Goal: Task Accomplishment & Management: Manage account settings

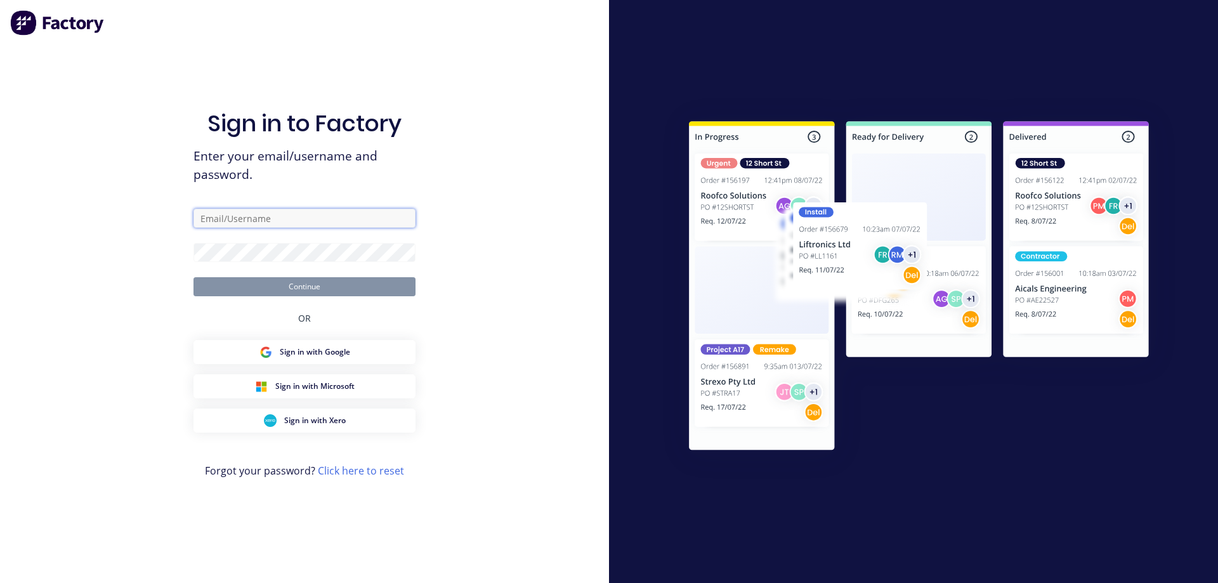
click at [247, 223] on input "text" at bounding box center [304, 218] width 222 height 19
type input "admin@schutzind.com.au"
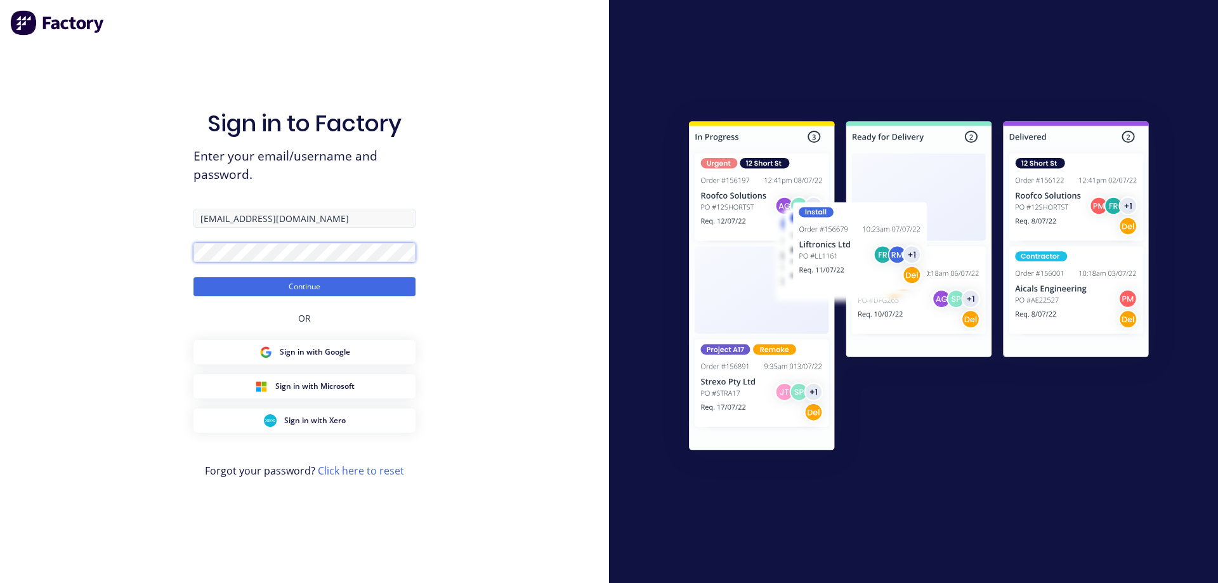
click at [193, 277] on button "Continue" at bounding box center [304, 286] width 222 height 19
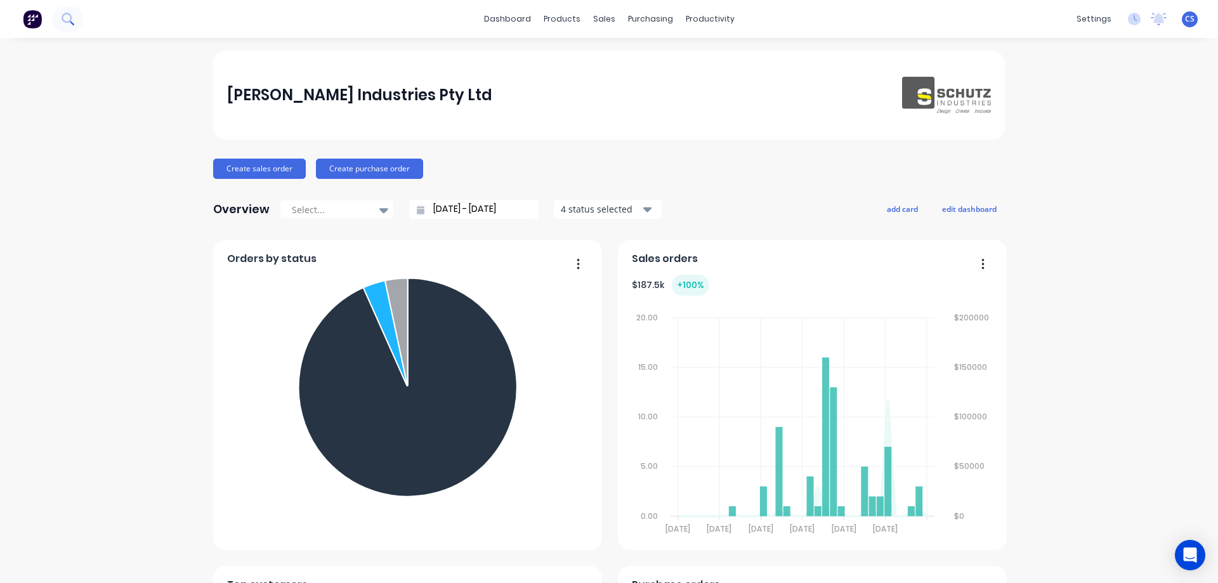
click at [69, 19] on icon at bounding box center [68, 19] width 12 height 12
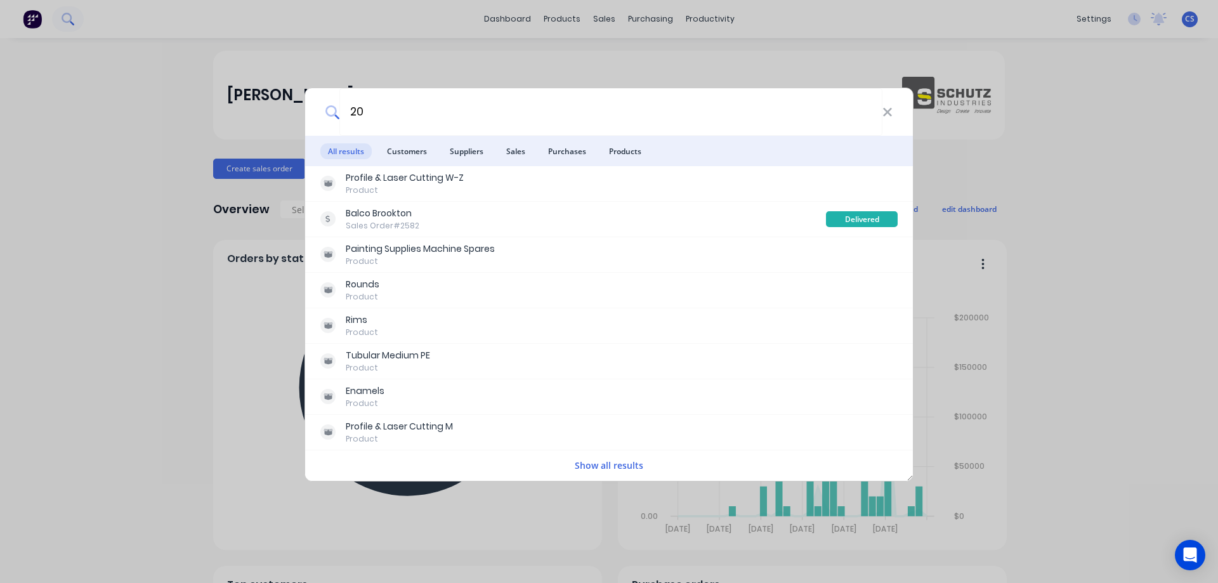
type input "2"
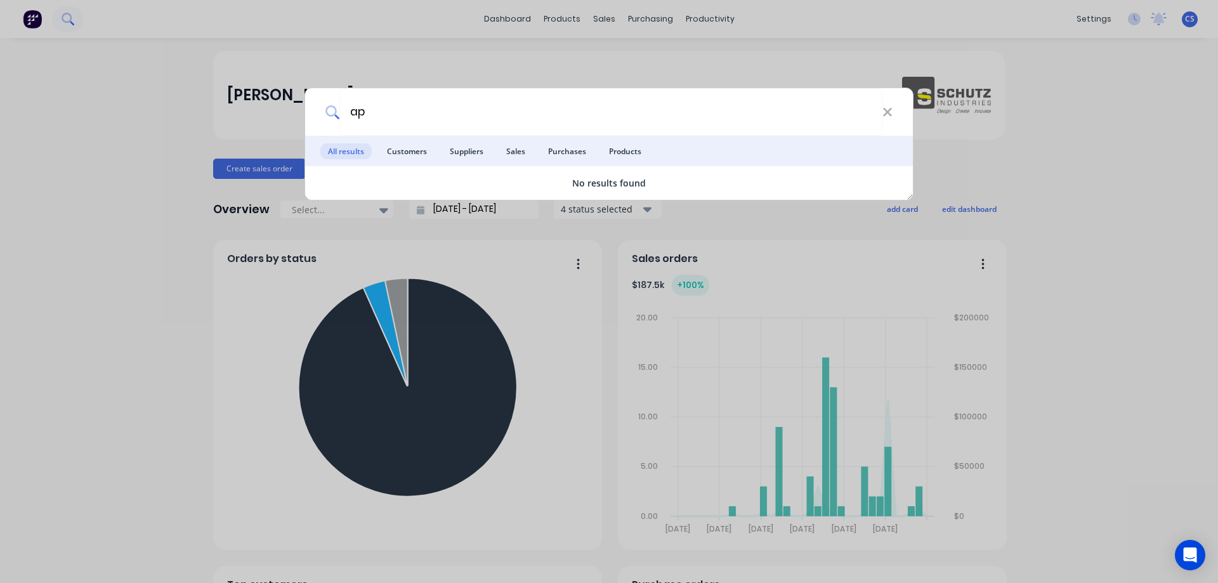
type input "a"
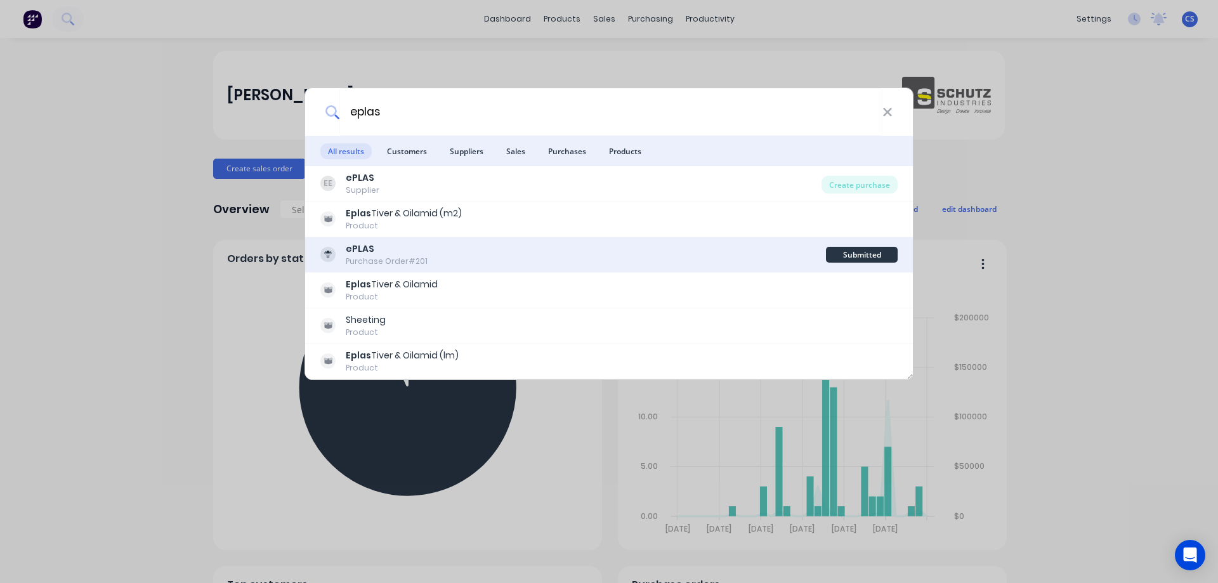
type input "eplas"
click at [480, 252] on div "ePLAS Purchase Order #201" at bounding box center [573, 254] width 506 height 25
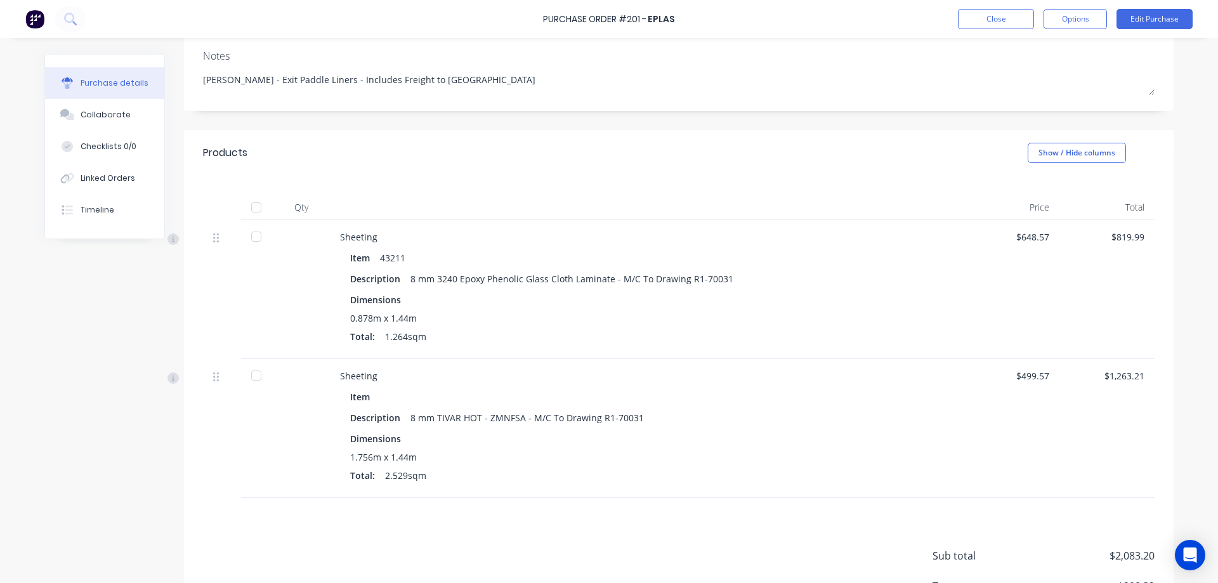
scroll to position [198, 0]
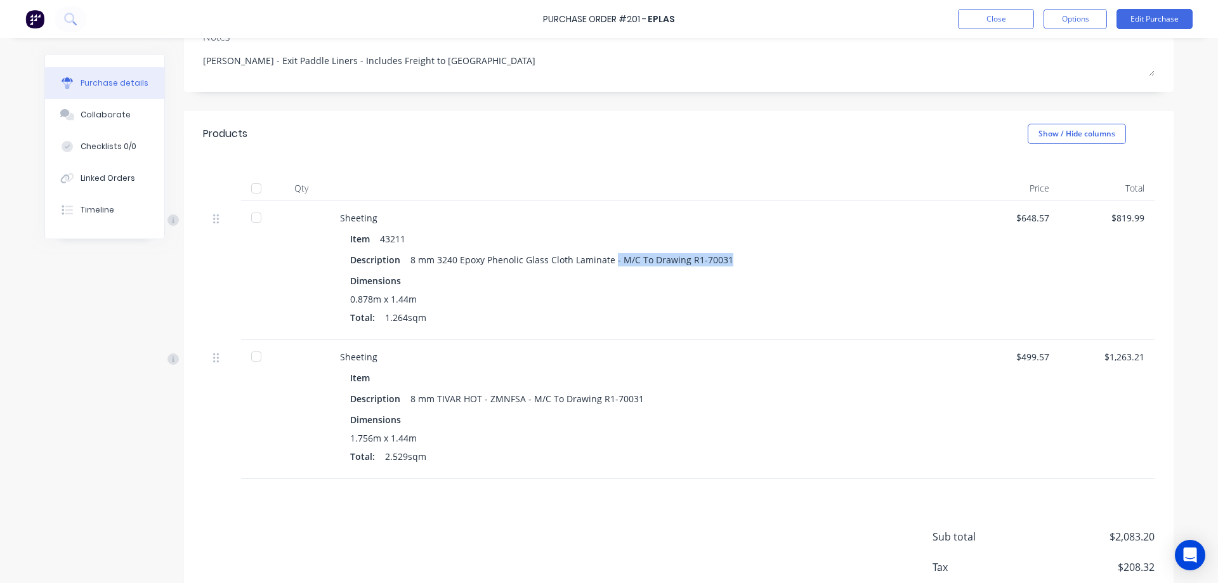
drag, startPoint x: 718, startPoint y: 248, endPoint x: 609, endPoint y: 245, distance: 109.1
click at [609, 251] on div "8 mm 3240 Epoxy Phenolic Glass Cloth Laminate - M/C To Drawing R1-70031" at bounding box center [571, 260] width 323 height 18
copy div "- M/C To Drawing R1-70031"
drag, startPoint x: 630, startPoint y: 385, endPoint x: 519, endPoint y: 384, distance: 111.0
click at [519, 389] on div "8 mm TIVAR HOT - ZMNFSA - M/C To Drawing R1-70031" at bounding box center [526, 398] width 233 height 18
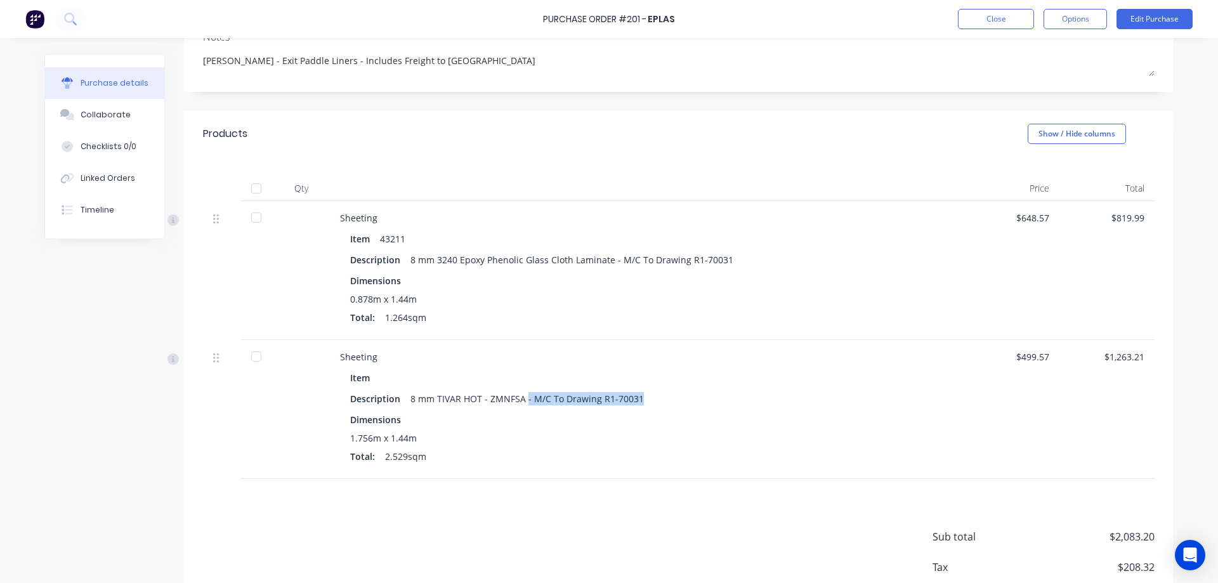
copy div "- M/C To Drawing R1-70031"
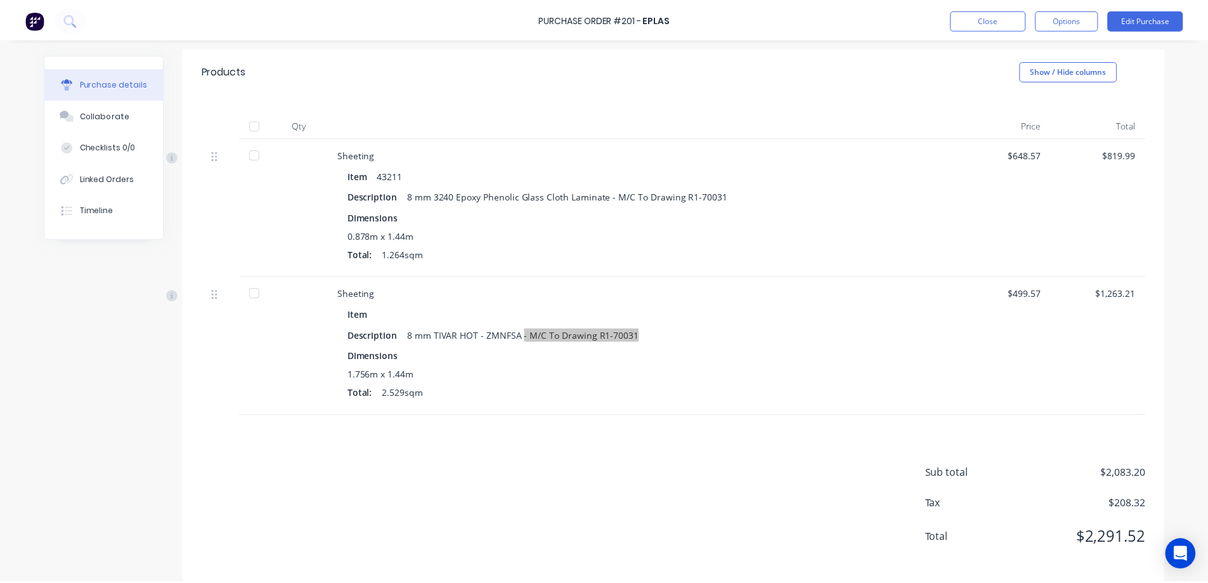
scroll to position [0, 0]
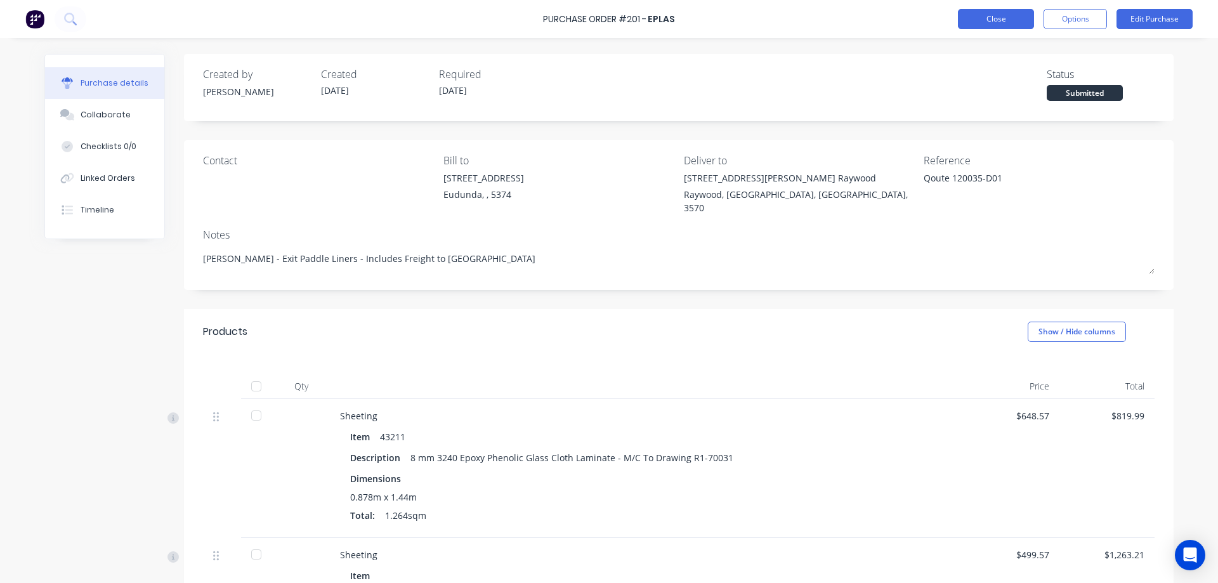
click at [1003, 23] on button "Close" at bounding box center [996, 19] width 76 height 20
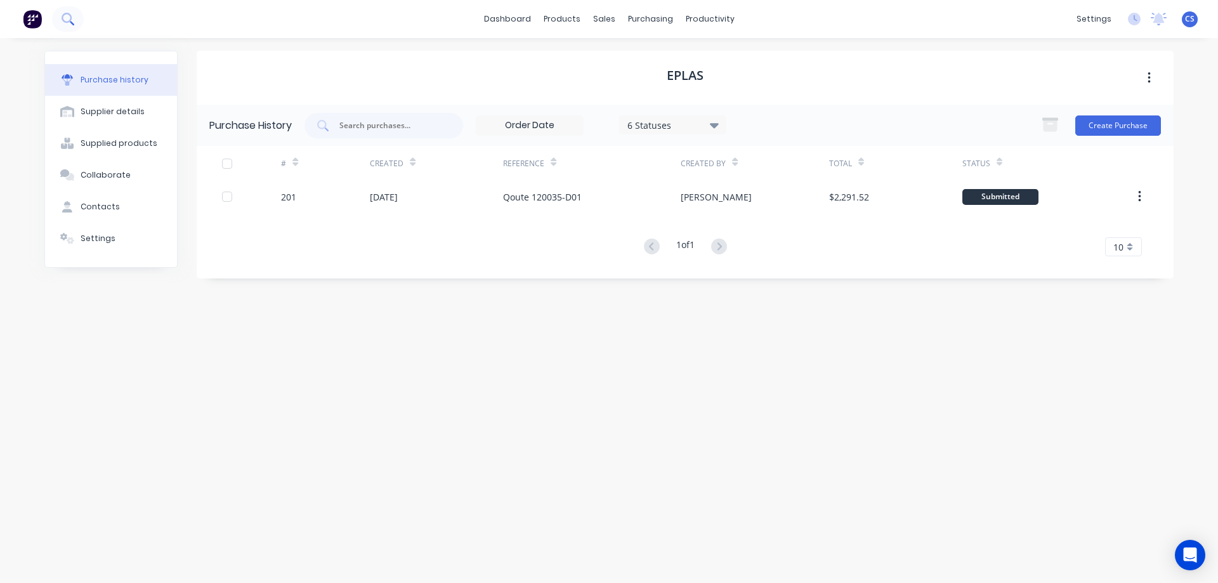
click at [56, 20] on button at bounding box center [68, 18] width 32 height 25
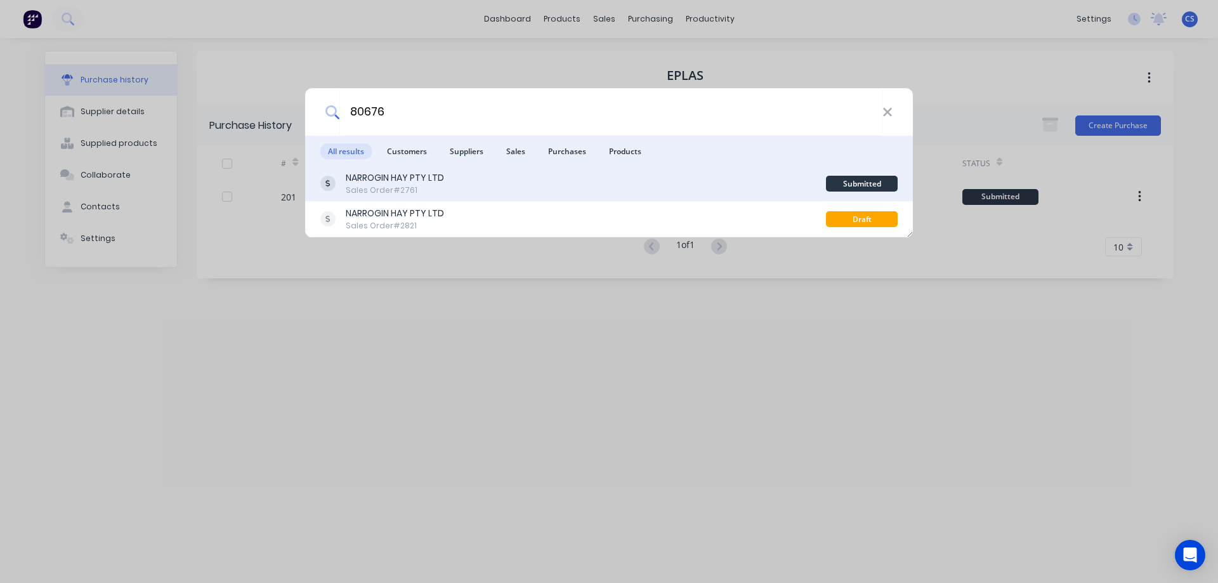
type input "80676"
click at [513, 184] on div "NARROGIN HAY PTY LTD Sales Order #2761" at bounding box center [573, 183] width 506 height 25
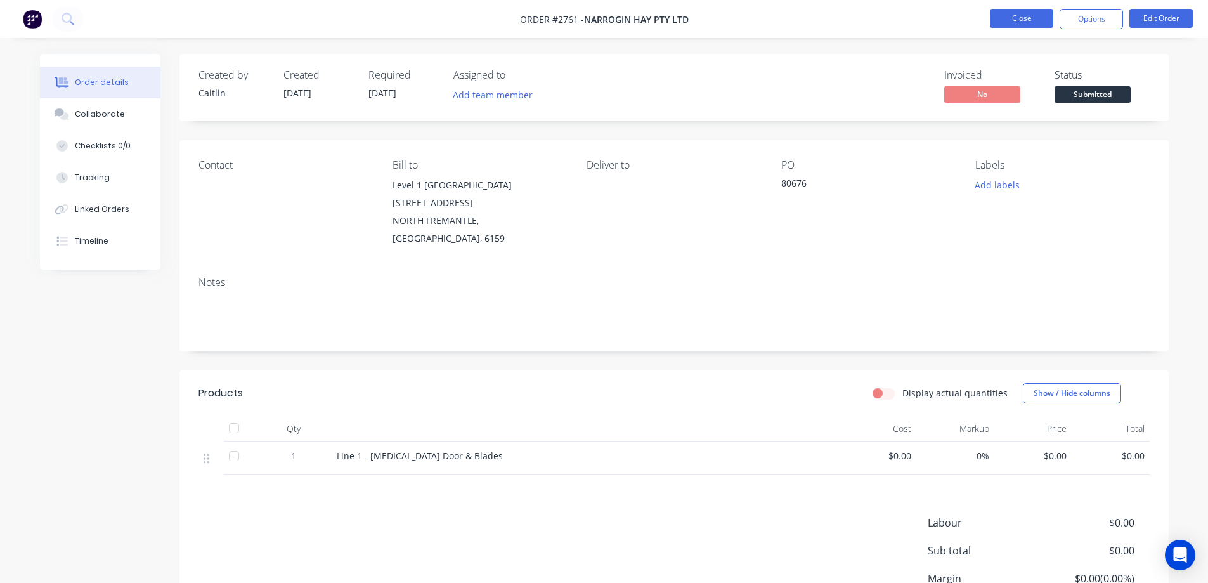
click at [1030, 18] on button "Close" at bounding box center [1021, 18] width 63 height 19
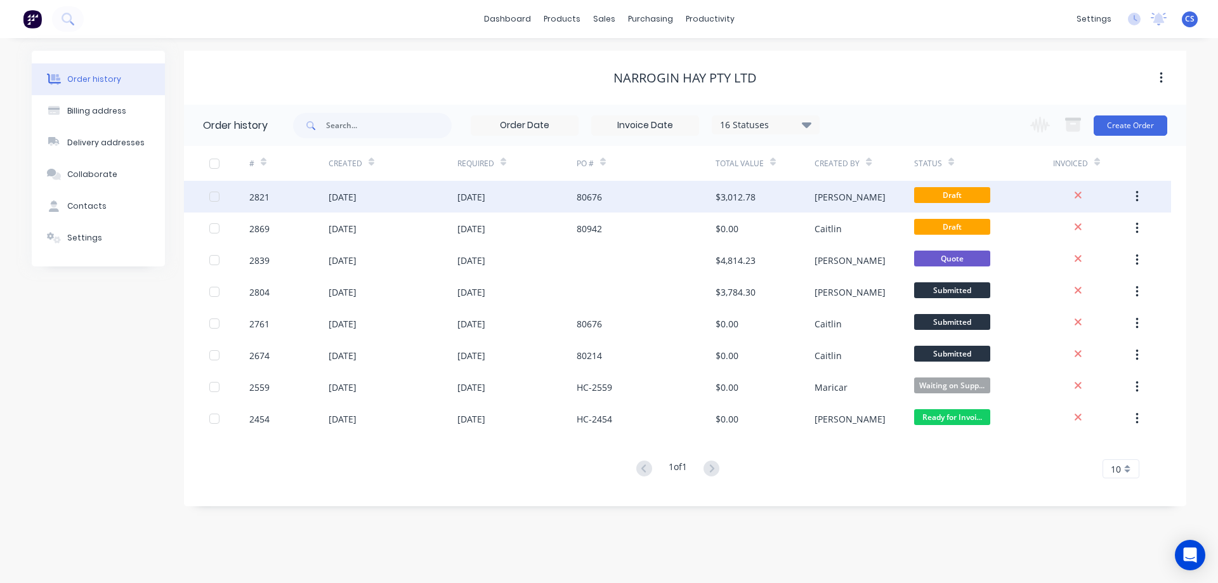
click at [550, 202] on div "[DATE]" at bounding box center [516, 197] width 119 height 32
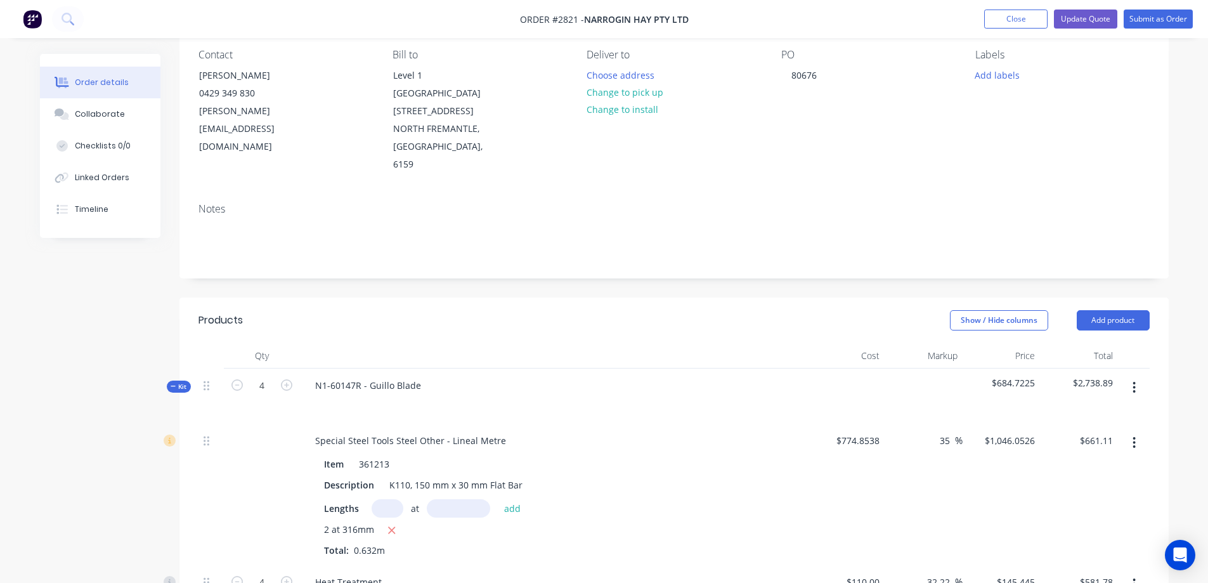
scroll to position [127, 0]
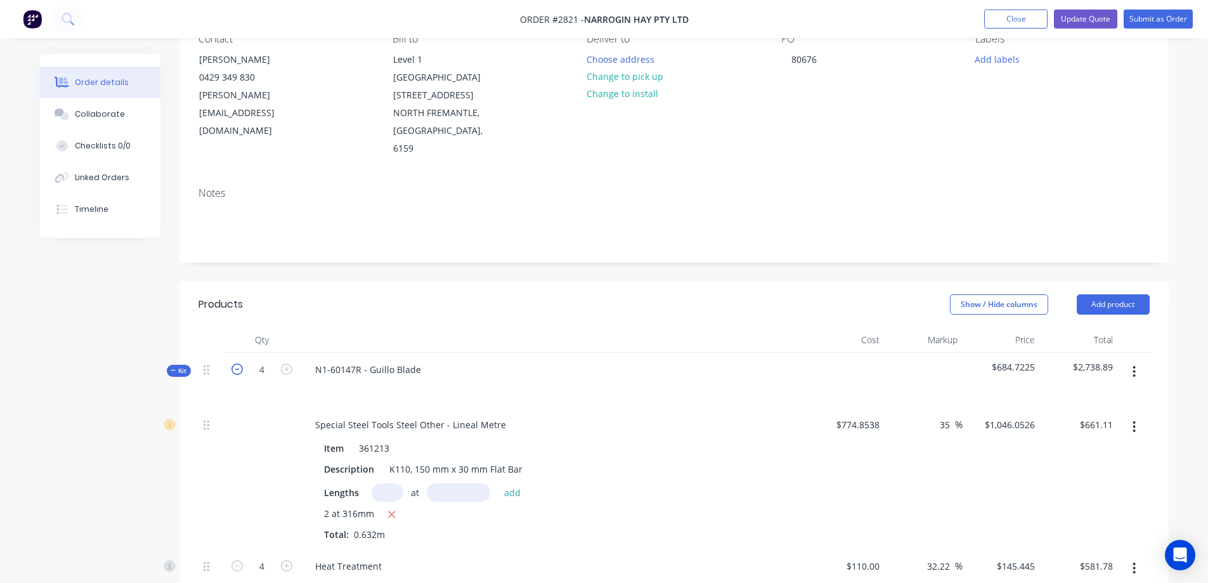
click at [237, 363] on icon "button" at bounding box center [237, 368] width 11 height 11
type input "3"
type input "$436.34"
type input "10.2"
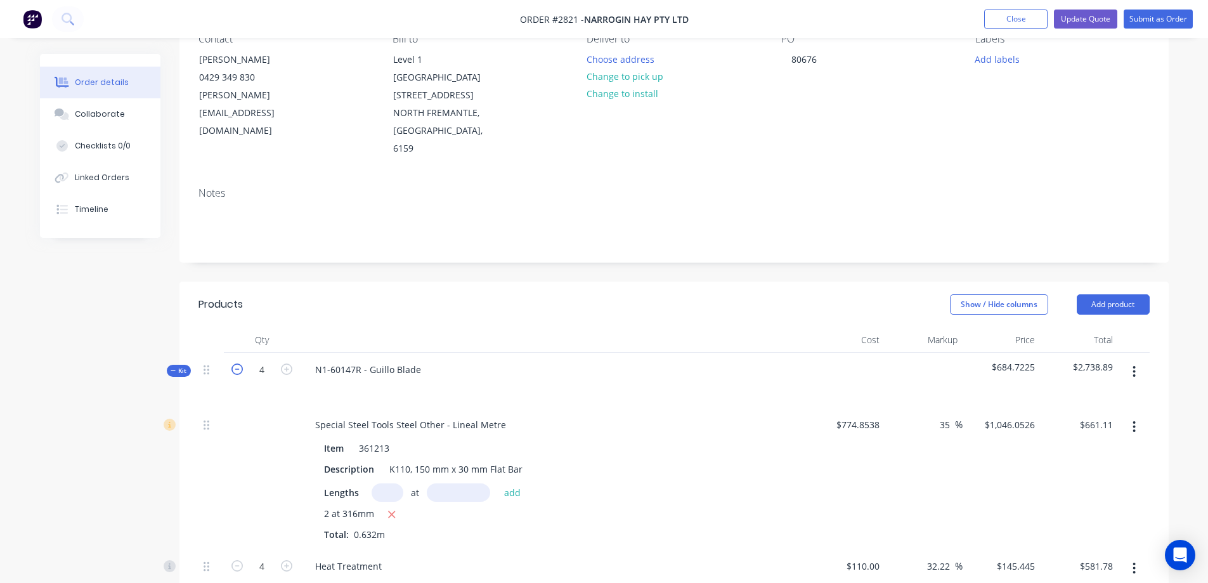
type input "$1,122.00"
click at [238, 363] on icon "button" at bounding box center [237, 368] width 11 height 11
type input "2"
type input "$290.89"
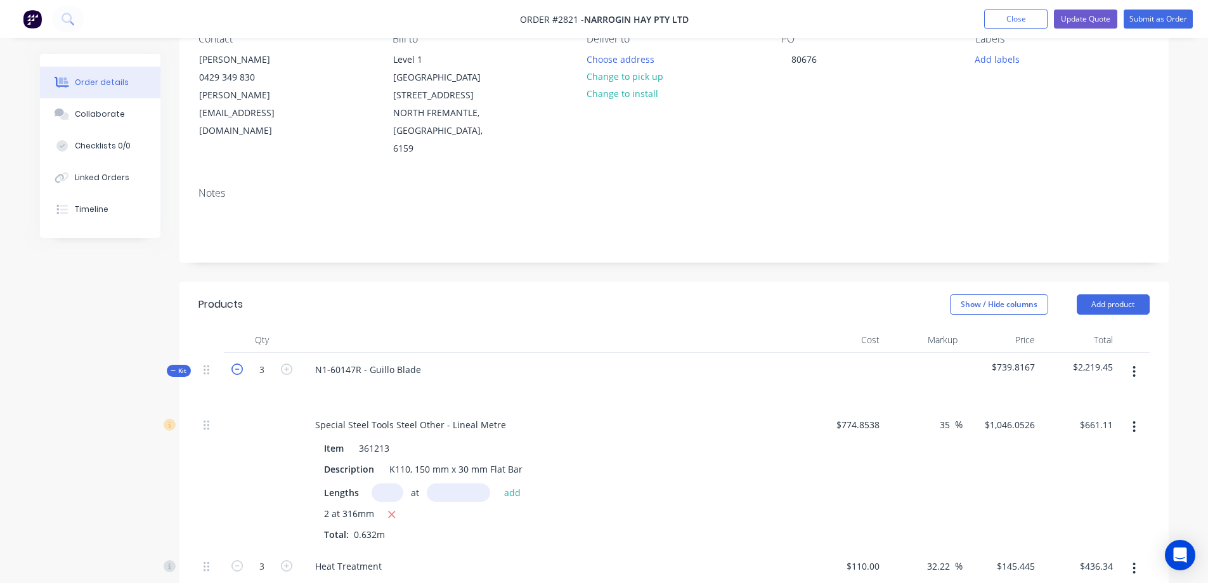
type input "6.8"
type input "$748.00"
click at [290, 363] on icon "button" at bounding box center [286, 368] width 11 height 11
type input "3"
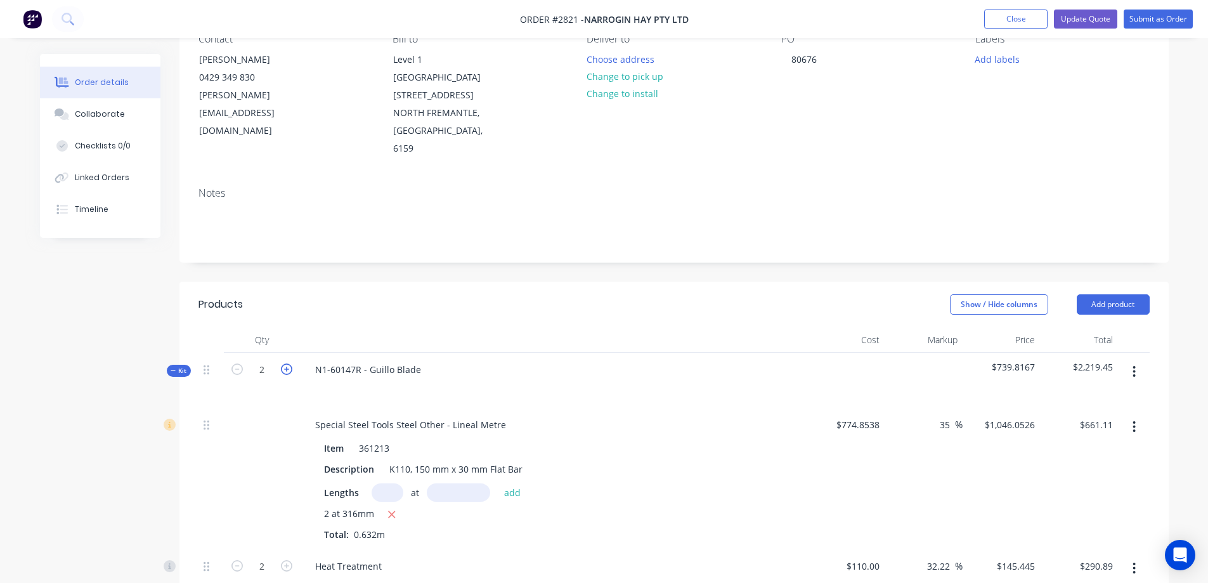
type input "$436.34"
type input "10.2"
type input "$1,122.00"
click at [290, 363] on icon "button" at bounding box center [286, 368] width 11 height 11
type input "4"
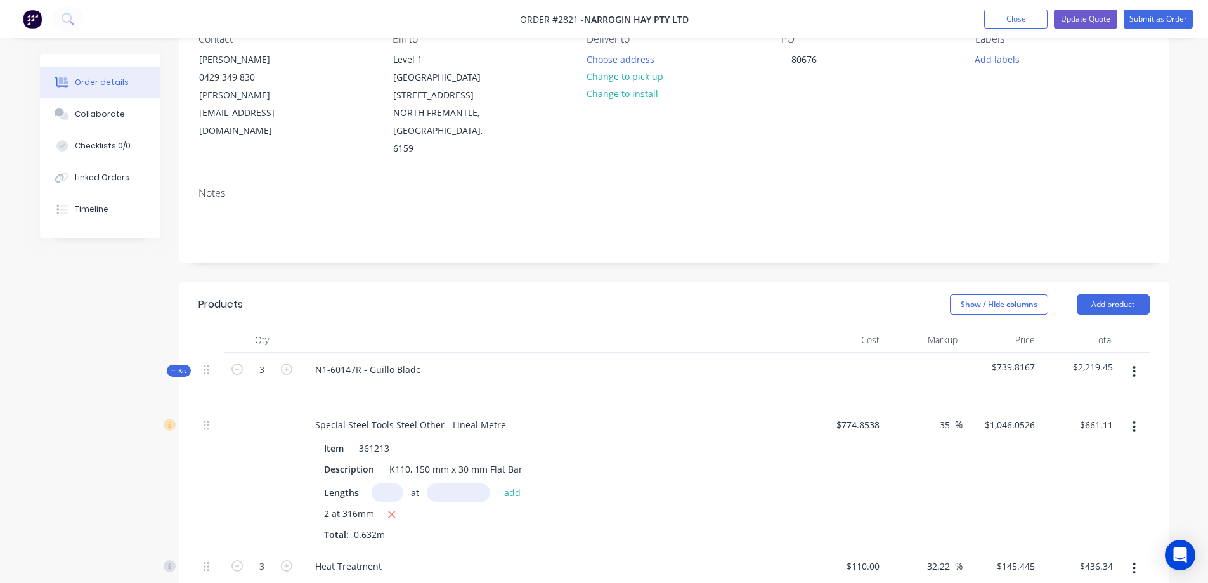
type input "4"
type input "$581.78"
type input "13.6"
type input "$1,496.00"
click at [181, 366] on span "Kit" at bounding box center [179, 371] width 16 height 10
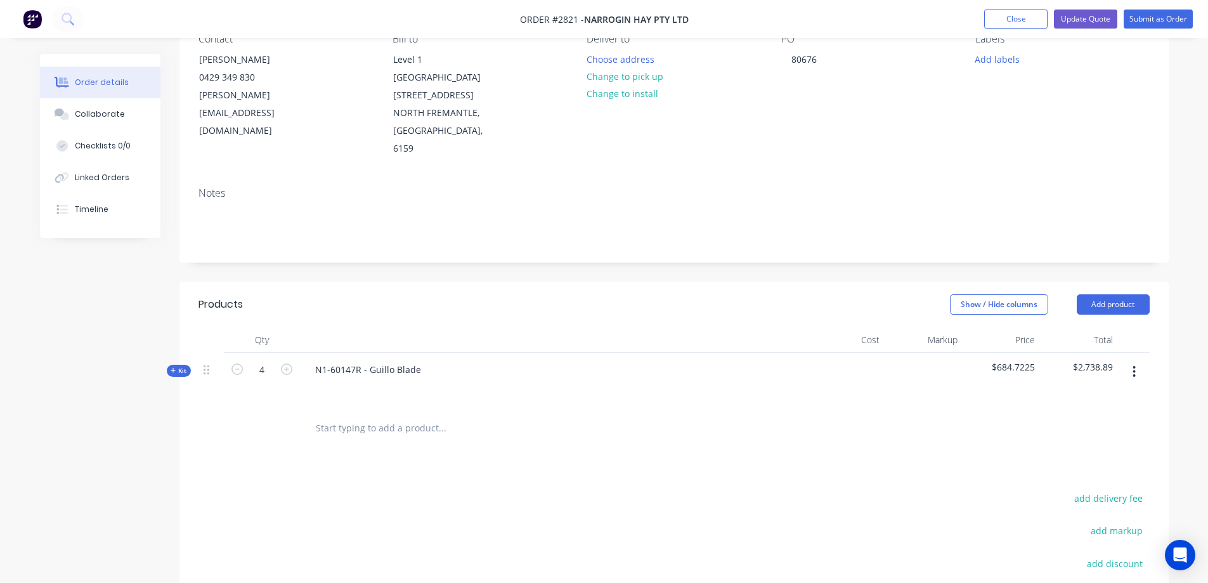
click at [341, 415] on input "text" at bounding box center [442, 427] width 254 height 25
type input "N1-60144"
drag, startPoint x: 365, startPoint y: 393, endPoint x: 240, endPoint y: 393, distance: 125.6
click at [240, 408] on div "N1-60144 Add N1-60144 to order No results found" at bounding box center [674, 428] width 951 height 41
click at [1137, 294] on button "Add product" at bounding box center [1113, 304] width 73 height 20
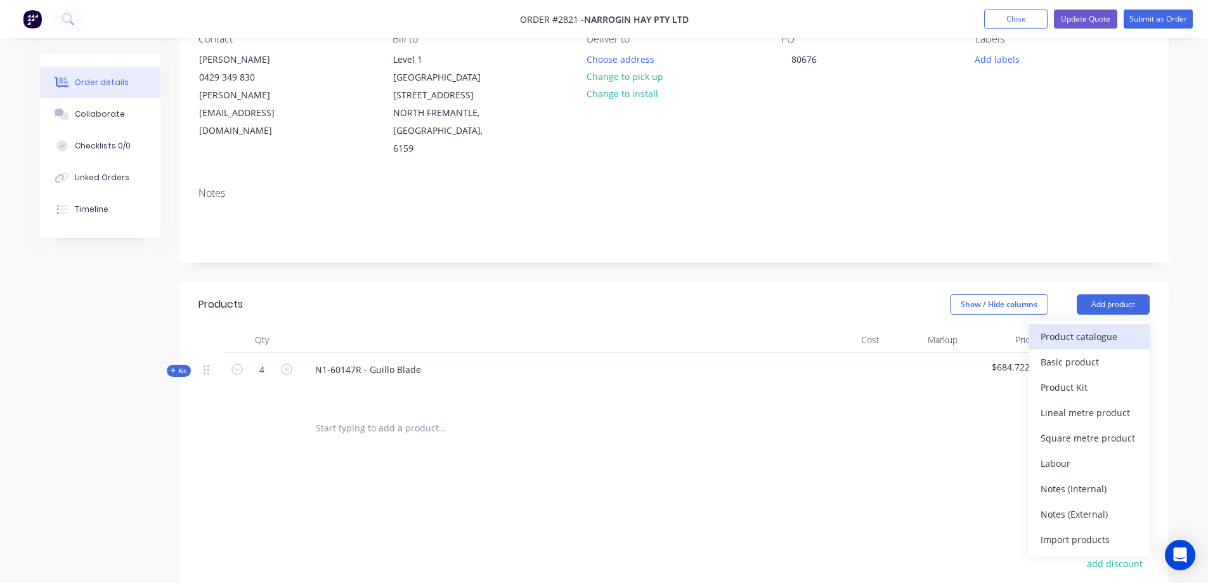
click at [1111, 327] on div "Product catalogue" at bounding box center [1090, 336] width 98 height 18
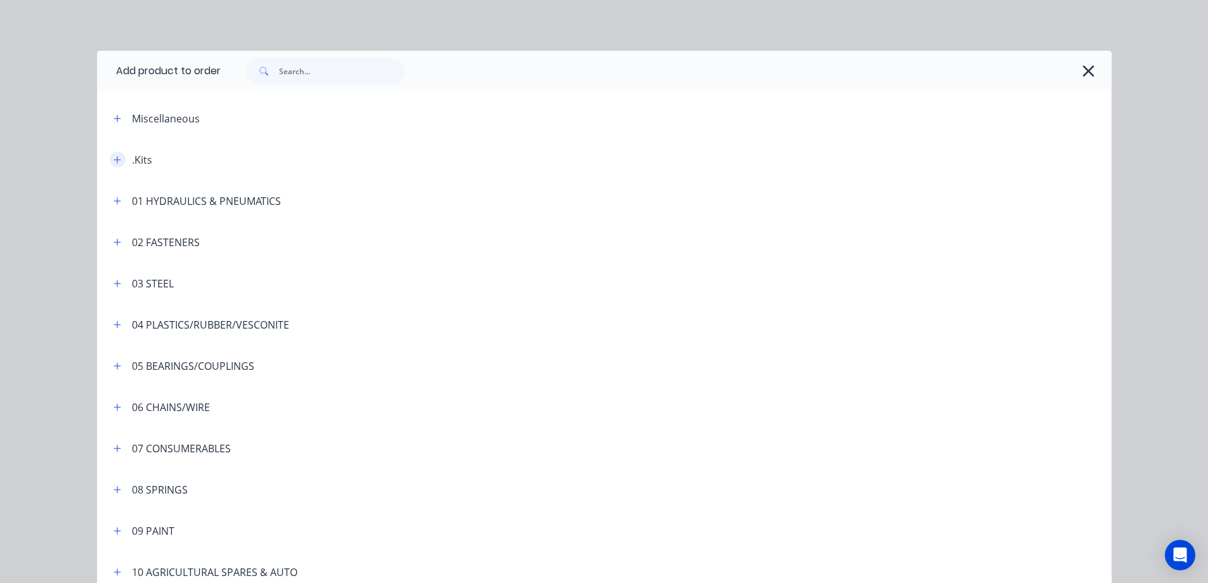
click at [114, 157] on icon "button" at bounding box center [117, 159] width 7 height 7
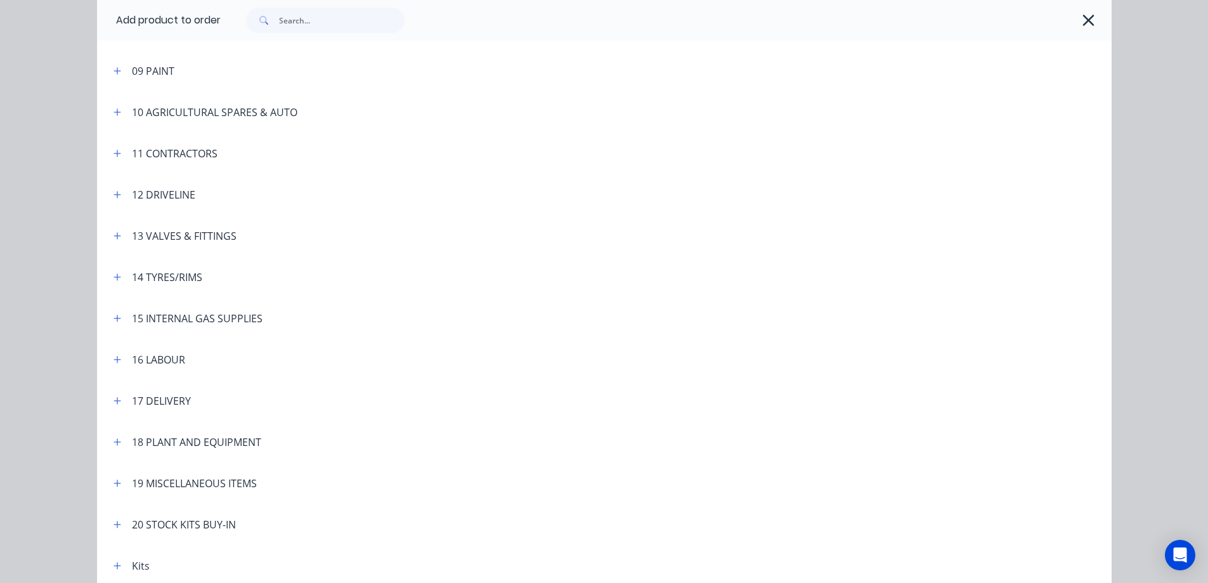
scroll to position [2129, 0]
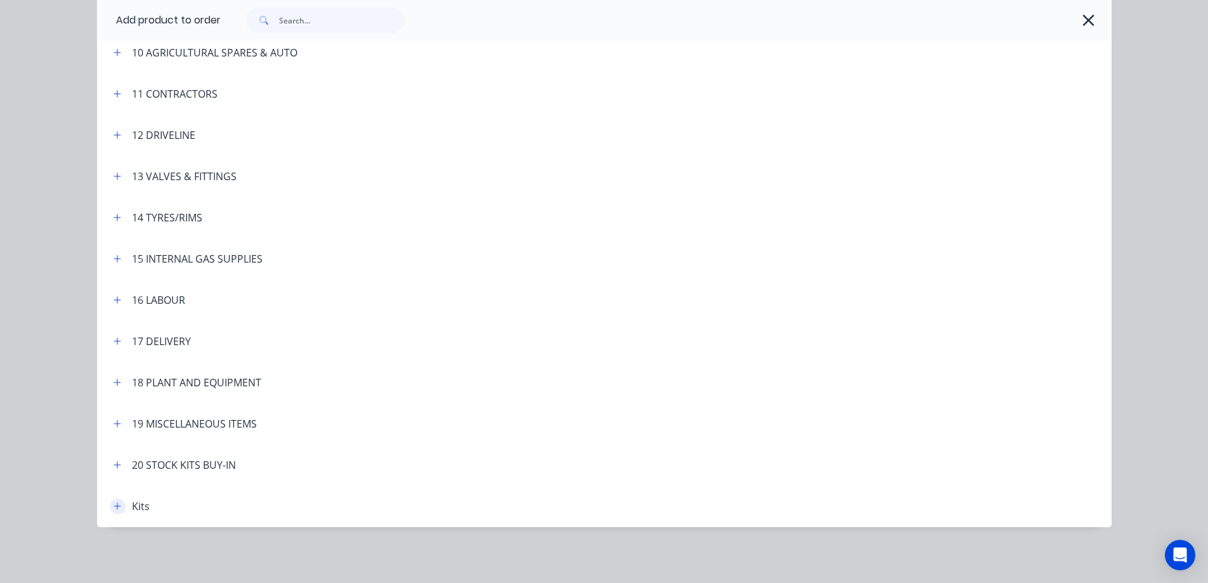
click at [114, 507] on icon "button" at bounding box center [118, 506] width 8 height 9
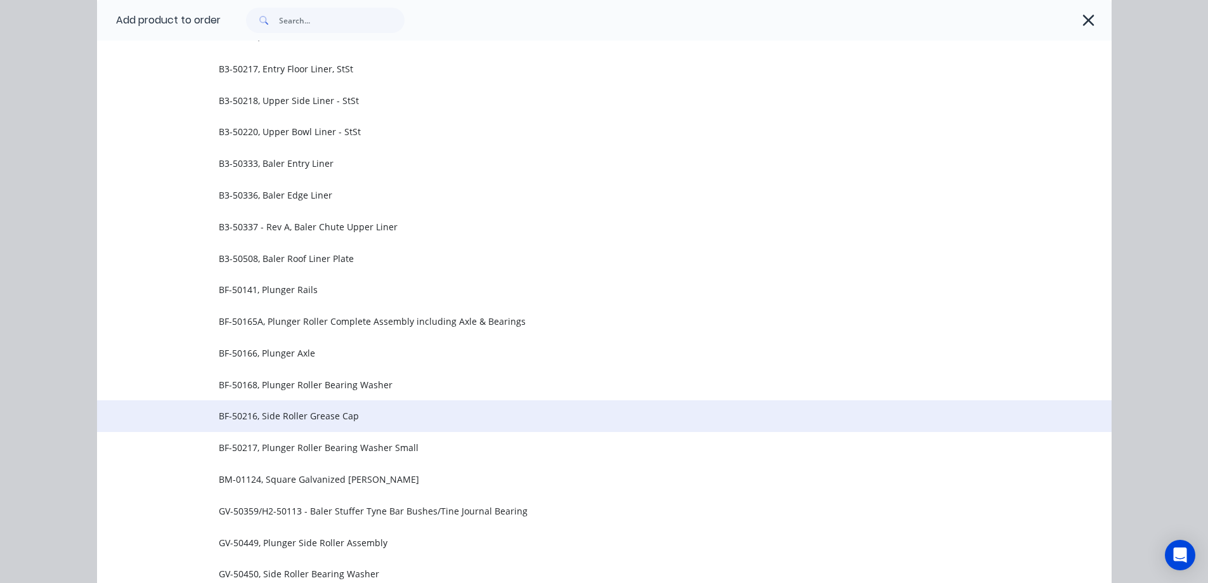
scroll to position [0, 0]
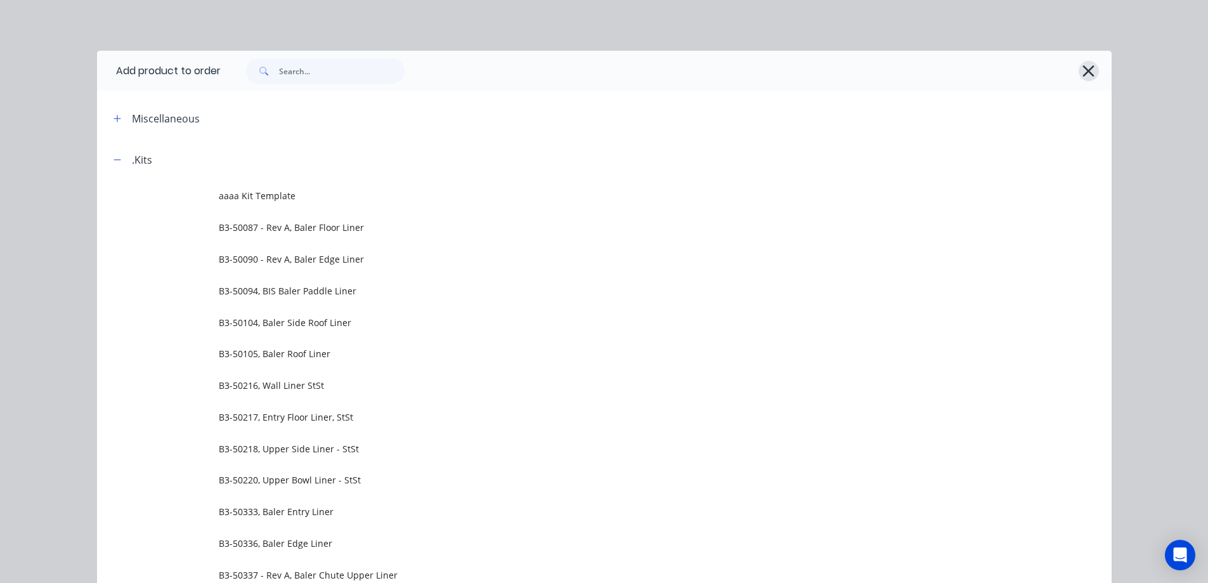
click at [1087, 70] on icon "button" at bounding box center [1088, 71] width 13 height 18
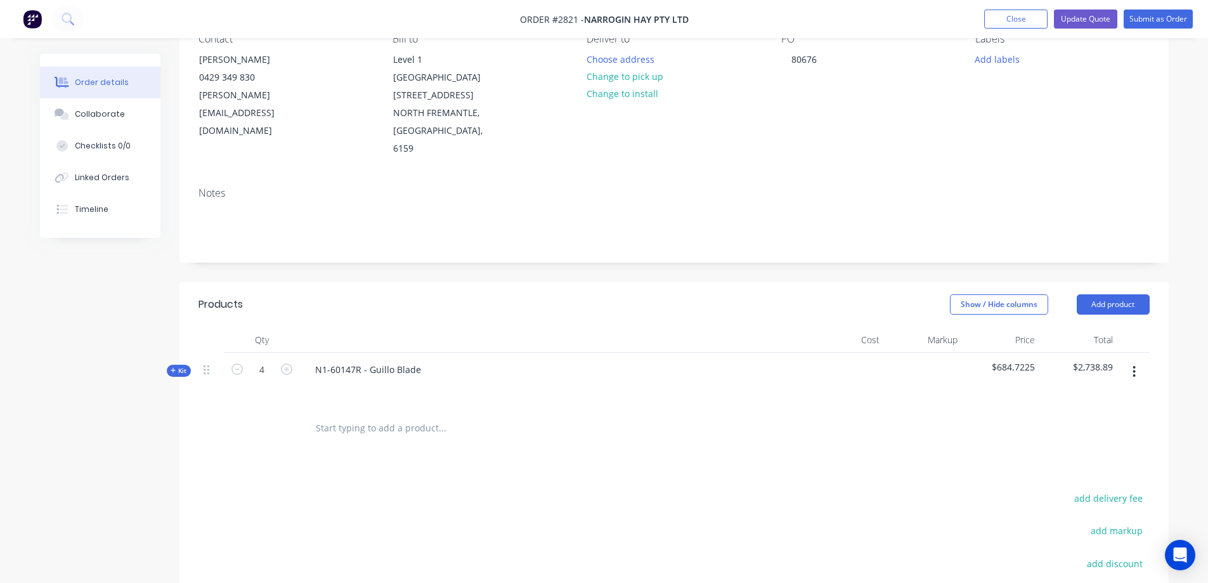
click at [331, 415] on input "text" at bounding box center [442, 427] width 254 height 25
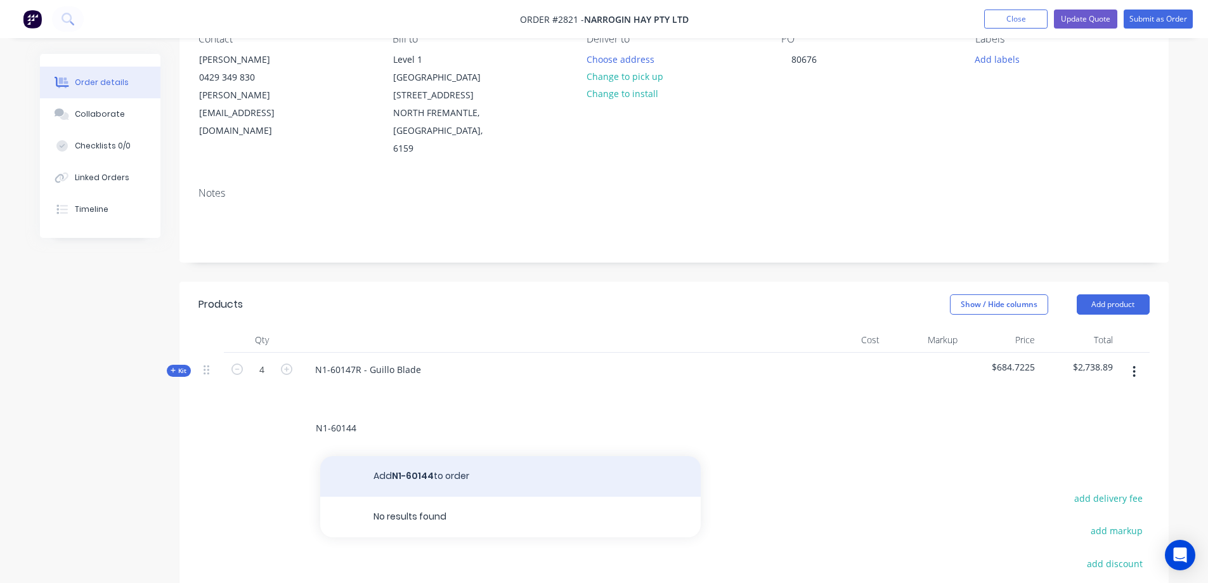
type input "N1-60144"
click at [515, 456] on button "Add N1-60144 to order" at bounding box center [510, 476] width 381 height 41
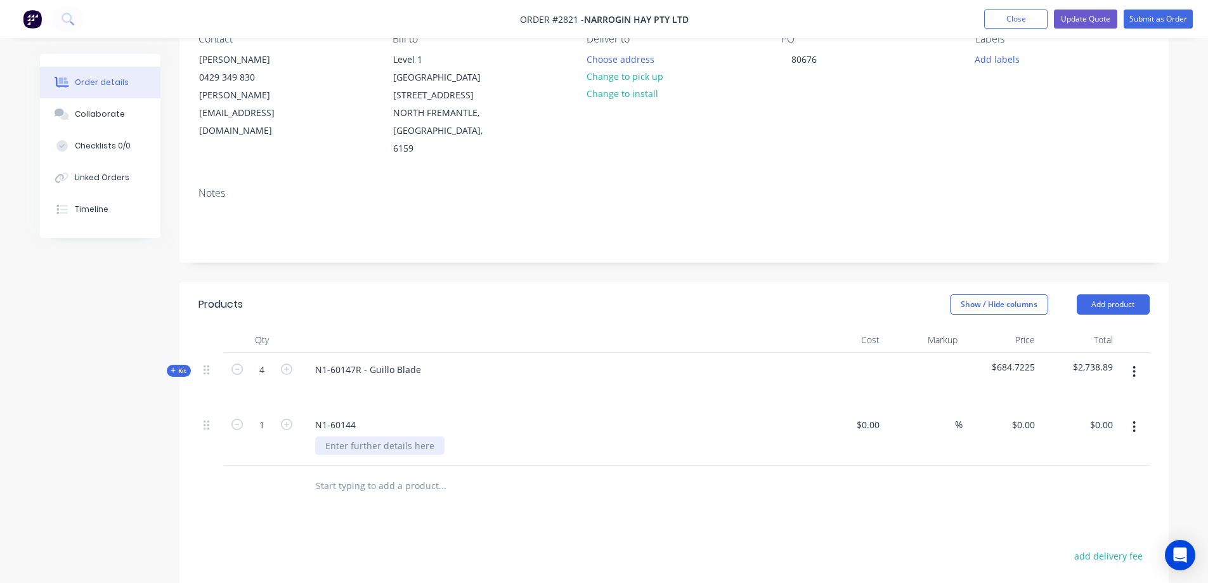
click at [420, 436] on div at bounding box center [379, 445] width 129 height 18
type input "$3,180.00"
click at [415, 473] on input "text" at bounding box center [442, 485] width 254 height 25
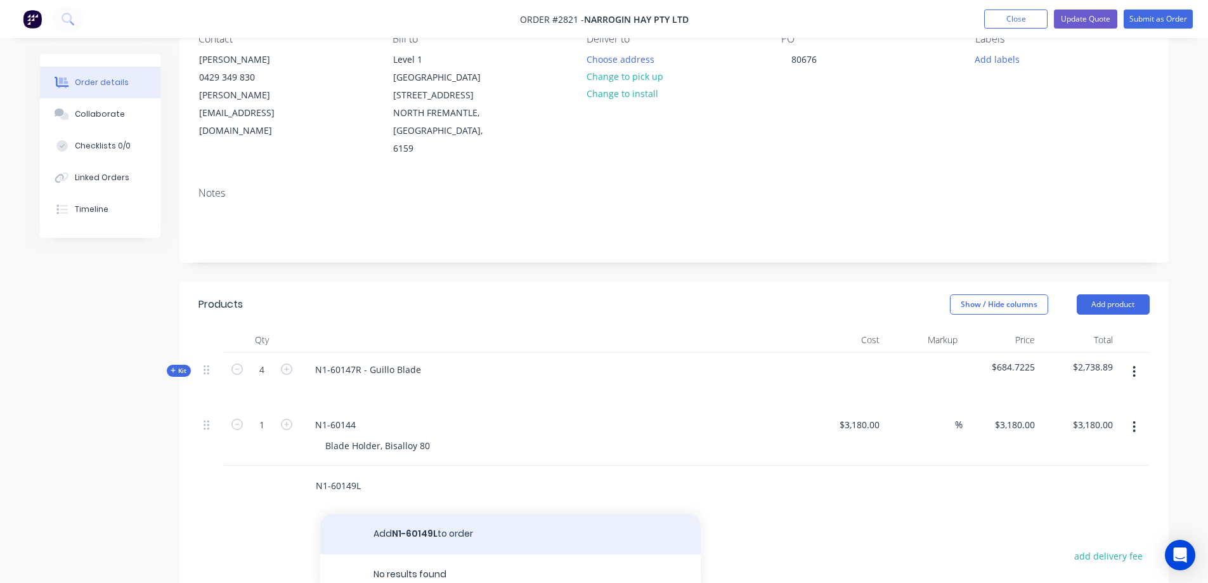
type input "N1-60149L"
click at [419, 514] on button "Add N1-60149L to order" at bounding box center [510, 534] width 381 height 41
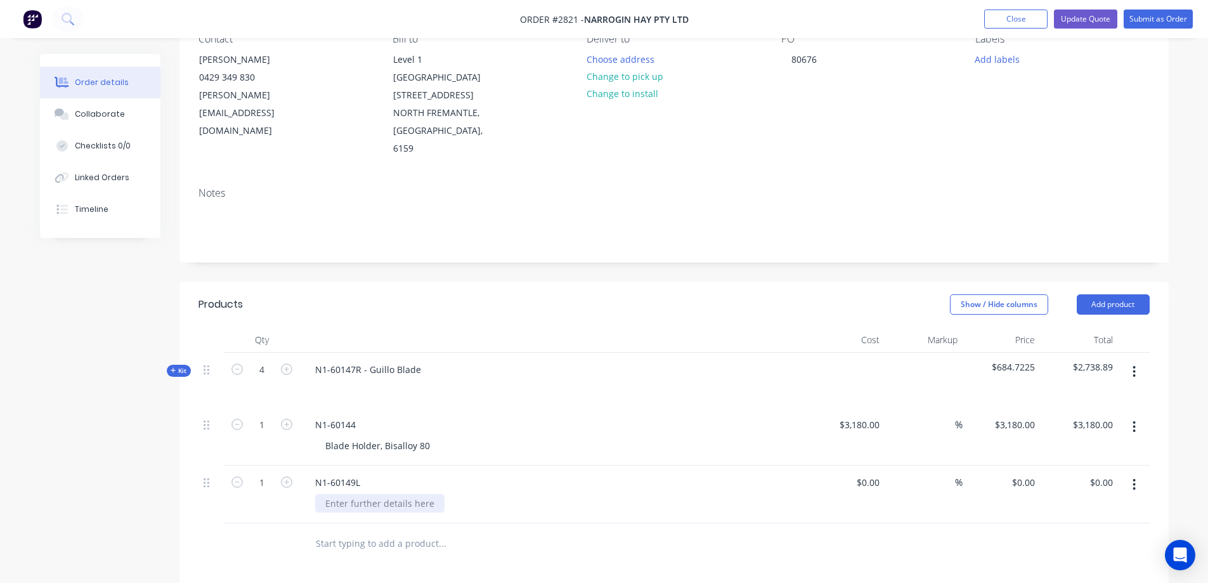
click at [400, 494] on div at bounding box center [379, 503] width 129 height 18
type input "$850.00"
click at [285, 476] on icon "button" at bounding box center [286, 481] width 11 height 11
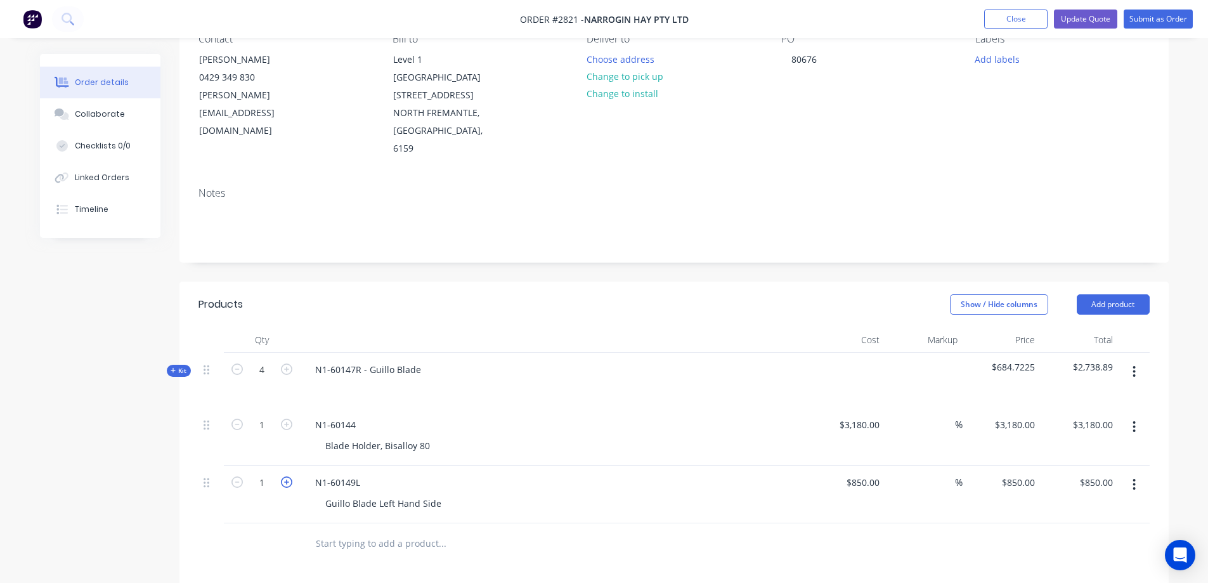
type input "2"
type input "$1,700.00"
click at [359, 531] on input "text" at bounding box center [442, 543] width 254 height 25
type input "N1-60149"
click at [444, 571] on button "Add N1-60149 to order" at bounding box center [510, 591] width 381 height 41
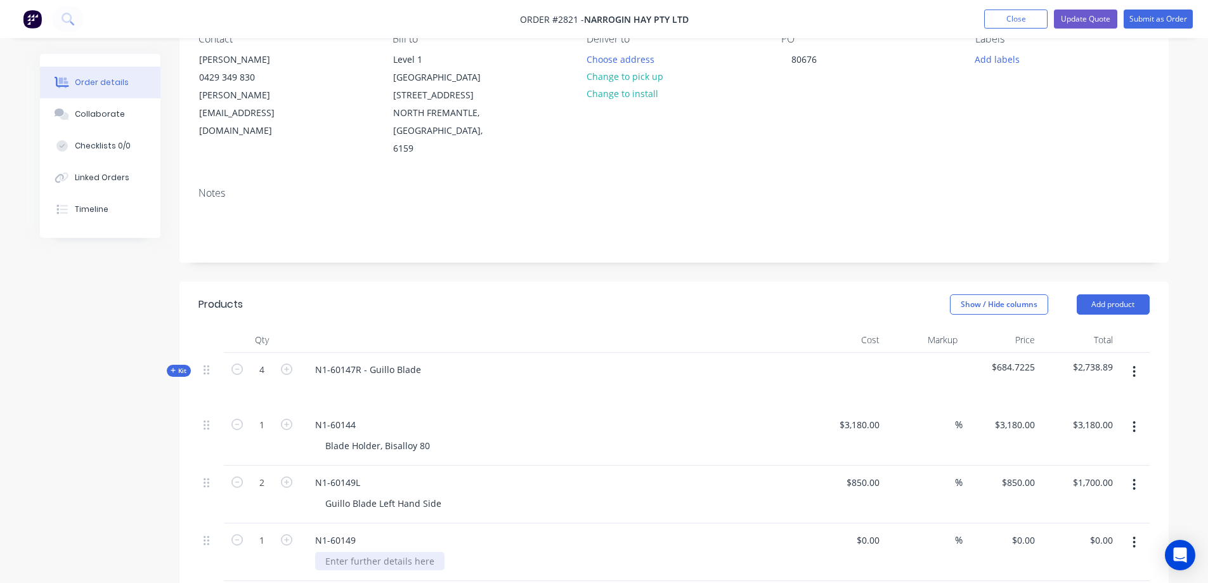
click at [407, 552] on div at bounding box center [379, 561] width 129 height 18
type input "$630.00"
click at [291, 534] on icon "button" at bounding box center [286, 539] width 11 height 11
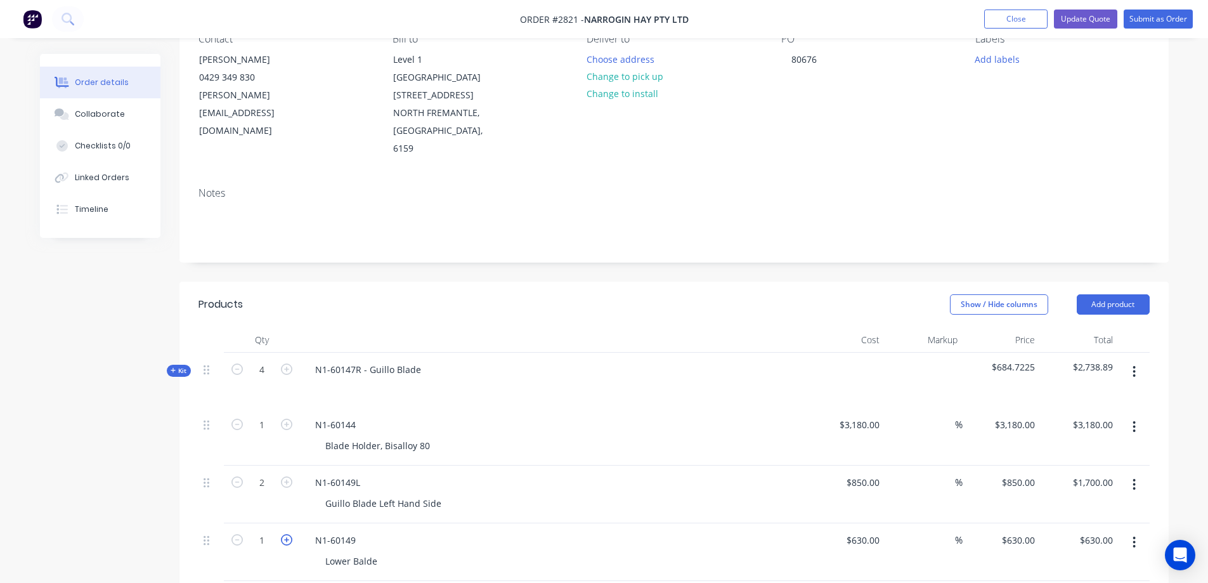
type input "2"
type input "$1,260.00"
click at [3, 429] on div "Order details Collaborate Checklists 0/0 Linked Orders Timeline Order details C…" at bounding box center [604, 409] width 1208 height 1073
click at [1095, 360] on span "$2,738.89" at bounding box center [1079, 366] width 68 height 13
click at [415, 360] on div "N1-60147R - Guillo Blade" at bounding box center [368, 369] width 126 height 18
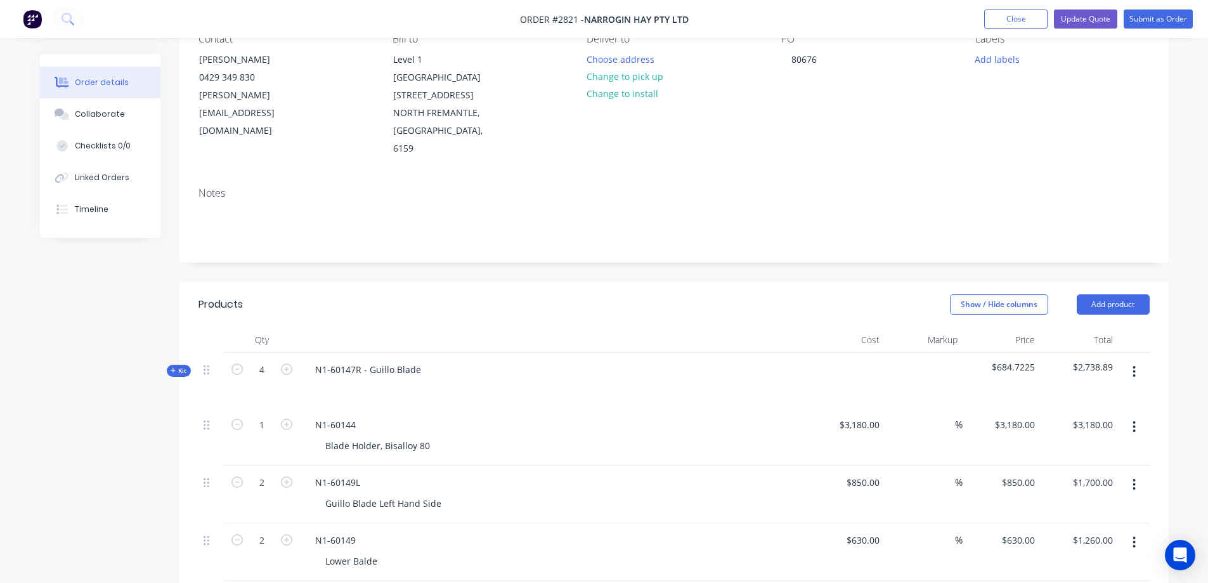
click at [177, 366] on span "Kit" at bounding box center [179, 371] width 16 height 10
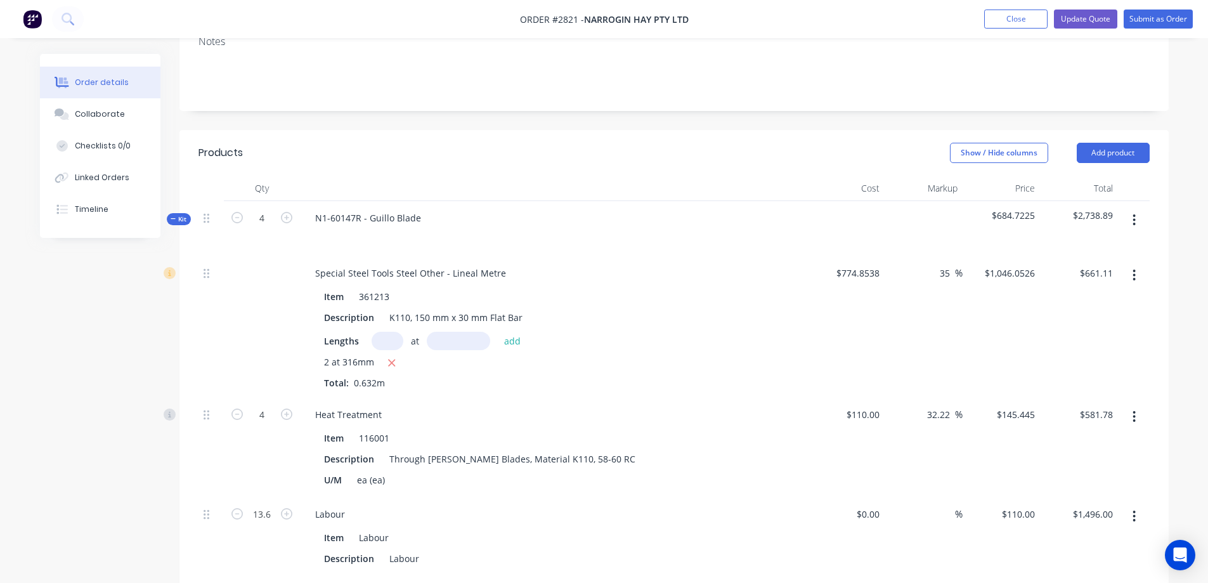
scroll to position [254, 0]
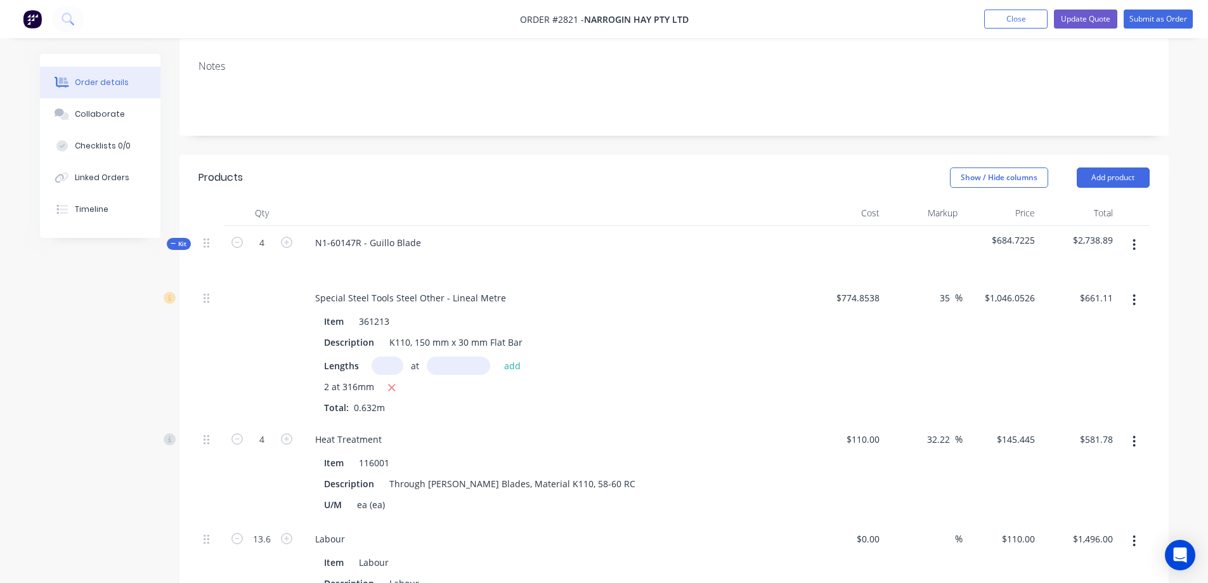
click at [178, 239] on span "Kit" at bounding box center [179, 244] width 16 height 10
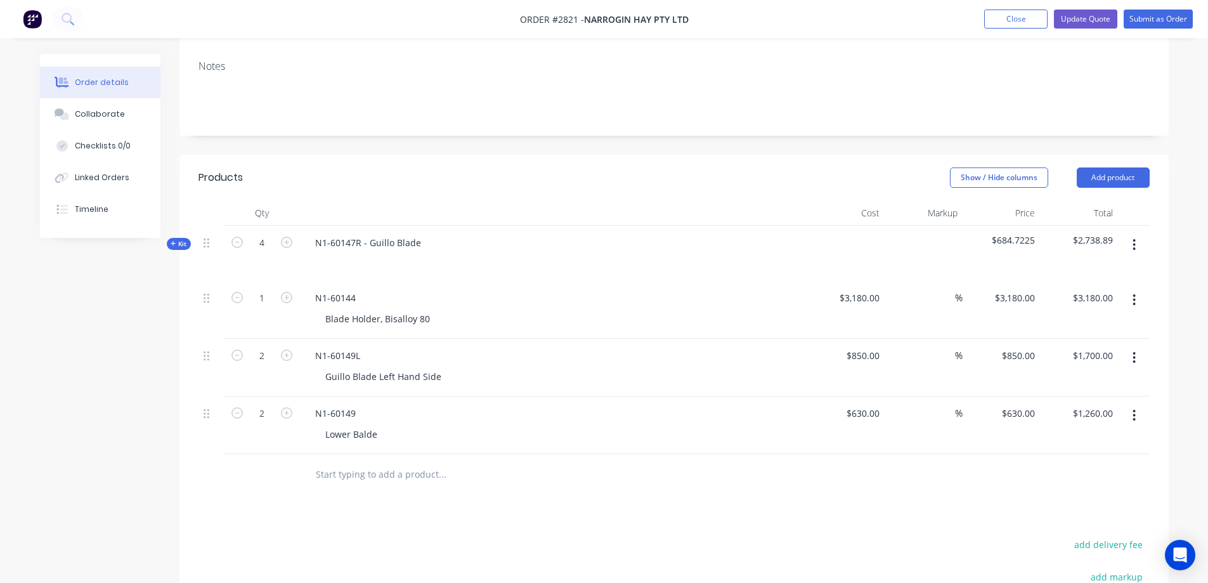
click at [1091, 233] on span "$2,738.89" at bounding box center [1079, 239] width 68 height 13
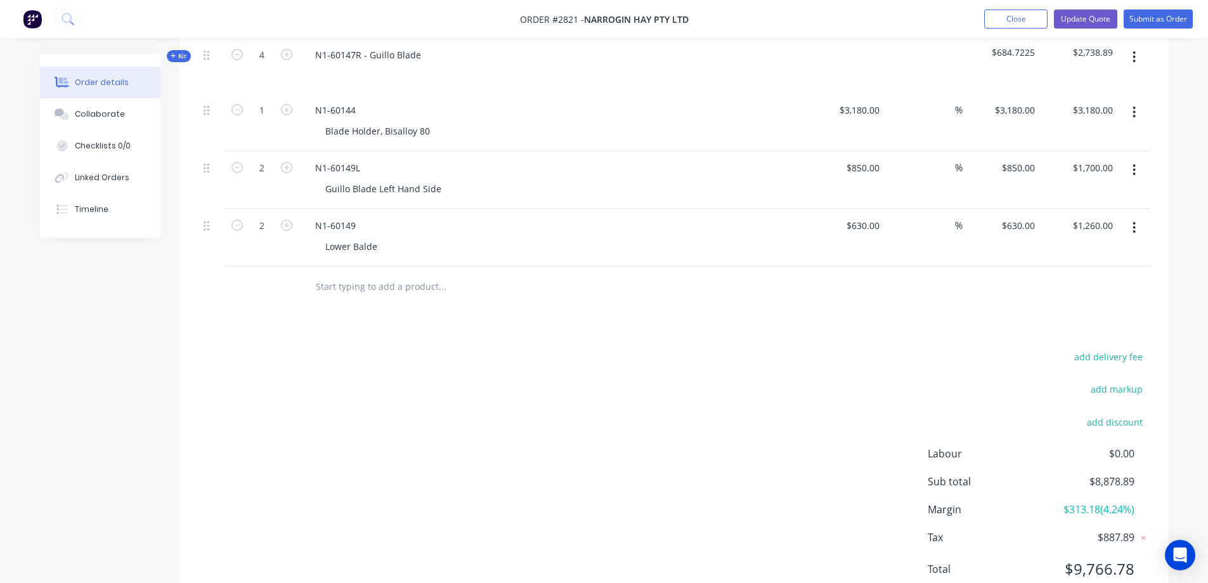
scroll to position [444, 0]
click at [1120, 346] on button "add delivery fee" at bounding box center [1109, 354] width 82 height 17
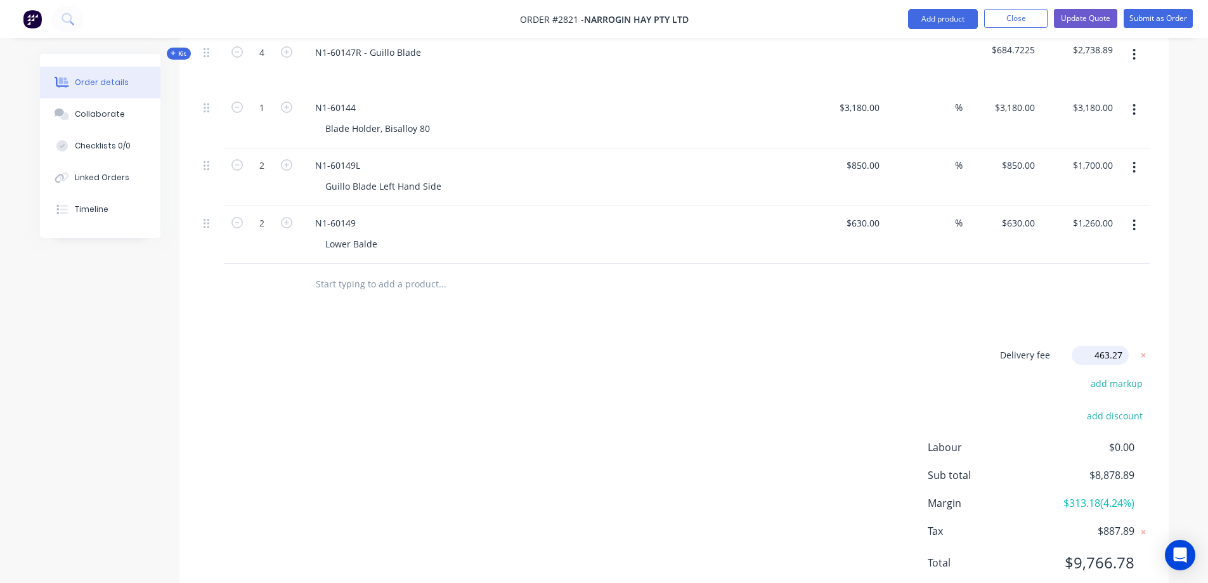
type input "463.276"
click at [782, 408] on div "Delivery fee $463.28 add markup add discount Labour $0.00 Sub total $9,342.17 M…" at bounding box center [674, 465] width 951 height 238
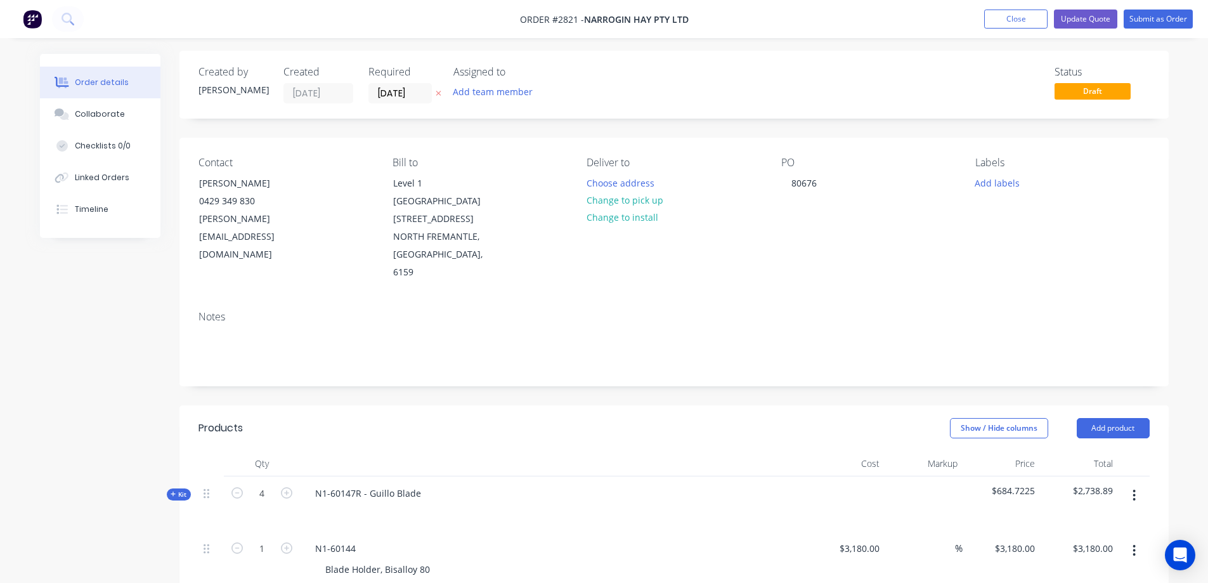
scroll to position [0, 0]
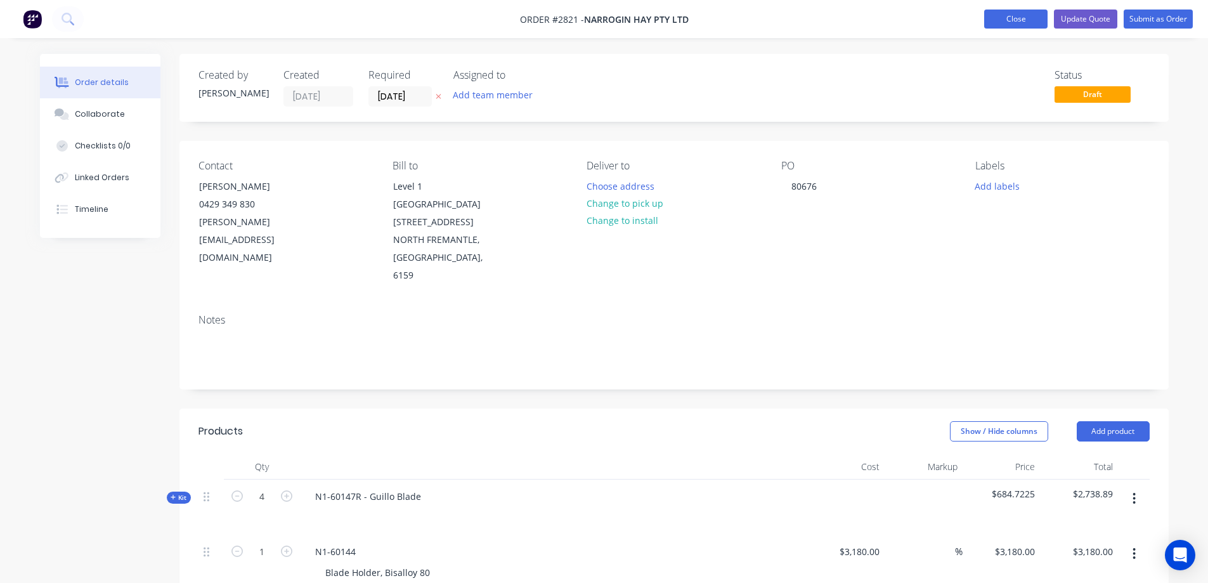
click at [1002, 18] on button "Close" at bounding box center [1015, 19] width 63 height 19
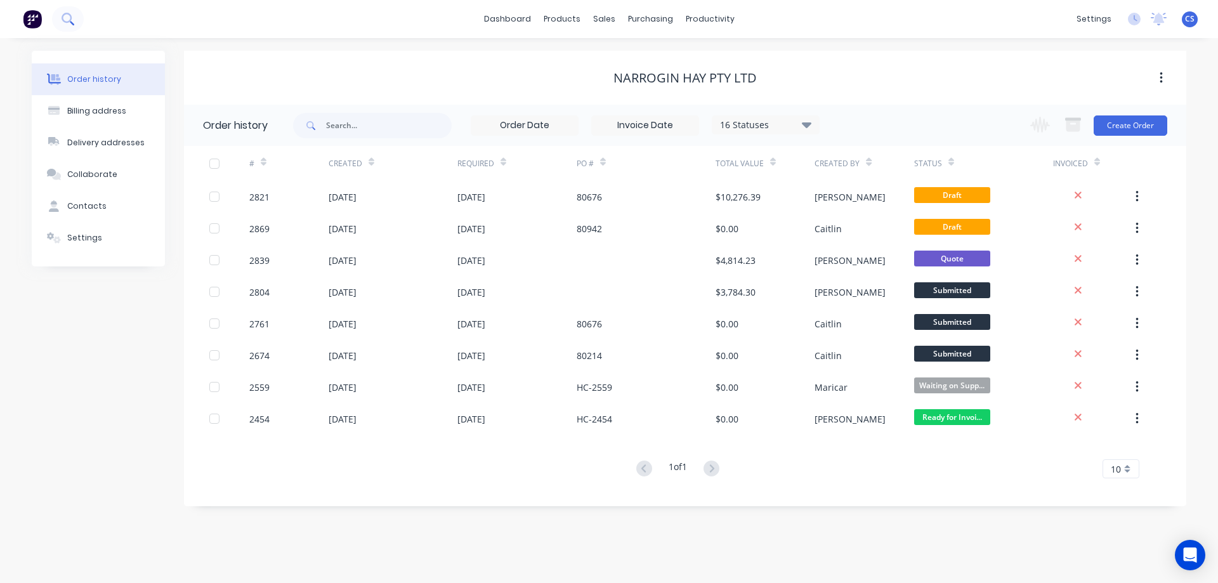
click at [66, 17] on icon at bounding box center [68, 19] width 12 height 12
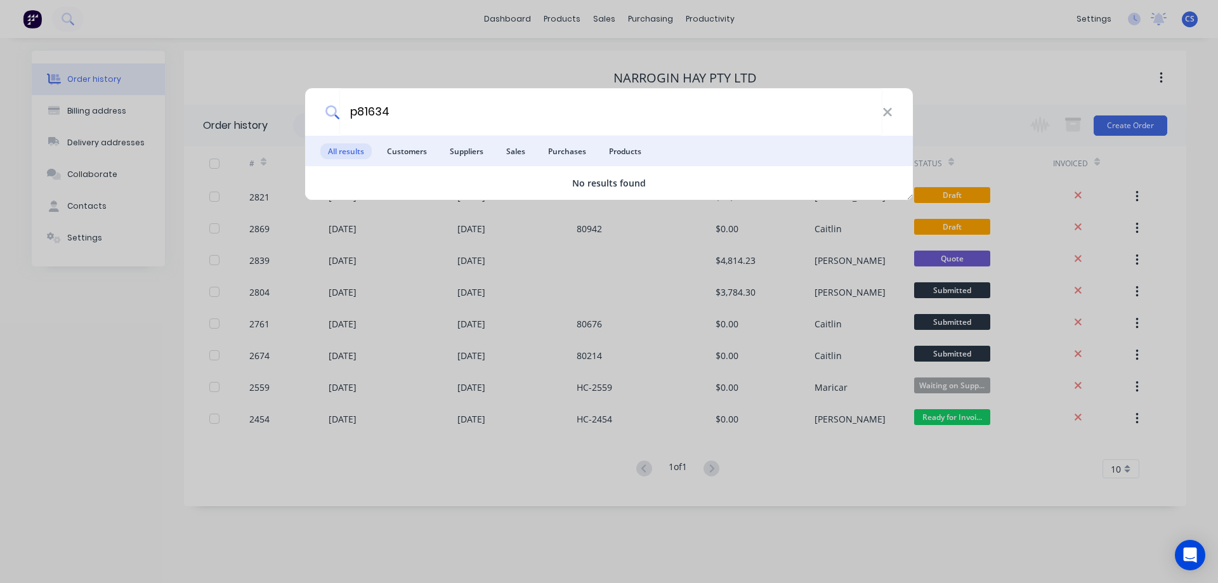
drag, startPoint x: 414, startPoint y: 105, endPoint x: 280, endPoint y: 111, distance: 134.6
click at [280, 111] on div "p81634 All results Customers Suppliers Sales Purchases Products No results found" at bounding box center [609, 291] width 1218 height 583
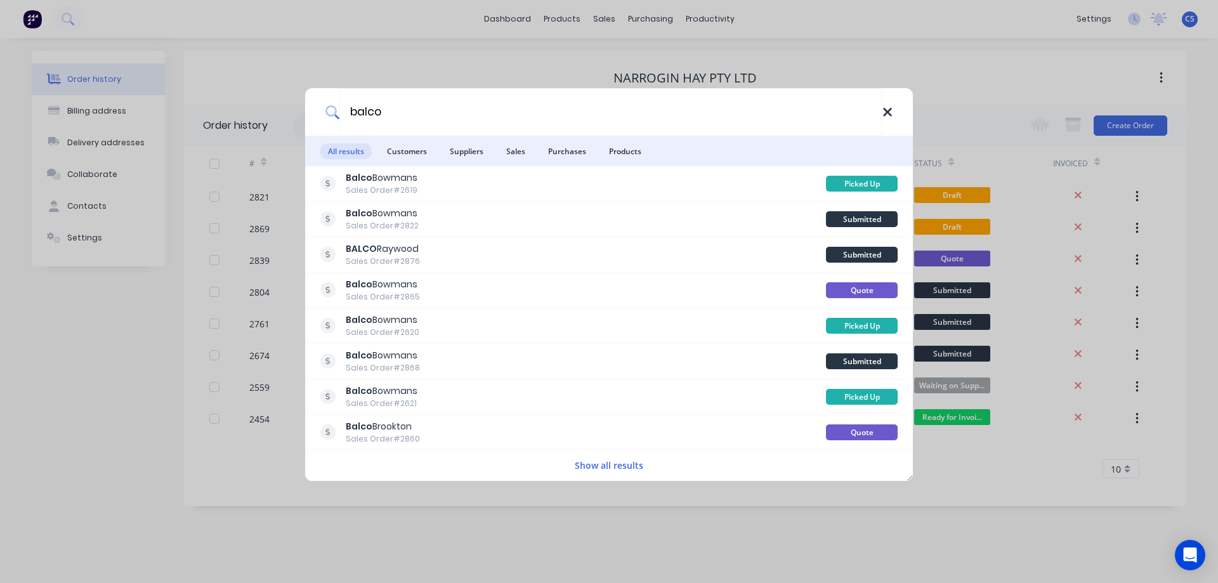
type input "balco"
click at [885, 112] on icon at bounding box center [887, 112] width 10 height 14
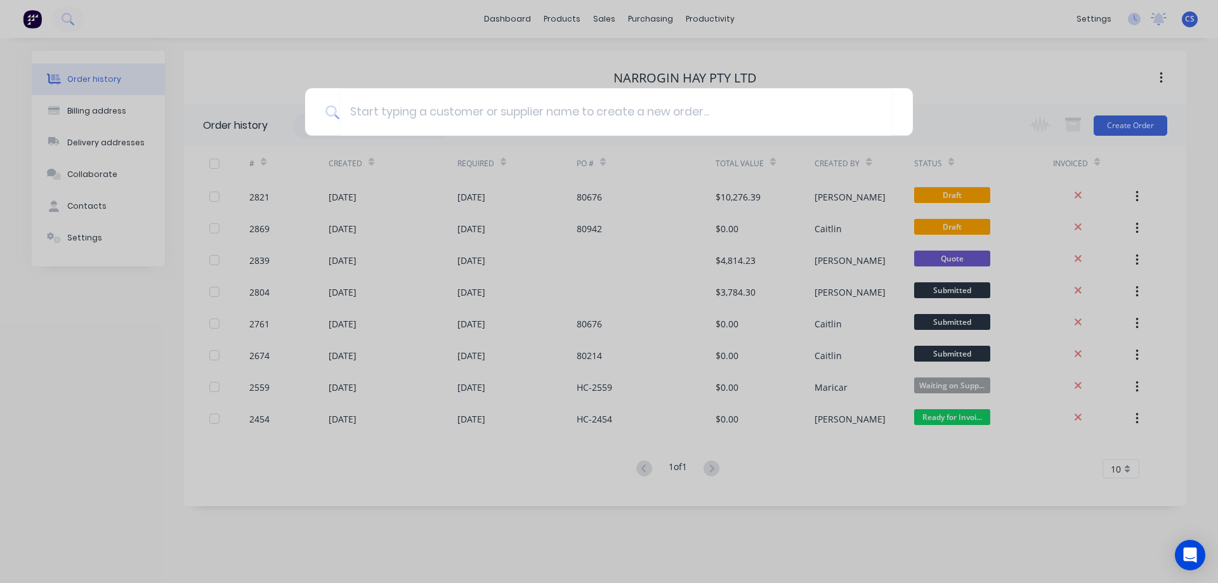
click at [637, 20] on div at bounding box center [609, 291] width 1218 height 583
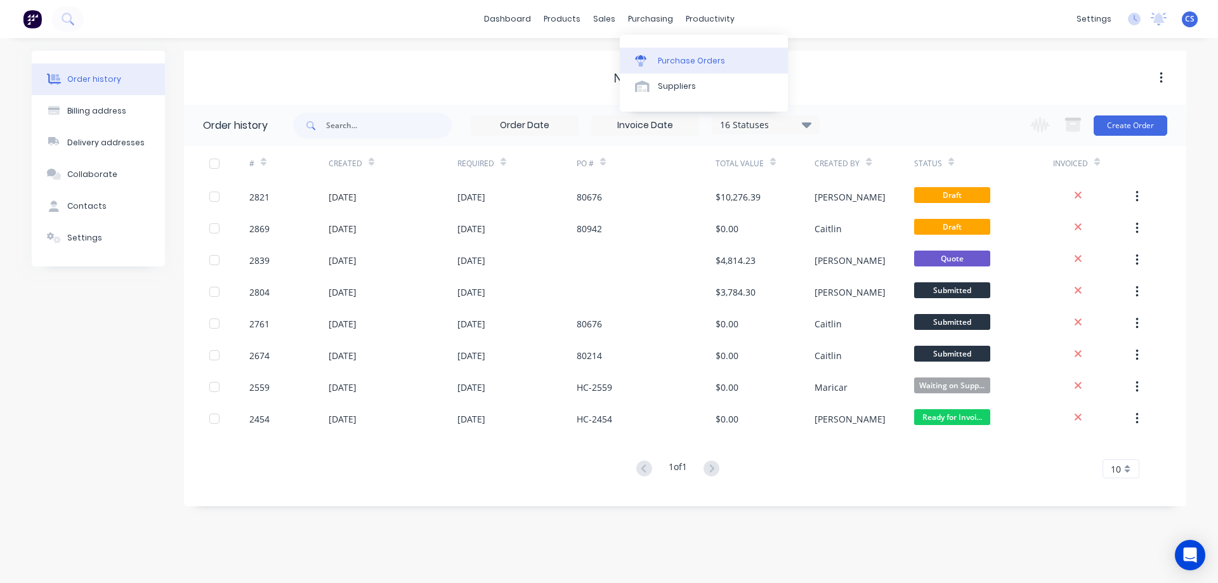
click at [679, 58] on div "Purchase Orders" at bounding box center [691, 60] width 67 height 11
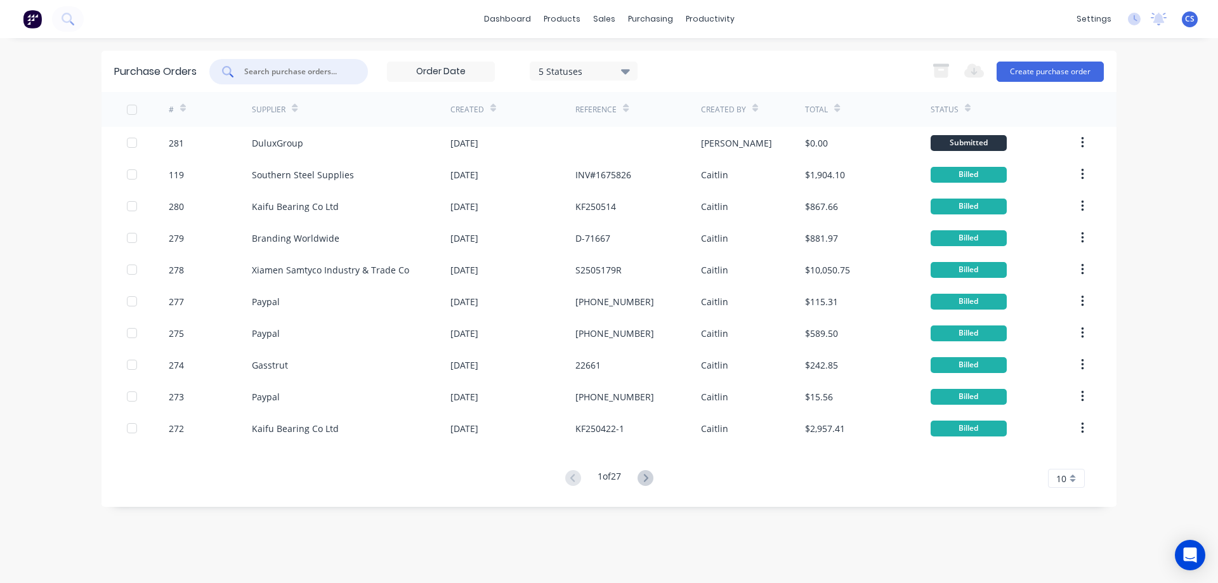
click at [303, 68] on input "text" at bounding box center [295, 71] width 105 height 13
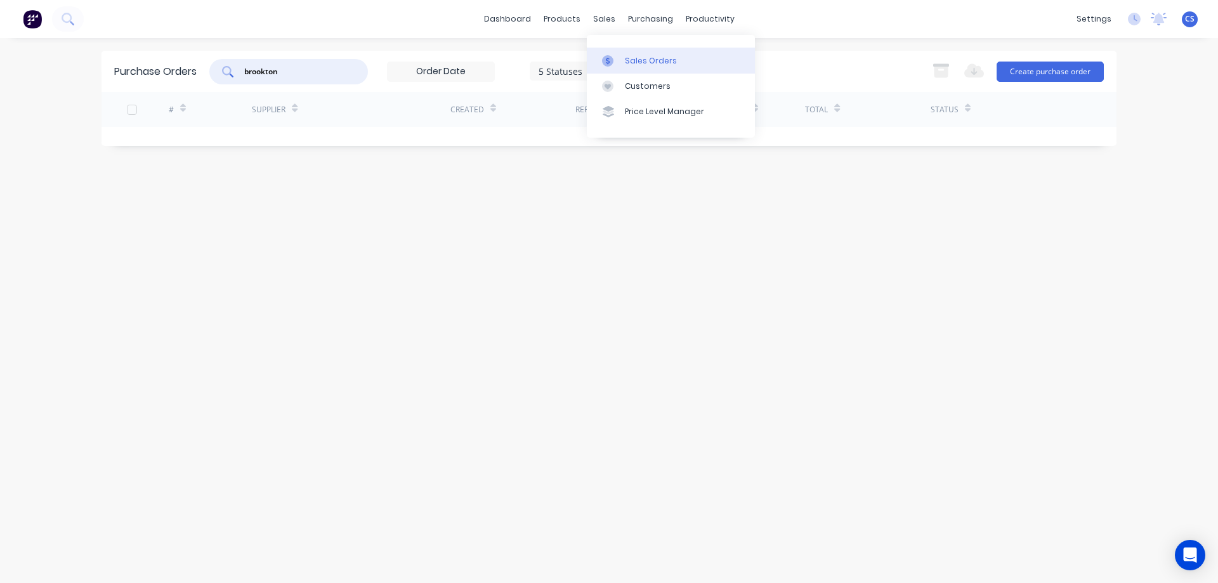
type input "brookton"
click at [632, 54] on link "Sales Orders" at bounding box center [671, 60] width 168 height 25
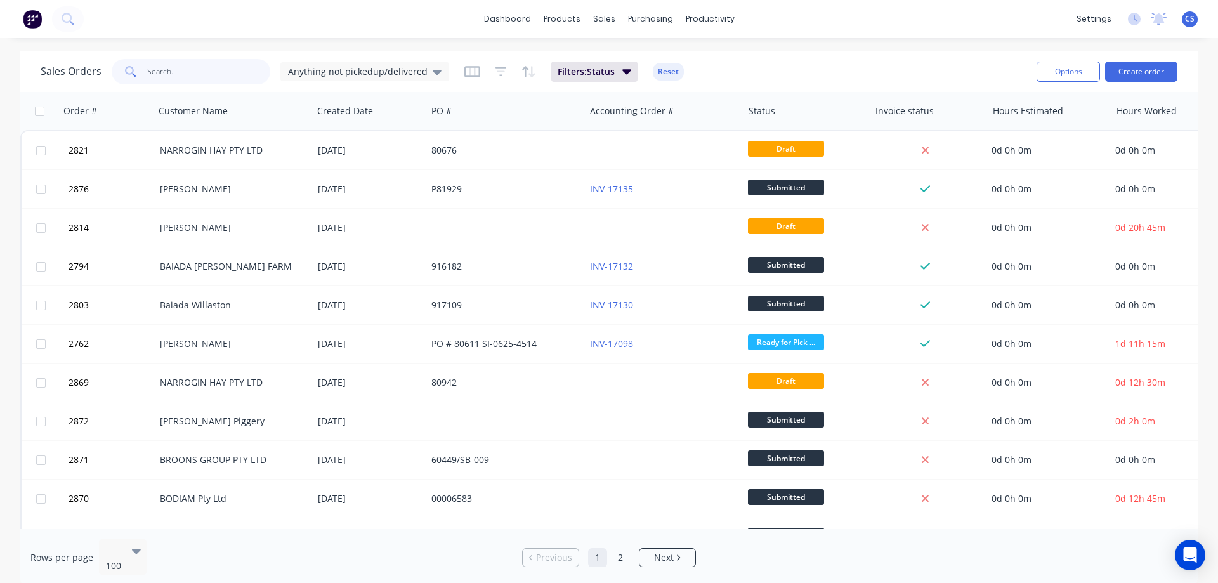
click at [170, 70] on input "text" at bounding box center [209, 71] width 124 height 25
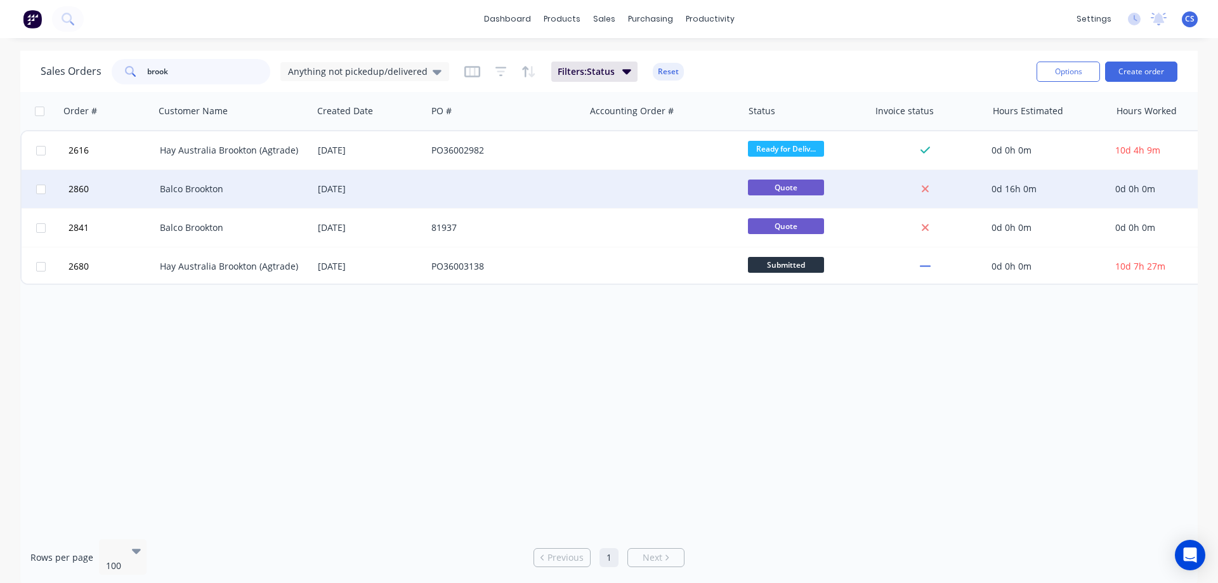
type input "brook"
click at [237, 189] on div "Balco Brookton" at bounding box center [230, 189] width 141 height 13
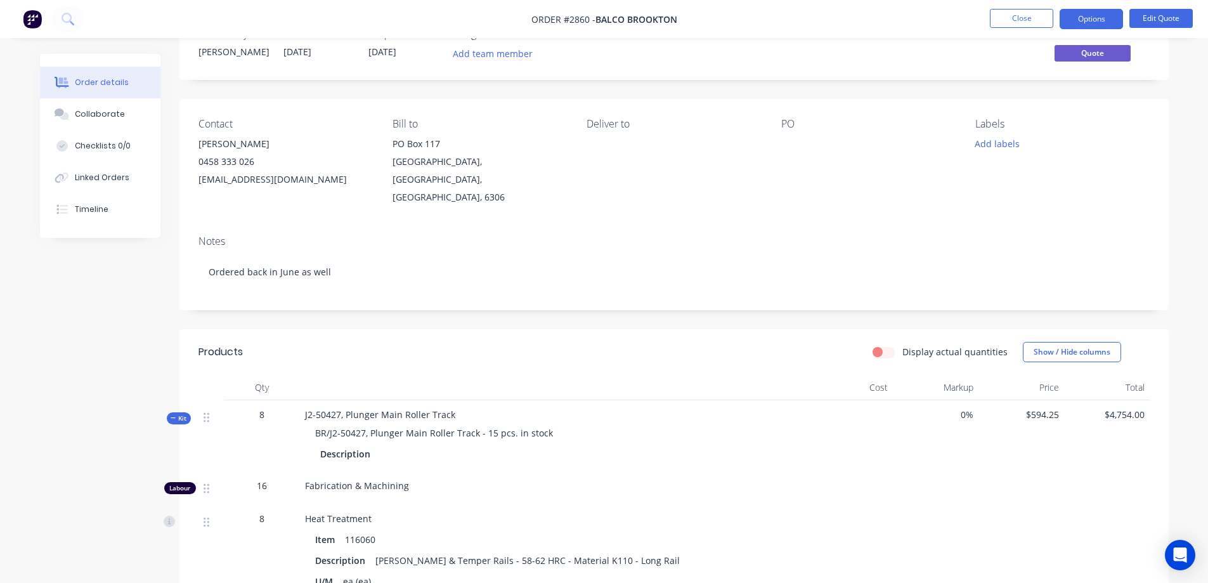
scroll to position [63, 0]
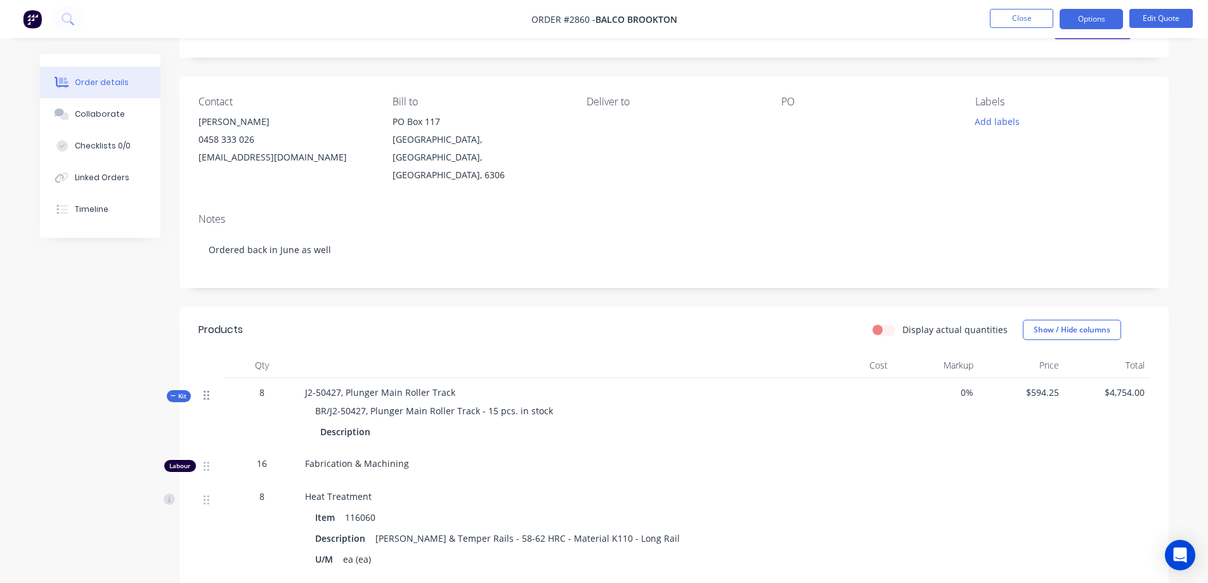
click at [206, 389] on icon at bounding box center [207, 394] width 6 height 11
click at [173, 396] on icon at bounding box center [173, 396] width 5 height 1
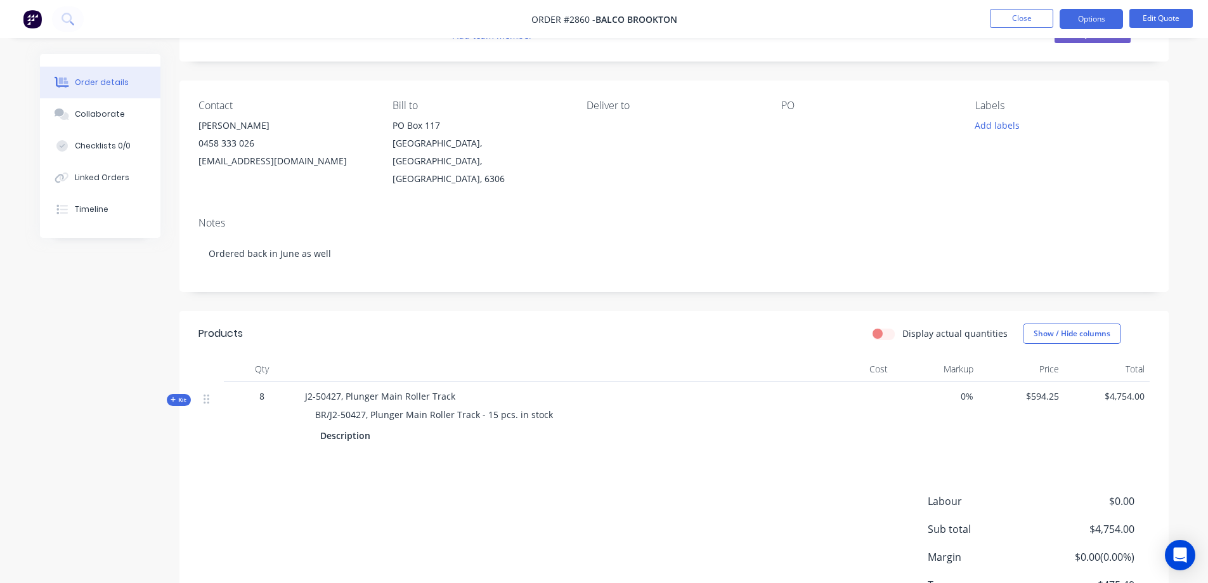
scroll to position [0, 0]
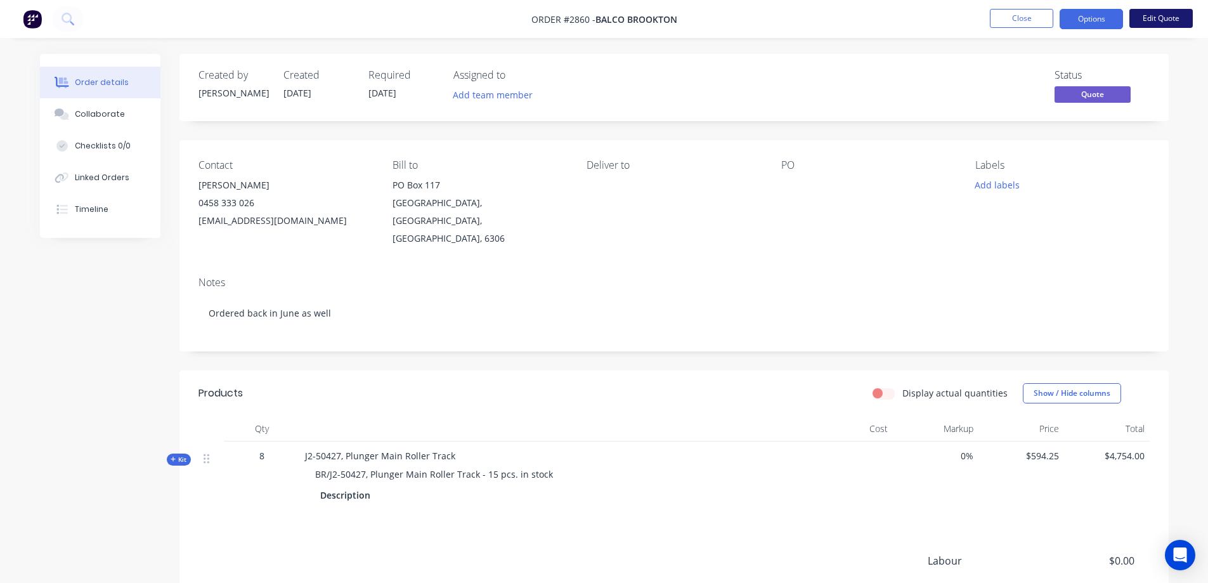
click at [1155, 23] on button "Edit Quote" at bounding box center [1161, 18] width 63 height 19
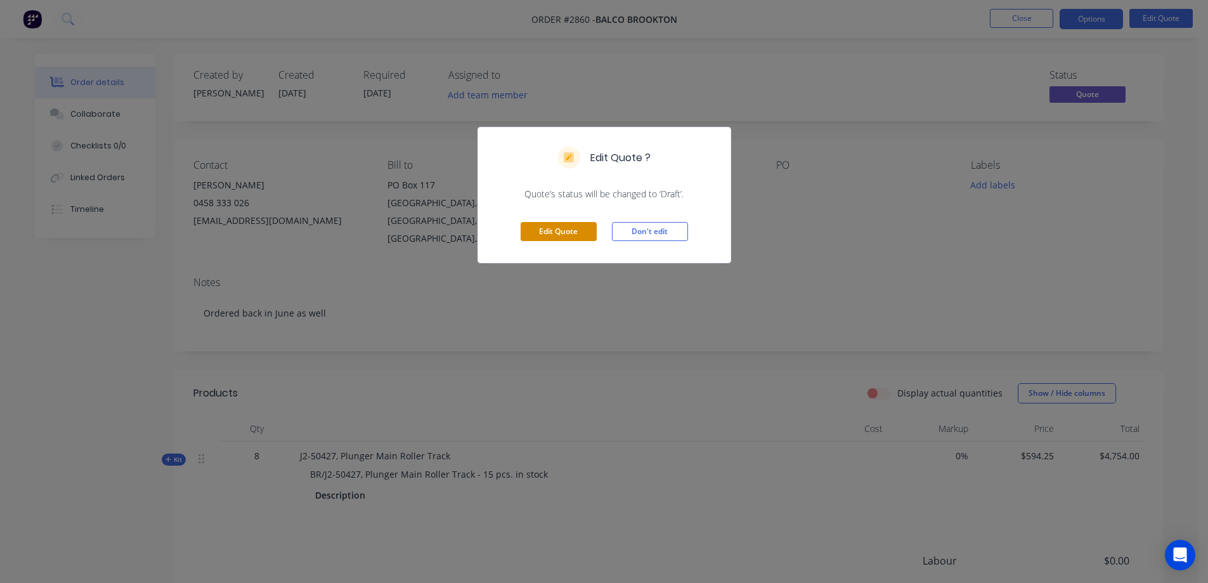
click at [551, 231] on button "Edit Quote" at bounding box center [559, 231] width 76 height 19
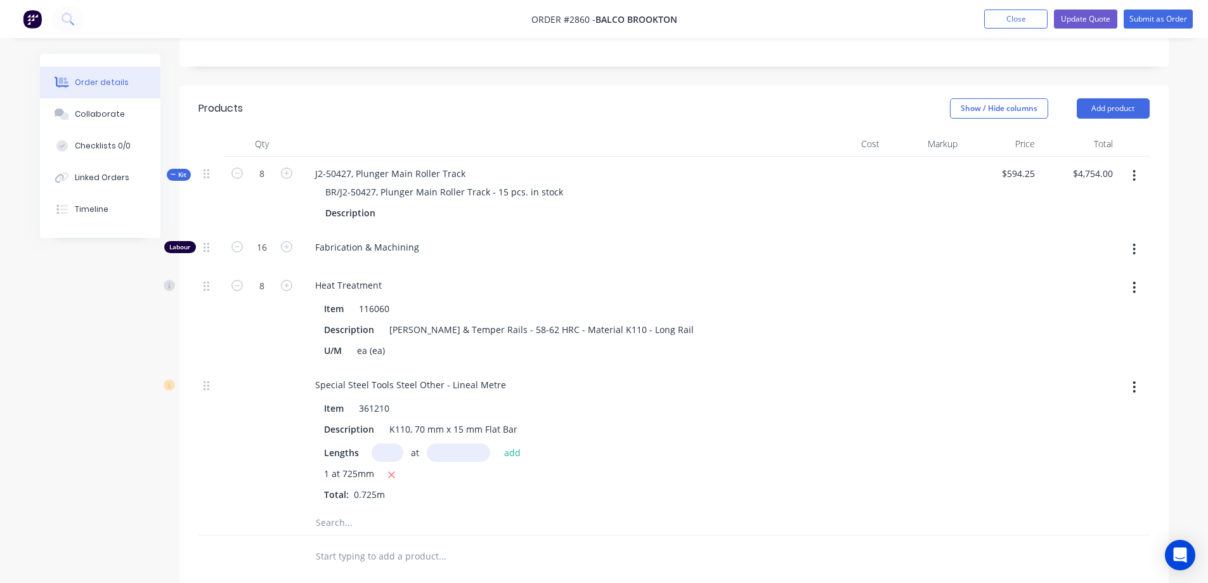
scroll to position [317, 0]
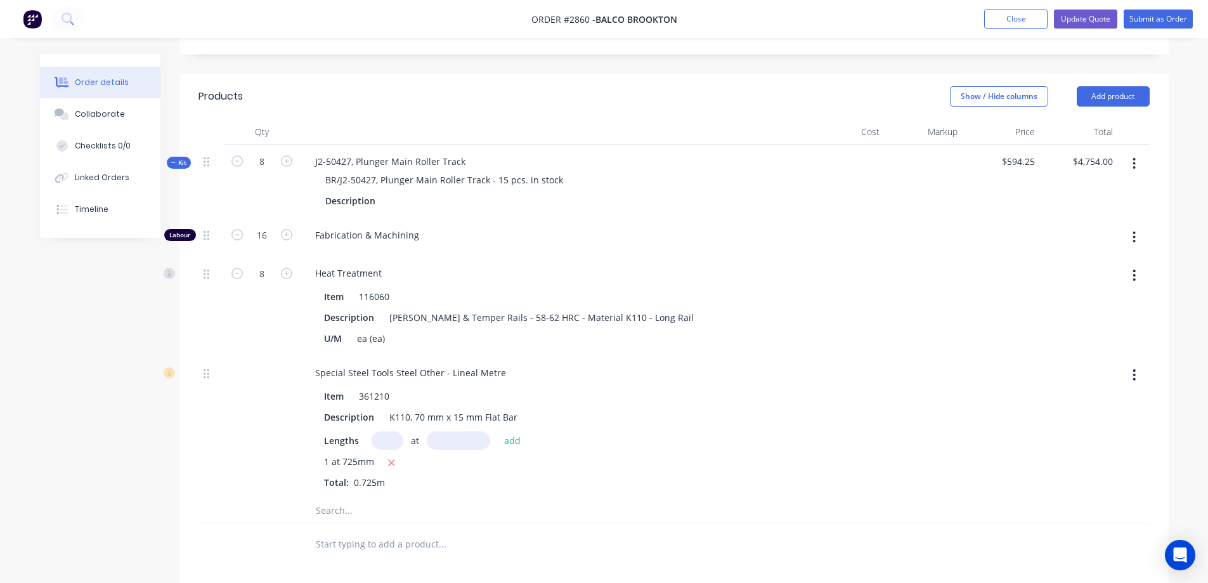
click at [176, 158] on span "Kit" at bounding box center [179, 163] width 16 height 10
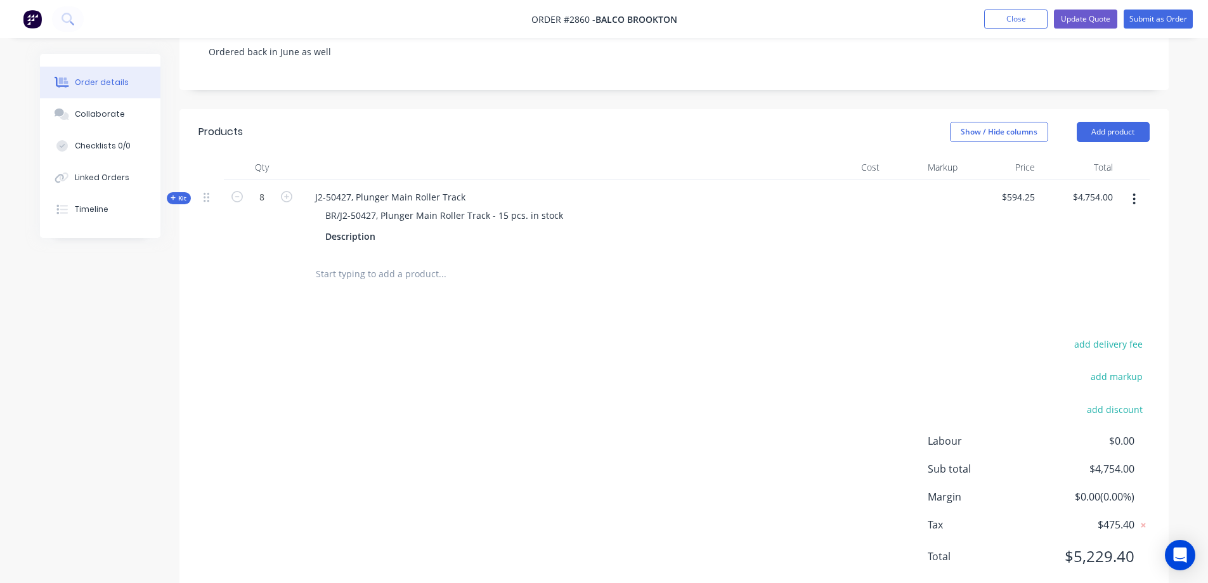
click at [388, 261] on input "text" at bounding box center [442, 273] width 254 height 25
type input "j"
type input "J"
type input "B"
click at [1121, 122] on button "Add product" at bounding box center [1113, 132] width 73 height 20
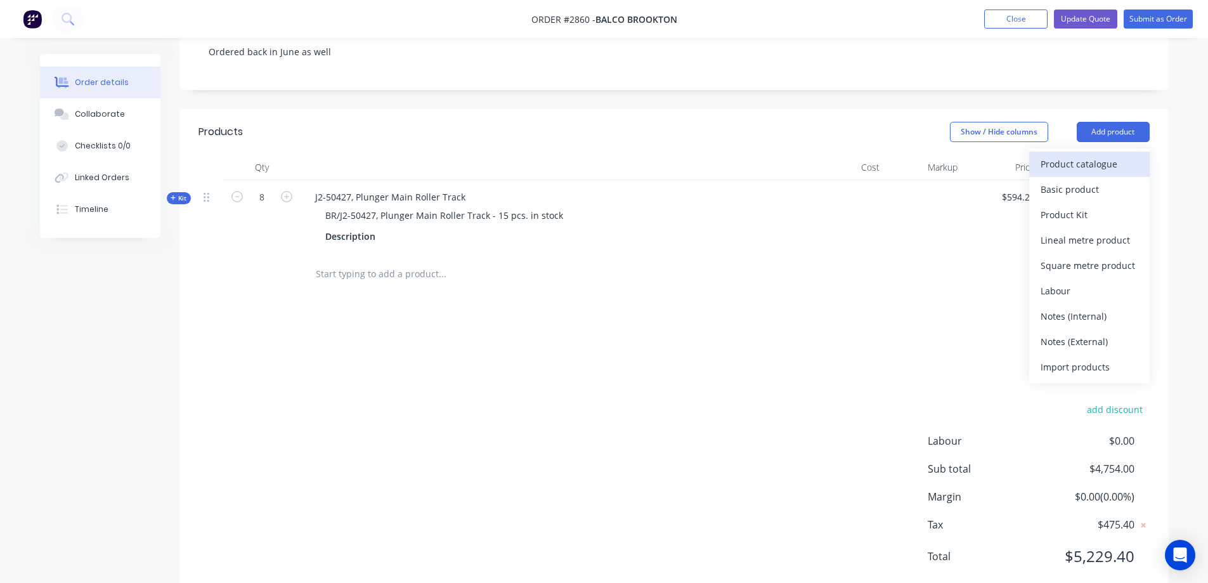
click at [1092, 155] on div "Product catalogue" at bounding box center [1090, 164] width 98 height 18
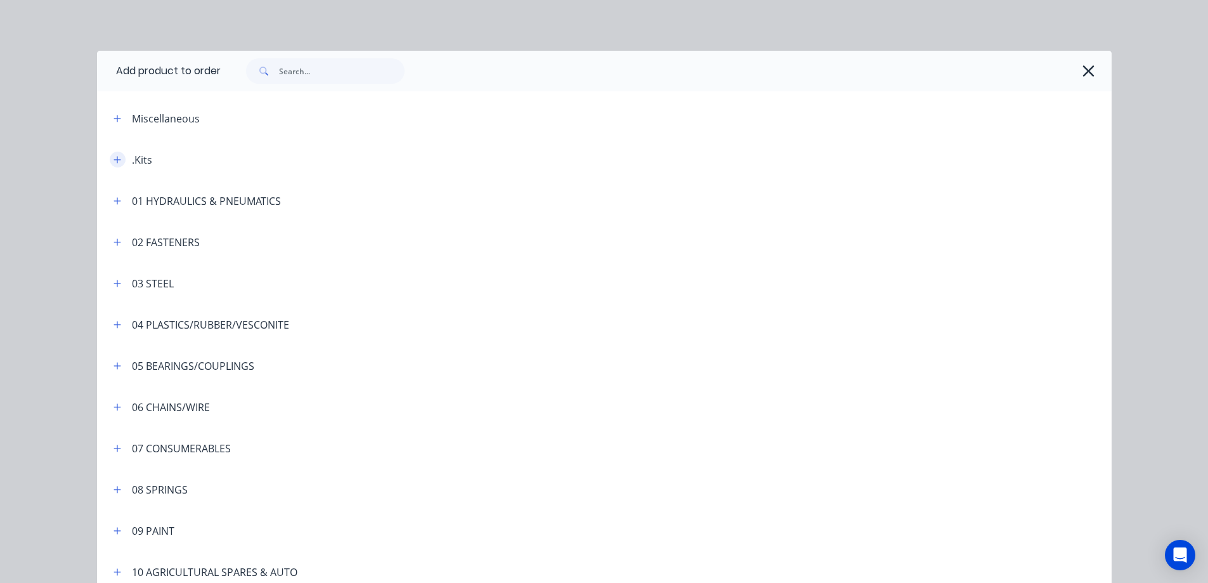
click at [114, 160] on icon "button" at bounding box center [117, 159] width 7 height 7
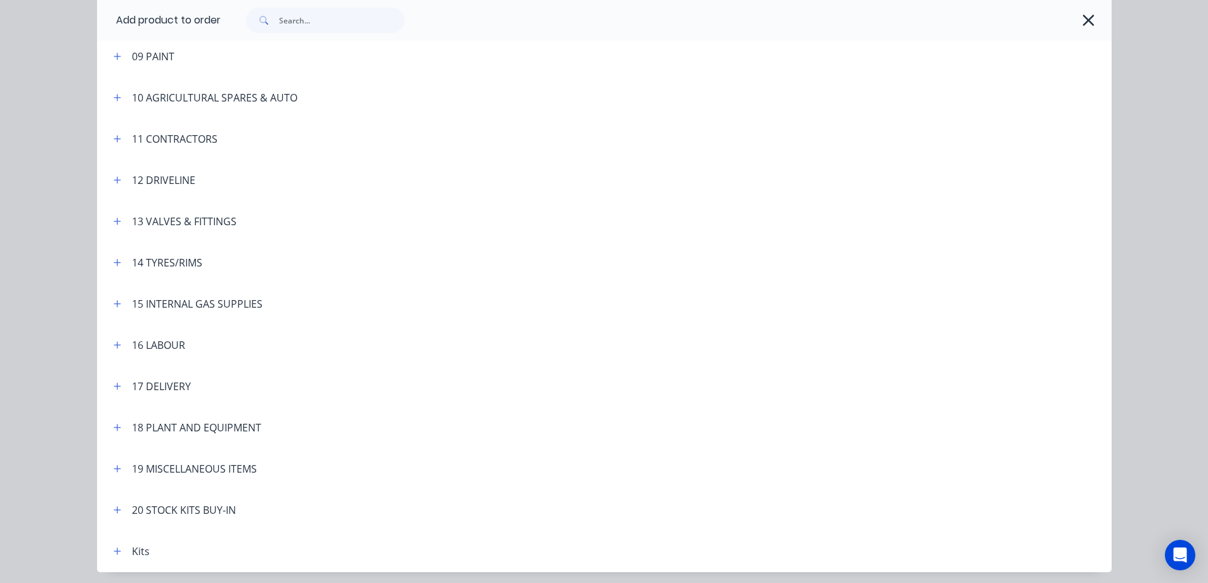
scroll to position [2129, 0]
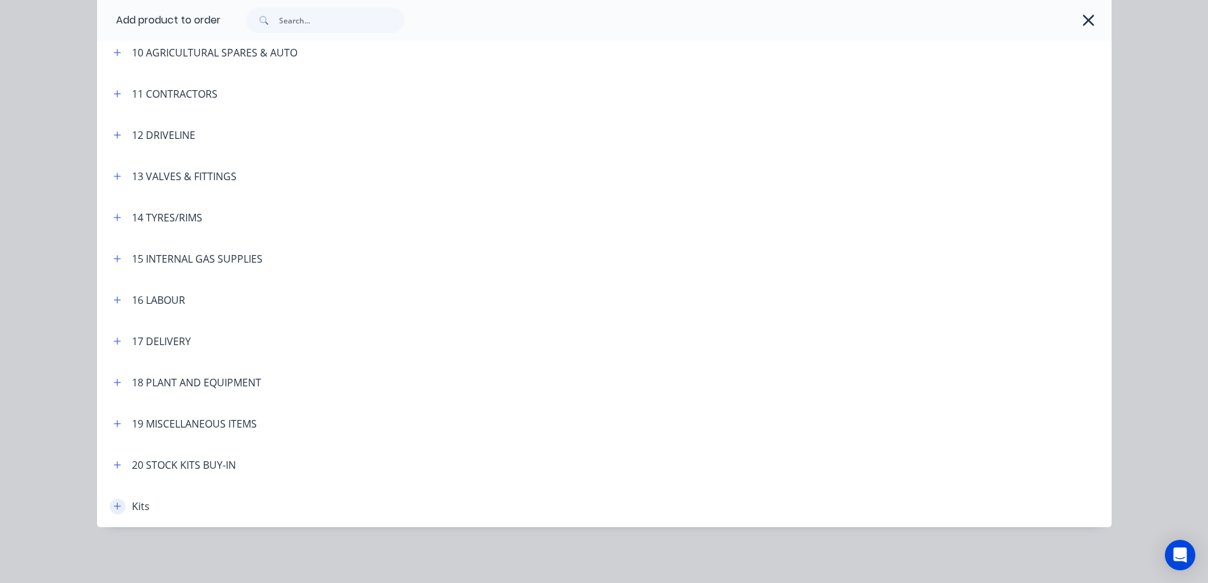
click at [114, 509] on icon "button" at bounding box center [118, 506] width 8 height 9
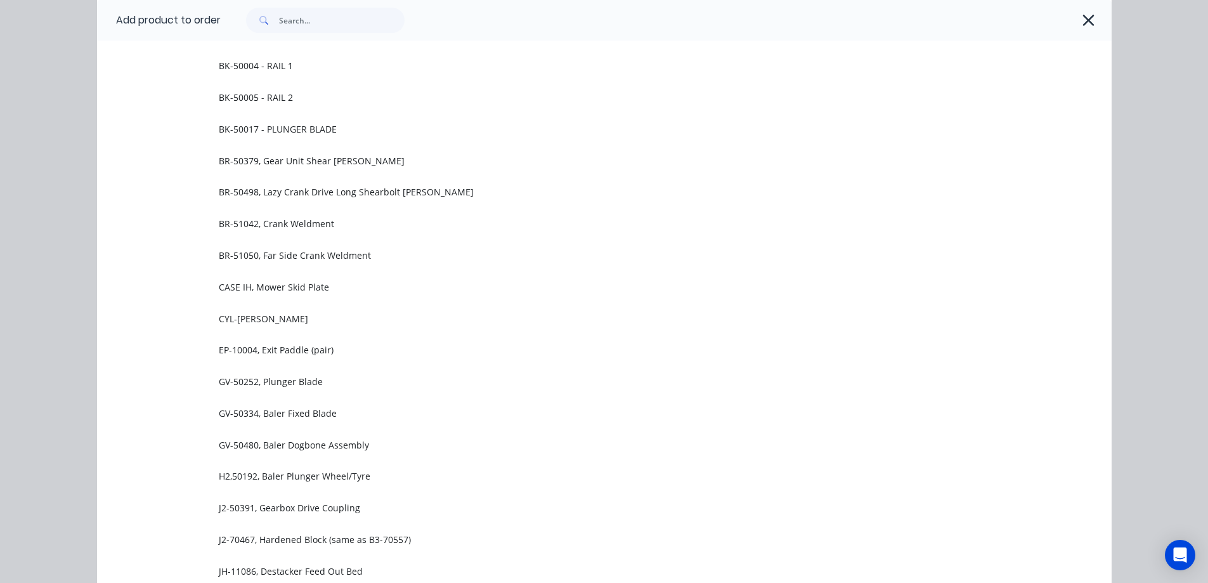
scroll to position [2954, 0]
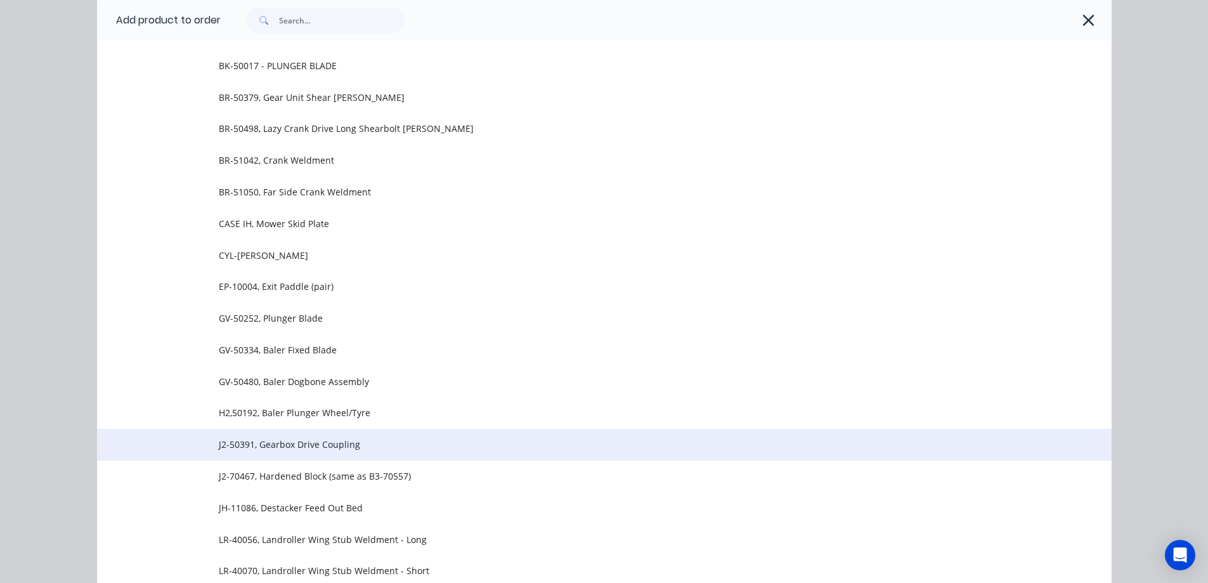
click at [331, 441] on span "J2-50391, Gearbox Drive Coupling" at bounding box center [576, 444] width 714 height 13
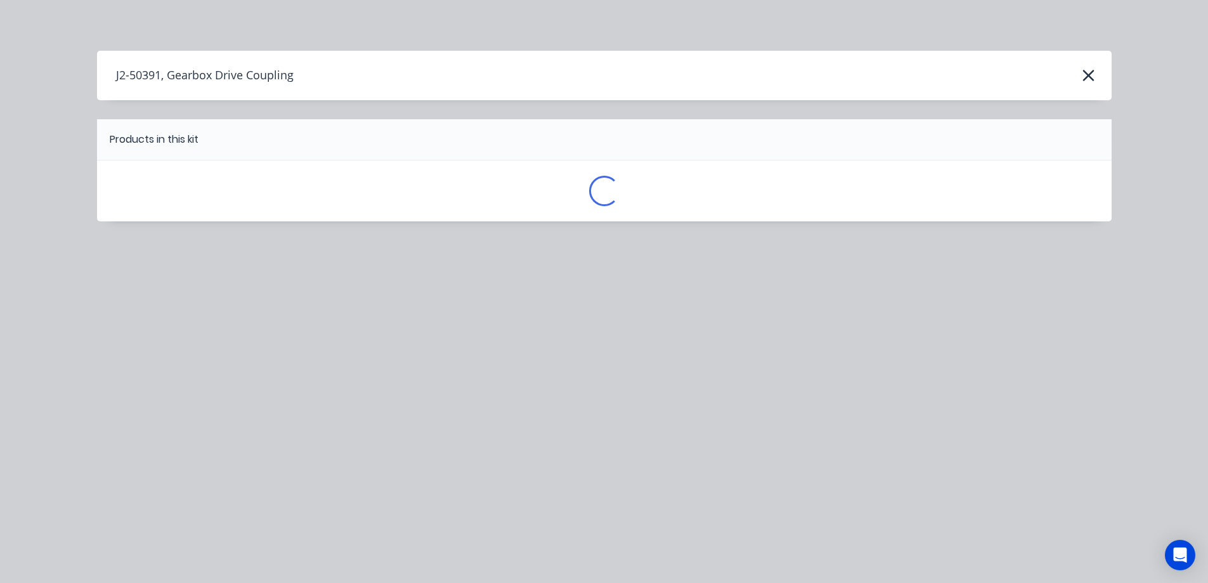
scroll to position [0, 0]
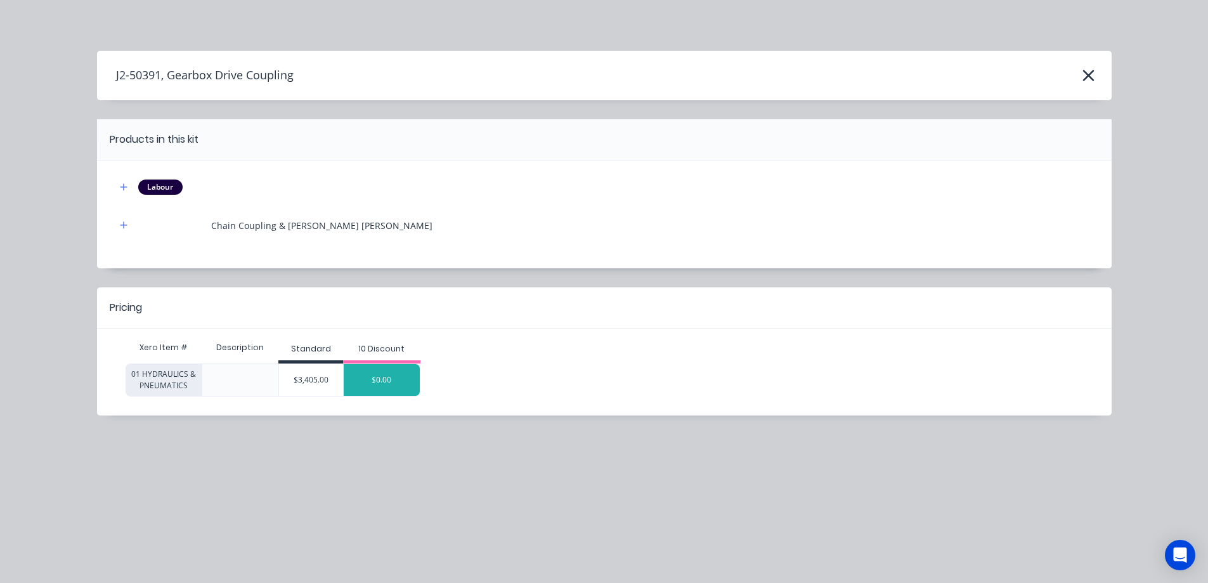
click at [406, 382] on div "$0.00" at bounding box center [382, 380] width 76 height 32
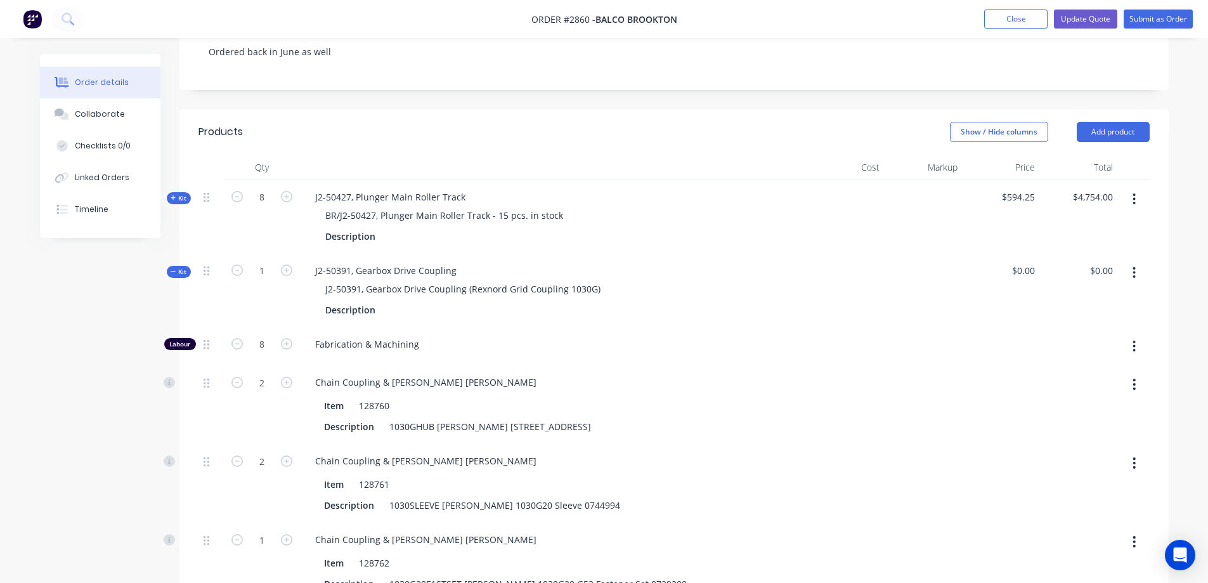
click at [86, 453] on div "Created by Joel Created 04/08/25 Required 18/08/25 Assigned to Add team member …" at bounding box center [604, 382] width 1129 height 1220
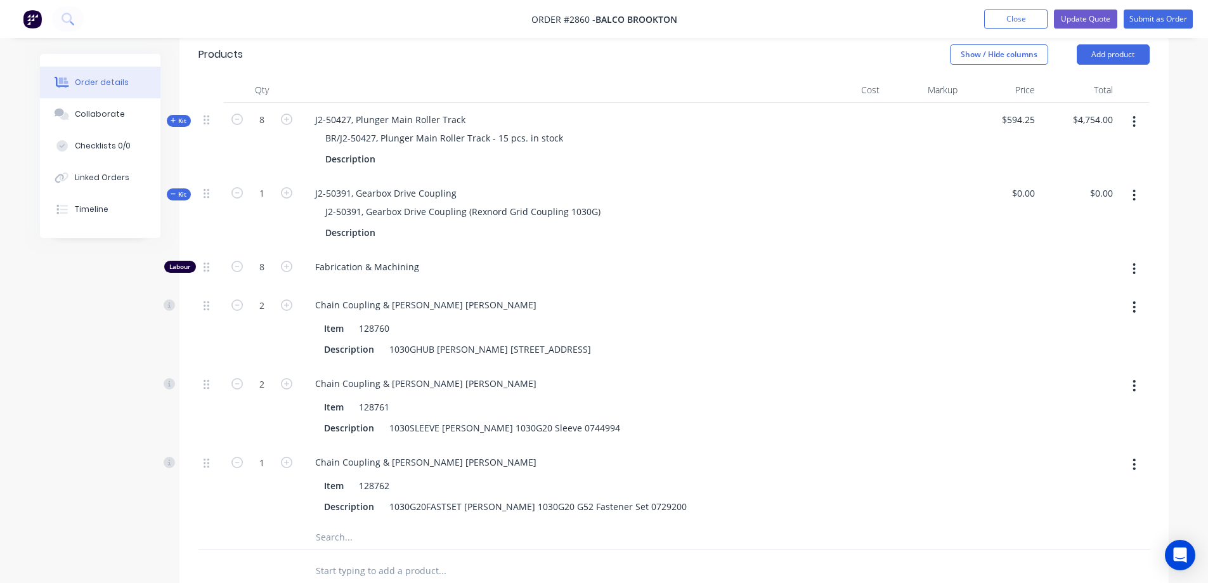
scroll to position [345, 0]
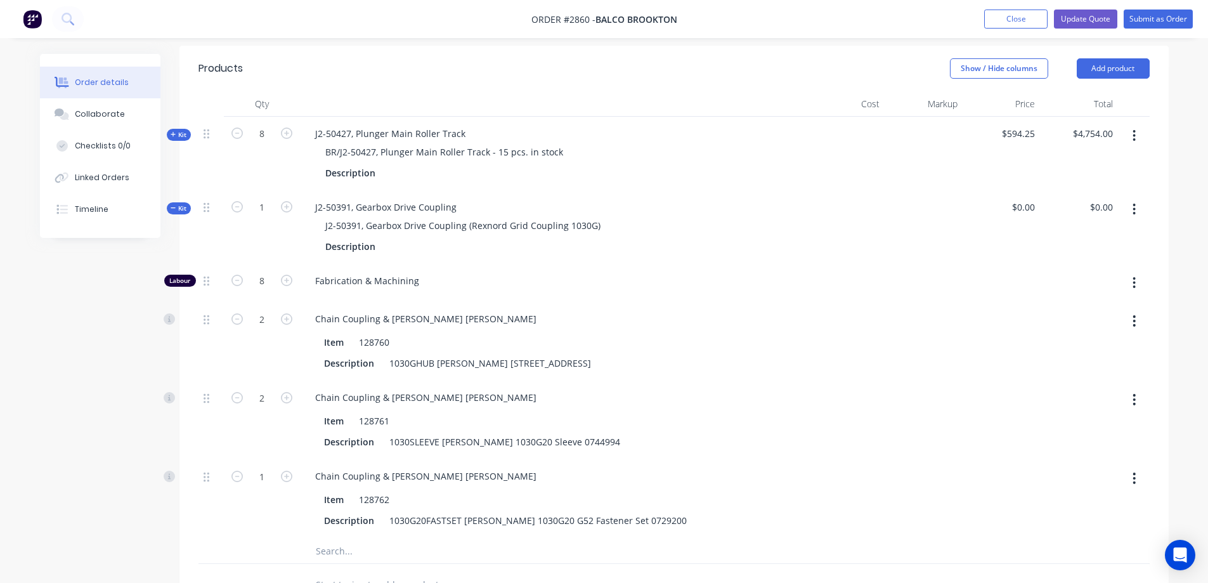
click at [179, 204] on span "Kit" at bounding box center [179, 209] width 16 height 10
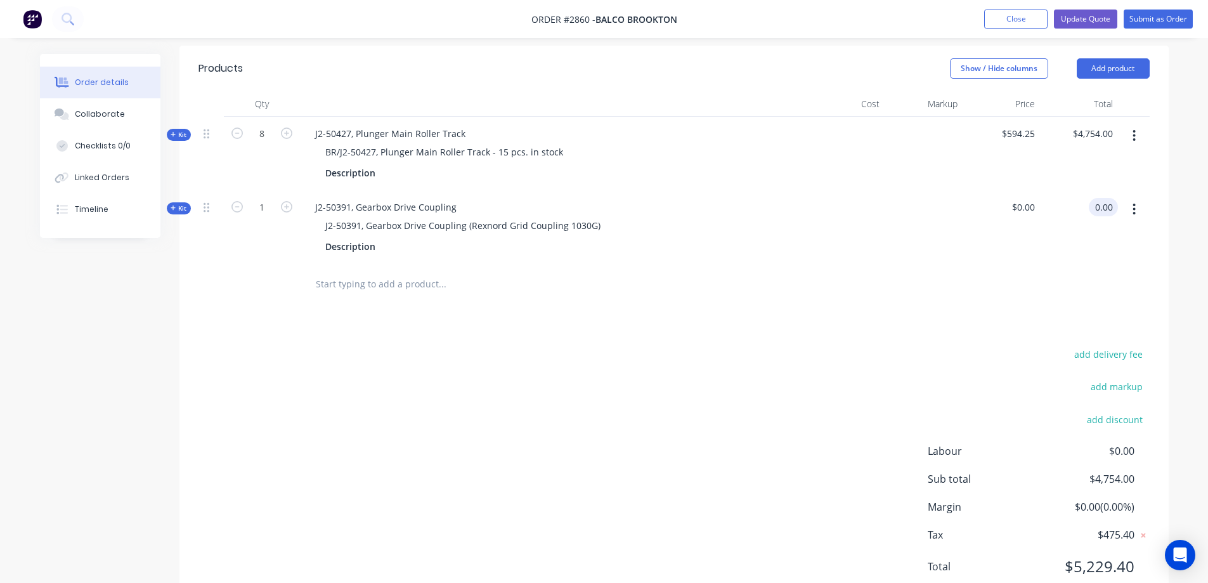
click at [1100, 198] on input "0.00" at bounding box center [1106, 207] width 24 height 18
type input "3405"
type input "$3,405.00"
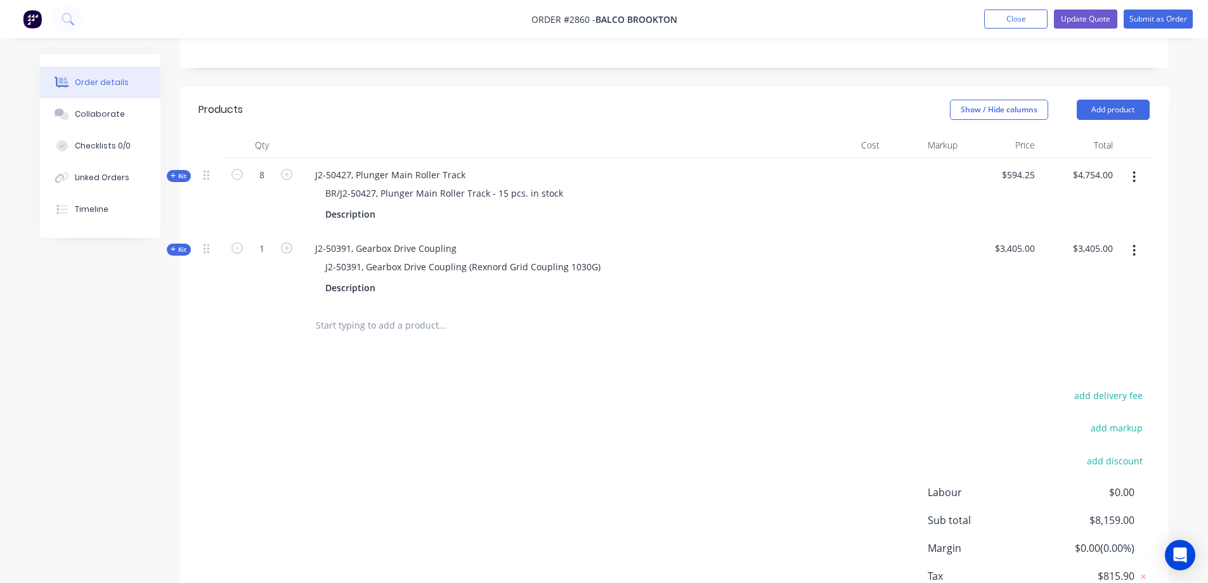
scroll to position [282, 0]
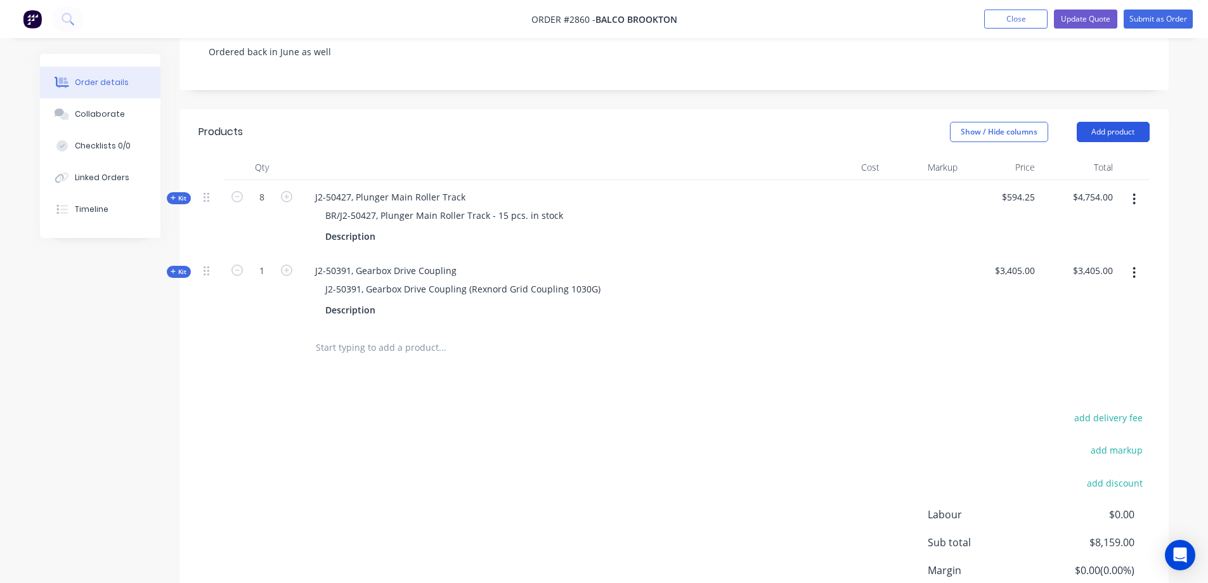
click at [1107, 122] on button "Add product" at bounding box center [1113, 132] width 73 height 20
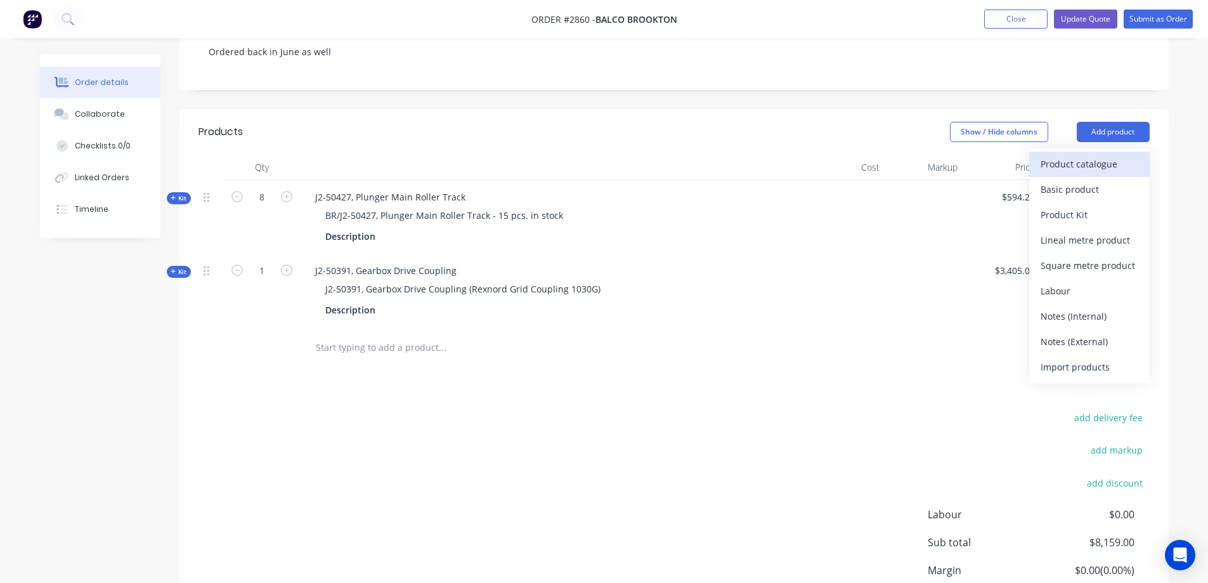
click at [1091, 155] on div "Product catalogue" at bounding box center [1090, 164] width 98 height 18
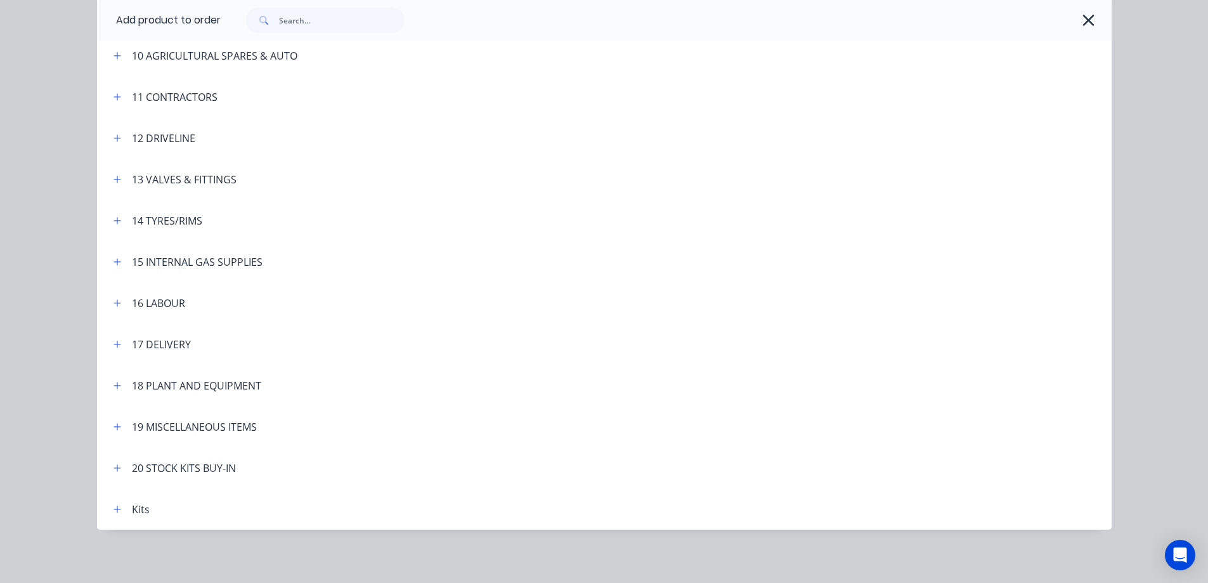
scroll to position [519, 0]
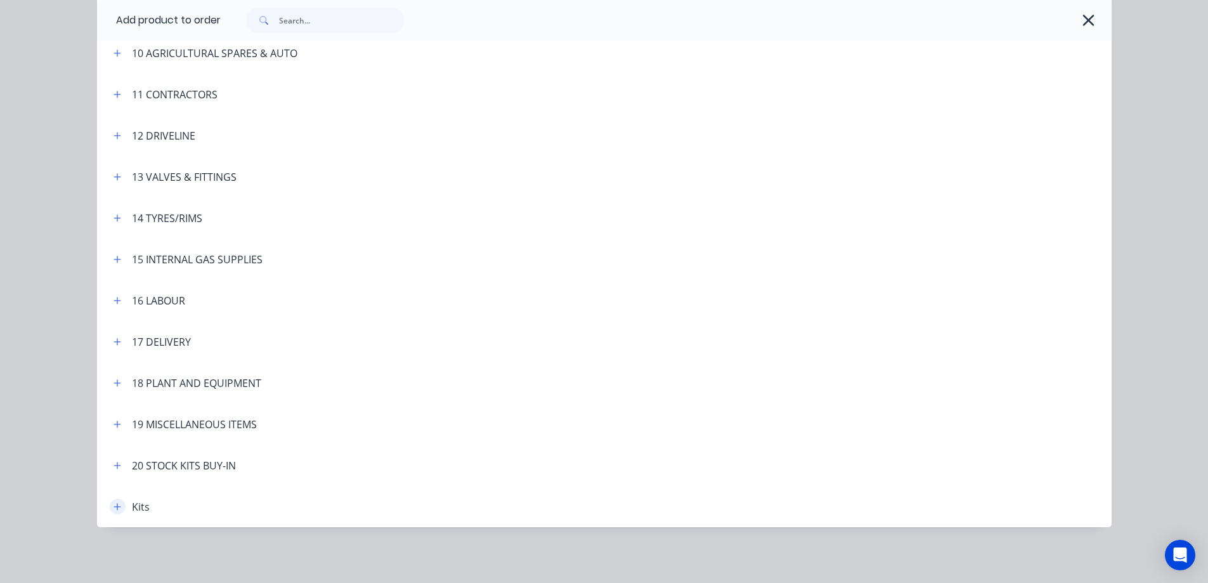
click at [114, 507] on icon "button" at bounding box center [118, 506] width 8 height 9
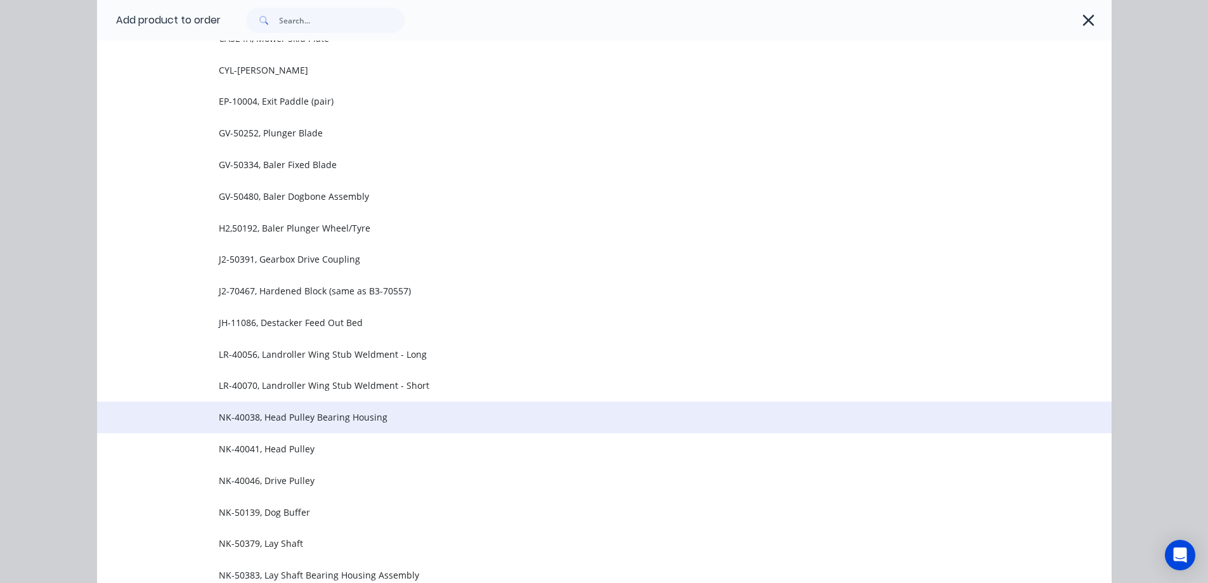
scroll to position [1465, 0]
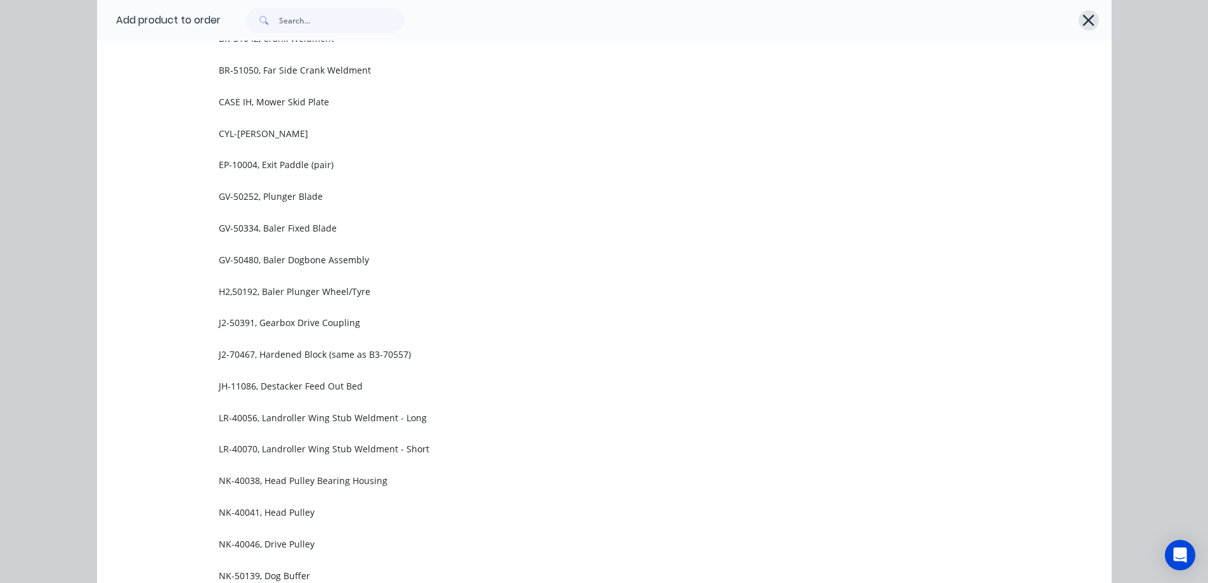
click at [1083, 21] on icon "button" at bounding box center [1088, 20] width 11 height 11
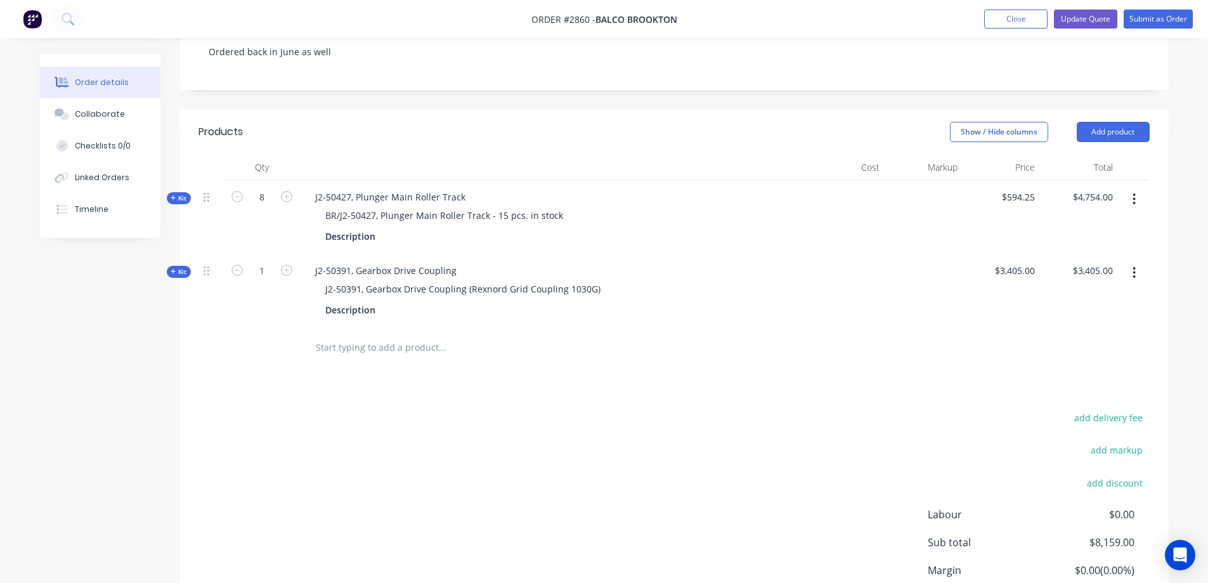
click at [393, 335] on input "text" at bounding box center [442, 347] width 254 height 25
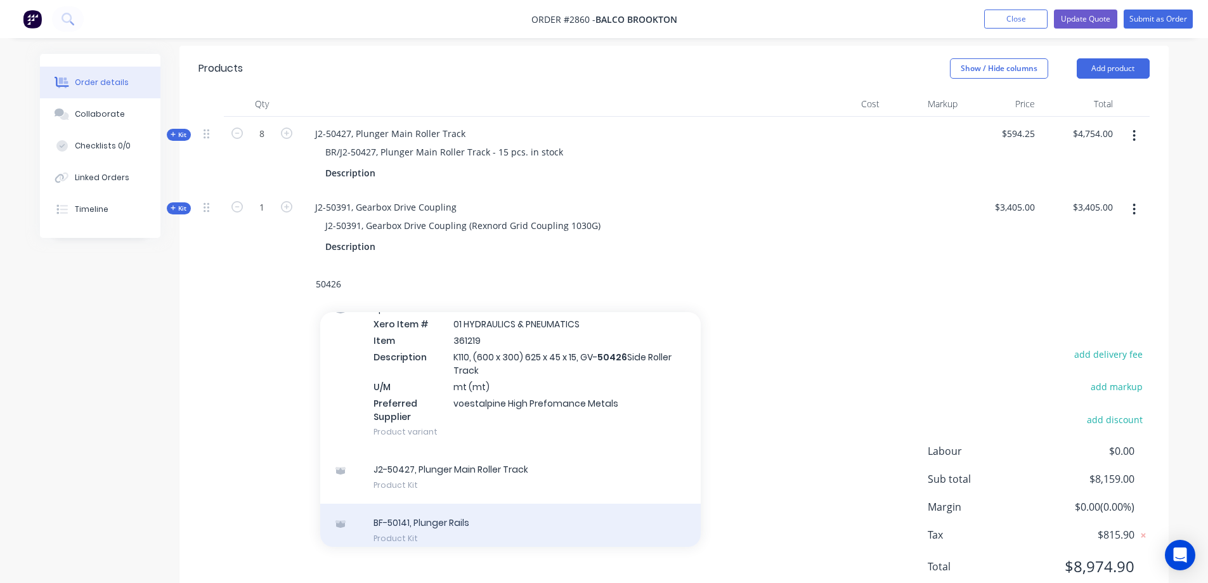
scroll to position [0, 0]
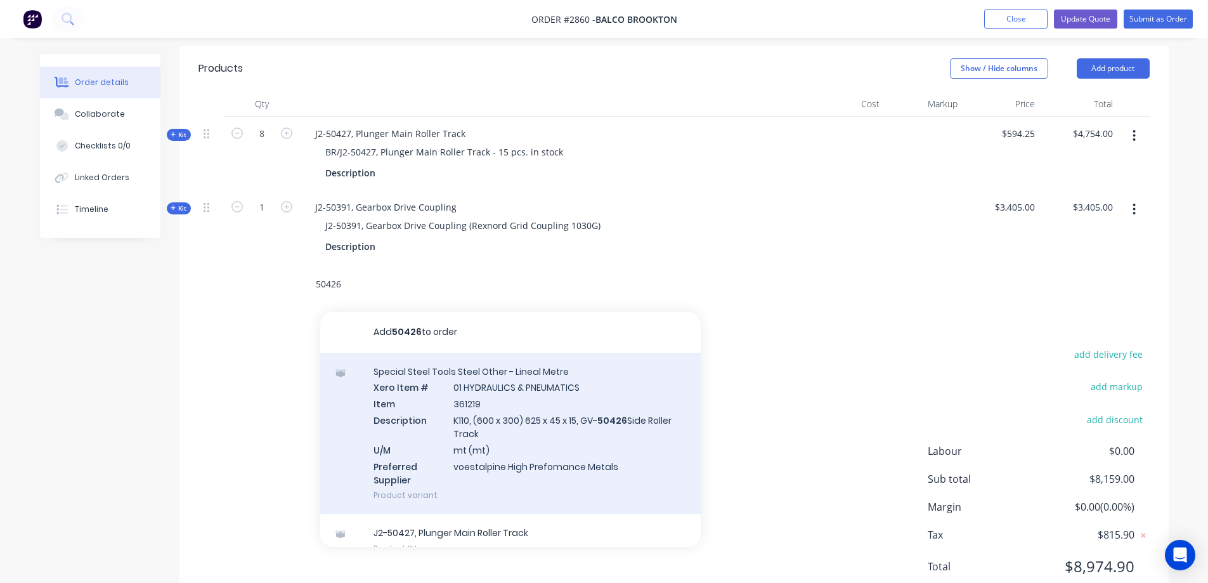
type input "50426"
click at [643, 406] on div "Special Steel Tools Steel Other - Lineal Metre Xero Item # 01 HYDRAULICS & PNEU…" at bounding box center [510, 434] width 381 height 162
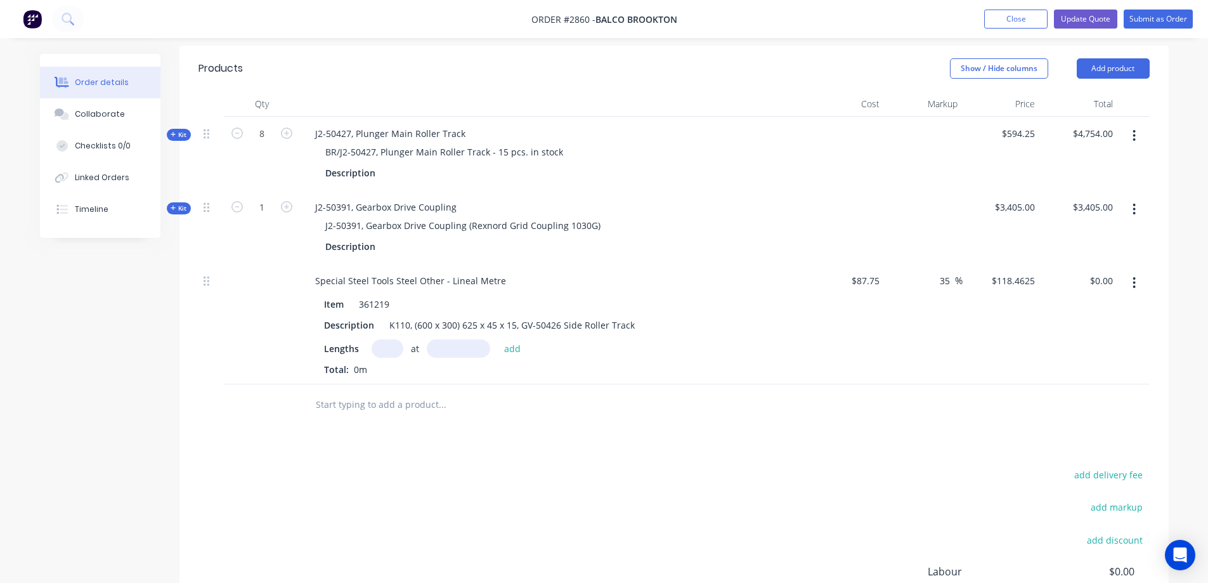
click at [1135, 277] on icon "button" at bounding box center [1134, 282] width 3 height 11
click at [1063, 383] on div "Delete" at bounding box center [1090, 392] width 98 height 18
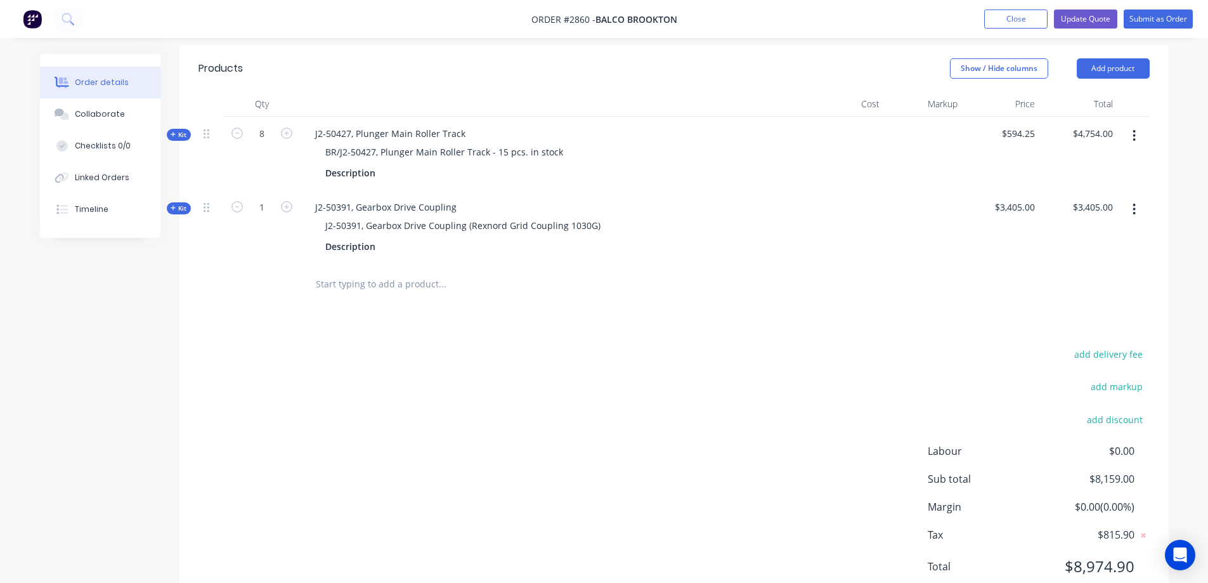
click at [404, 271] on input "text" at bounding box center [442, 283] width 254 height 25
type input "5"
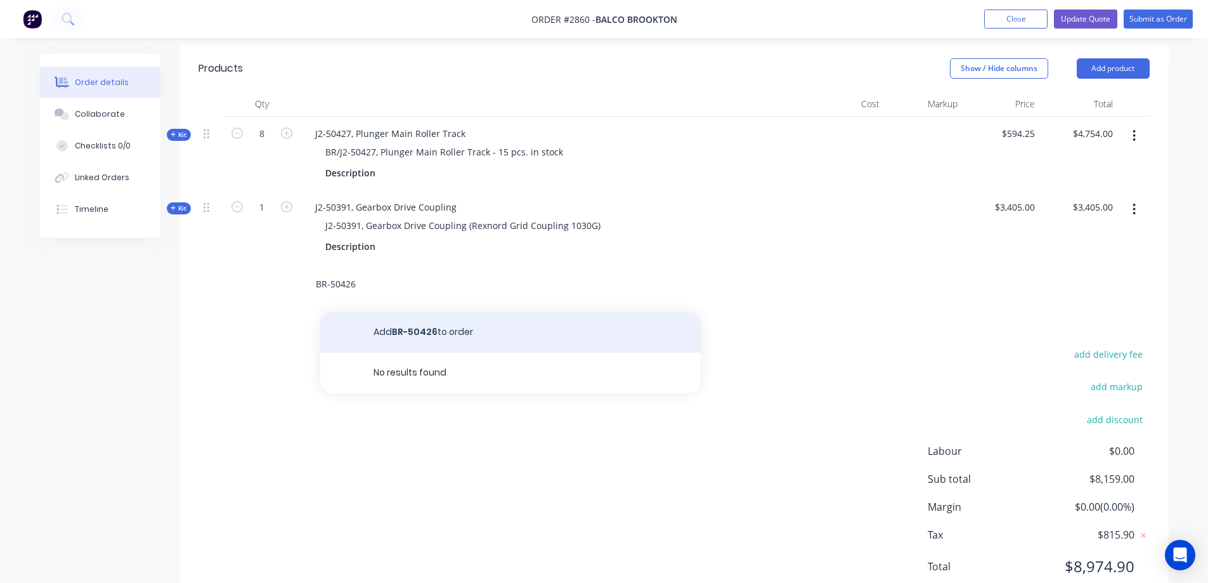
type input "BR-50426"
click at [463, 312] on button "Add BR-50426 to order" at bounding box center [510, 332] width 381 height 41
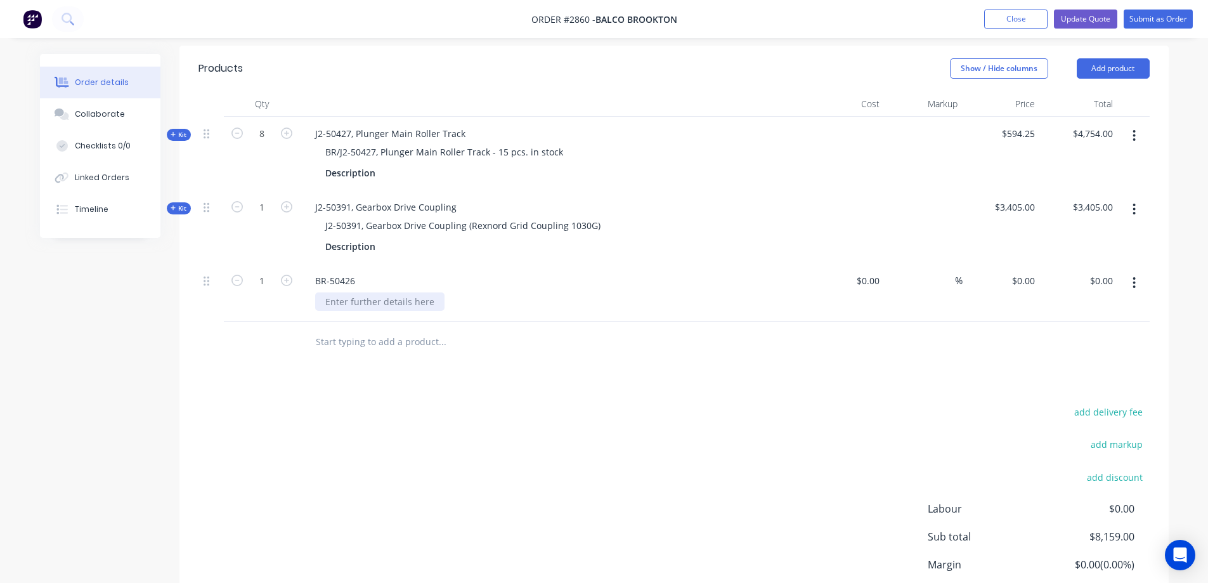
click at [393, 292] on div at bounding box center [379, 301] width 129 height 18
drag, startPoint x: 360, startPoint y: 245, endPoint x: 304, endPoint y: 237, distance: 56.5
click at [305, 271] on div "BR-50426" at bounding box center [553, 280] width 497 height 18
copy div "BR-50426"
click at [324, 292] on div "Baler Side Roller Track" at bounding box center [373, 301] width 116 height 18
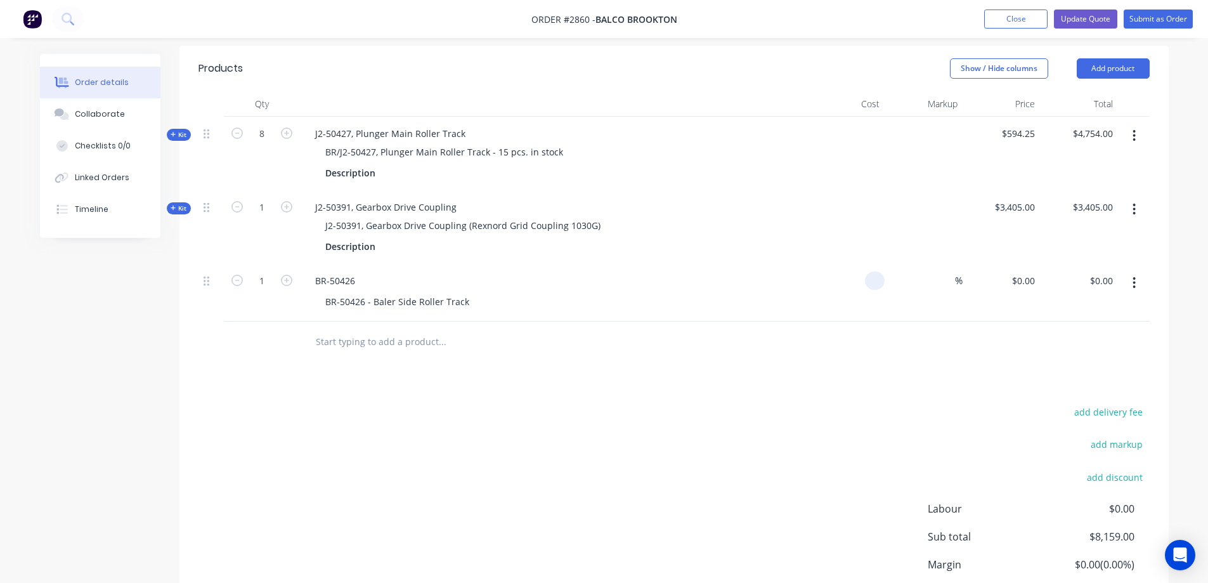
click at [874, 271] on input at bounding box center [877, 280] width 15 height 18
type input "$472.36"
click at [287, 275] on icon "button" at bounding box center [286, 280] width 11 height 11
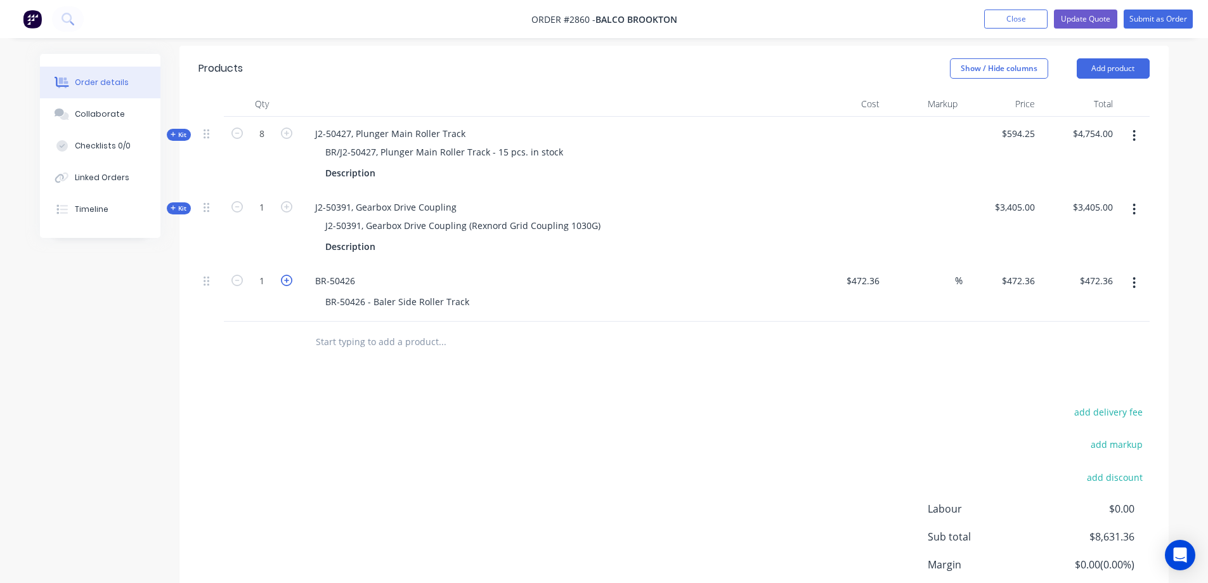
type input "2"
type input "$944.72"
click at [287, 275] on icon "button" at bounding box center [286, 280] width 11 height 11
type input "3"
type input "$1,417.08"
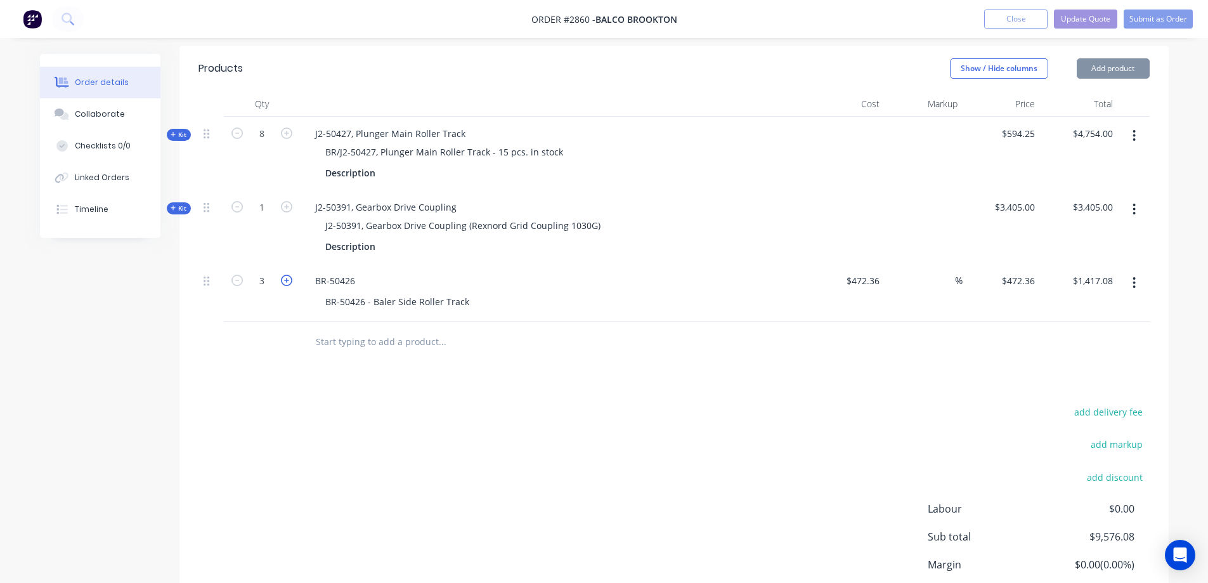
click at [287, 275] on icon "button" at bounding box center [286, 280] width 11 height 11
type input "4"
type input "$1,889.44"
click at [1133, 276] on icon "button" at bounding box center [1134, 283] width 3 height 14
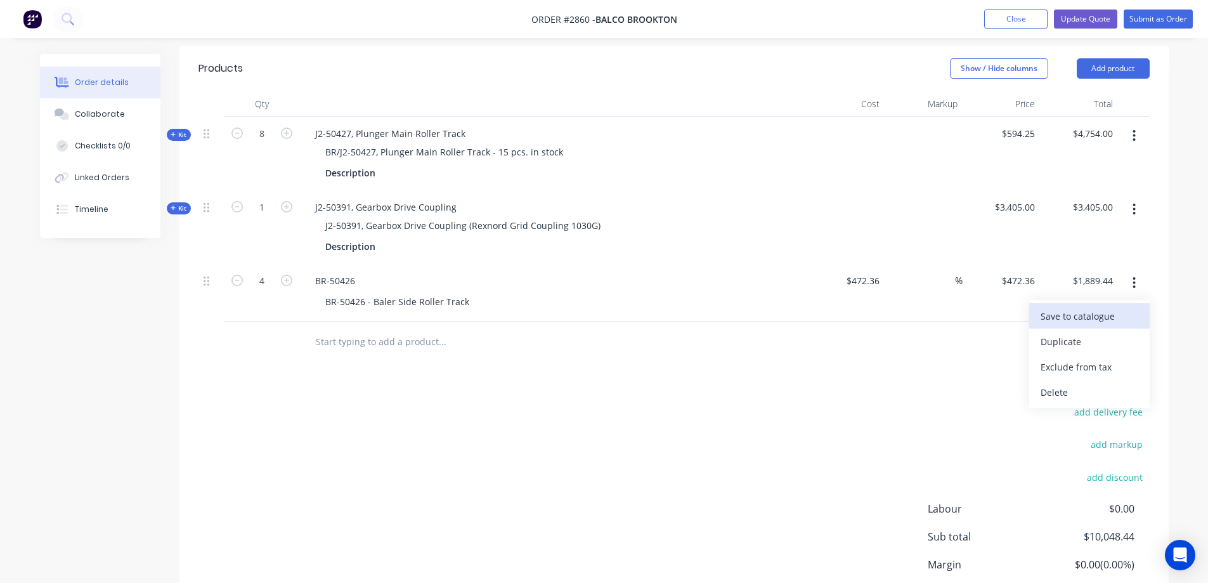
click at [1107, 307] on div "Save to catalogue" at bounding box center [1090, 316] width 98 height 18
click at [340, 329] on input "text" at bounding box center [442, 341] width 254 height 25
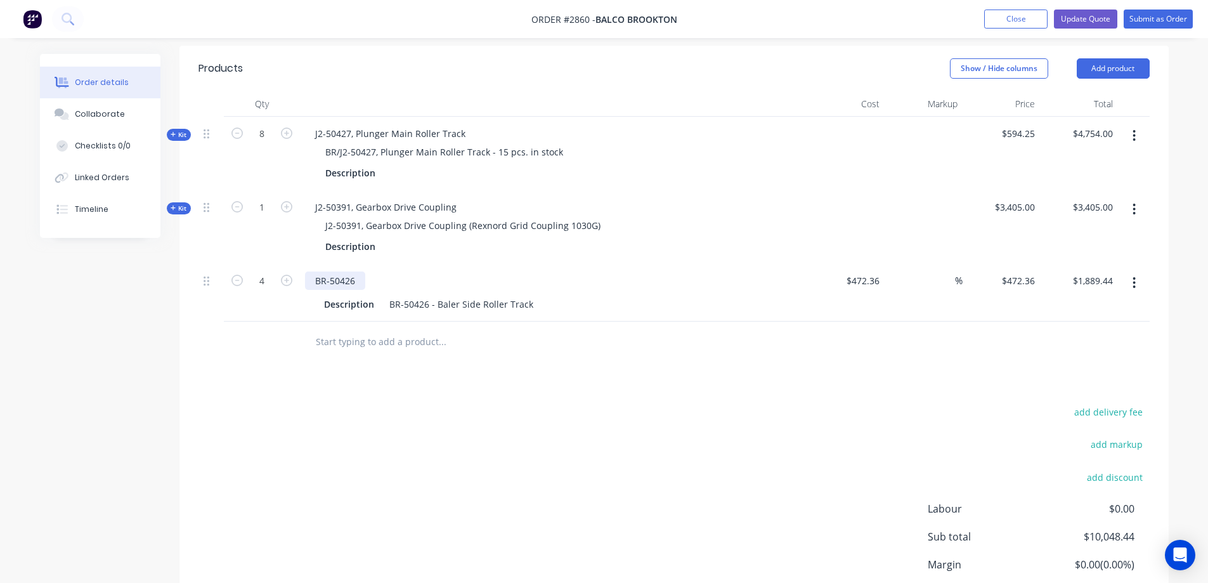
click at [360, 271] on div "BR-50426" at bounding box center [335, 280] width 60 height 18
drag, startPoint x: 528, startPoint y: 270, endPoint x: 436, endPoint y: 273, distance: 92.7
click at [436, 295] on div "BR-50426 - Baler Side Roller Track" at bounding box center [461, 304] width 154 height 18
copy div "Baler Side Roller Track"
click at [359, 271] on div "BR-50426," at bounding box center [336, 280] width 62 height 18
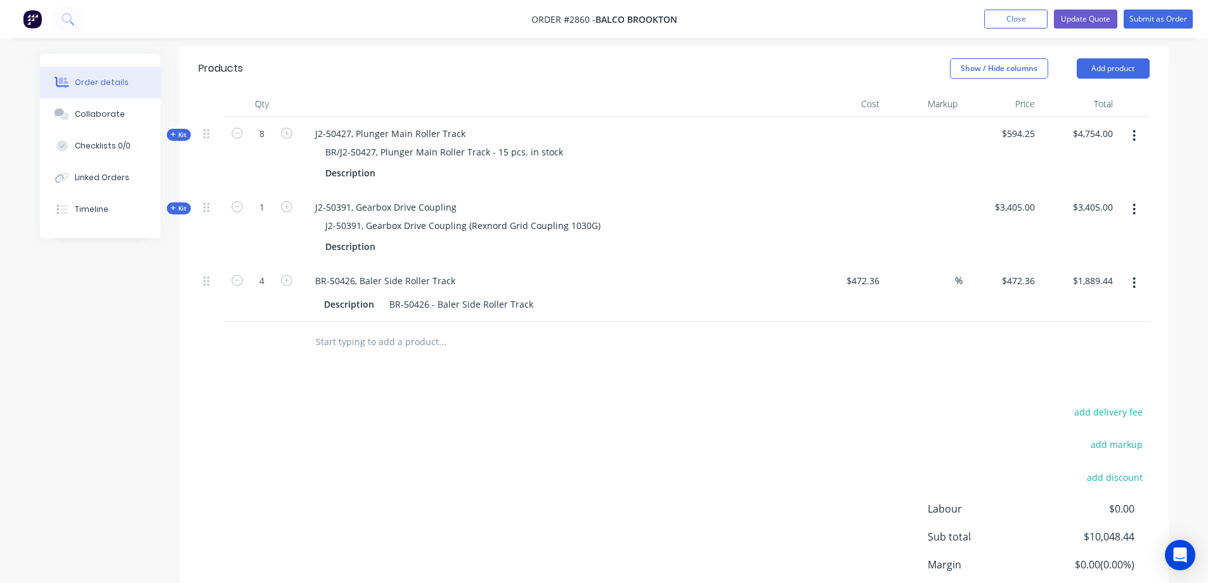
click at [1133, 276] on icon "button" at bounding box center [1134, 283] width 3 height 14
click at [818, 403] on div "add delivery fee add markup add discount Labour $0.00 Sub total $10,048.44 Marg…" at bounding box center [674, 525] width 951 height 245
click at [372, 329] on input "text" at bounding box center [442, 341] width 254 height 25
type input "br-"
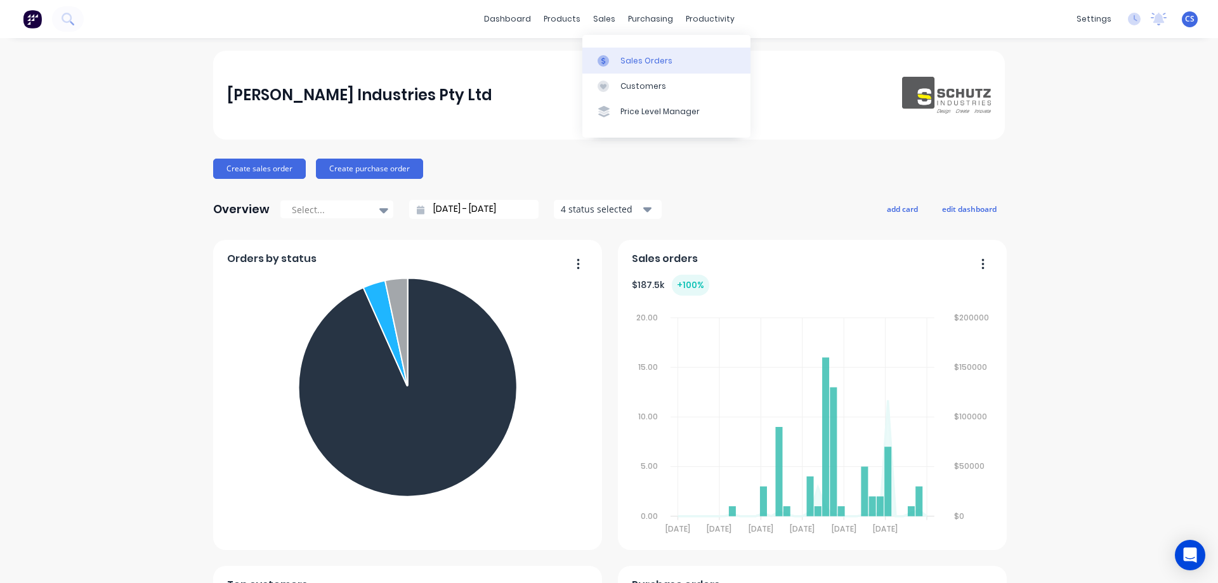
click at [633, 59] on div "Sales Orders" at bounding box center [646, 60] width 52 height 11
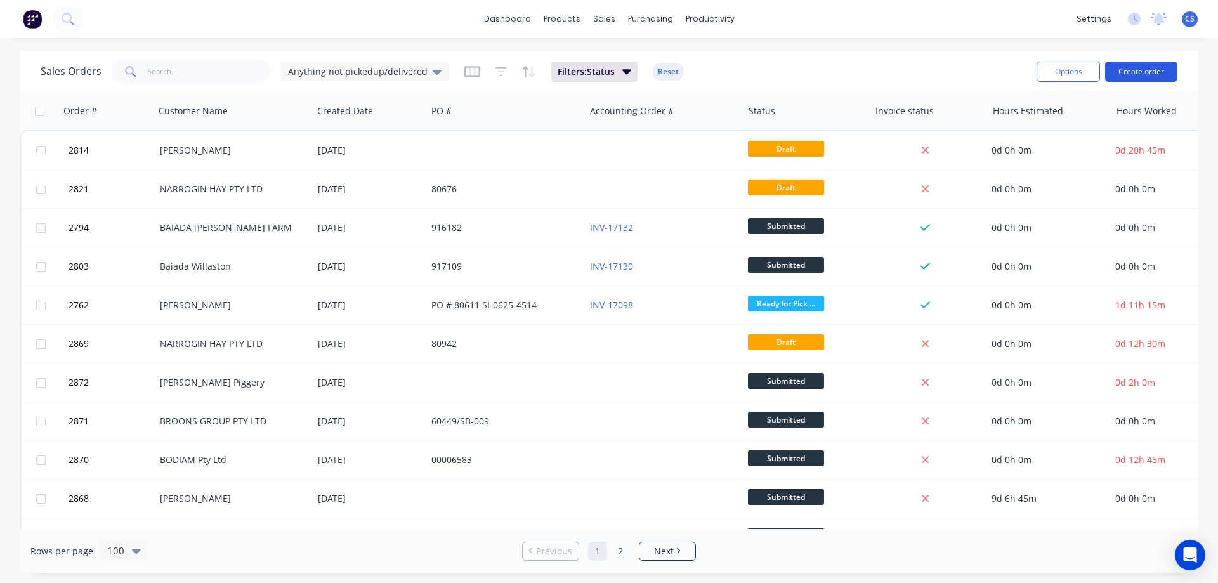
click at [1152, 73] on button "Create order" at bounding box center [1141, 72] width 72 height 20
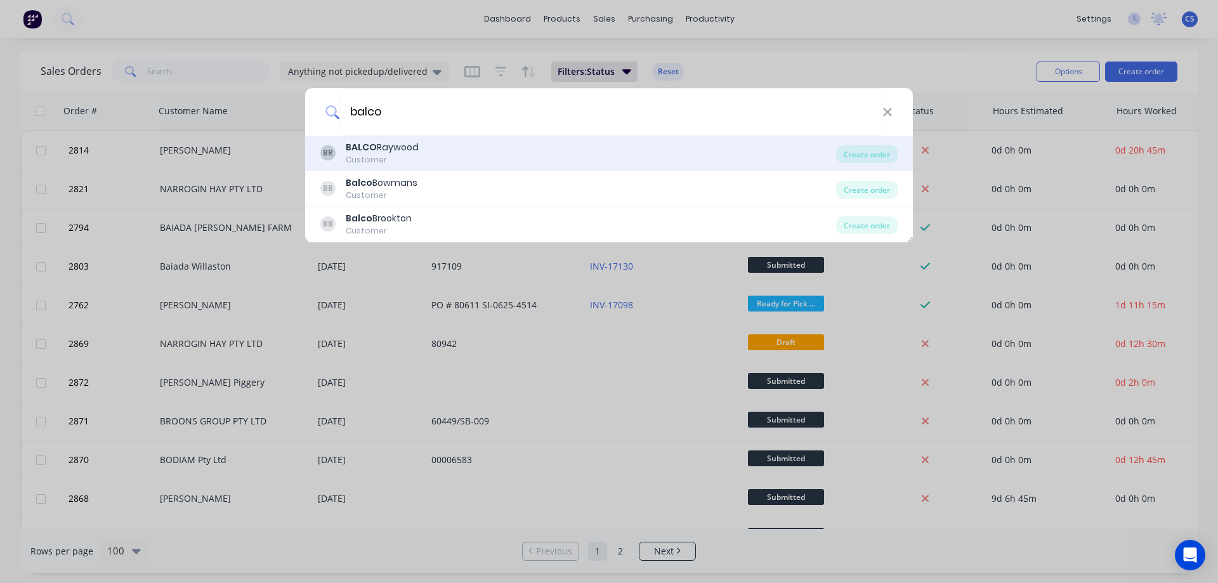
type input "balco"
click at [610, 156] on div "BR BALCO Raywood Customer" at bounding box center [578, 153] width 516 height 25
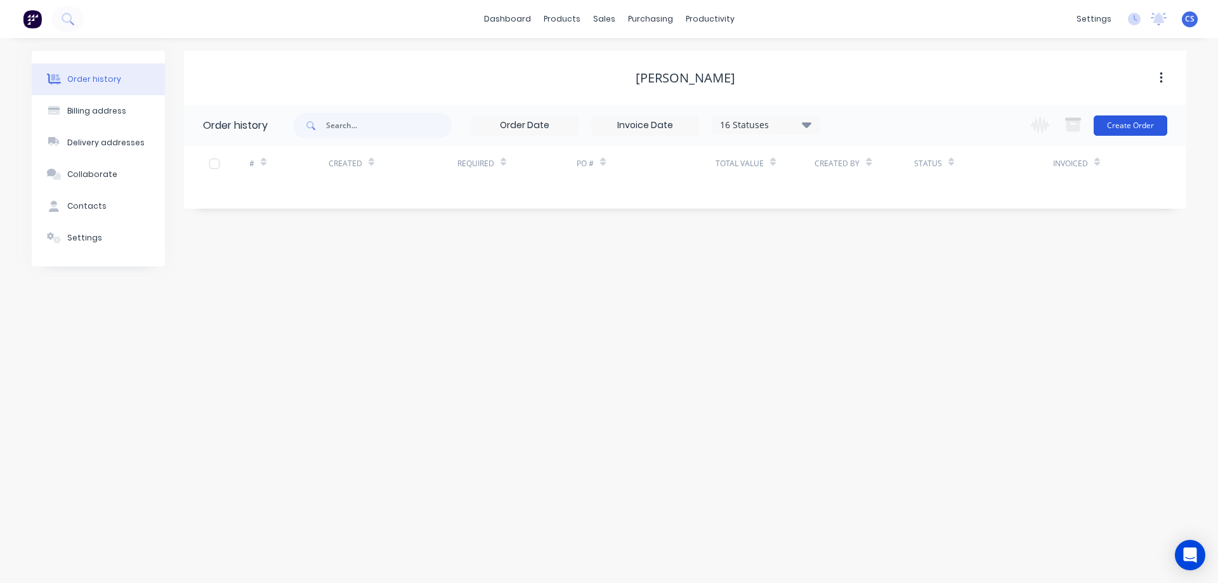
click at [1126, 124] on button "Create Order" at bounding box center [1131, 125] width 74 height 20
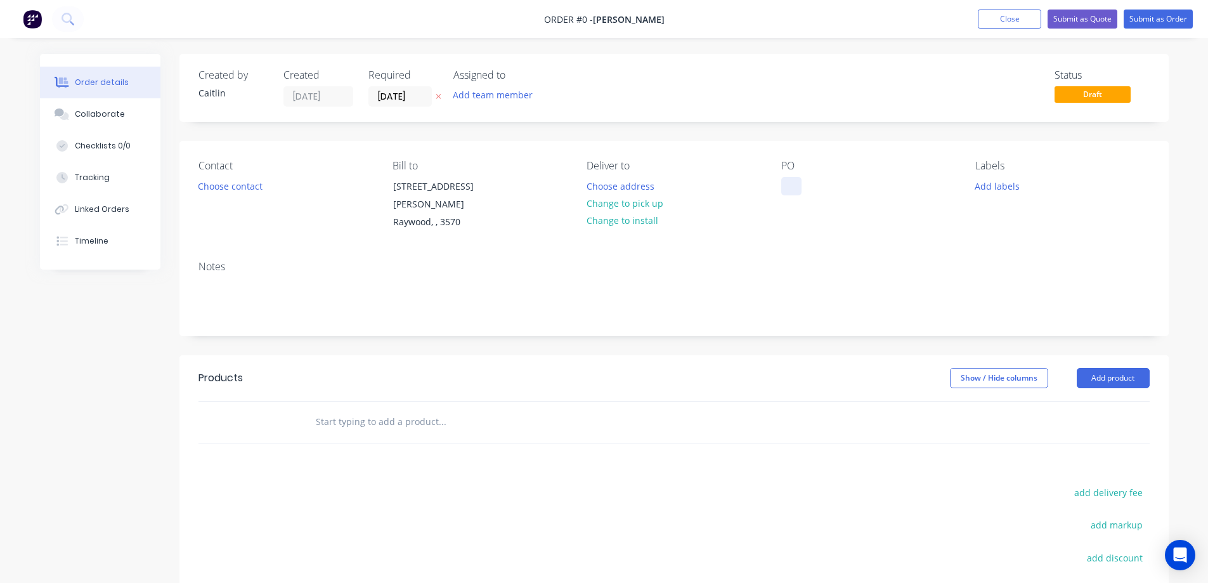
click at [798, 181] on div at bounding box center [791, 186] width 20 height 18
click at [354, 423] on div "Order details Collaborate Checklists 0/0 Tracking Linked Orders Timeline Order …" at bounding box center [604, 410] width 1154 height 713
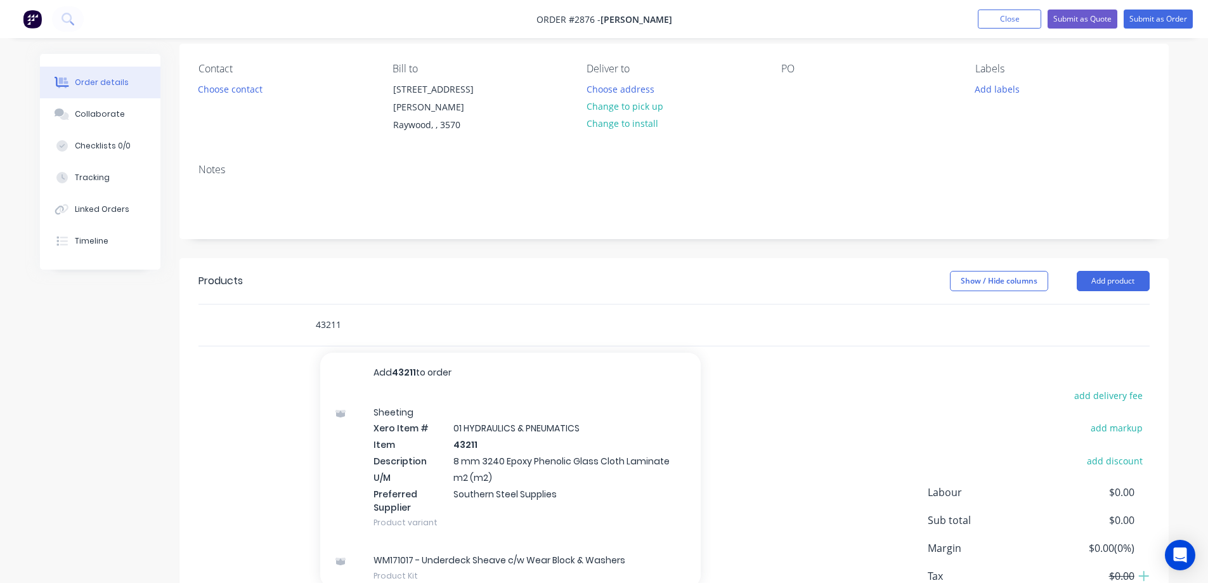
scroll to position [127, 0]
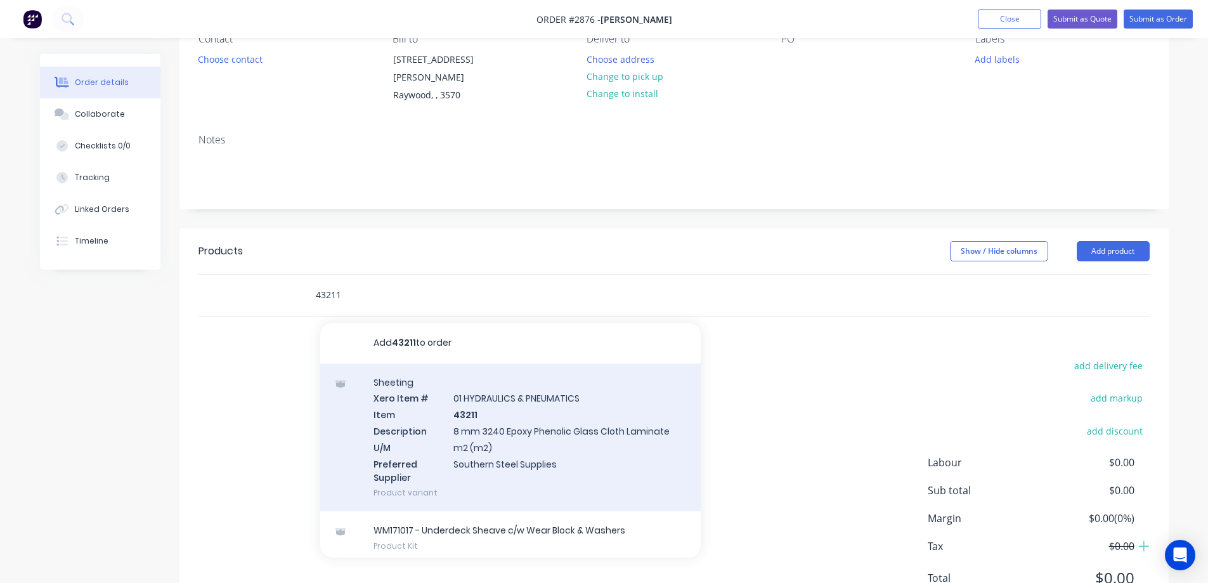
type input "43211"
click at [620, 448] on div "Sheeting Xero Item # 01 HYDRAULICS & PNEUMATICS Item 43211 Description 8 mm 324…" at bounding box center [510, 437] width 381 height 148
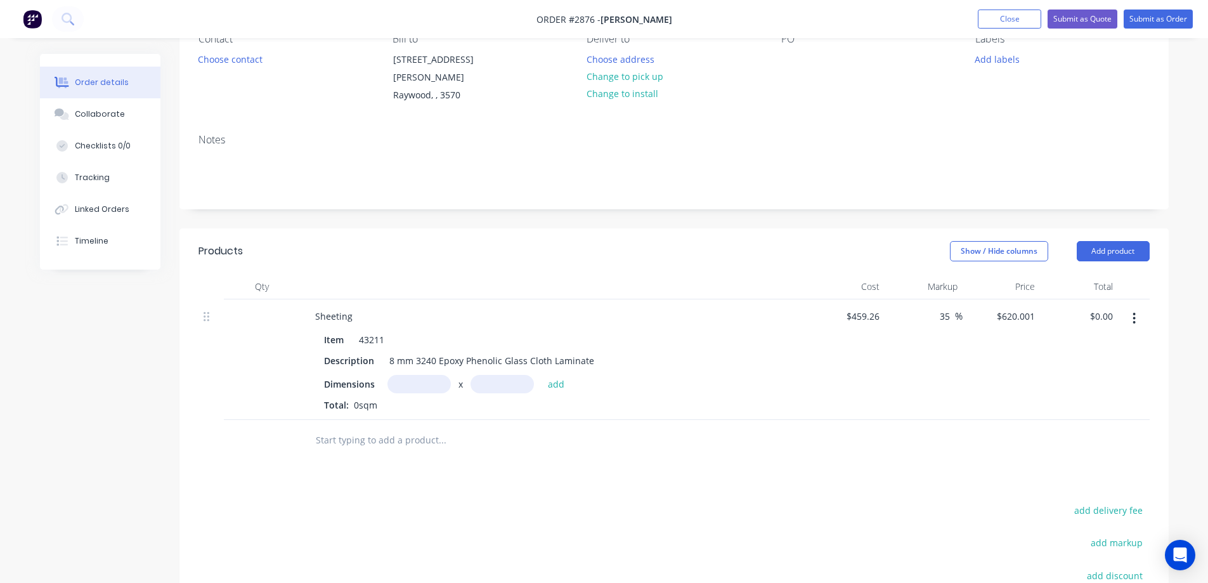
click at [408, 384] on input "text" at bounding box center [419, 384] width 63 height 18
type input "0.878m"
type input "1.44m"
click at [560, 387] on button "add" at bounding box center [557, 383] width 30 height 17
type input "$783.87"
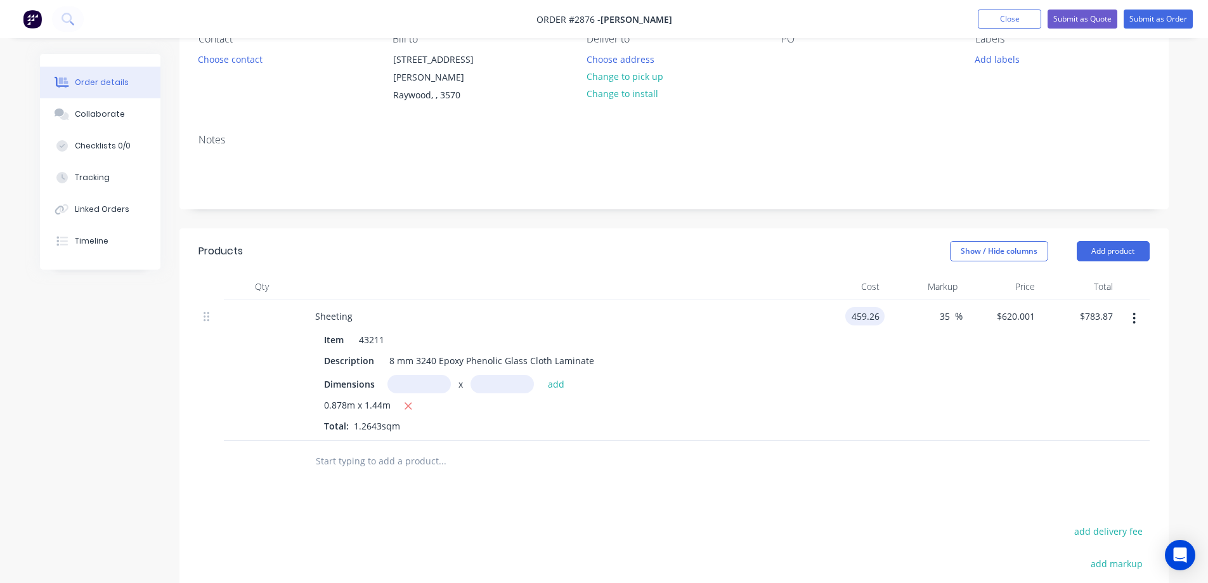
click at [876, 316] on input "459.26" at bounding box center [868, 316] width 34 height 18
type input "$648.57"
type input "$875.5695"
type input "$1,106.98"
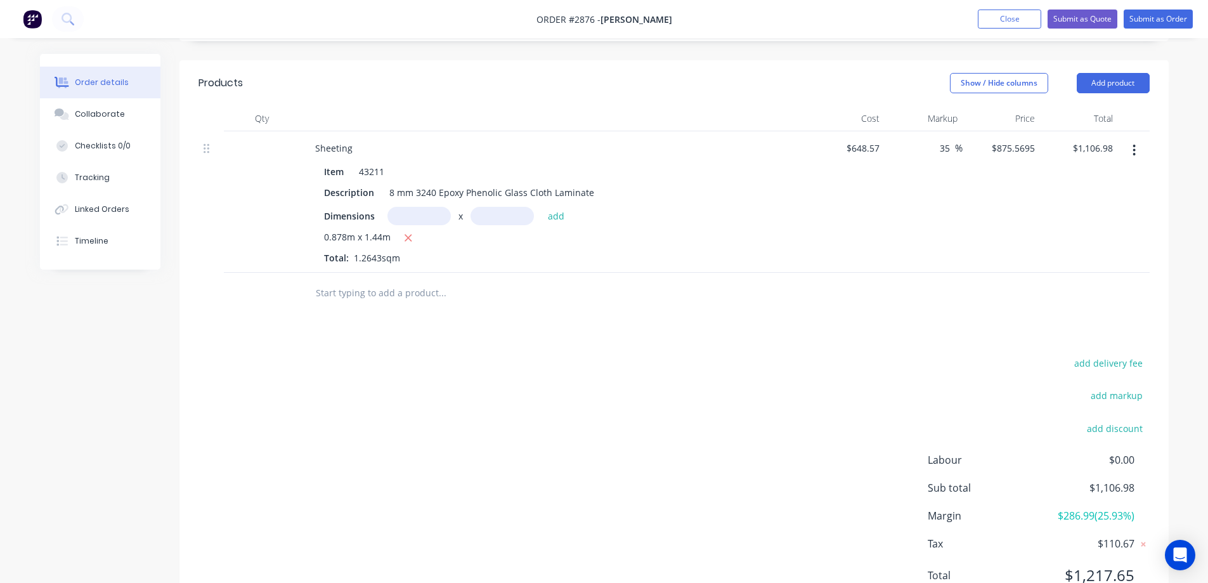
scroll to position [317, 0]
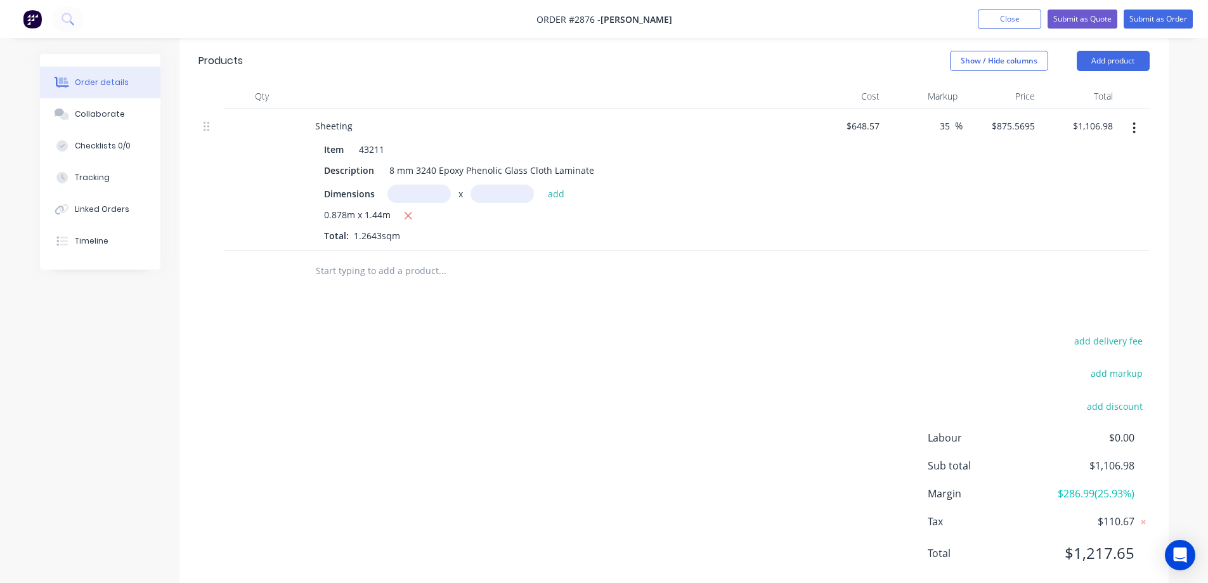
click at [395, 271] on input "text" at bounding box center [442, 270] width 254 height 25
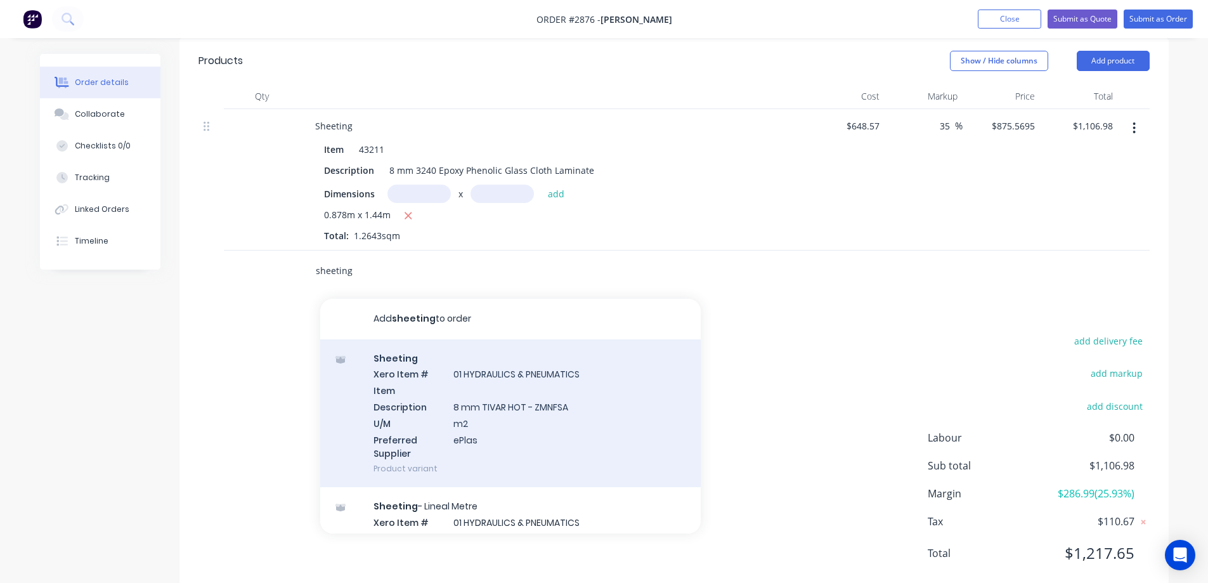
type input "sheeting"
click at [556, 413] on div "Sheeting Xero Item # 01 HYDRAULICS & PNEUMATICS Item Description 8 mm TIVAR HOT…" at bounding box center [510, 413] width 381 height 148
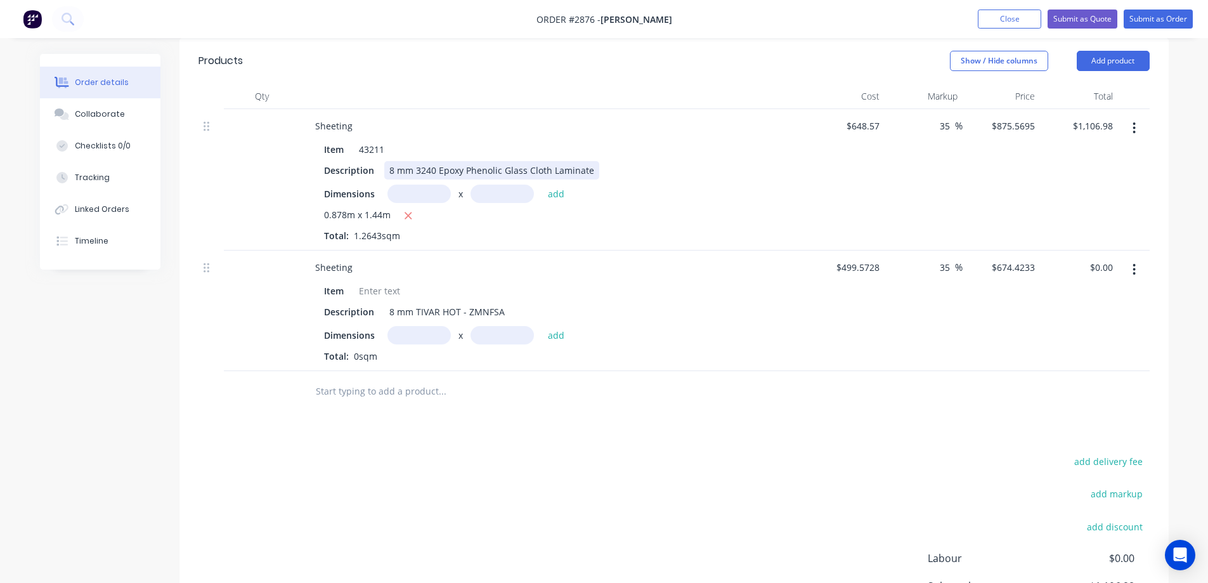
click at [591, 170] on div "8 mm 3240 Epoxy Phenolic Glass Cloth Laminate" at bounding box center [491, 170] width 215 height 18
click at [503, 310] on div "8 mm TIVAR HOT - ZMNFSA" at bounding box center [447, 312] width 126 height 18
click at [416, 336] on input "text" at bounding box center [419, 335] width 63 height 18
type input "1.756m"
type input "1.44m"
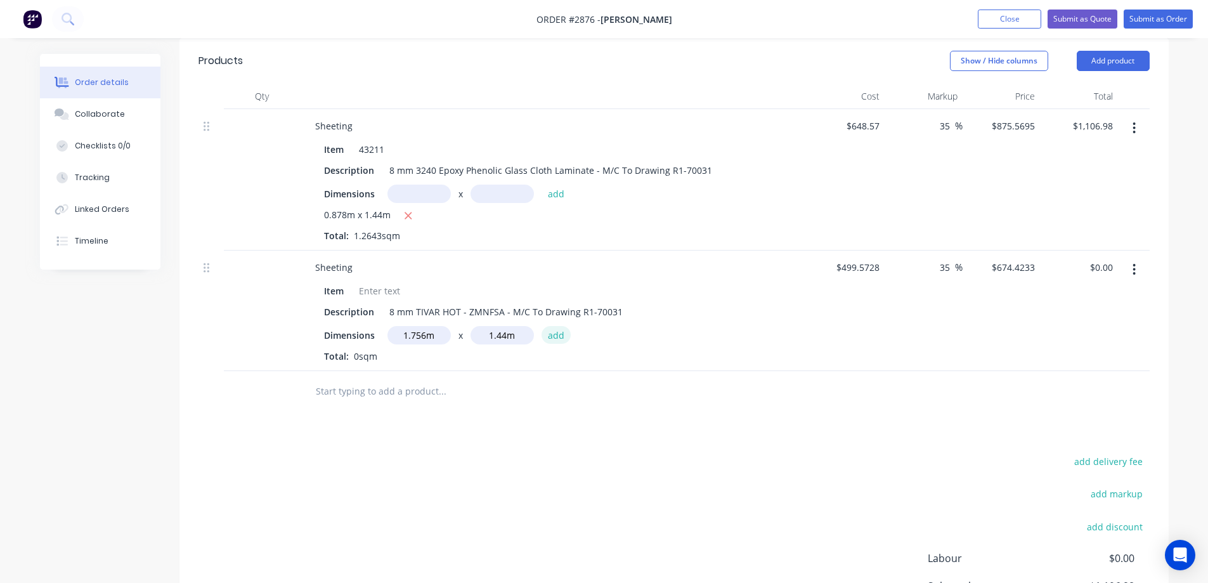
click at [555, 337] on button "add" at bounding box center [557, 334] width 30 height 17
type input "$1,705.35"
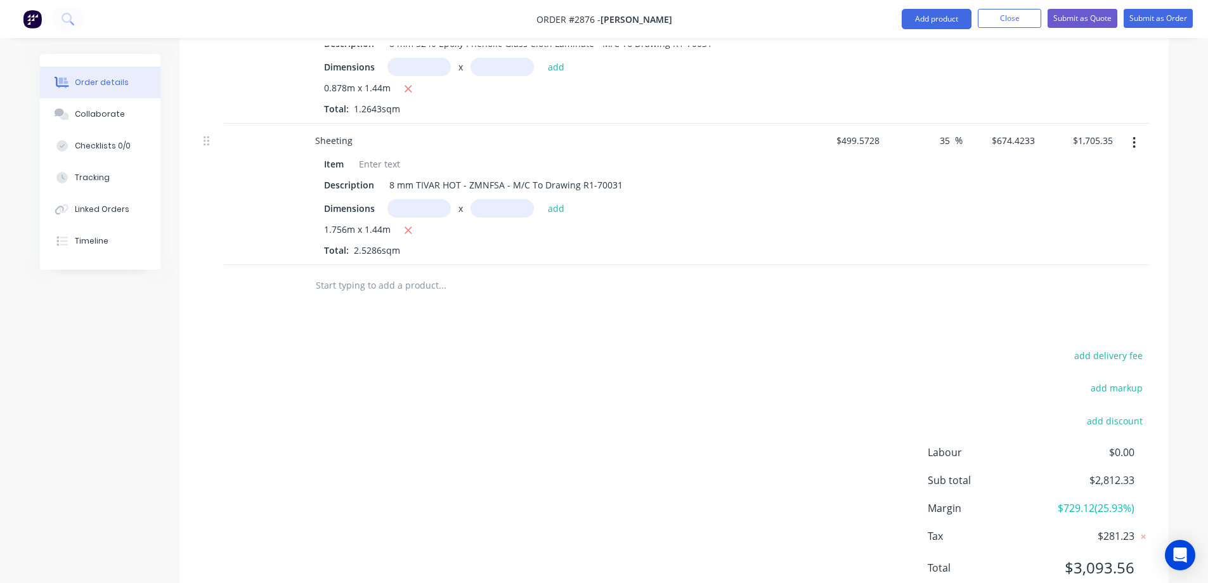
scroll to position [491, 0]
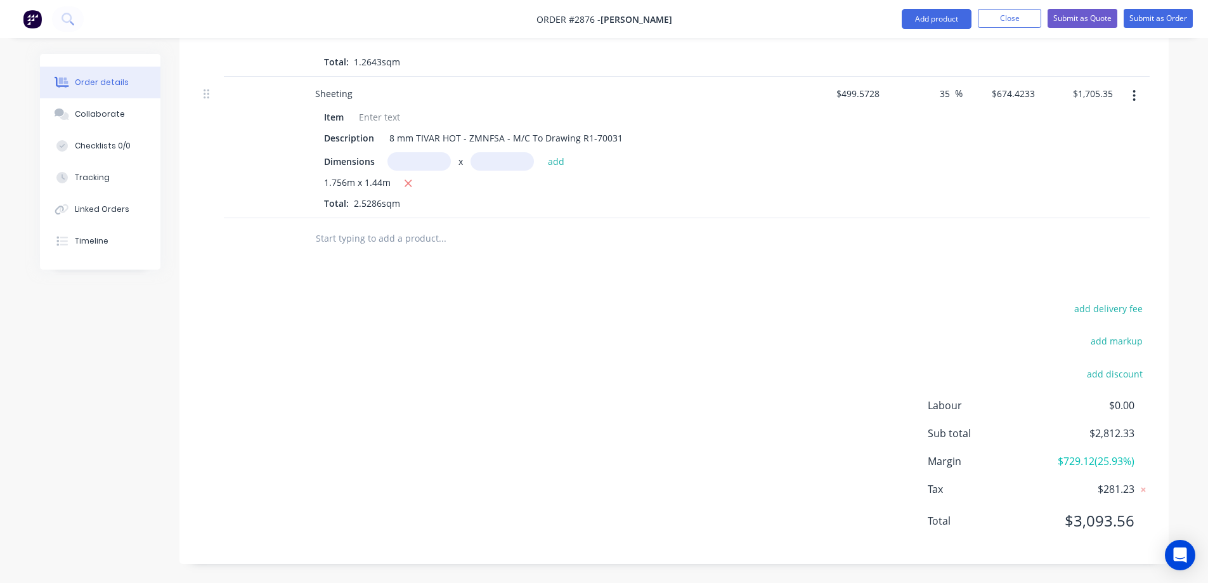
click at [371, 239] on input "text" at bounding box center [442, 238] width 254 height 25
type input "f"
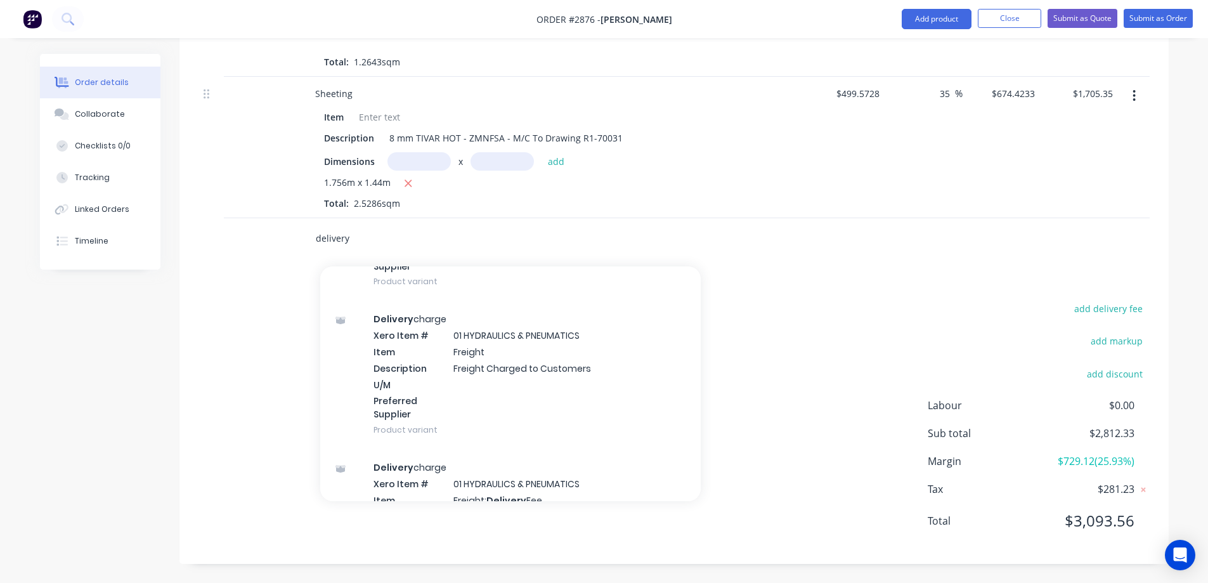
scroll to position [825, 0]
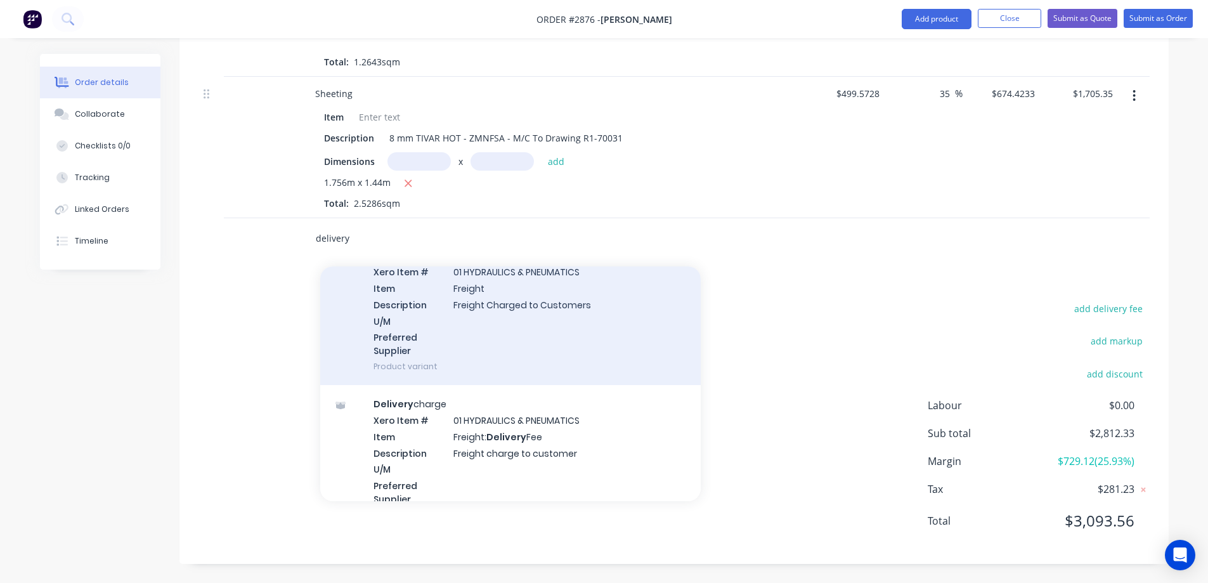
type input "delivery"
click at [608, 326] on div "Delivery charge Xero Item # 01 HYDRAULICS & PNEUMATICS Item Freight Description…" at bounding box center [510, 311] width 381 height 148
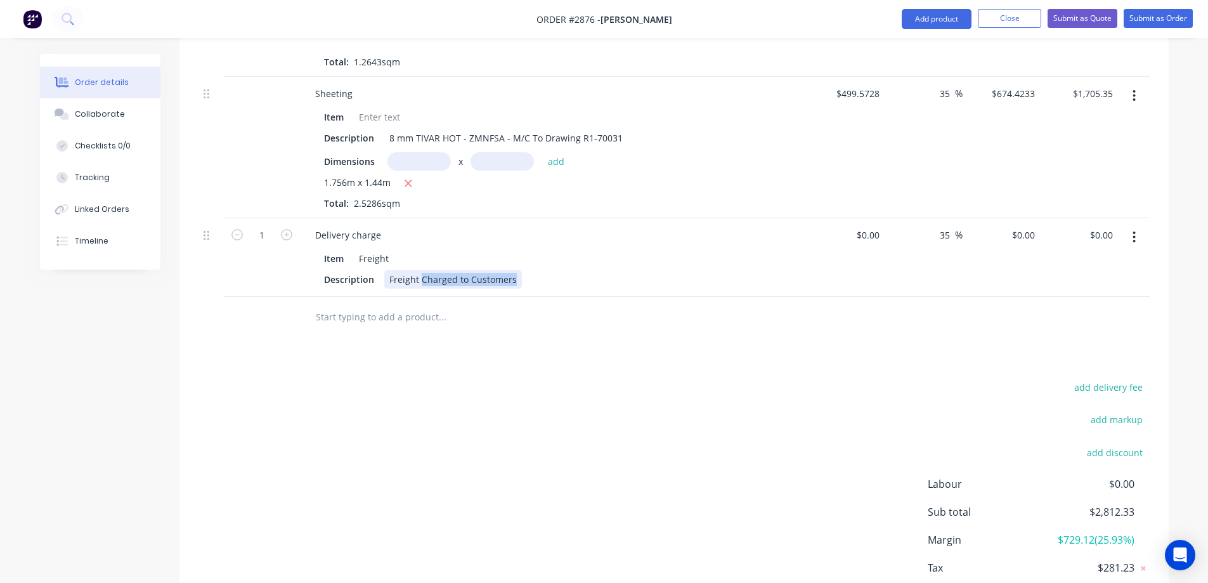
drag, startPoint x: 513, startPoint y: 279, endPoint x: 421, endPoint y: 277, distance: 92.0
click at [421, 277] on div "Freight Charged to Customers" at bounding box center [453, 279] width 138 height 18
click at [1102, 235] on input "0.00" at bounding box center [1106, 235] width 24 height 18
type input "160"
type input "$160.00"
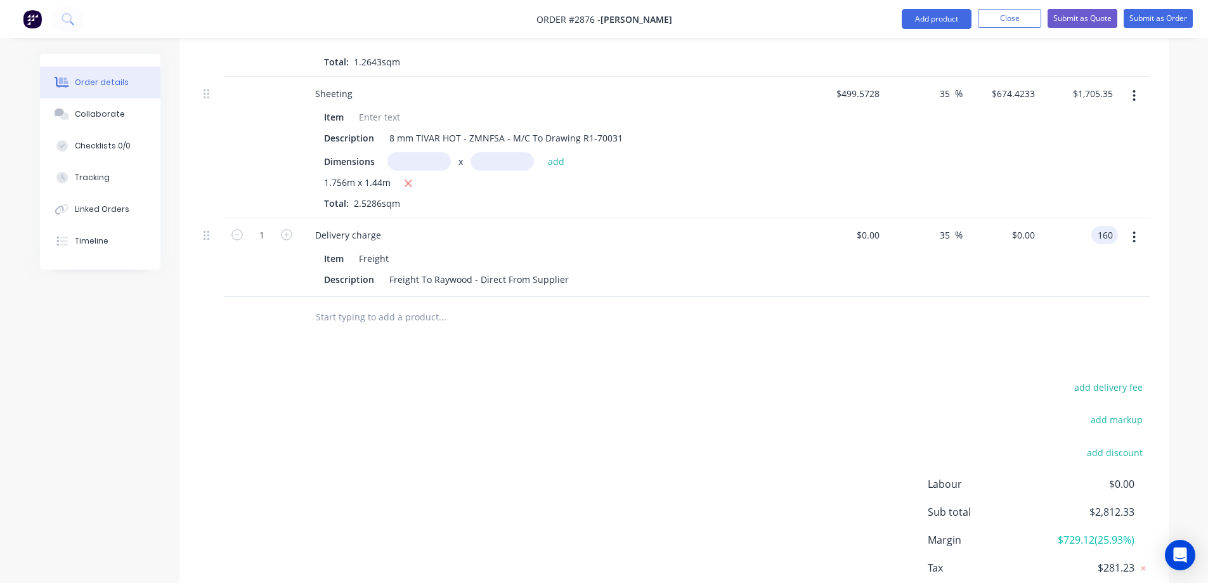
type input "$160.00"
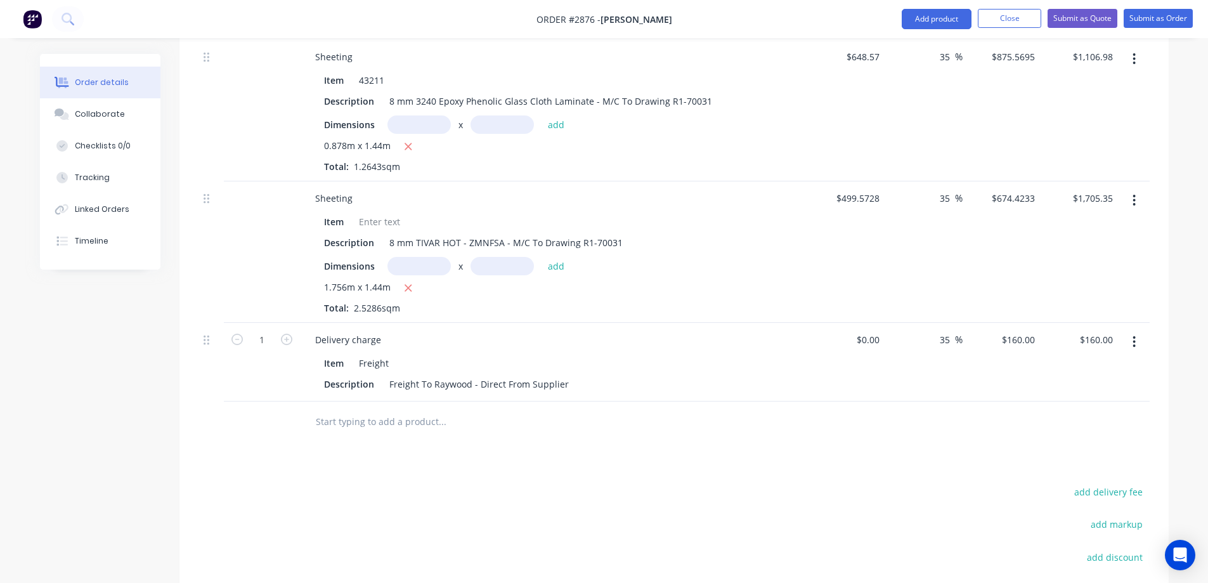
scroll to position [379, 0]
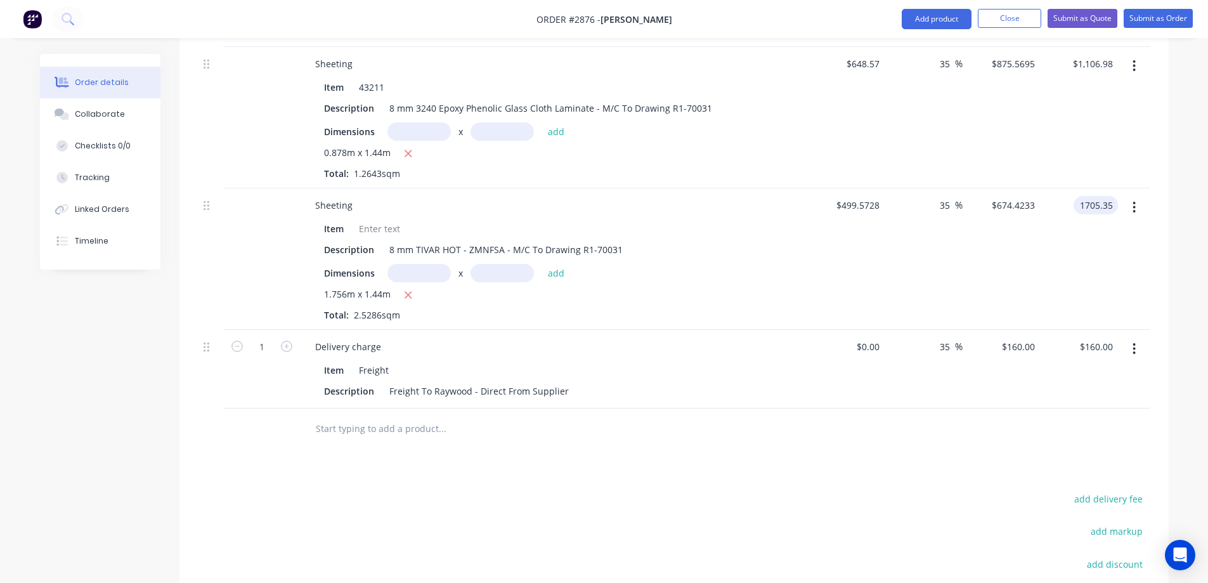
click at [1080, 204] on input "1705.35" at bounding box center [1098, 205] width 39 height 18
type input "1800"
type input "42.49"
type input "$711.8564"
type input "$1,800.00"
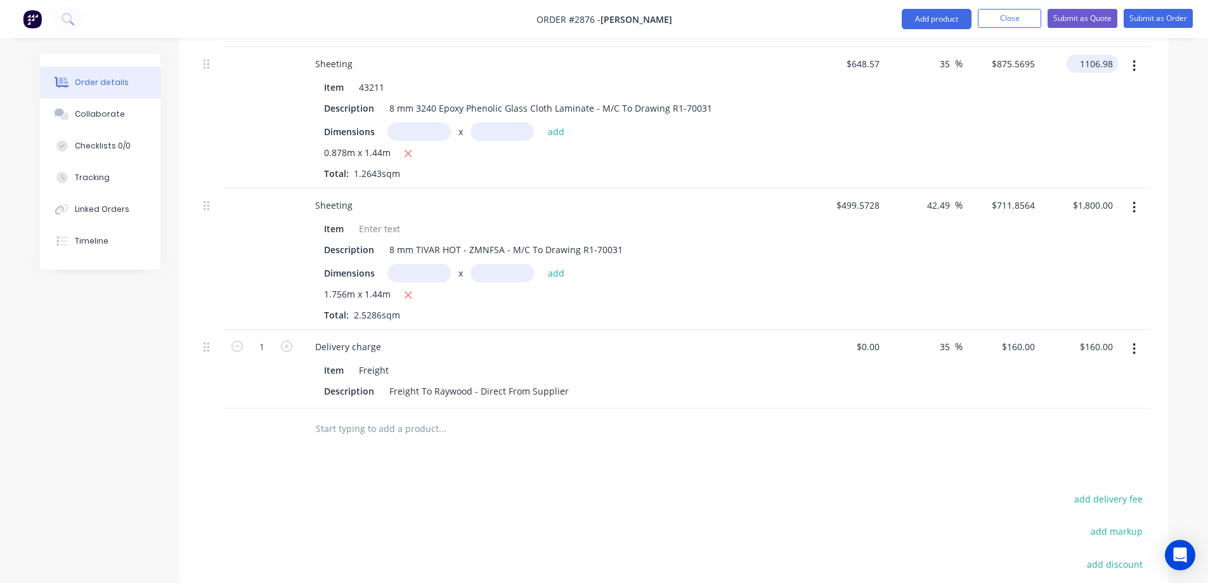
click at [1088, 62] on input "1106.98" at bounding box center [1095, 64] width 46 height 18
type input "1280"
type input "56.1"
type input "$1,012.4179"
type input "$1,280.00"
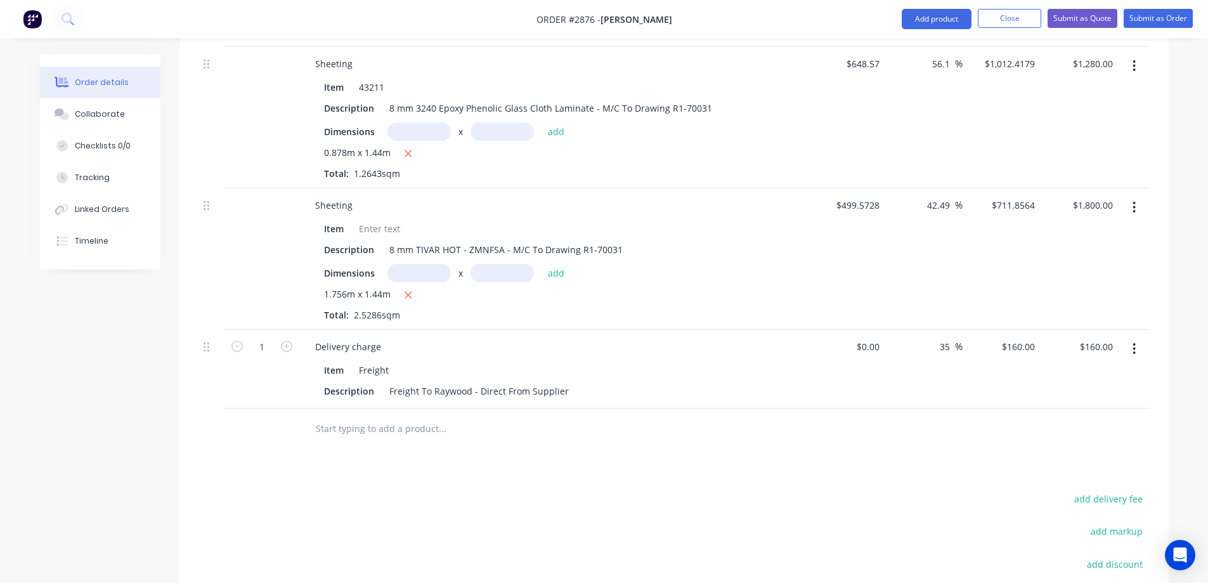
scroll to position [316, 0]
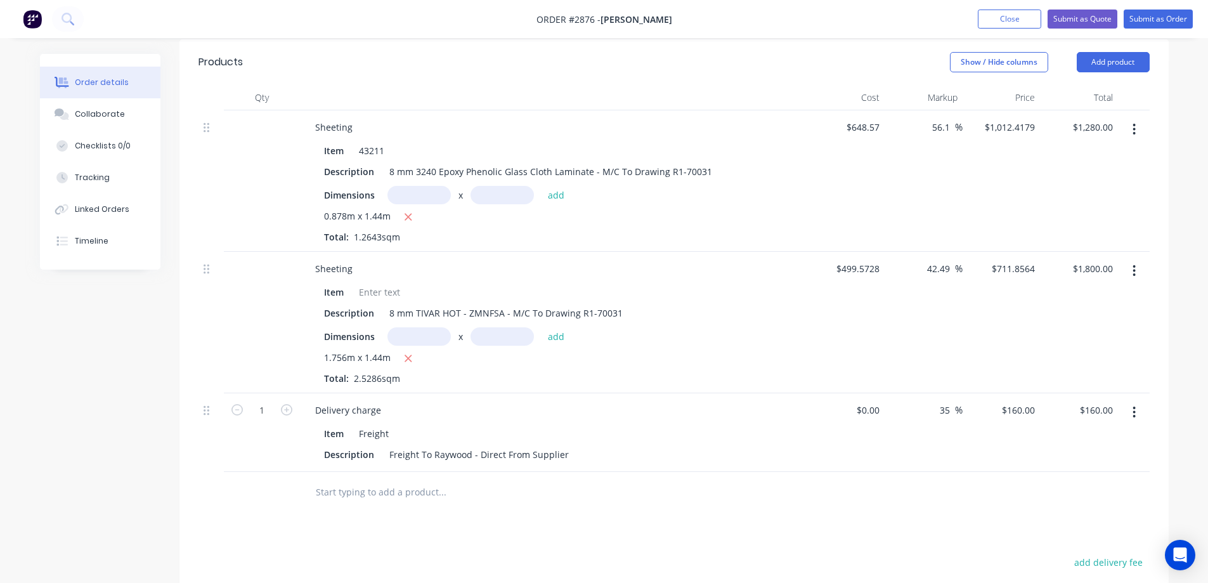
click at [754, 513] on div "Products Show / Hide columns Add product Qty Cost Markup Price Total Sheeting I…" at bounding box center [674, 428] width 989 height 778
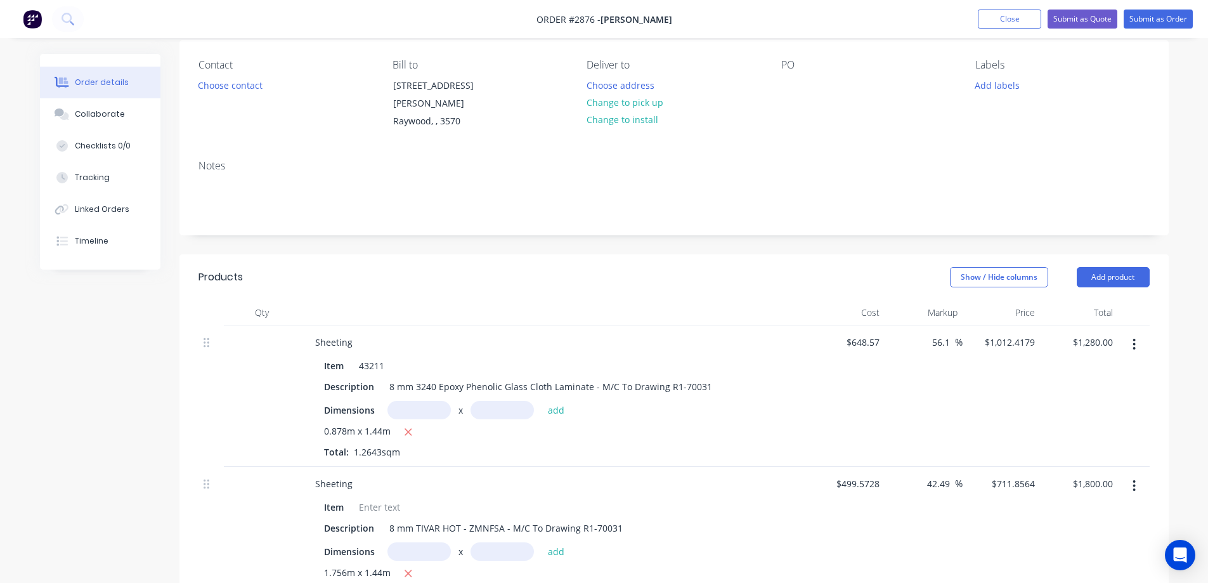
scroll to position [0, 0]
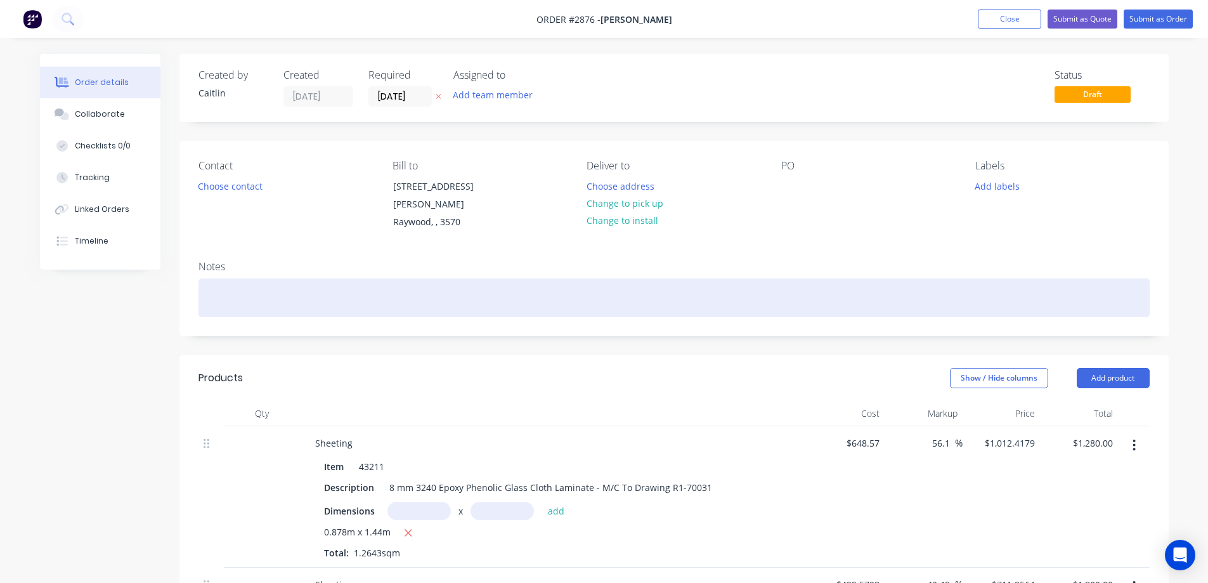
click at [238, 296] on div at bounding box center [674, 297] width 951 height 39
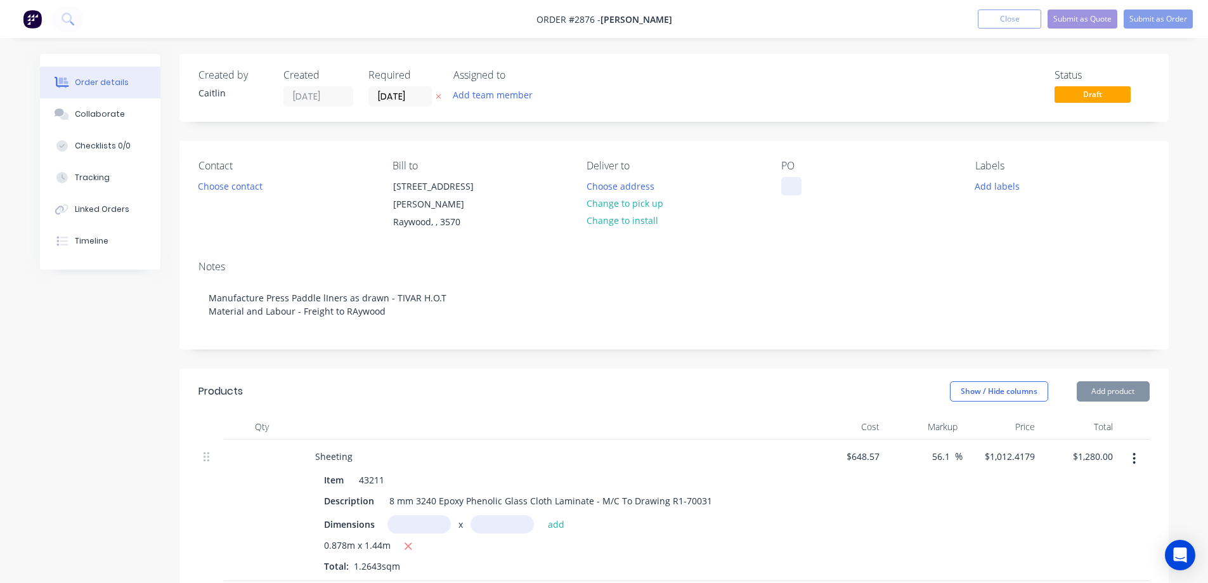
click at [793, 186] on div at bounding box center [791, 186] width 20 height 18
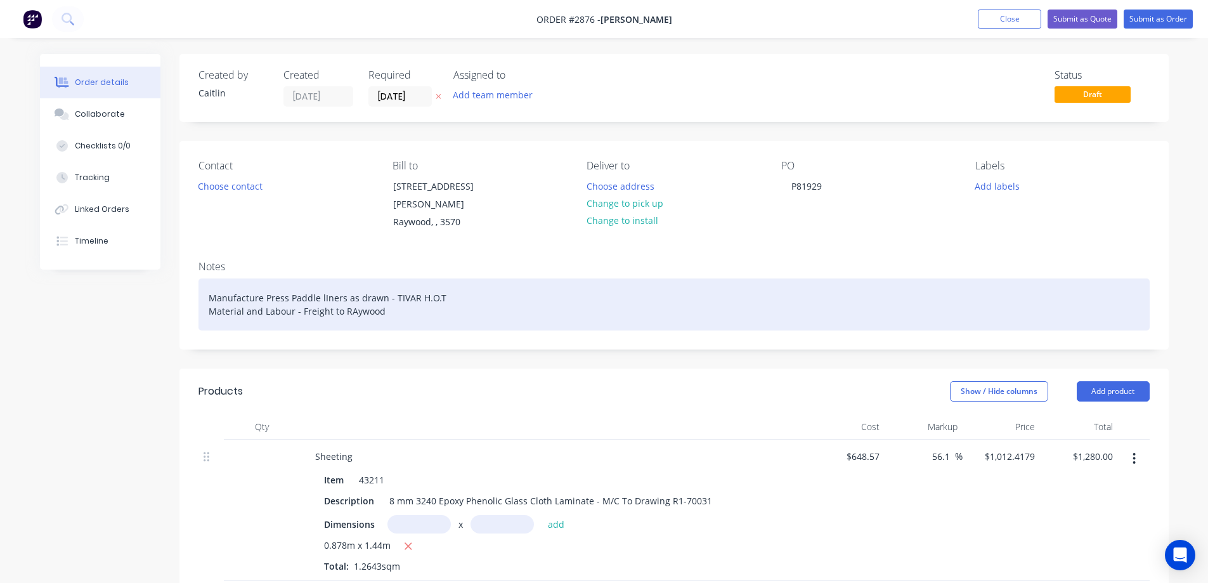
drag, startPoint x: 741, startPoint y: 308, endPoint x: 541, endPoint y: 230, distance: 215.1
click at [741, 307] on div "Manufacture Press Paddle lIners as drawn - TIVAR H.O.T Material and Labour - Fr…" at bounding box center [674, 304] width 951 height 52
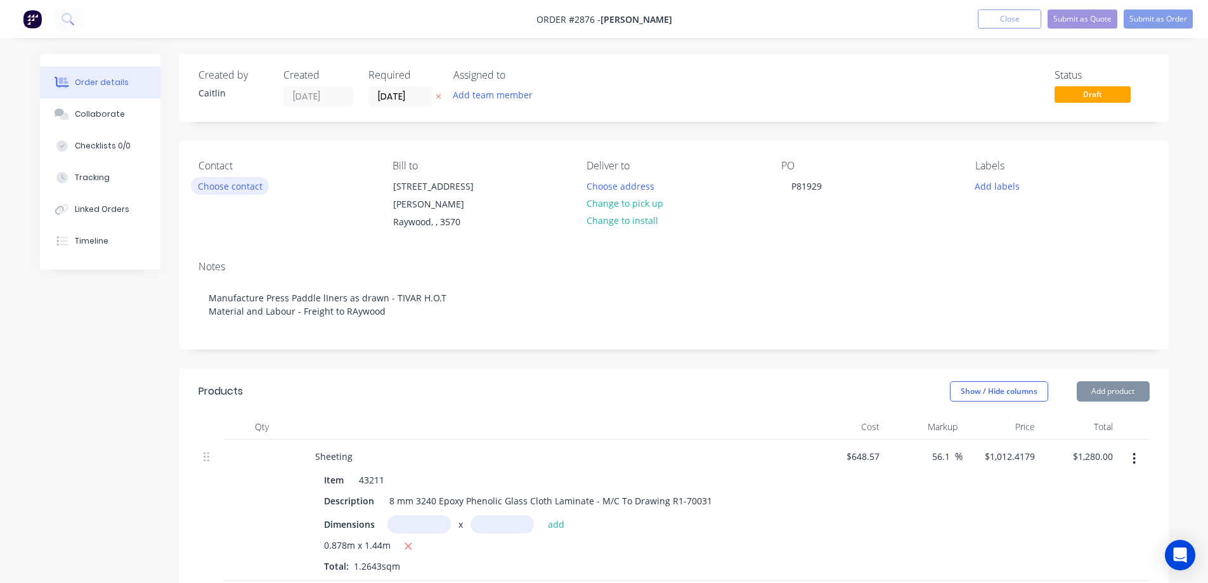
click at [197, 184] on button "Choose contact" at bounding box center [230, 185] width 78 height 17
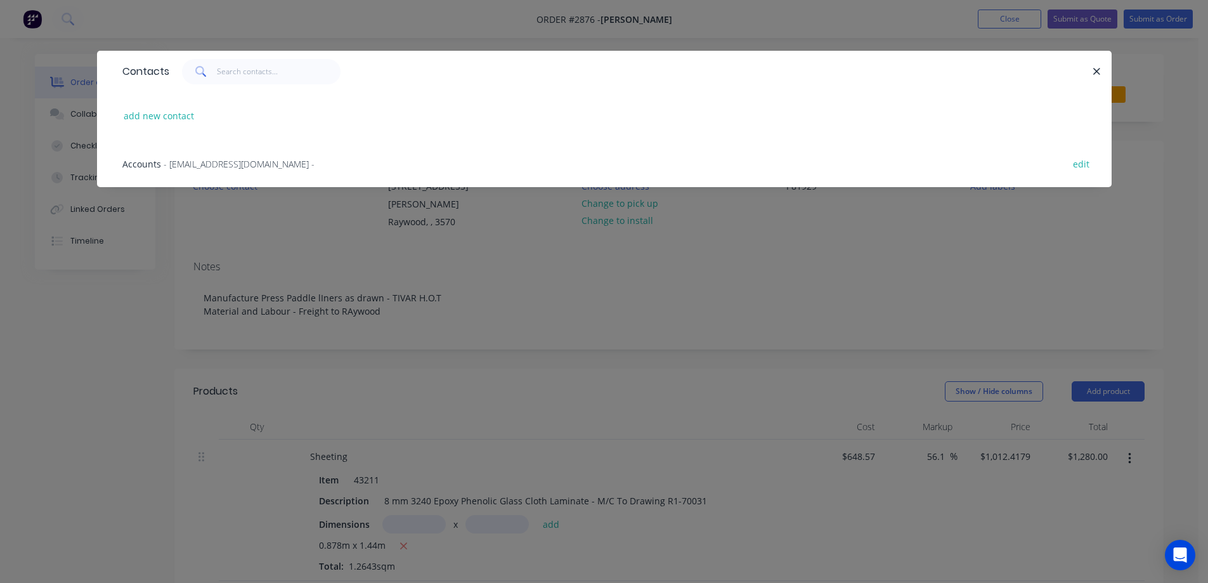
click at [221, 164] on span "- accountspayable@balco.com.au -" at bounding box center [239, 164] width 151 height 12
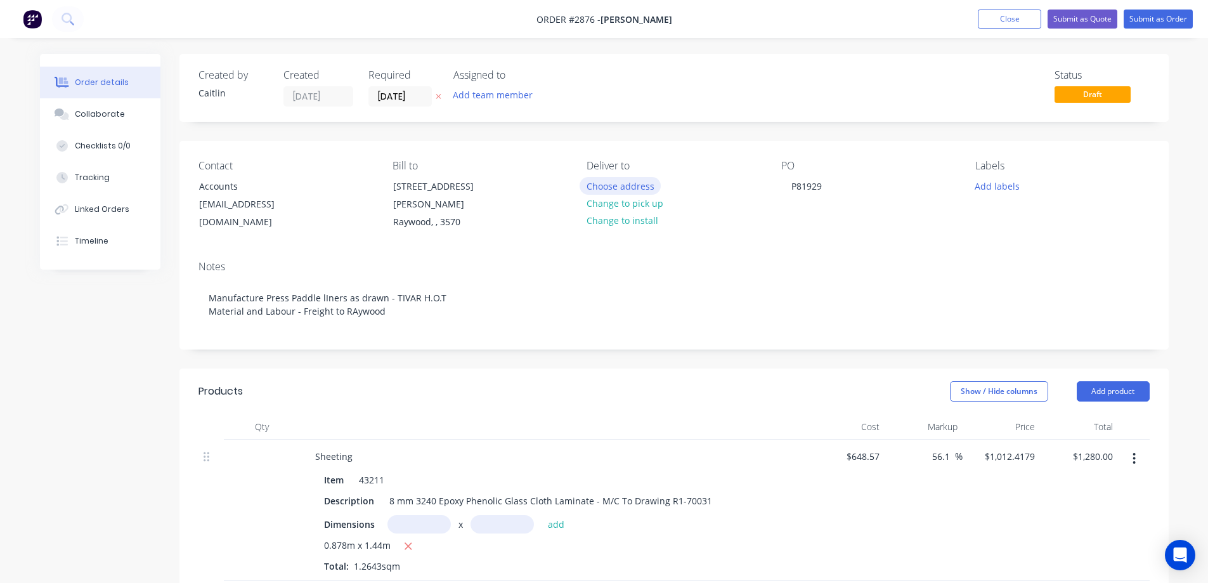
click at [634, 188] on button "Choose address" at bounding box center [620, 185] width 81 height 17
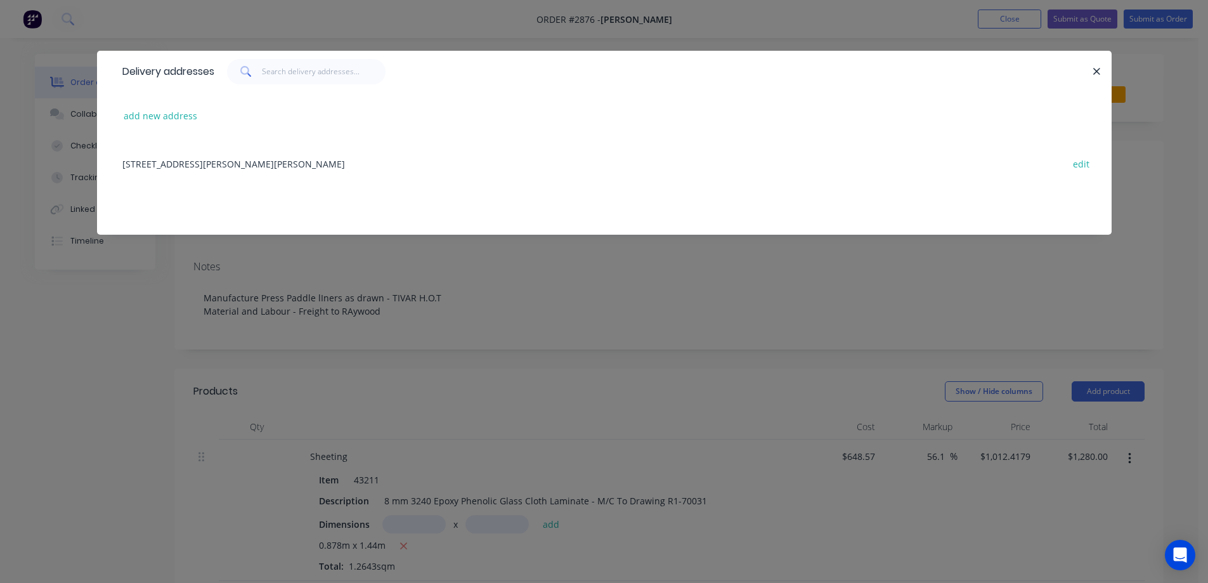
click at [318, 166] on div "LOT 1, 3581 Elmore-Raywood Road, Raywood, undefined, 3570 edit" at bounding box center [604, 164] width 977 height 48
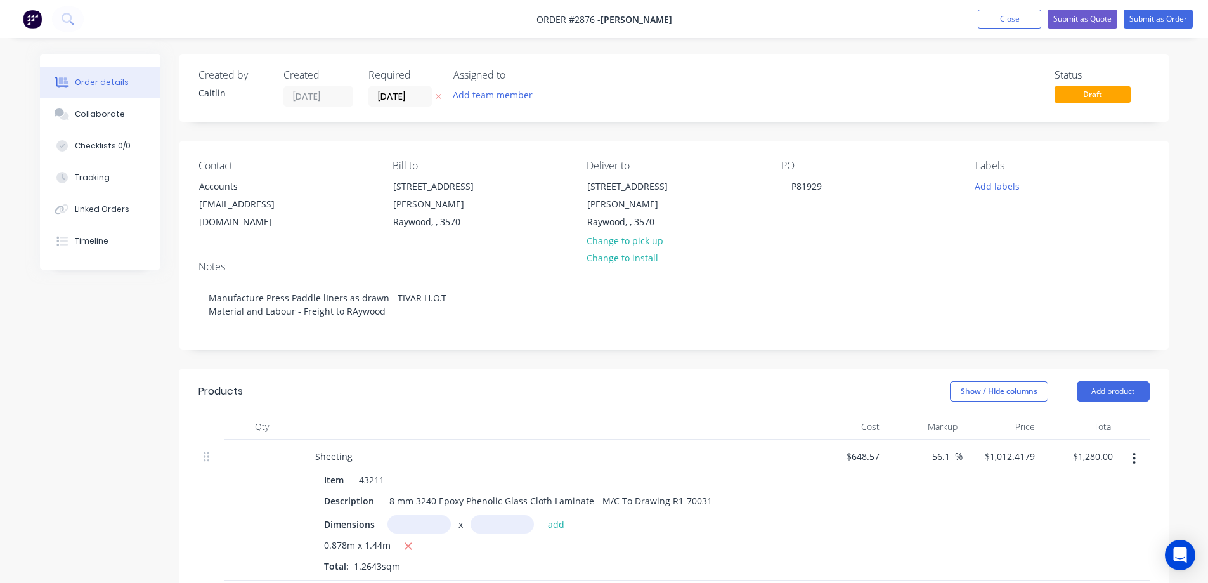
click at [768, 260] on div "Notes Manufacture Press Paddle lIners as drawn - TIVAR H.O.T Material and Labou…" at bounding box center [674, 300] width 989 height 98
click at [1095, 17] on button "Submit as Quote" at bounding box center [1083, 19] width 70 height 19
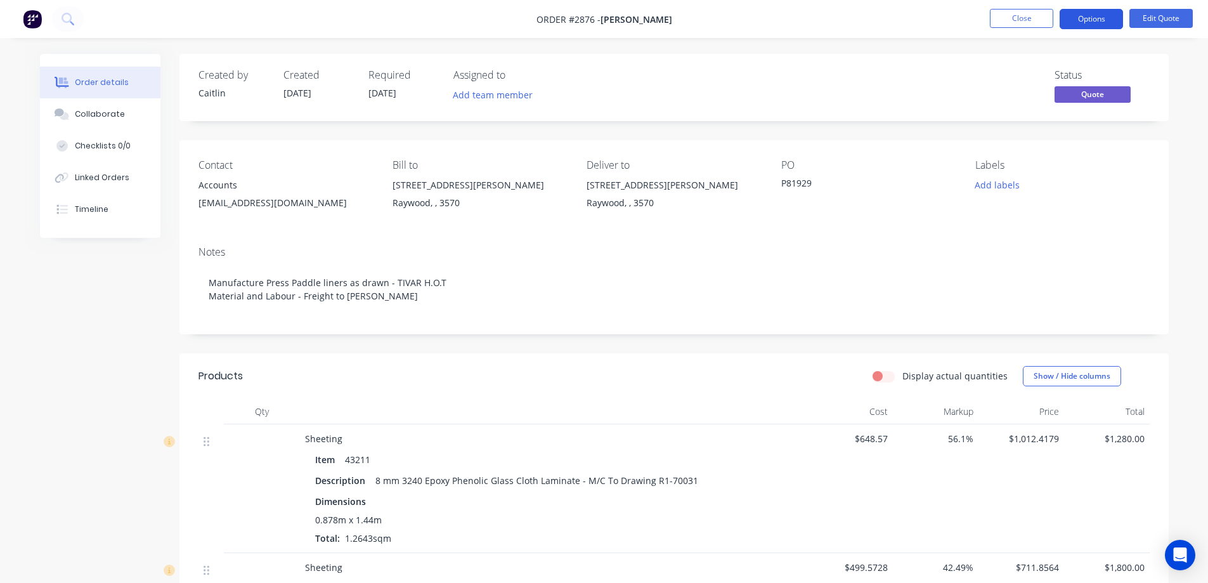
click at [1103, 22] on button "Options" at bounding box center [1091, 19] width 63 height 20
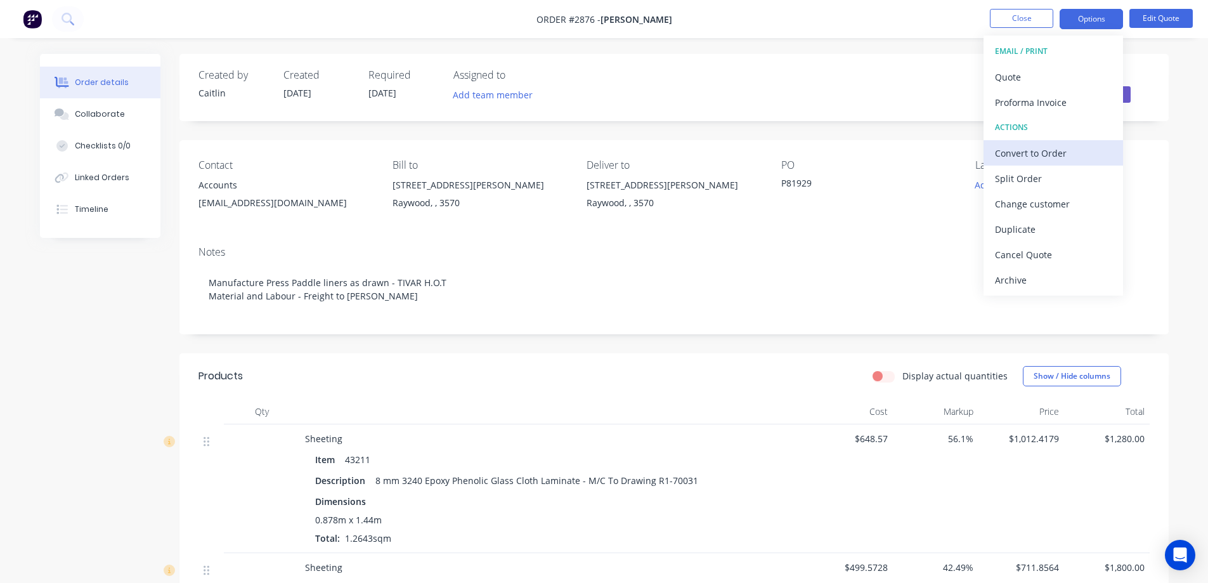
click at [1051, 150] on div "Convert to Order" at bounding box center [1053, 153] width 117 height 18
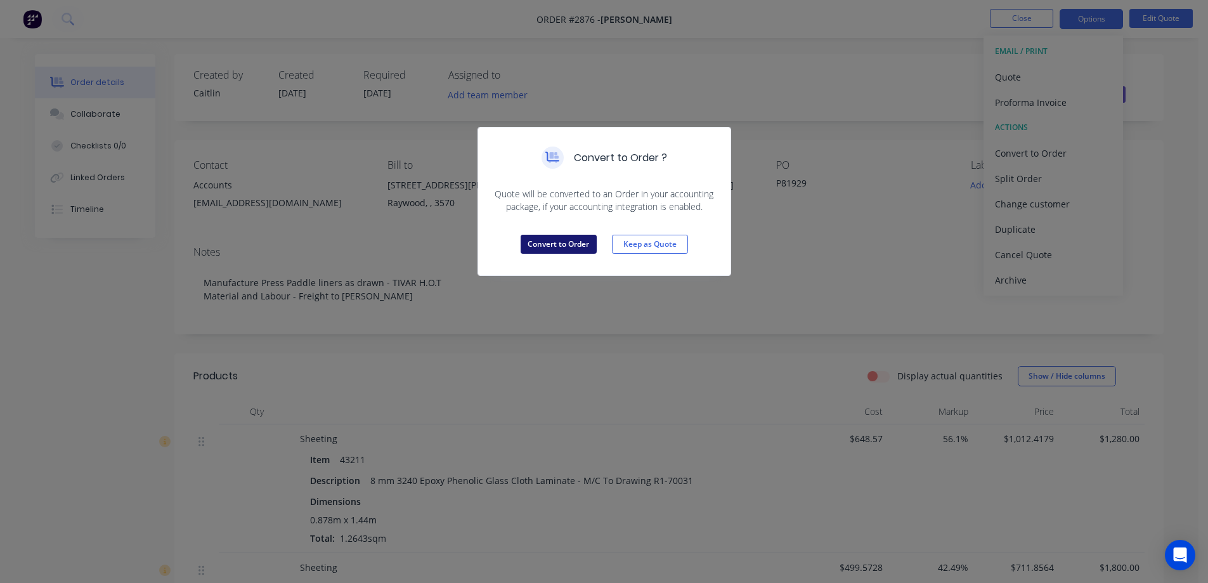
click at [556, 250] on button "Convert to Order" at bounding box center [559, 244] width 76 height 19
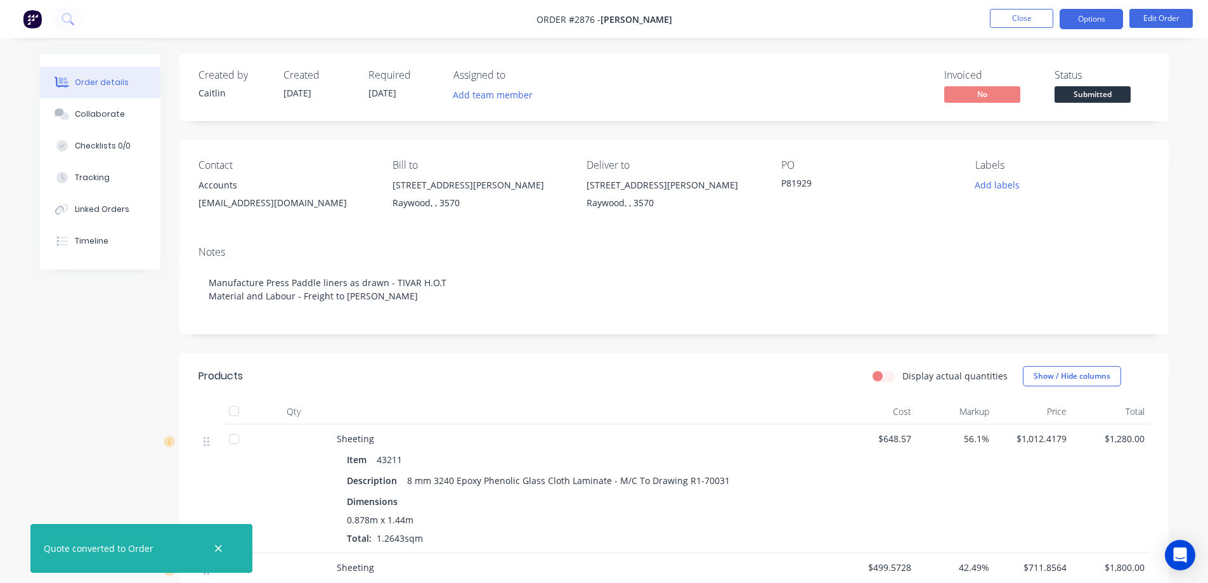
click at [1097, 23] on button "Options" at bounding box center [1091, 19] width 63 height 20
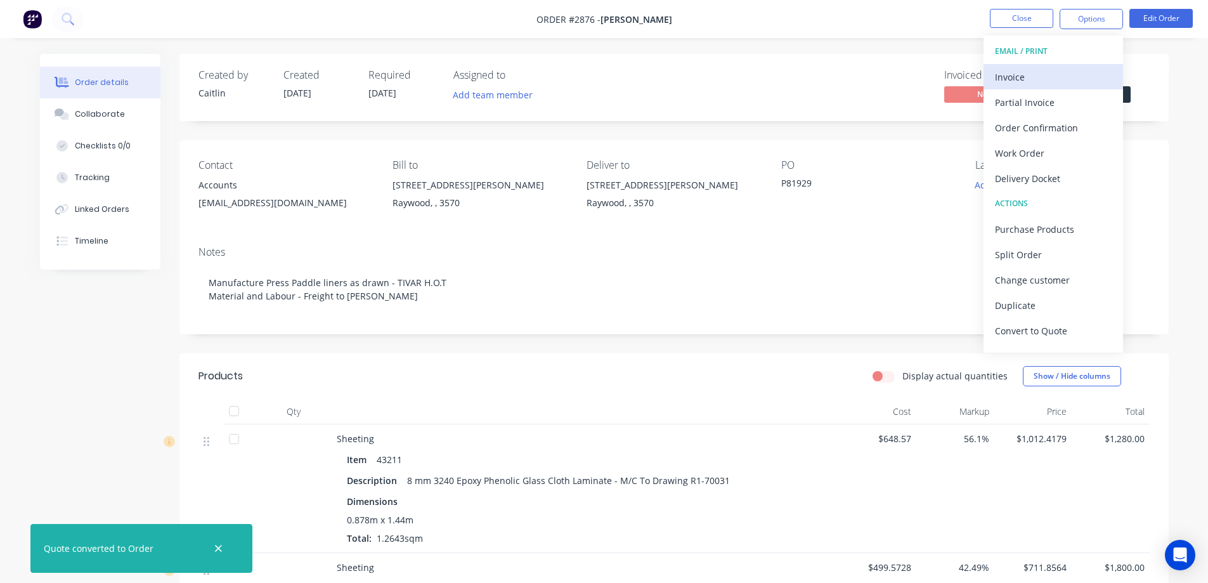
click at [1080, 81] on div "Invoice" at bounding box center [1053, 77] width 117 height 18
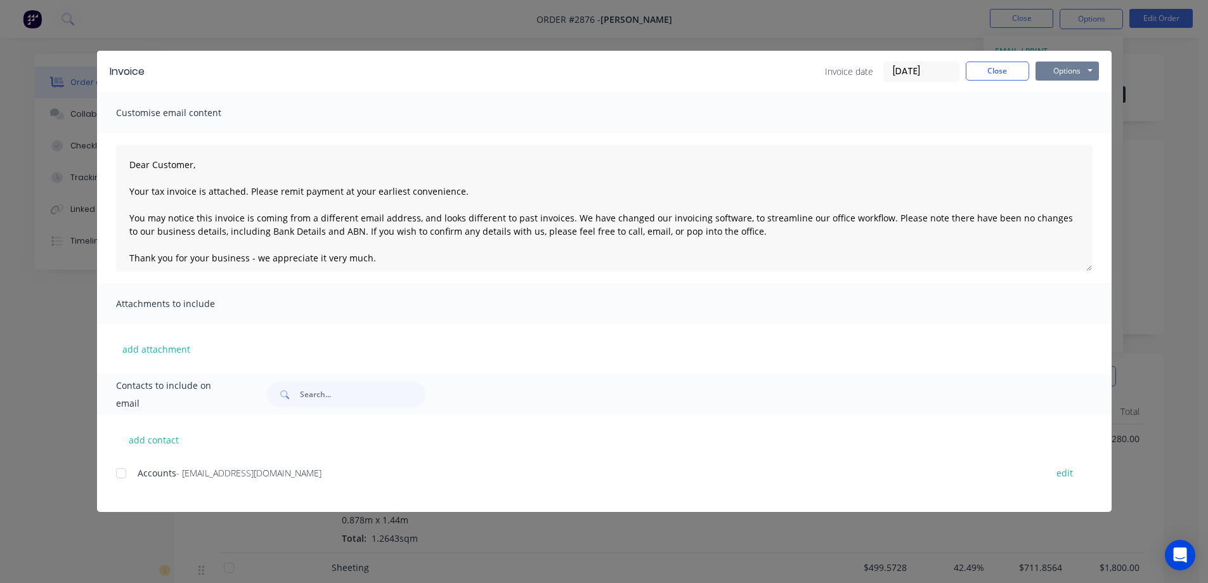
click at [1069, 73] on button "Options" at bounding box center [1067, 71] width 63 height 19
click at [1071, 91] on button "Preview" at bounding box center [1076, 93] width 81 height 21
click at [121, 472] on div at bounding box center [120, 472] width 25 height 25
click at [1065, 70] on button "Options" at bounding box center [1067, 71] width 63 height 19
click at [1069, 136] on button "Email" at bounding box center [1076, 135] width 81 height 21
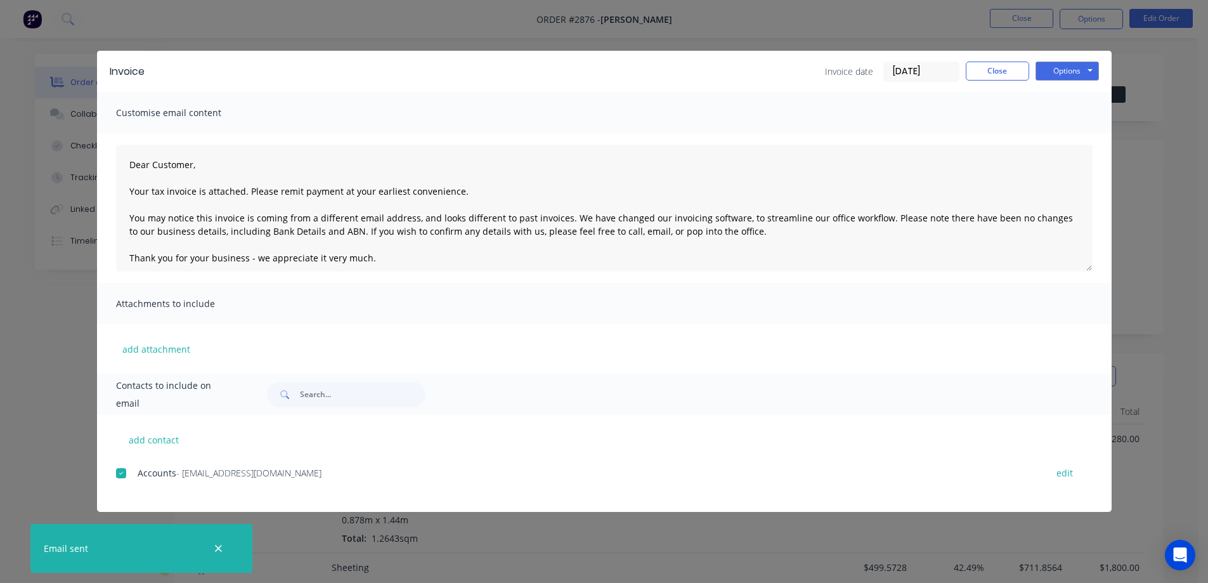
type textarea "Dear Customer, Your tax invoice is attached. Please remit payment at your earli…"
click at [1000, 70] on button "Close" at bounding box center [997, 71] width 63 height 19
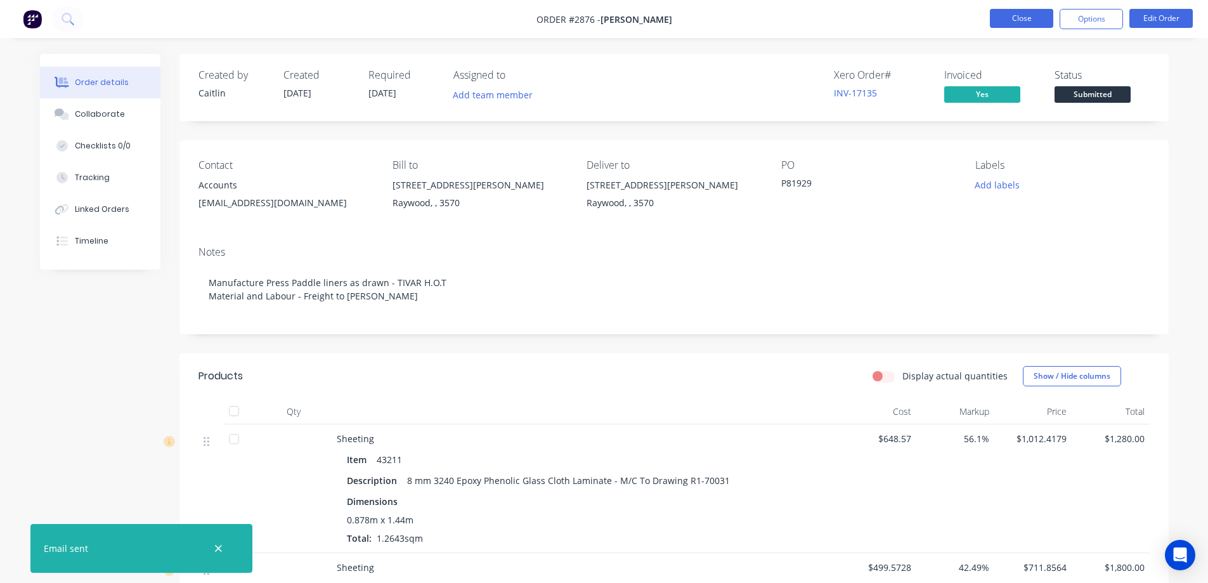
click at [1028, 23] on button "Close" at bounding box center [1021, 18] width 63 height 19
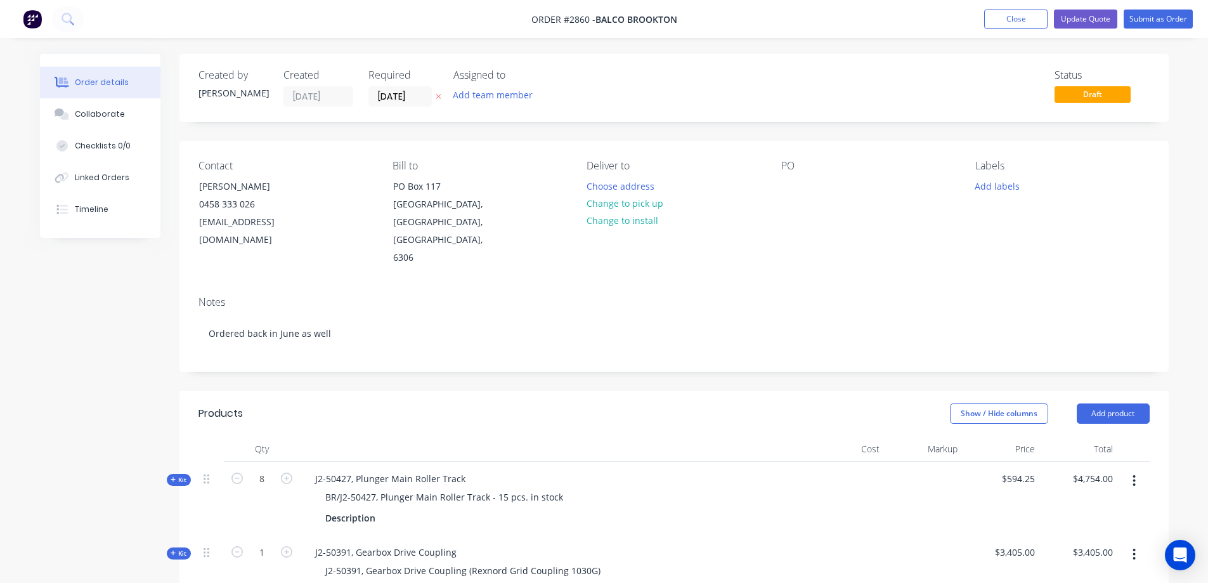
scroll to position [345, 0]
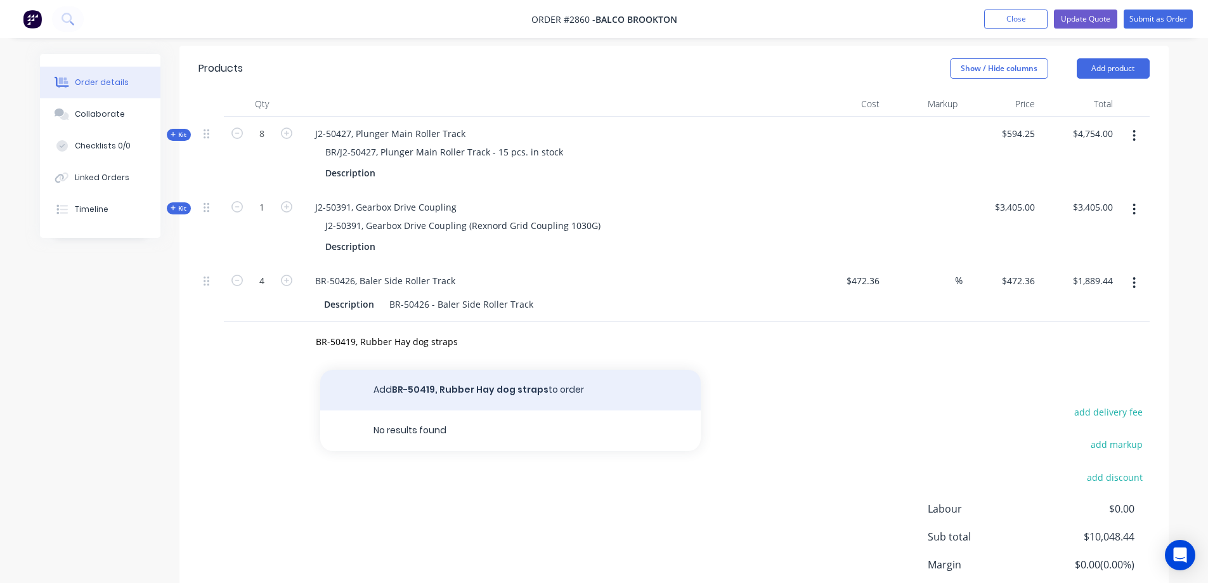
type input "BR-50419, Rubber Hay dog straps"
click at [473, 370] on button "Add BR-50419, Rubber Hay dog straps to order" at bounding box center [510, 390] width 381 height 41
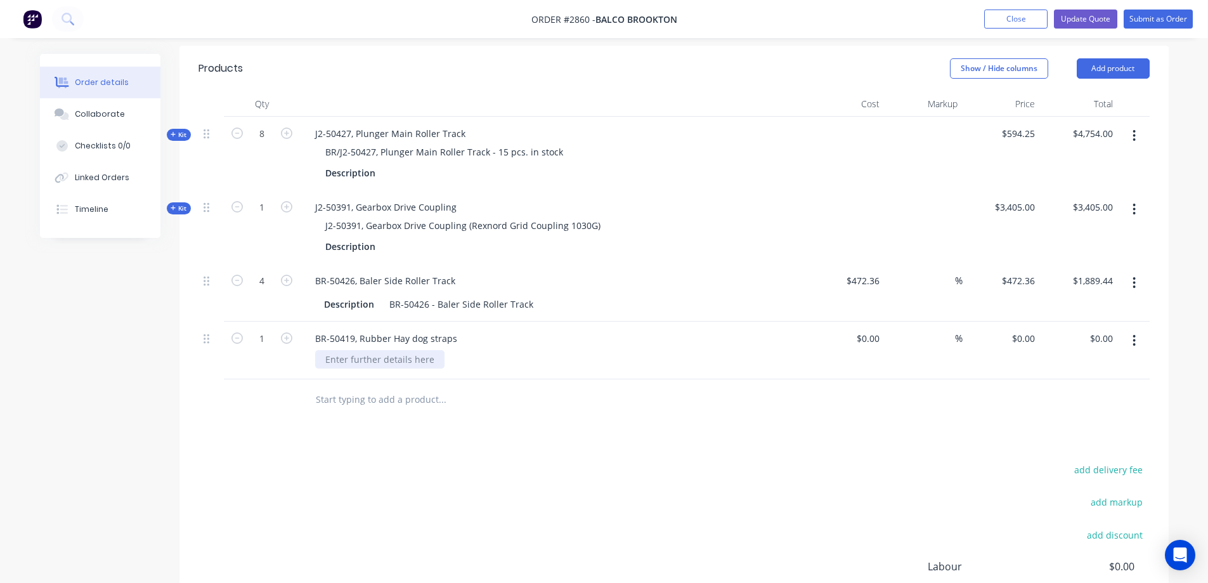
click at [417, 350] on div at bounding box center [379, 359] width 129 height 18
click at [866, 329] on div "$0.00" at bounding box center [868, 338] width 34 height 18
type input "$10.00"
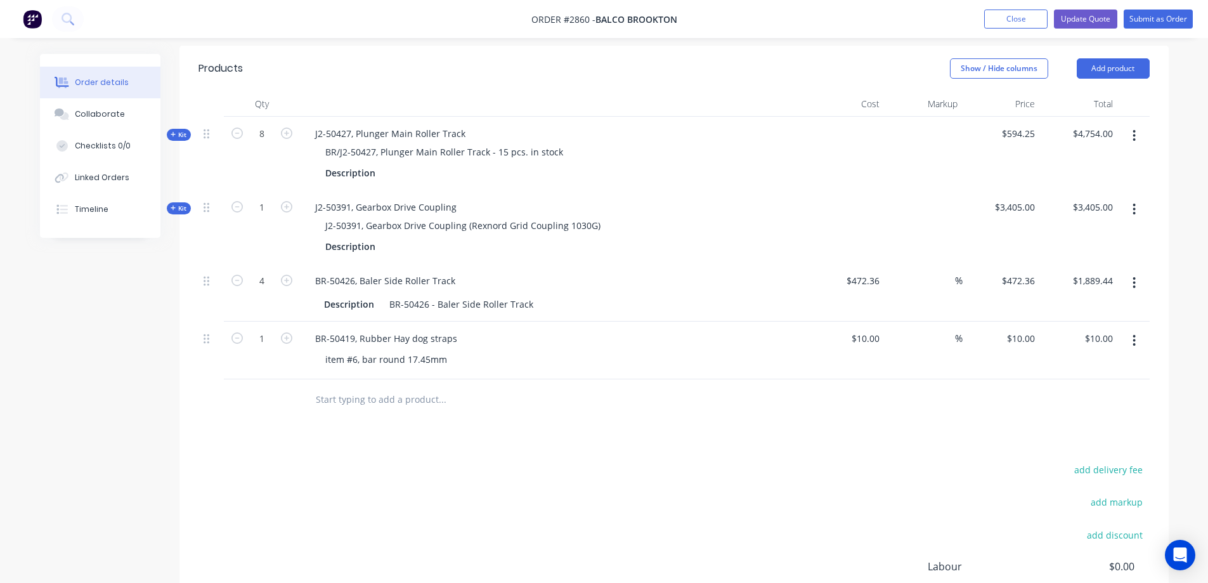
click at [292, 330] on button "button" at bounding box center [286, 336] width 16 height 13
type input "2"
type input "$20.00"
click at [287, 332] on icon "button" at bounding box center [286, 337] width 11 height 11
type input "3"
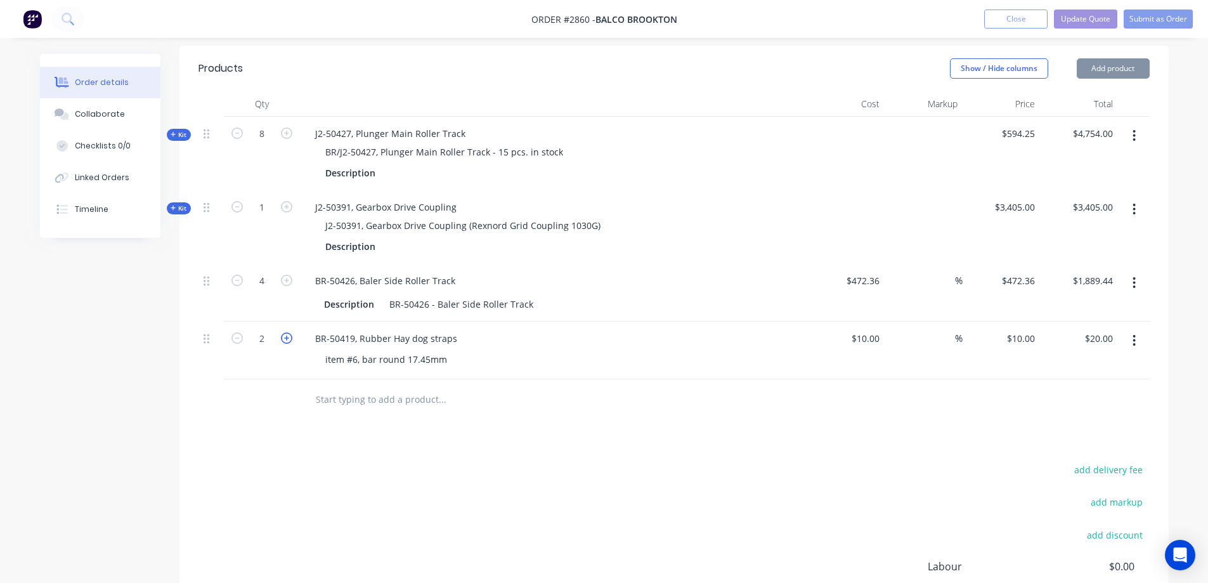
type input "$30.00"
click at [287, 332] on icon "button" at bounding box center [286, 337] width 11 height 11
type input "4"
type input "$40.00"
click at [1131, 329] on button "button" at bounding box center [1135, 340] width 30 height 23
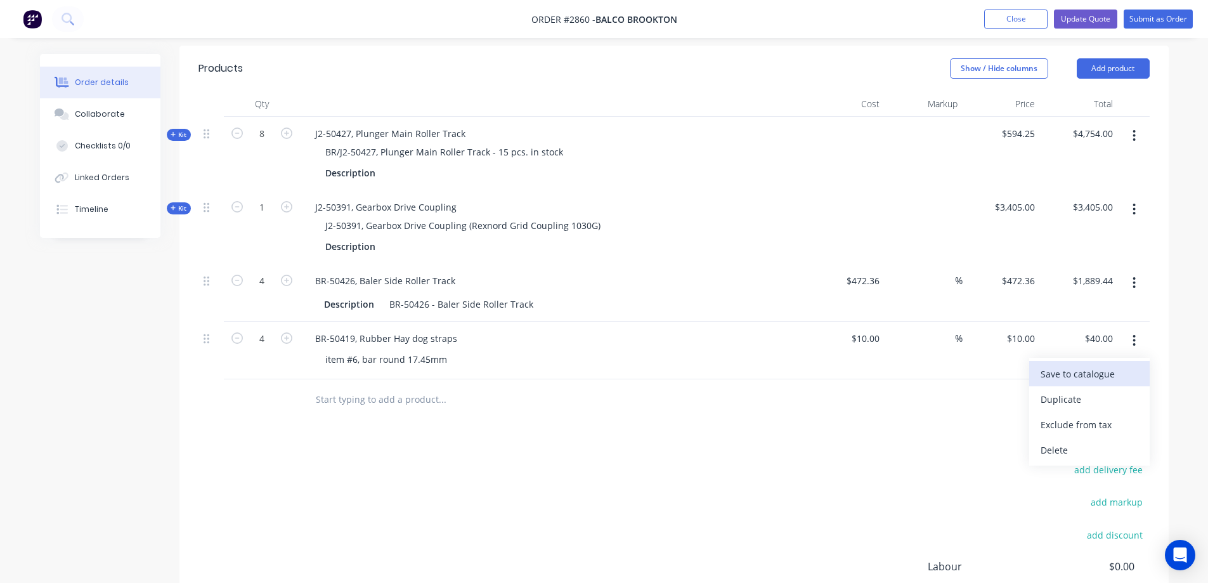
click at [1104, 365] on div "Save to catalogue" at bounding box center [1090, 374] width 98 height 18
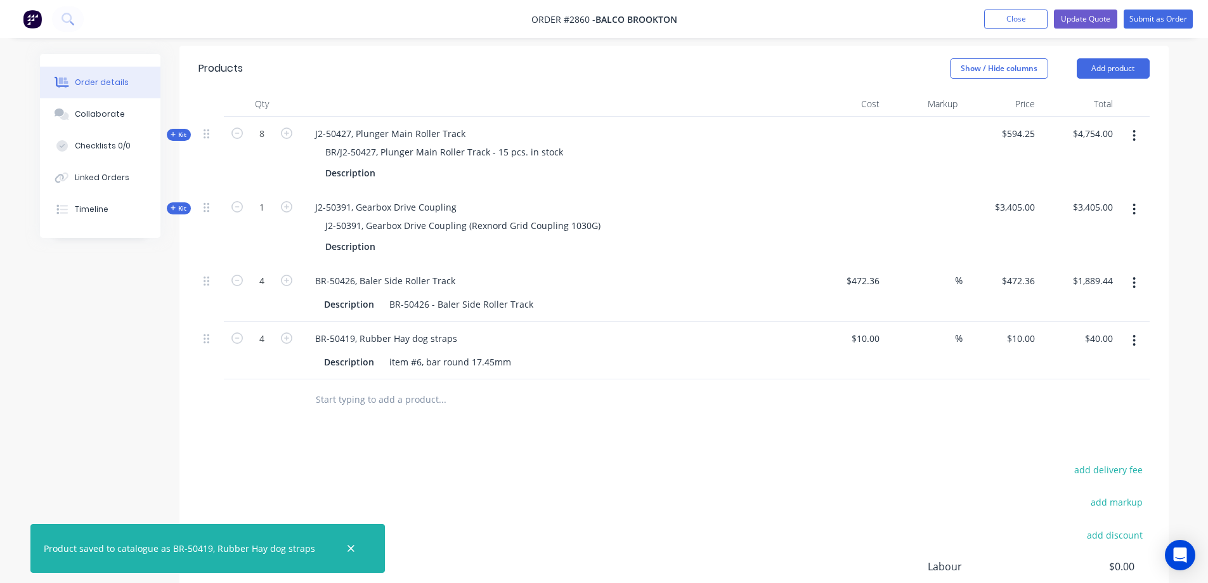
click at [370, 387] on input "text" at bounding box center [442, 399] width 254 height 25
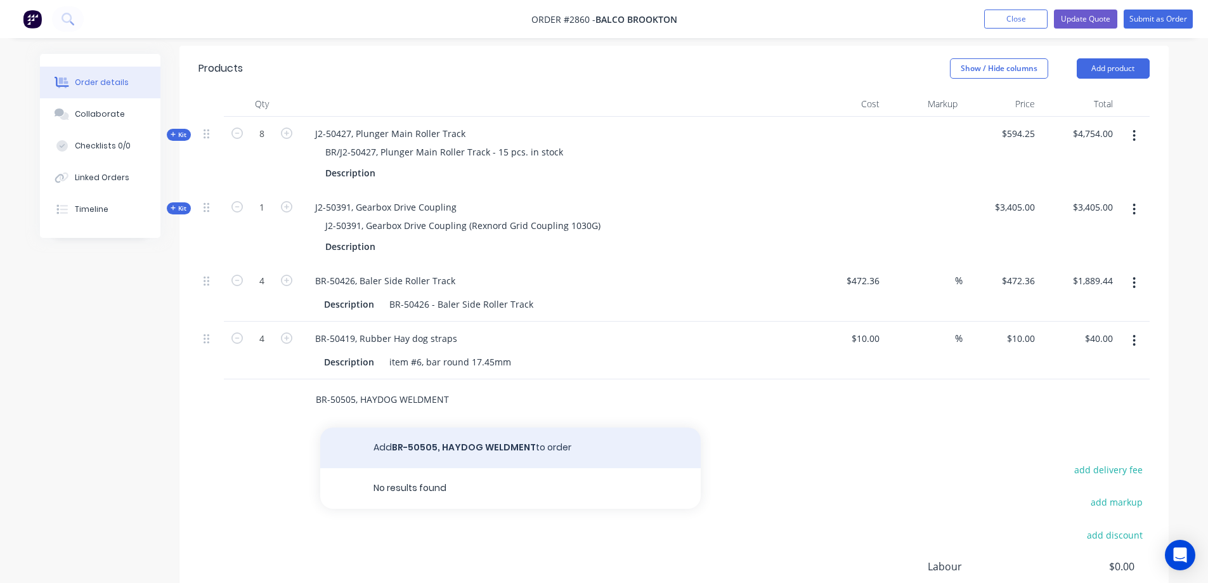
type input "BR-50505, HAYDOG WELDMENT"
click at [463, 428] on button "Add BR-50505, HAYDOG WELDMENT to order" at bounding box center [510, 448] width 381 height 41
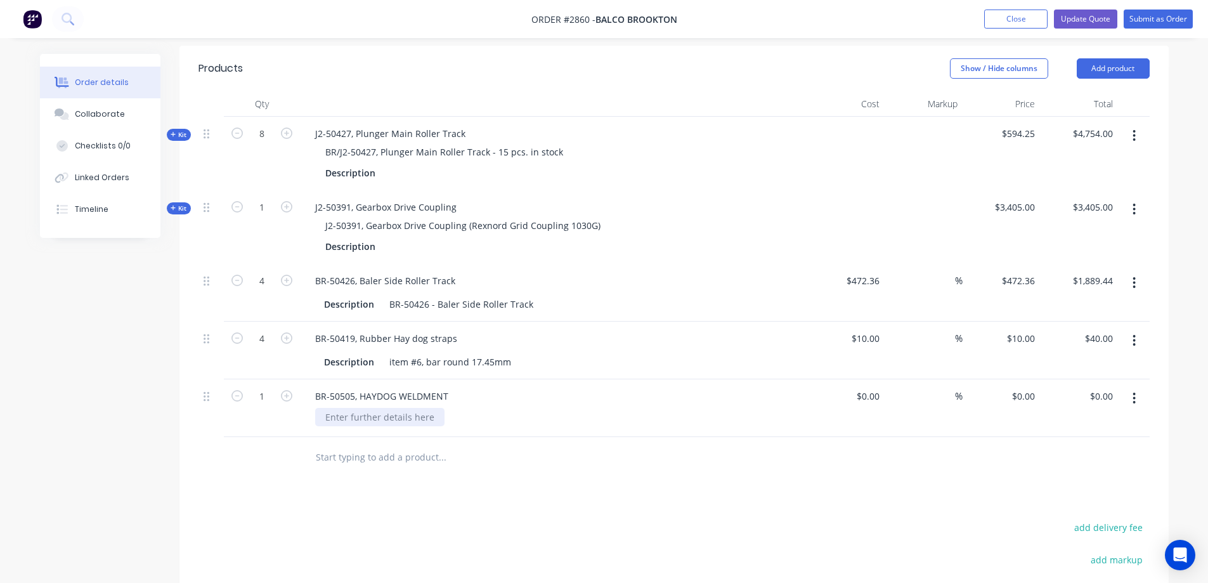
click at [405, 408] on div at bounding box center [379, 417] width 129 height 18
click at [878, 387] on input at bounding box center [870, 396] width 29 height 18
type input "$0.00"
click at [266, 143] on input "4" at bounding box center [261, 133] width 33 height 19
type input "20"
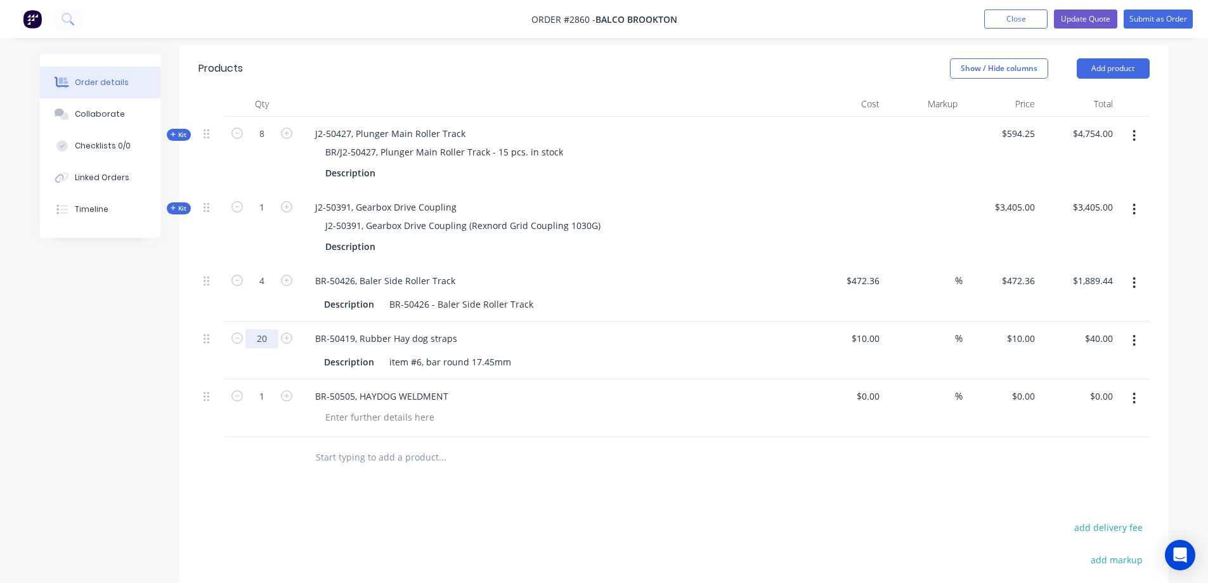
type input "$200.00"
click at [880, 387] on input "0" at bounding box center [877, 396] width 15 height 18
type input "$245.00"
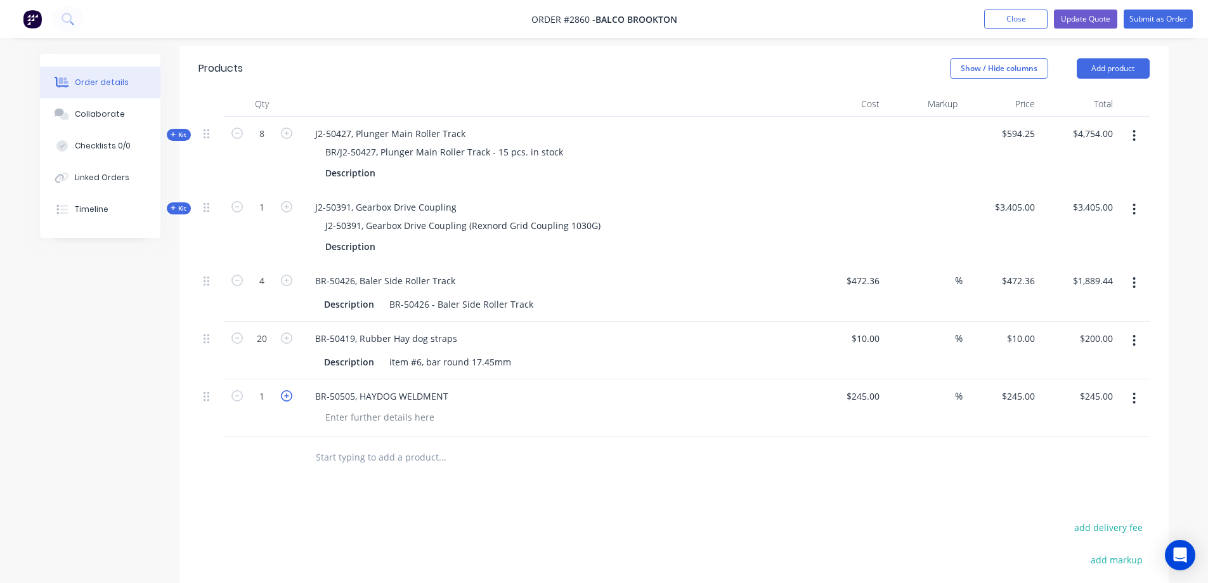
click at [287, 390] on icon "button" at bounding box center [286, 395] width 11 height 11
type input "2"
type input "$490.00"
click at [287, 390] on icon "button" at bounding box center [286, 395] width 11 height 11
type input "3"
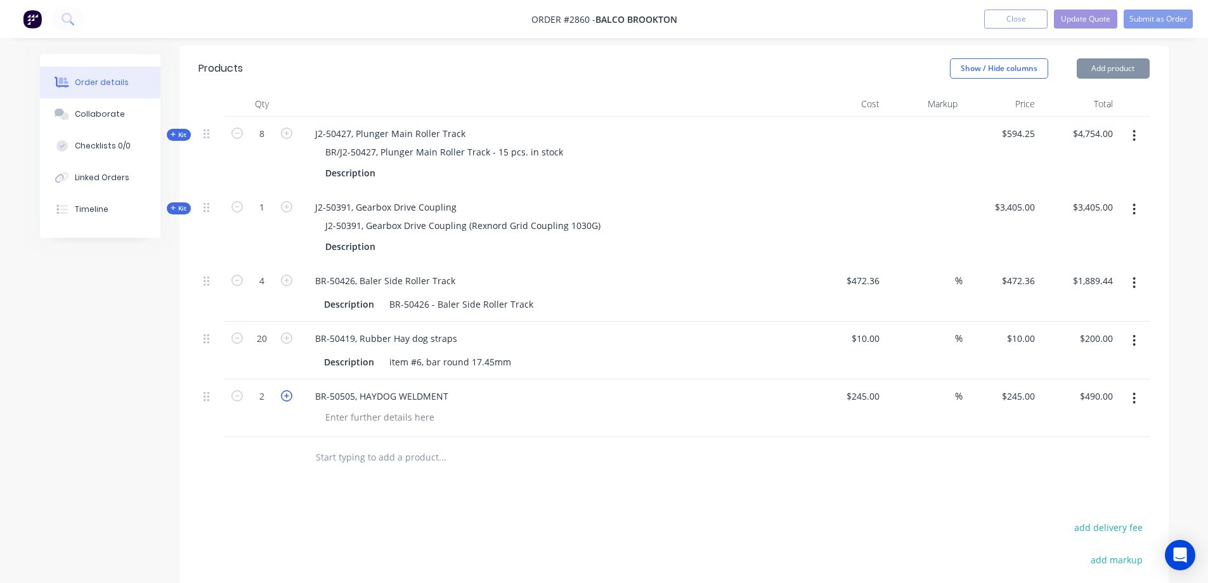
type input "$735.00"
click at [287, 390] on icon "button" at bounding box center [286, 395] width 11 height 11
type input "4"
type input "$980.00"
click at [1135, 391] on icon "button" at bounding box center [1134, 398] width 3 height 14
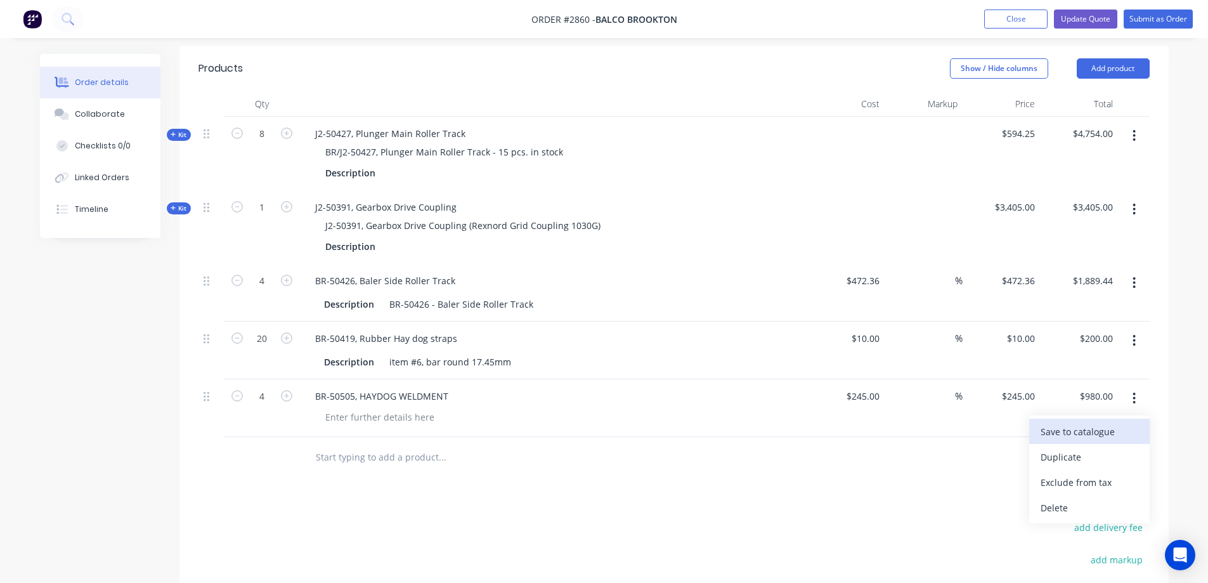
click at [1097, 422] on div "Save to catalogue" at bounding box center [1090, 431] width 98 height 18
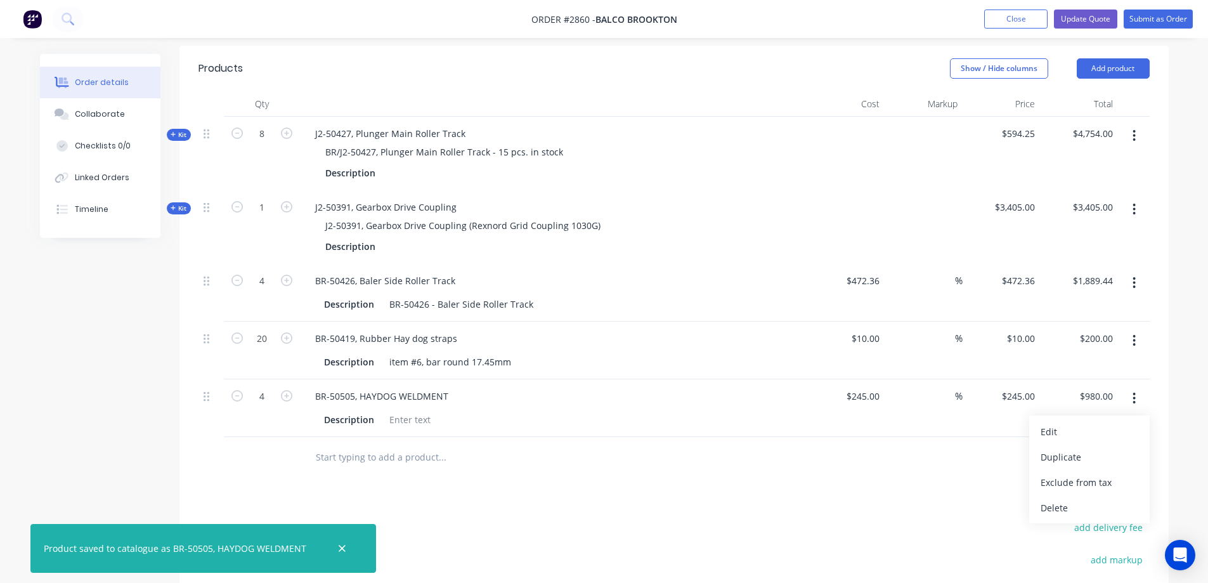
click at [389, 445] on input "text" at bounding box center [442, 457] width 254 height 25
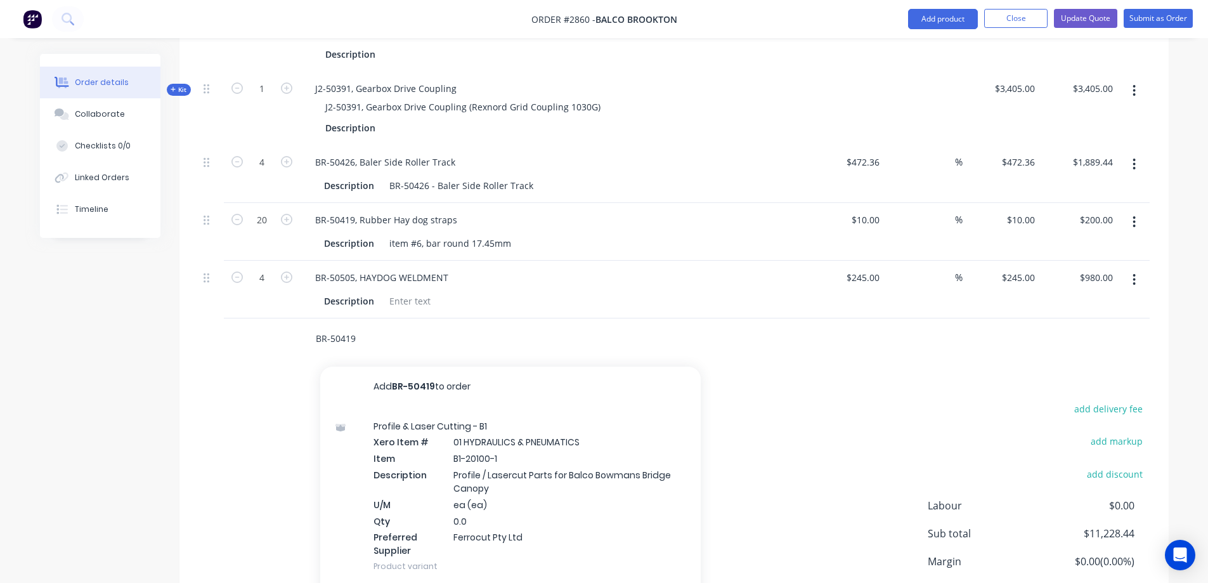
scroll to position [472, 0]
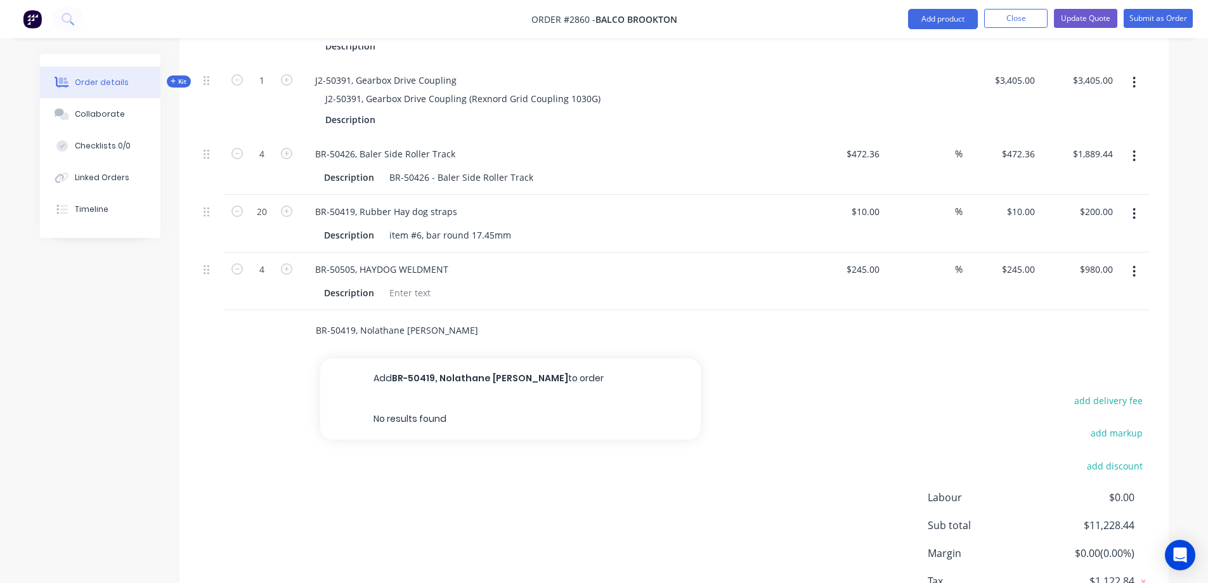
type input "BR-50419, Nolathane Bush"
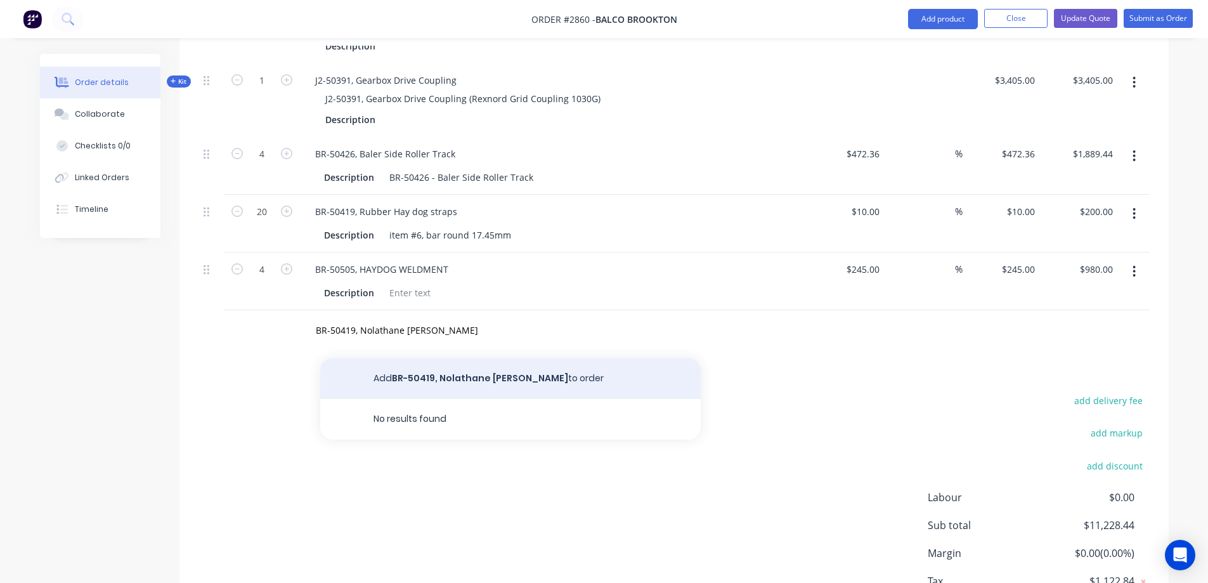
click at [584, 358] on button "Add BR-50419, Nolathane Bush to order" at bounding box center [510, 378] width 381 height 41
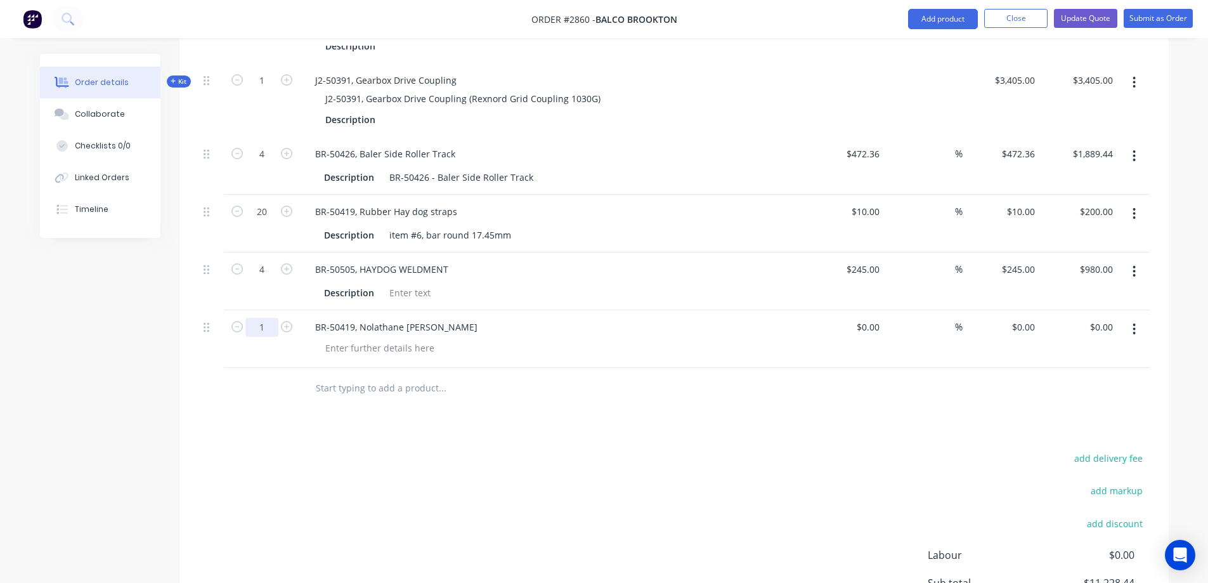
click at [268, 16] on input "1" at bounding box center [261, 6] width 33 height 19
type input "8"
click at [872, 318] on input at bounding box center [877, 327] width 15 height 18
type input "$24.50"
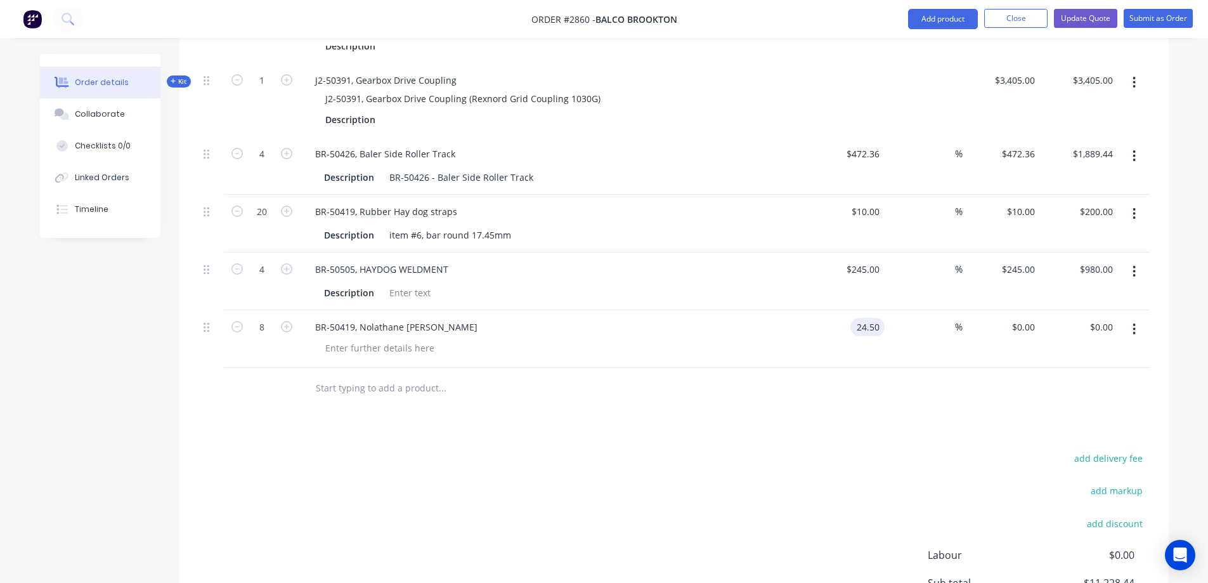
type input "$196.00"
click at [1122, 450] on button "add delivery fee" at bounding box center [1109, 458] width 82 height 17
type input "370.238"
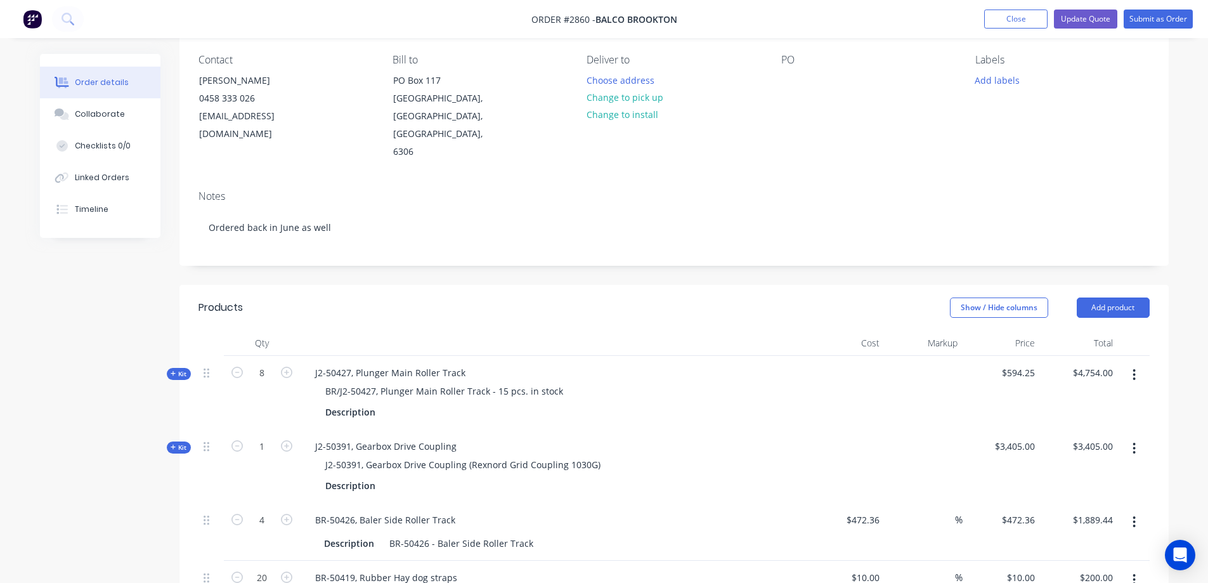
scroll to position [0, 0]
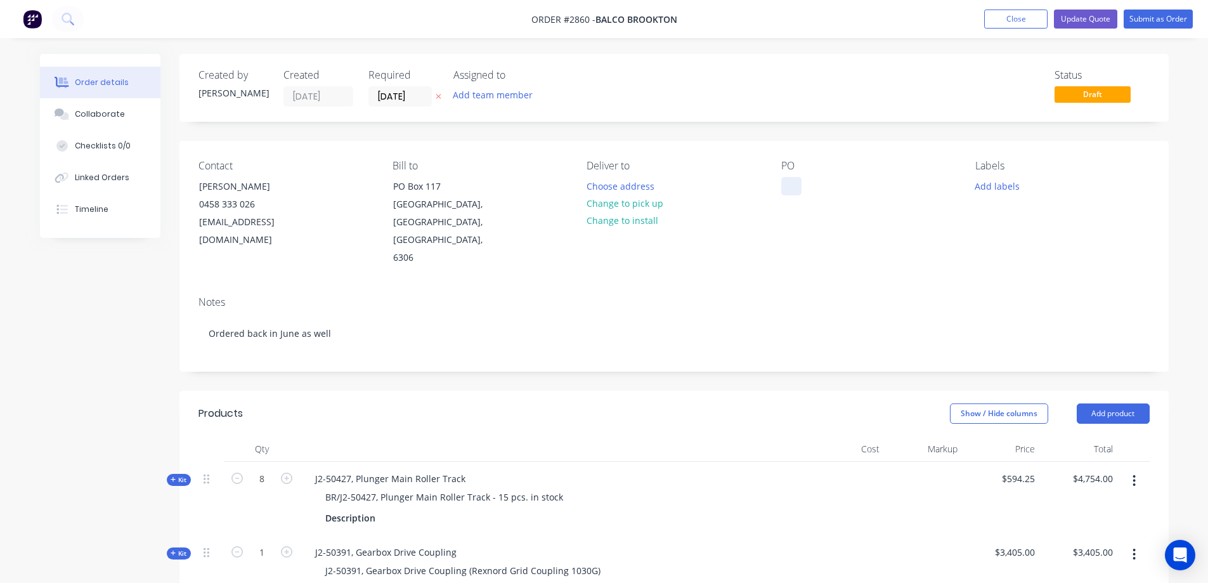
click at [795, 186] on div at bounding box center [791, 186] width 20 height 18
click at [1014, 185] on button "Add labels" at bounding box center [998, 185] width 58 height 17
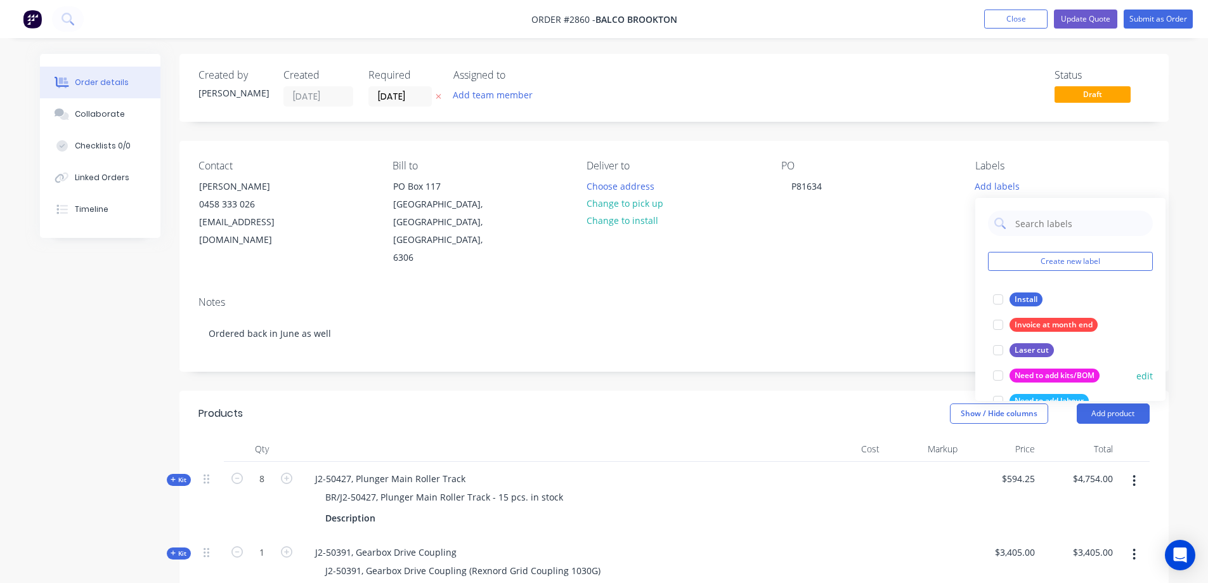
click at [1062, 375] on div "Need to add kits/BOM" at bounding box center [1055, 376] width 90 height 14
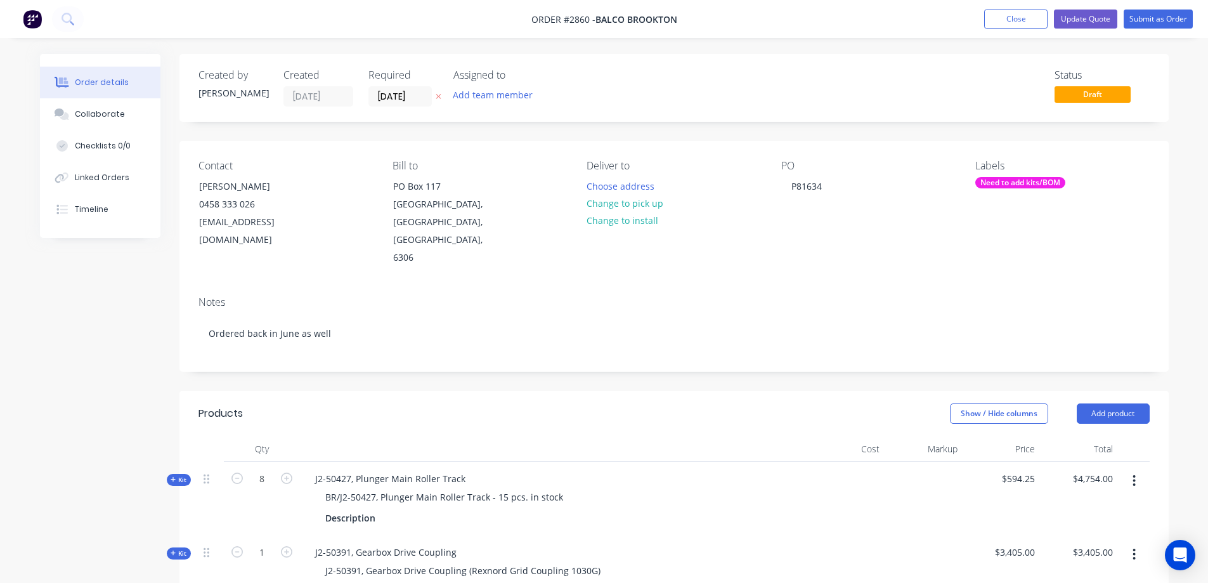
click at [1167, 152] on div "Contact Damian Styles 0458 333 026 dstyles@balco.com.au Bill to PO Box 117 Broo…" at bounding box center [674, 213] width 989 height 145
click at [1074, 18] on button "Update Quote" at bounding box center [1085, 19] width 63 height 19
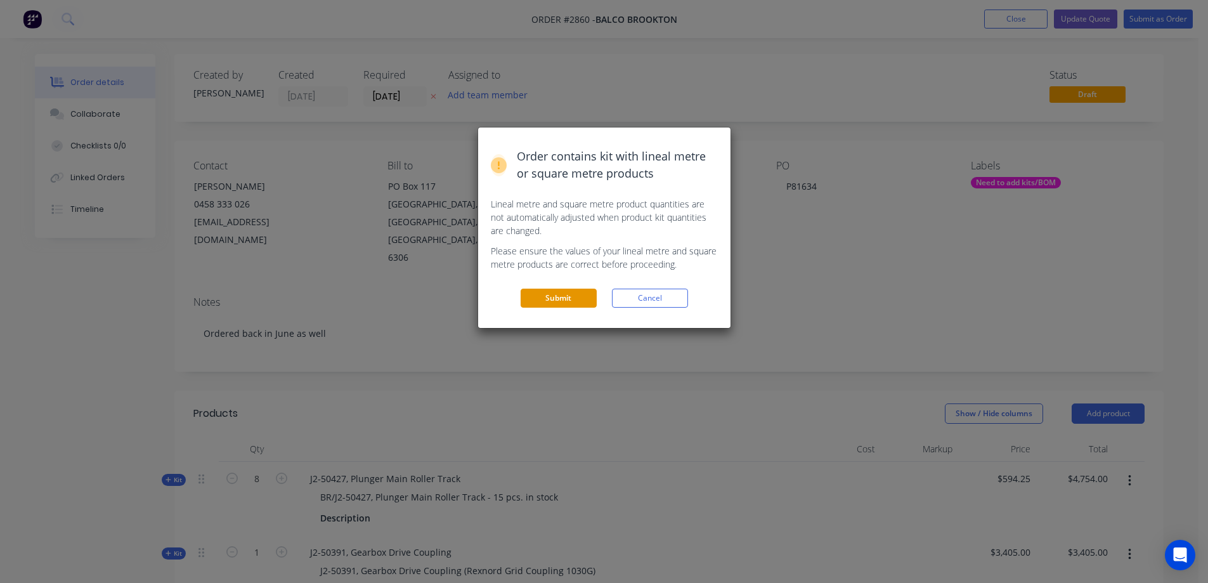
click at [560, 297] on button "Submit" at bounding box center [559, 298] width 76 height 19
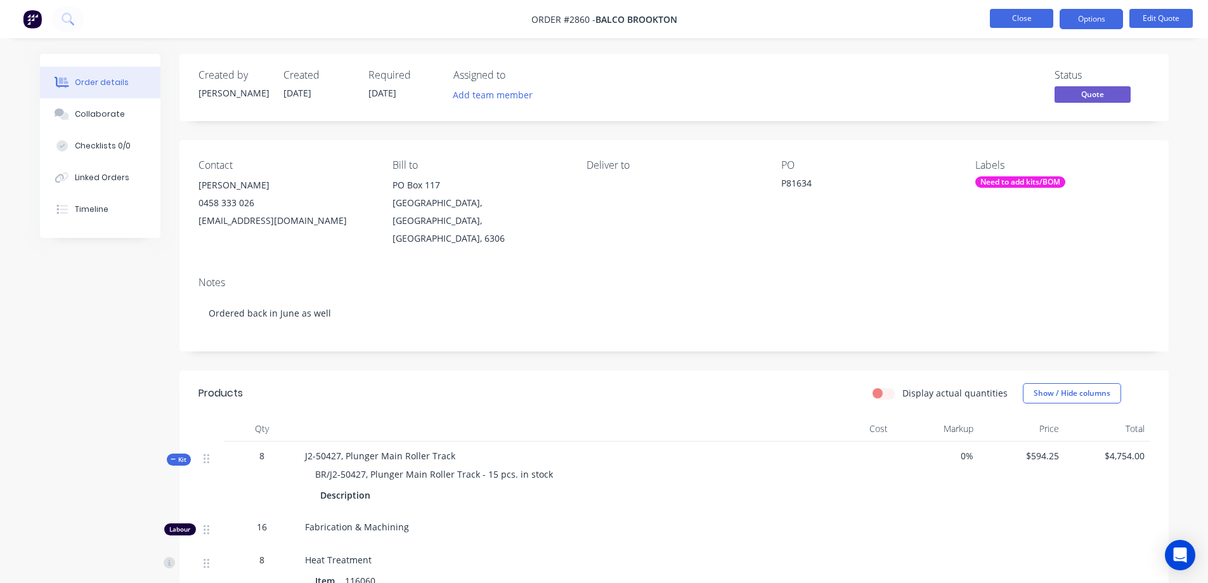
click at [1003, 16] on button "Close" at bounding box center [1021, 18] width 63 height 19
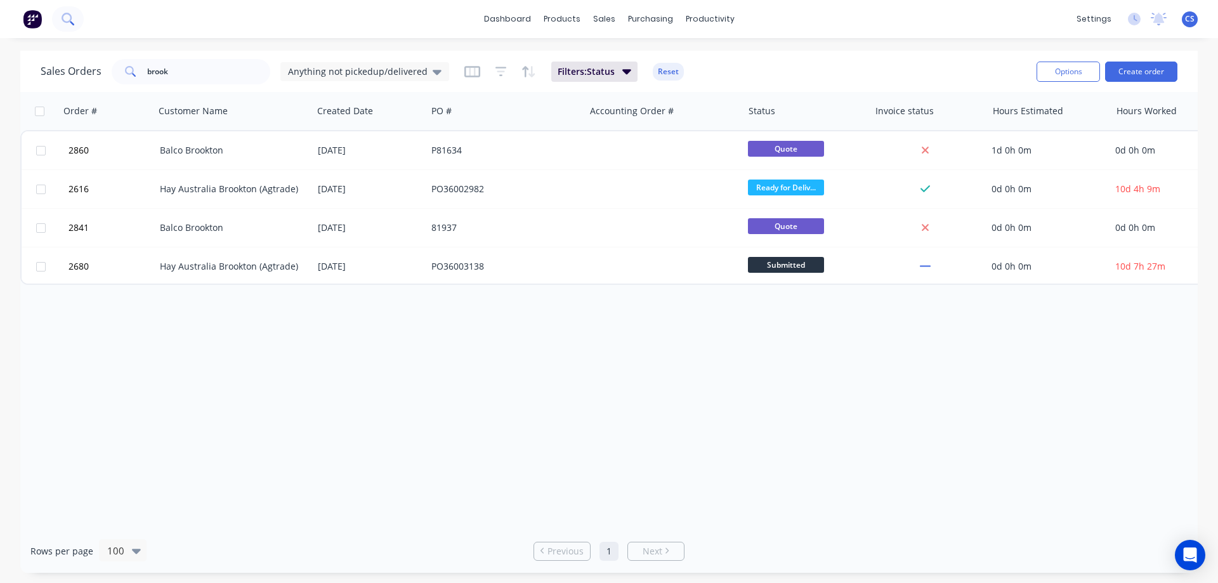
click at [73, 20] on icon at bounding box center [68, 19] width 12 height 12
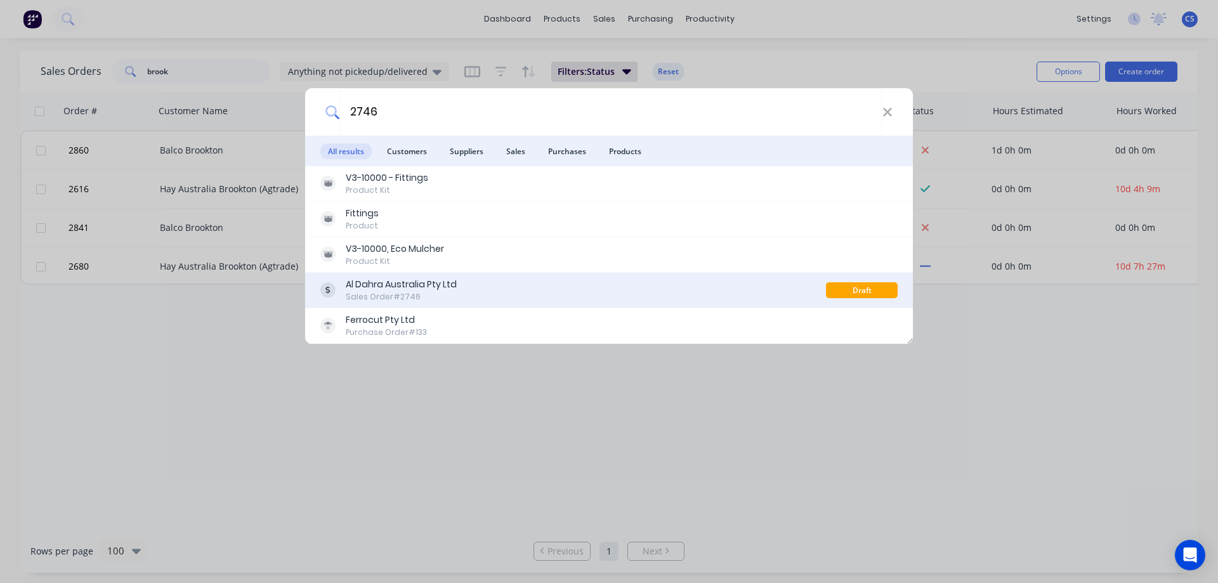
type input "2746"
click at [514, 283] on div "Al Dahra Australia Pty Ltd Sales Order #2746" at bounding box center [573, 290] width 506 height 25
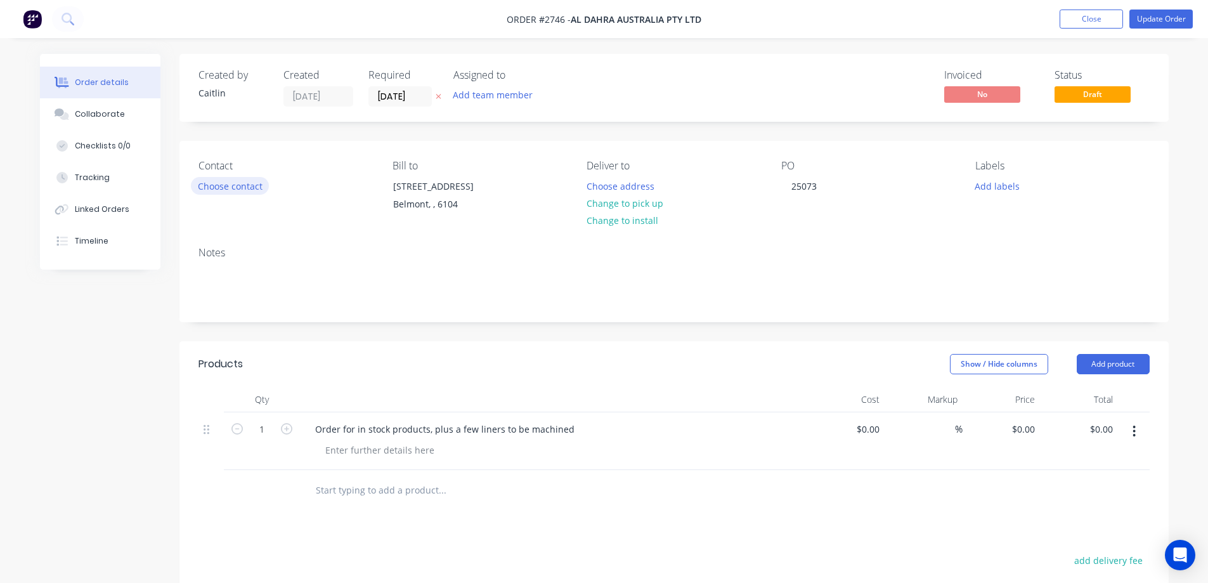
click at [235, 185] on button "Choose contact" at bounding box center [230, 185] width 78 height 17
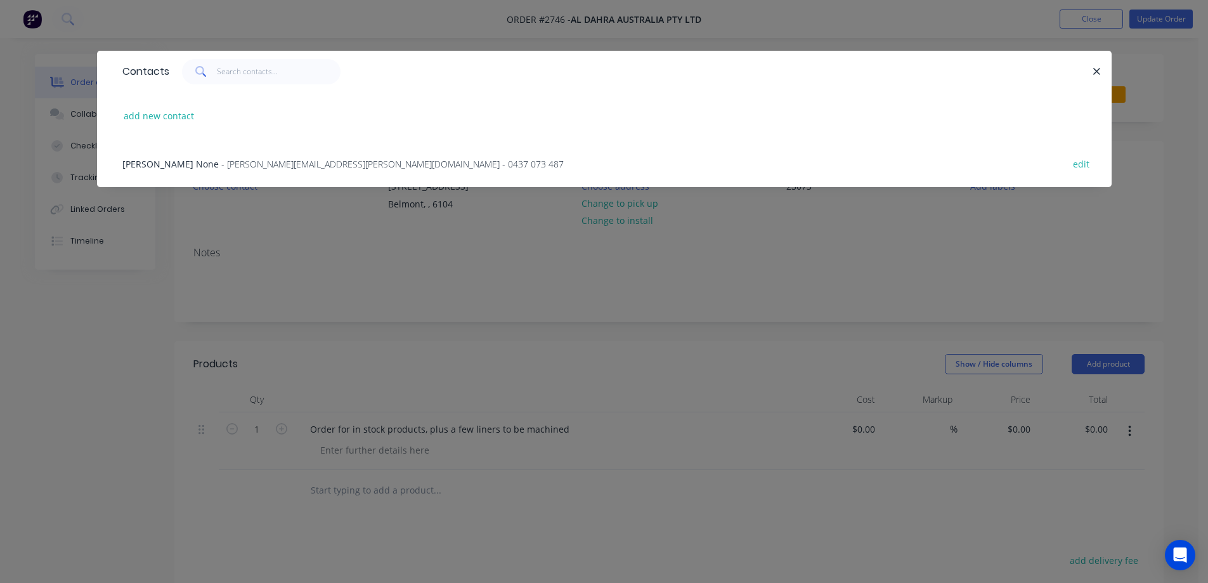
click at [178, 163] on span "Keith Coakley None" at bounding box center [170, 164] width 96 height 12
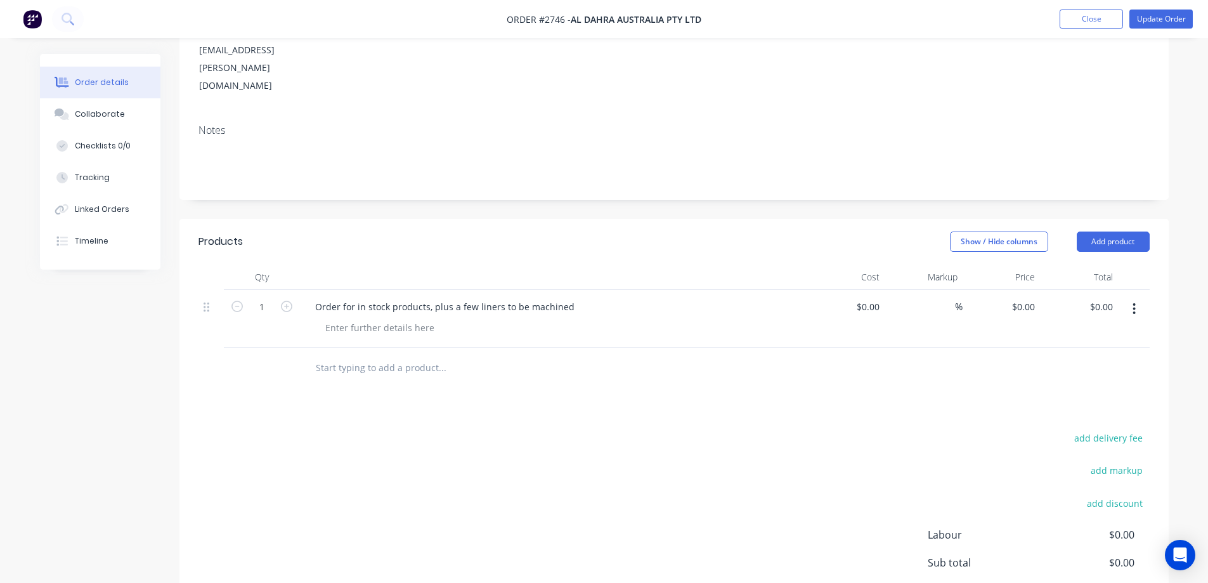
scroll to position [190, 0]
click at [349, 355] on input "text" at bounding box center [442, 367] width 254 height 25
type input "G"
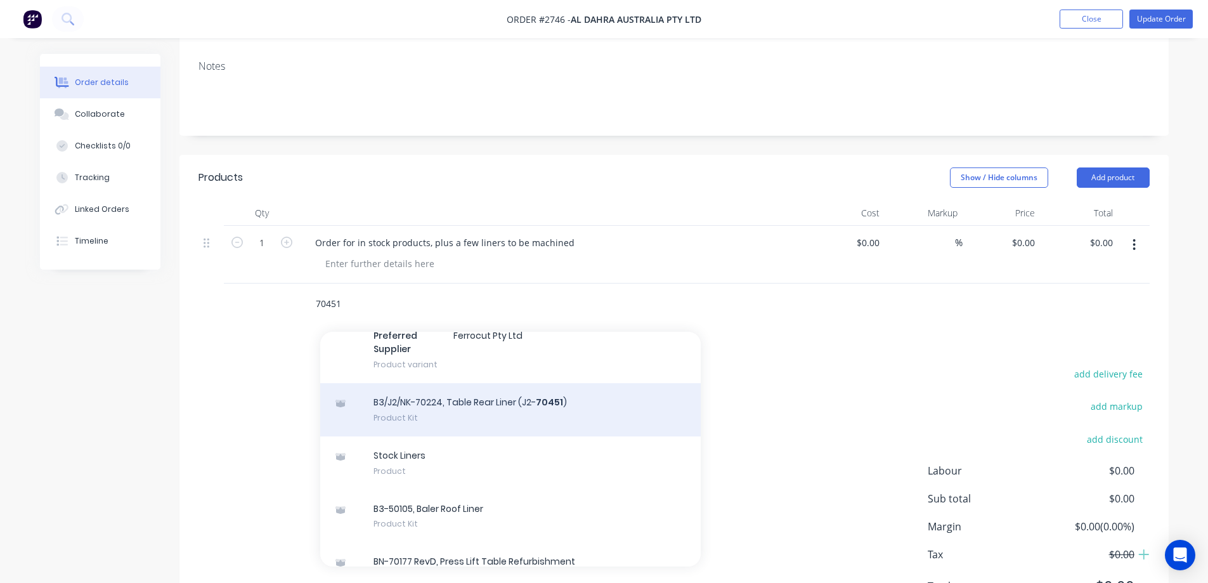
scroll to position [571, 0]
type input "70451"
click at [599, 388] on div "B3/J2/NK-70224, Table Rear Liner (J2- 70451 ) Product Kit" at bounding box center [510, 414] width 381 height 53
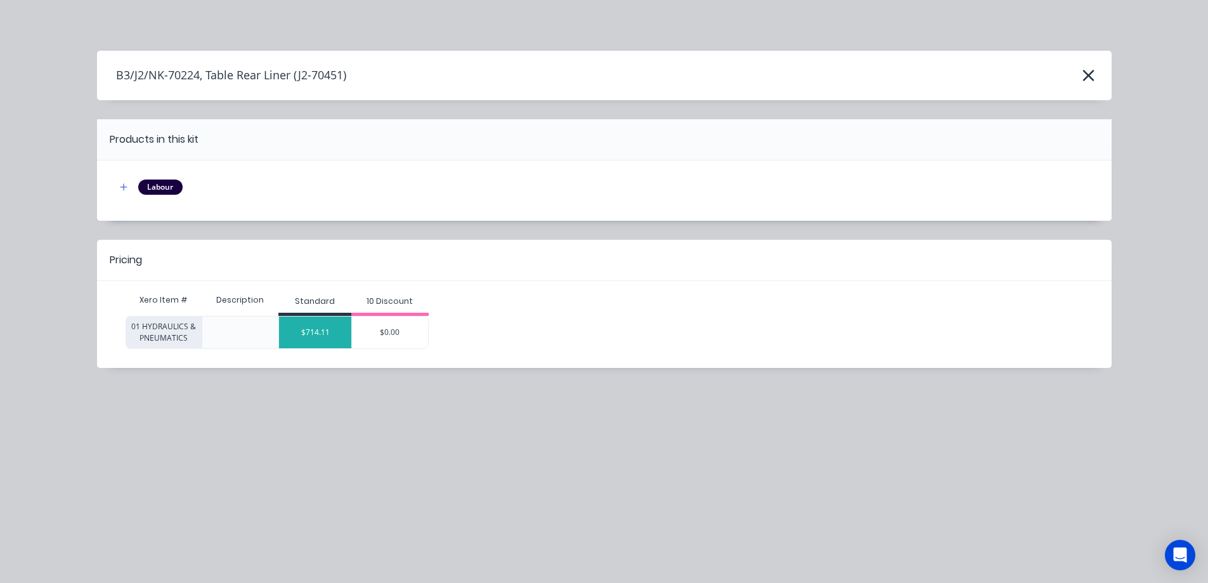
click at [336, 339] on div "$714.11" at bounding box center [315, 333] width 72 height 32
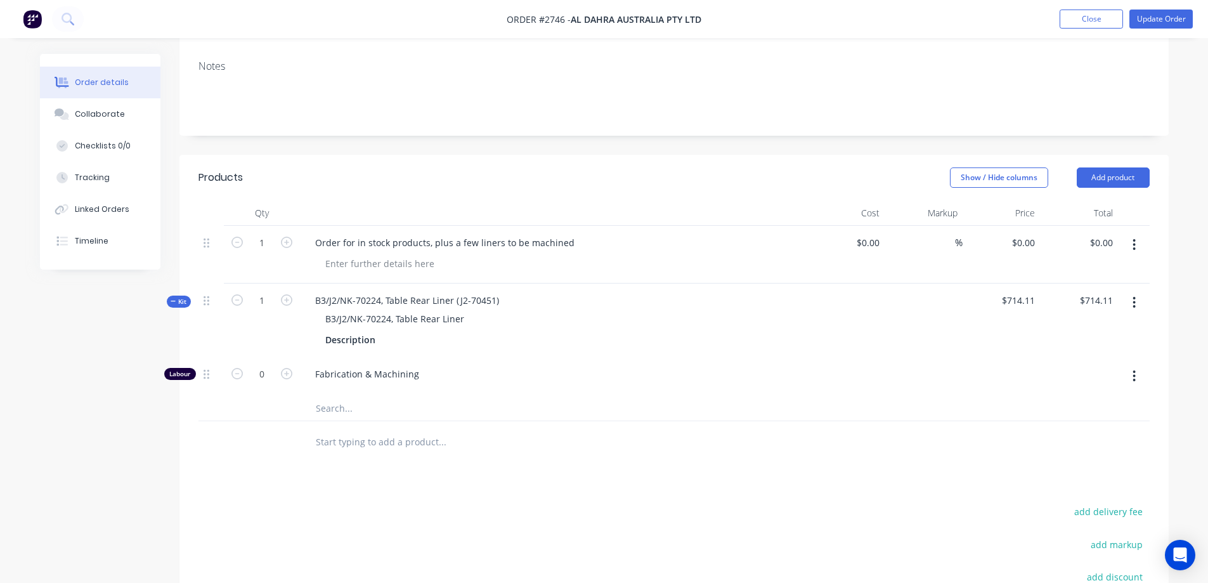
click at [389, 429] on input "text" at bounding box center [442, 441] width 254 height 25
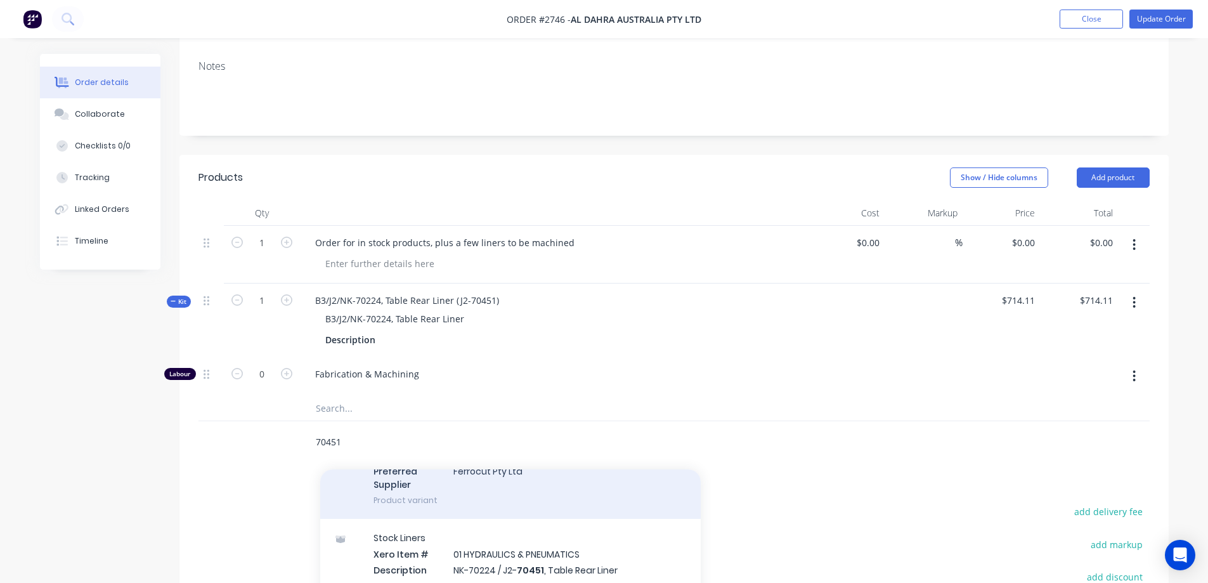
scroll to position [317, 0]
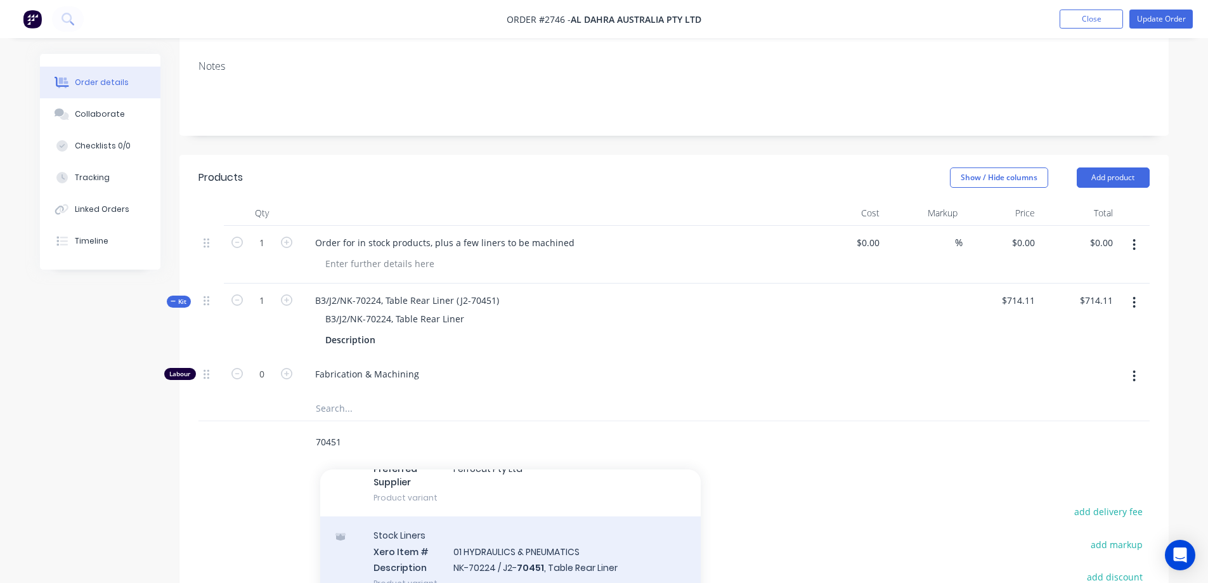
type input "70451"
click at [637, 516] on div "Stock Liners Xero Item # 01 HYDRAULICS & PNEUMATICS Description NK-70224 / J2- …" at bounding box center [510, 559] width 381 height 86
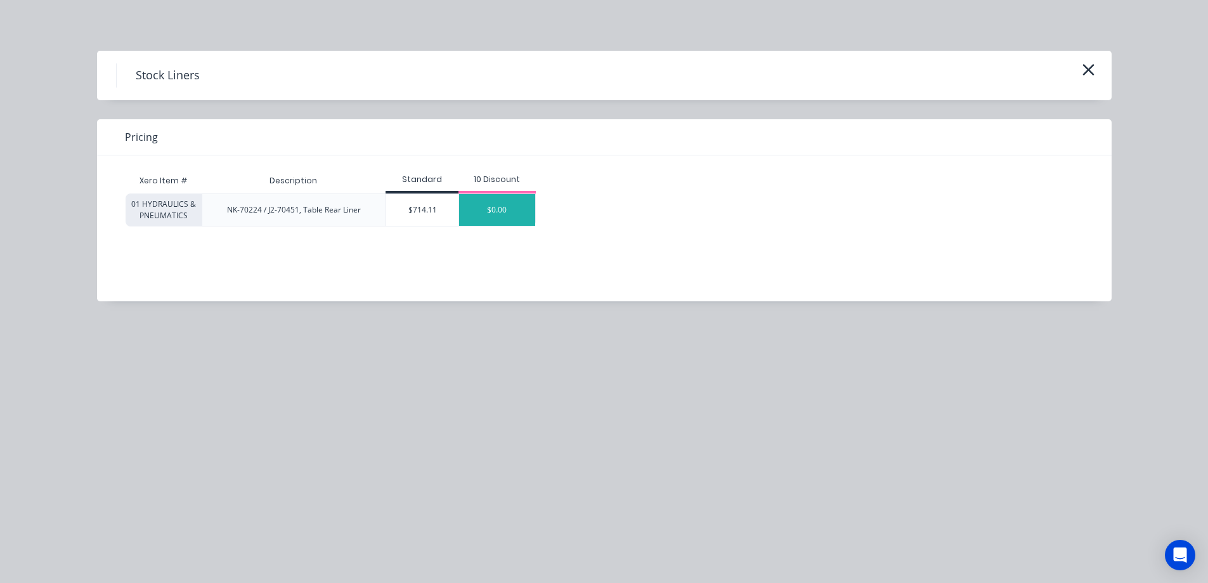
click at [495, 219] on div "$0.00" at bounding box center [497, 210] width 76 height 32
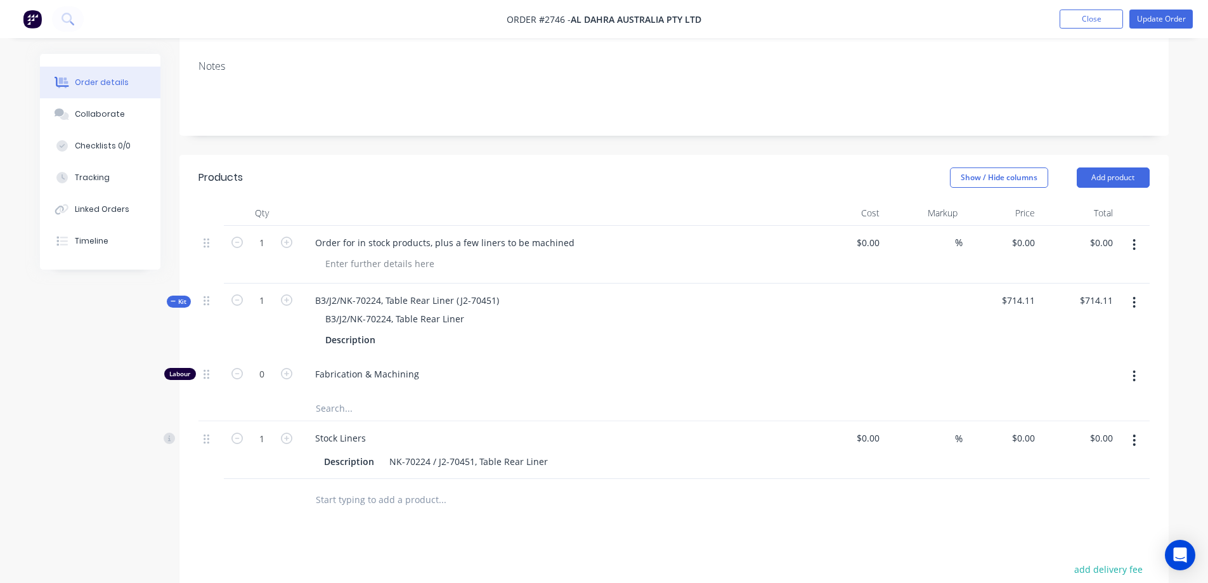
click at [1133, 296] on icon "button" at bounding box center [1134, 303] width 3 height 14
click at [1073, 428] on div "Delete" at bounding box center [1090, 437] width 98 height 18
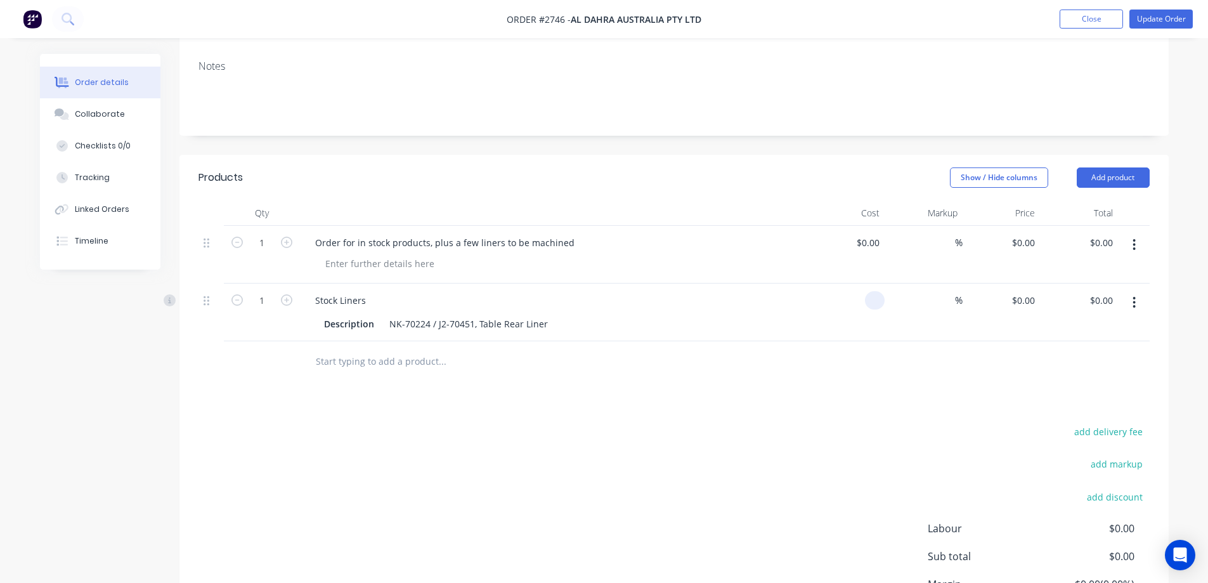
click at [866, 284] on div at bounding box center [846, 313] width 78 height 58
type input "$650.00"
click at [287, 294] on icon "button" at bounding box center [286, 299] width 11 height 11
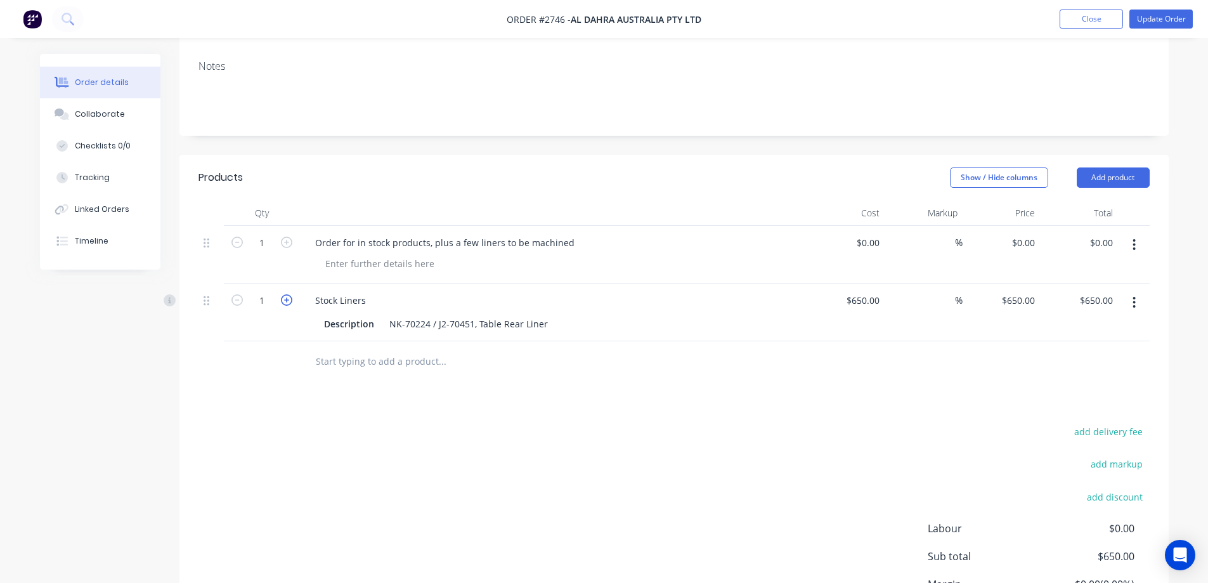
type input "2"
type input "$1,300.00"
drag, startPoint x: 564, startPoint y: 188, endPoint x: 273, endPoint y: 196, distance: 291.2
click at [273, 226] on div "1 Order for in stock products, plus a few liners to be machined $0.00 $0.00 % $…" at bounding box center [674, 255] width 951 height 58
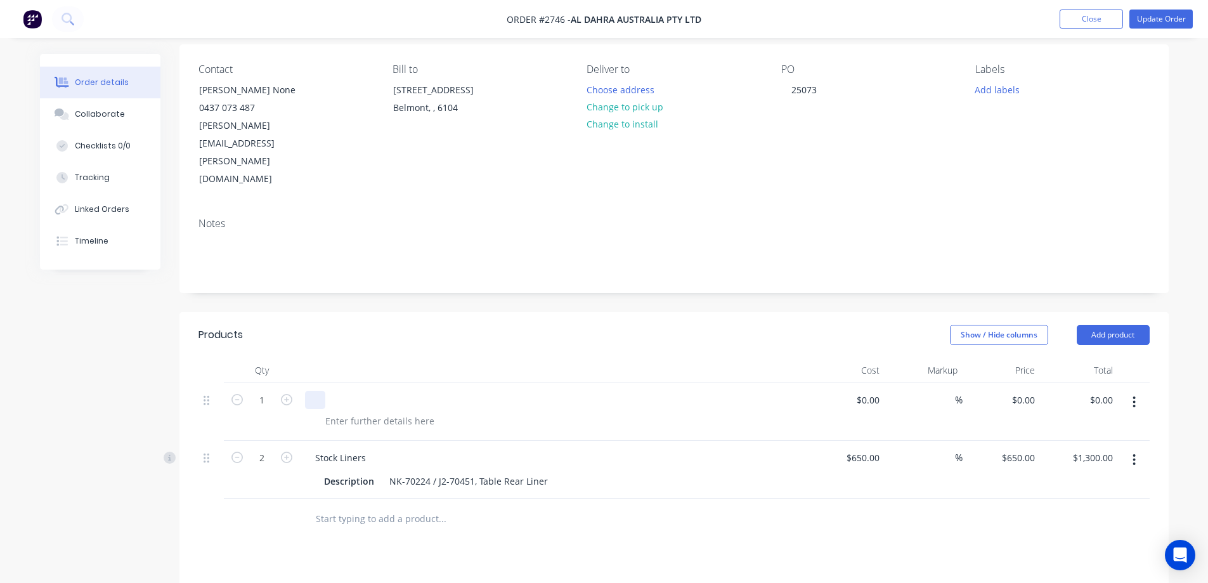
scroll to position [0, 0]
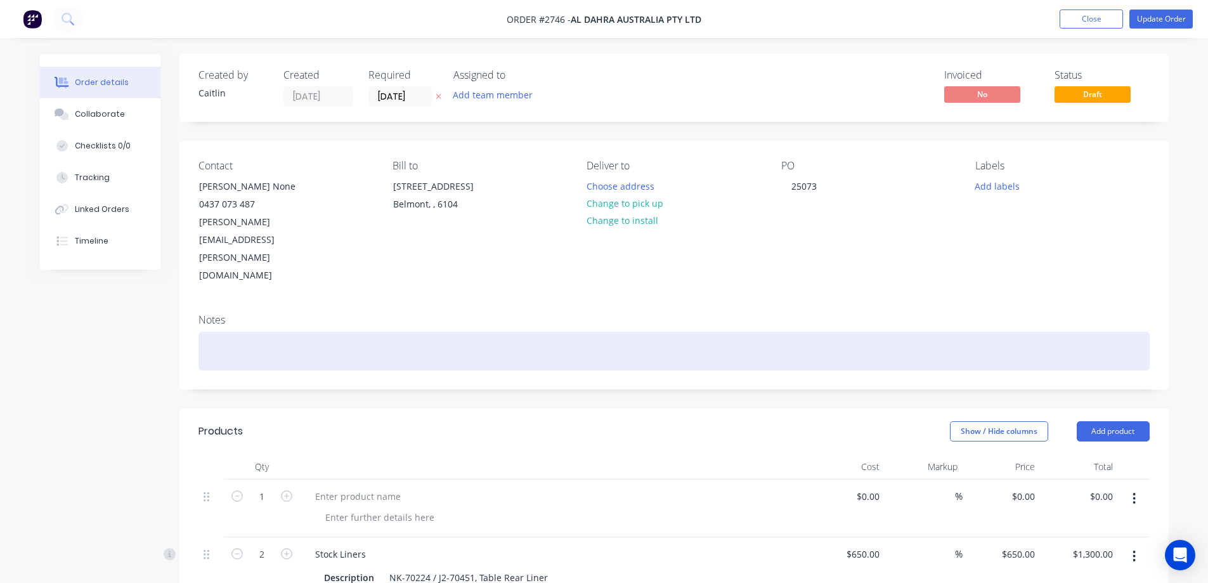
click at [266, 332] on div at bounding box center [674, 351] width 951 height 39
paste div
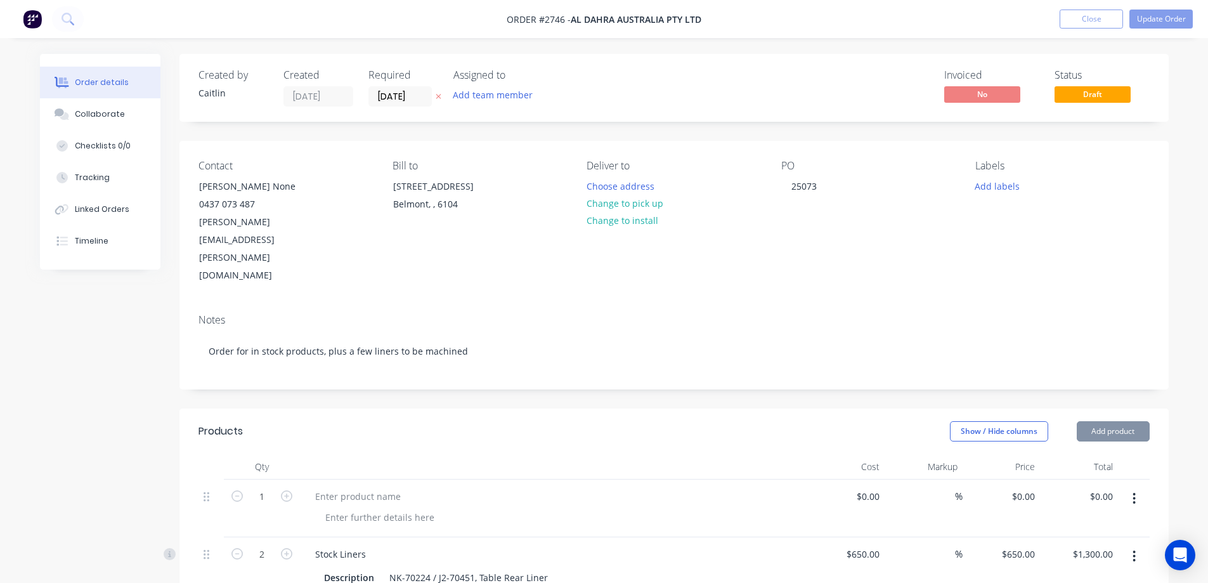
click at [1128, 487] on button "button" at bounding box center [1135, 498] width 30 height 23
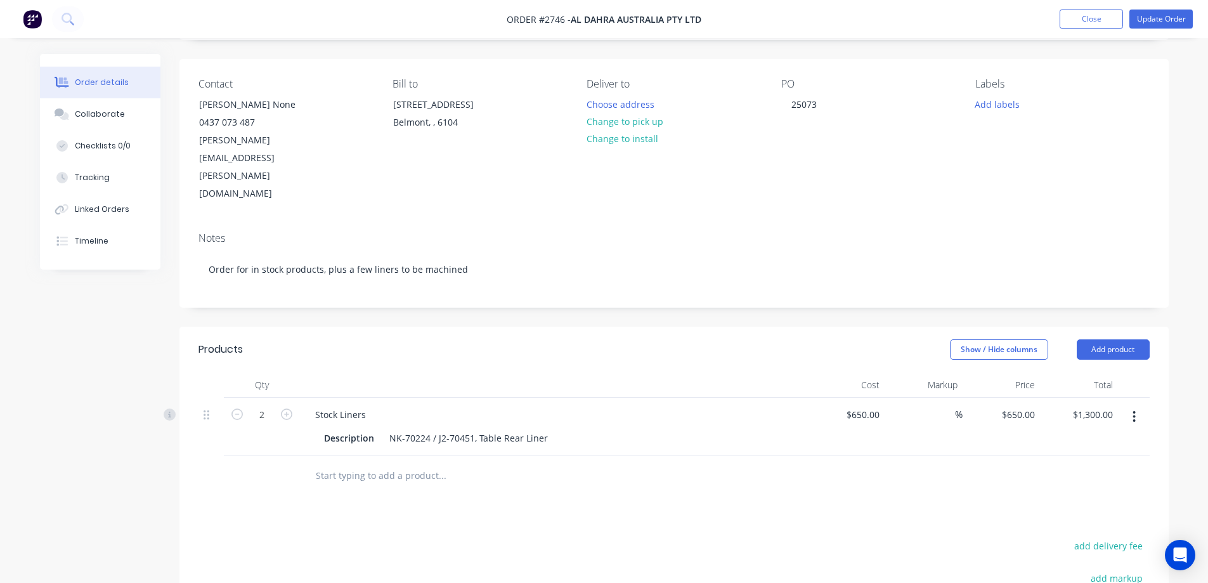
scroll to position [254, 0]
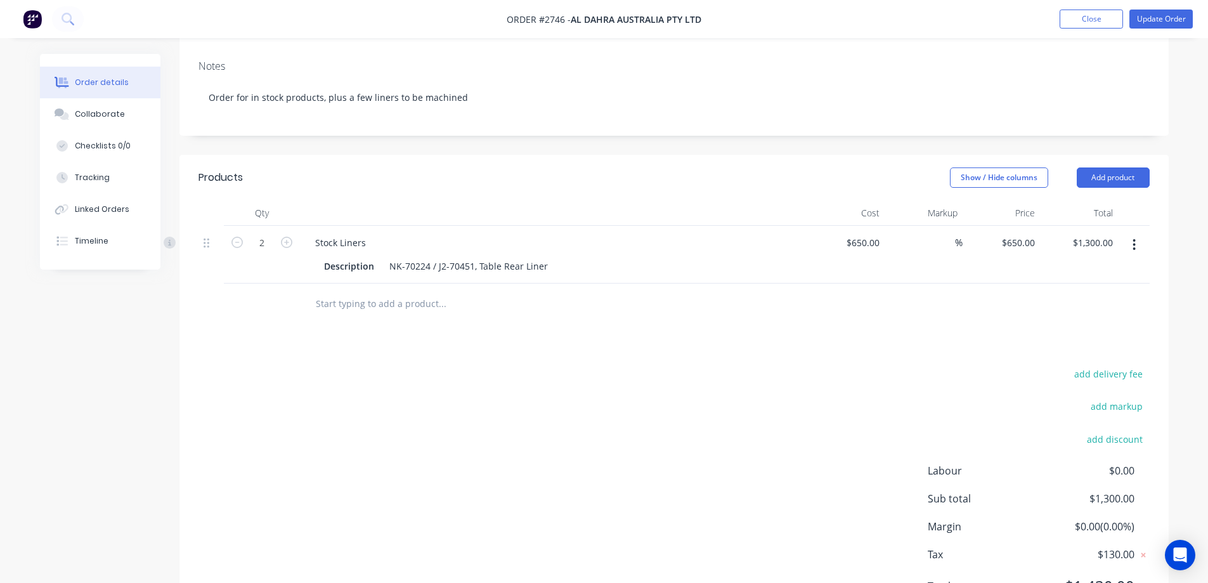
click at [363, 291] on input "text" at bounding box center [442, 303] width 254 height 25
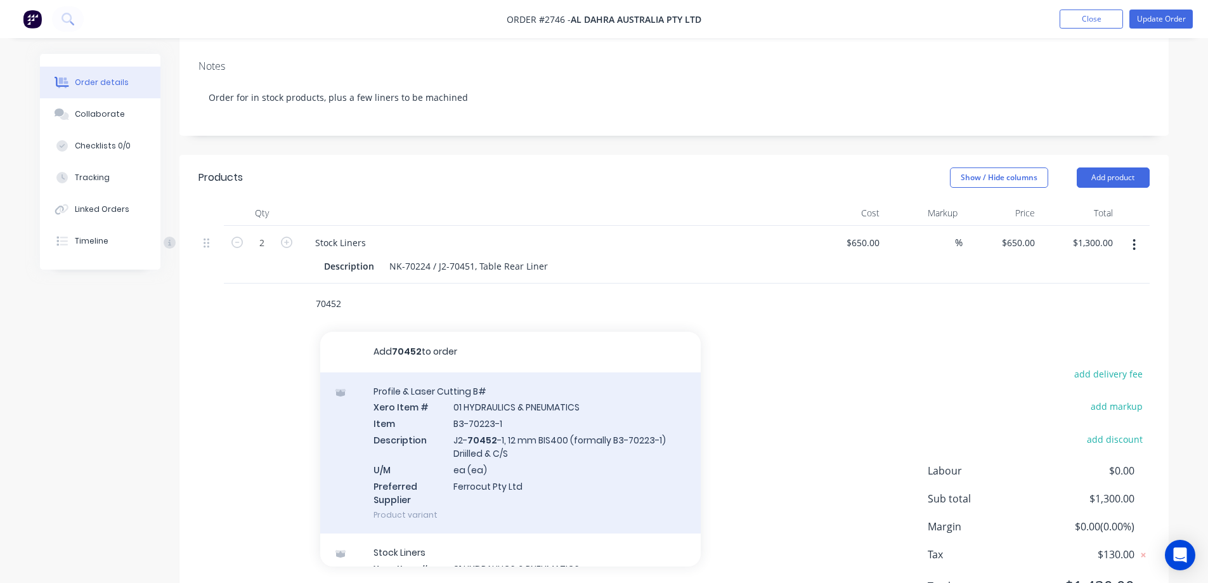
scroll to position [63, 0]
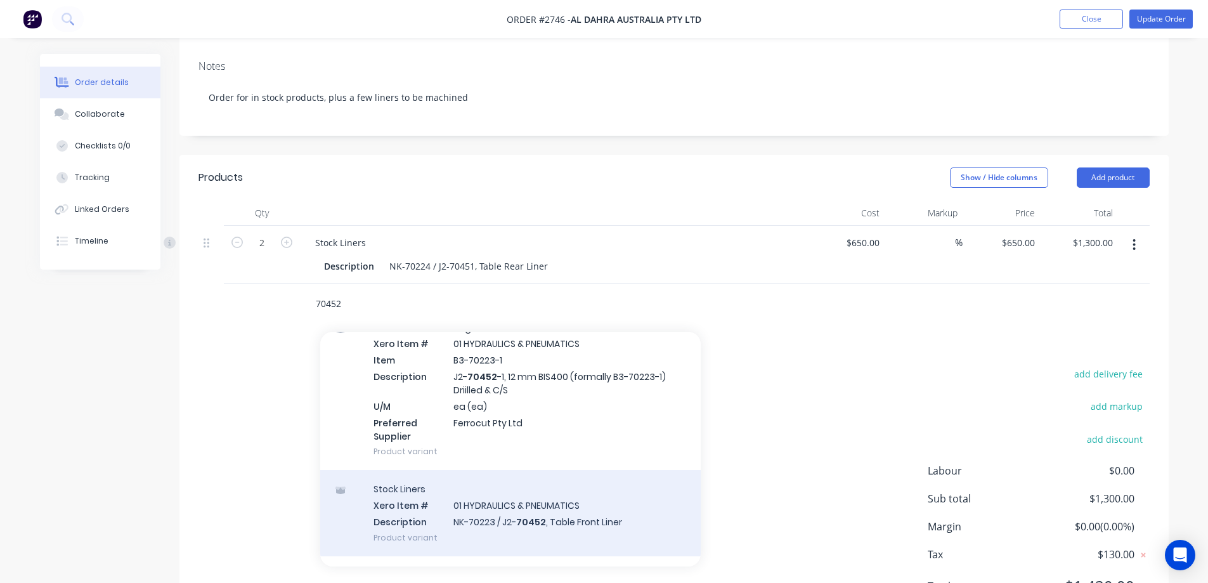
type input "70452"
click at [603, 470] on div "Stock Liners Xero Item # 01 HYDRAULICS & PNEUMATICS Description NK-70223 / J2- …" at bounding box center [510, 513] width 381 height 86
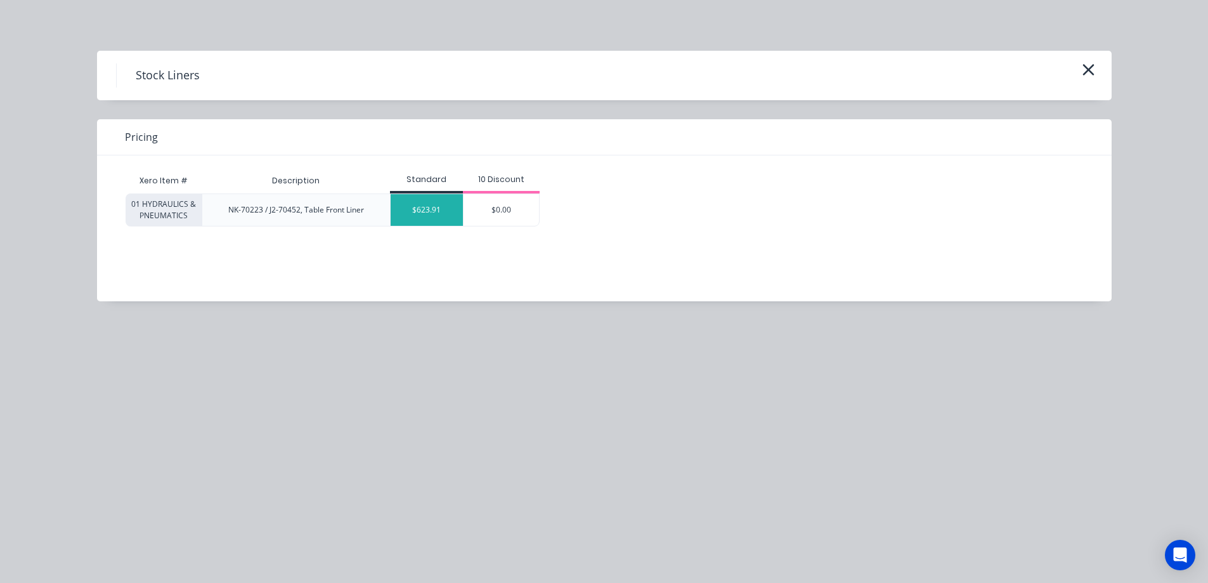
click at [434, 219] on div "$623.91" at bounding box center [427, 210] width 72 height 32
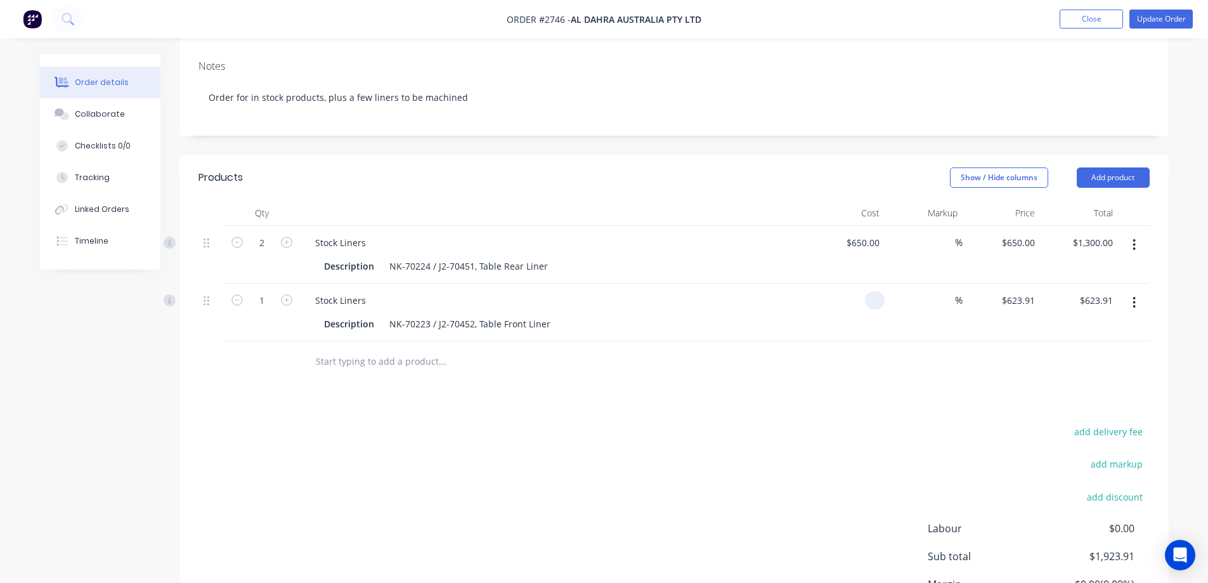
click at [877, 291] on input at bounding box center [877, 300] width 15 height 18
type input "$605.00"
click at [294, 292] on button "button" at bounding box center [286, 298] width 16 height 13
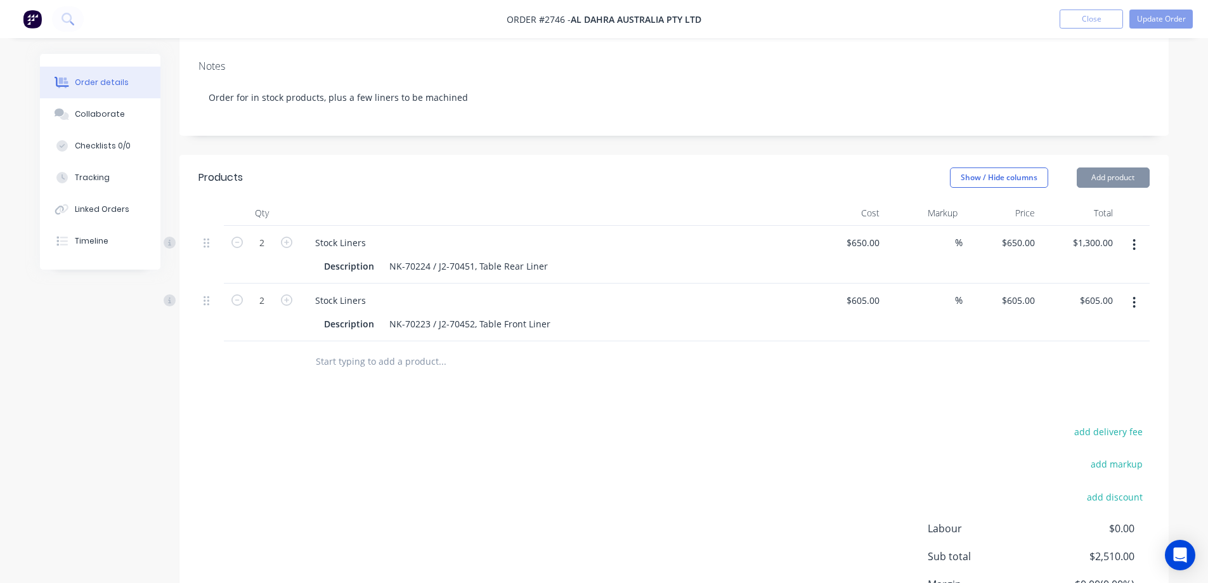
type input "2"
type input "$1,210.00"
click at [374, 349] on input "text" at bounding box center [442, 361] width 254 height 25
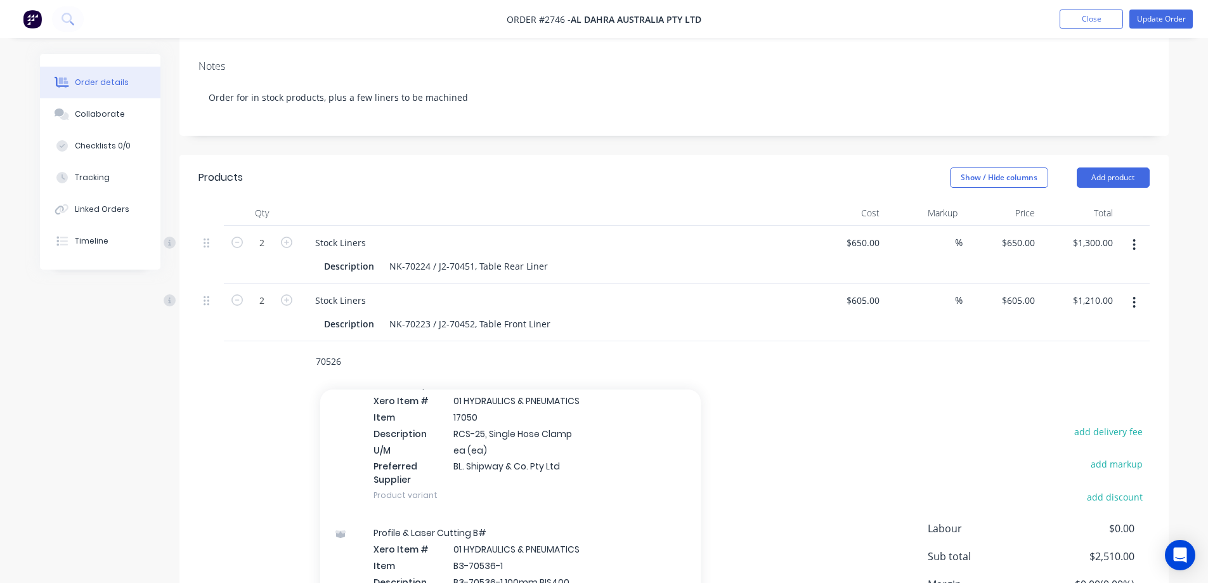
scroll to position [254, 0]
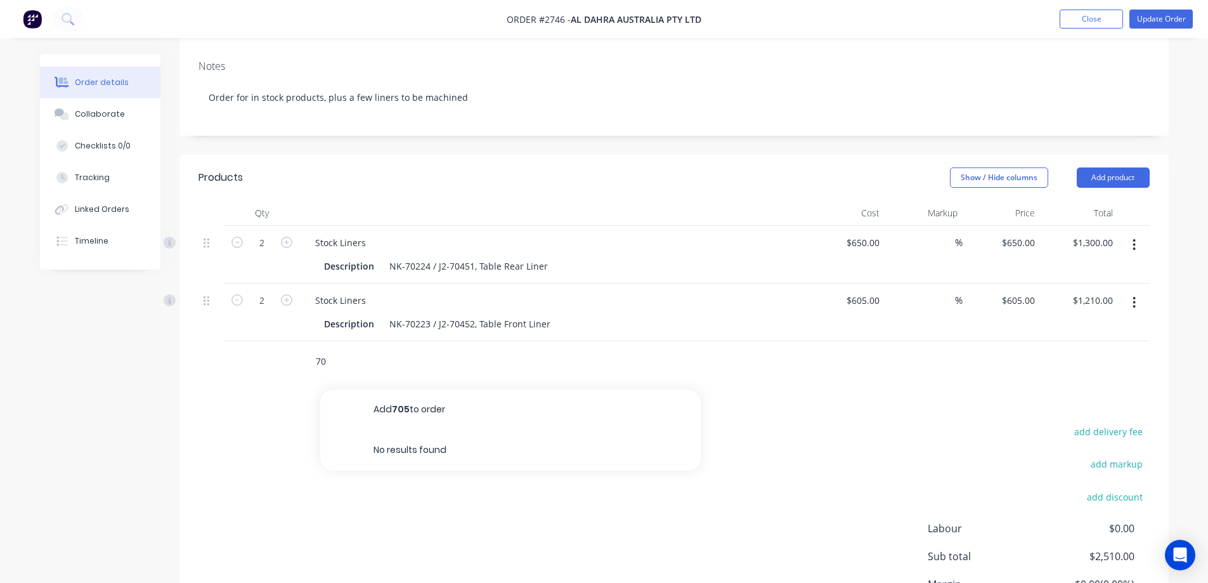
type input "7"
type input "G"
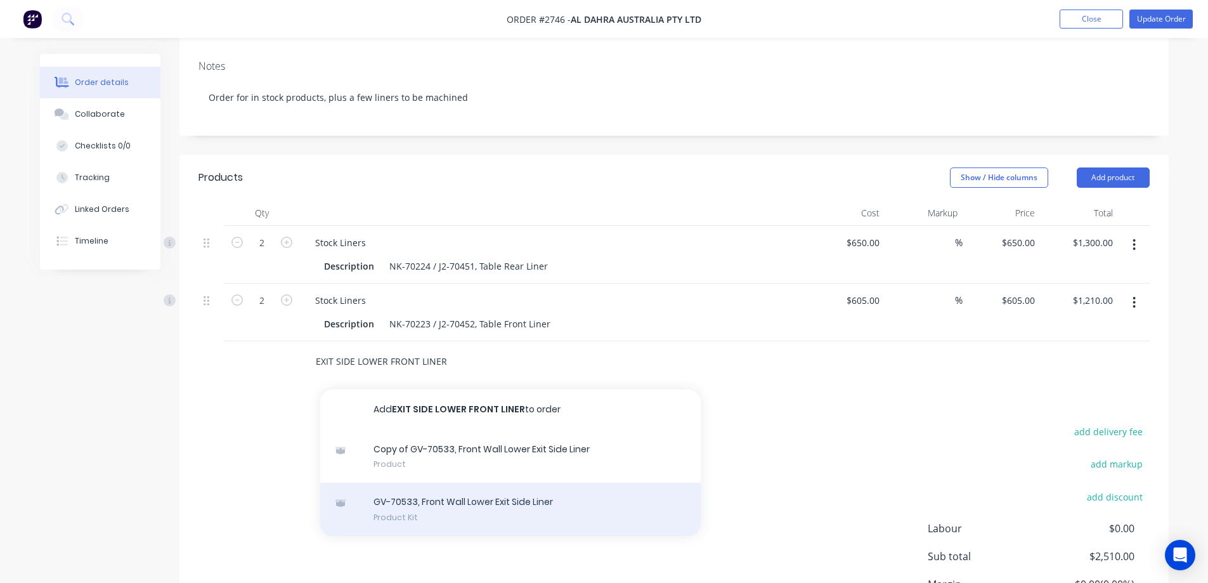
type input "EXIT SIDE LOWER FRONT LINER"
click at [579, 483] on div "GV-70533, Front Wall Lower Exit Side Liner Product Kit" at bounding box center [510, 509] width 381 height 53
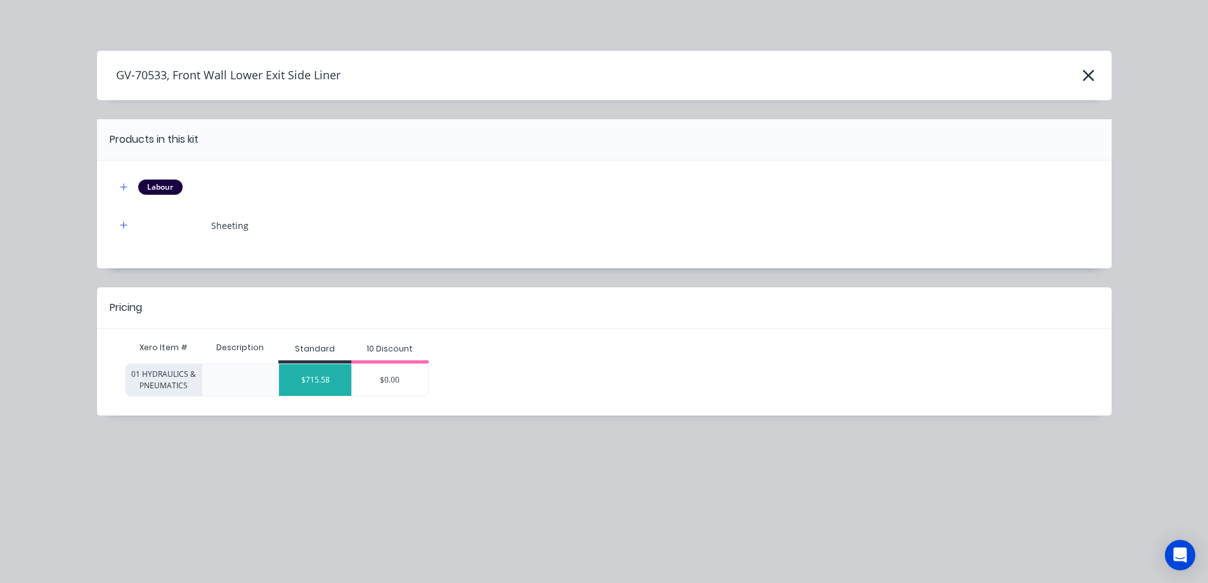
click at [333, 388] on div "$715.58" at bounding box center [315, 380] width 72 height 32
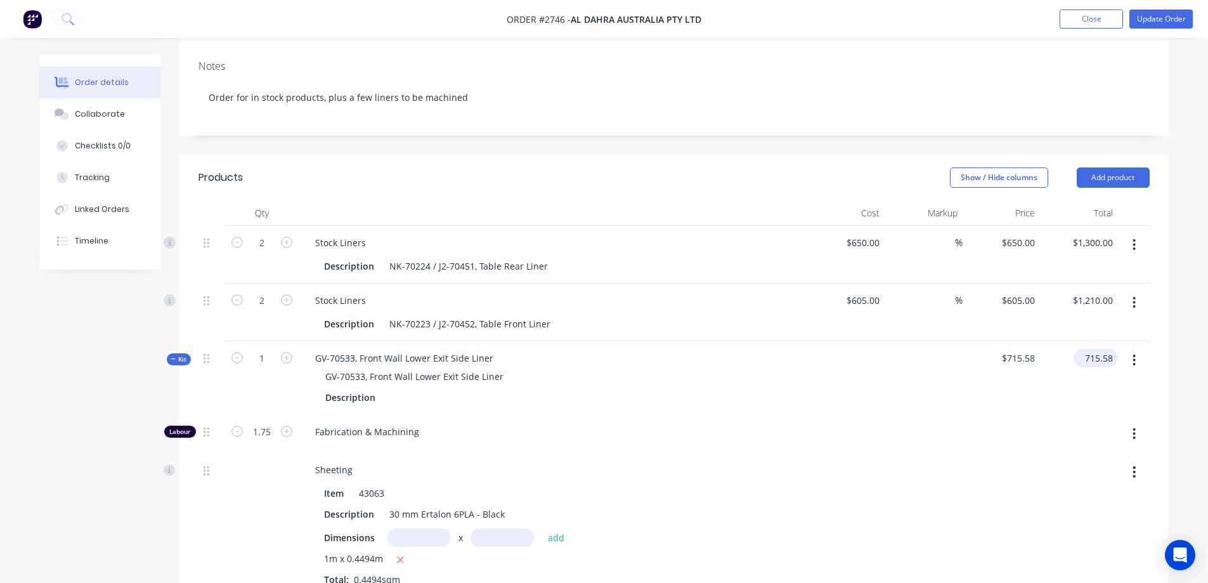
click at [1111, 349] on input "715.58" at bounding box center [1098, 358] width 39 height 18
type input "522.70"
type input "$522.70"
click at [173, 356] on icon at bounding box center [174, 359] width 6 height 6
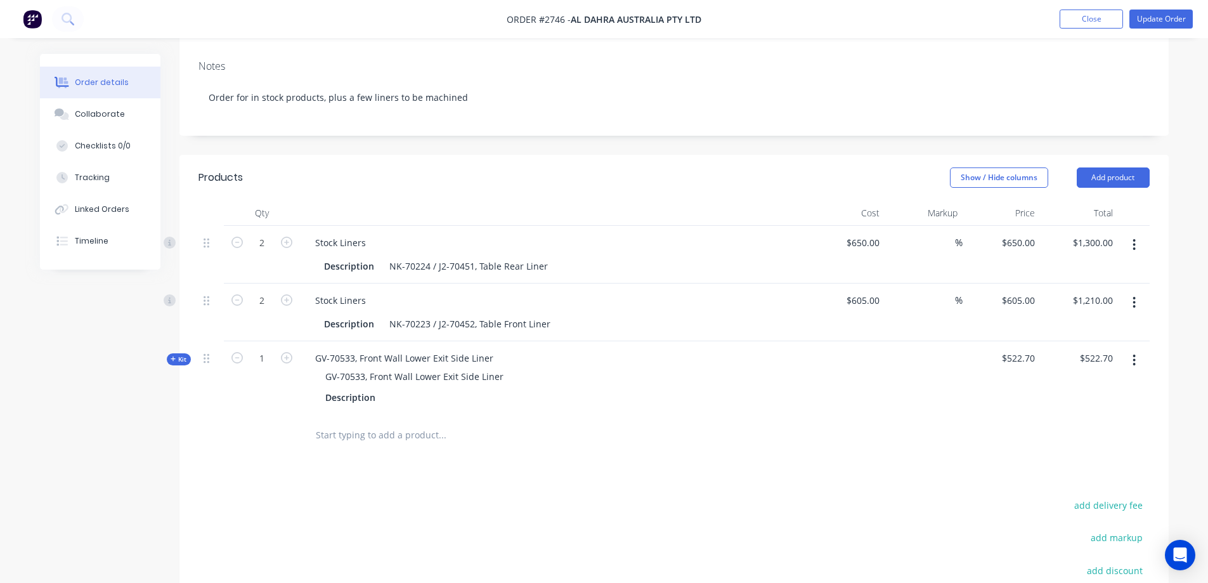
click at [379, 422] on input "text" at bounding box center [442, 434] width 254 height 25
type input "7"
type input "E"
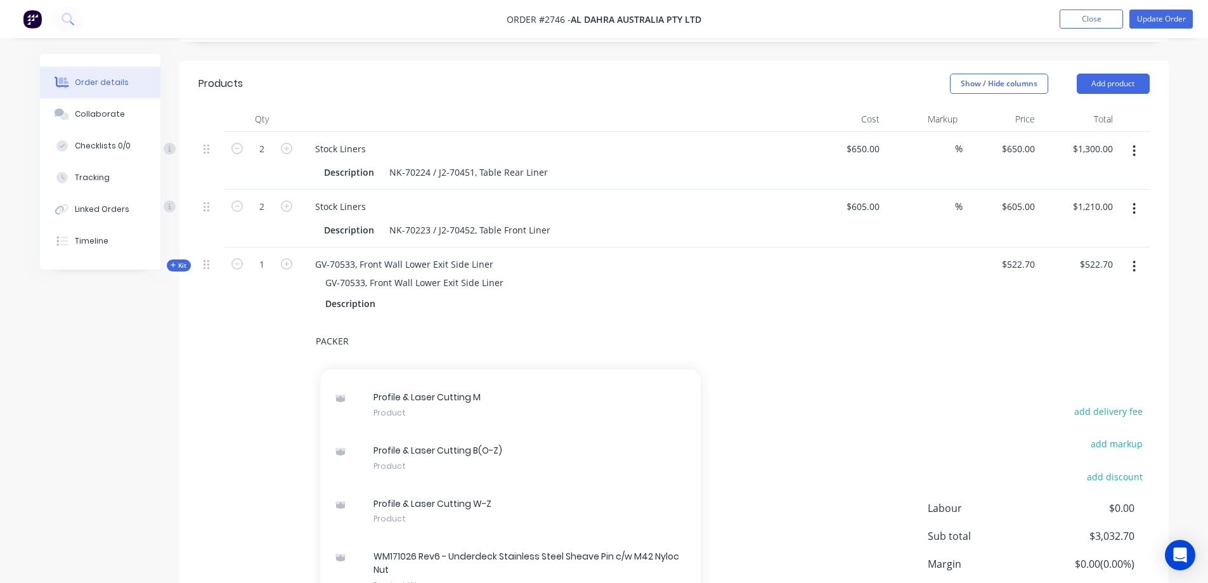
scroll to position [381, 0]
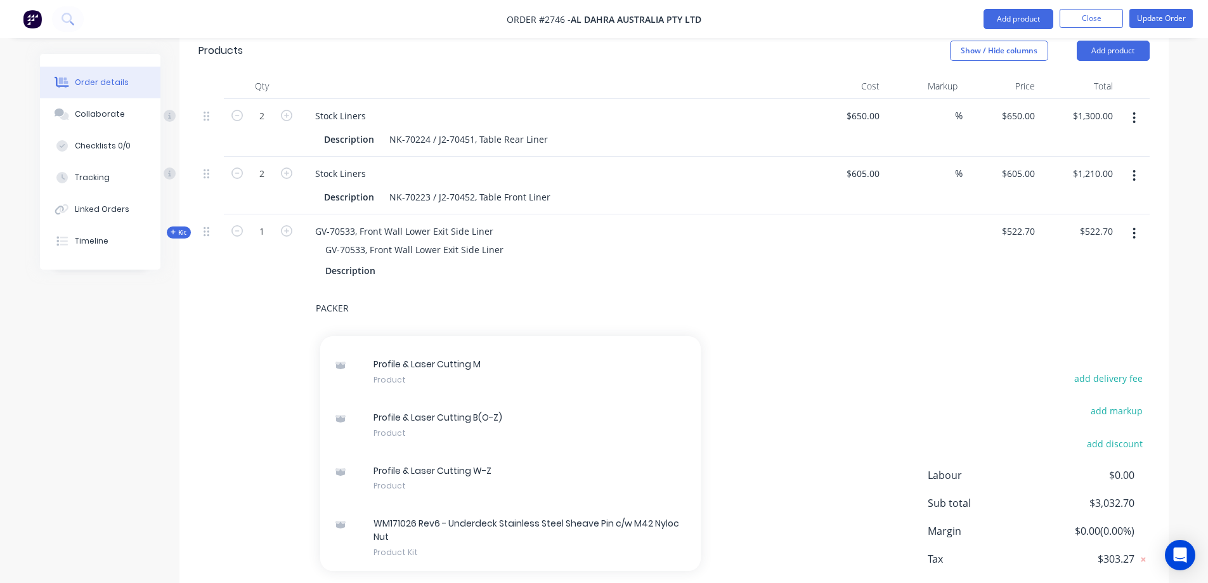
drag, startPoint x: 390, startPoint y: 258, endPoint x: 278, endPoint y: 256, distance: 111.7
click at [278, 288] on div "PACKER Add PACKER to order Profile & Laser Cutting G Xero Item # 01 HYDRAULICS …" at bounding box center [674, 308] width 951 height 41
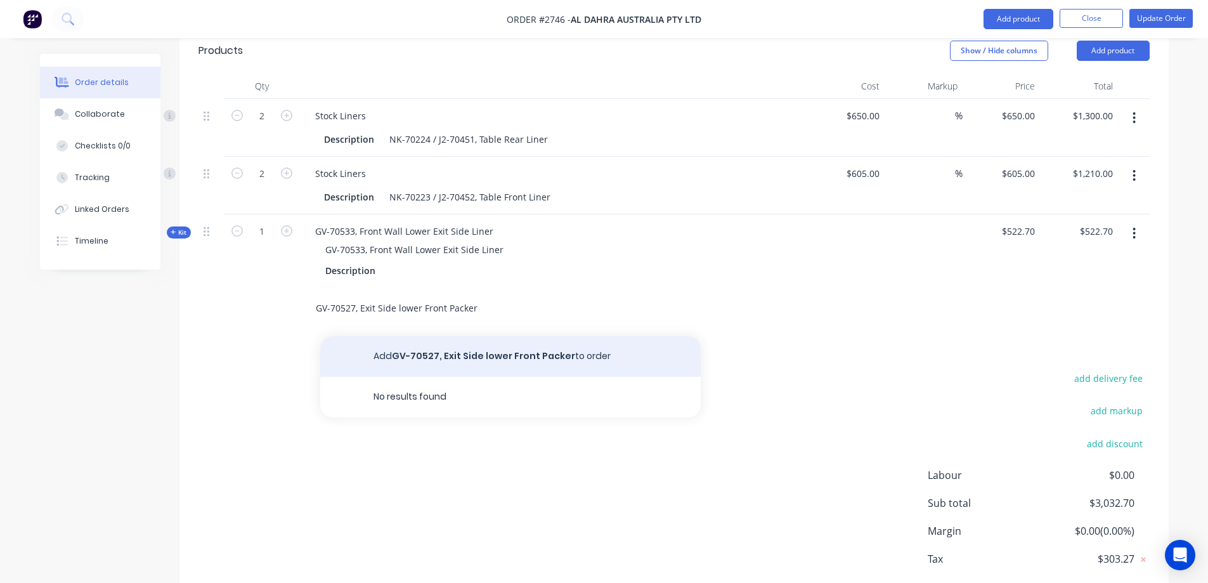
type input "GV-70527, Exit Side lower Front Packer"
click at [479, 336] on button "Add GV-70527, Exit Side lower Front Packer to order" at bounding box center [510, 356] width 381 height 41
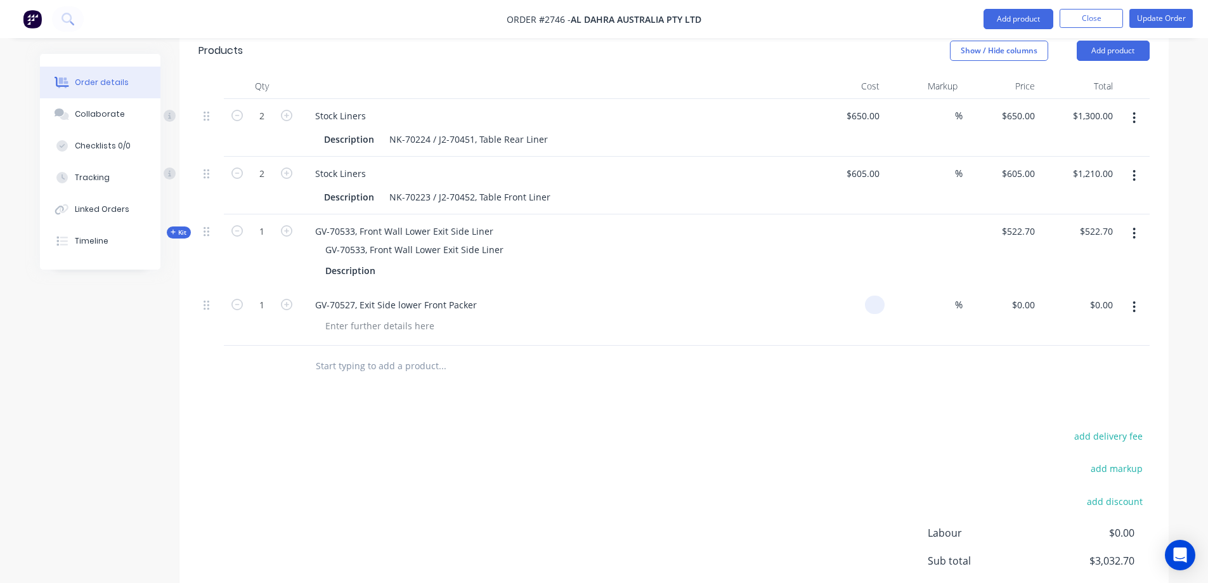
click at [873, 296] on input at bounding box center [877, 305] width 15 height 18
type input "$230.00"
click at [261, 126] on input "1" at bounding box center [261, 116] width 33 height 19
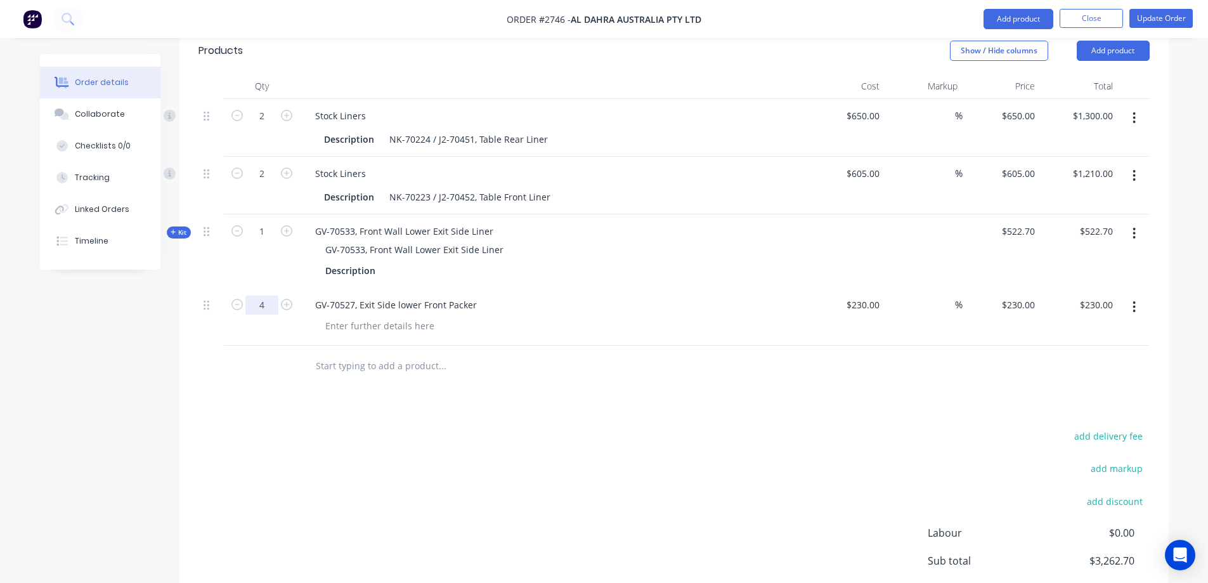
type input "4"
type input "$920.00"
click at [1139, 296] on button "button" at bounding box center [1135, 307] width 30 height 23
click at [1111, 331] on div "Save to catalogue" at bounding box center [1090, 340] width 98 height 18
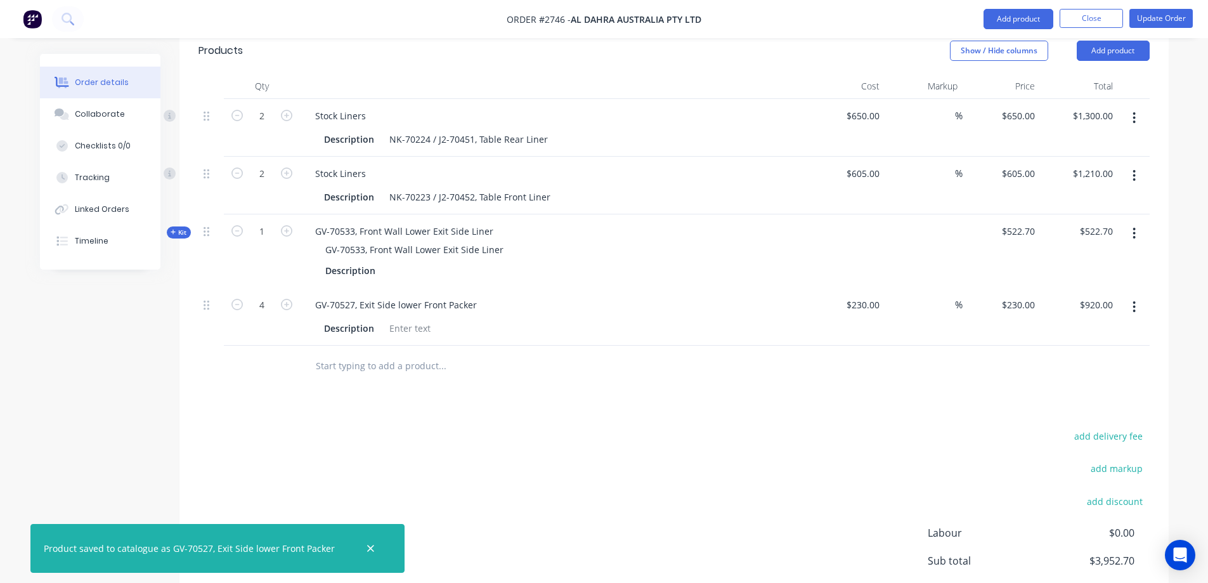
click at [402, 353] on input "text" at bounding box center [442, 365] width 254 height 25
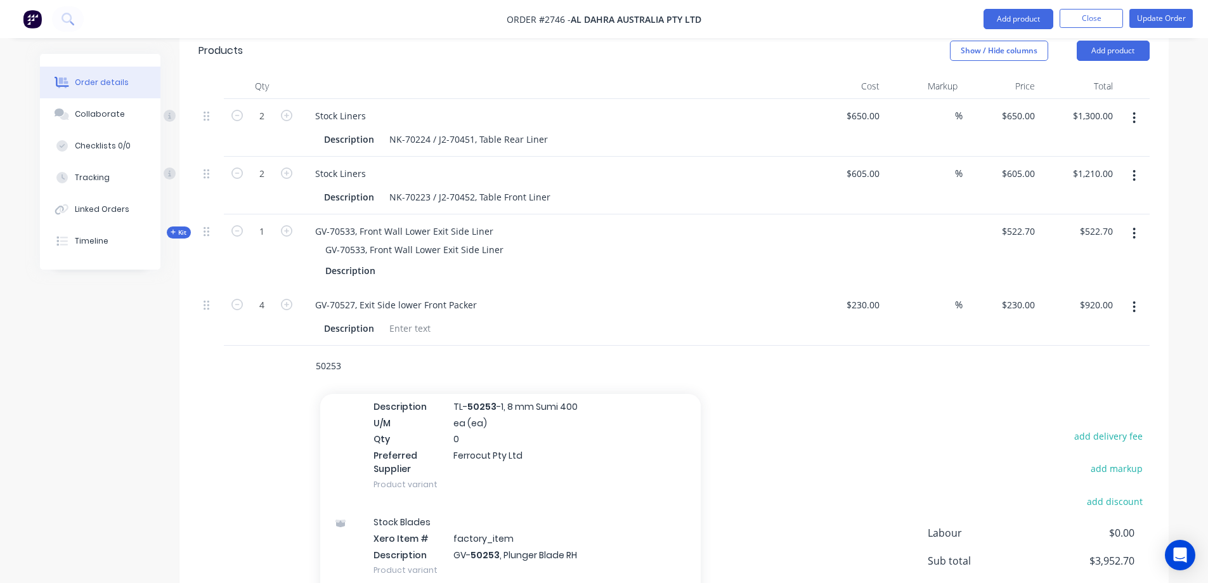
scroll to position [761, 0]
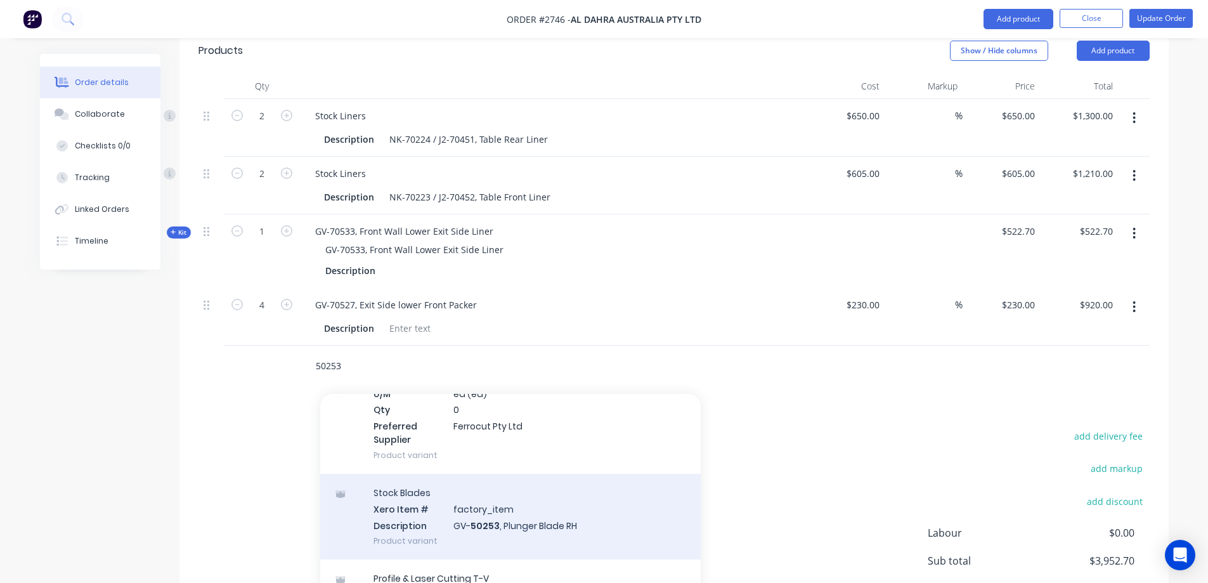
type input "50253"
click at [610, 474] on div "Stock Blades Xero Item # factory_item Description GV- 50253 , Plunger Blade RH …" at bounding box center [510, 517] width 381 height 86
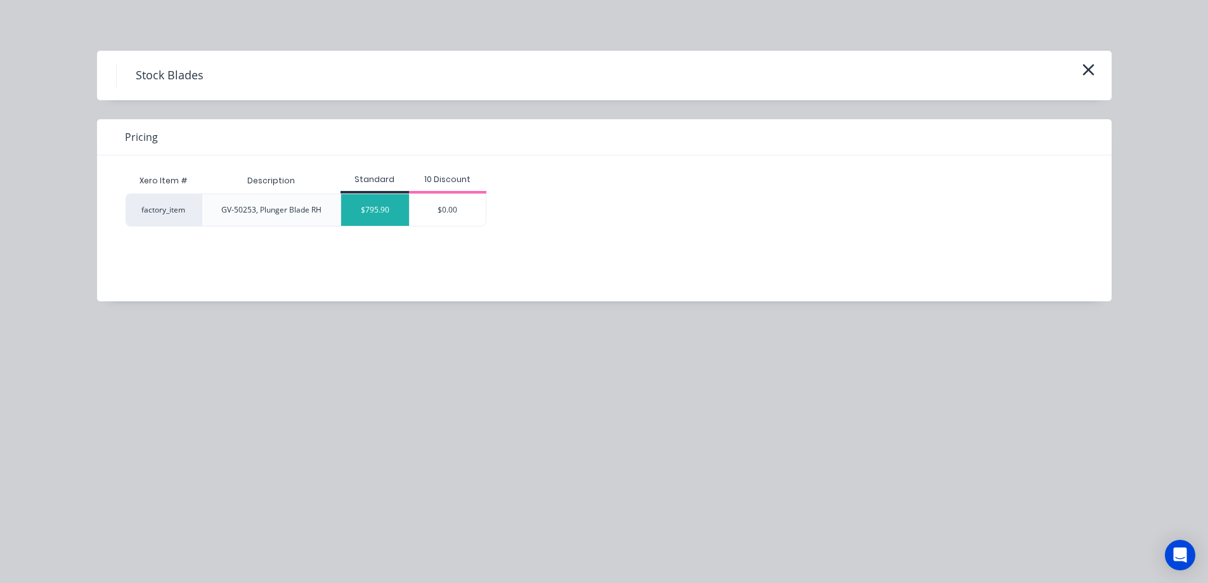
click at [398, 212] on div "$795.90" at bounding box center [375, 210] width 69 height 32
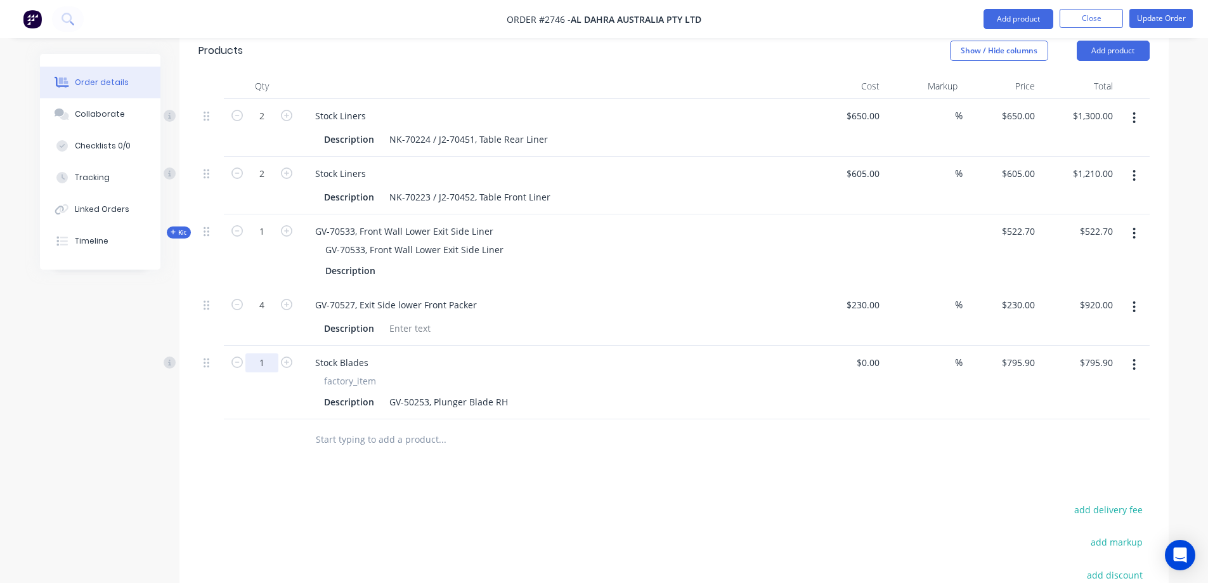
click at [263, 126] on input "1" at bounding box center [261, 116] width 33 height 19
type input "2"
type input "$1,591.80"
click at [870, 353] on input at bounding box center [877, 362] width 15 height 18
type input "$867.11"
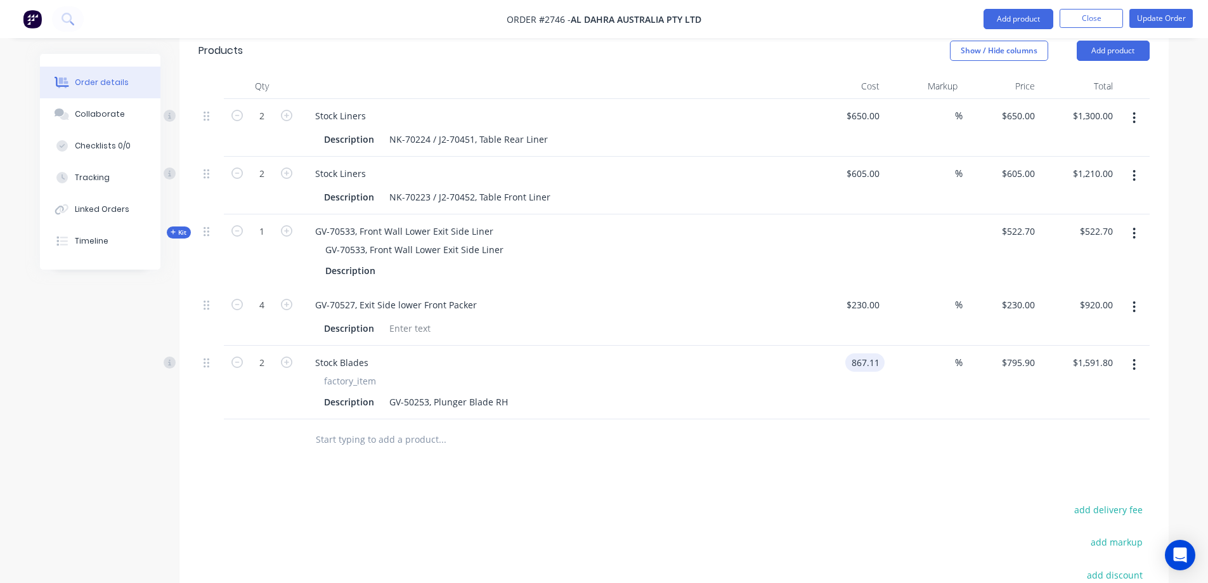
type input "$867.11"
type input "$1,734.22"
click at [432, 427] on input "text" at bounding box center [442, 439] width 254 height 25
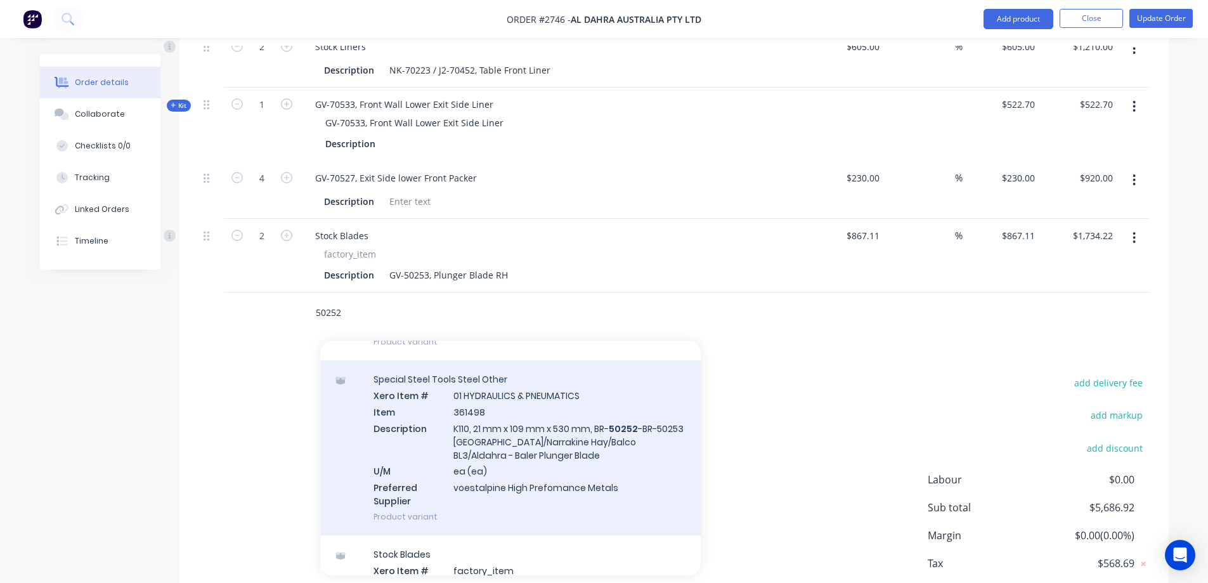
scroll to position [381, 0]
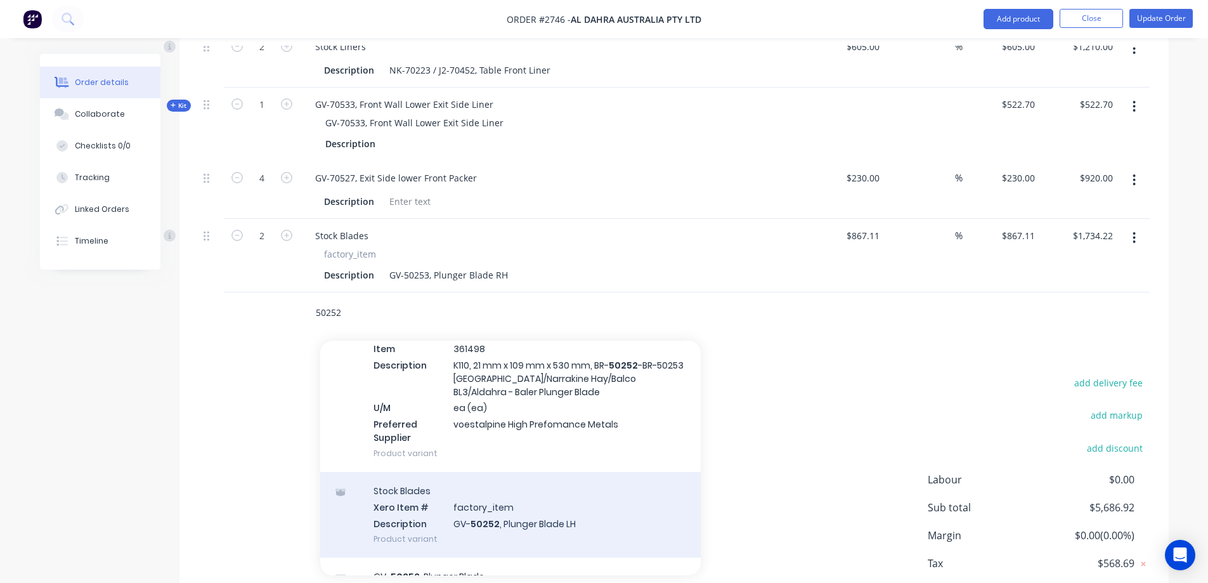
type input "50252"
click at [601, 472] on div "Stock Blades Xero Item # factory_item Description GV- 50252 , Plunger Blade LH …" at bounding box center [510, 515] width 381 height 86
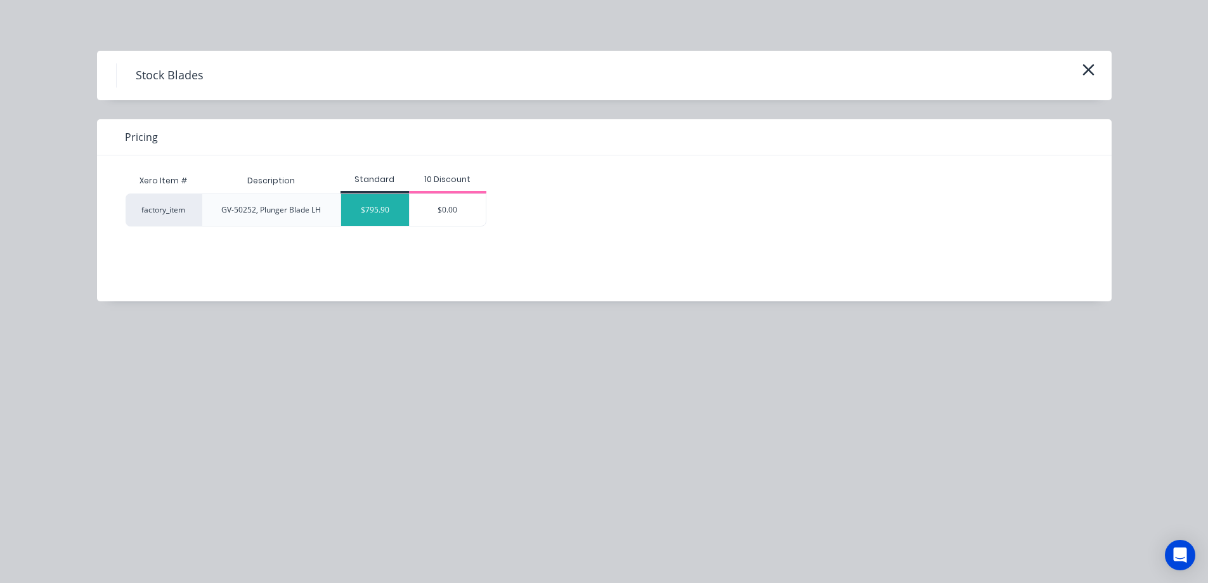
click at [396, 202] on div "$795.90" at bounding box center [375, 210] width 69 height 32
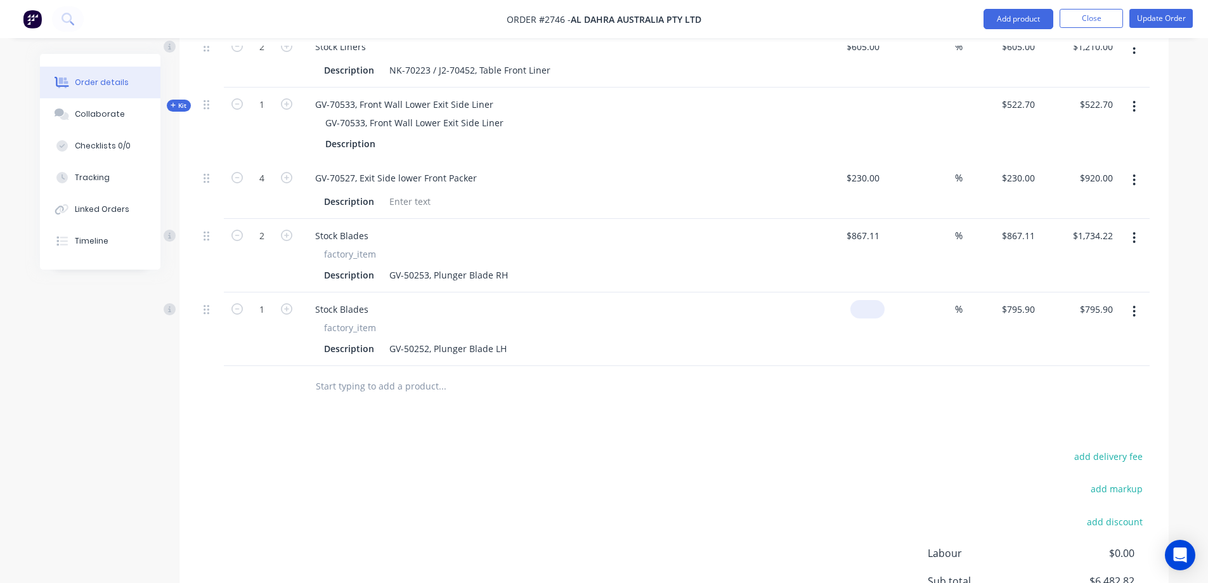
click at [860, 292] on div "$0.00" at bounding box center [846, 329] width 78 height 74
type input "$867.11"
click at [285, 303] on icon "button" at bounding box center [286, 308] width 11 height 11
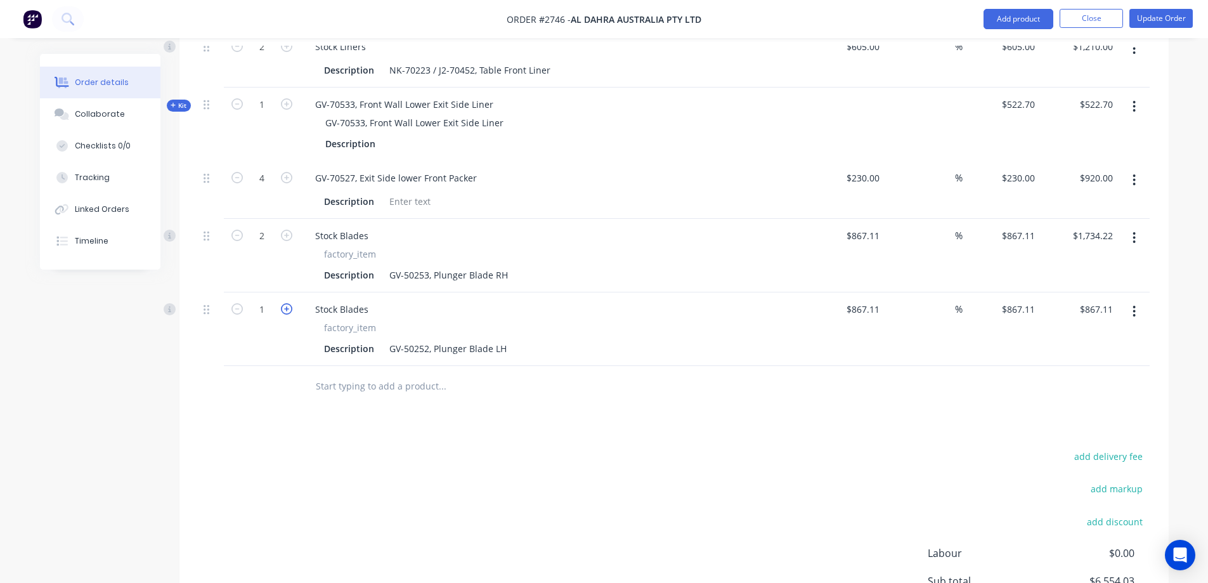
type input "2"
type input "$1,734.22"
click at [407, 374] on input "text" at bounding box center [442, 386] width 254 height 25
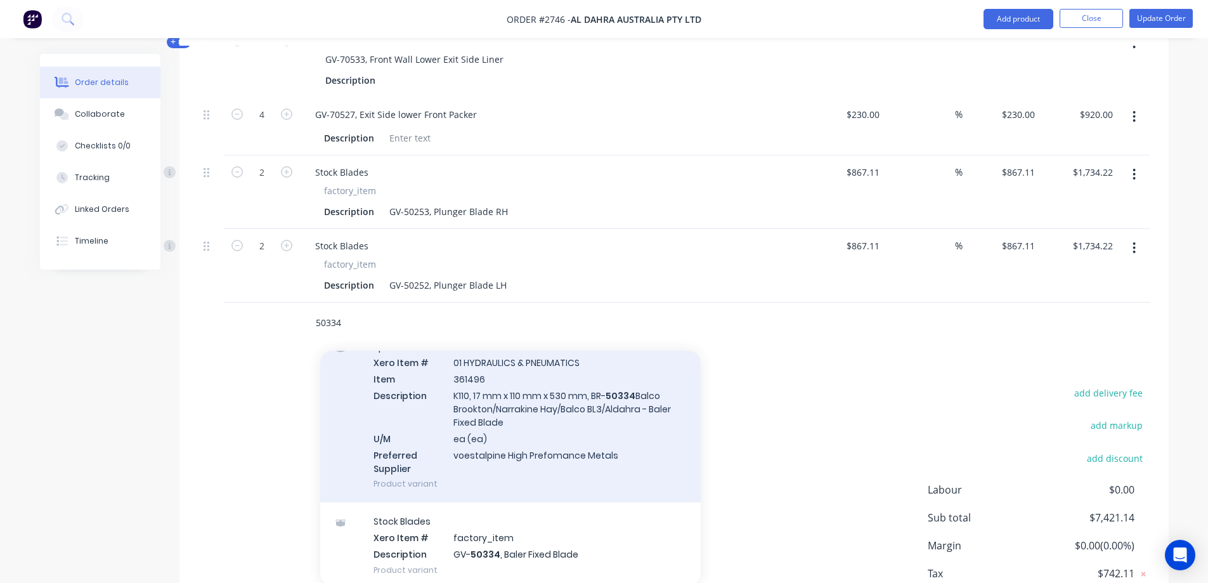
scroll to position [127, 0]
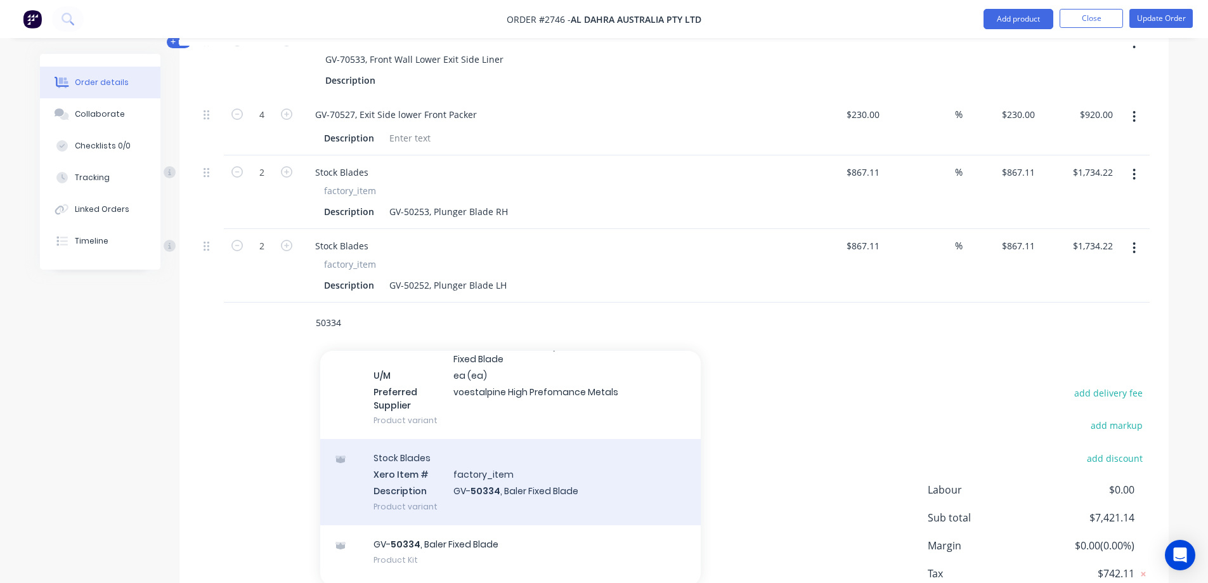
type input "50334"
click at [630, 439] on div "Stock Blades Xero Item # factory_item Description GV- 50334 , Baler Fixed Blade…" at bounding box center [510, 482] width 381 height 86
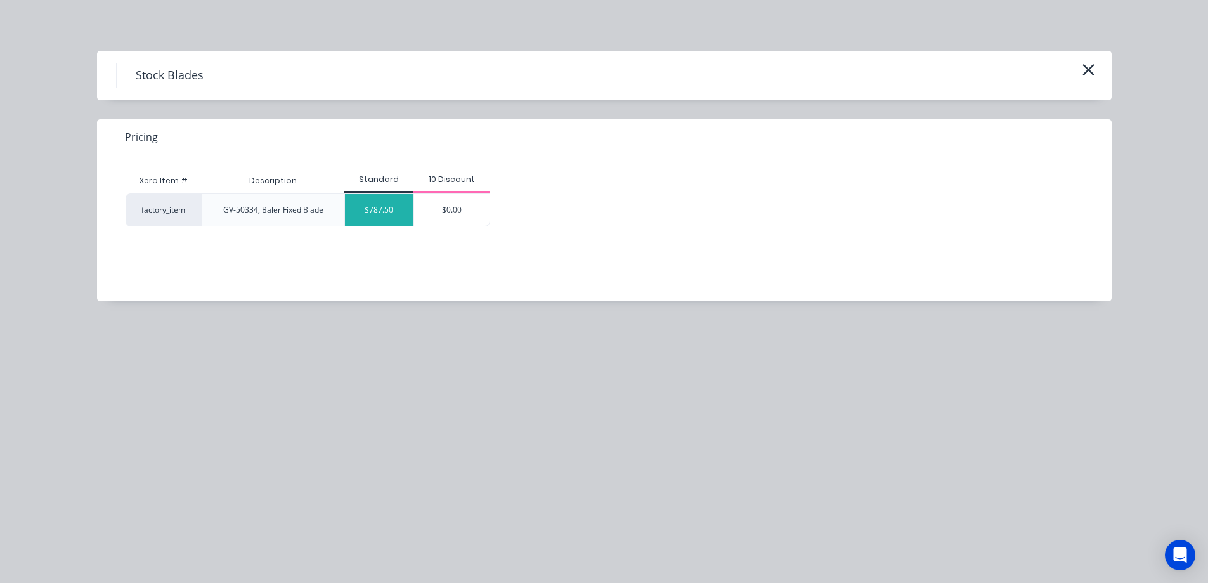
click at [385, 223] on div "$787.50" at bounding box center [379, 210] width 69 height 32
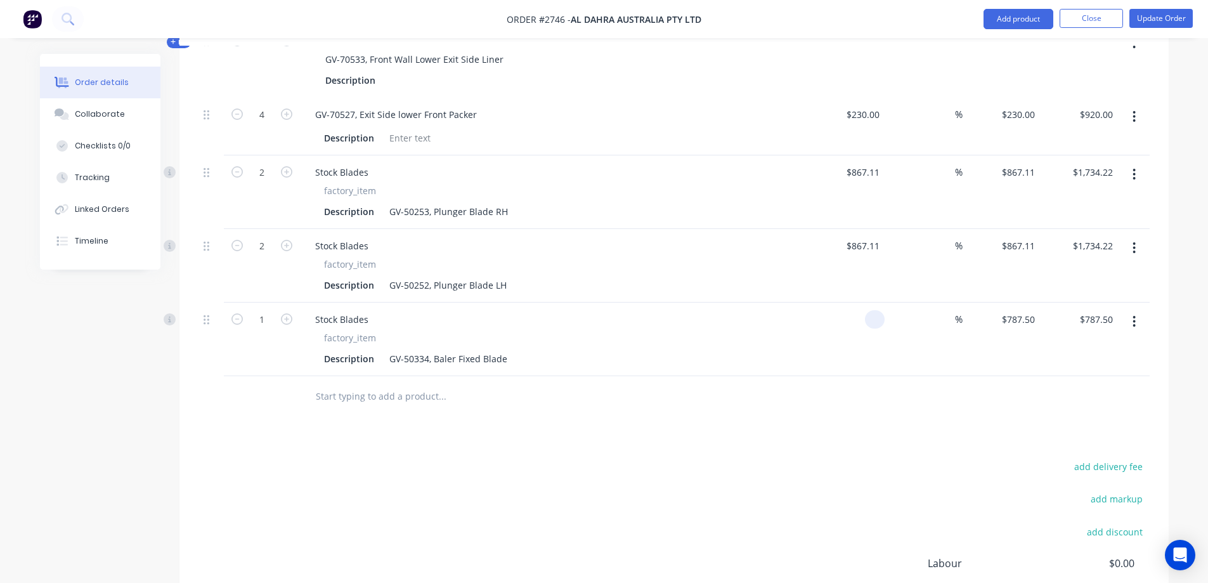
click at [874, 310] on input at bounding box center [877, 319] width 15 height 18
type input "$738.32"
type input "5"
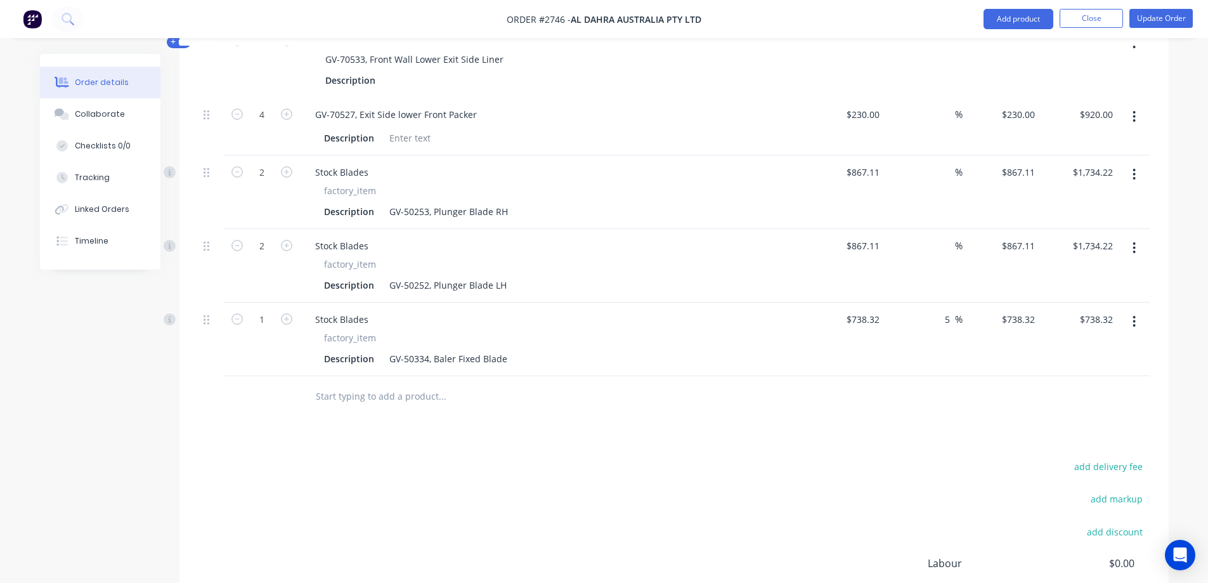
type input "$775.236"
type input "$775.24"
click at [343, 384] on input "text" at bounding box center [442, 396] width 254 height 25
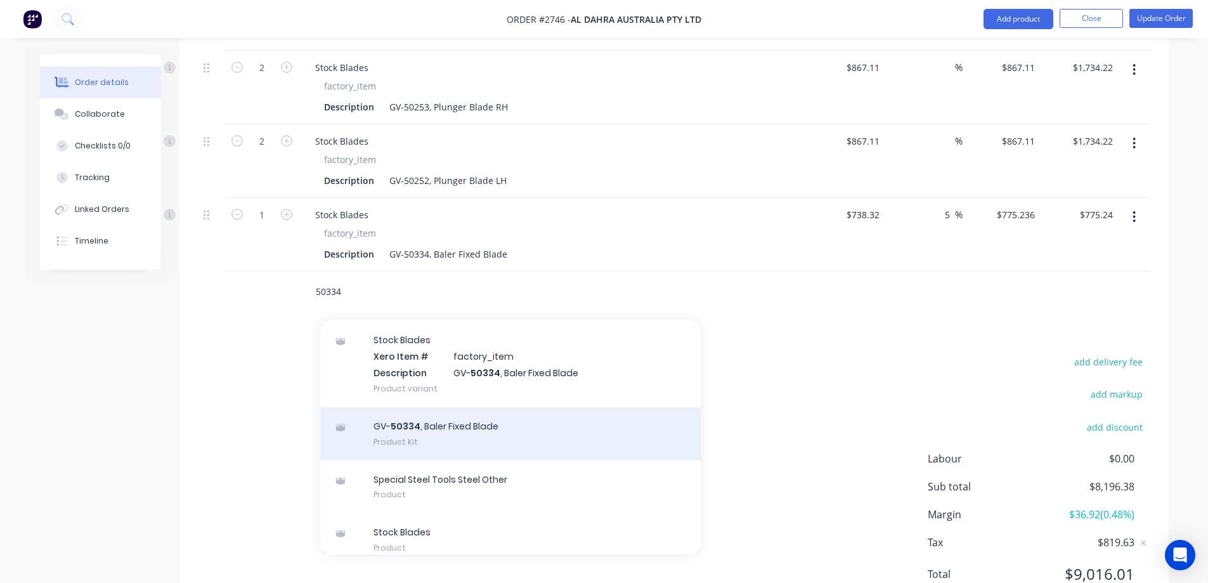
scroll to position [226, 0]
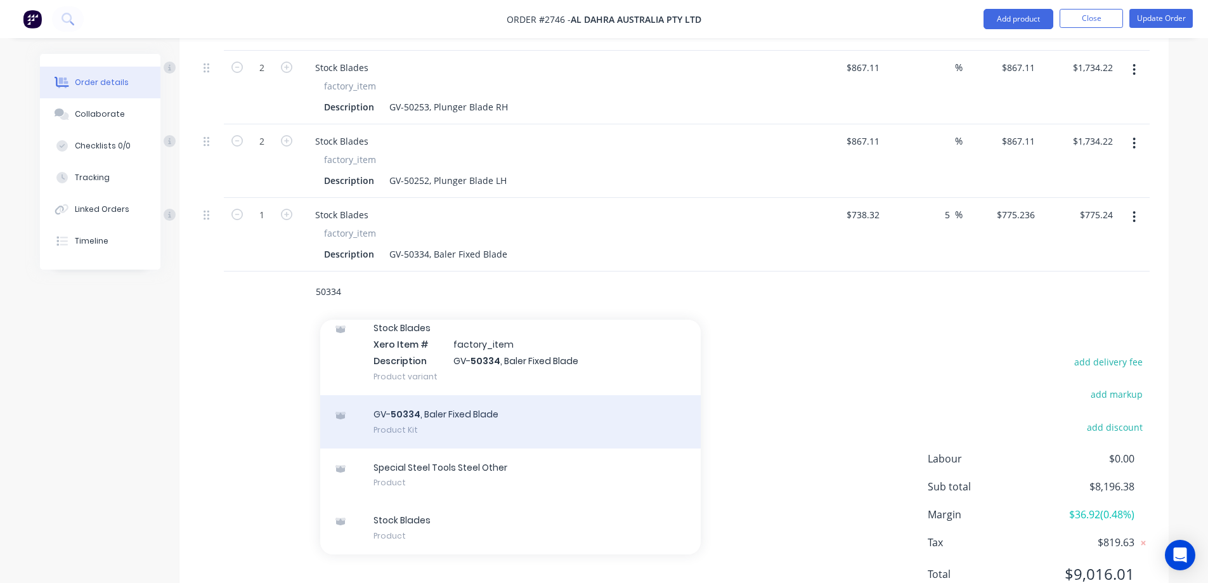
type input "50334"
click at [586, 395] on div "GV- 50334 , Baler Fixed Blade Product Kit" at bounding box center [510, 421] width 381 height 53
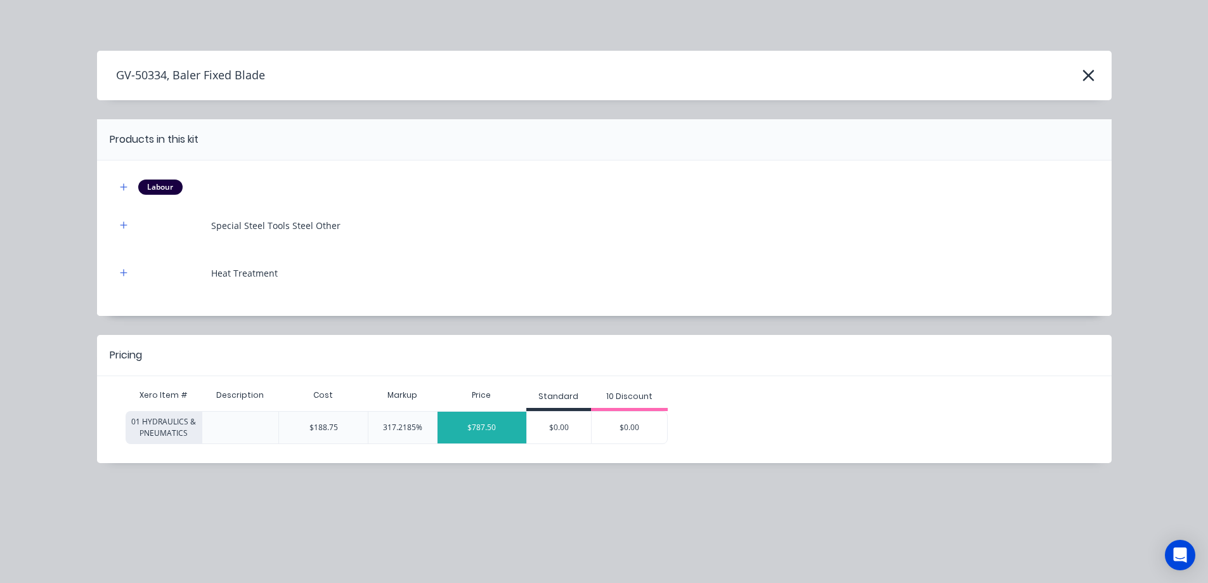
click at [502, 428] on div "$787.50" at bounding box center [482, 428] width 89 height 32
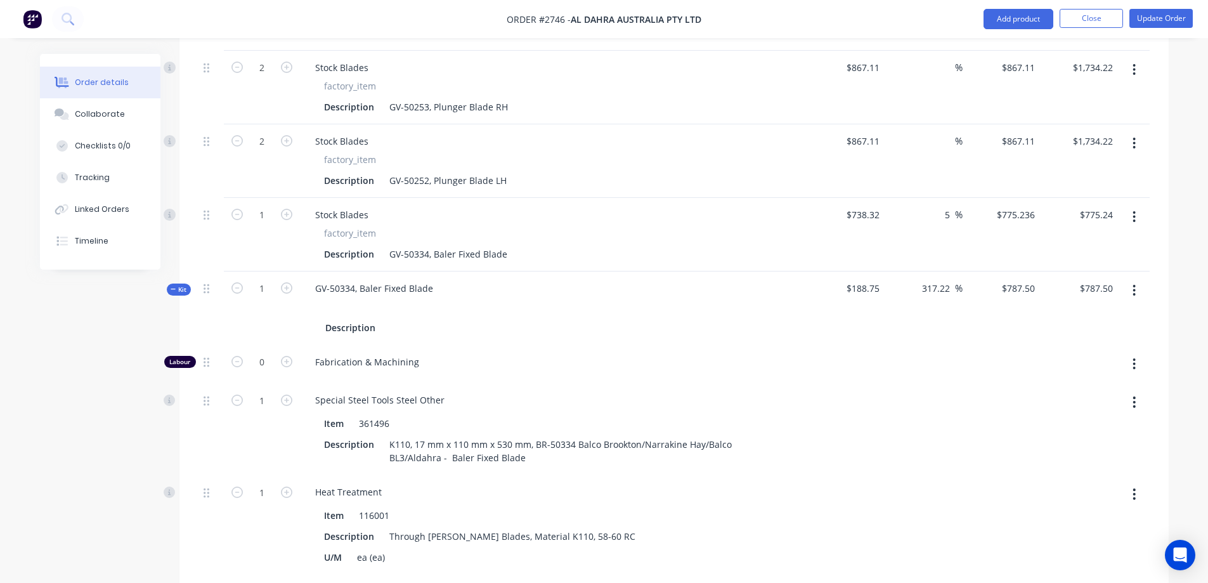
click at [176, 286] on icon at bounding box center [174, 289] width 6 height 6
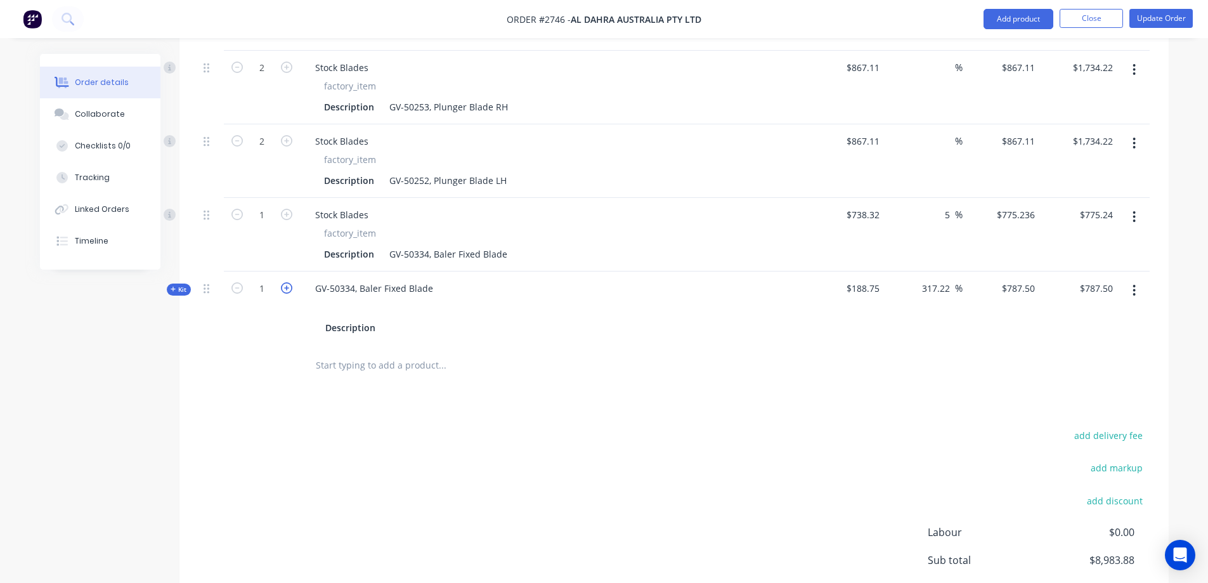
click at [287, 282] on icon "button" at bounding box center [286, 287] width 11 height 11
type input "2"
type input "$1,575.00"
click at [1137, 206] on button "button" at bounding box center [1135, 217] width 30 height 23
click at [1067, 317] on div "Delete" at bounding box center [1090, 326] width 98 height 18
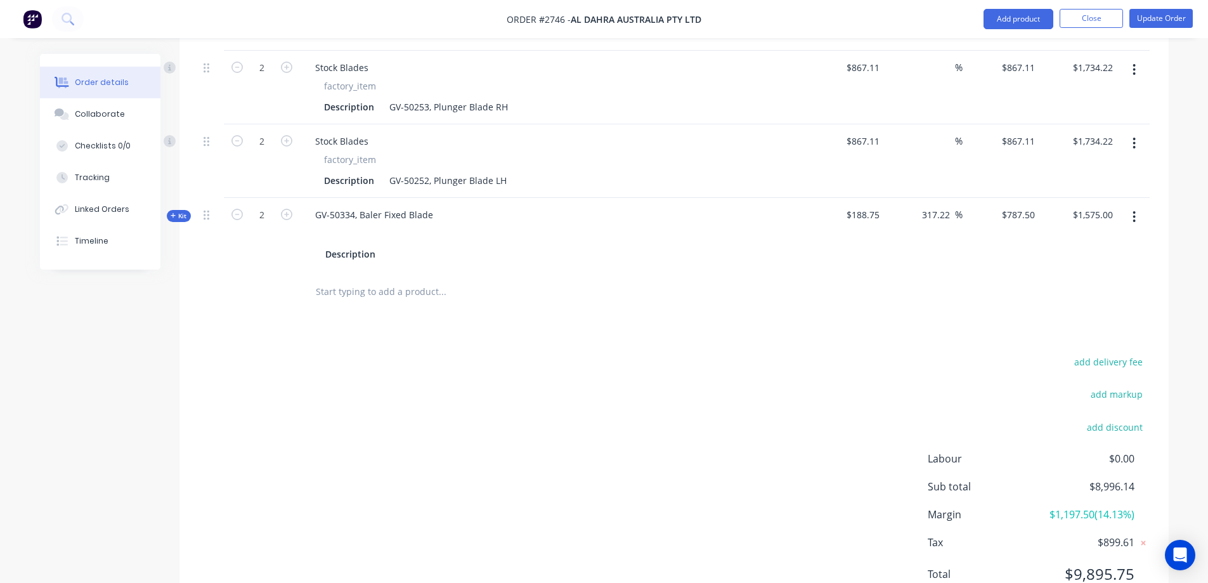
click at [368, 279] on input "text" at bounding box center [442, 291] width 254 height 25
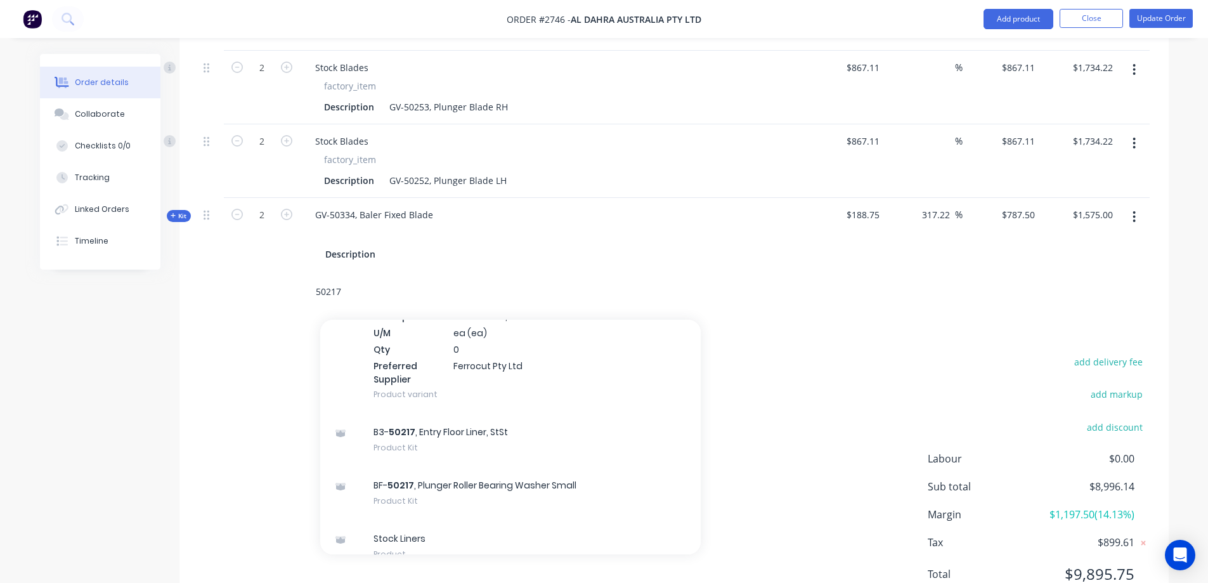
scroll to position [507, 0]
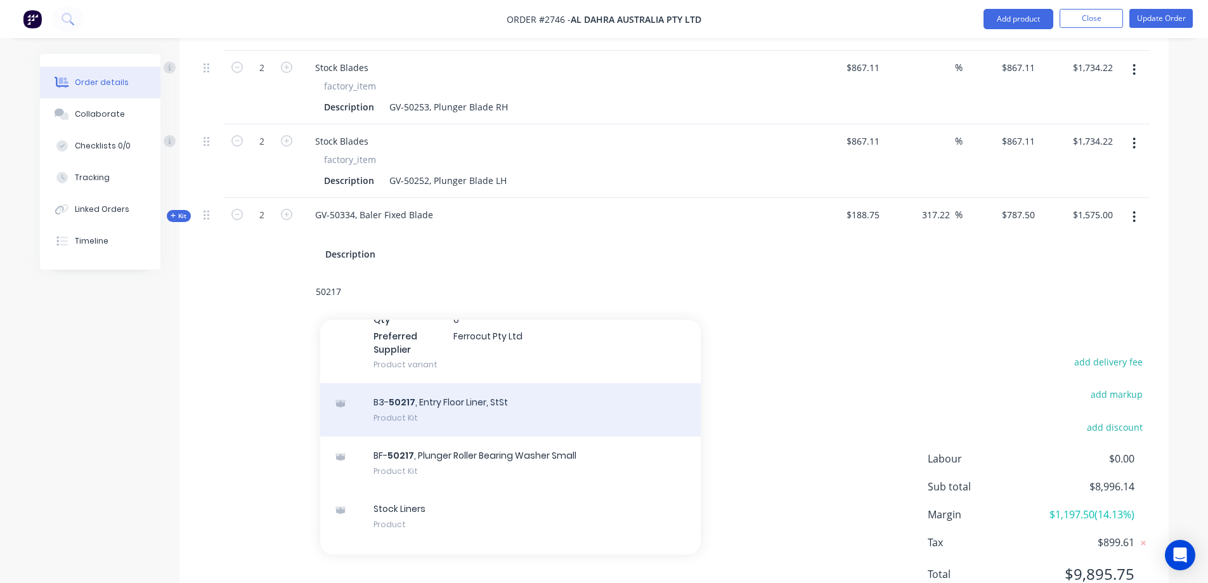
type input "50217"
click at [610, 383] on div "B3- 50217 , Entry Floor Liner, StSt Product Kit" at bounding box center [510, 409] width 381 height 53
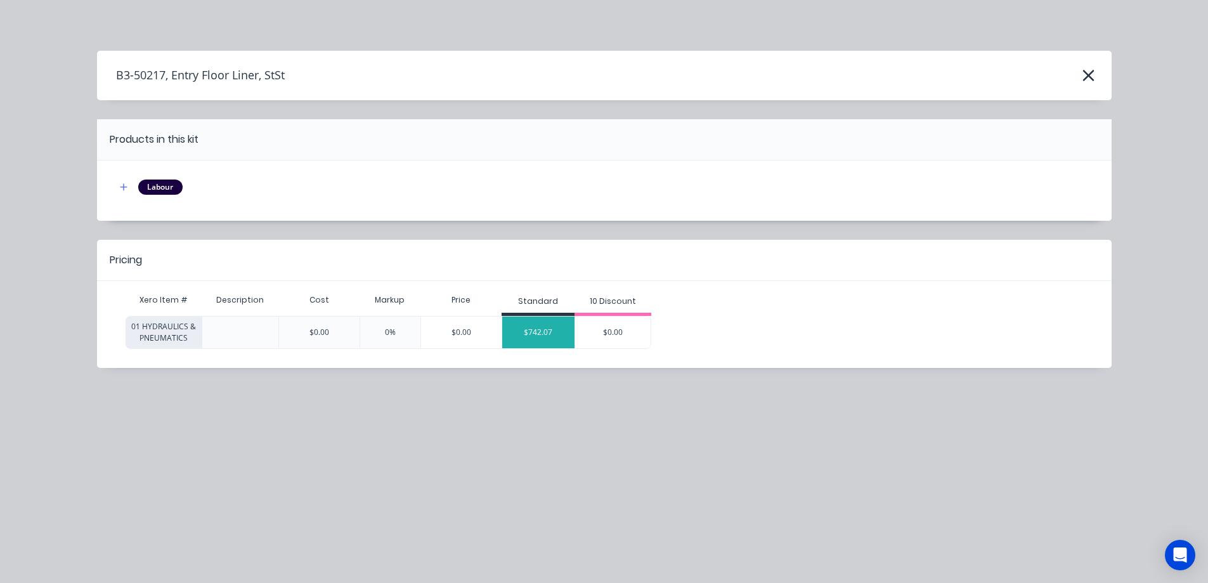
click at [527, 340] on div "$742.07" at bounding box center [538, 333] width 72 height 32
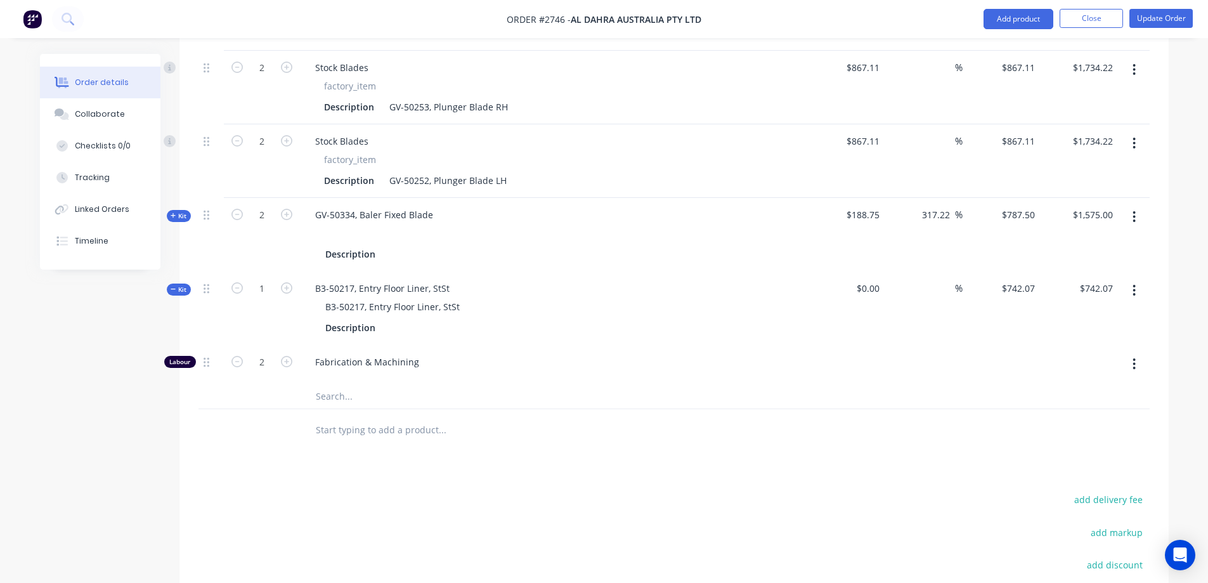
click at [178, 285] on span "Kit" at bounding box center [179, 290] width 16 height 10
click at [428, 353] on input "text" at bounding box center [442, 365] width 254 height 25
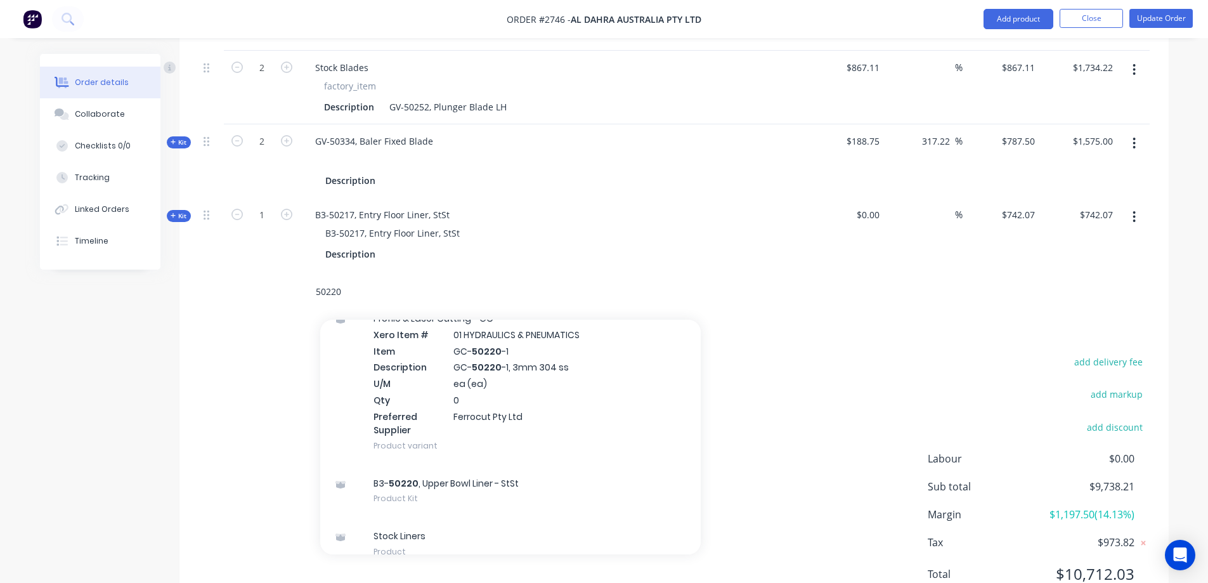
scroll to position [761, 0]
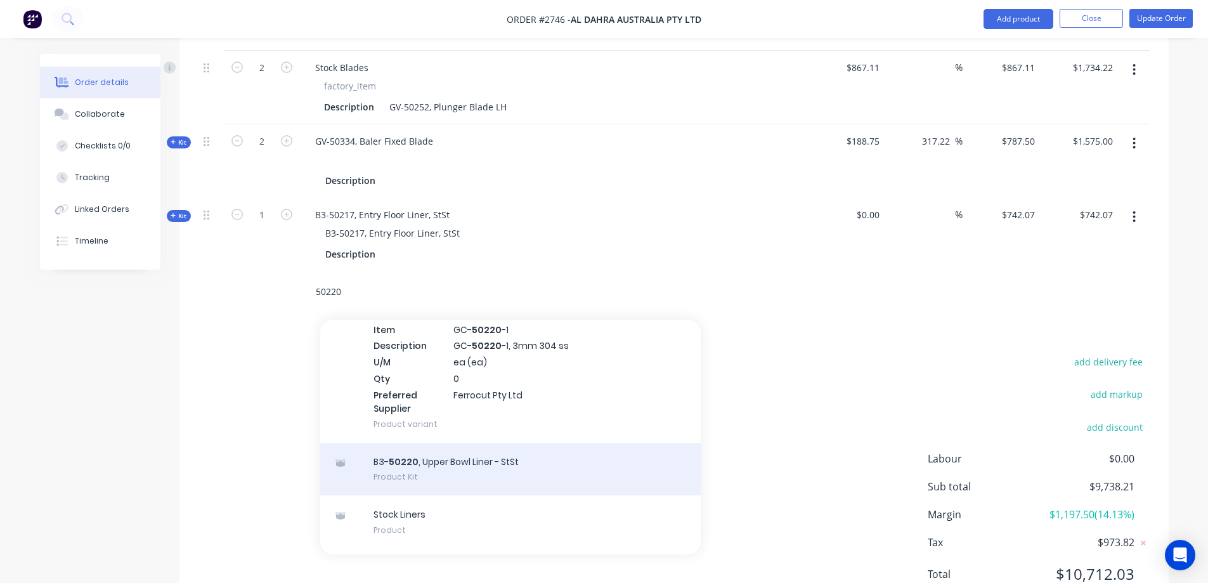
type input "50220"
click at [585, 443] on div "B3- 50220 , Upper Bowl Liner - StSt Product Kit" at bounding box center [510, 469] width 381 height 53
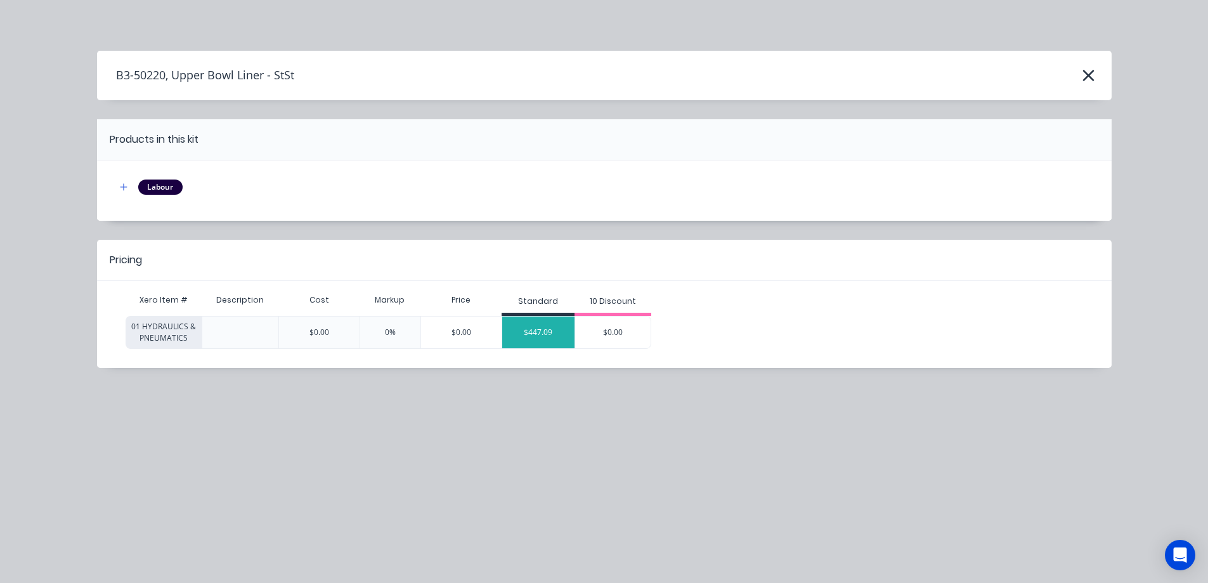
click at [547, 338] on div "$447.09" at bounding box center [538, 333] width 72 height 32
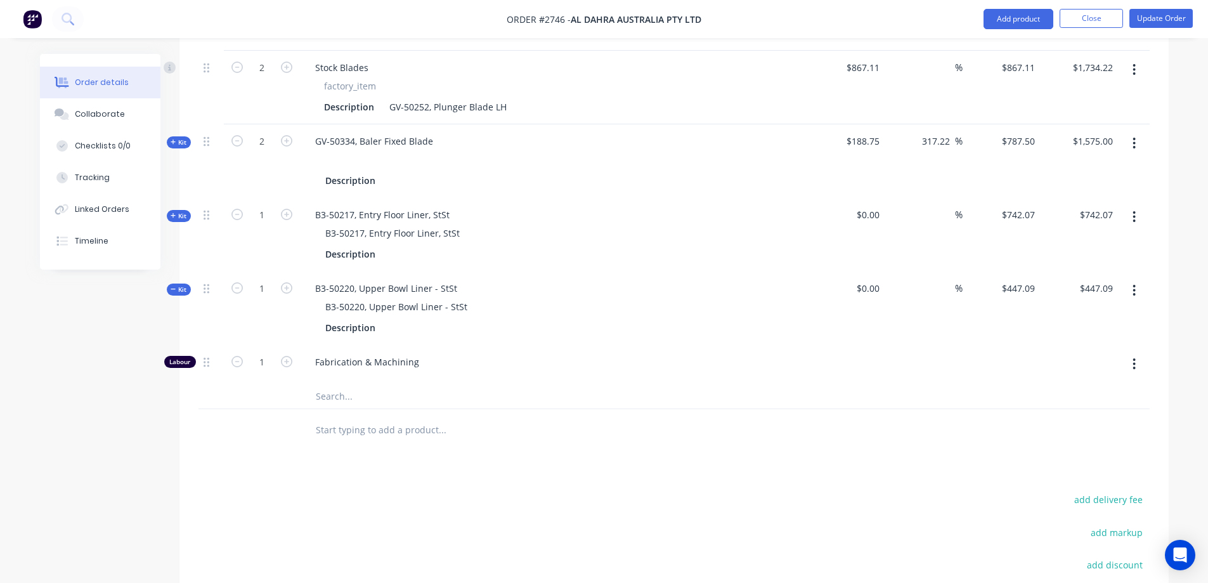
click at [394, 417] on input "text" at bounding box center [442, 429] width 254 height 25
type input "6"
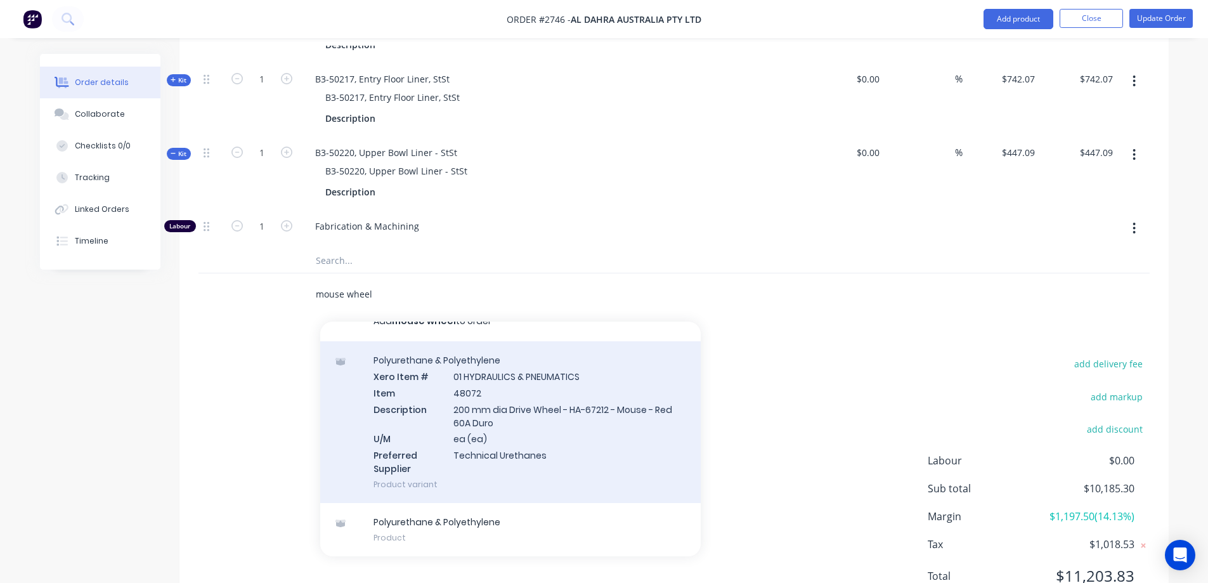
scroll to position [887, 0]
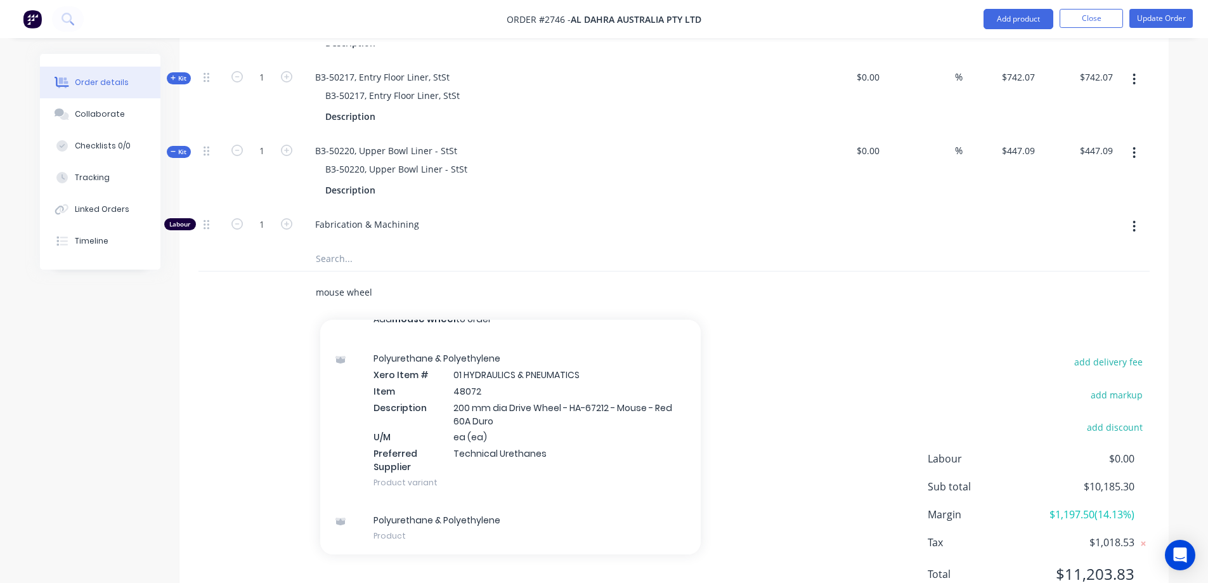
drag, startPoint x: 407, startPoint y: 239, endPoint x: 251, endPoint y: 238, distance: 155.4
click at [251, 271] on div "mouse wheel Add mouse wheel to order Polyurethane & Polyethylene Xero Item # 01…" at bounding box center [674, 291] width 951 height 41
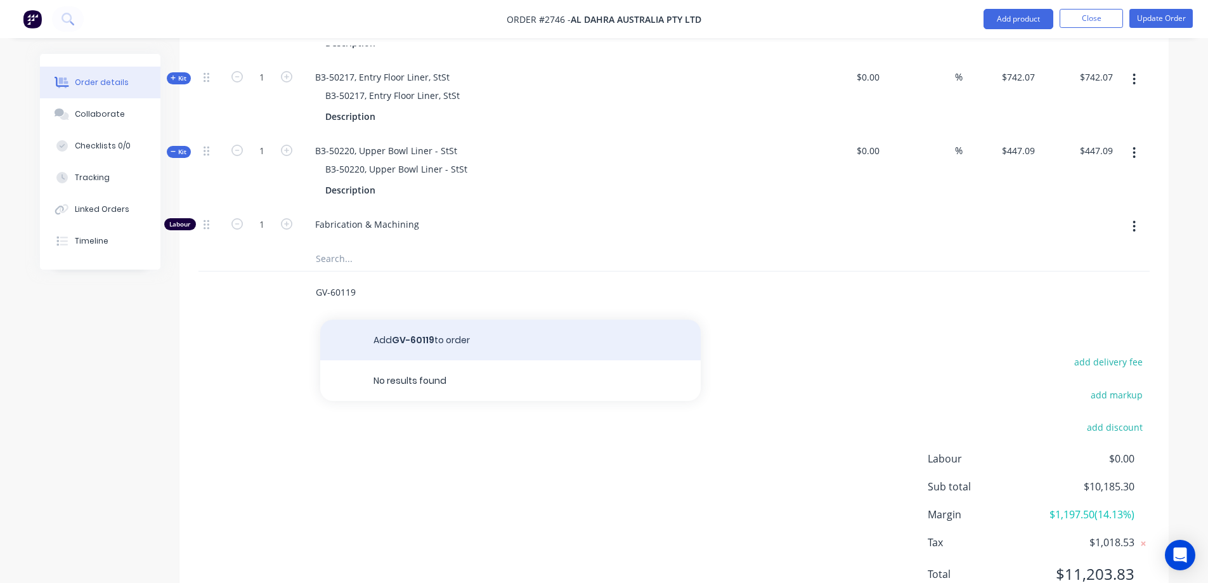
type input "GV-60119"
click at [493, 320] on button "Add GV-60119 to order" at bounding box center [510, 340] width 381 height 41
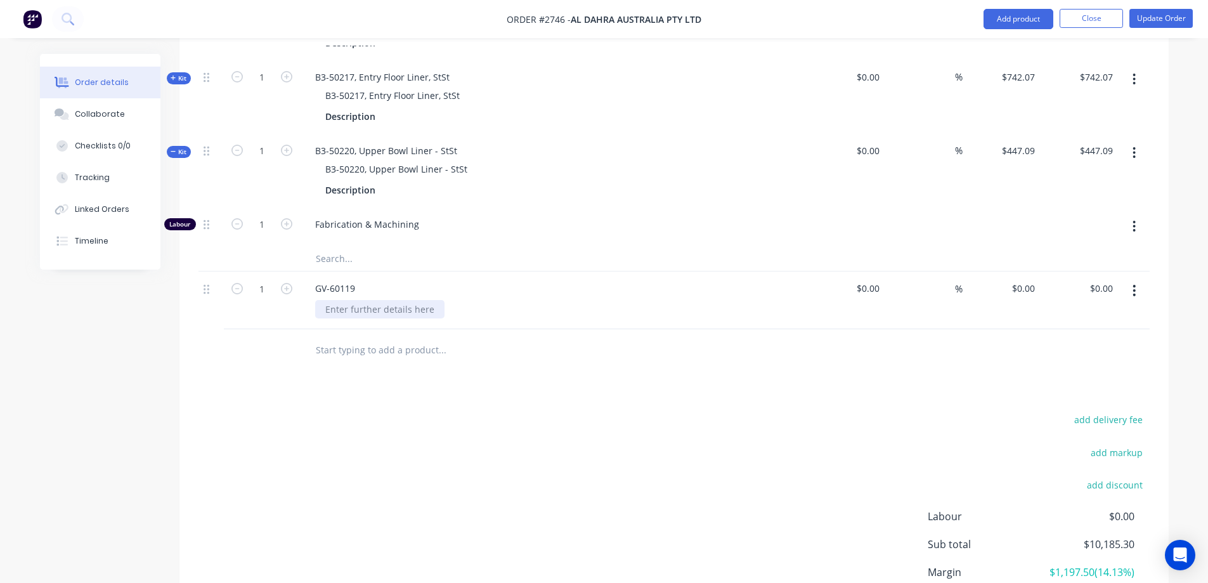
click at [408, 300] on div at bounding box center [379, 309] width 129 height 18
type input "$182.00"
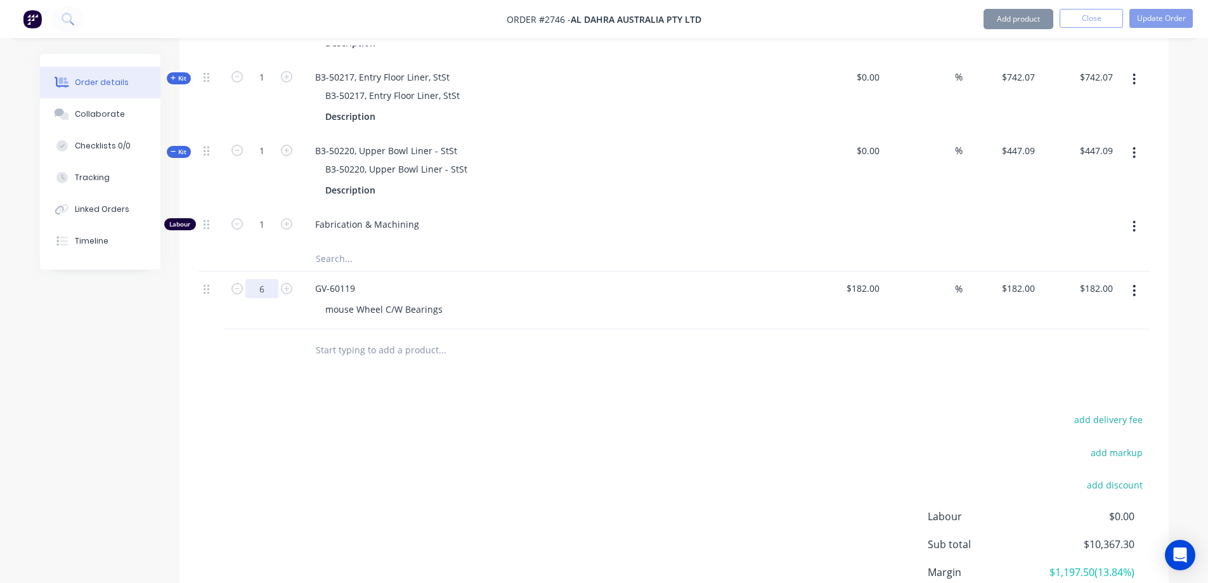
type input "6"
type input "$1,092.00"
click at [1129, 279] on button "button" at bounding box center [1135, 290] width 30 height 23
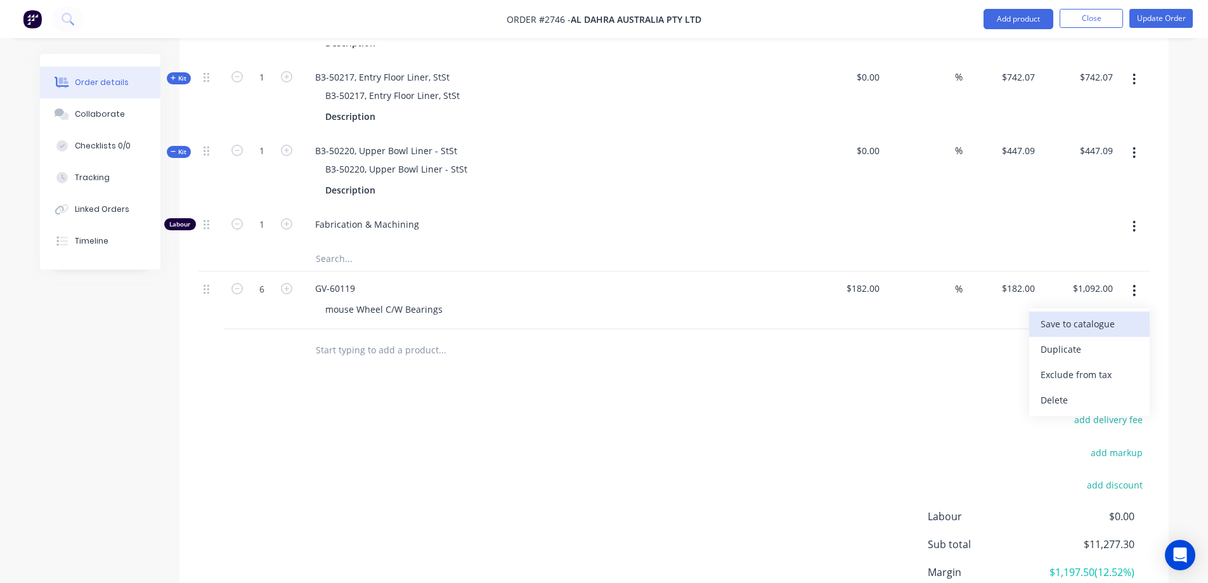
click at [1095, 315] on div "Save to catalogue" at bounding box center [1090, 324] width 98 height 18
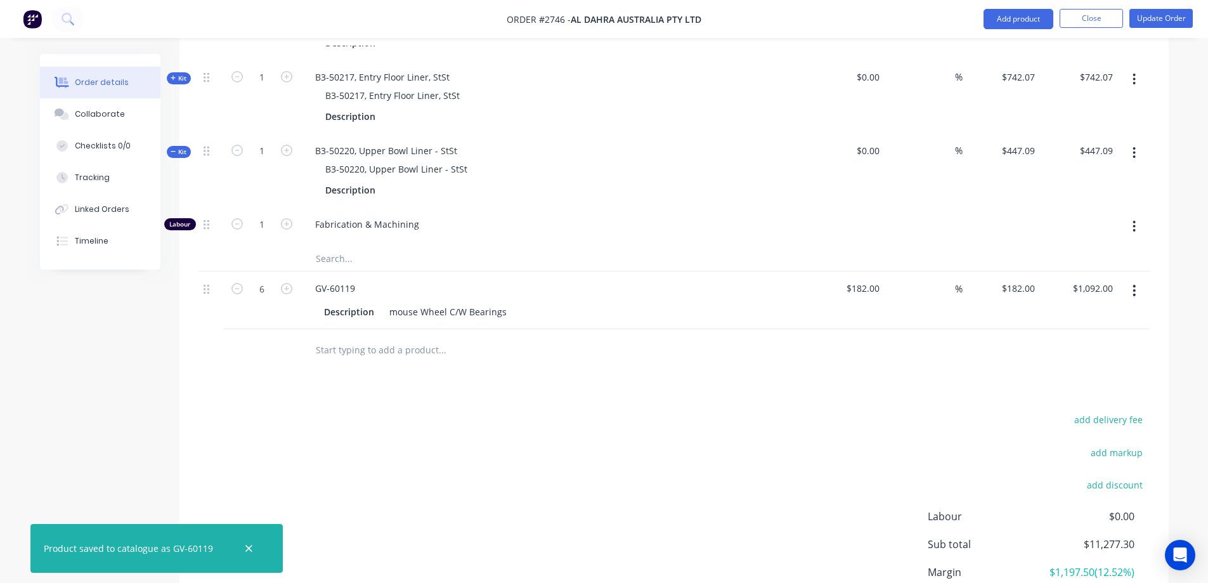
click at [419, 337] on input "text" at bounding box center [442, 349] width 254 height 25
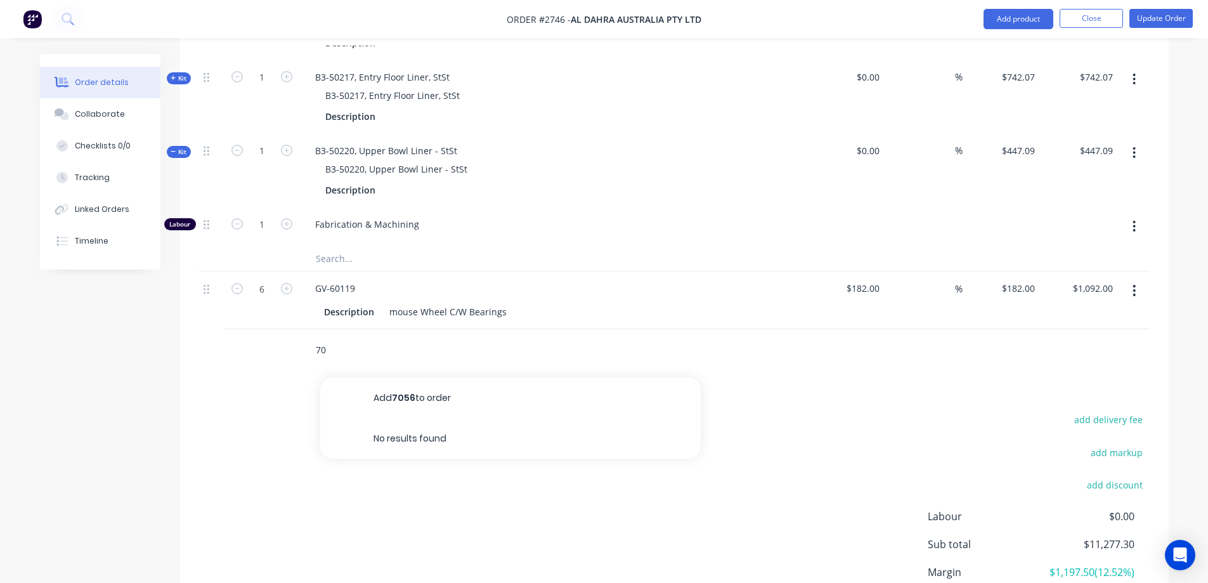
type input "7"
drag, startPoint x: 393, startPoint y: 293, endPoint x: 289, endPoint y: 289, distance: 104.1
click at [289, 329] on div "roof line Add roof line to order B3-50105, Baler Roof Line r Product Kit B3-501…" at bounding box center [674, 349] width 951 height 41
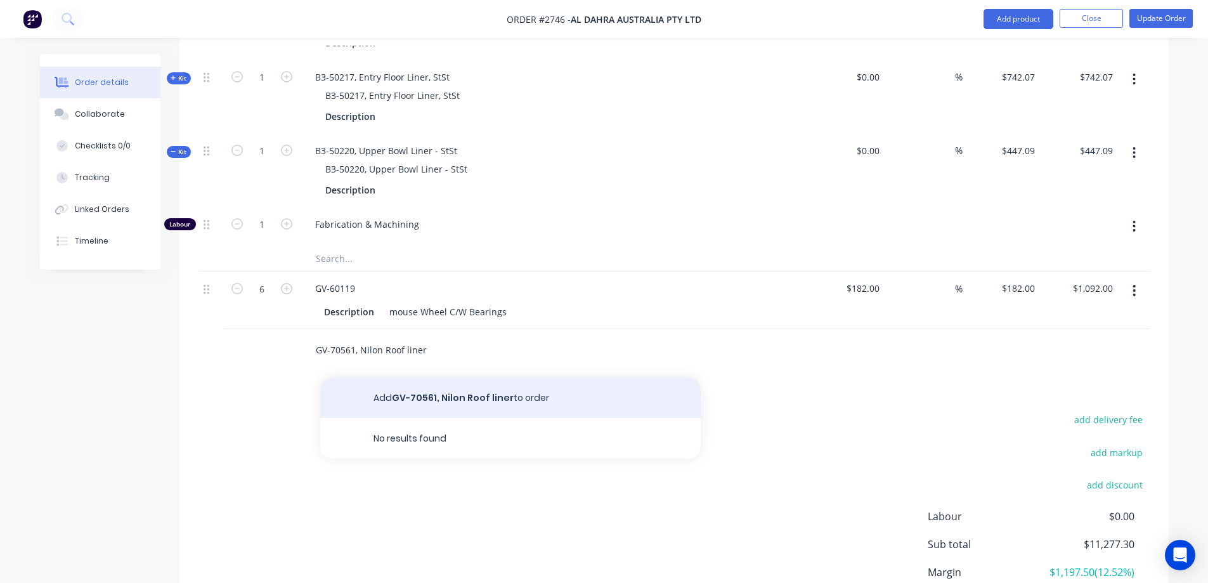
type input "GV-70561, Nilon Roof liner"
click at [468, 377] on button "Add GV-70561, Nilon Roof liner to order" at bounding box center [510, 397] width 381 height 41
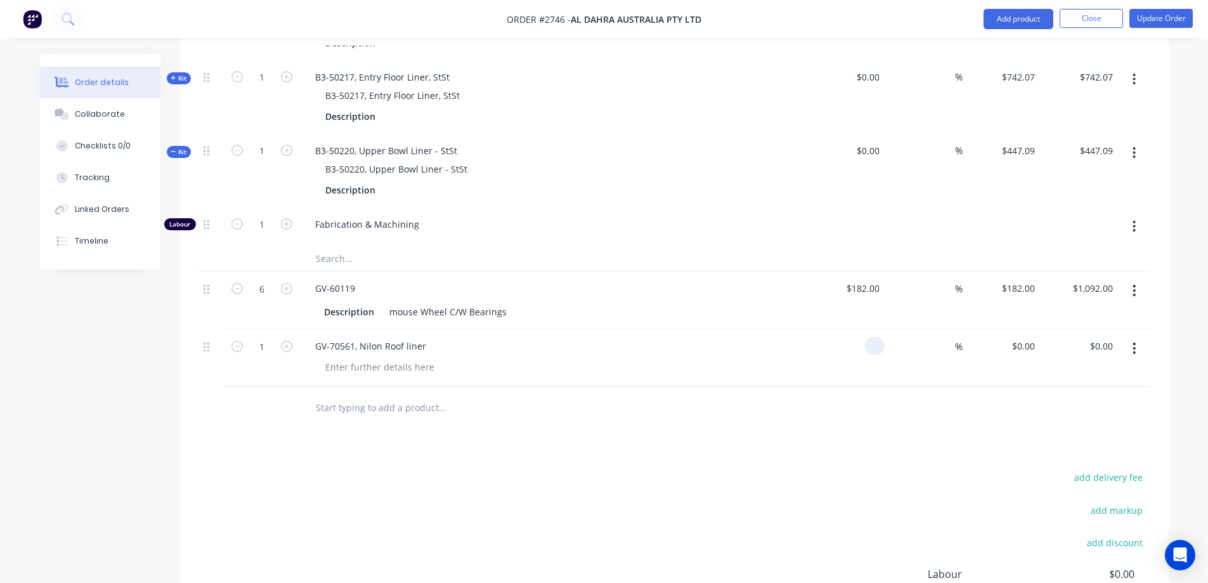
click at [868, 337] on div at bounding box center [875, 346] width 20 height 18
type input "$151.00"
click at [387, 395] on input "text" at bounding box center [442, 407] width 254 height 25
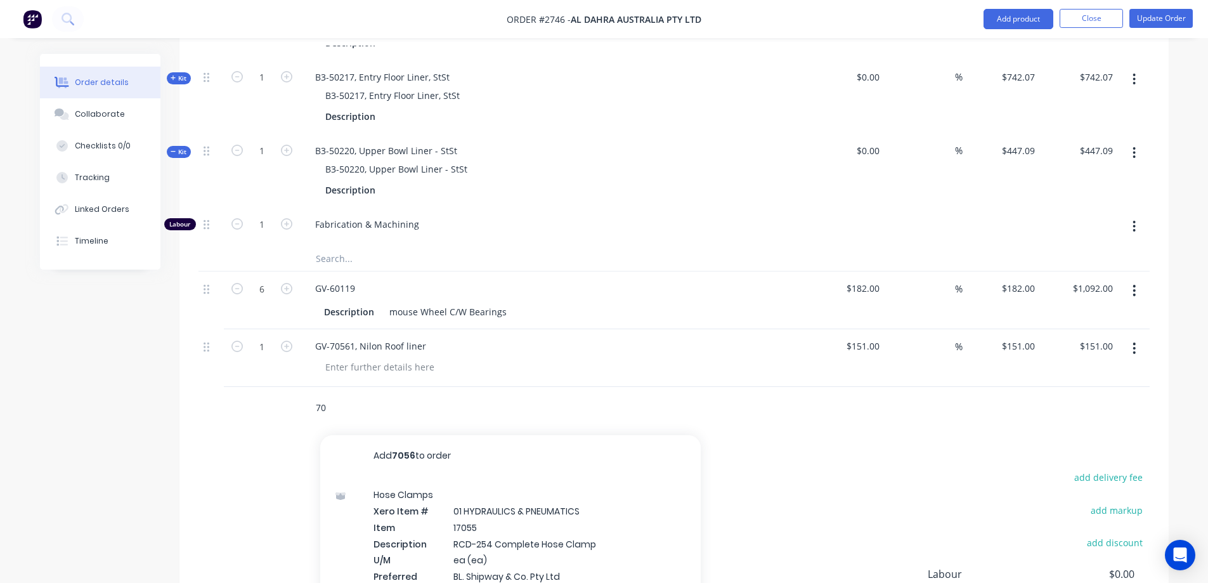
type input "7"
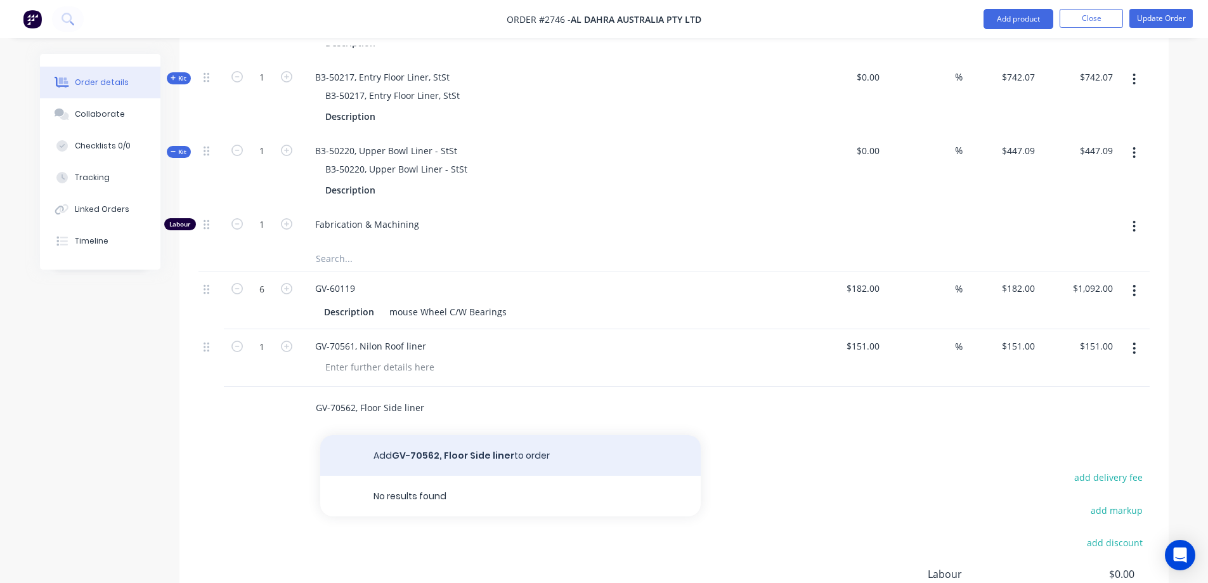
type input "GV-70562, Floor Side liner"
click at [450, 435] on button "Add GV-70562, Floor Side liner to order" at bounding box center [510, 455] width 381 height 41
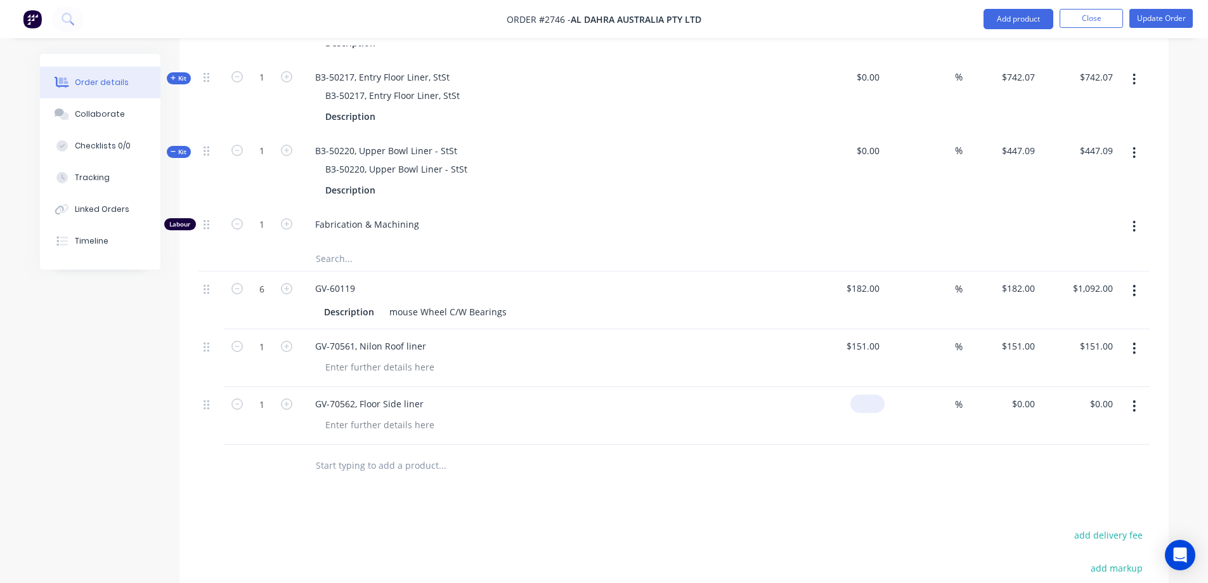
click at [876, 395] on input at bounding box center [870, 404] width 29 height 18
type input "$118.00"
click at [378, 415] on div at bounding box center [379, 424] width 129 height 18
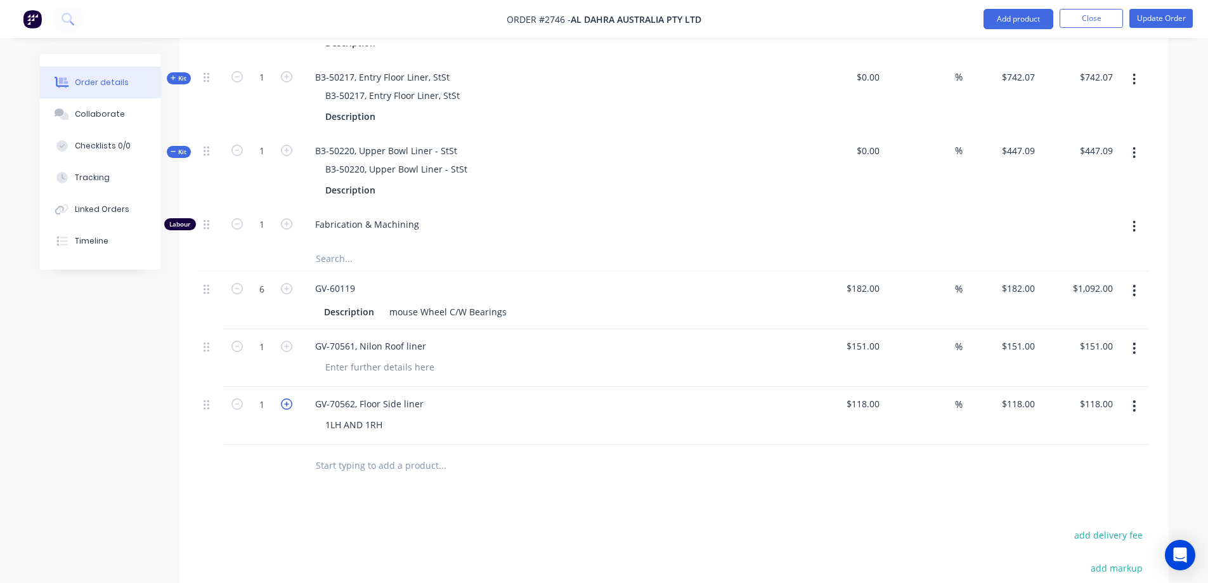
click at [287, 398] on icon "button" at bounding box center [286, 403] width 11 height 11
type input "2"
type input "$236.00"
click at [1138, 395] on button "button" at bounding box center [1135, 406] width 30 height 23
click at [1109, 430] on div "Save to catalogue" at bounding box center [1090, 439] width 98 height 18
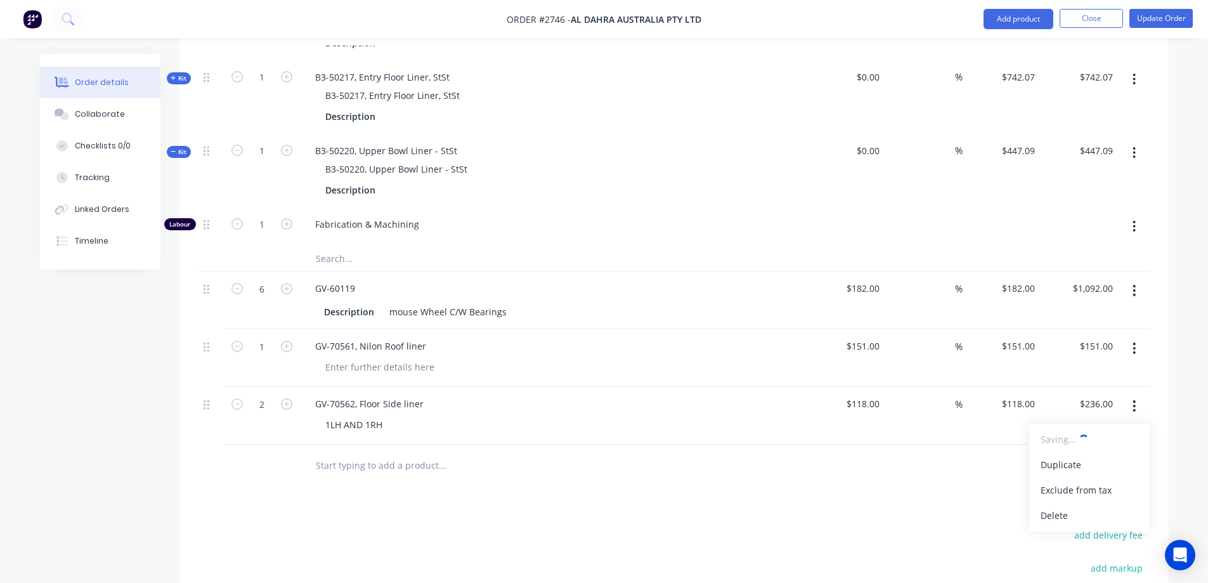
click at [396, 452] on input "text" at bounding box center [442, 464] width 254 height 25
type input "7"
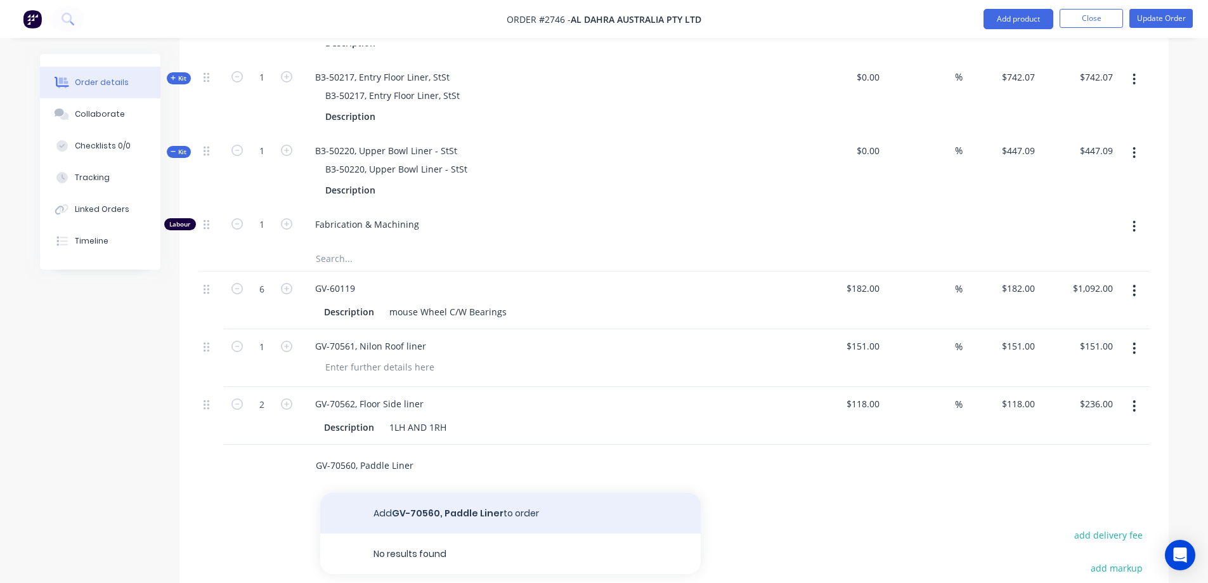
type input "GV-70560, Paddle Liner"
click at [491, 493] on button "Add GV-70560, Paddle Liner to order" at bounding box center [510, 513] width 381 height 41
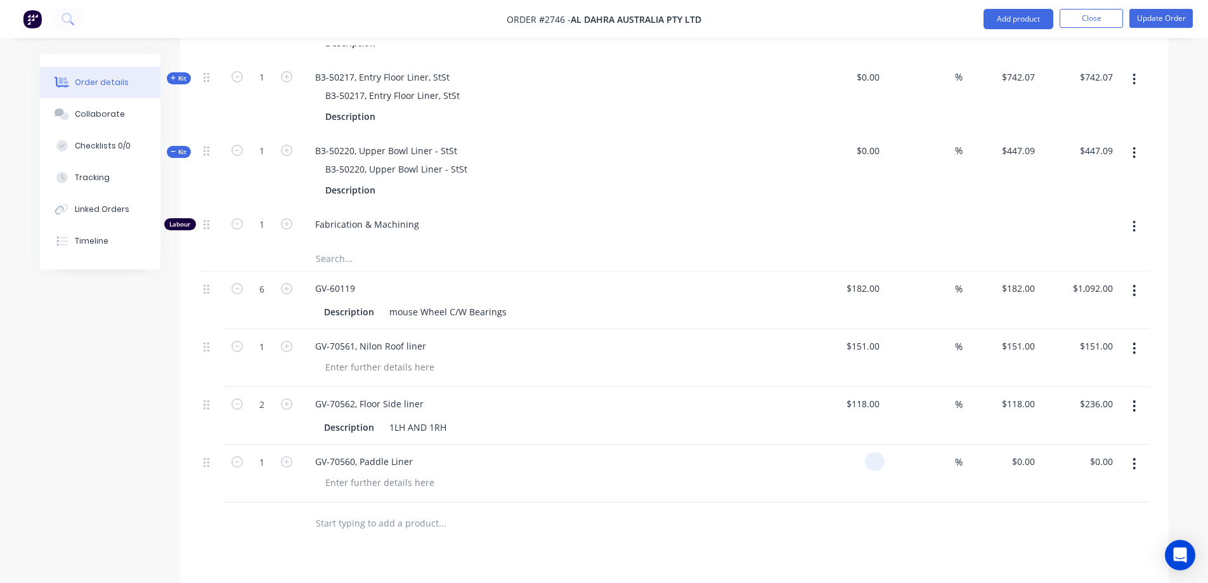
click at [884, 452] on input at bounding box center [877, 461] width 15 height 18
type input "$505.00"
drag, startPoint x: 446, startPoint y: 374, endPoint x: 377, endPoint y: 373, distance: 68.5
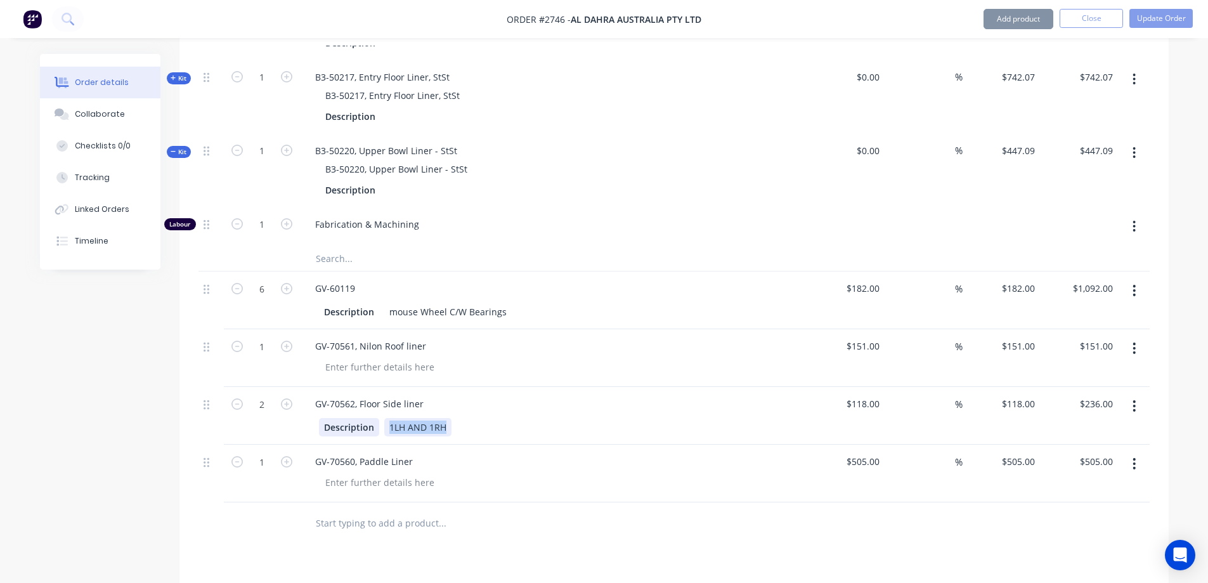
click at [377, 418] on div "Description 1LH AND 1RH" at bounding box center [551, 427] width 464 height 18
copy div "1LH AND 1RH"
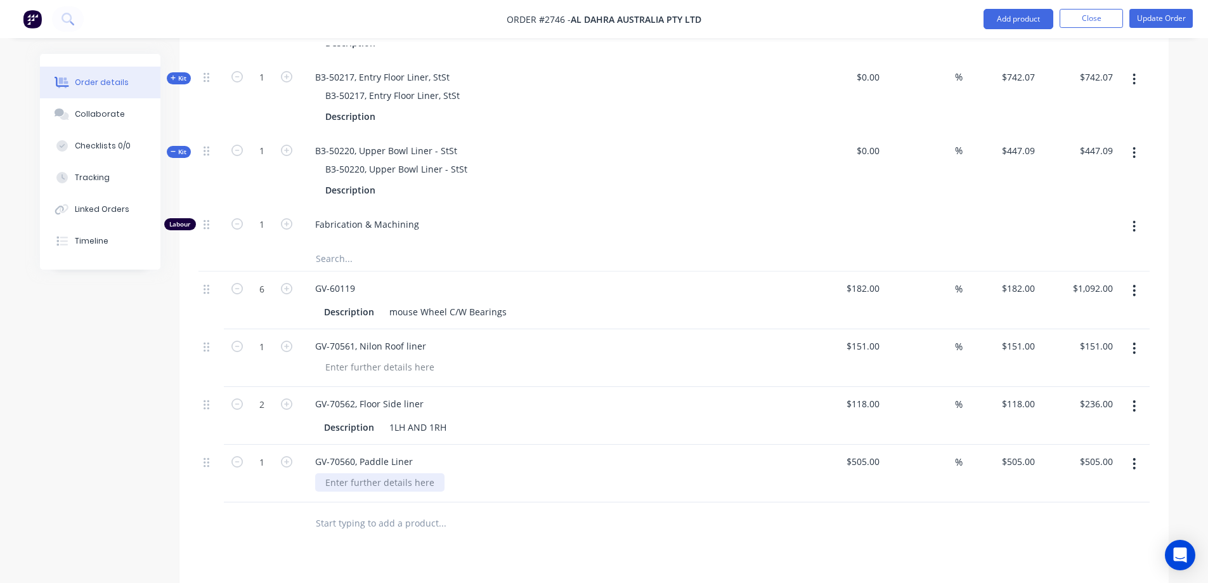
click at [398, 473] on div at bounding box center [379, 482] width 129 height 18
paste div
click at [286, 456] on icon "button" at bounding box center [286, 461] width 11 height 11
type input "2"
type input "$1,010.00"
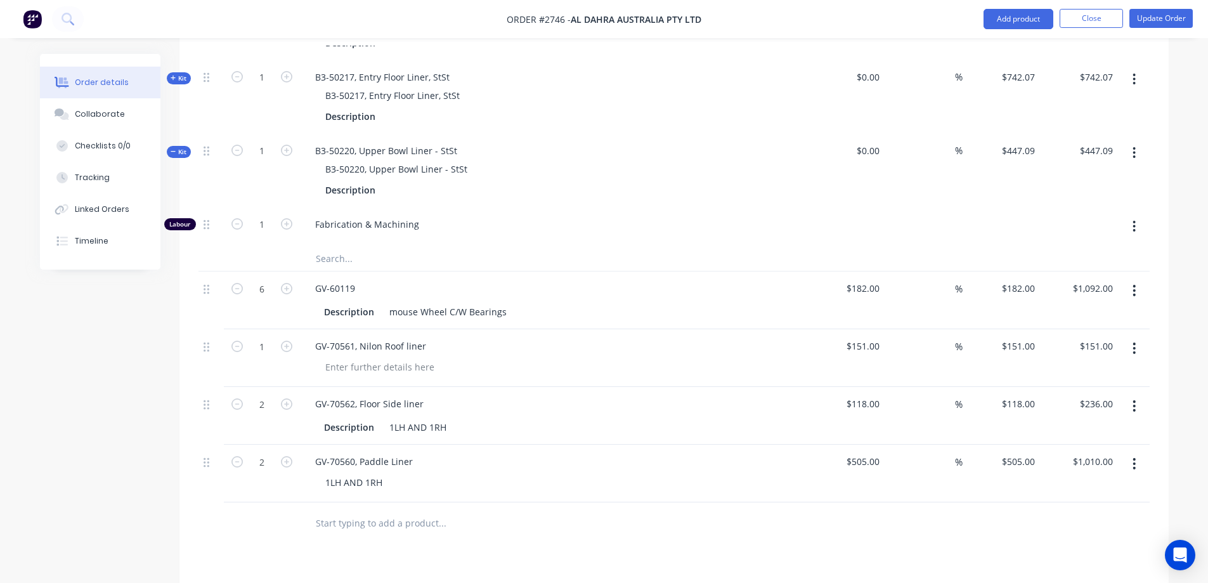
click at [425, 510] on input "text" at bounding box center [442, 522] width 254 height 25
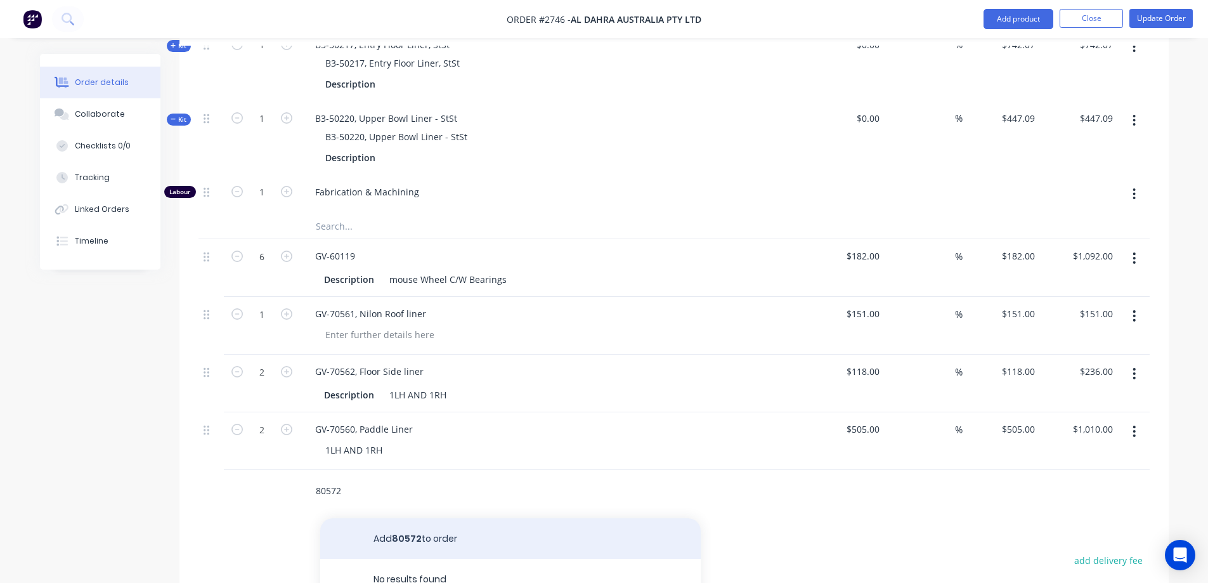
scroll to position [950, 0]
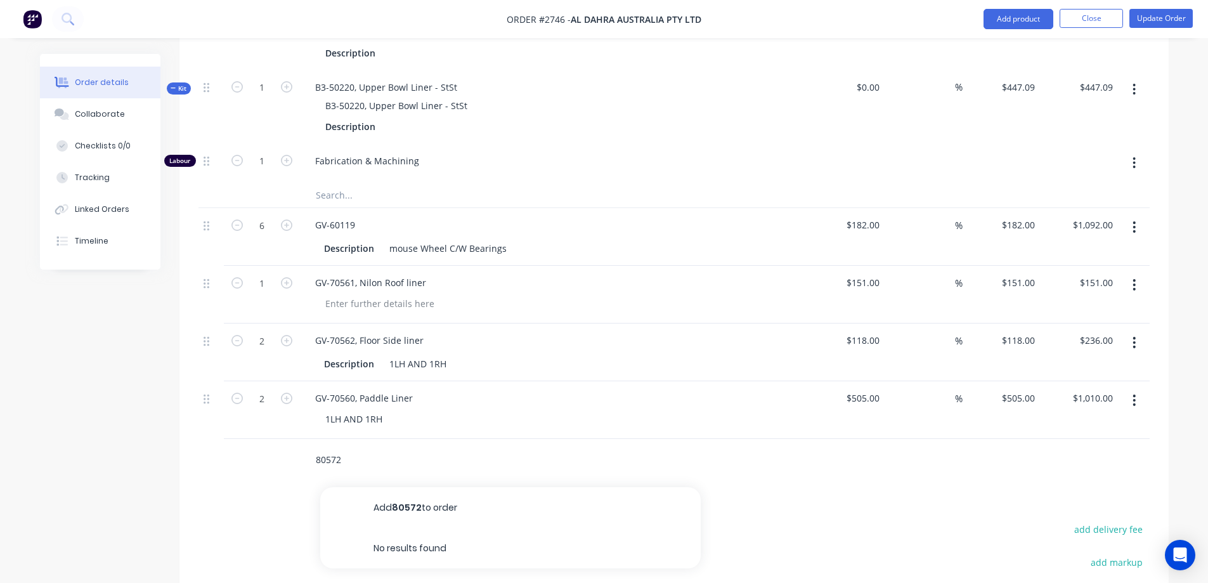
drag, startPoint x: 358, startPoint y: 403, endPoint x: 161, endPoint y: 403, distance: 197.3
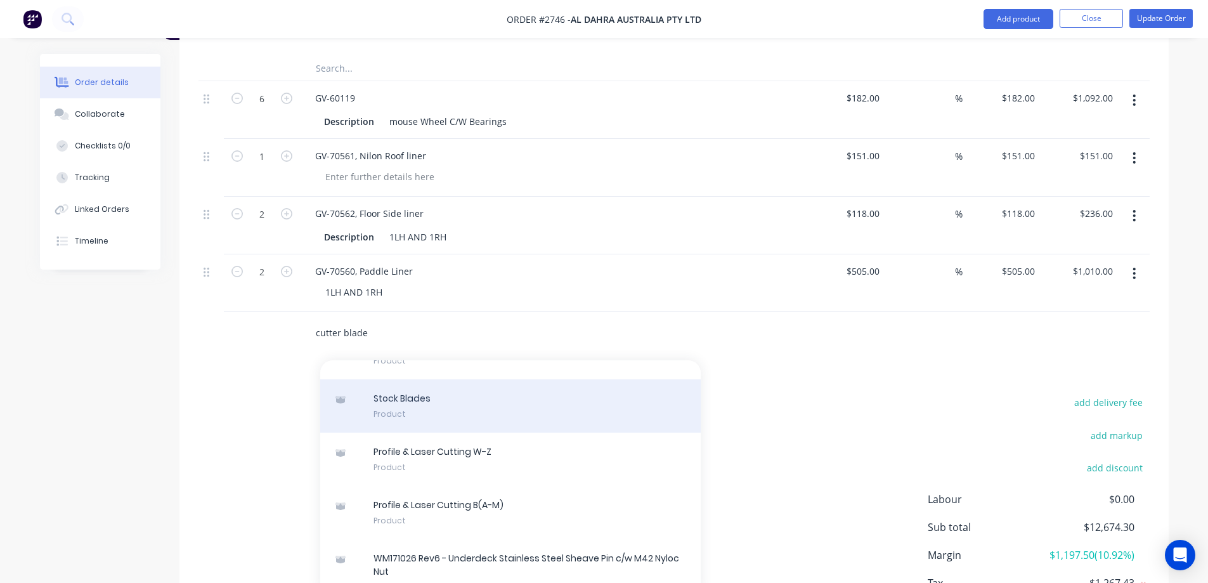
scroll to position [3202, 0]
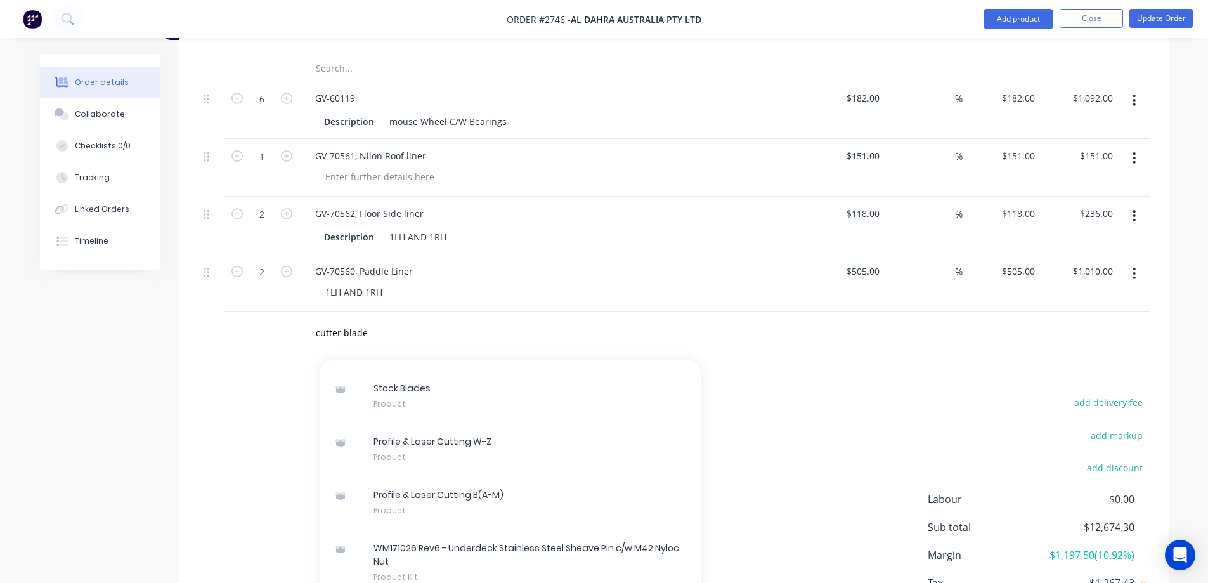
click at [799, 394] on div "add delivery fee add markup add discount Labour $0.00 Sub total $12,674.30 Marg…" at bounding box center [674, 516] width 951 height 245
drag, startPoint x: 313, startPoint y: 284, endPoint x: 225, endPoint y: 285, distance: 88.2
click at [225, 312] on div "cutter blade Add cutter blade to order Profile & Laser Cutting B# Xero Item # 0…" at bounding box center [674, 332] width 951 height 41
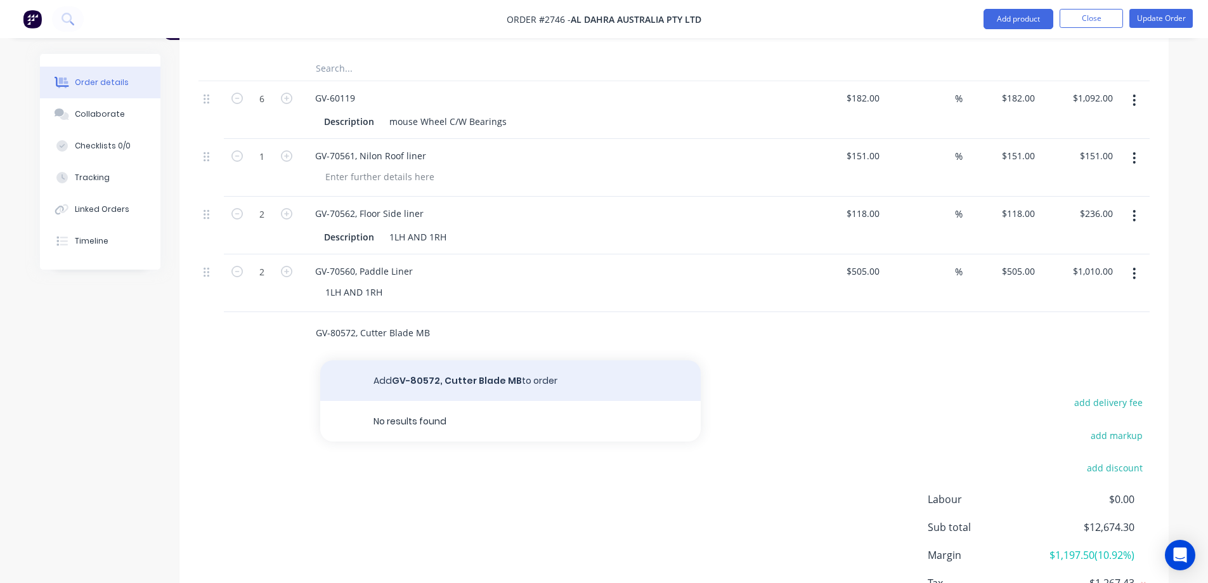
type input "GV-80572, Cutter Blade MB"
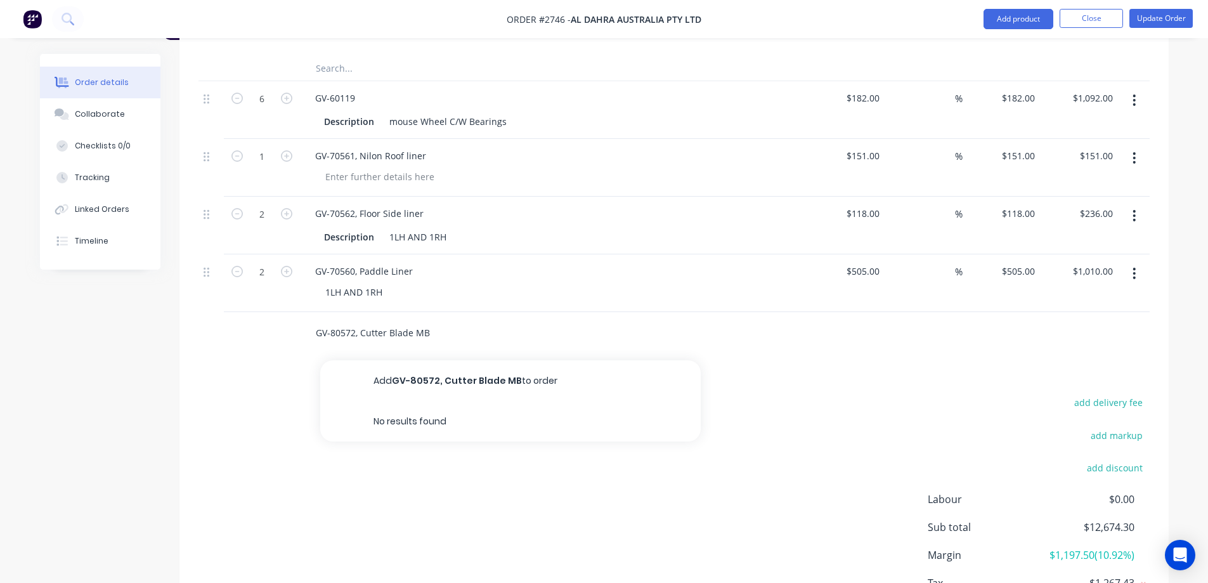
click at [445, 360] on button "Add GV-80572, Cutter Blade MB to order" at bounding box center [510, 380] width 381 height 41
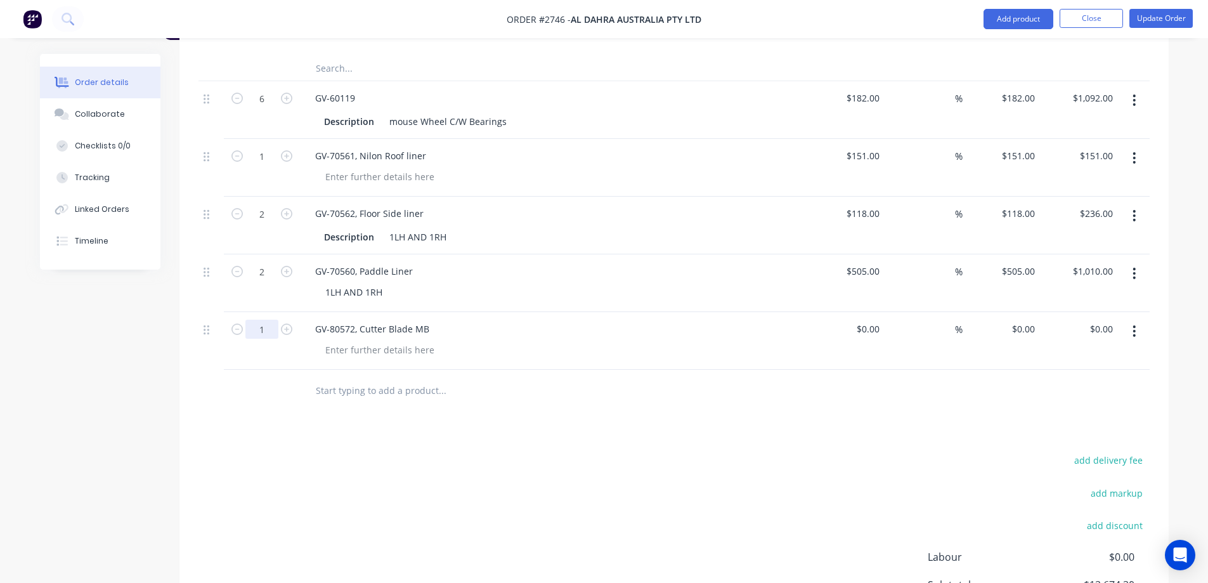
type input "9"
type input "$730.00"
type input "$6,570.00"
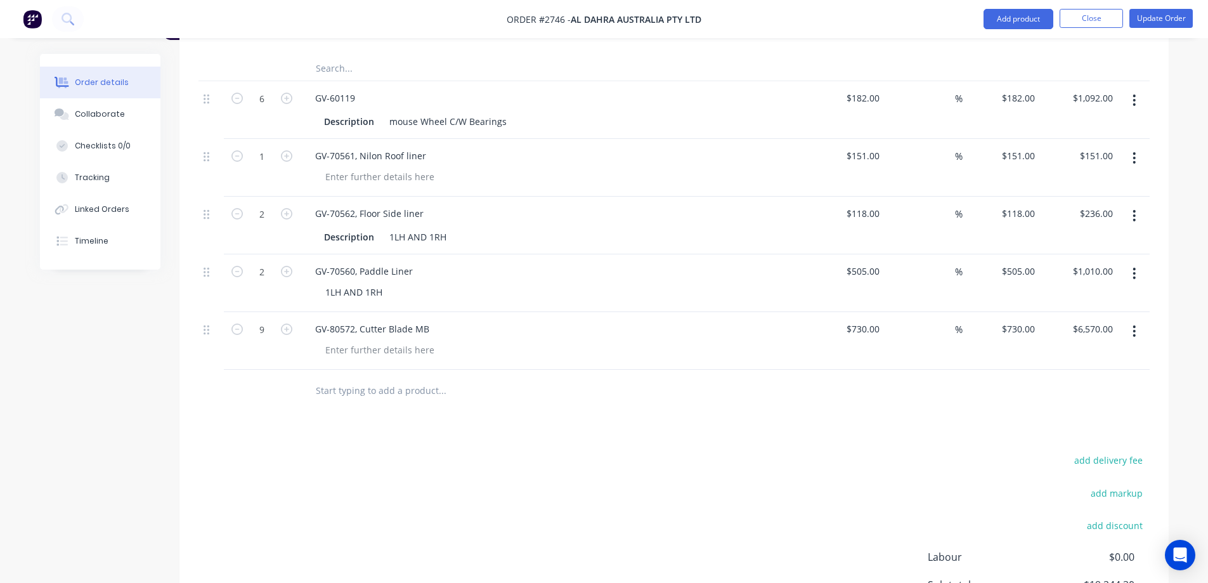
click at [1137, 320] on button "button" at bounding box center [1135, 331] width 30 height 23
click at [1111, 355] on div "Save to catalogue" at bounding box center [1090, 364] width 98 height 18
click at [417, 377] on input "text" at bounding box center [442, 389] width 254 height 25
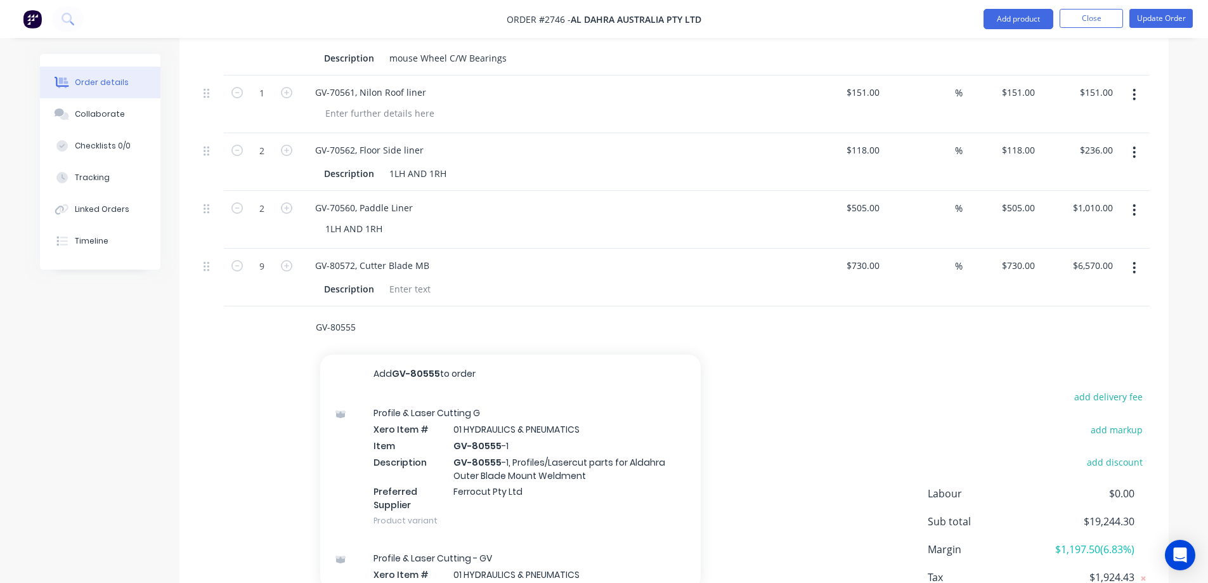
scroll to position [0, 0]
drag, startPoint x: 330, startPoint y: 275, endPoint x: 299, endPoint y: 275, distance: 30.4
click at [300, 306] on div "GV-80555 Add GV-80555 to order Profile & Laser Cutting G Xero Item # 01 HYDRAUL…" at bounding box center [528, 326] width 457 height 41
click at [403, 314] on input "GV-80555" at bounding box center [442, 326] width 254 height 25
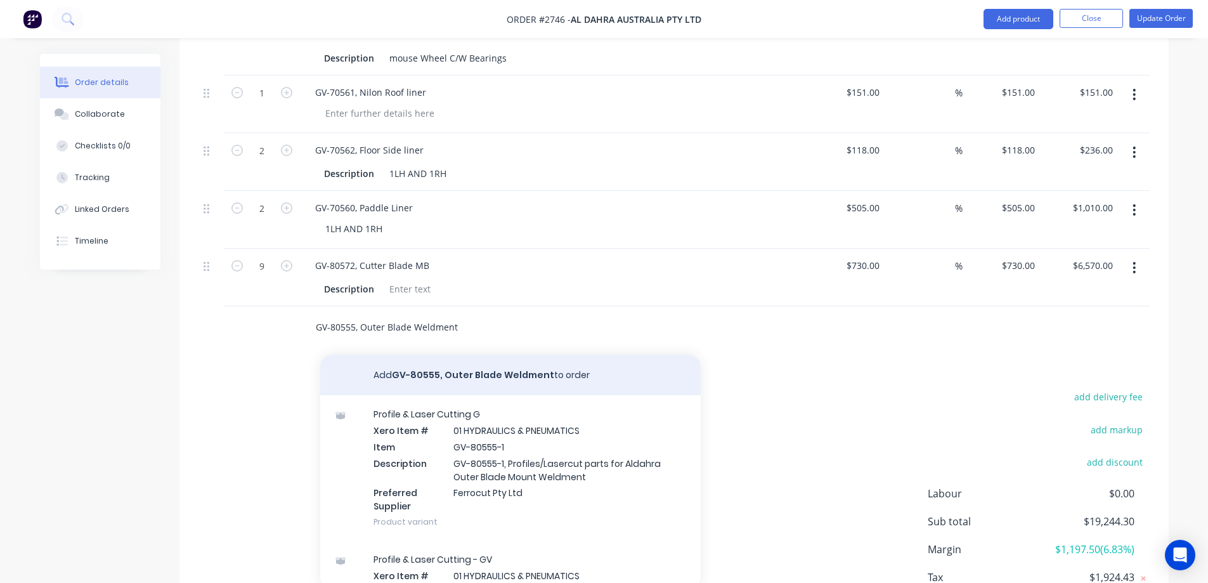
type input "GV-80555, Outer Blade Weldment"
click at [594, 355] on button "Add GV-80555, Outer Blade Weldment to order" at bounding box center [510, 375] width 381 height 41
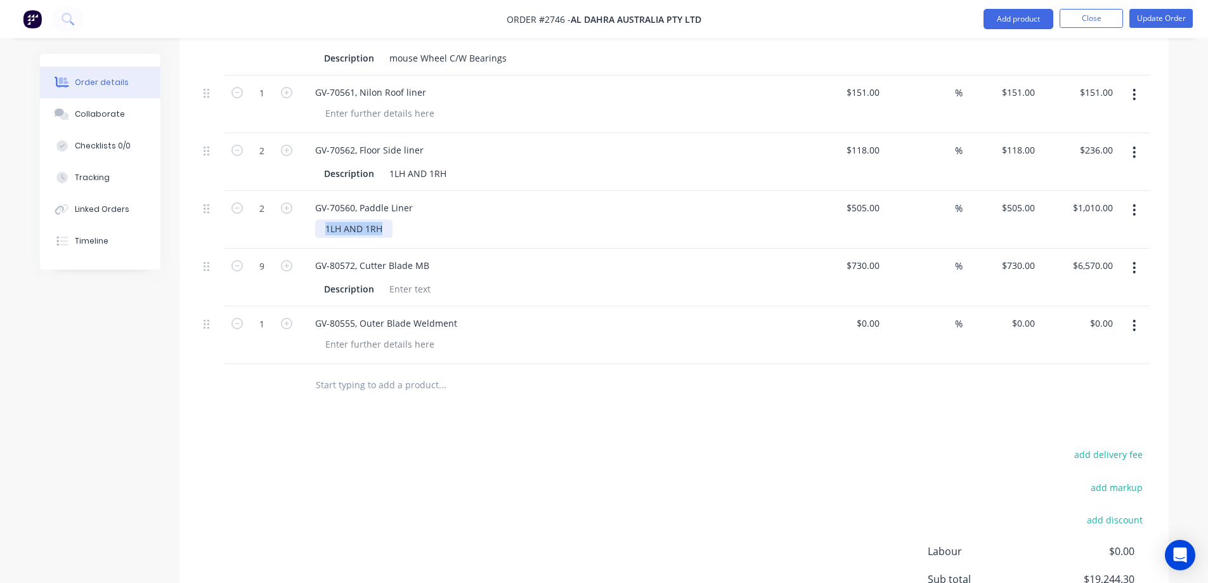
drag, startPoint x: 382, startPoint y: 176, endPoint x: 303, endPoint y: 172, distance: 79.4
click at [303, 191] on div "GV-70560, Paddle Liner 1LH AND 1RH" at bounding box center [553, 220] width 507 height 58
copy div "1LH AND 1RH"
click at [417, 335] on div at bounding box center [379, 344] width 129 height 18
paste div
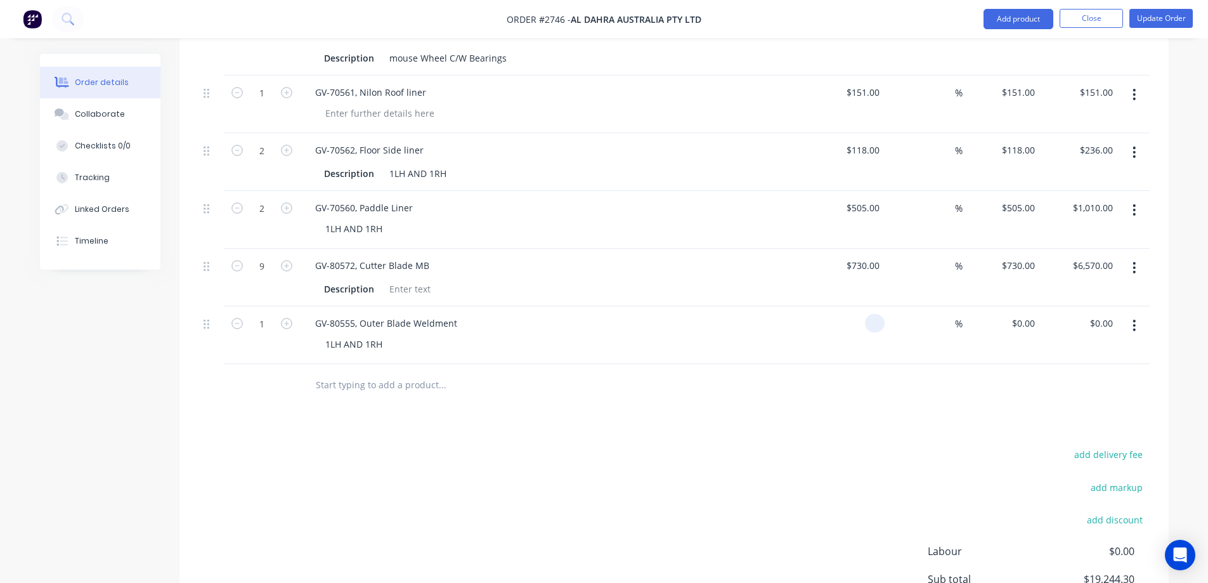
click at [877, 314] on input at bounding box center [877, 323] width 15 height 18
type input "$997.37"
click at [285, 318] on icon "button" at bounding box center [286, 323] width 11 height 11
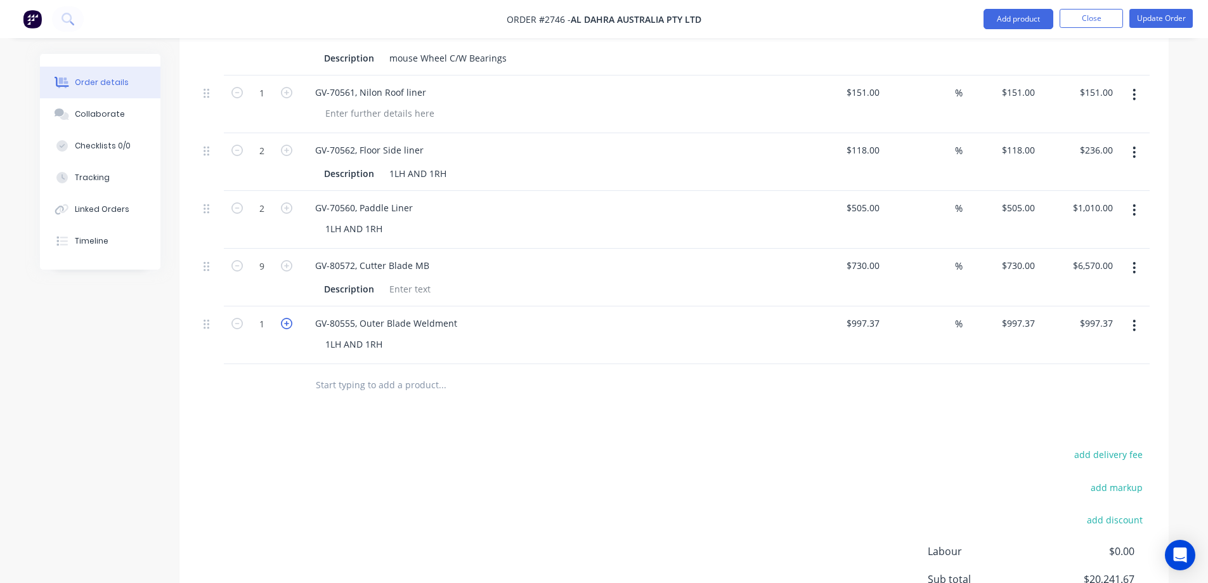
type input "2"
type input "$1,994.74"
click at [1135, 320] on icon "button" at bounding box center [1134, 325] width 3 height 11
click at [1092, 349] on div "Save to catalogue" at bounding box center [1090, 358] width 98 height 18
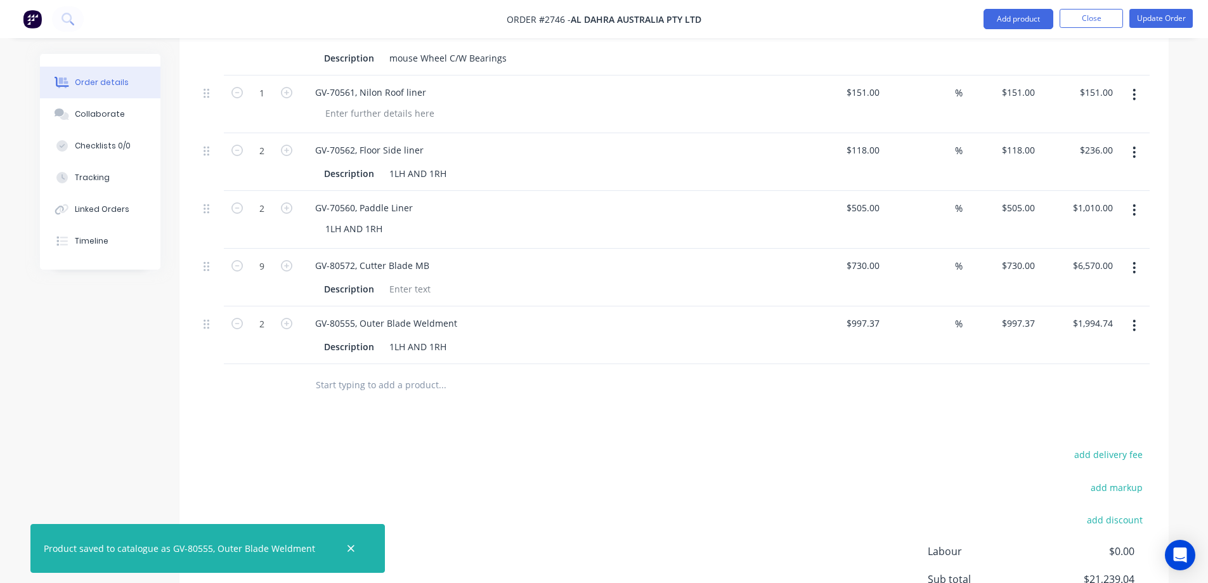
click at [412, 372] on input "text" at bounding box center [442, 384] width 254 height 25
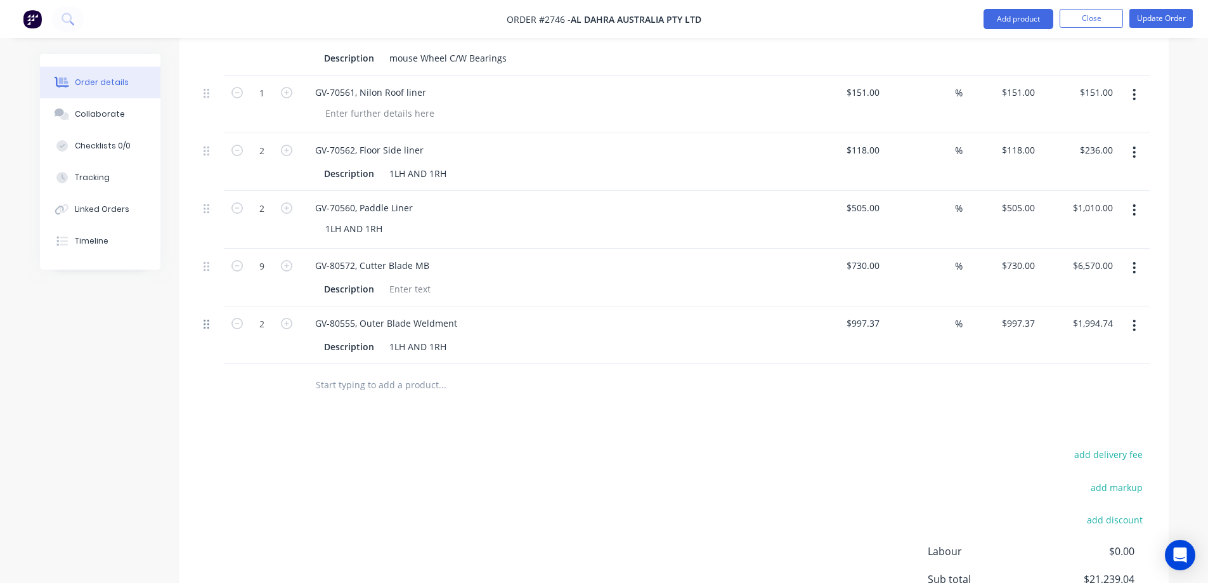
click at [209, 319] on icon at bounding box center [207, 324] width 6 height 10
click at [1131, 314] on button "button" at bounding box center [1135, 325] width 30 height 23
click at [341, 372] on input "text" at bounding box center [442, 384] width 254 height 25
type input "8"
click at [315, 372] on input "Outer Blade corner" at bounding box center [442, 384] width 254 height 25
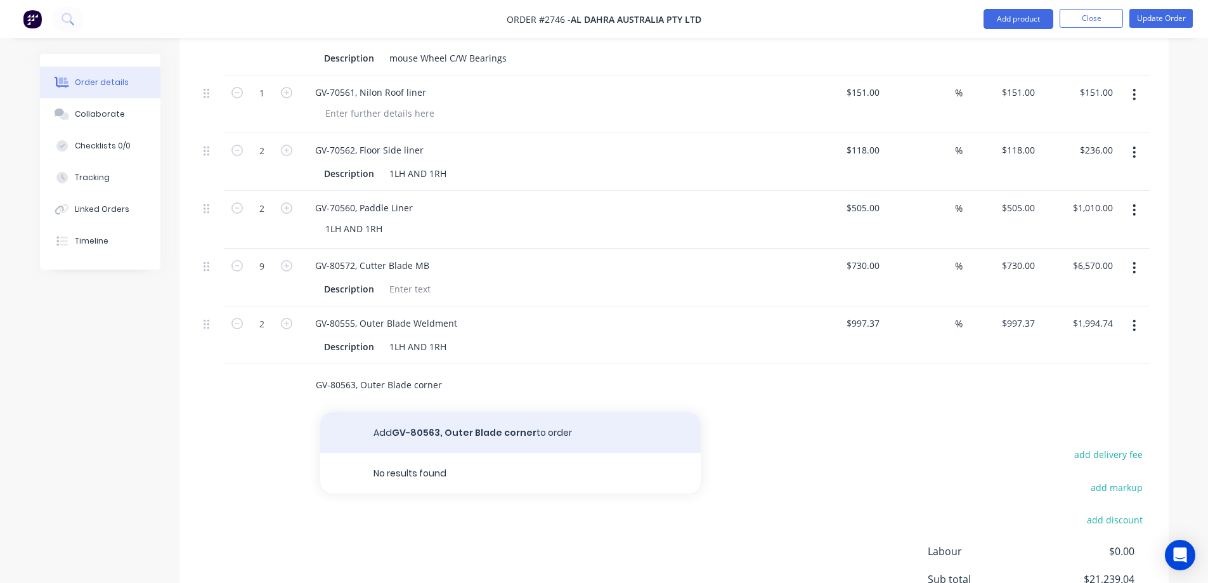
type input "GV-80563, Outer Blade corner"
click at [483, 412] on button "Add GV-80563, Outer Blade corner to order" at bounding box center [510, 432] width 381 height 41
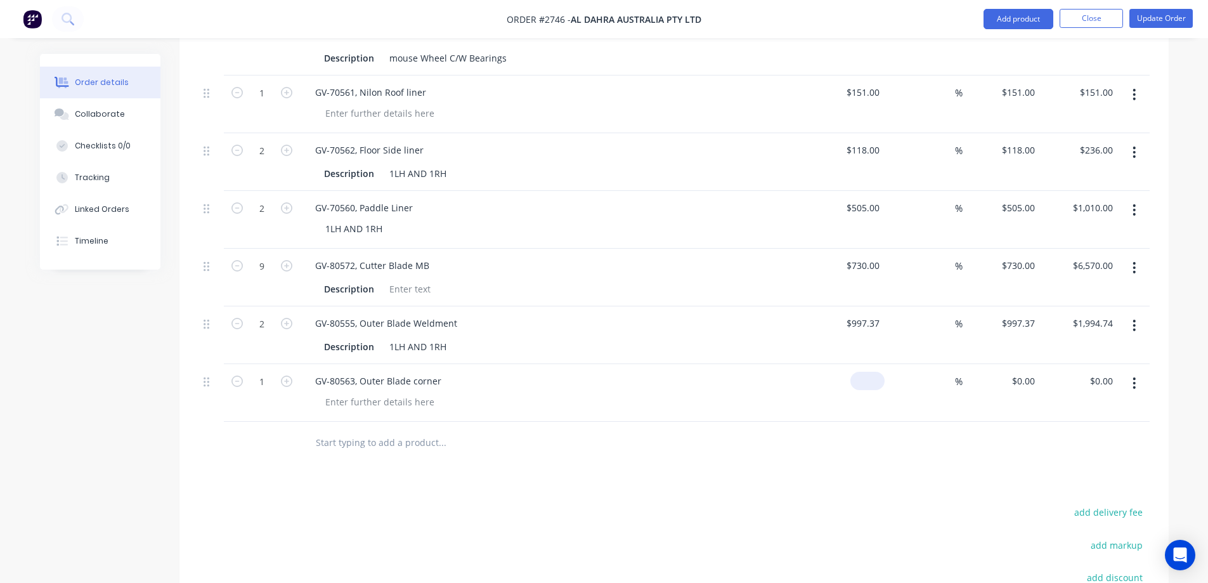
click at [871, 372] on input at bounding box center [870, 381] width 29 height 18
type input "$445.00"
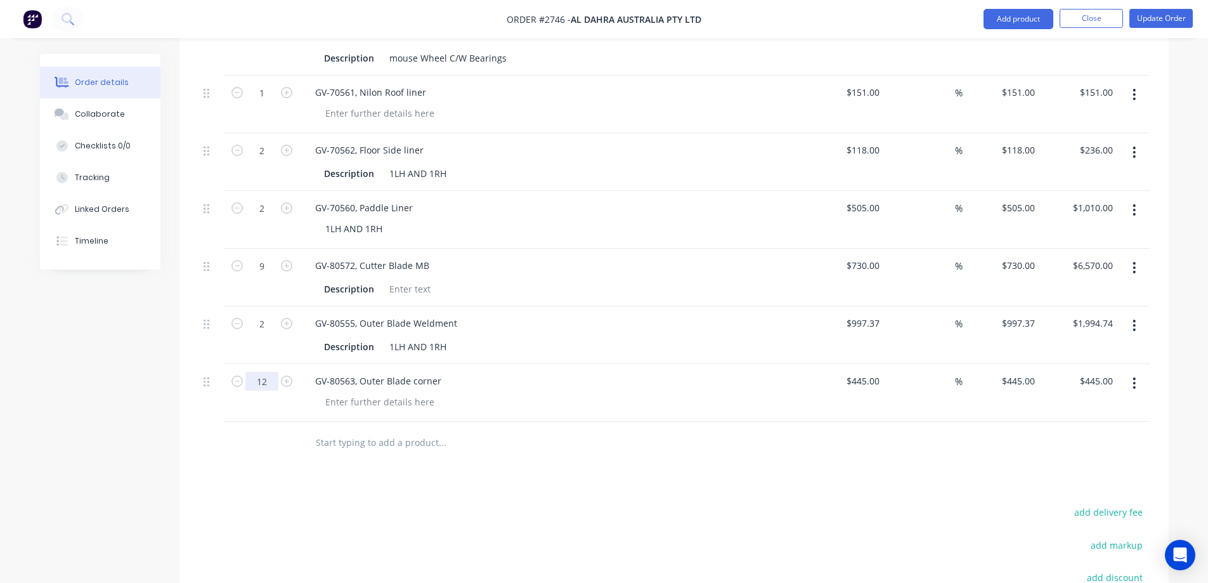
type input "12"
type input "$5,340.00"
click at [1136, 376] on icon "button" at bounding box center [1134, 383] width 3 height 14
drag, startPoint x: 1099, startPoint y: 365, endPoint x: 1020, endPoint y: 364, distance: 79.3
click at [1099, 407] on div "Save to catalogue" at bounding box center [1090, 416] width 98 height 18
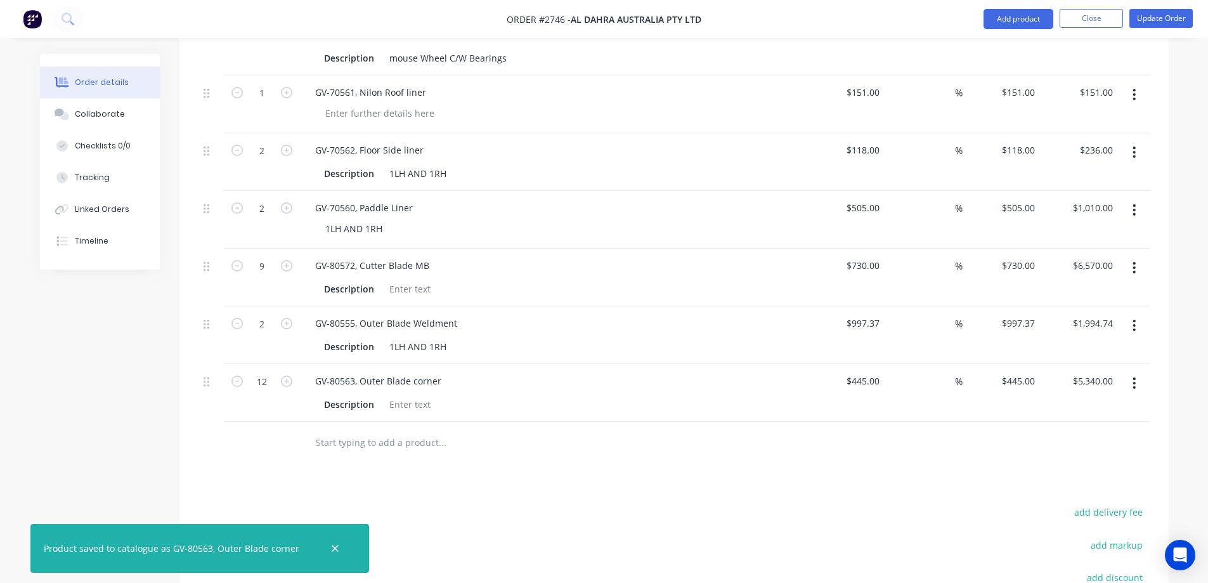
click at [407, 429] on input "text" at bounding box center [442, 441] width 254 height 25
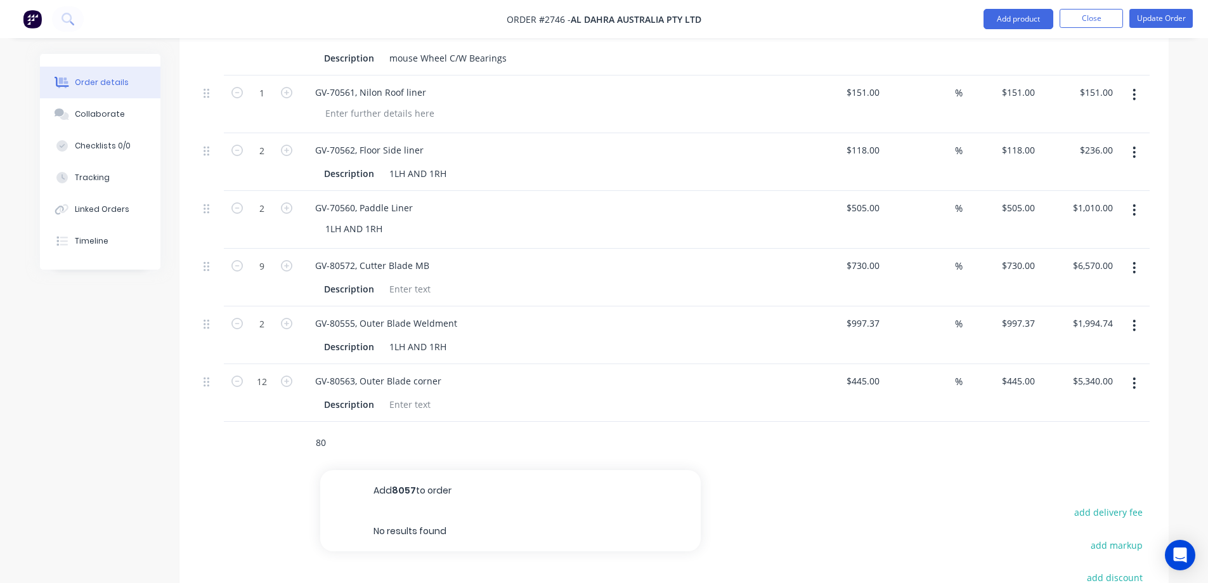
type input "8"
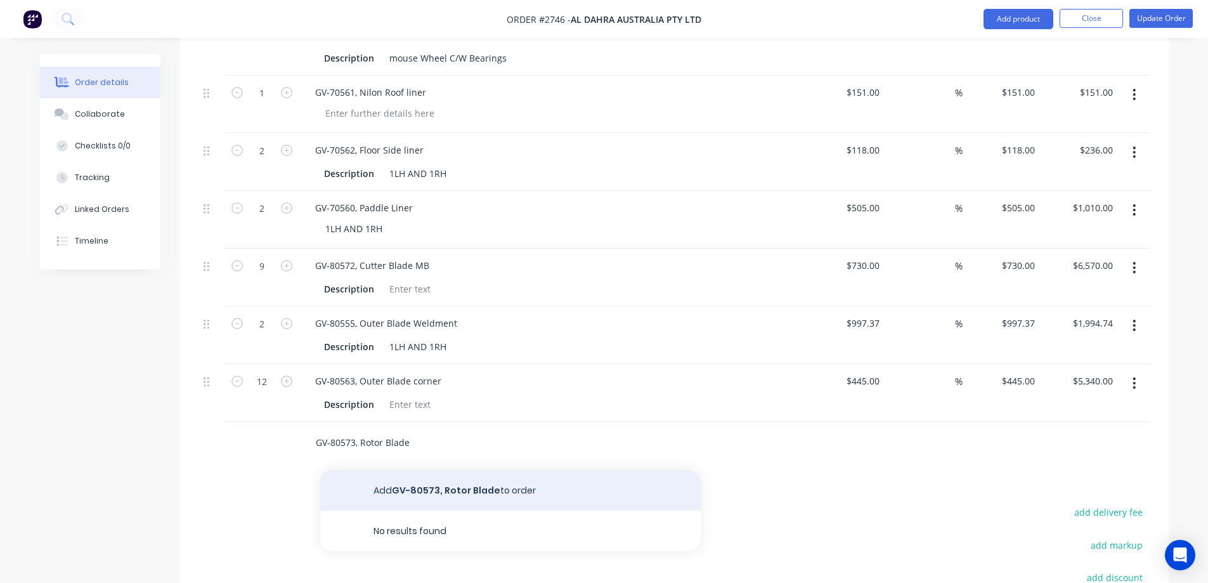
type input "GV-80573, Rotor Blade"
click at [463, 470] on button "Add GV-80573, Rotor Blade to order" at bounding box center [510, 490] width 381 height 41
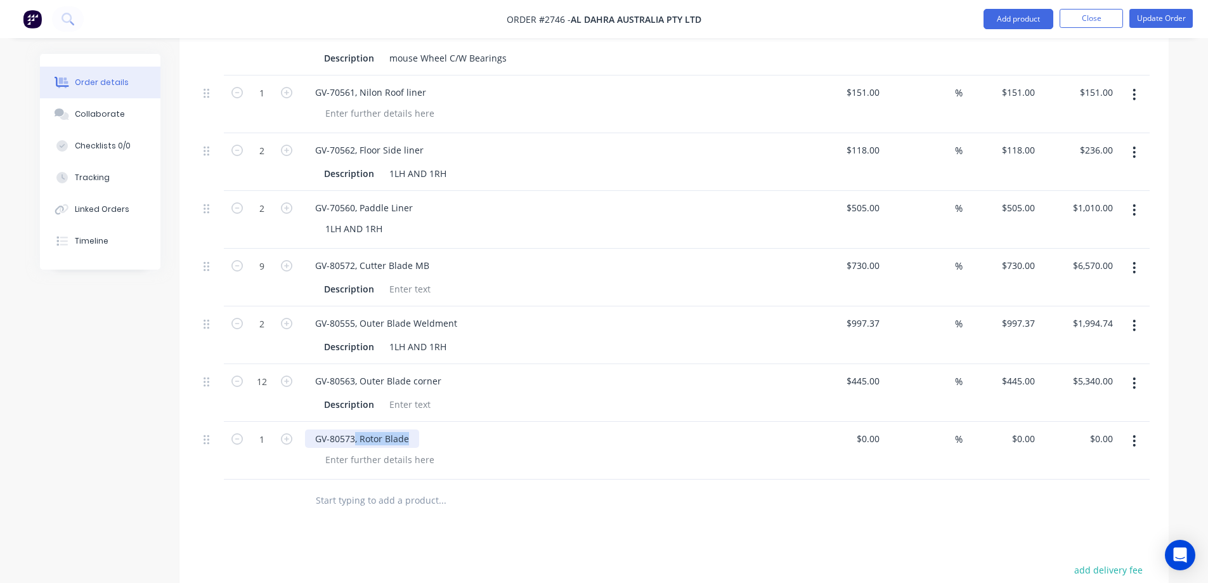
drag, startPoint x: 414, startPoint y: 381, endPoint x: 355, endPoint y: 385, distance: 59.8
click at [355, 429] on div "GV-80573, Rotor Blade" at bounding box center [362, 438] width 114 height 18
click at [877, 429] on input "$0.00" at bounding box center [870, 438] width 29 height 18
type input "$412.80"
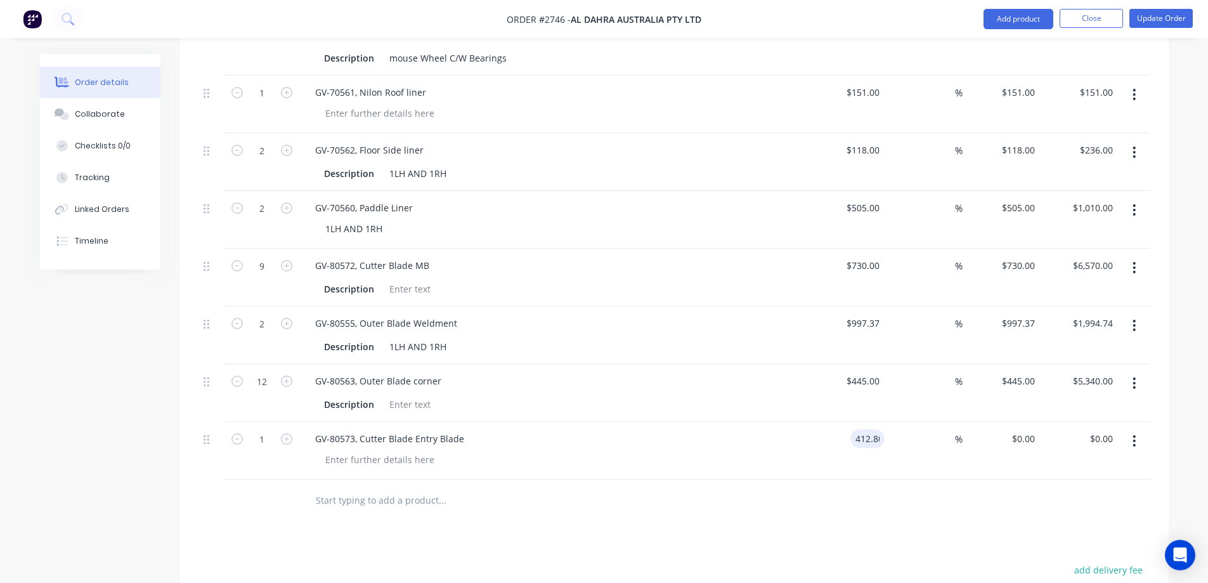
type input "$412.80"
type input "3"
type input "$1,238.40"
click at [428, 487] on input "text" at bounding box center [442, 499] width 254 height 25
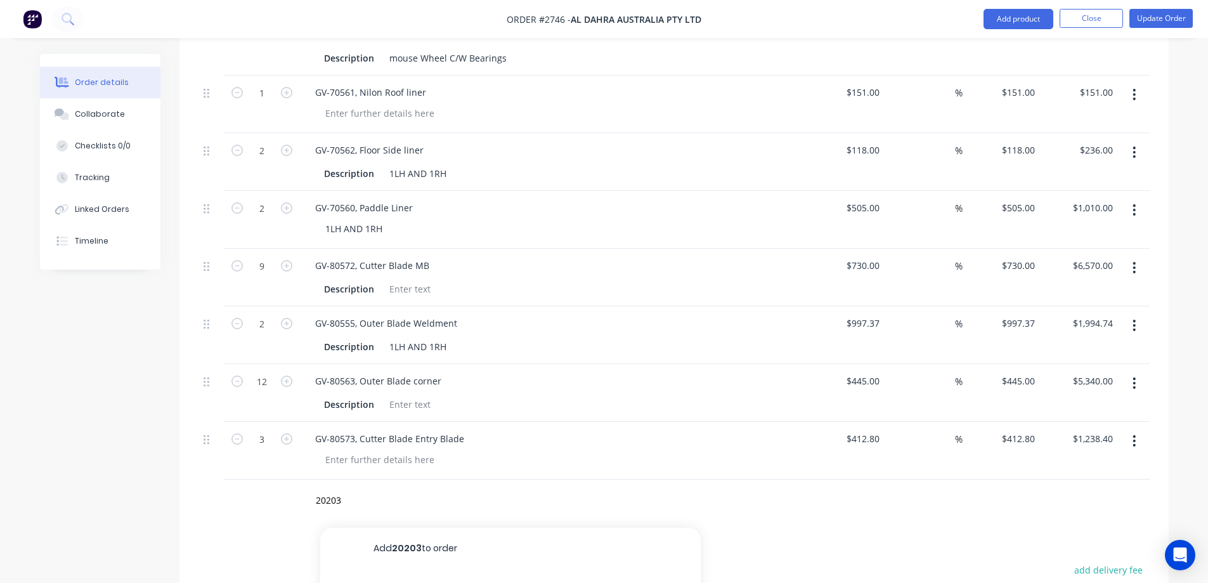
click at [1136, 434] on icon "button" at bounding box center [1134, 441] width 3 height 14
click at [1094, 465] on div "Save to catalogue" at bounding box center [1090, 474] width 98 height 18
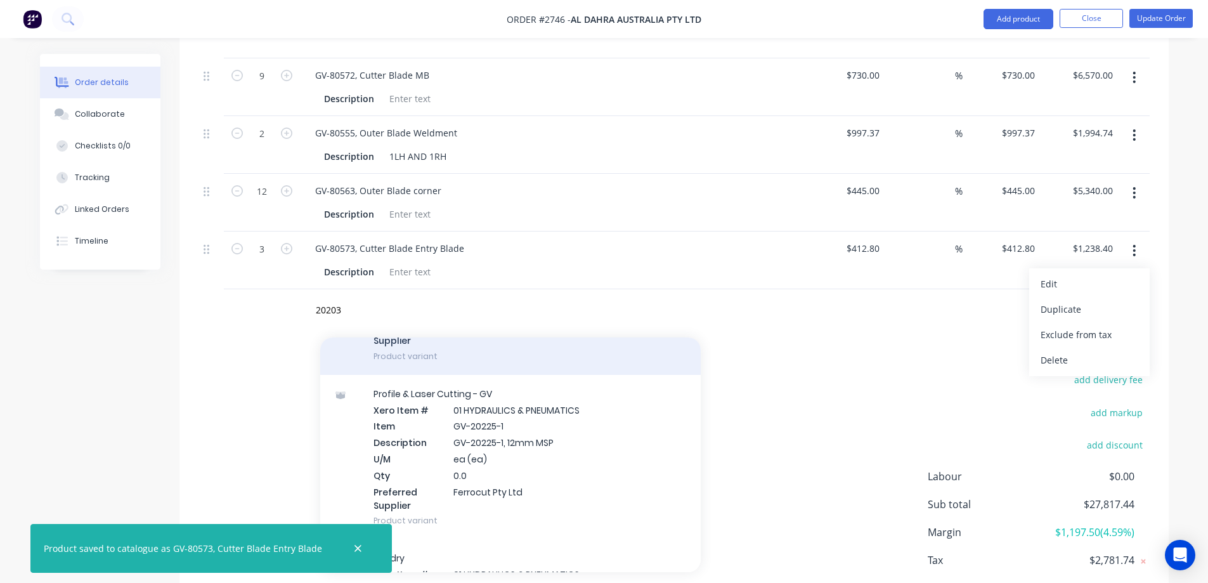
scroll to position [127, 0]
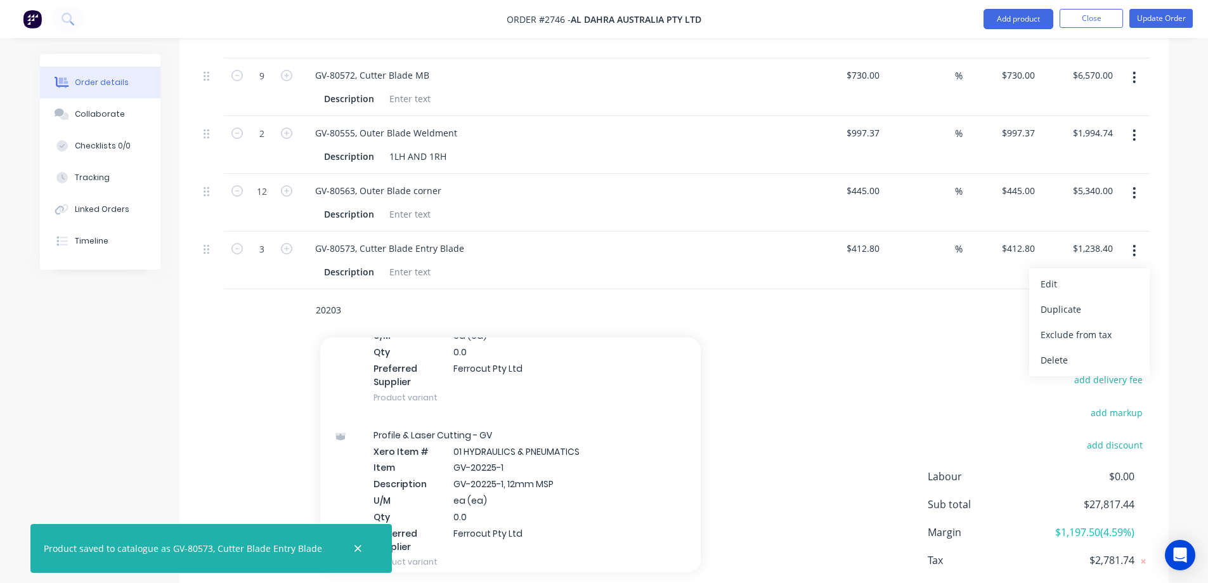
click at [359, 297] on input "20203" at bounding box center [442, 309] width 254 height 25
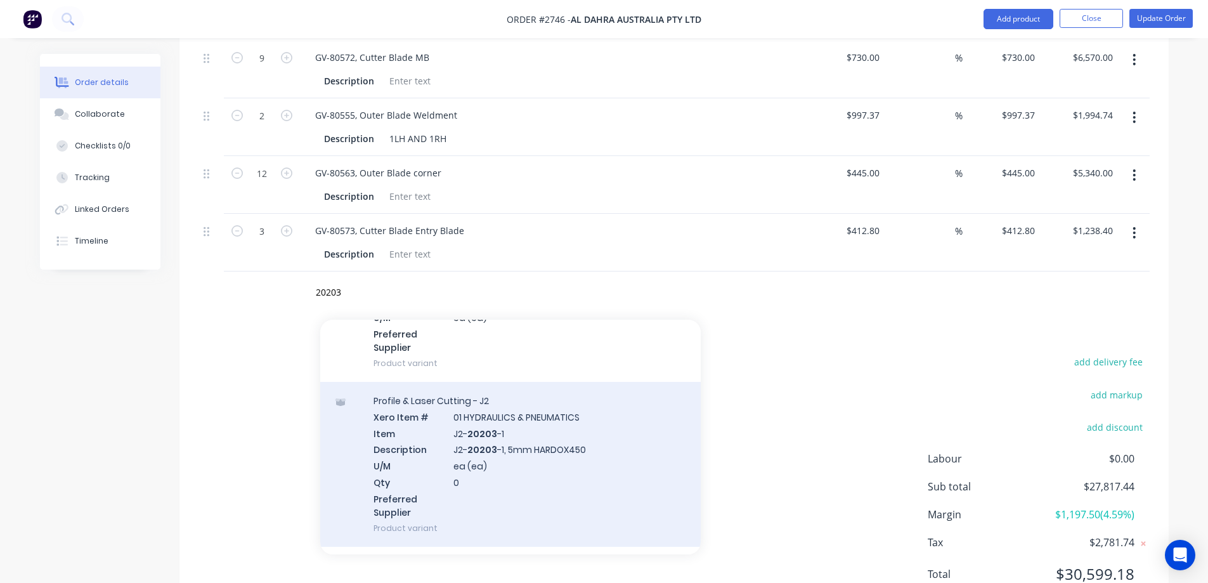
click at [614, 385] on div "Profile & Laser Cutting - J2 Xero Item # 01 HYDRAULICS & PNEUMATICS Item J2- 20…" at bounding box center [510, 464] width 381 height 165
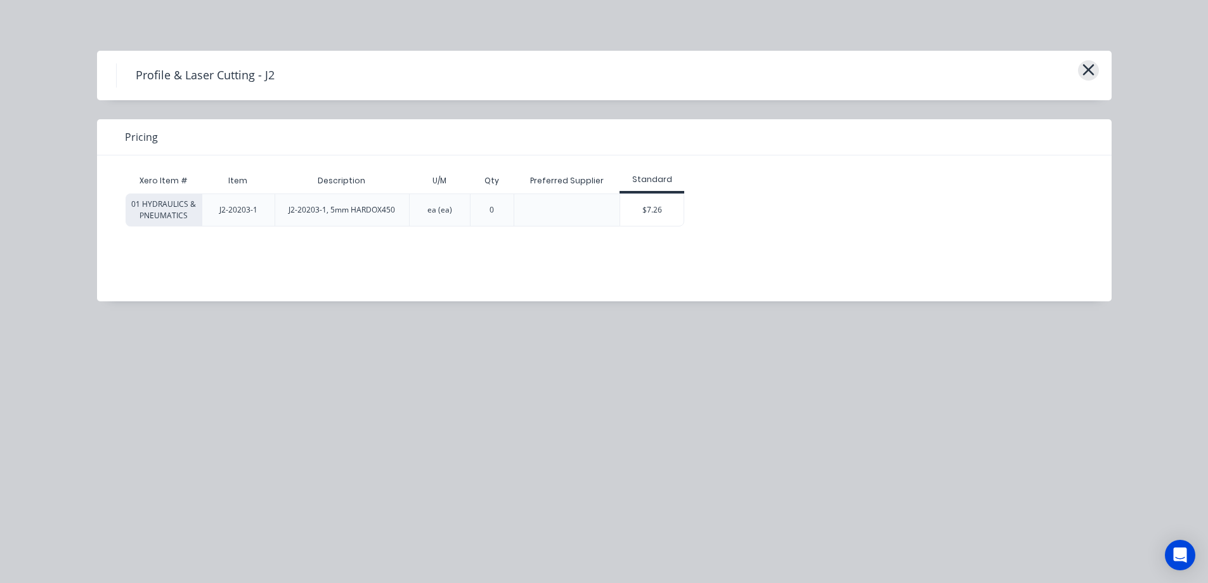
click at [1092, 75] on icon "button" at bounding box center [1088, 70] width 13 height 18
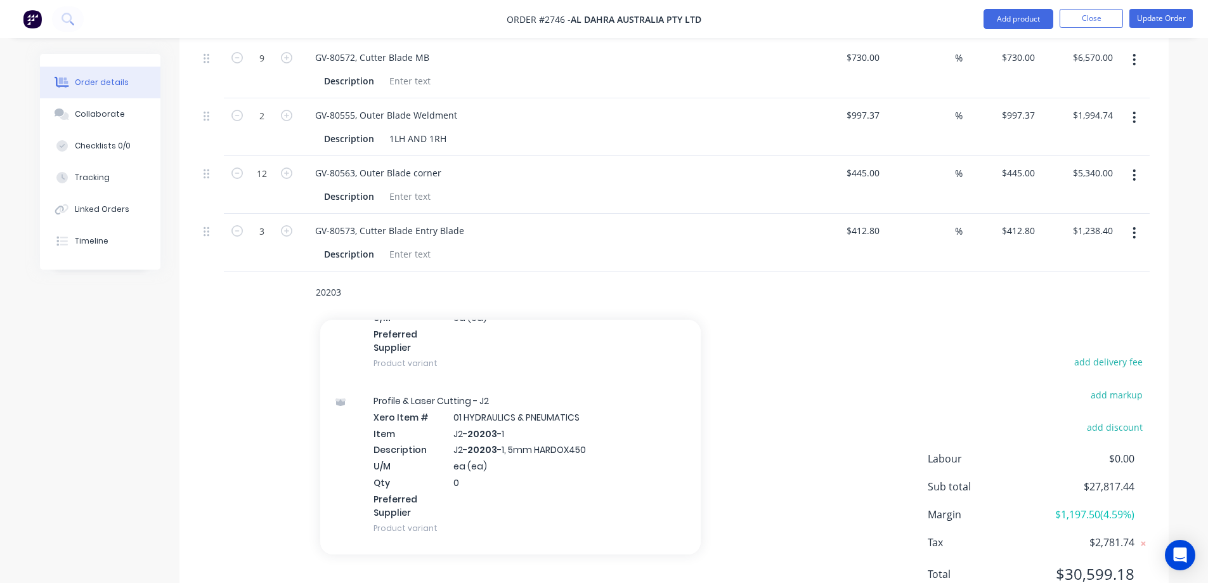
drag, startPoint x: 369, startPoint y: 241, endPoint x: 268, endPoint y: 235, distance: 101.0
click at [268, 271] on div "20203 Add 20203 to order Profile & Laser Cutting I, J, K, L Xero Item # 01 HYDR…" at bounding box center [674, 291] width 951 height 41
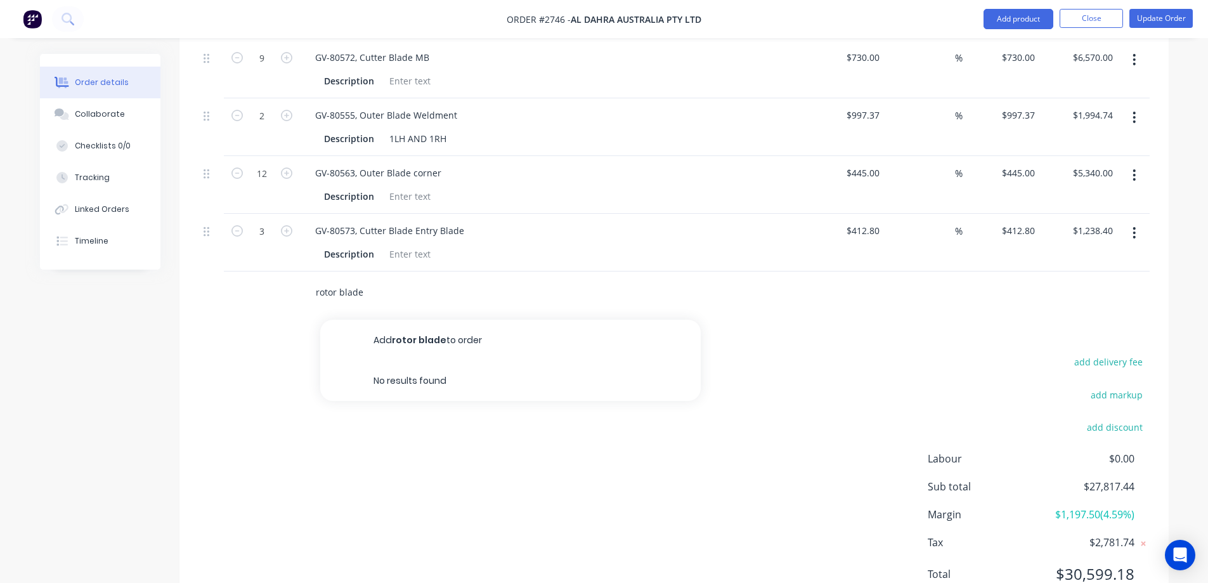
drag, startPoint x: 395, startPoint y: 238, endPoint x: 300, endPoint y: 225, distance: 96.2
click at [300, 271] on div "rotor blade Add rotor blade to order No results found" at bounding box center [528, 291] width 457 height 41
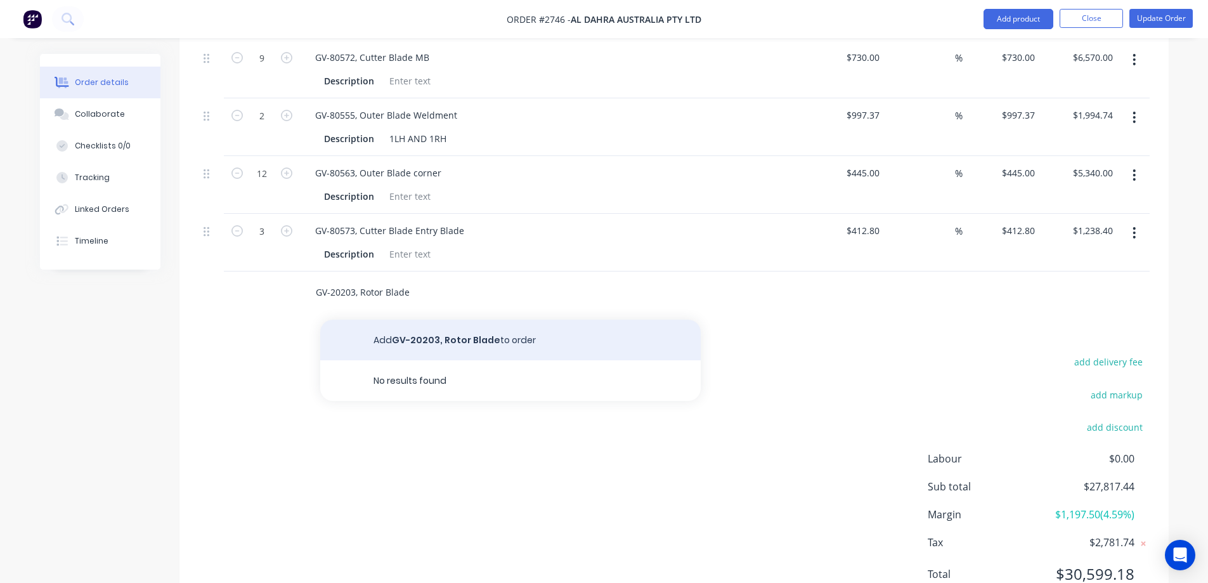
type input "GV-20203, Rotor Blade"
click at [478, 320] on button "Add GV-20203, Rotor Blade to order" at bounding box center [510, 340] width 381 height 41
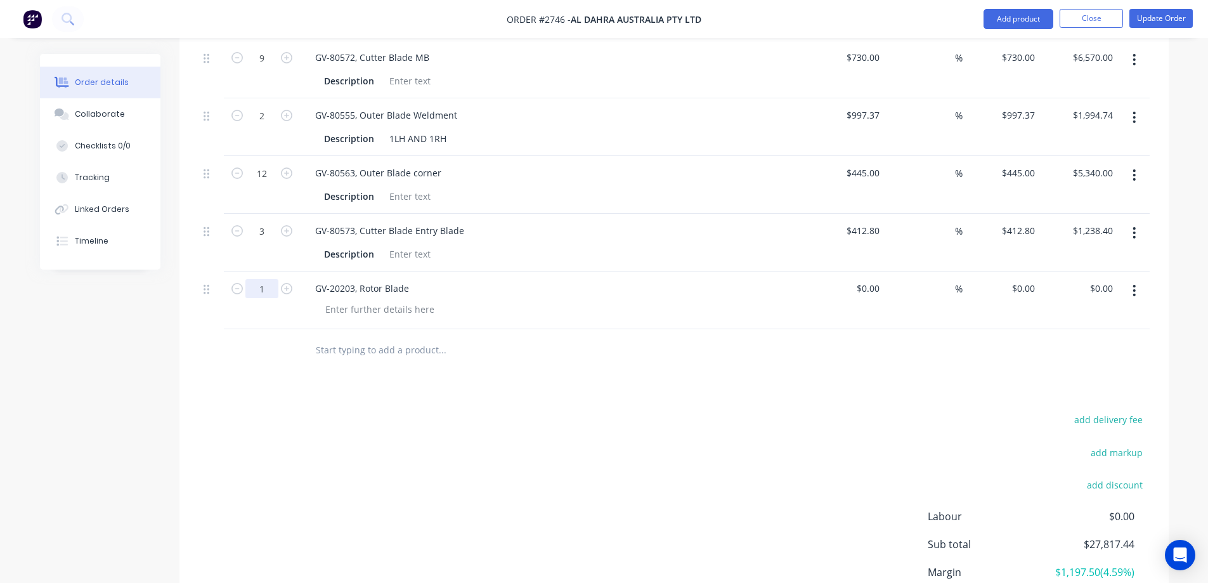
type input "50"
type input "$23.40"
type input "$1,170.00"
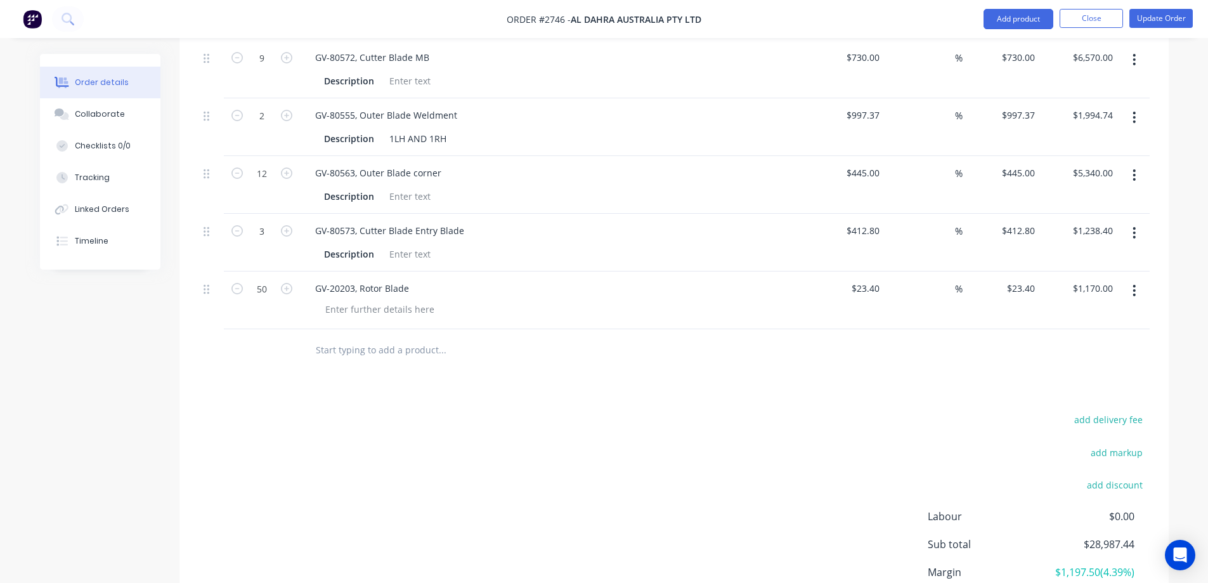
click at [1132, 279] on button "button" at bounding box center [1135, 290] width 30 height 23
click at [1101, 315] on div "Save to catalogue" at bounding box center [1090, 324] width 98 height 18
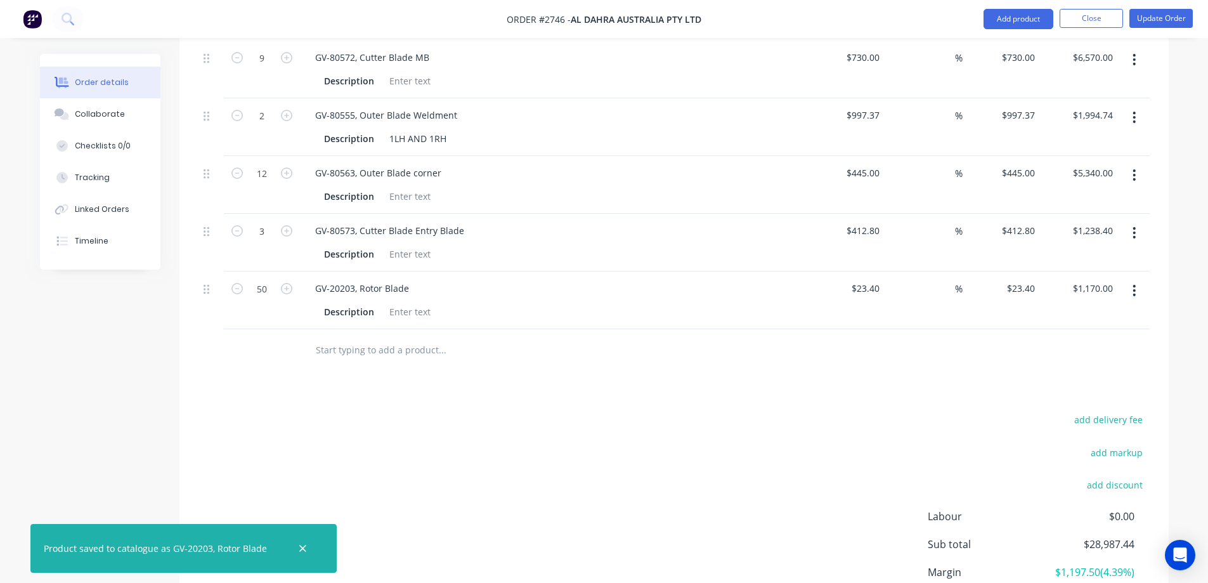
click at [387, 337] on input "text" at bounding box center [442, 349] width 254 height 25
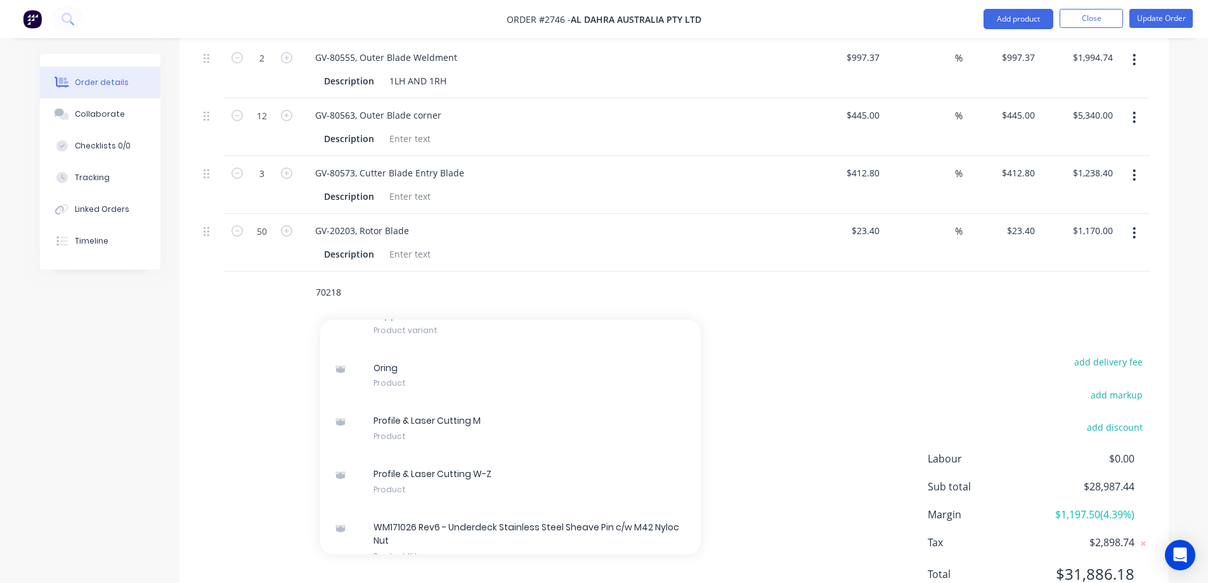
scroll to position [806, 0]
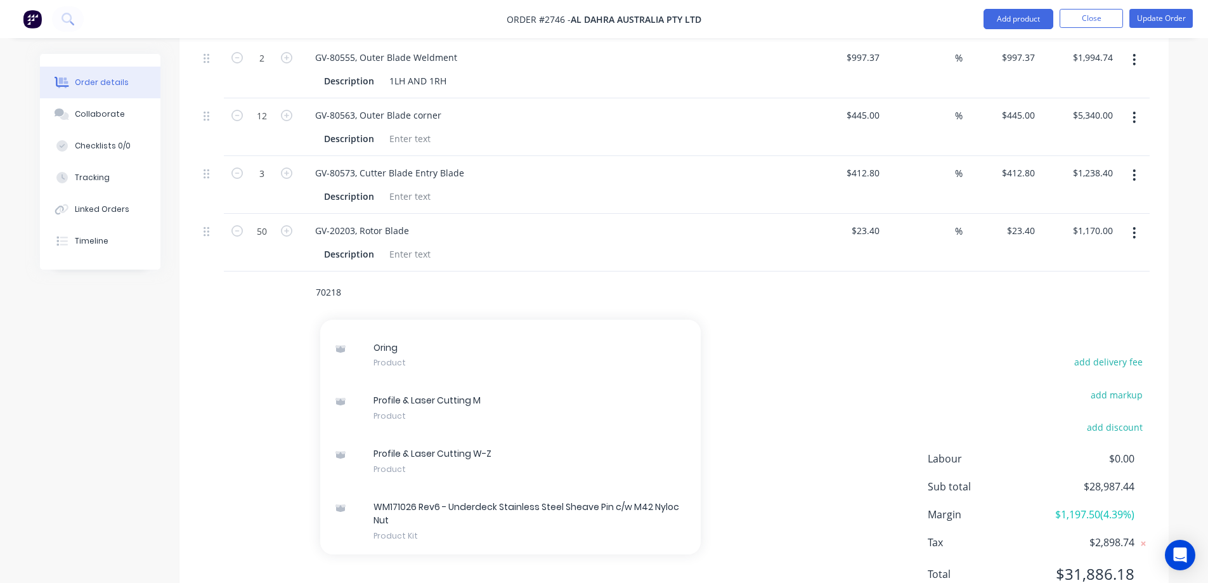
drag, startPoint x: 362, startPoint y: 234, endPoint x: 211, endPoint y: 230, distance: 150.4
click at [211, 271] on div "70218 Add 70218 to order Profile & Laser Cutting M Xero Item # 01 HYDRAULICS & …" at bounding box center [674, 291] width 951 height 41
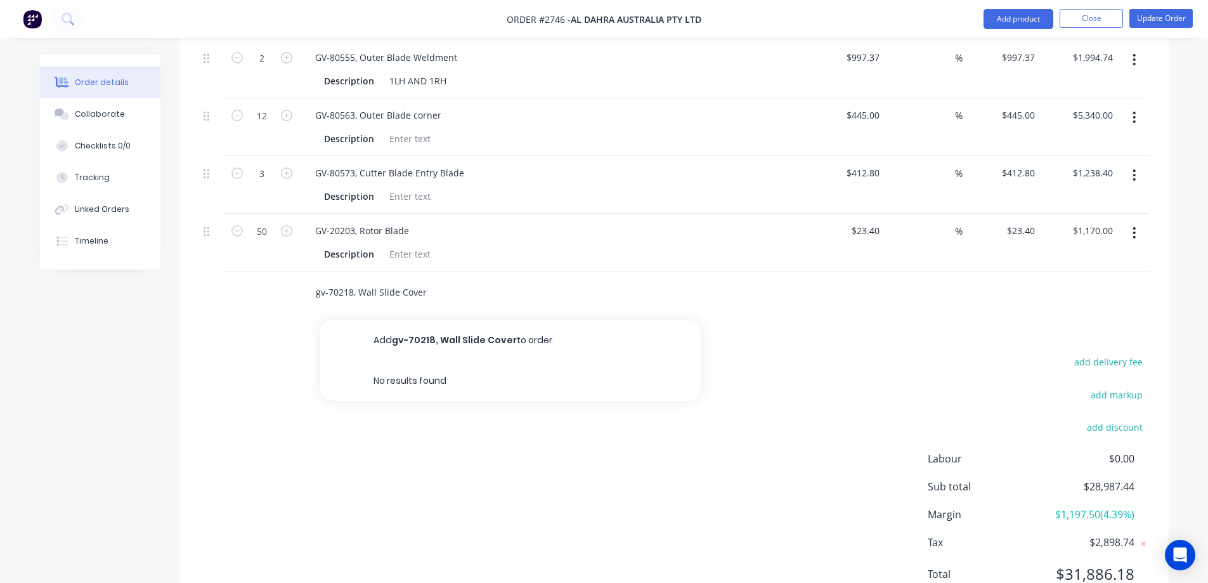
click at [322, 279] on input "gv-70218, Wall Slide Cover" at bounding box center [442, 291] width 254 height 25
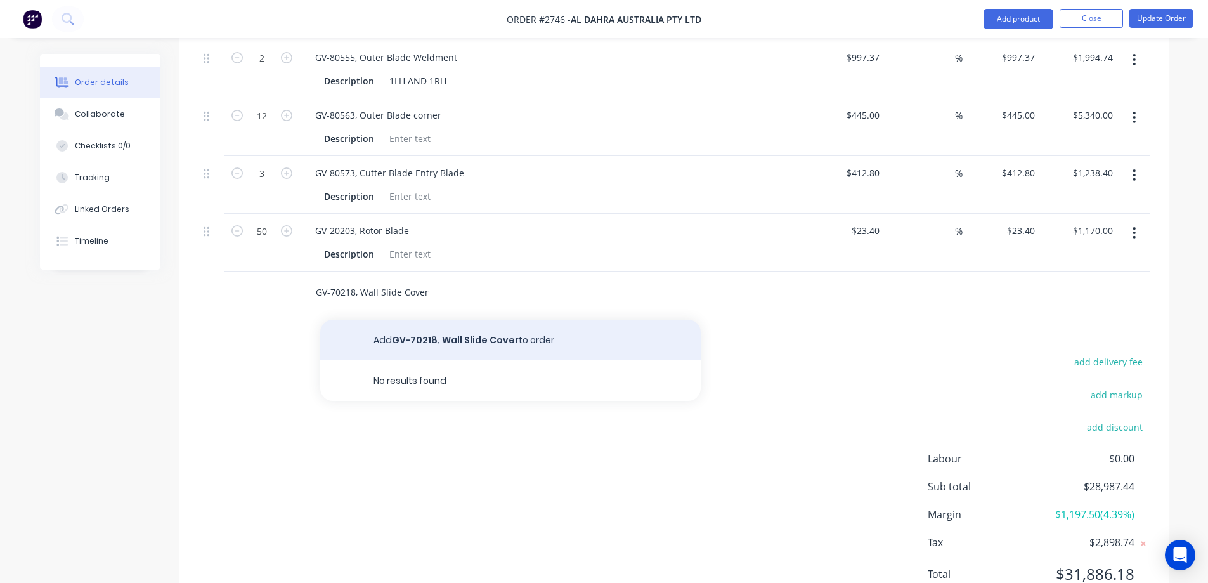
type input "GV-70218, Wall Slide Cover"
click at [467, 320] on button "Add GV-70218, Wall Slide Cover to order" at bounding box center [510, 340] width 381 height 41
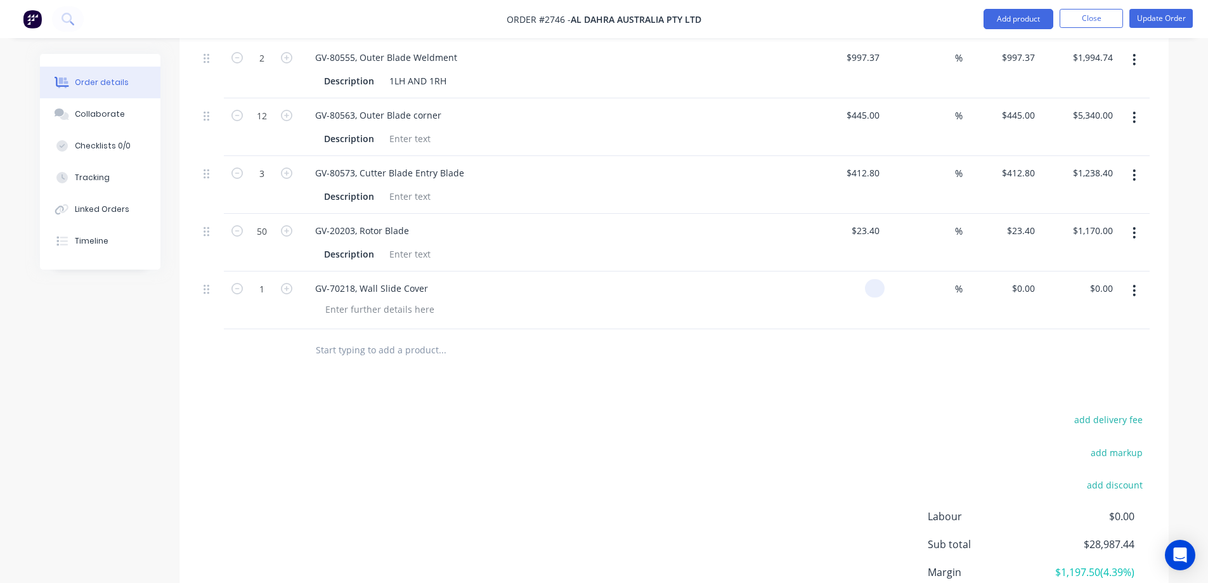
click at [870, 279] on input at bounding box center [877, 288] width 15 height 18
type input "$76.50"
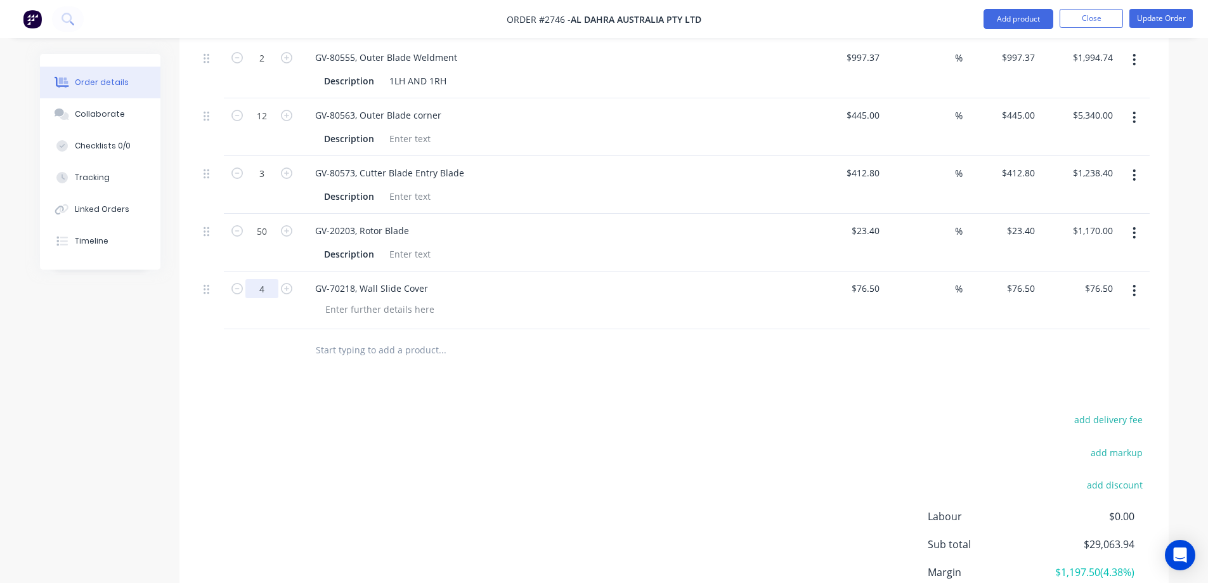
type input "4"
type input "$306.00"
click at [1131, 279] on button "button" at bounding box center [1135, 290] width 30 height 23
drag, startPoint x: 1109, startPoint y: 263, endPoint x: 1015, endPoint y: 293, distance: 99.3
click at [1110, 315] on div "Save to catalogue" at bounding box center [1090, 324] width 98 height 18
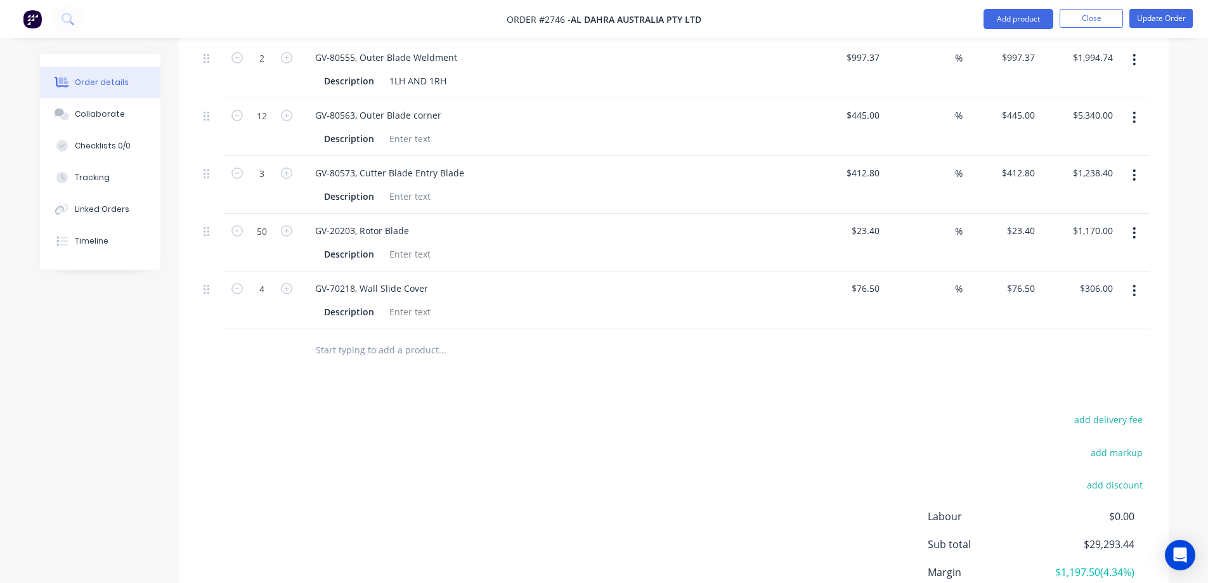
click at [416, 337] on input "text" at bounding box center [442, 349] width 254 height 25
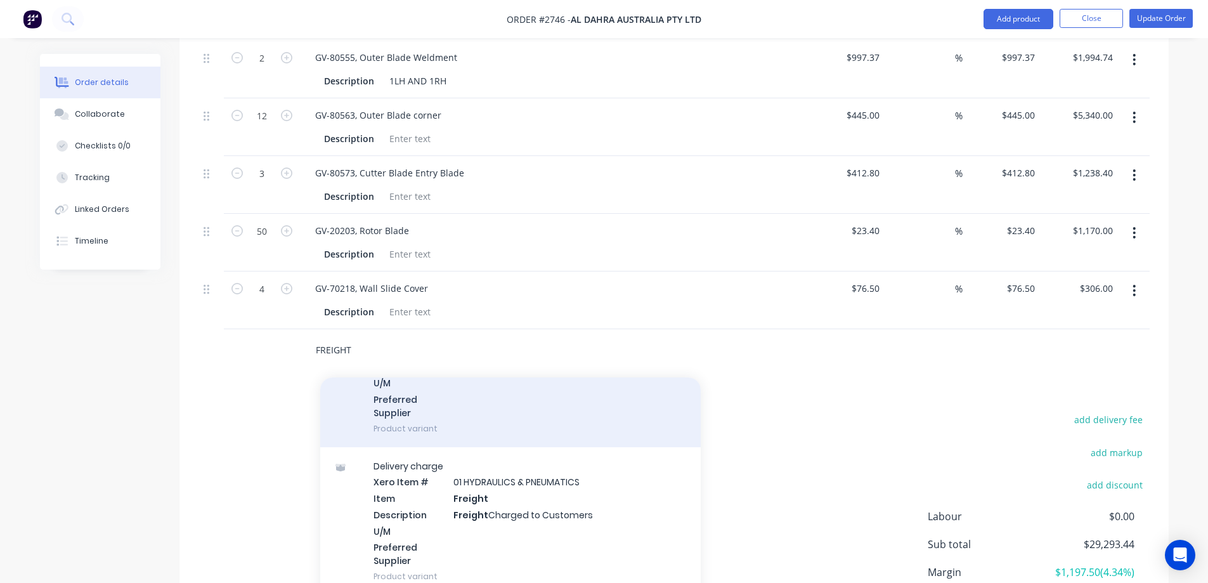
scroll to position [444, 0]
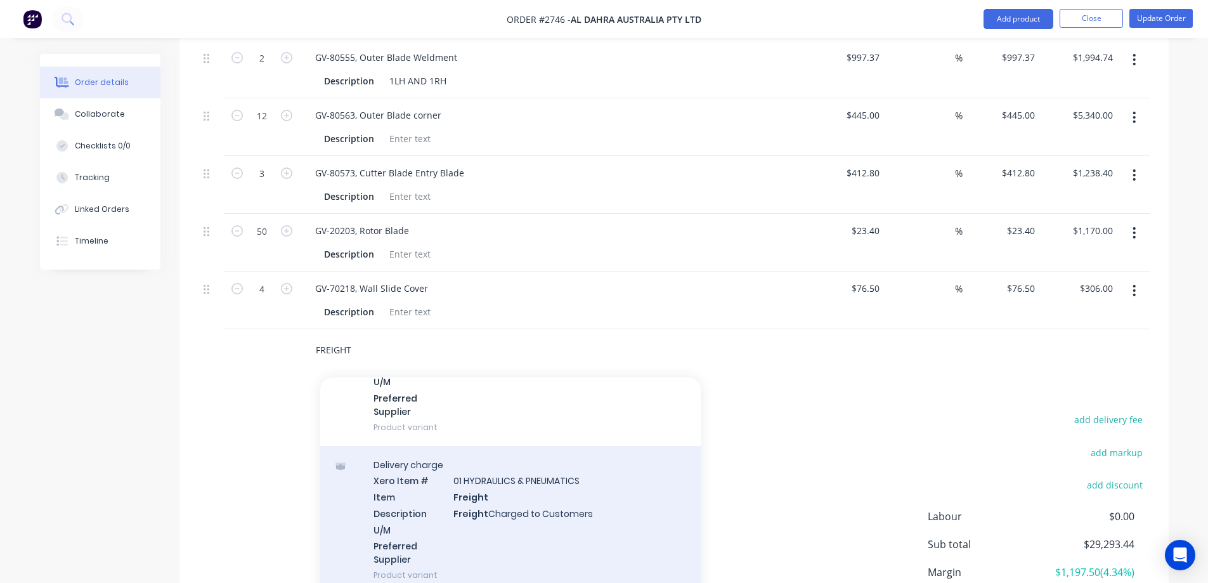
type input "FREIGHT"
click at [579, 449] on div "Delivery charge Xero Item # 01 HYDRAULICS & PNEUMATICS Item Freight Description…" at bounding box center [510, 520] width 381 height 148
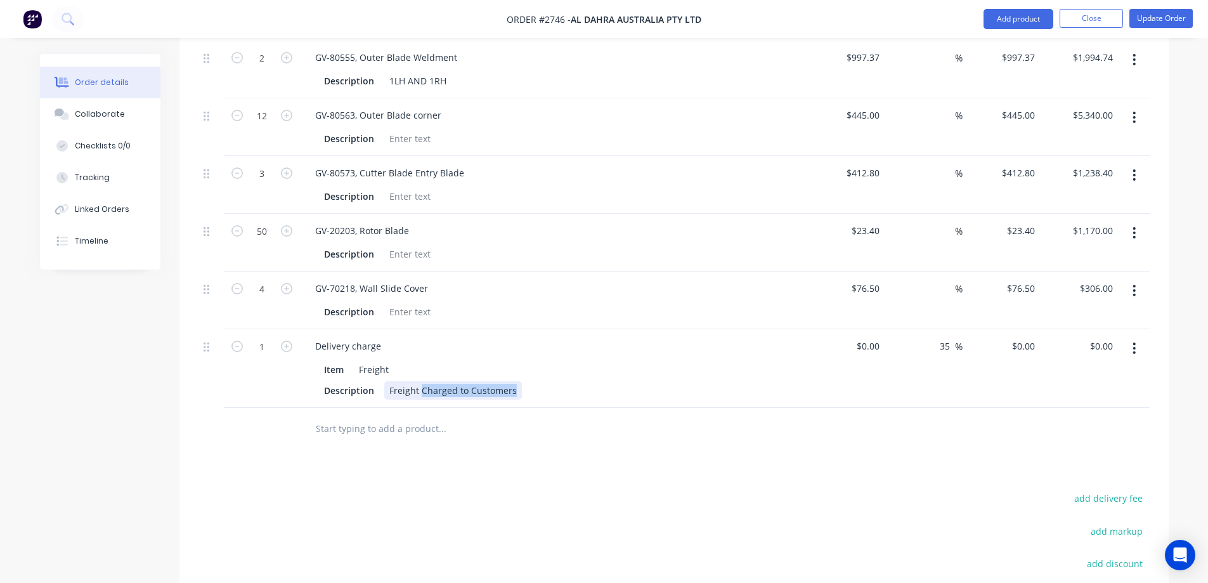
drag, startPoint x: 516, startPoint y: 337, endPoint x: 419, endPoint y: 336, distance: 97.0
click at [419, 381] on div "Freight Charged to Customers" at bounding box center [453, 390] width 138 height 18
click at [1110, 337] on input "$0.00" at bounding box center [1103, 346] width 29 height 18
type input "620.8125"
type input "$620.81"
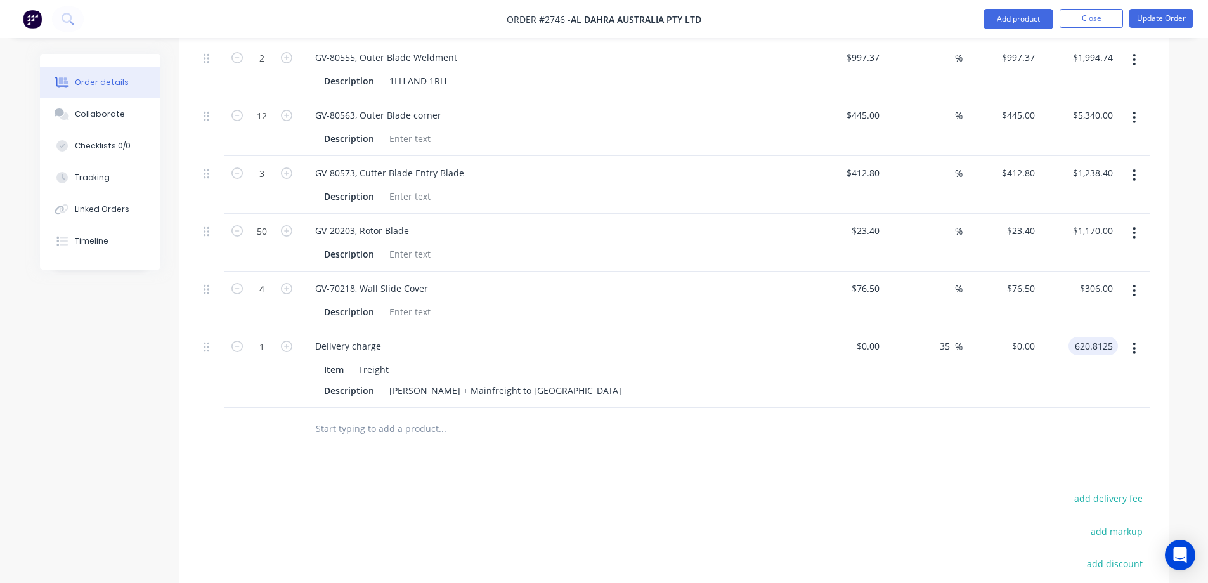
type input "$620.81"
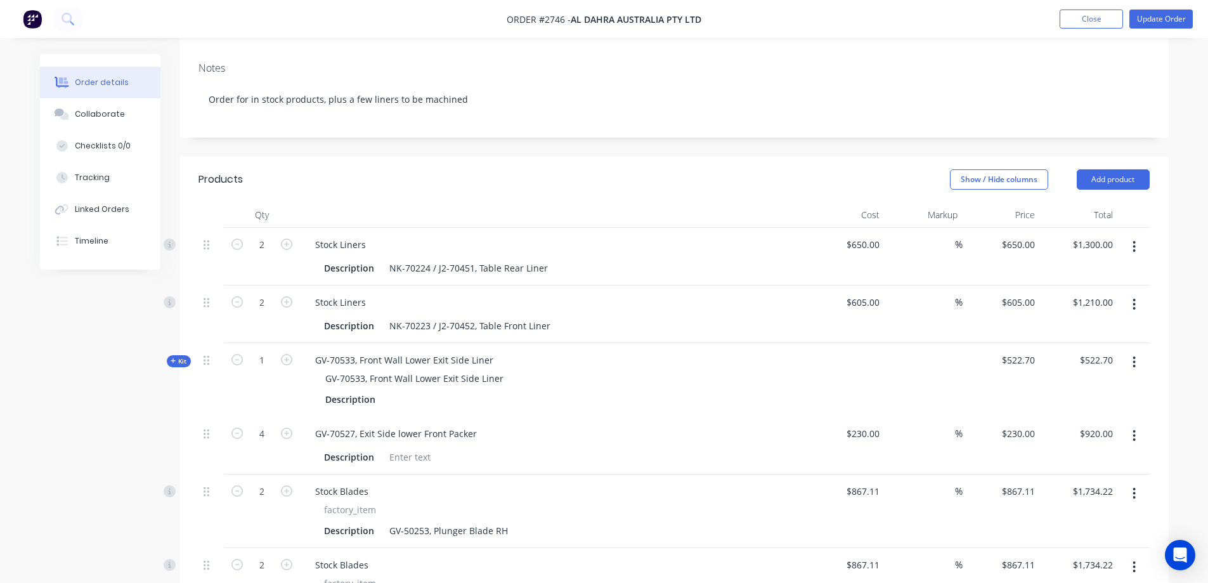
scroll to position [274, 0]
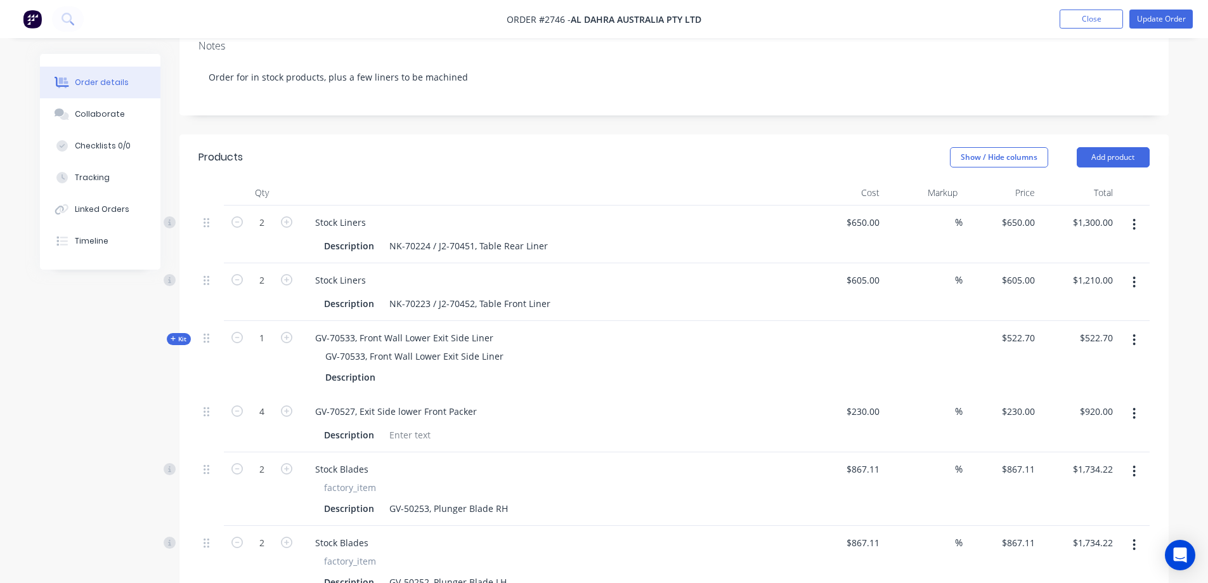
click at [173, 336] on icon at bounding box center [174, 339] width 6 height 6
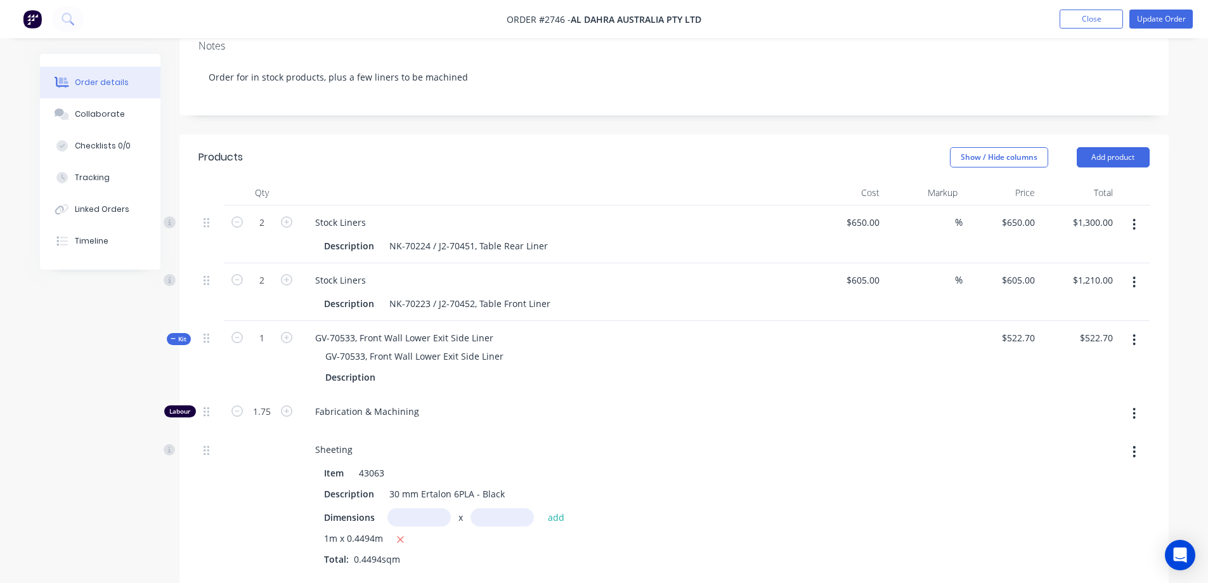
click at [177, 334] on span "Kit" at bounding box center [179, 339] width 16 height 10
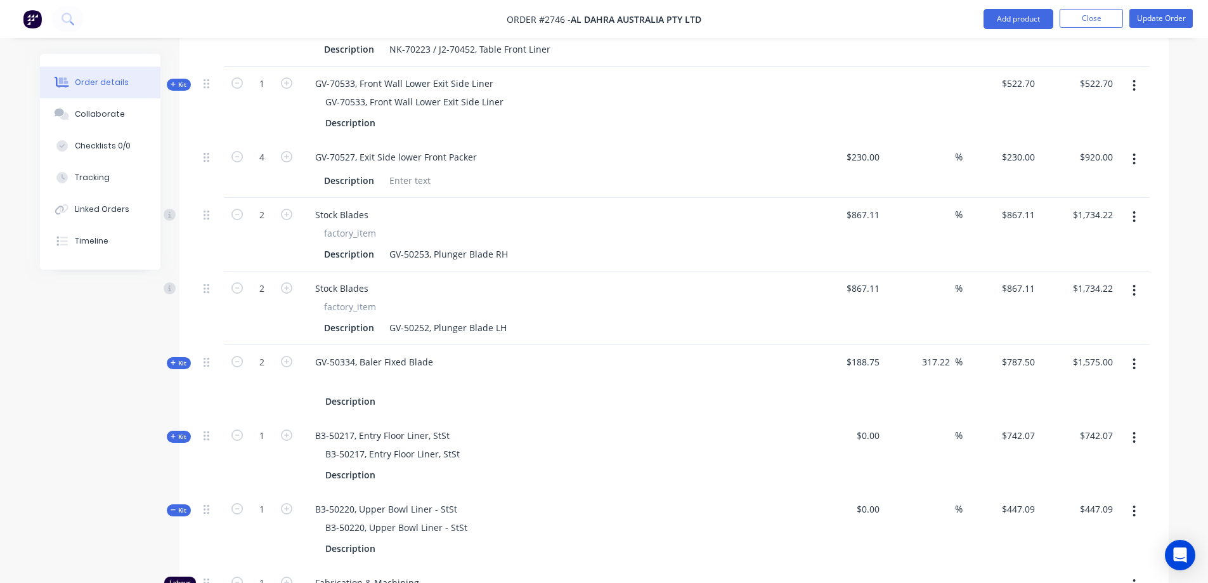
scroll to position [591, 0]
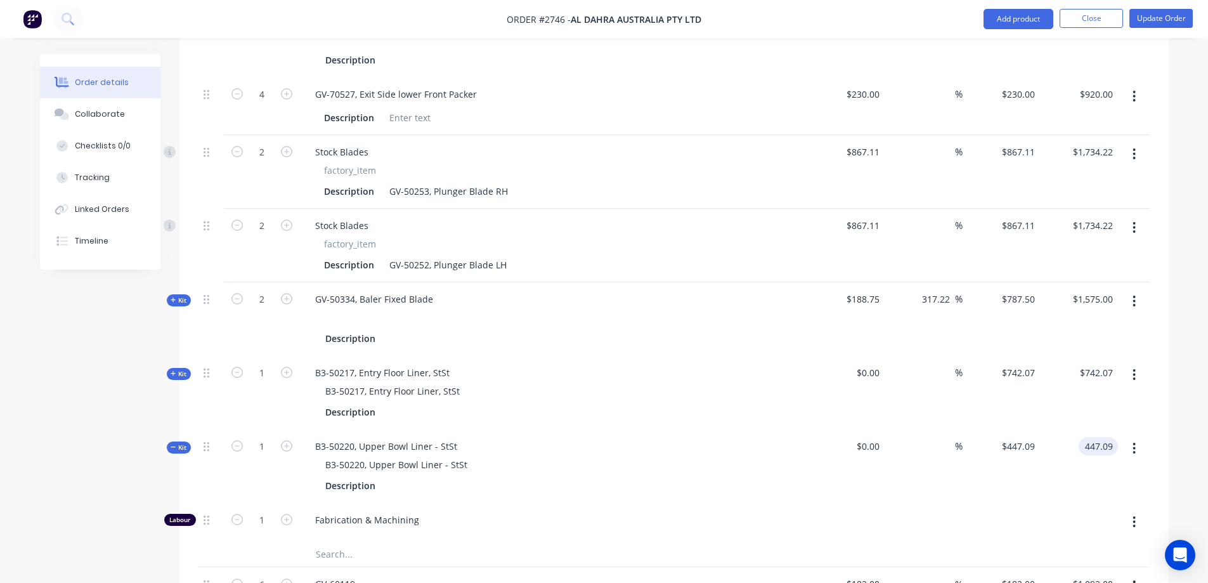
click at [1112, 437] on input "447.09" at bounding box center [1101, 446] width 34 height 18
type input "437.30"
type input "$437.30"
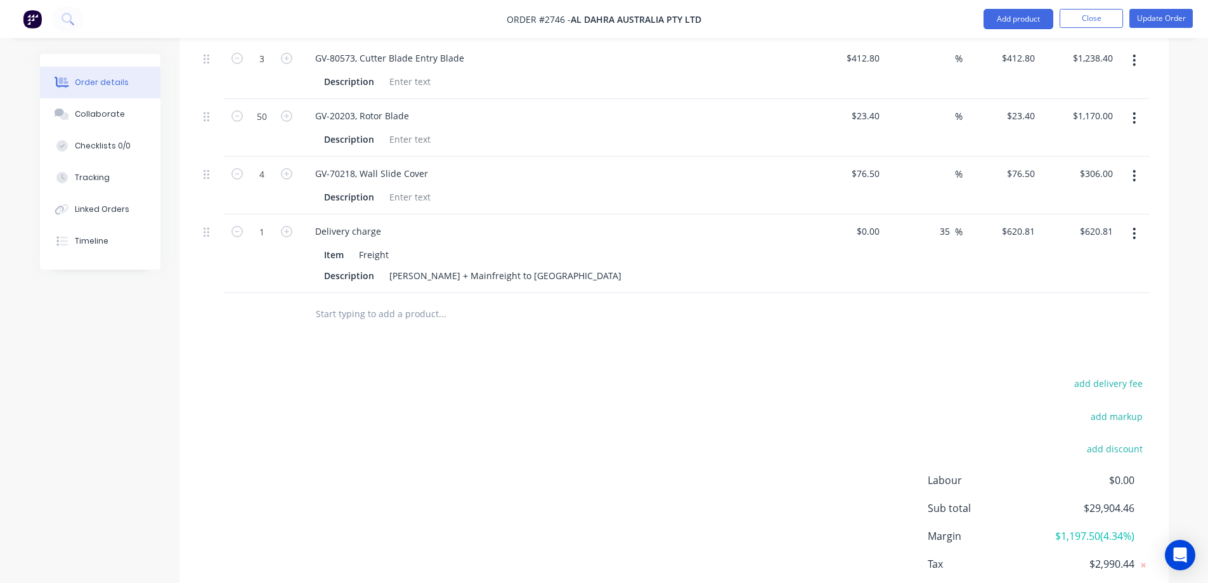
scroll to position [1543, 0]
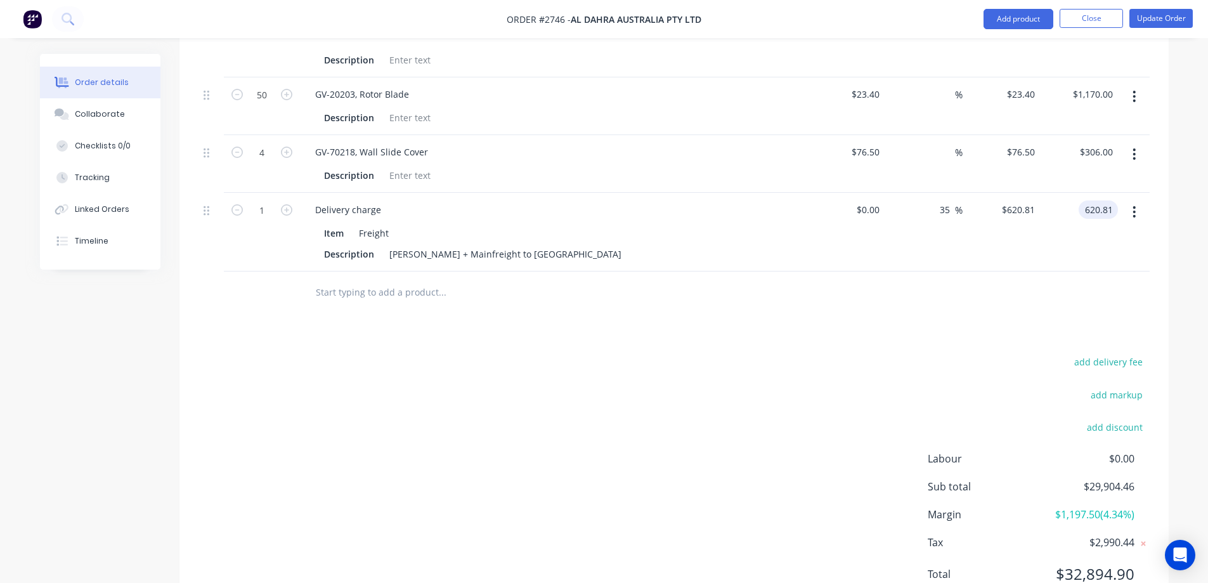
click at [1103, 200] on input "620.81" at bounding box center [1101, 209] width 34 height 18
type input "631.80"
type input "$631.80"
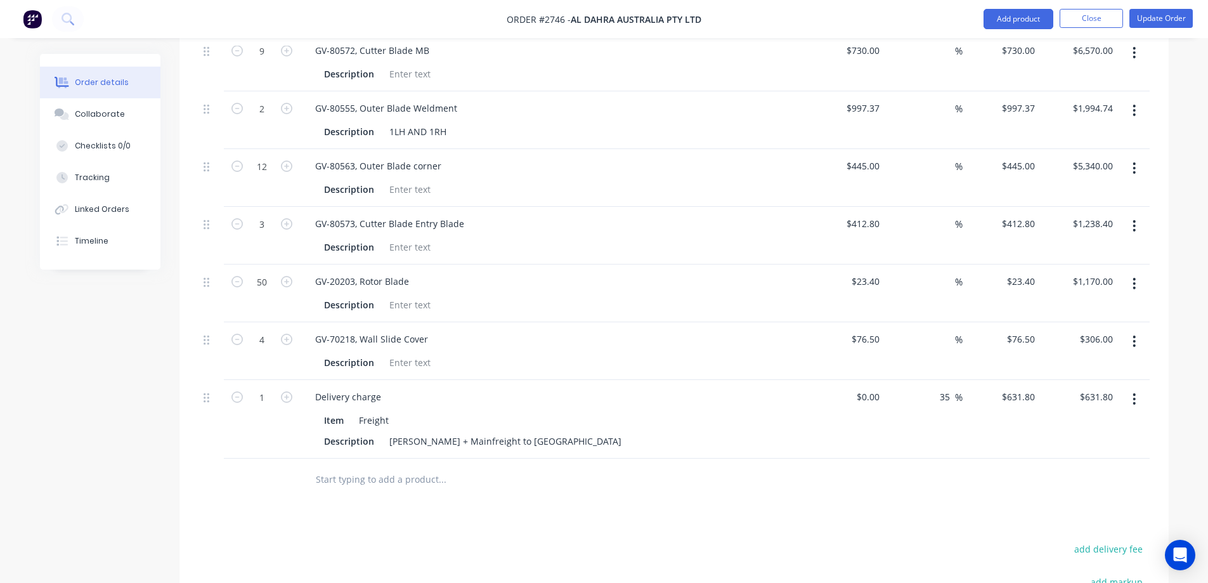
scroll to position [1352, 0]
click at [740, 469] on div at bounding box center [528, 481] width 447 height 25
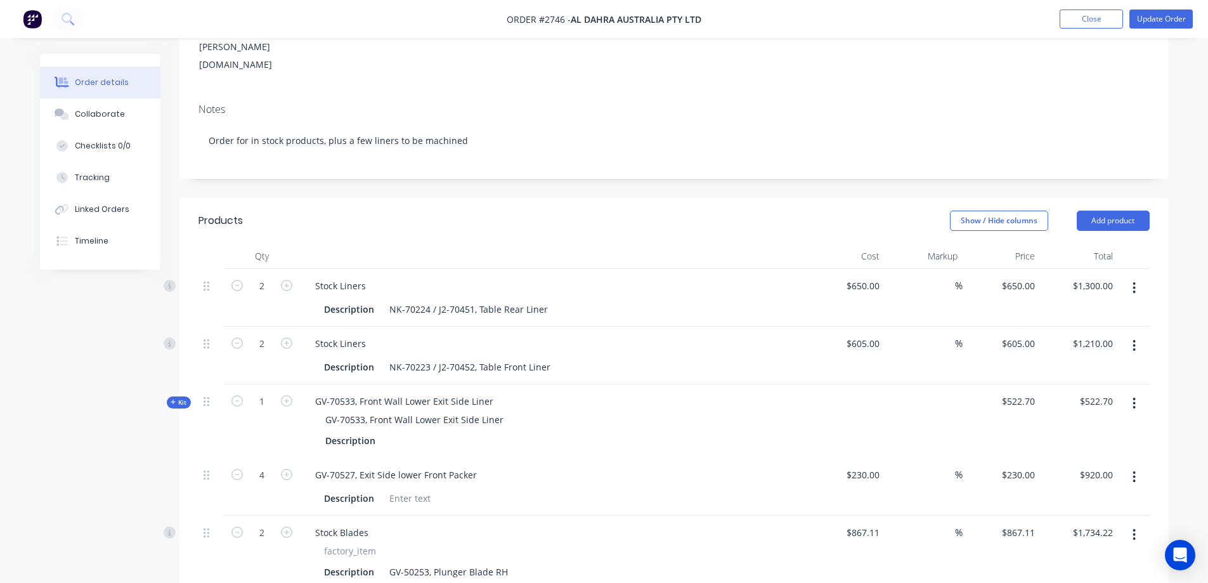
scroll to position [0, 0]
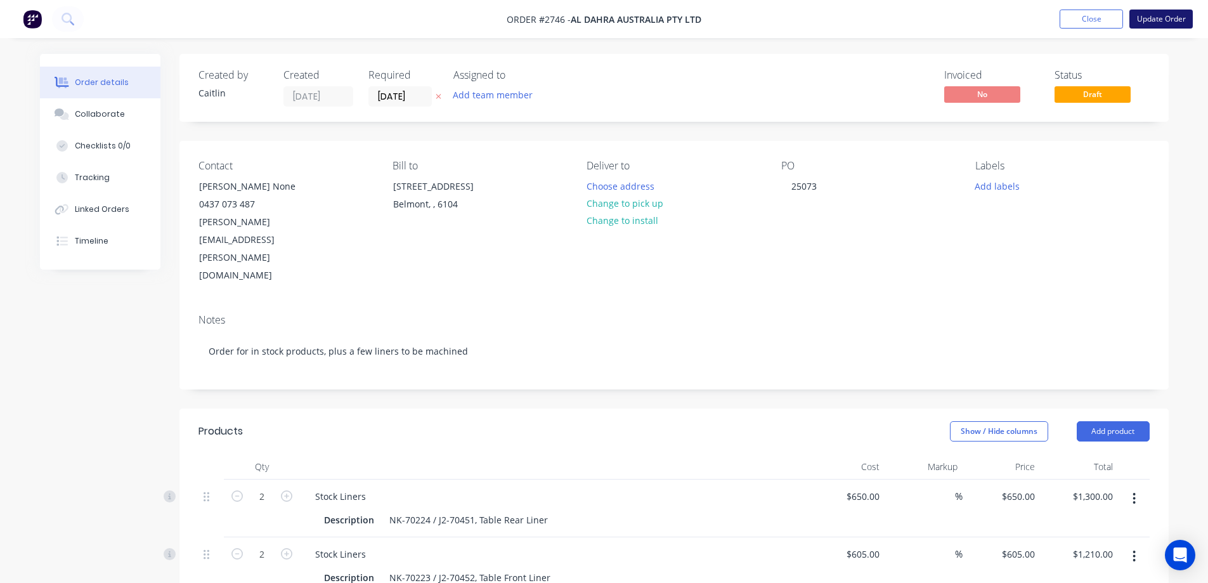
click at [1153, 15] on button "Update Order" at bounding box center [1161, 19] width 63 height 19
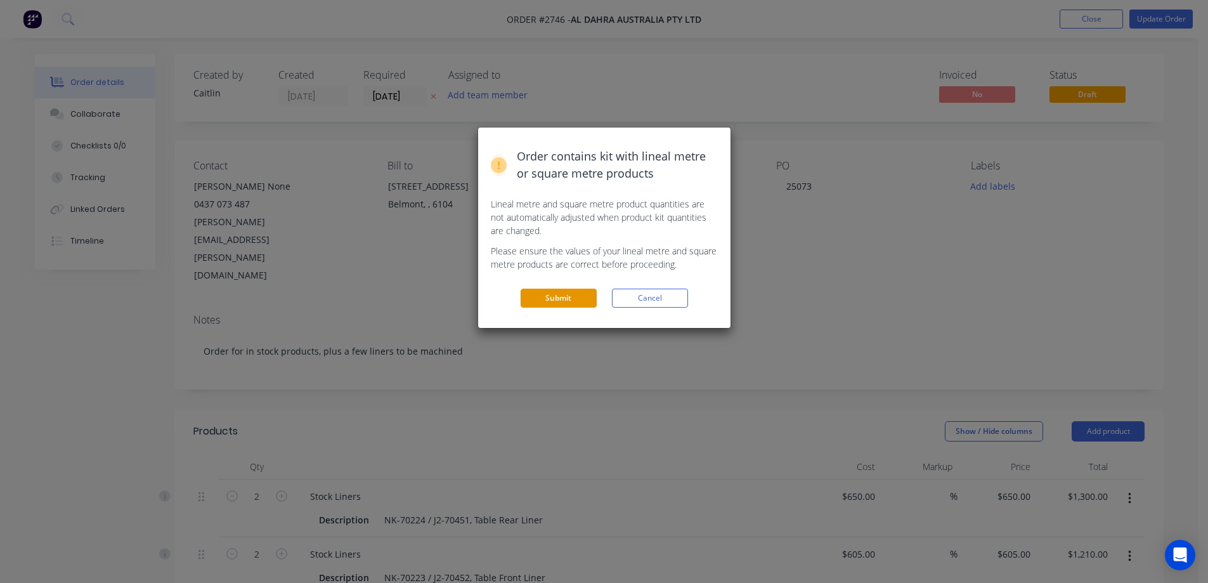
click at [575, 293] on button "Submit" at bounding box center [559, 298] width 76 height 19
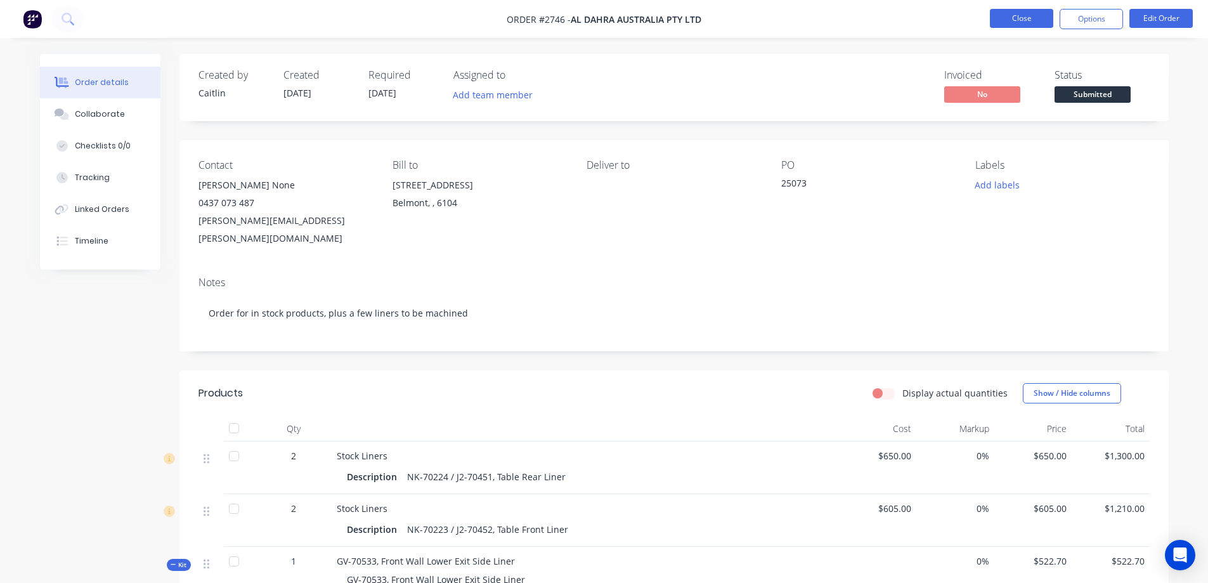
click at [1024, 16] on button "Close" at bounding box center [1021, 18] width 63 height 19
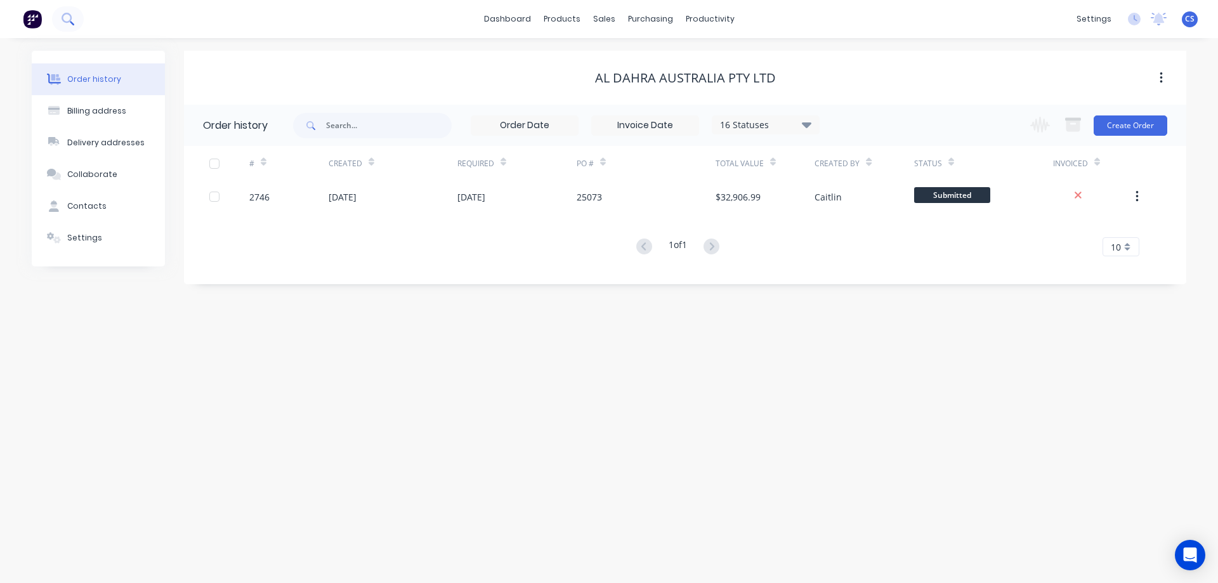
click at [72, 21] on icon at bounding box center [68, 19] width 12 height 12
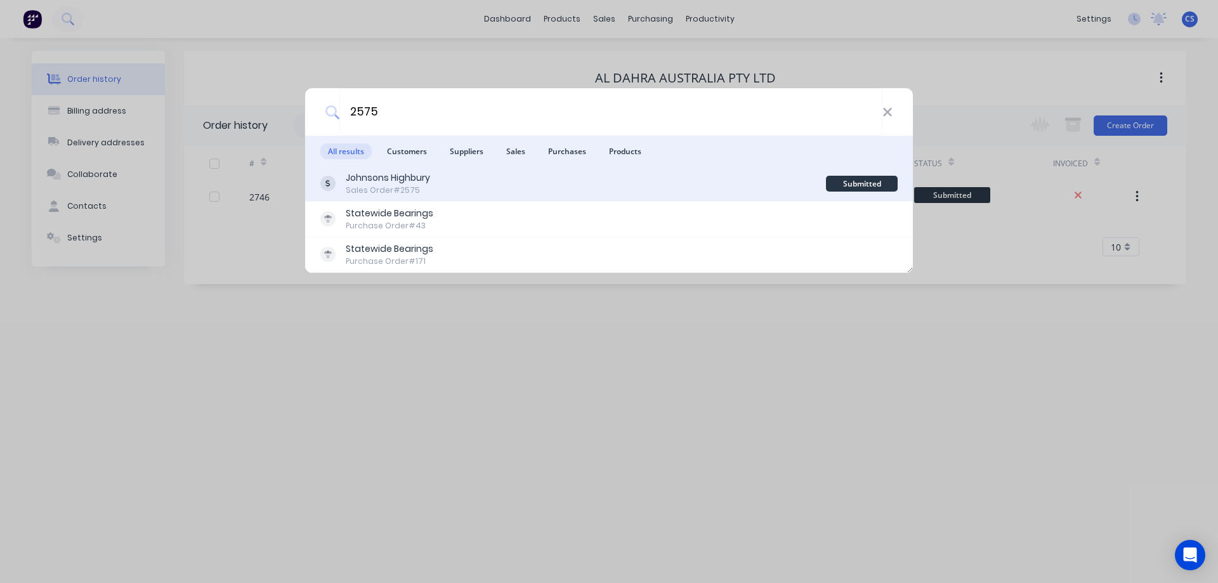
click at [516, 179] on div "Johnsons Highbury Sales Order #2575" at bounding box center [573, 183] width 506 height 25
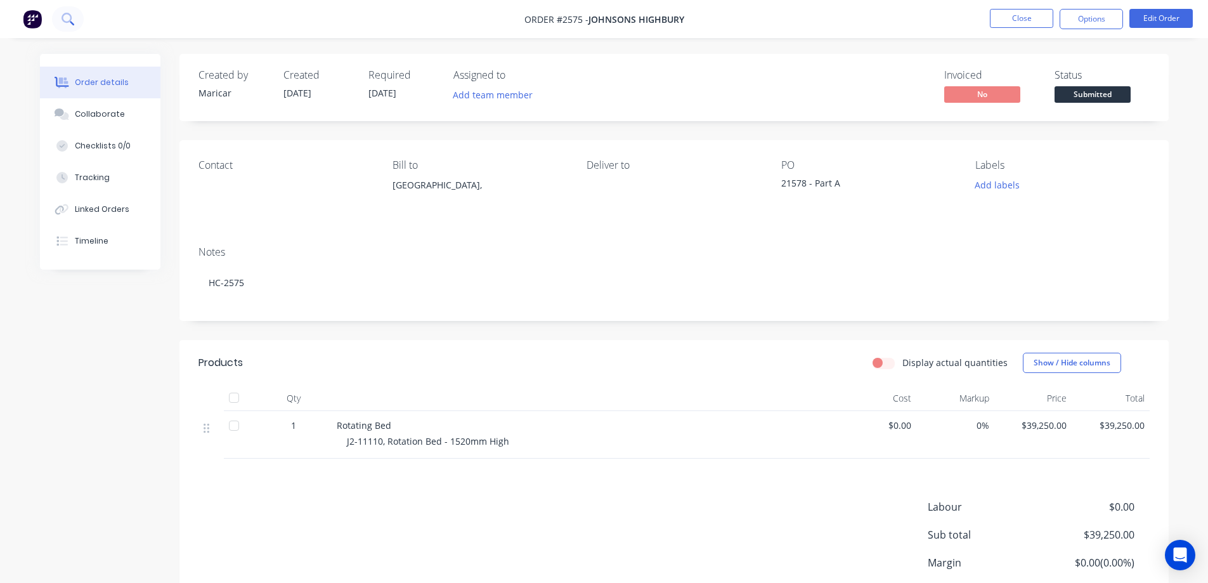
click at [63, 15] on icon at bounding box center [68, 19] width 12 height 12
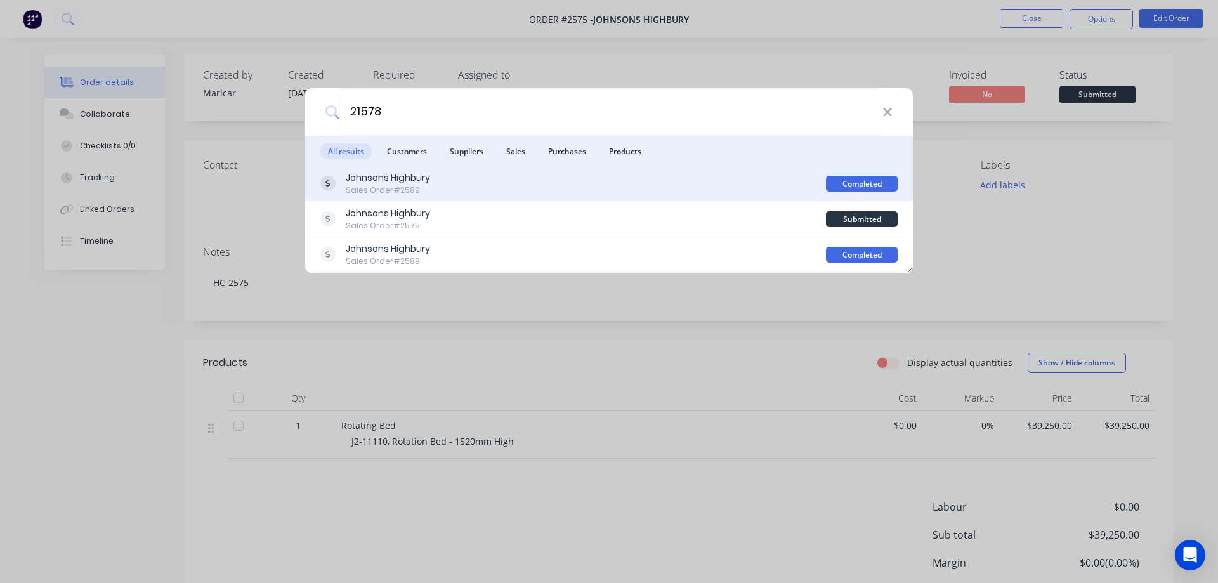
click at [490, 182] on div "Johnsons Highbury Sales Order #2589" at bounding box center [573, 183] width 506 height 25
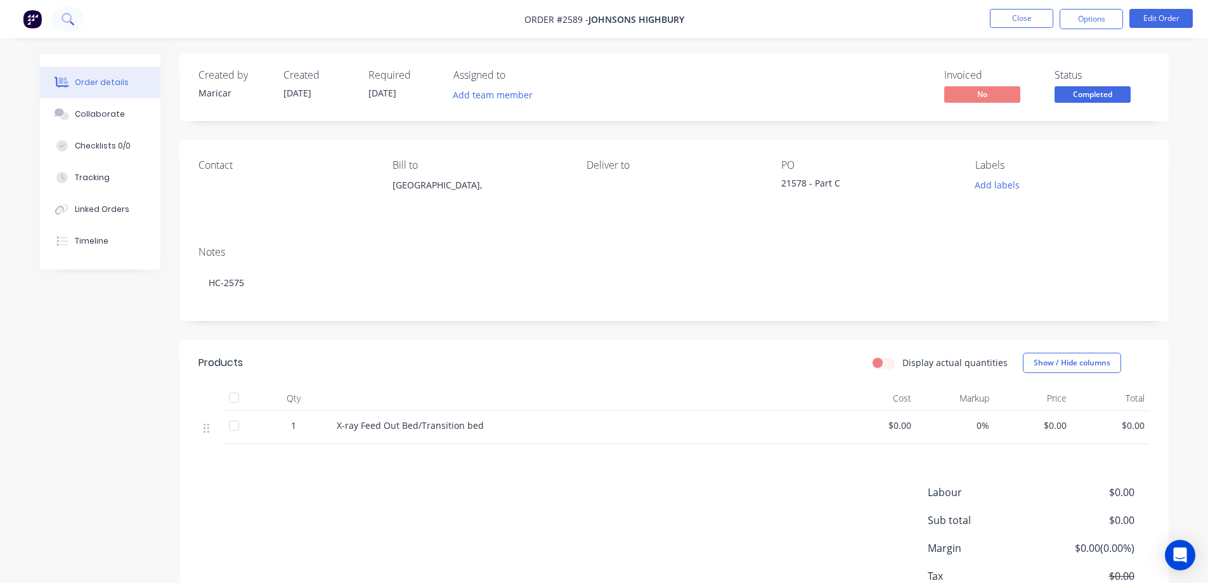
click at [65, 21] on icon at bounding box center [67, 18] width 10 height 10
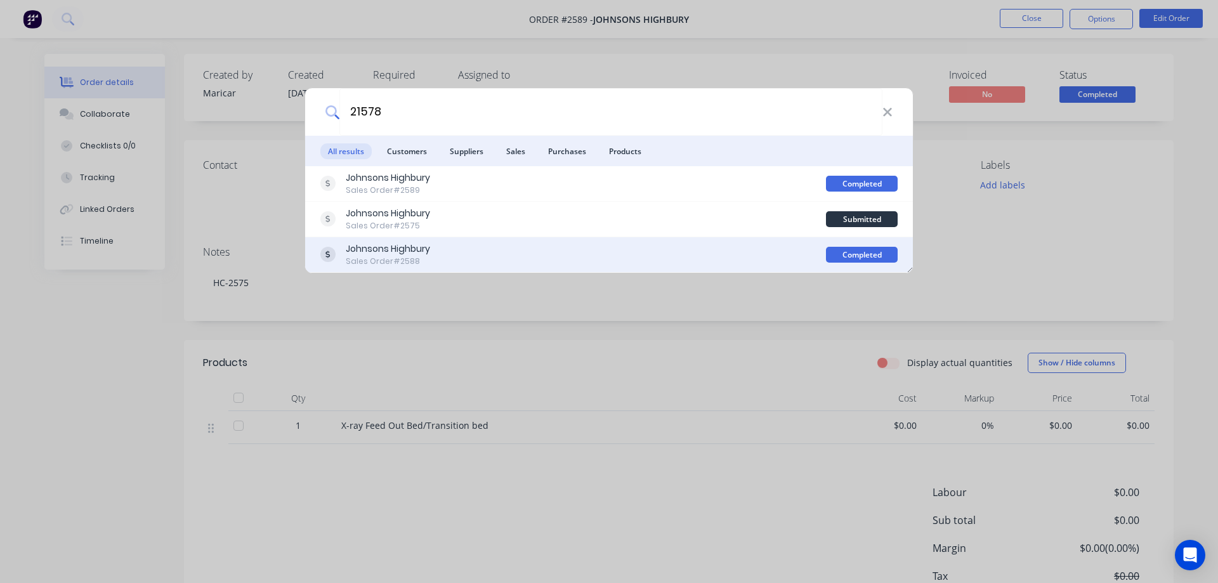
click at [486, 256] on div "Johnsons Highbury Sales Order #2588" at bounding box center [573, 254] width 506 height 25
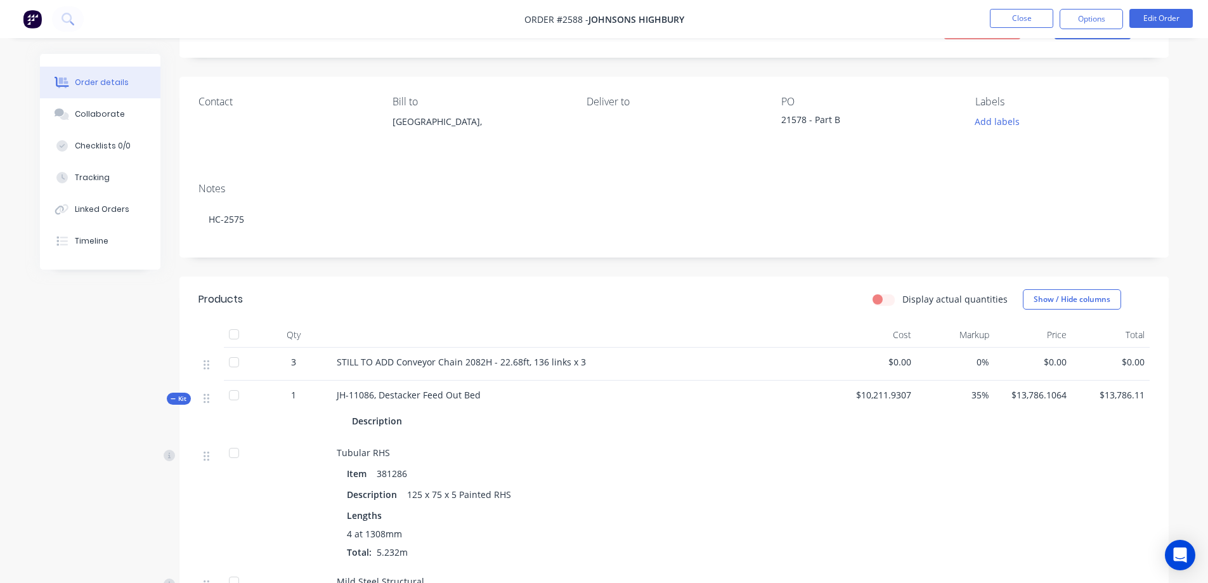
scroll to position [127, 0]
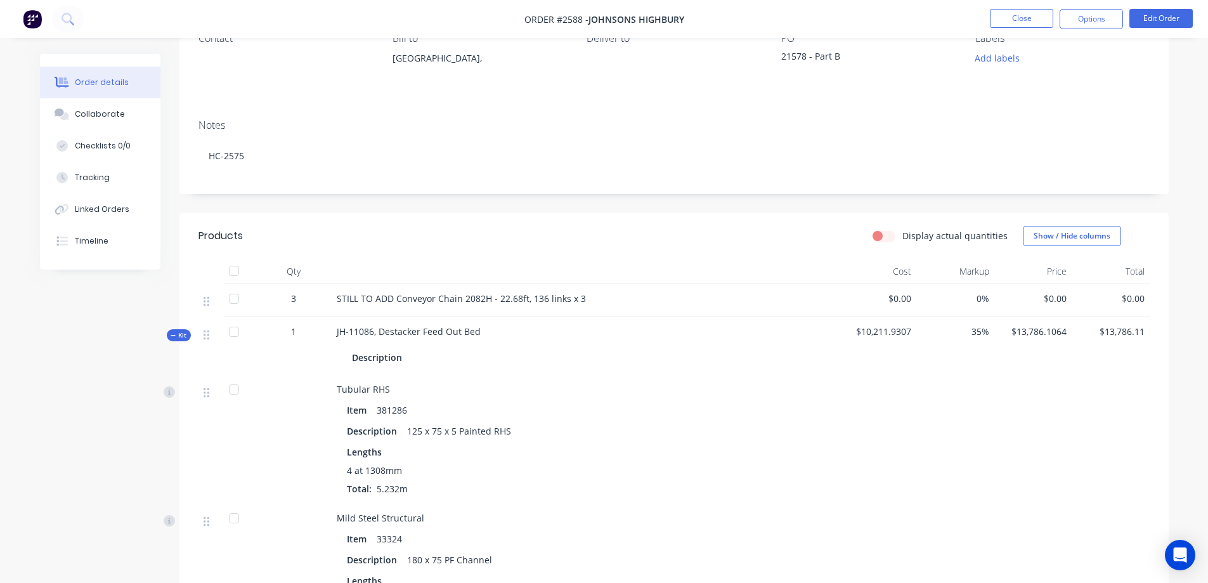
click at [181, 334] on span "Kit" at bounding box center [179, 335] width 16 height 10
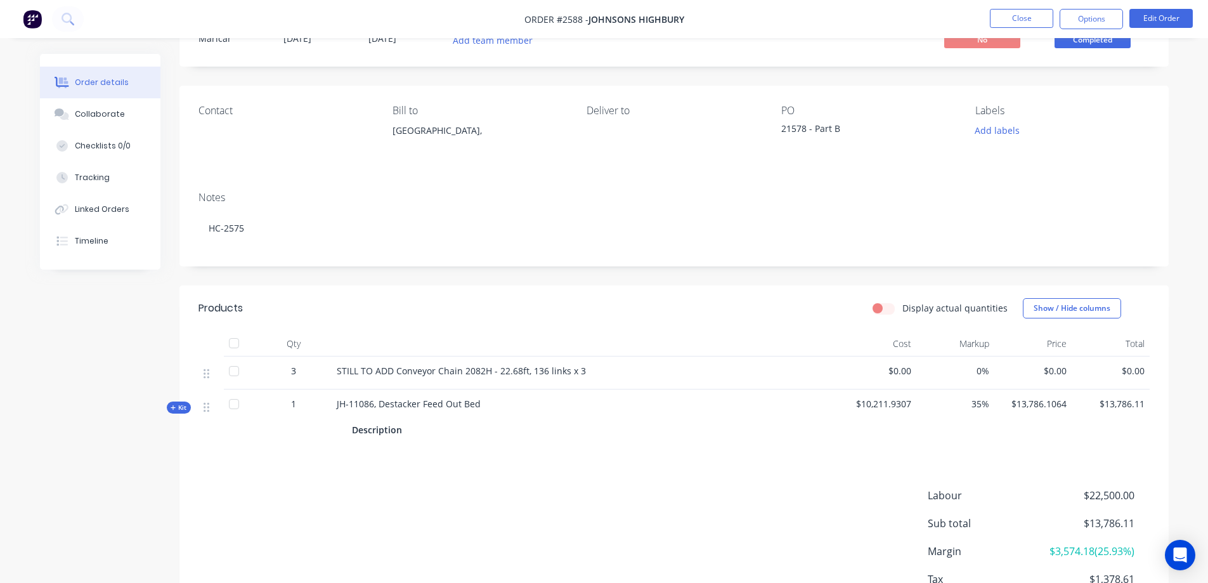
scroll to position [0, 0]
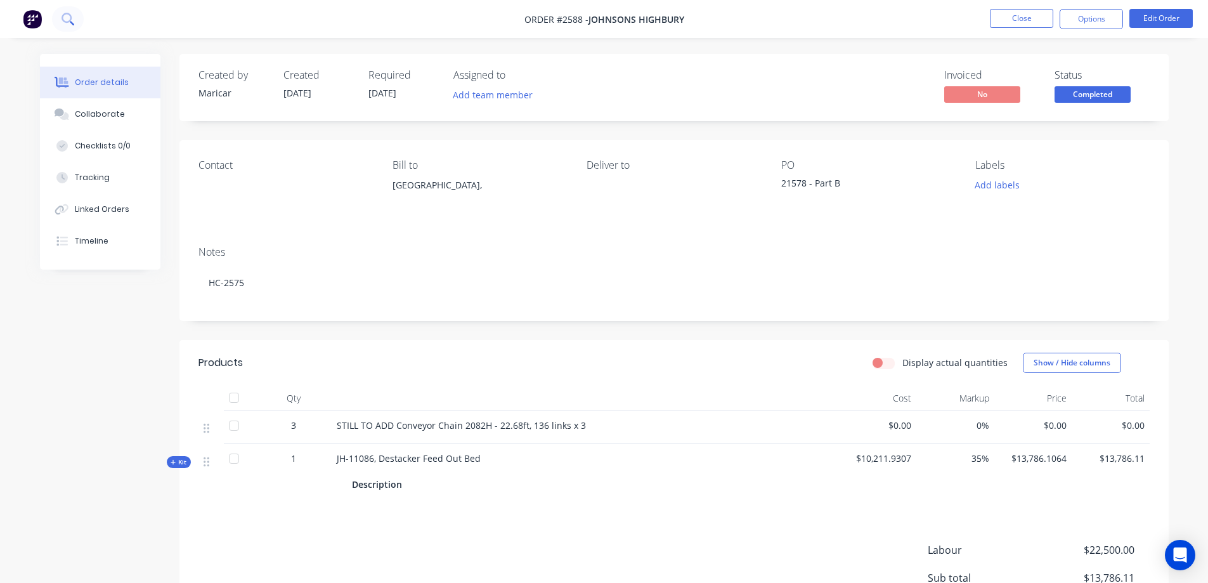
click at [63, 14] on icon at bounding box center [68, 19] width 12 height 12
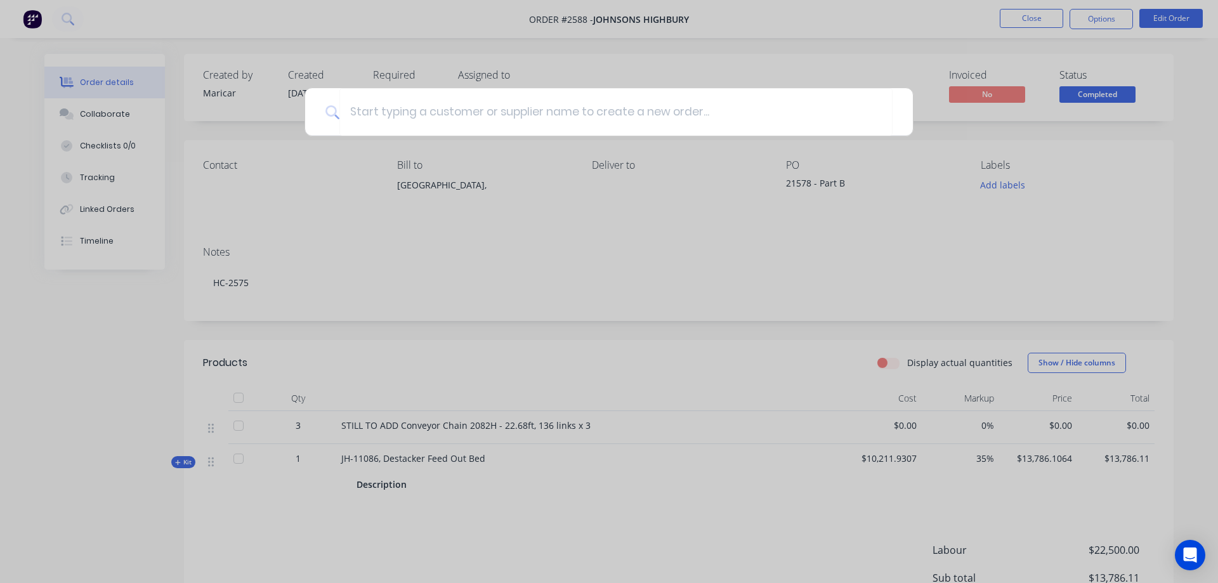
click at [88, 397] on div at bounding box center [609, 291] width 1218 height 583
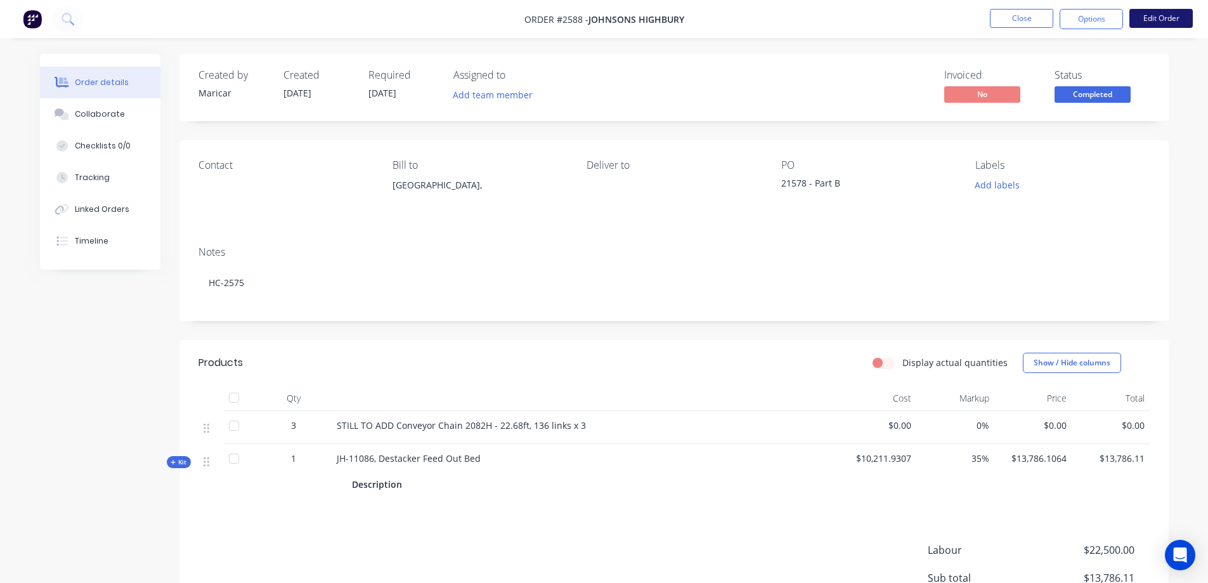
click at [1173, 20] on button "Edit Order" at bounding box center [1161, 18] width 63 height 19
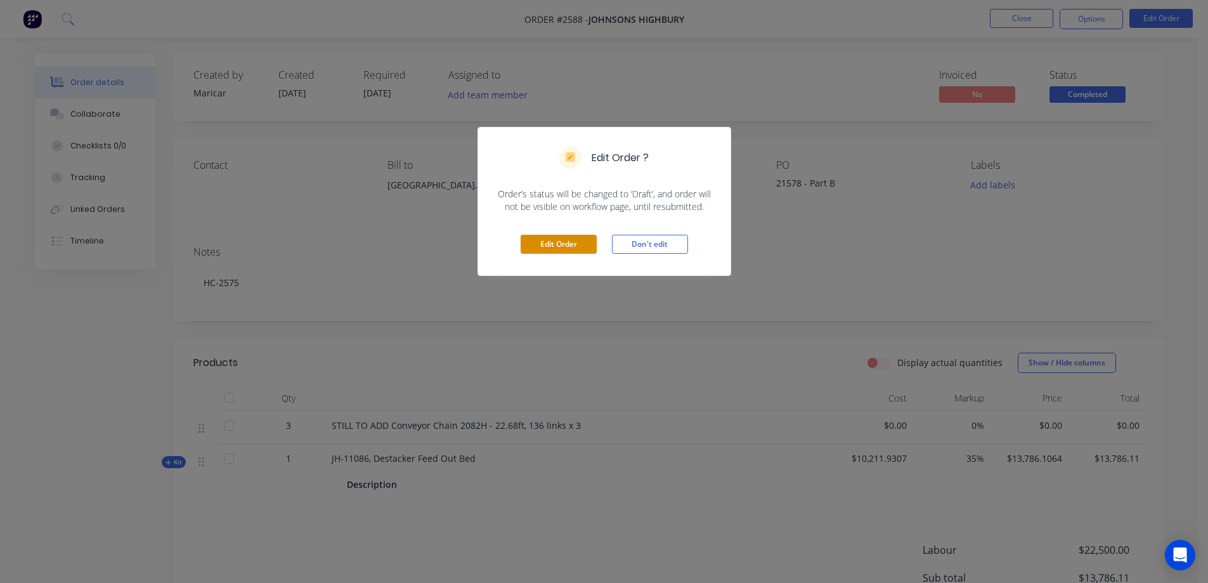
click at [556, 241] on button "Edit Order" at bounding box center [559, 244] width 76 height 19
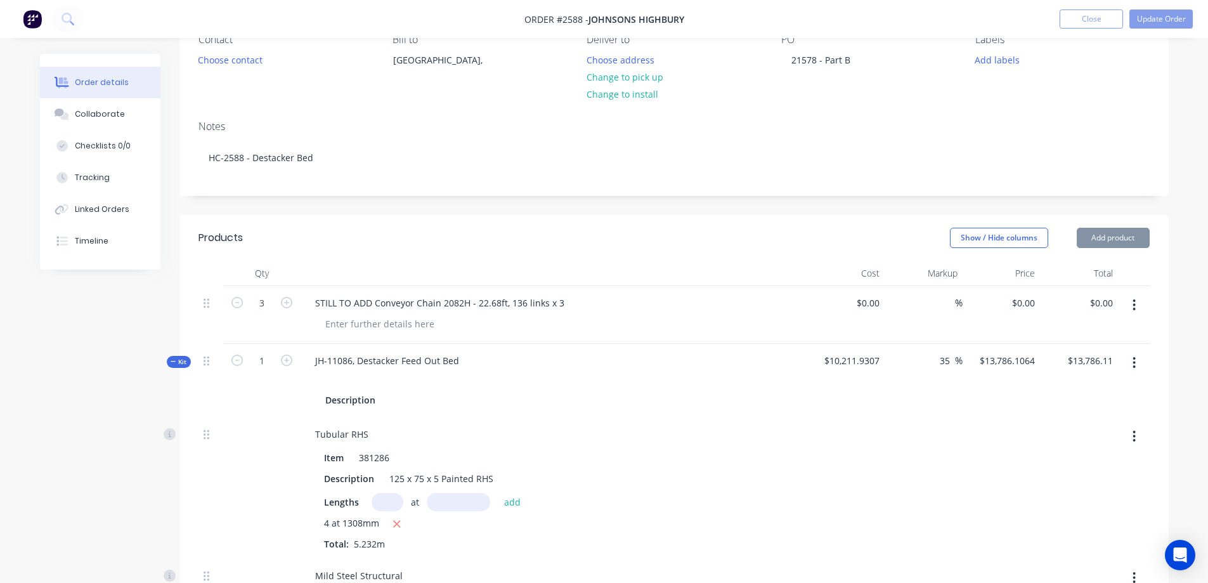
scroll to position [127, 0]
click at [175, 360] on icon at bounding box center [174, 361] width 6 height 6
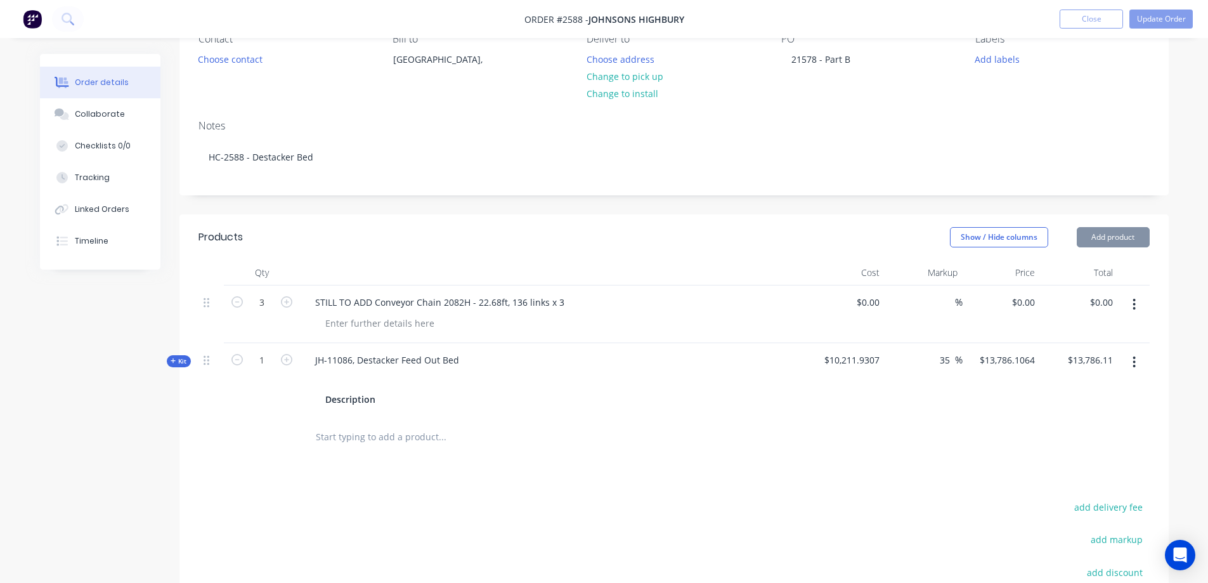
click at [175, 360] on icon at bounding box center [174, 361] width 6 height 6
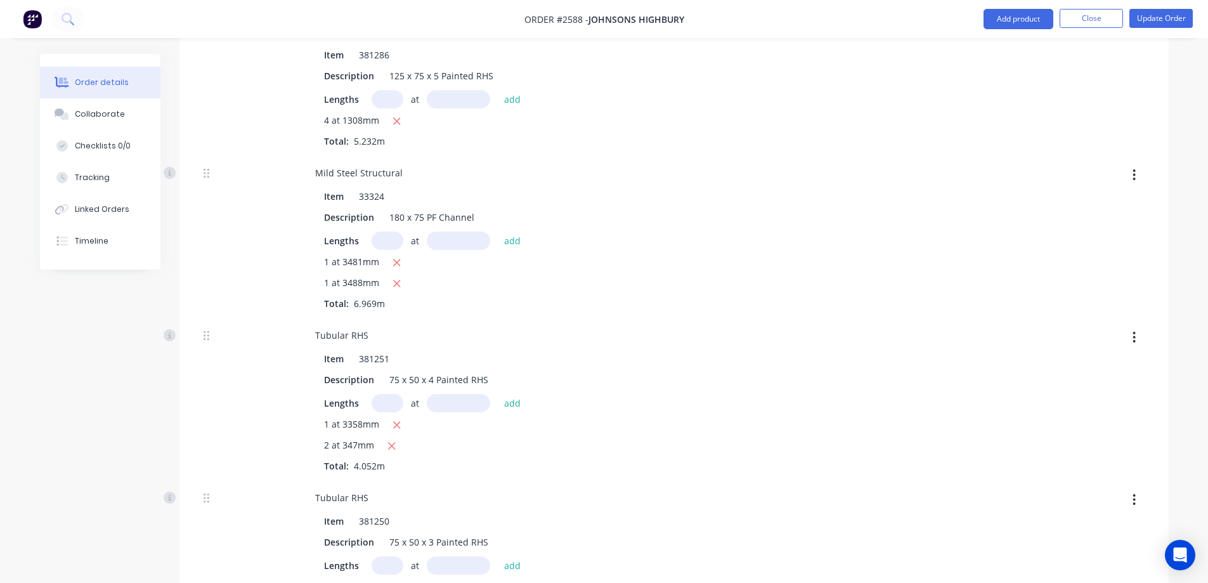
scroll to position [332, 0]
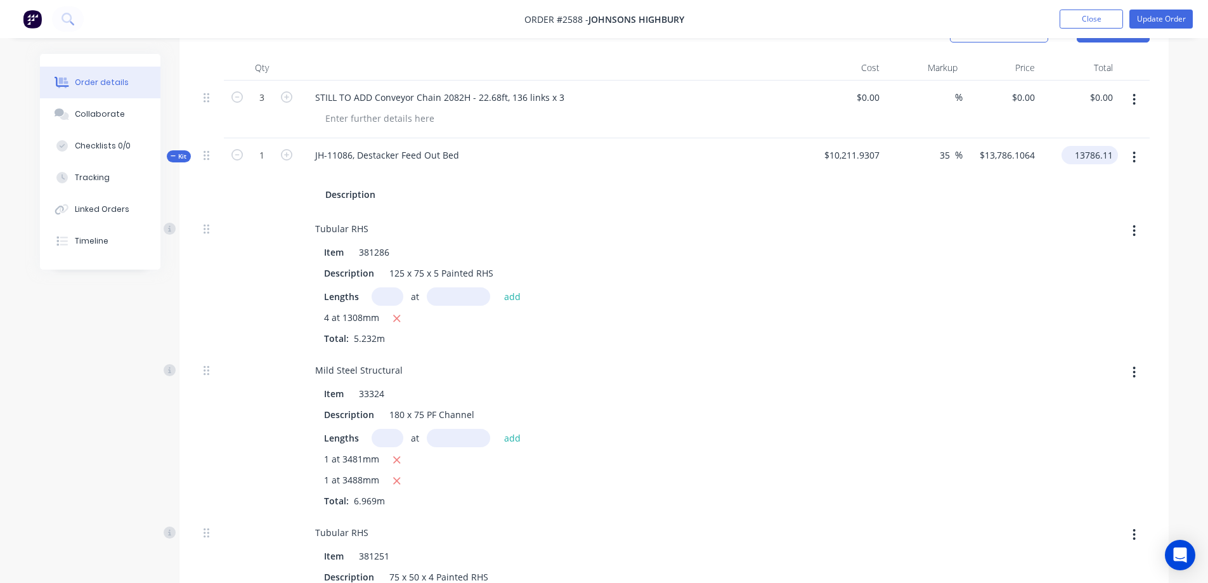
click at [1097, 154] on input "13786.11" at bounding box center [1092, 155] width 51 height 18
click at [1021, 230] on div at bounding box center [1002, 282] width 78 height 141
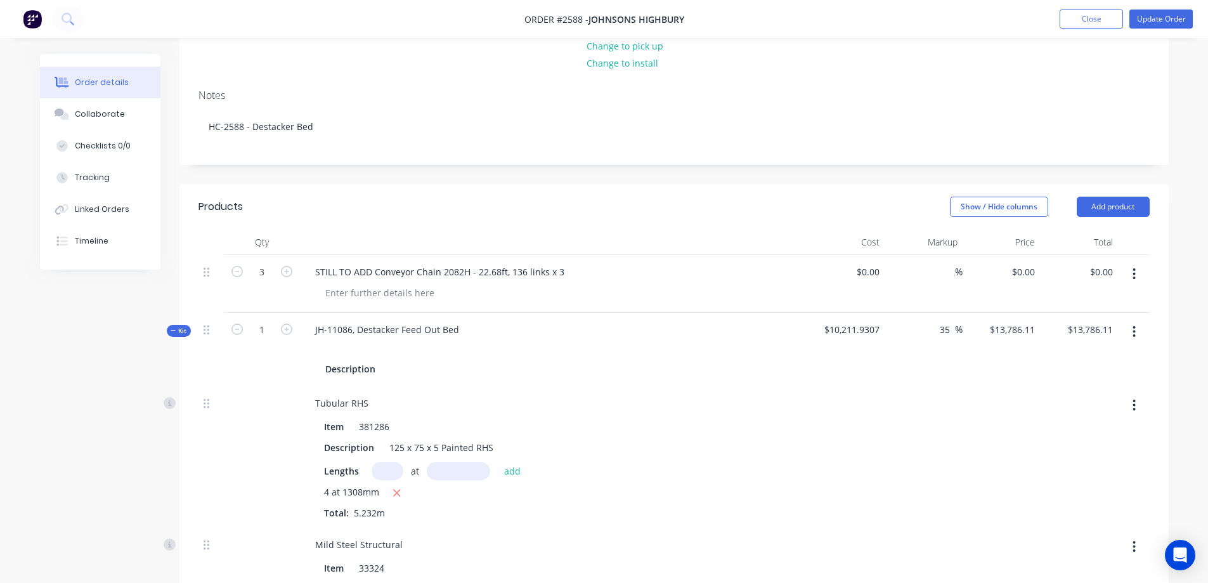
scroll to position [0, 0]
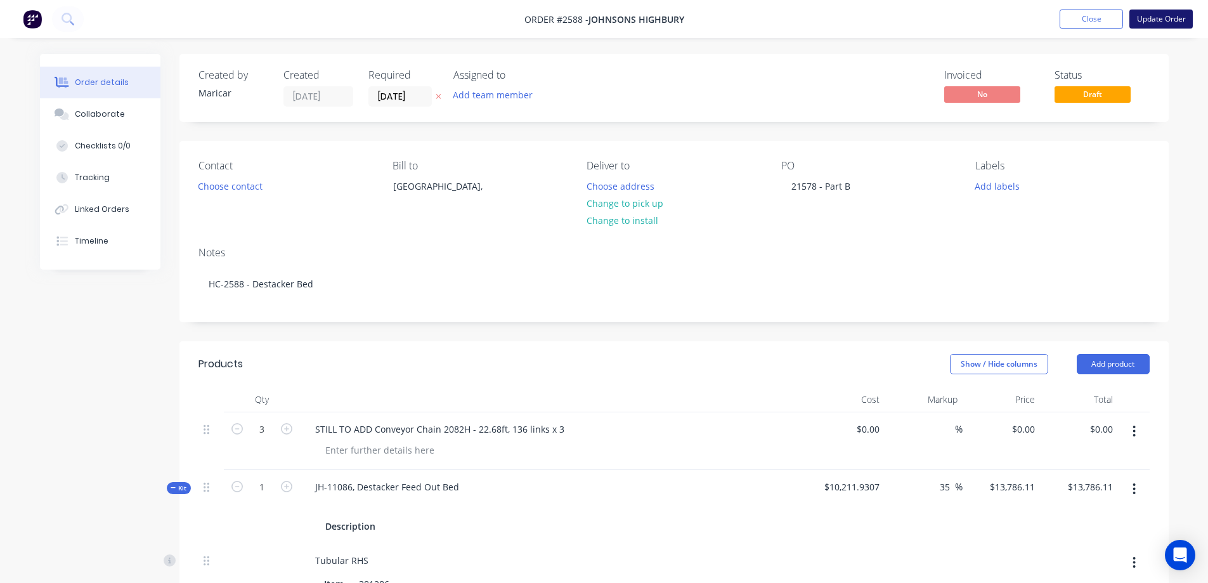
click at [1157, 20] on button "Update Order" at bounding box center [1161, 19] width 63 height 19
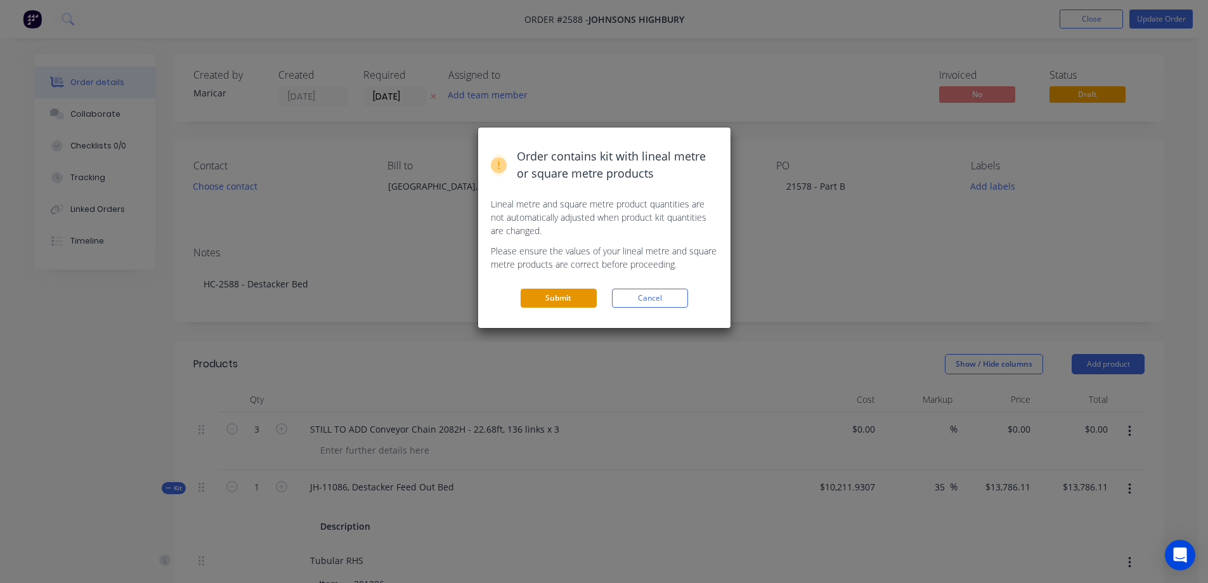
click at [584, 295] on button "Submit" at bounding box center [559, 298] width 76 height 19
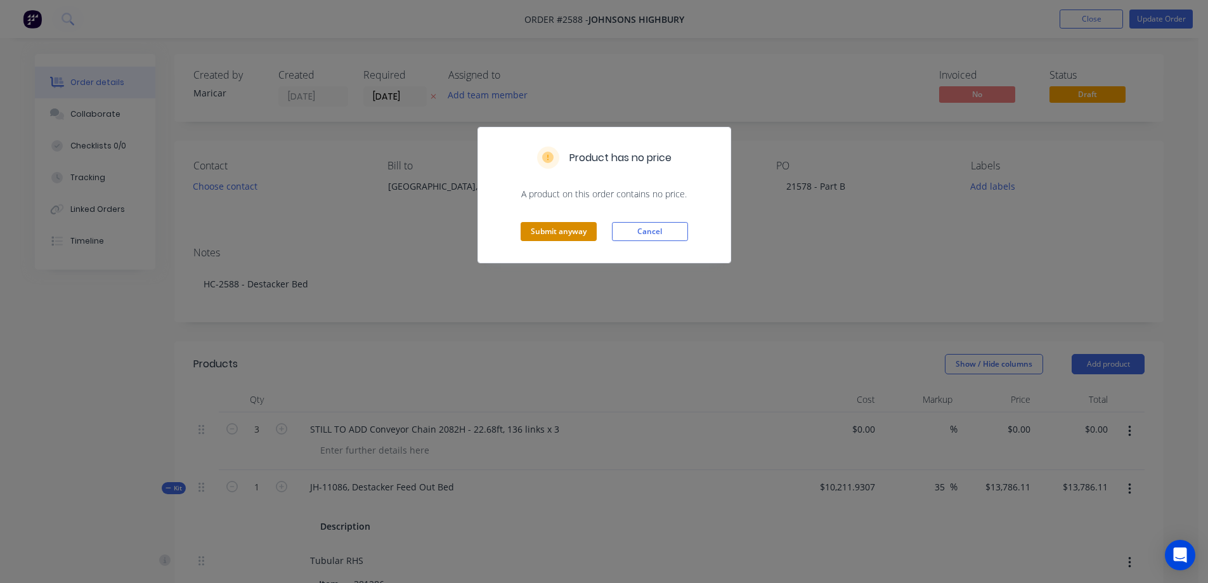
click at [568, 230] on button "Submit anyway" at bounding box center [559, 231] width 76 height 19
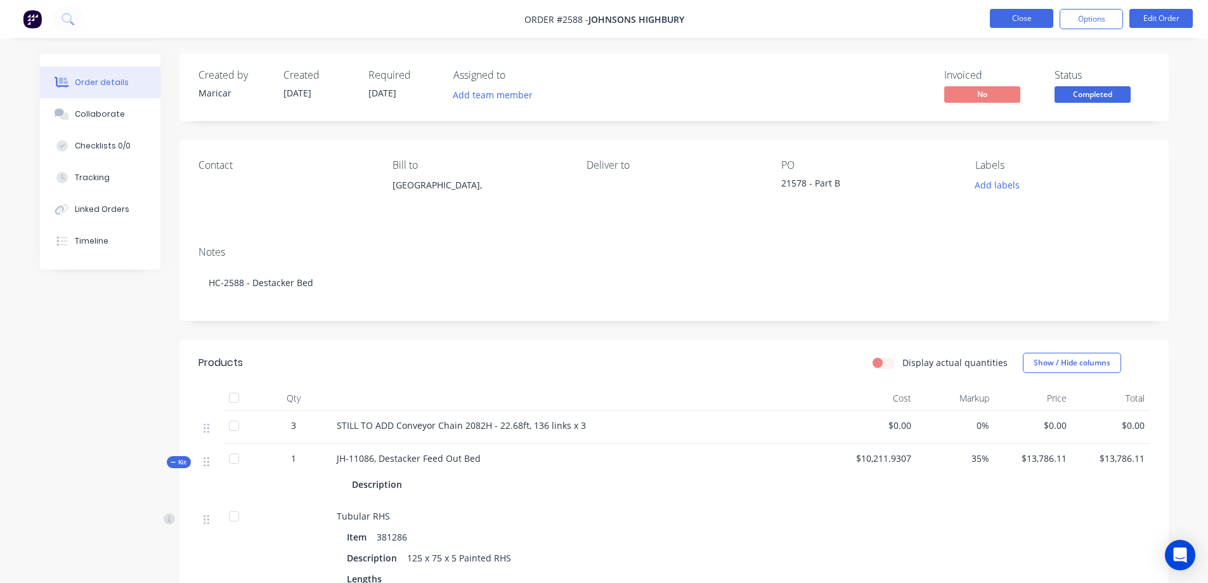
click at [1029, 17] on button "Close" at bounding box center [1021, 18] width 63 height 19
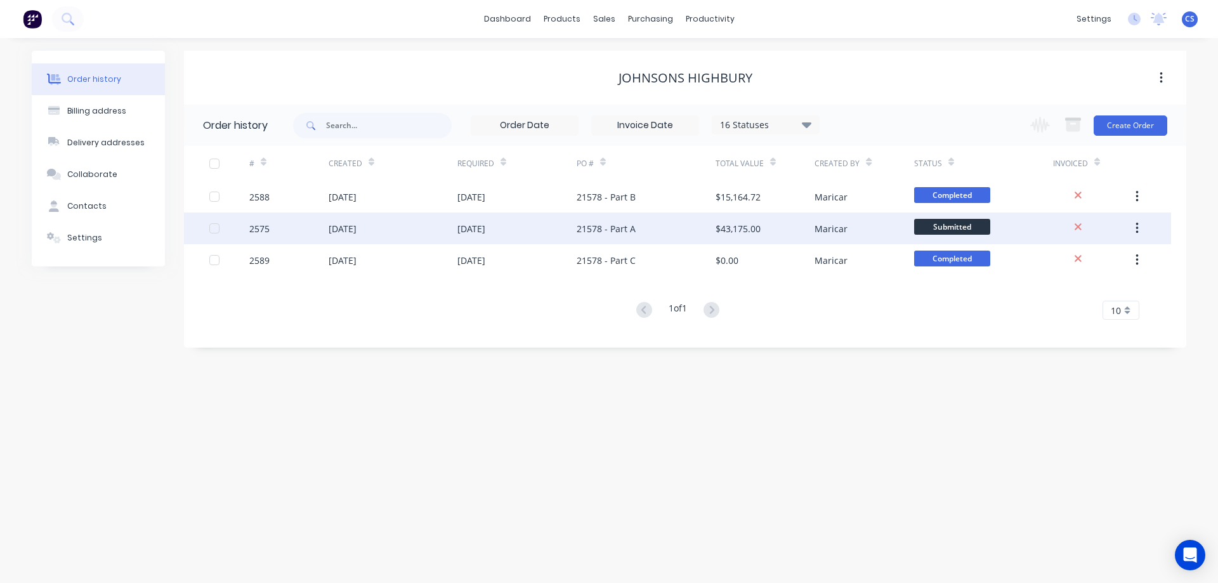
click at [667, 230] on div "21578 - Part A" at bounding box center [646, 228] width 139 height 32
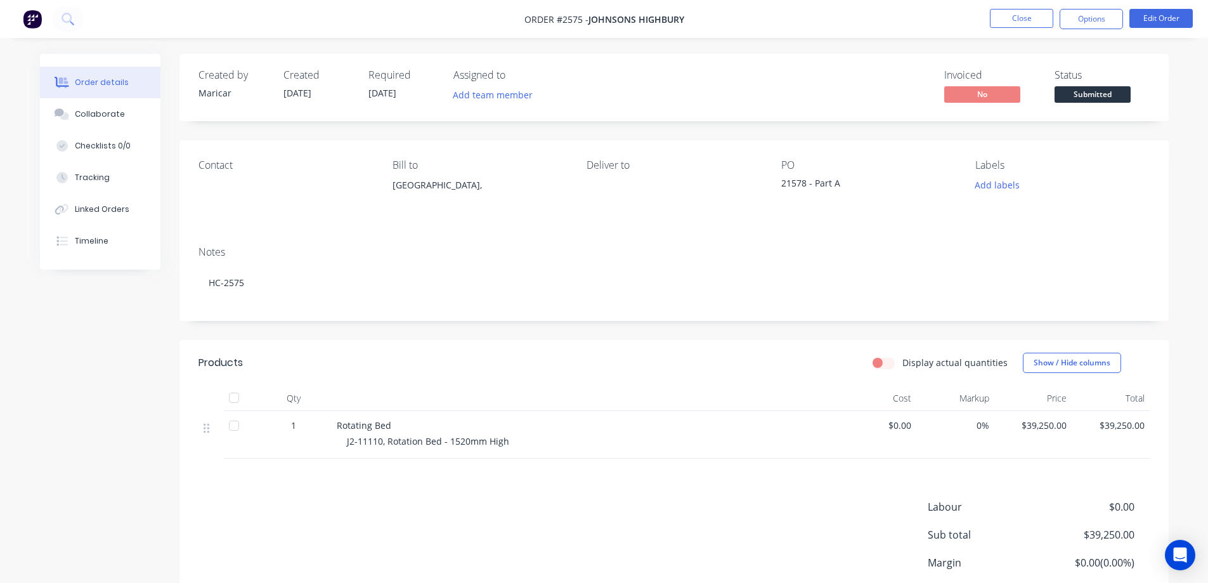
click at [1028, 28] on li "Close" at bounding box center [1021, 19] width 63 height 20
click at [1028, 27] on button "Close" at bounding box center [1021, 18] width 63 height 19
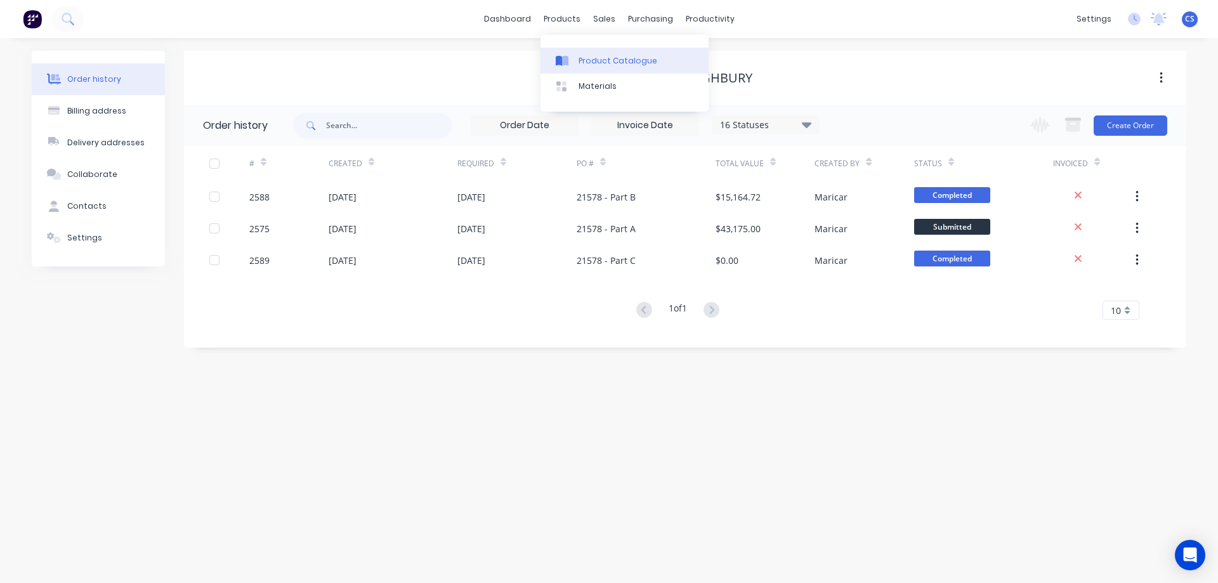
click at [591, 63] on div "Product Catalogue" at bounding box center [617, 60] width 79 height 11
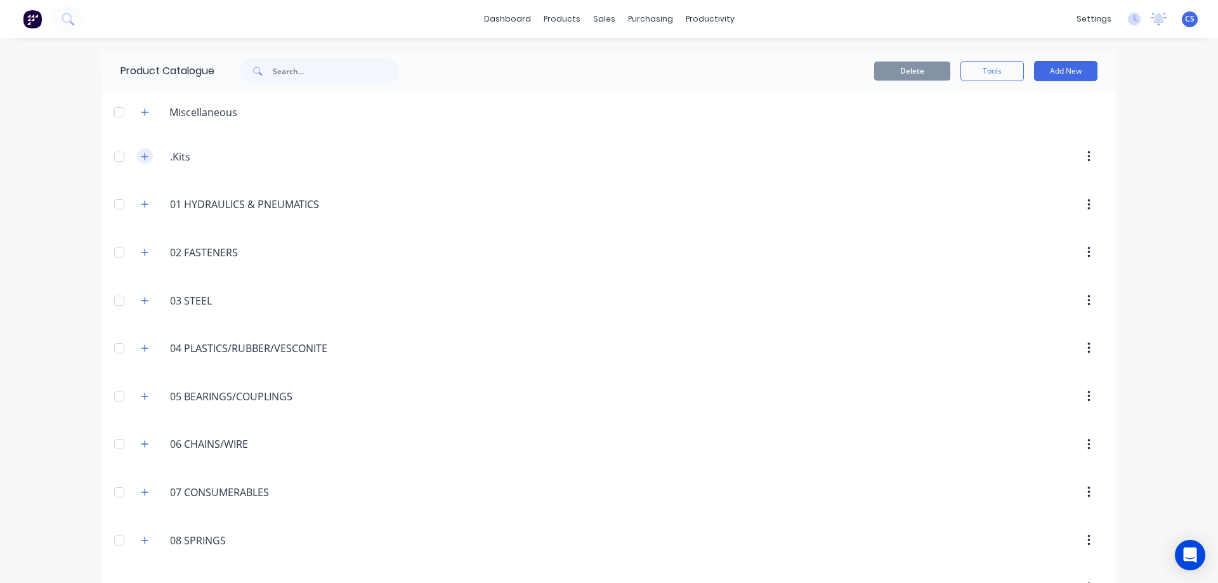
click at [141, 156] on icon "button" at bounding box center [145, 156] width 8 height 9
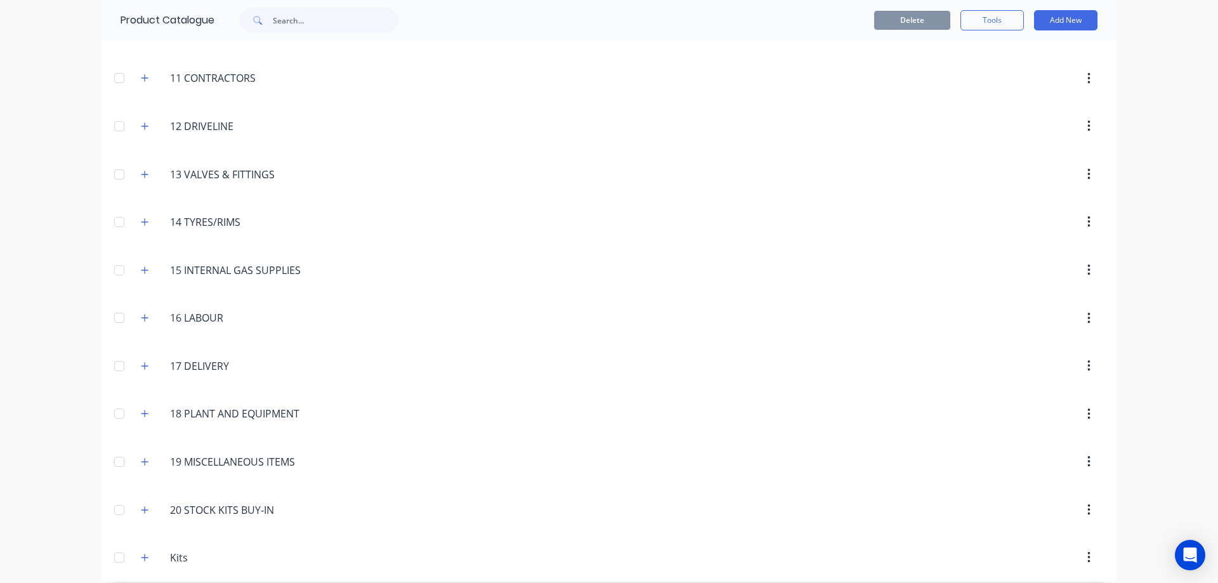
scroll to position [2914, 0]
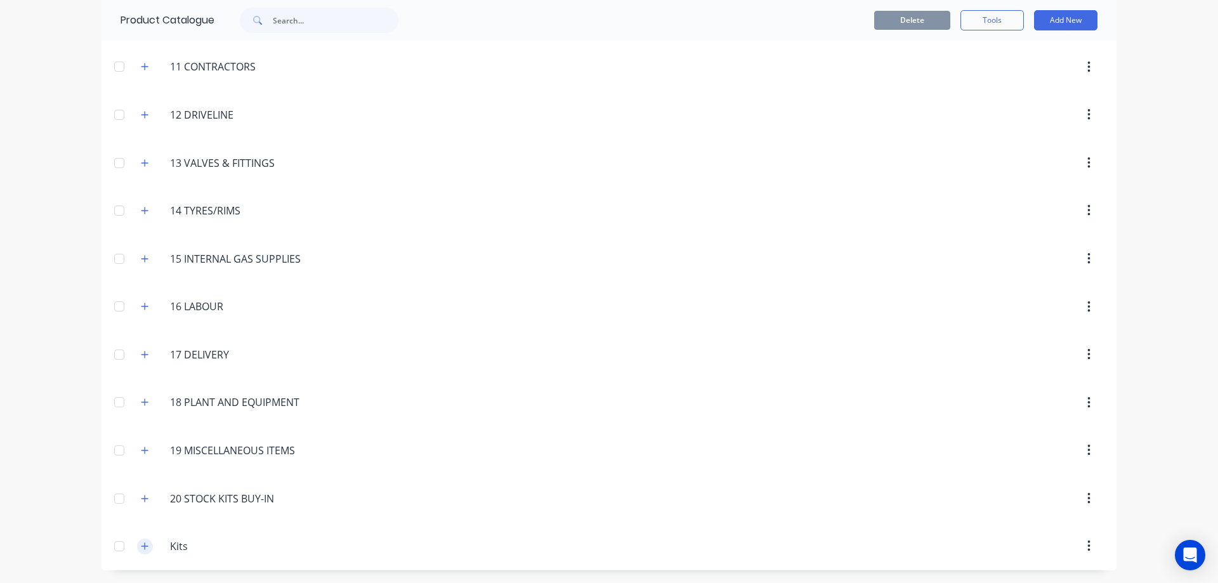
click at [141, 545] on icon "button" at bounding box center [145, 546] width 8 height 9
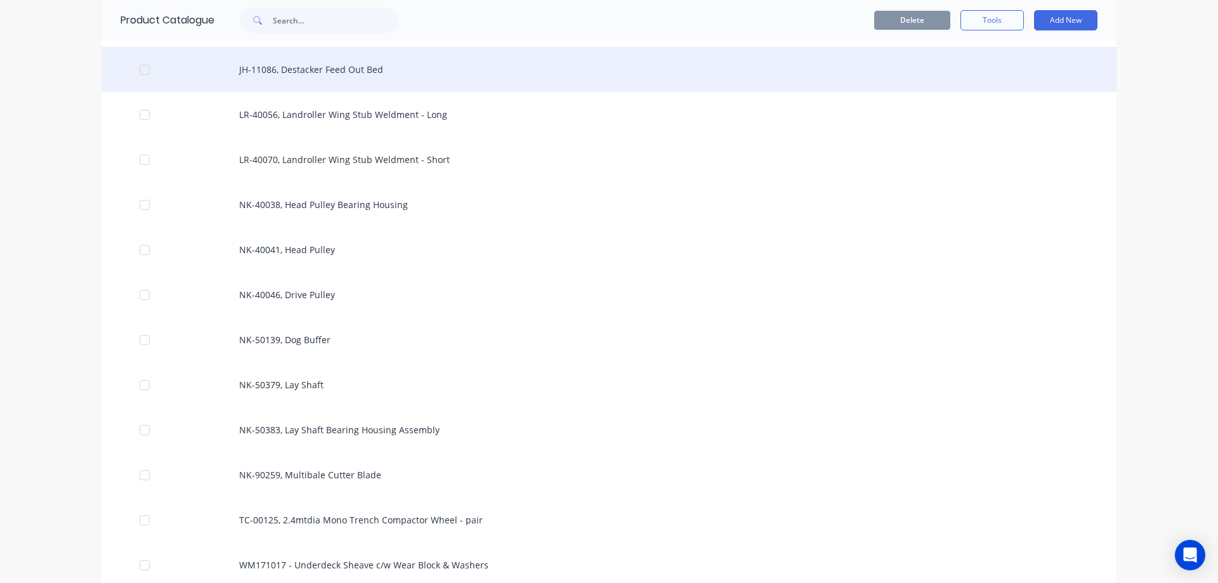
scroll to position [4625, 0]
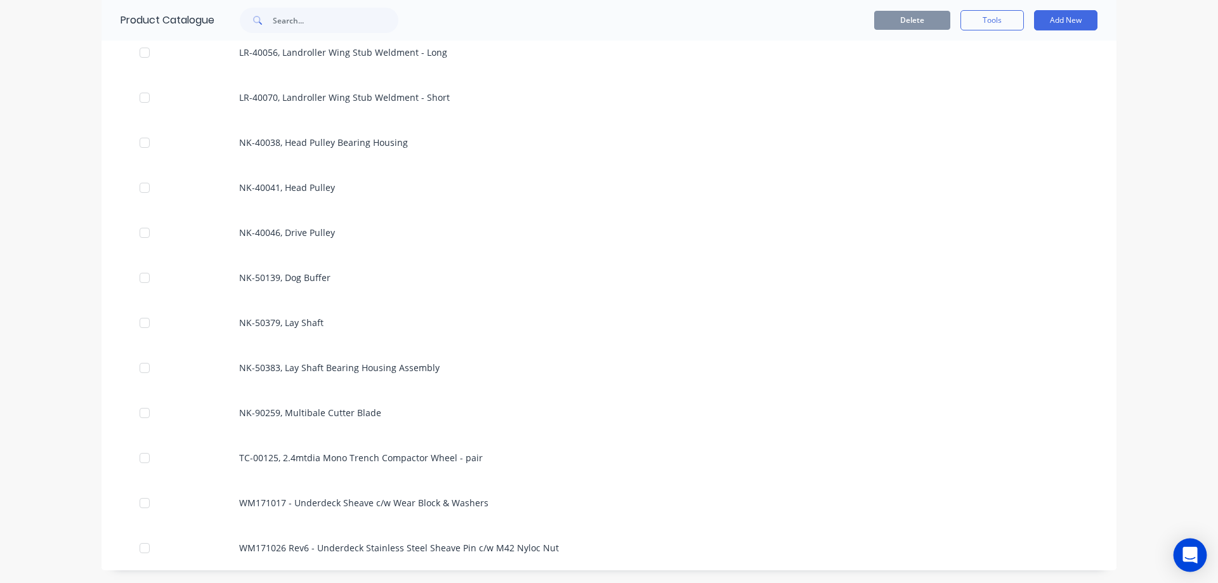
click at [1185, 561] on icon "Open Intercom Messenger" at bounding box center [1189, 555] width 15 height 16
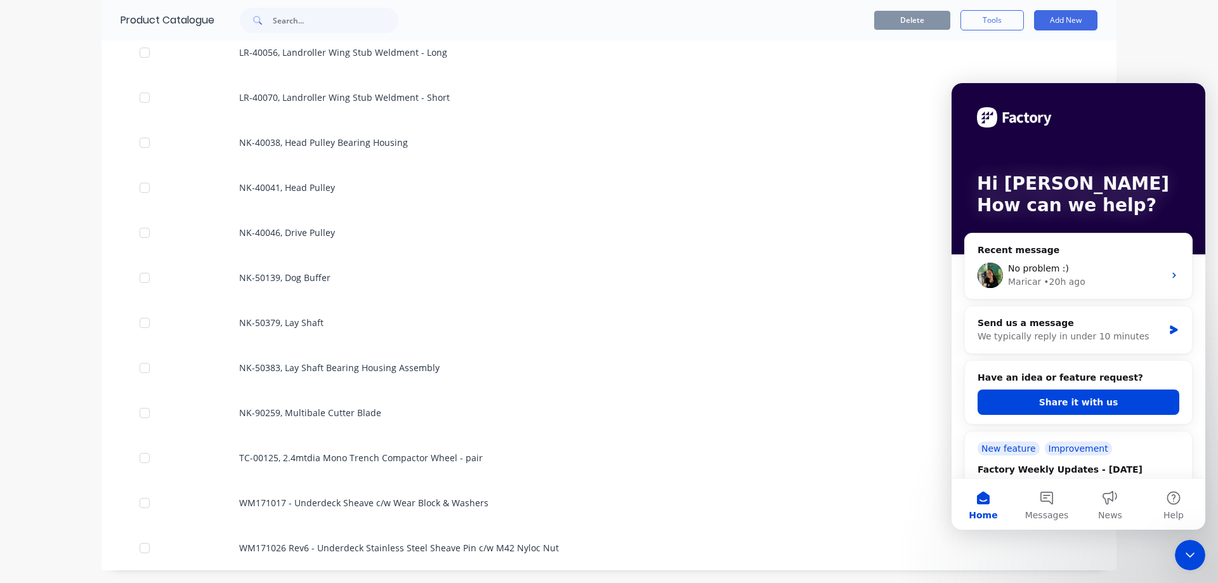
scroll to position [0, 0]
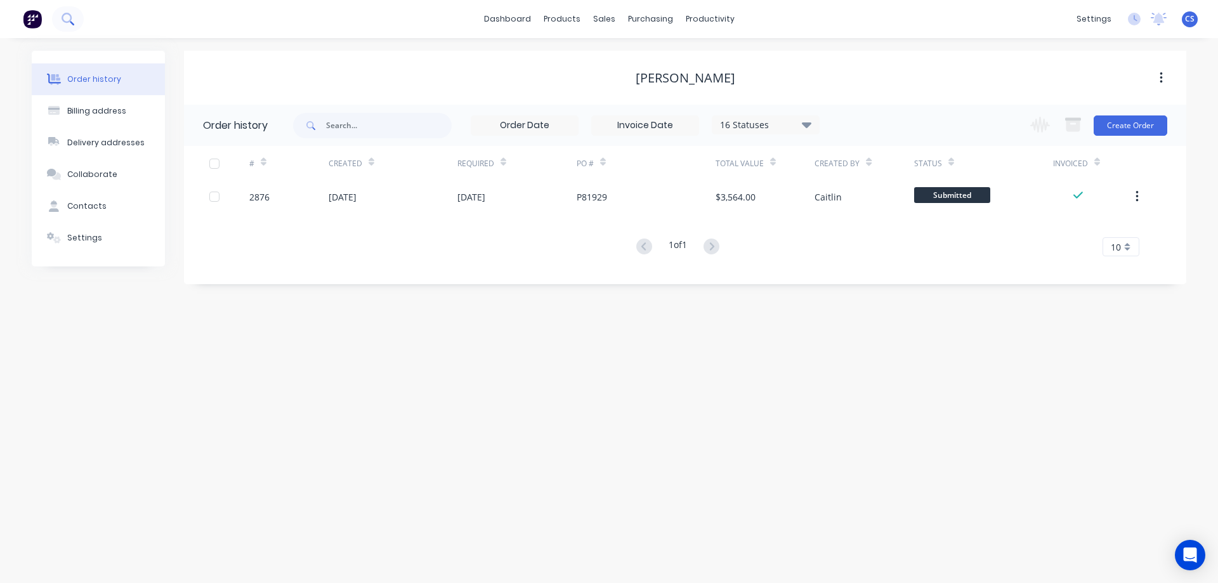
click at [74, 22] on button at bounding box center [68, 18] width 32 height 25
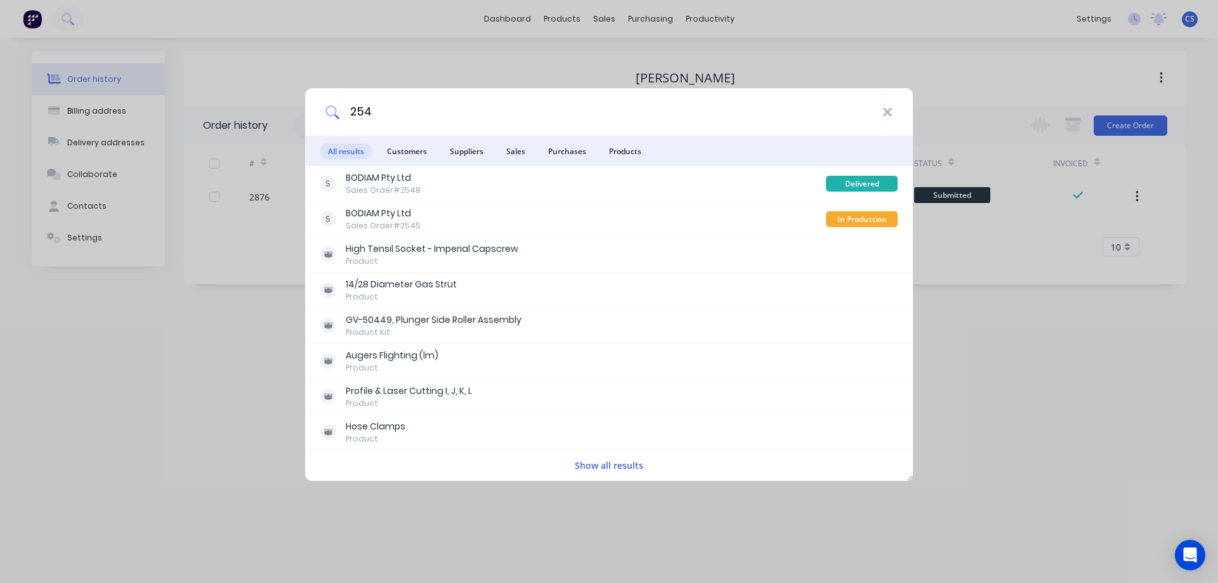
drag, startPoint x: 407, startPoint y: 111, endPoint x: 115, endPoint y: 115, distance: 291.8
click at [115, 115] on div "254 All results Customers Suppliers Sales Purchases Products BODIAM Pty Ltd Sal…" at bounding box center [609, 291] width 1218 height 583
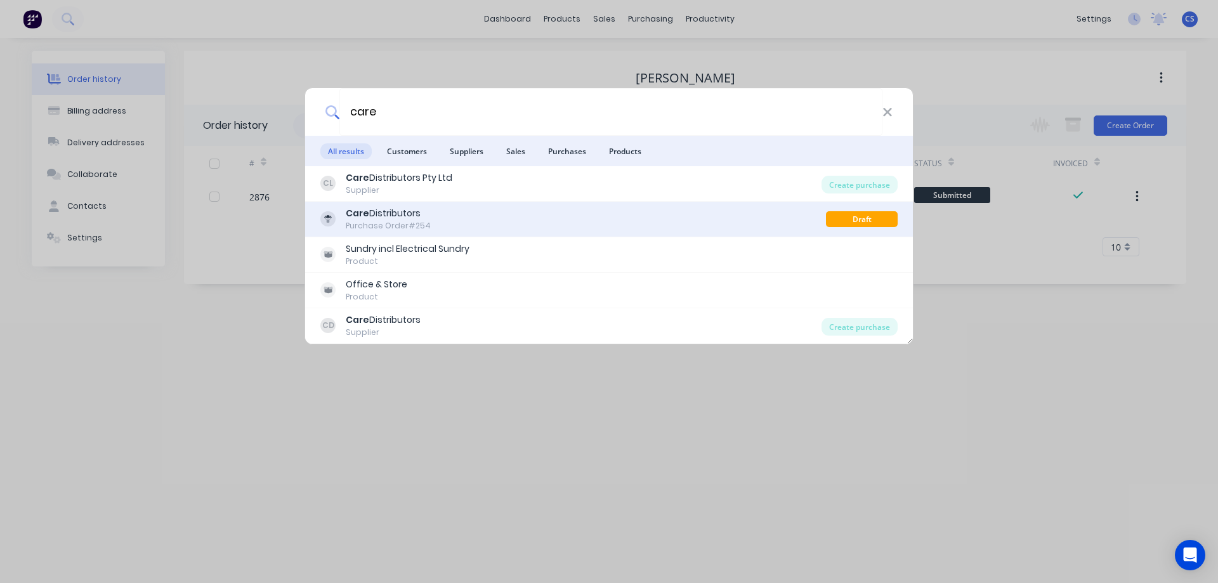
type input "care"
click at [484, 221] on div "Care Distributors Purchase Order #254" at bounding box center [573, 219] width 506 height 25
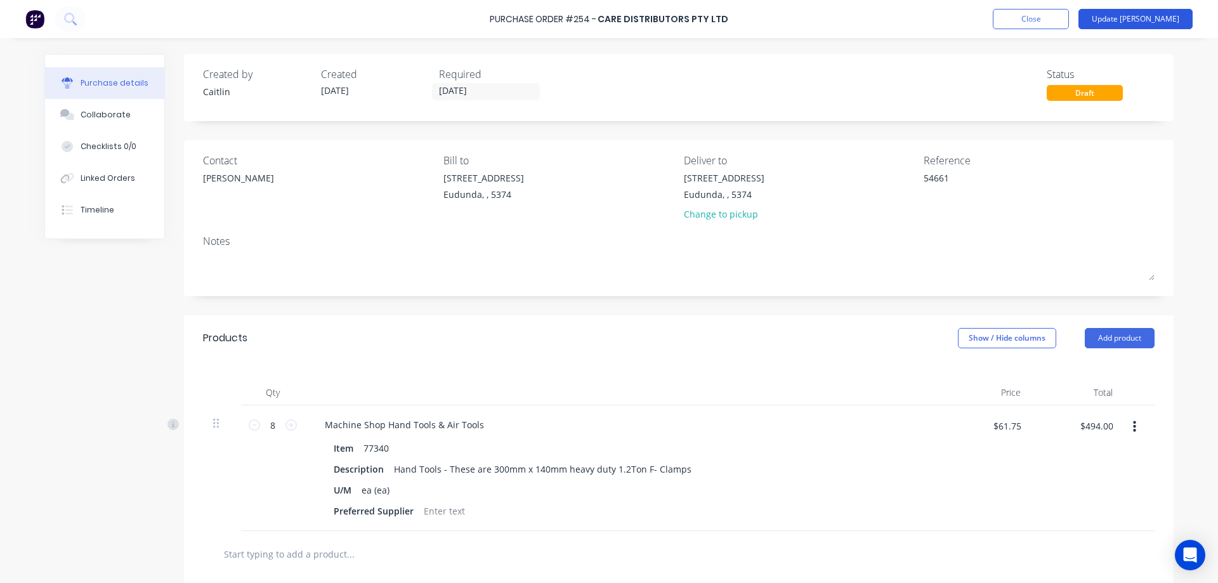
click at [1144, 27] on button "Update [PERSON_NAME]" at bounding box center [1135, 19] width 114 height 20
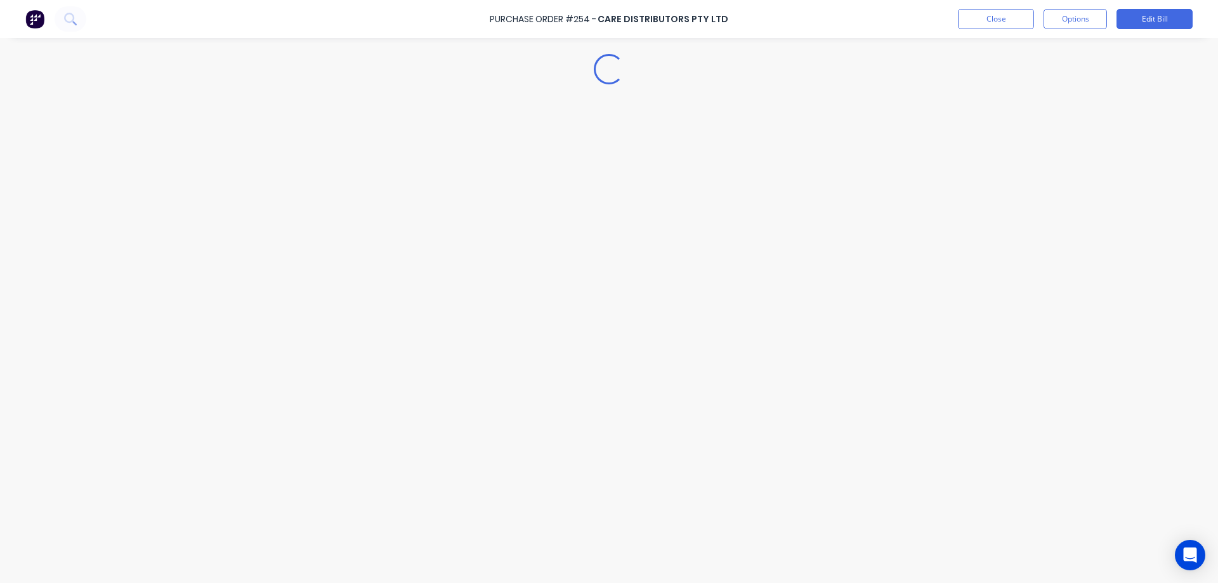
type textarea "x"
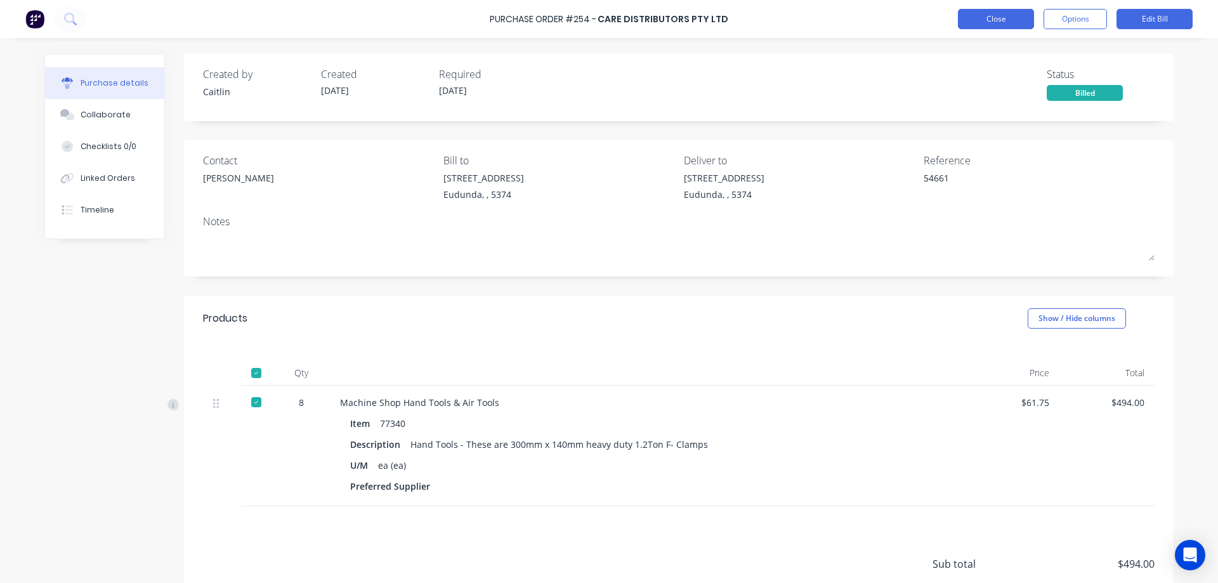
click at [984, 14] on button "Close" at bounding box center [996, 19] width 76 height 20
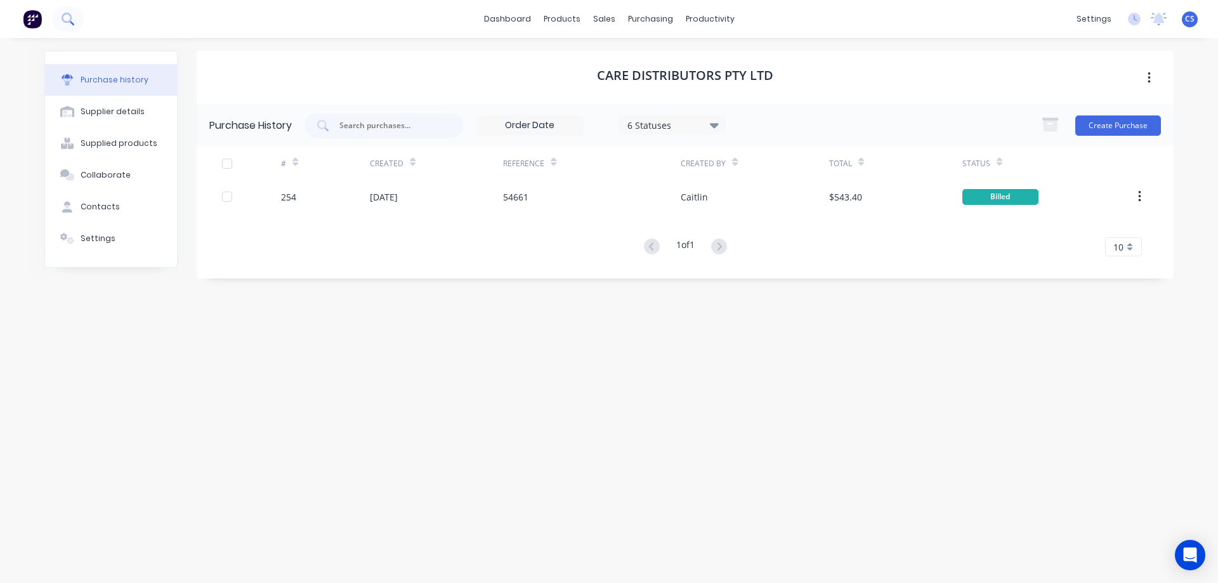
click at [67, 17] on icon at bounding box center [68, 19] width 12 height 12
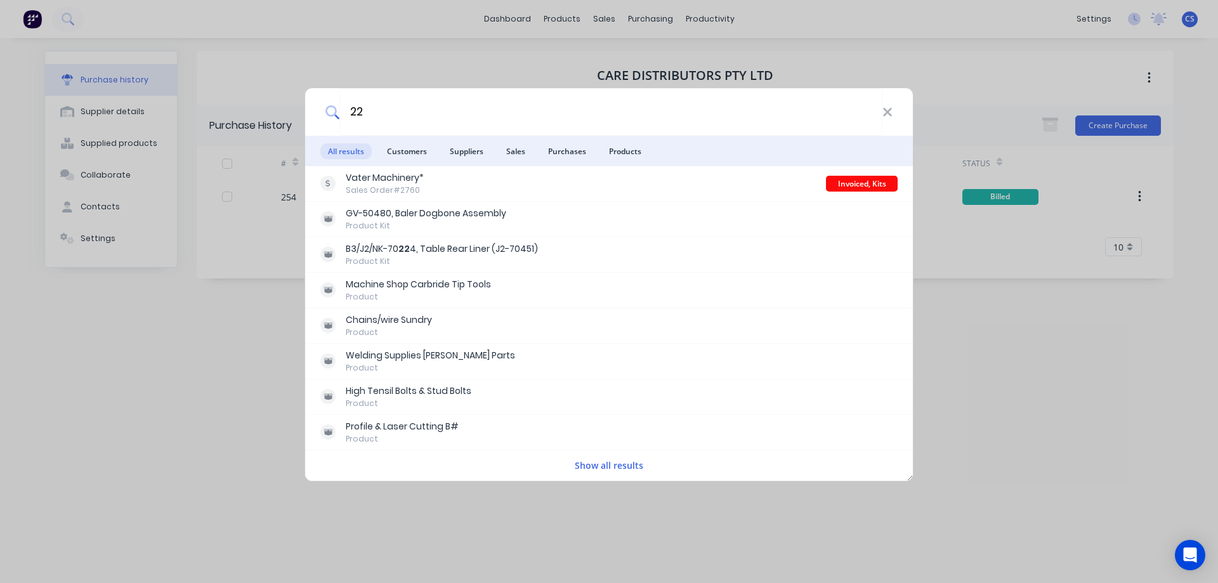
type input "2"
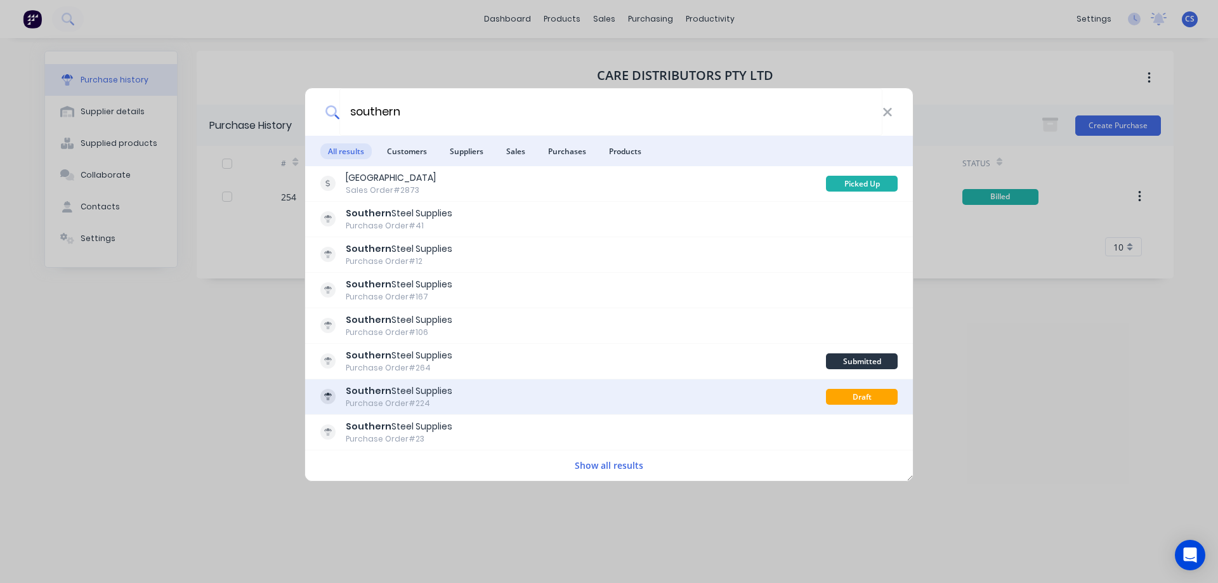
type input "southern"
click at [505, 398] on div "Southern Steel Supplies Purchase Order #224" at bounding box center [573, 396] width 506 height 25
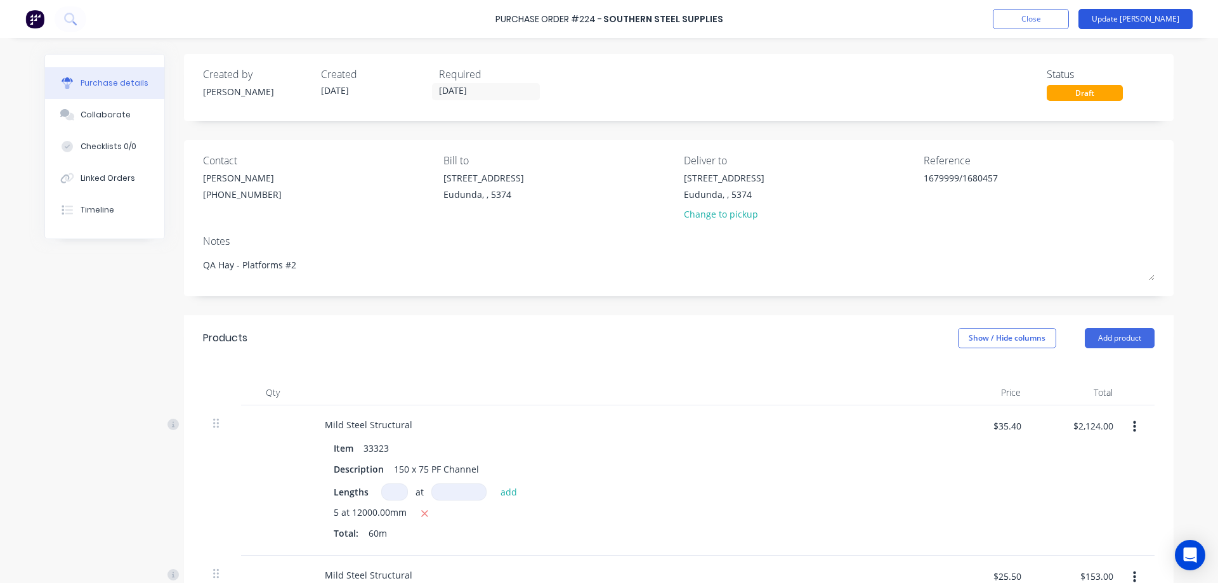
click at [1156, 20] on button "Update [PERSON_NAME]" at bounding box center [1135, 19] width 114 height 20
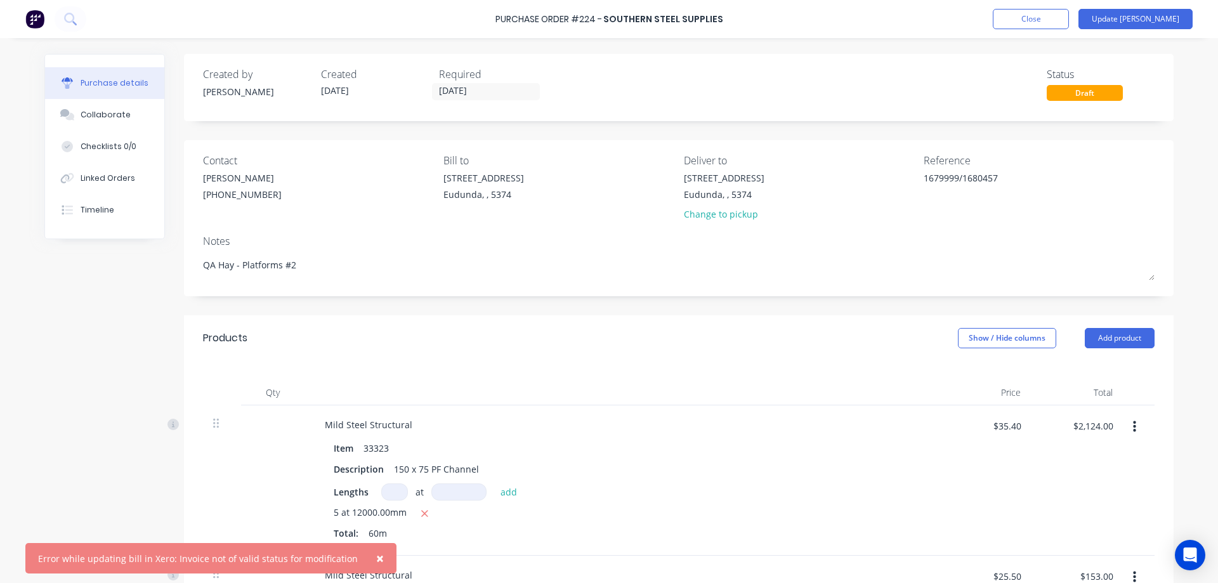
click at [376, 558] on span "×" at bounding box center [380, 558] width 8 height 18
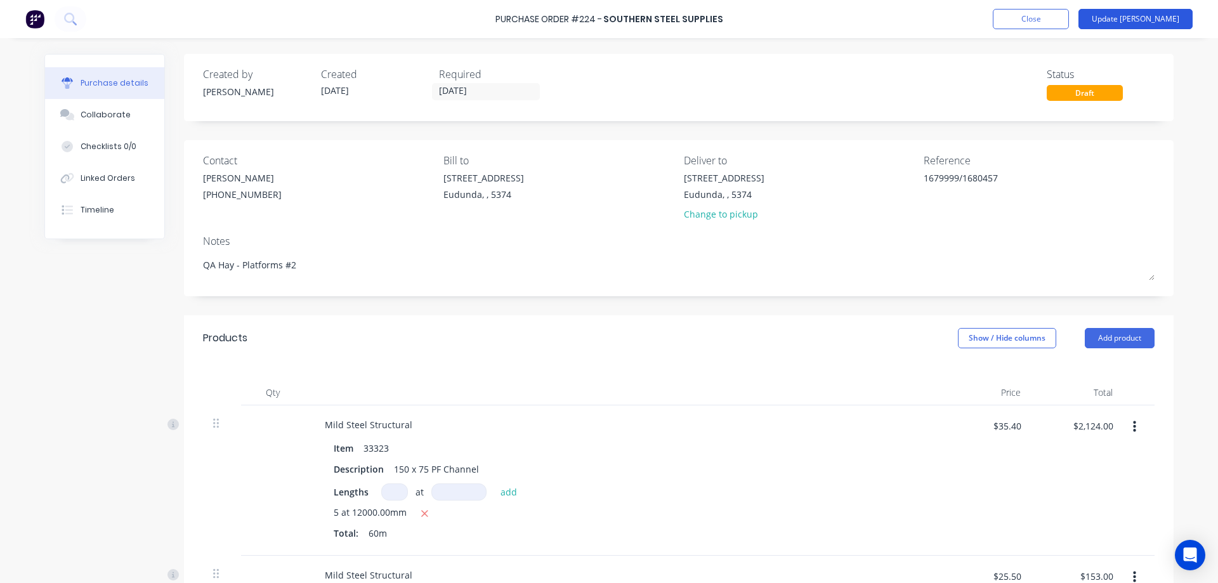
click at [1163, 20] on button "Update [PERSON_NAME]" at bounding box center [1135, 19] width 114 height 20
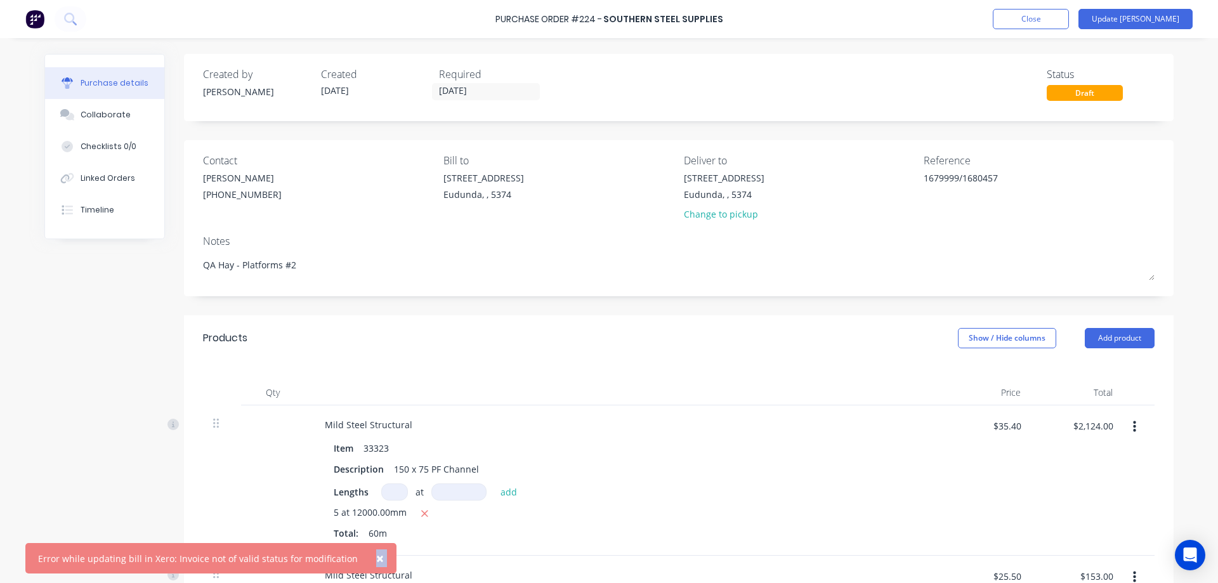
drag, startPoint x: 40, startPoint y: 559, endPoint x: 361, endPoint y: 554, distance: 321.0
click at [360, 554] on div "× Error while updating bill in Xero: Invoice not of valid status for modificati…" at bounding box center [210, 558] width 371 height 30
drag, startPoint x: 349, startPoint y: 559, endPoint x: 31, endPoint y: 566, distance: 318.5
click at [31, 566] on div "× Error while updating bill in Xero: Invoice not of valid status for modificati…" at bounding box center [210, 558] width 371 height 30
copy div "Error while updating bill in Xero: Invoice not of valid status for modification"
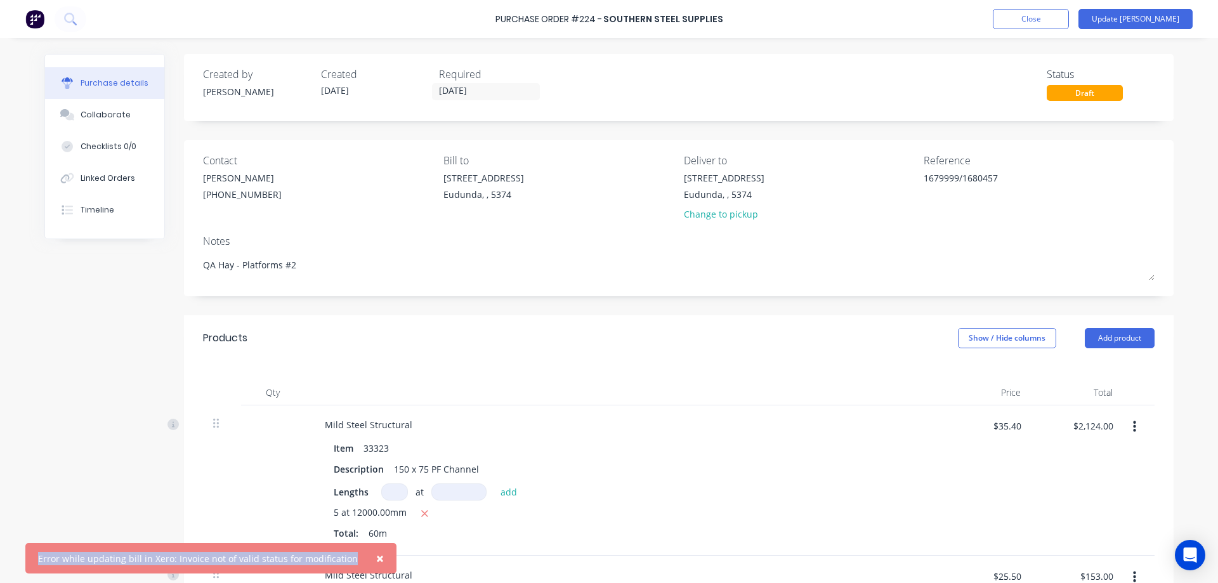
click at [376, 559] on span "×" at bounding box center [380, 558] width 8 height 18
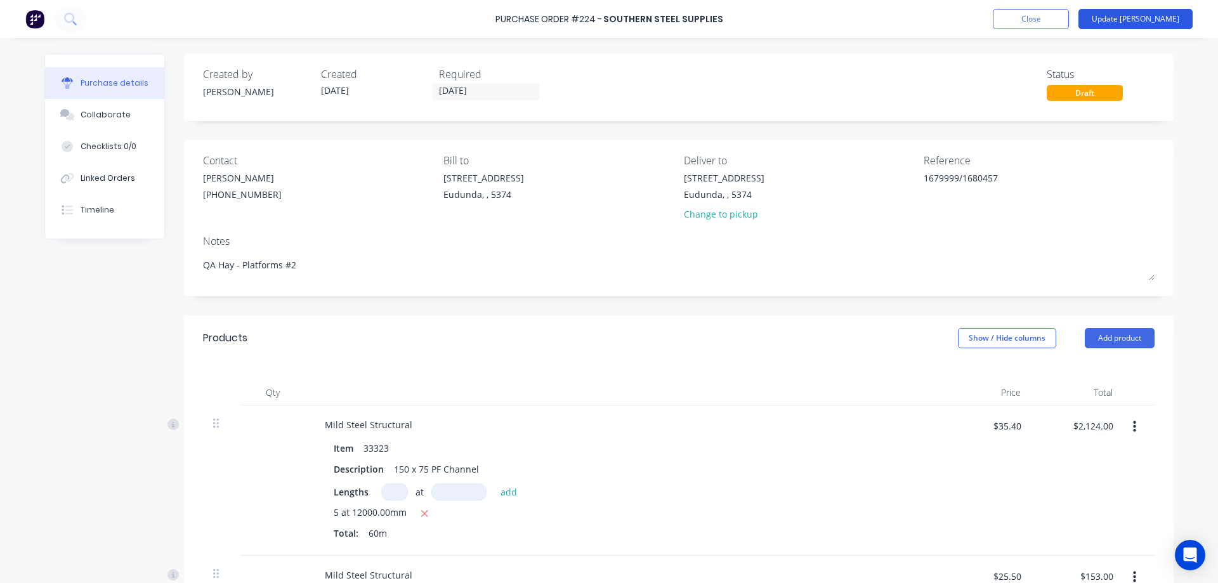
click at [1152, 18] on button "Update [PERSON_NAME]" at bounding box center [1135, 19] width 114 height 20
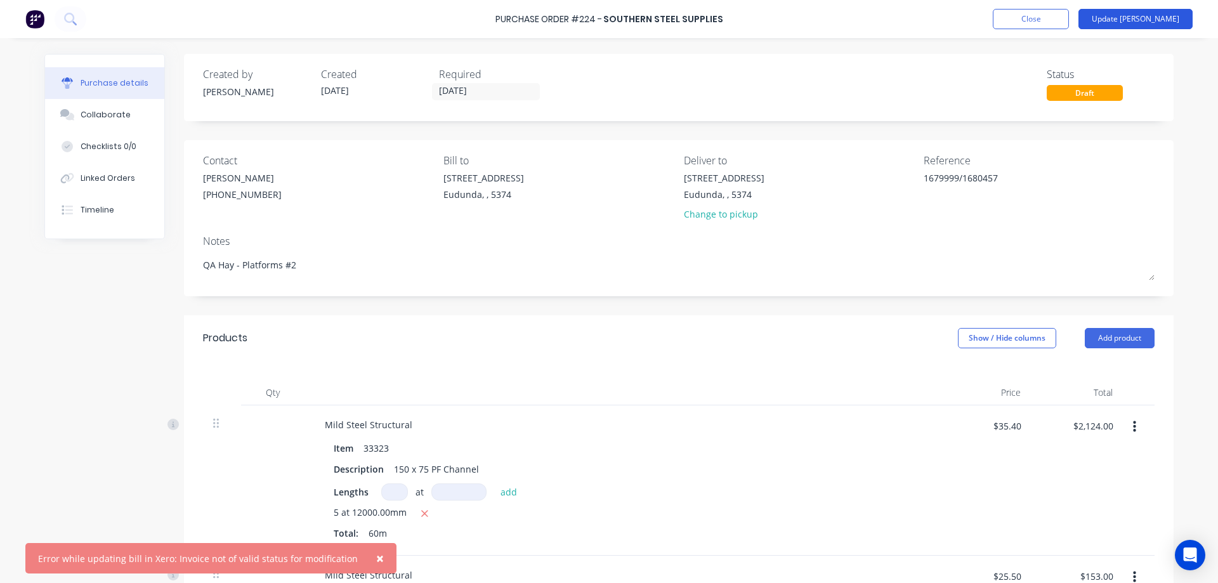
click at [1168, 16] on button "Update [PERSON_NAME]" at bounding box center [1135, 19] width 114 height 20
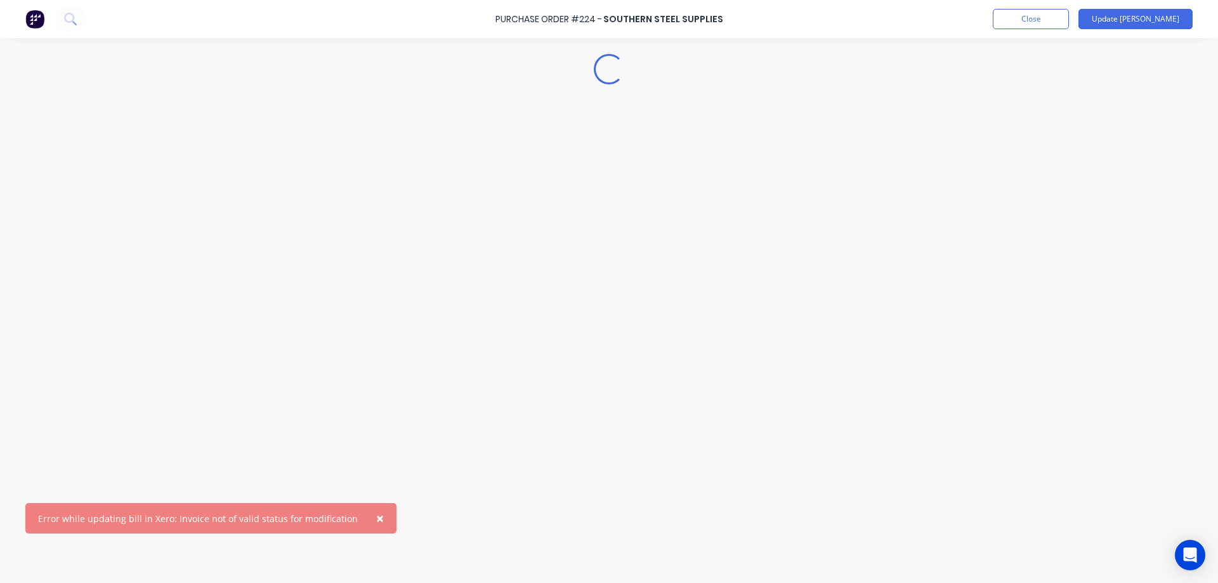
click at [376, 558] on span "×" at bounding box center [380, 558] width 8 height 18
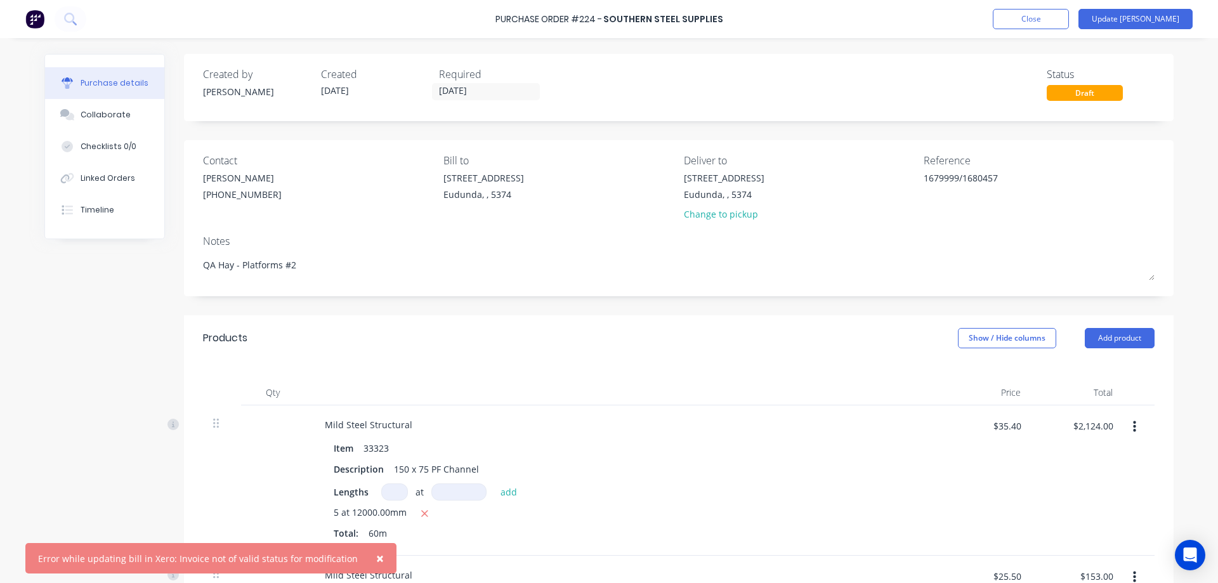
click at [376, 559] on span "×" at bounding box center [380, 558] width 8 height 18
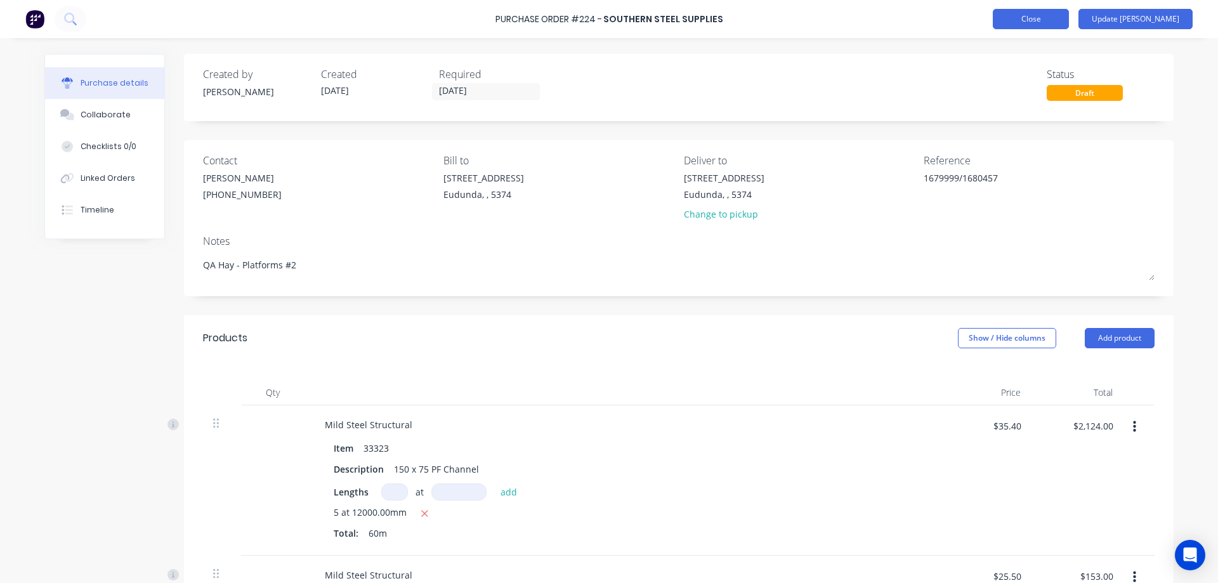
click at [1055, 17] on button "Close" at bounding box center [1031, 19] width 76 height 20
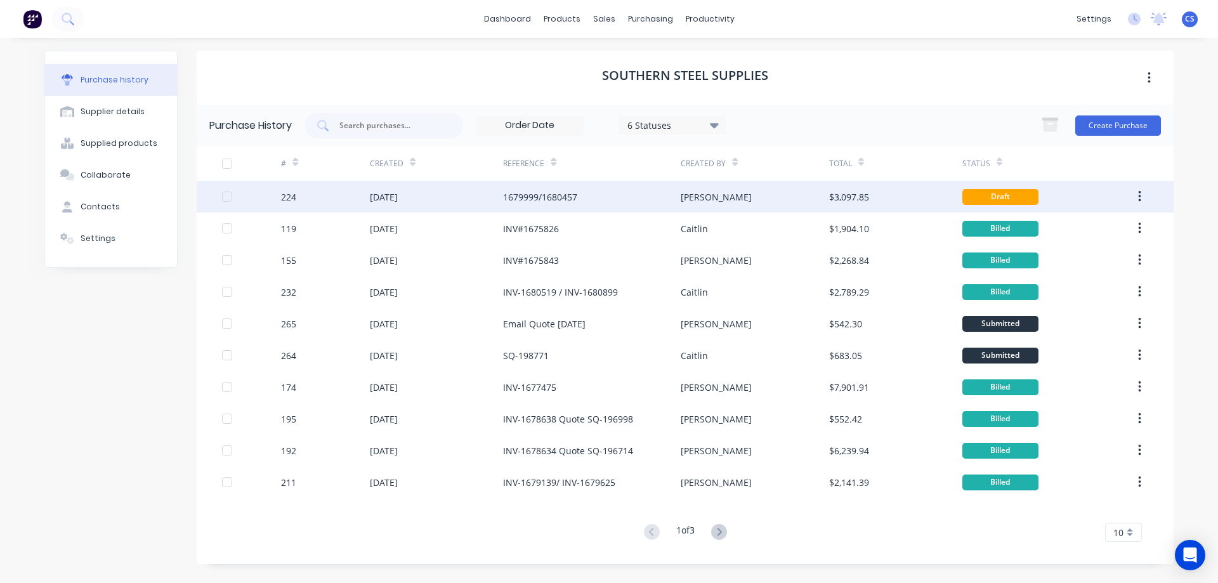
click at [754, 202] on div "[PERSON_NAME]" at bounding box center [755, 197] width 148 height 32
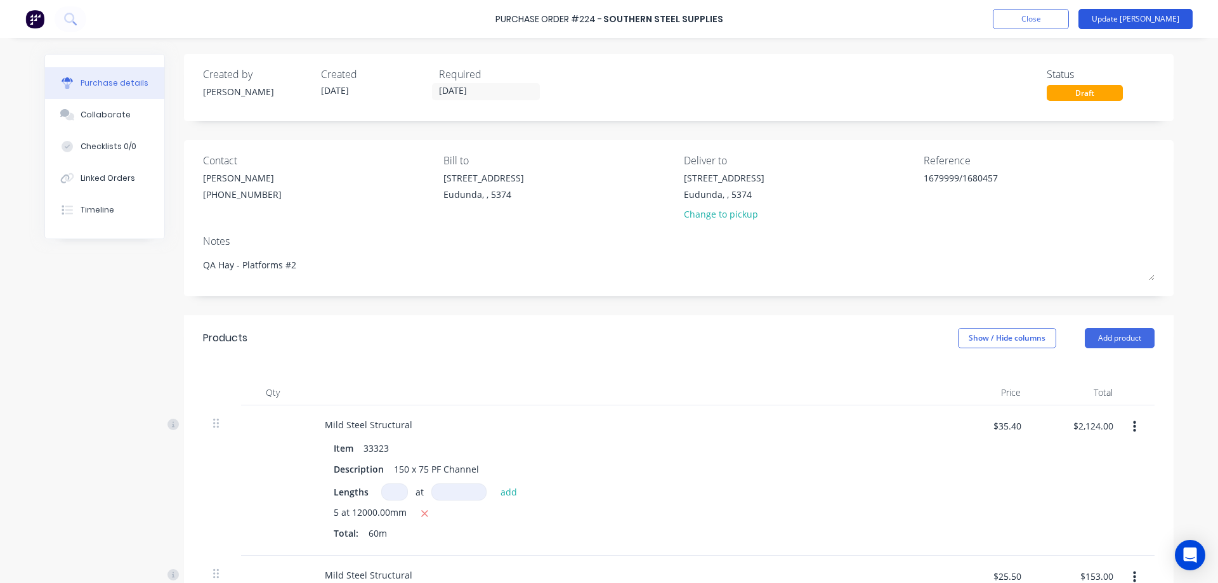
click at [1144, 20] on button "Update [PERSON_NAME]" at bounding box center [1135, 19] width 114 height 20
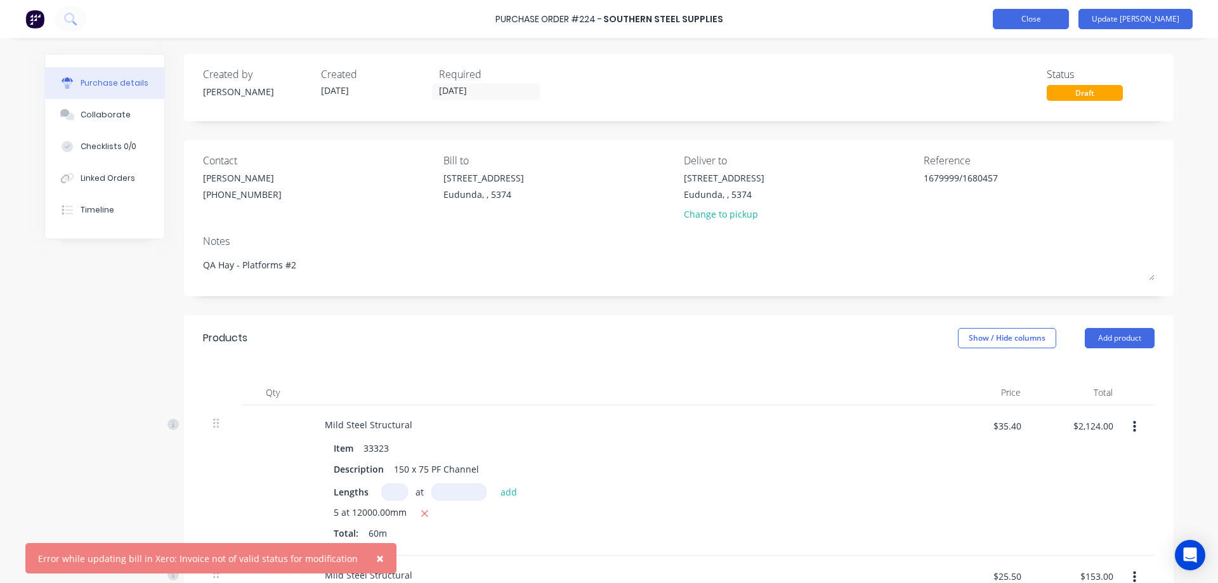
type textarea "x"
click at [1069, 24] on button "Close" at bounding box center [1031, 19] width 76 height 20
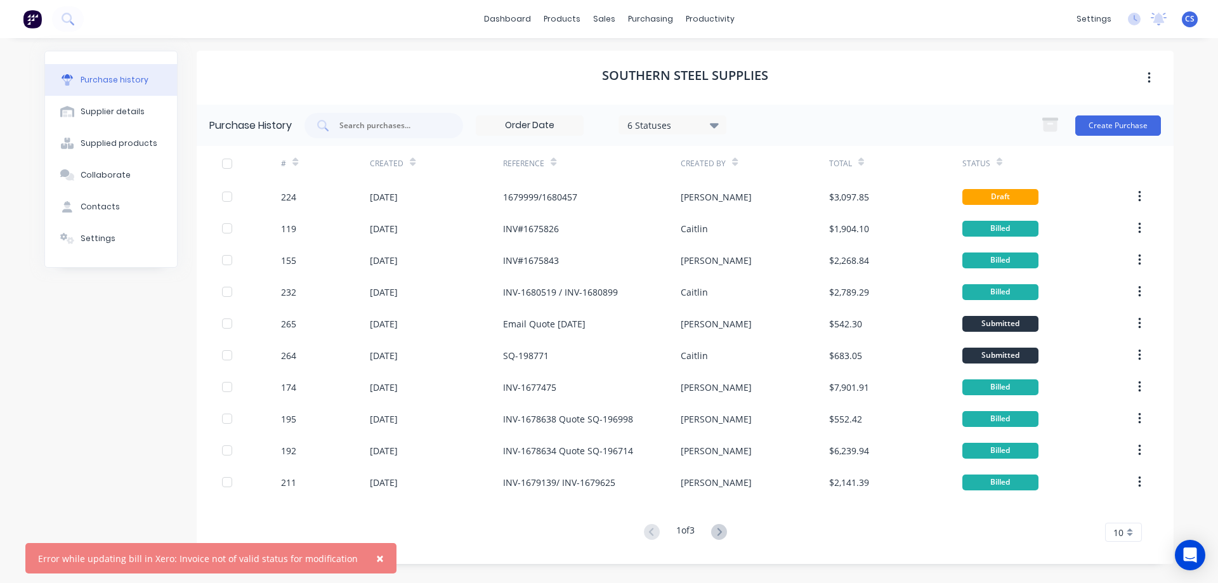
click at [376, 557] on span "×" at bounding box center [380, 558] width 8 height 18
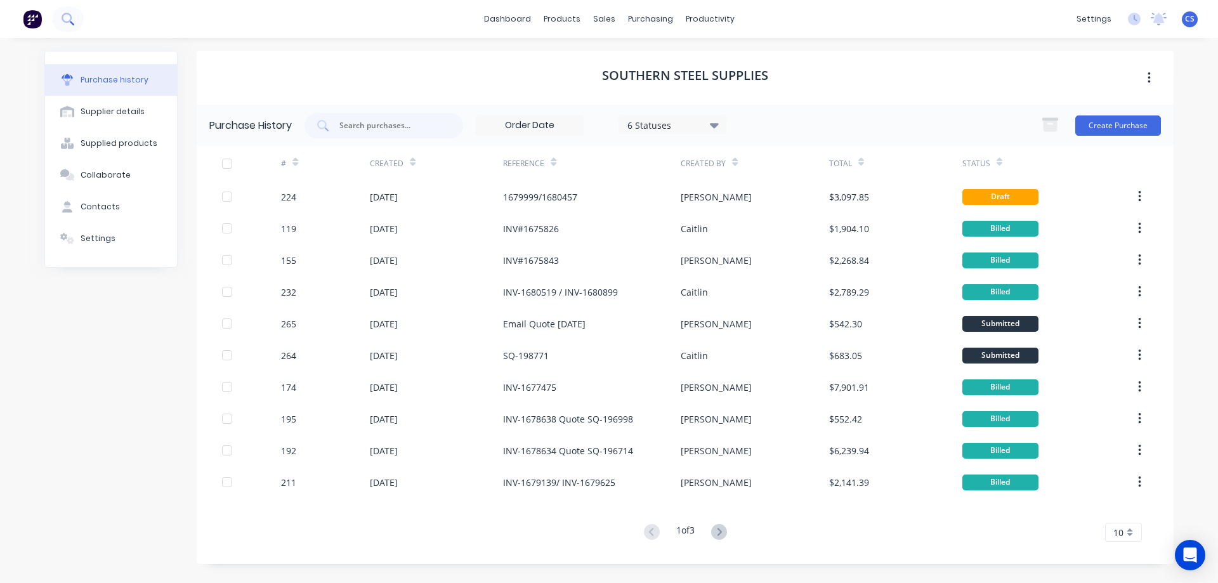
click at [69, 20] on icon at bounding box center [68, 19] width 12 height 12
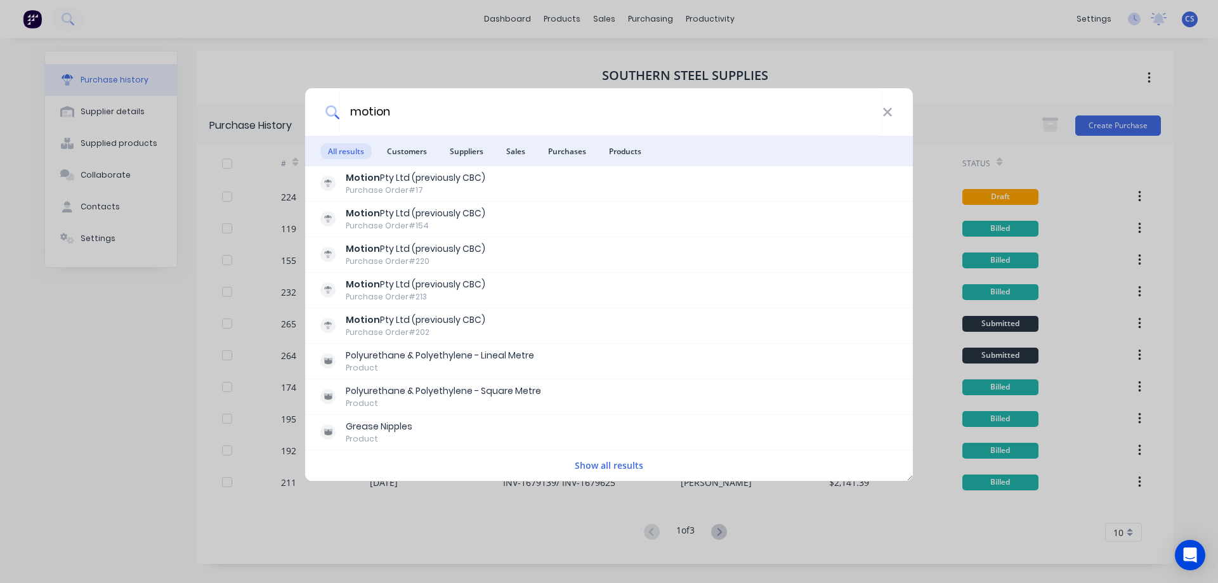
type input "motion"
click at [611, 466] on button "Show all results" at bounding box center [609, 465] width 76 height 15
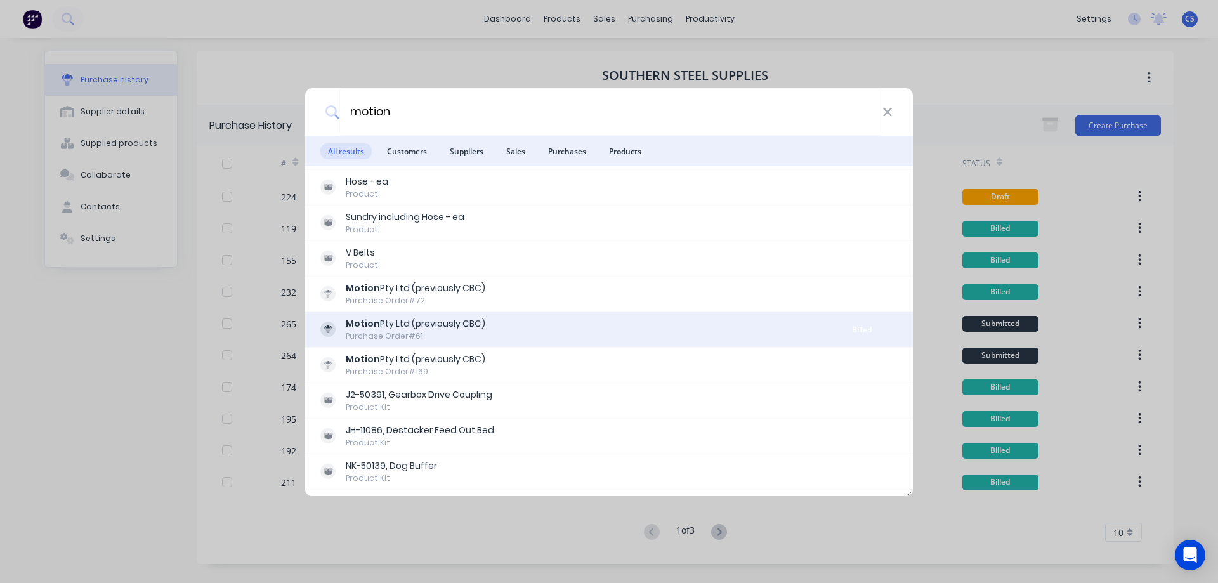
scroll to position [444, 0]
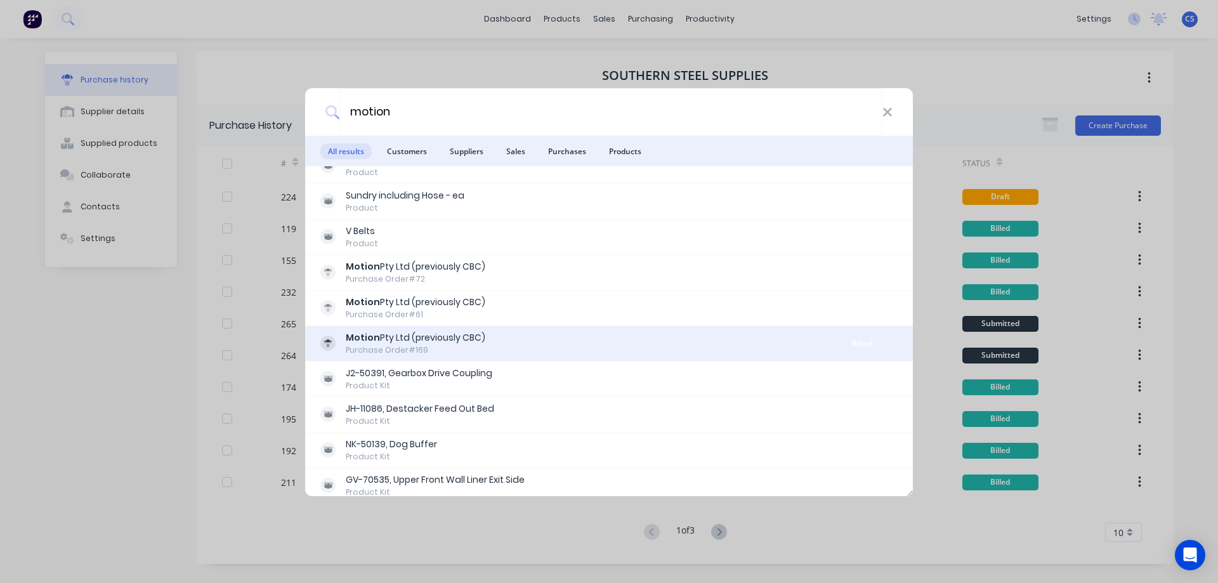
click at [613, 343] on div "Motion Pty Ltd (previously CBC) Purchase Order #169" at bounding box center [573, 343] width 506 height 25
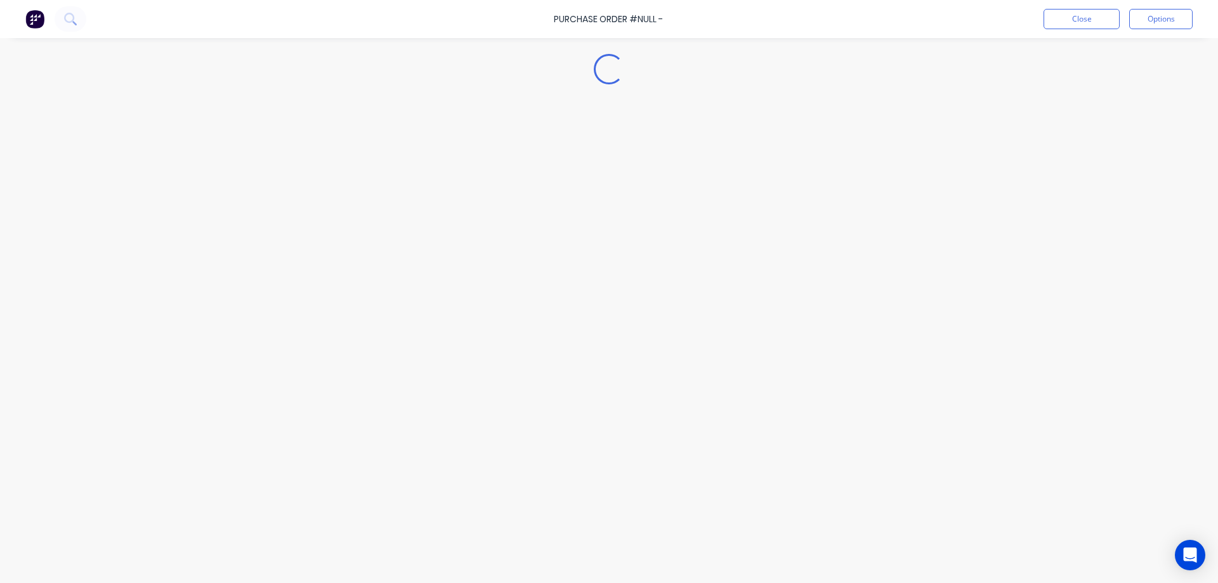
type textarea "x"
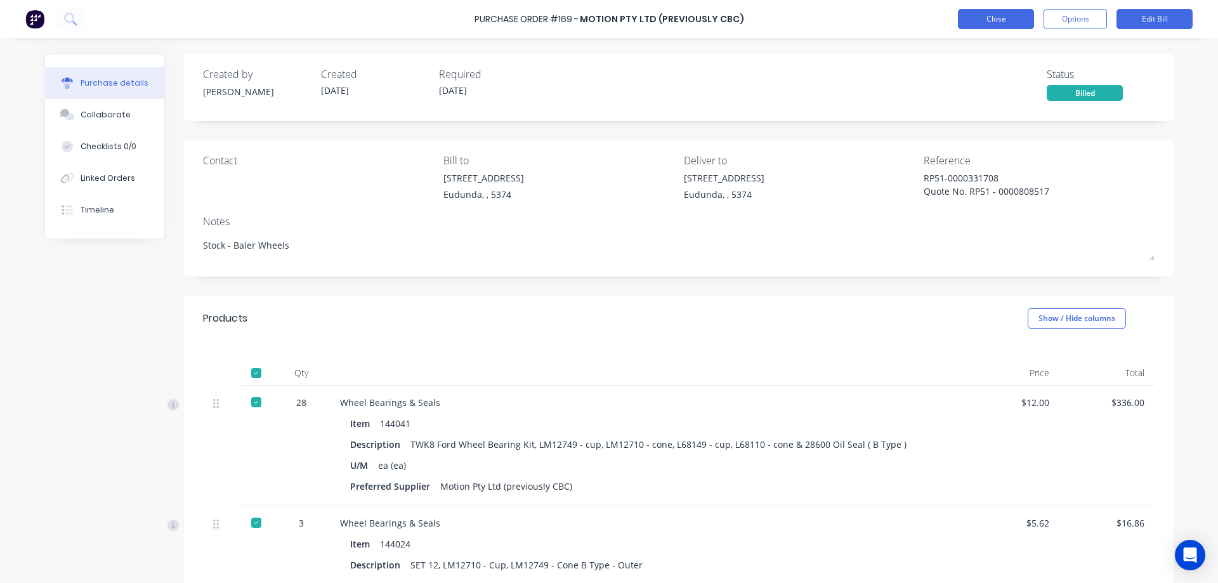
click at [1007, 19] on button "Close" at bounding box center [996, 19] width 76 height 20
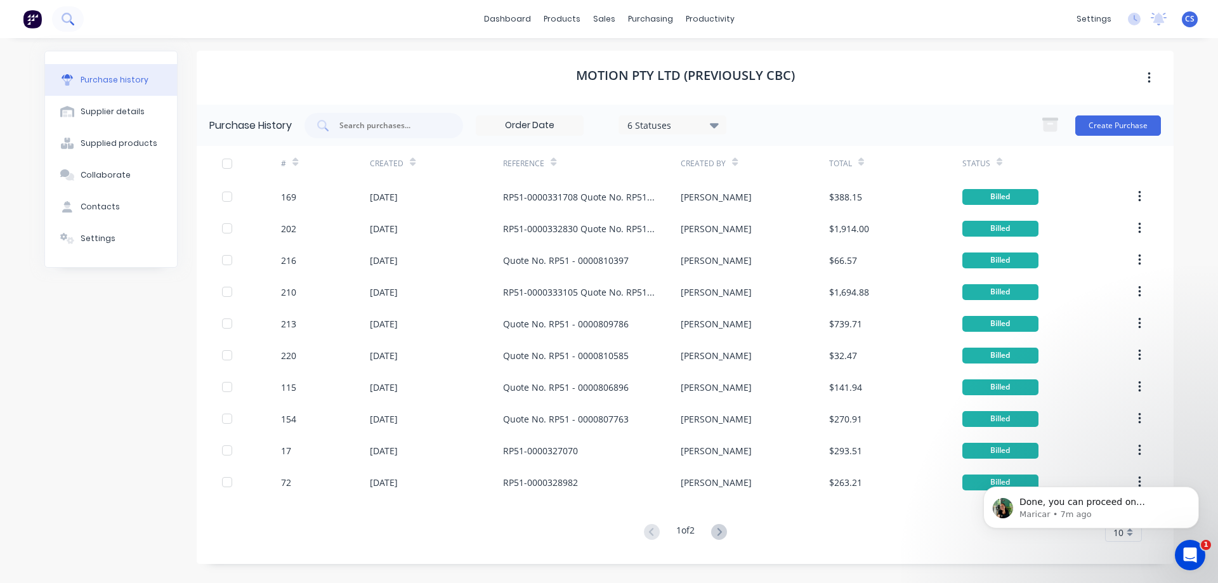
click at [77, 18] on button at bounding box center [68, 18] width 32 height 25
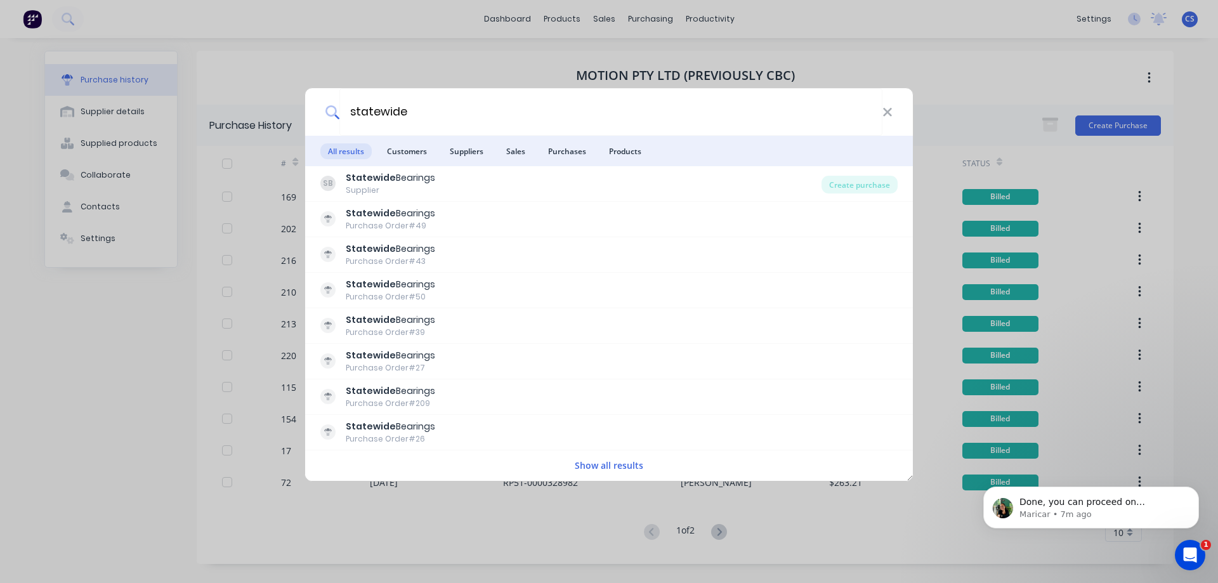
type input "statewide"
click at [592, 466] on button "Show all results" at bounding box center [609, 465] width 76 height 15
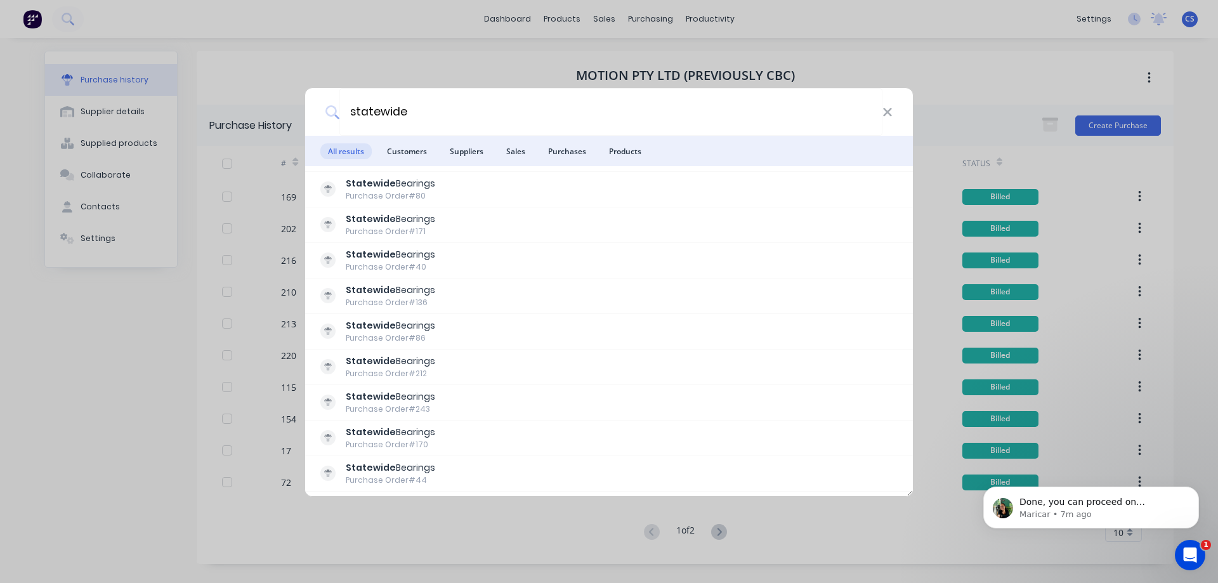
scroll to position [317, 0]
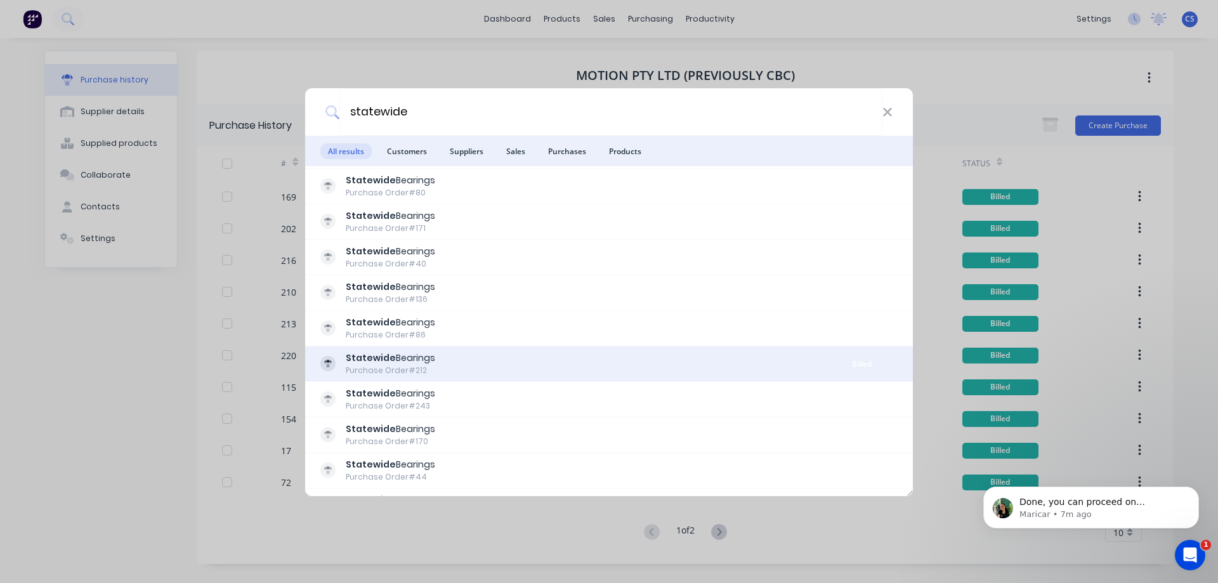
click at [539, 358] on div "Statewide Bearings Purchase Order #212" at bounding box center [573, 363] width 506 height 25
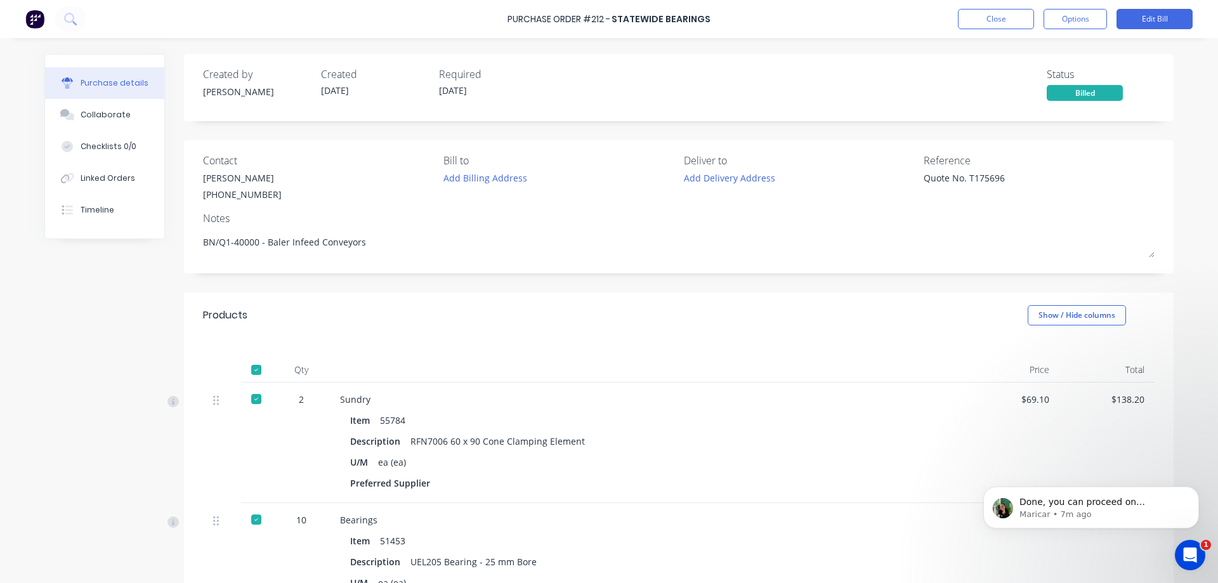
type textarea "x"
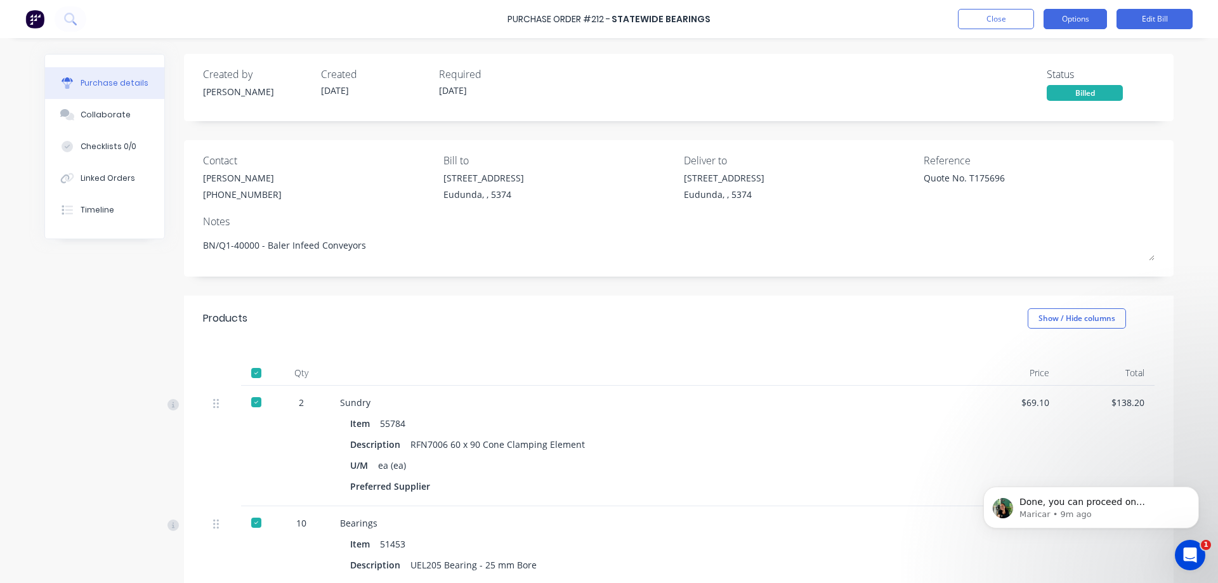
click at [1090, 14] on button "Options" at bounding box center [1074, 19] width 63 height 20
click at [1153, 64] on div "Created by Joel Created 16/07/25 Required 28/07/25 Status Billed" at bounding box center [678, 87] width 989 height 67
click at [993, 21] on button "Close" at bounding box center [996, 19] width 76 height 20
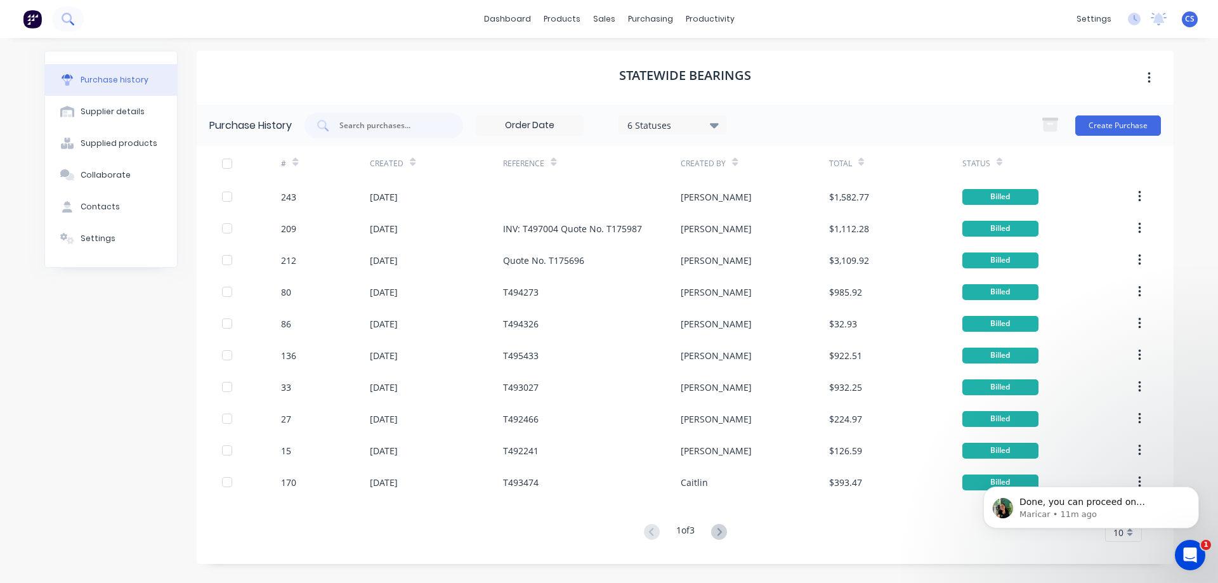
click at [66, 18] on icon at bounding box center [68, 19] width 12 height 12
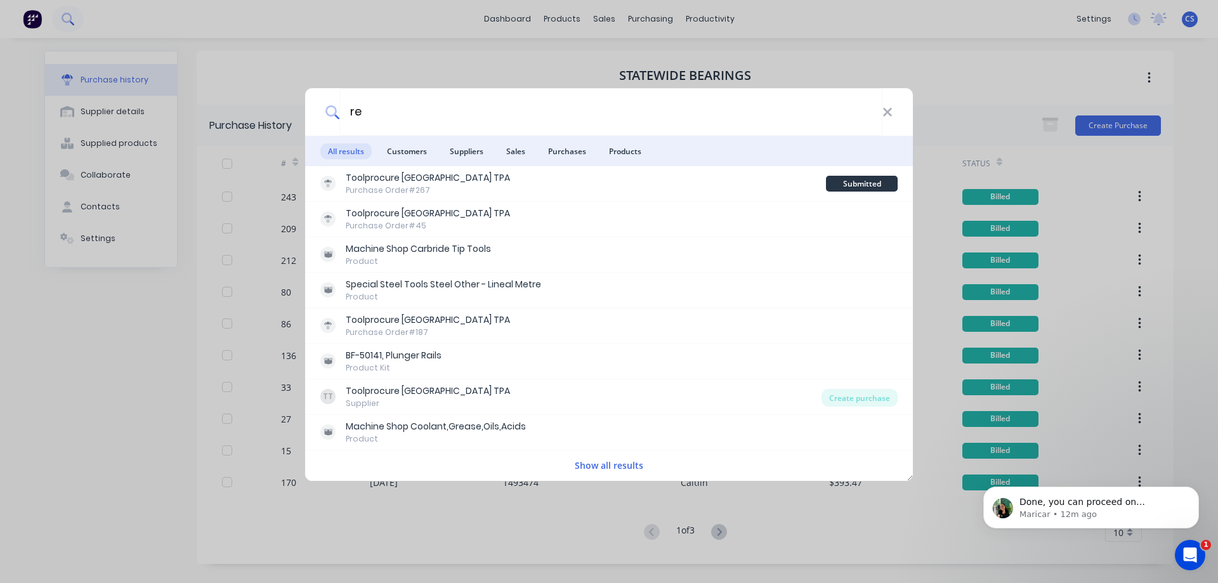
type input "r"
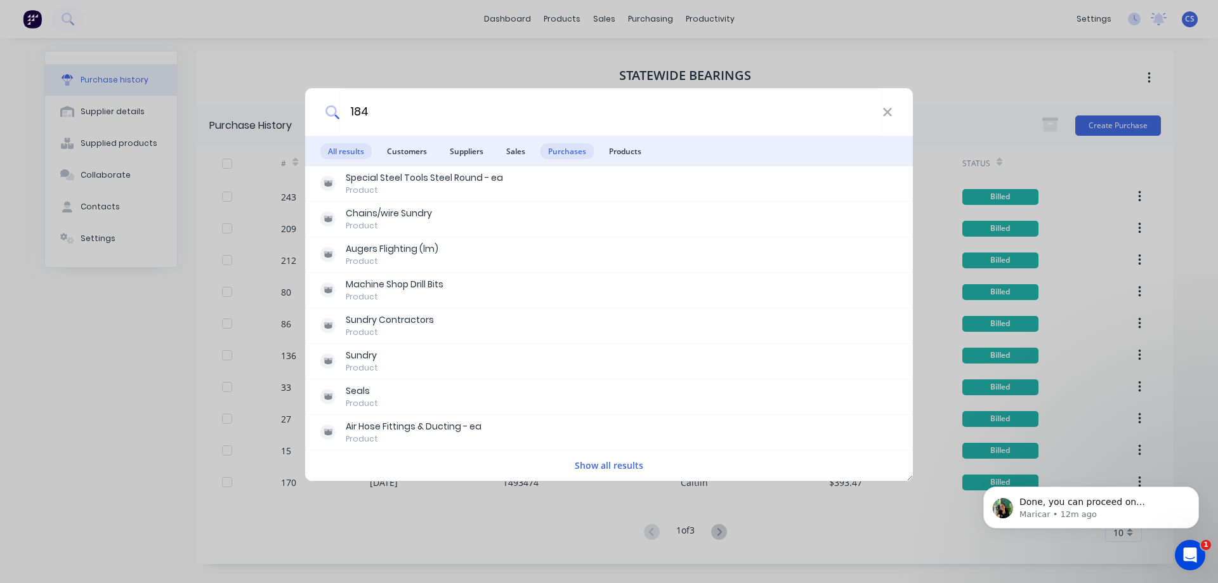
type input "184"
click at [566, 148] on span "Purchases" at bounding box center [566, 151] width 53 height 16
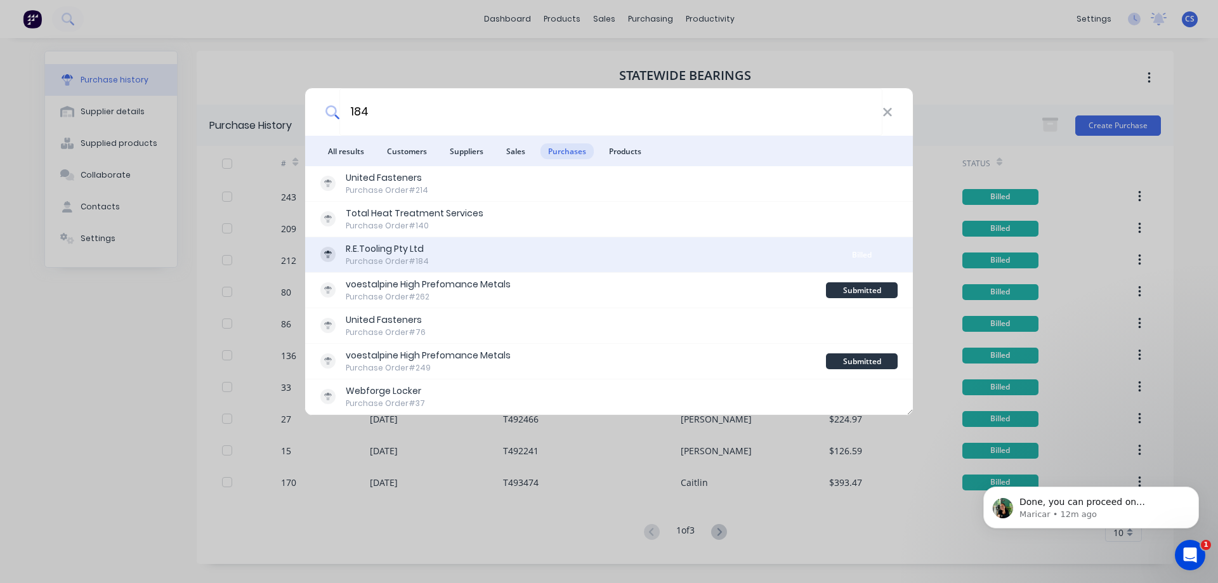
click at [578, 260] on div "R.E.Tooling Pty Ltd Purchase Order #184" at bounding box center [573, 254] width 506 height 25
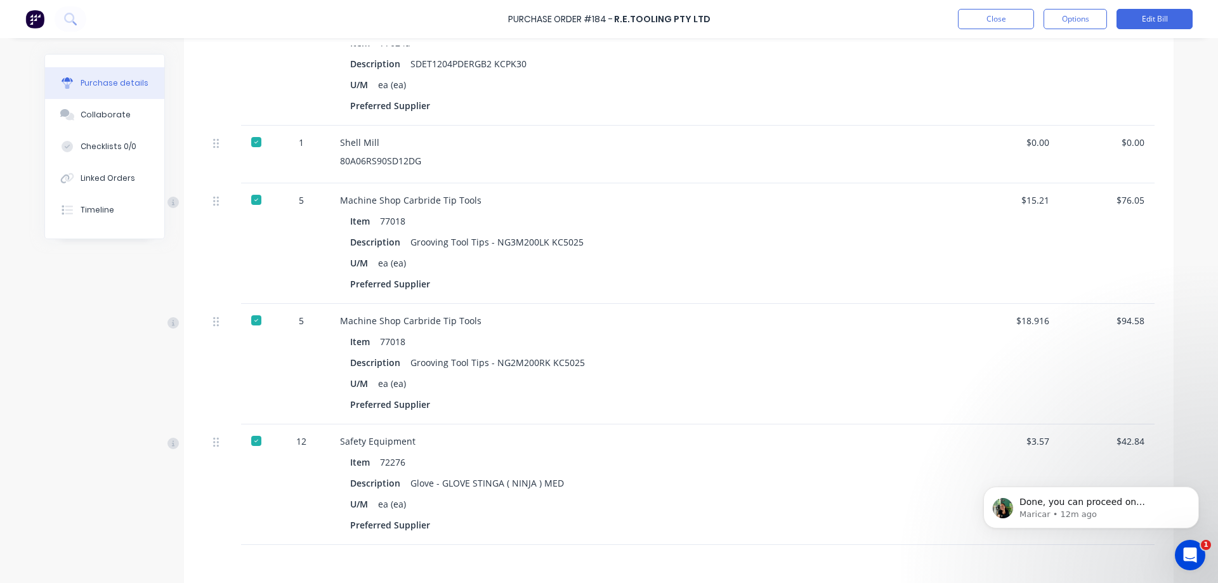
scroll to position [523, 0]
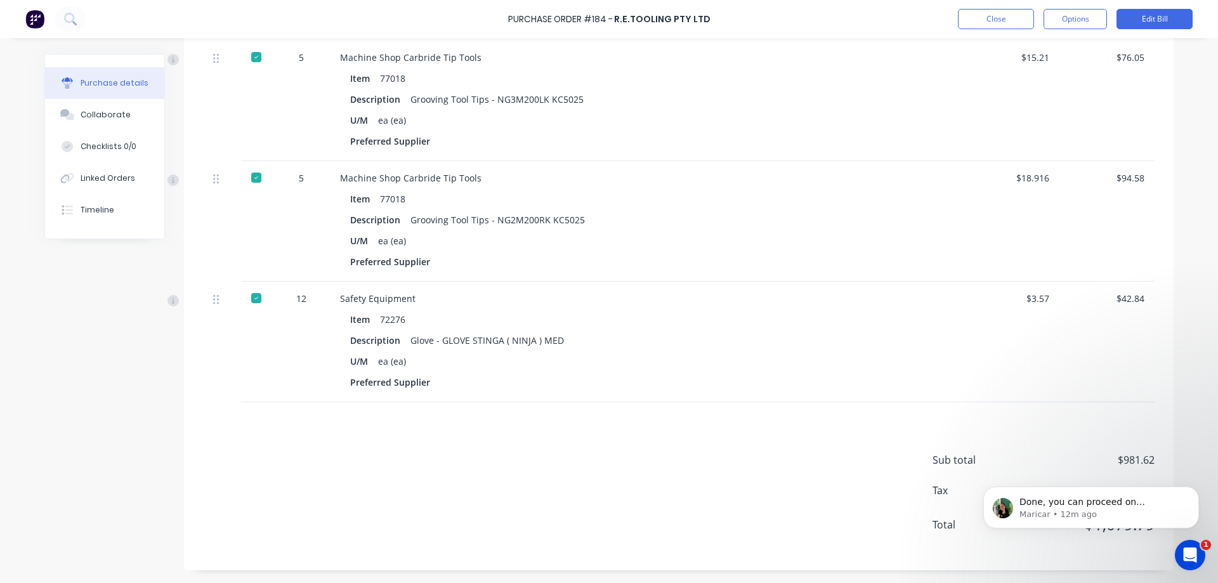
click at [1194, 552] on icon "Open Intercom Messenger" at bounding box center [1190, 555] width 21 height 21
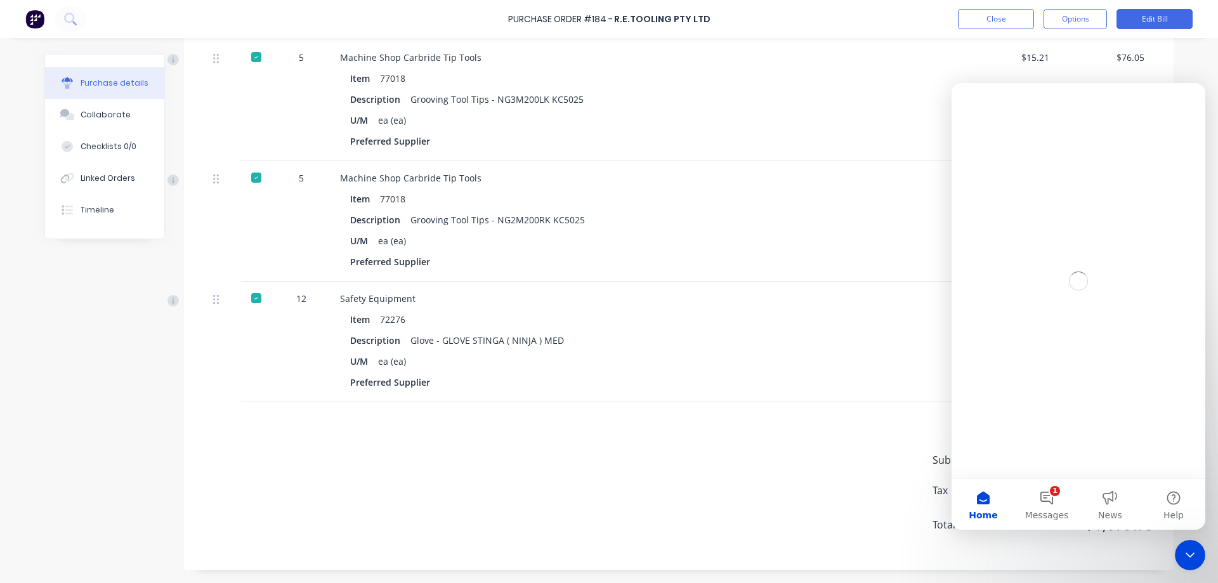
scroll to position [0, 0]
click at [1196, 552] on icon "Close Intercom Messenger" at bounding box center [1189, 554] width 15 height 15
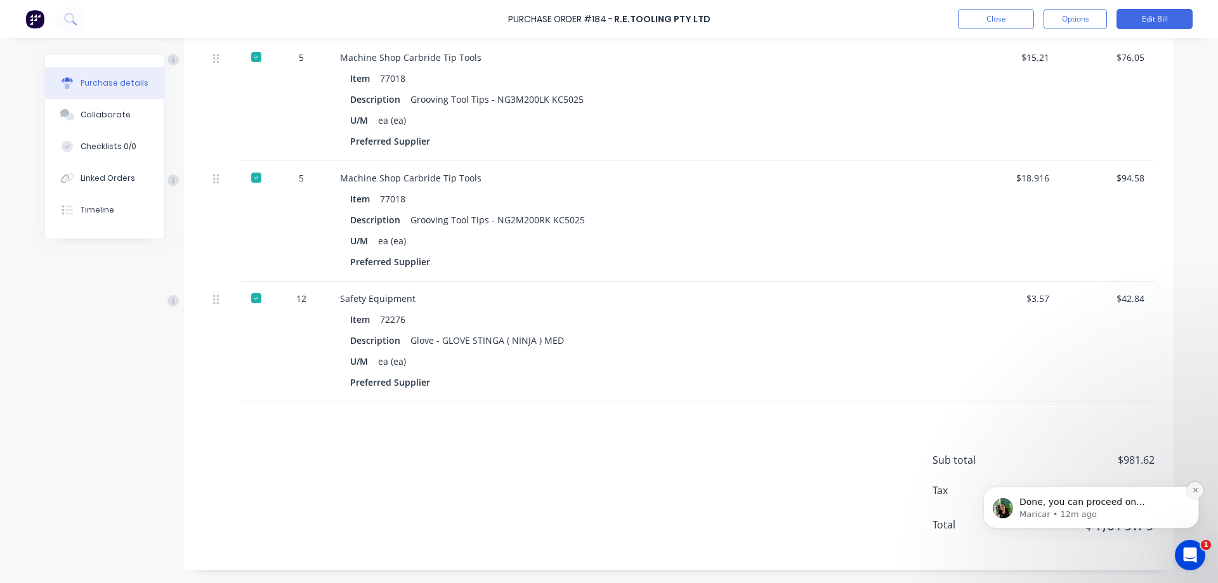
click at [1194, 491] on icon "Dismiss notification" at bounding box center [1194, 490] width 4 height 4
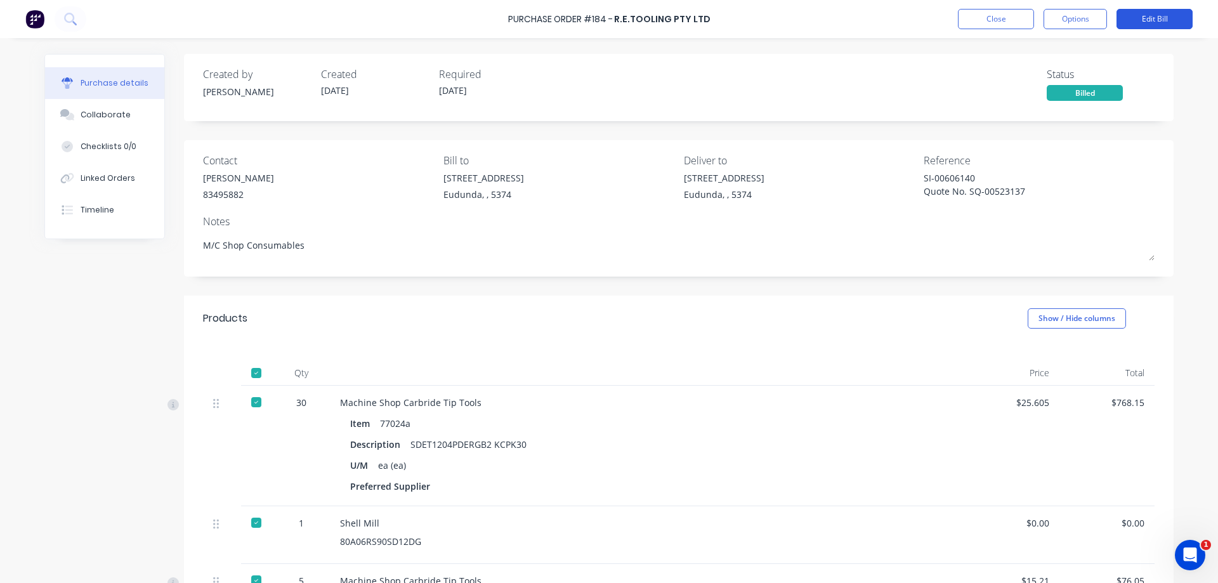
click at [1145, 23] on button "Edit Bill" at bounding box center [1154, 19] width 76 height 20
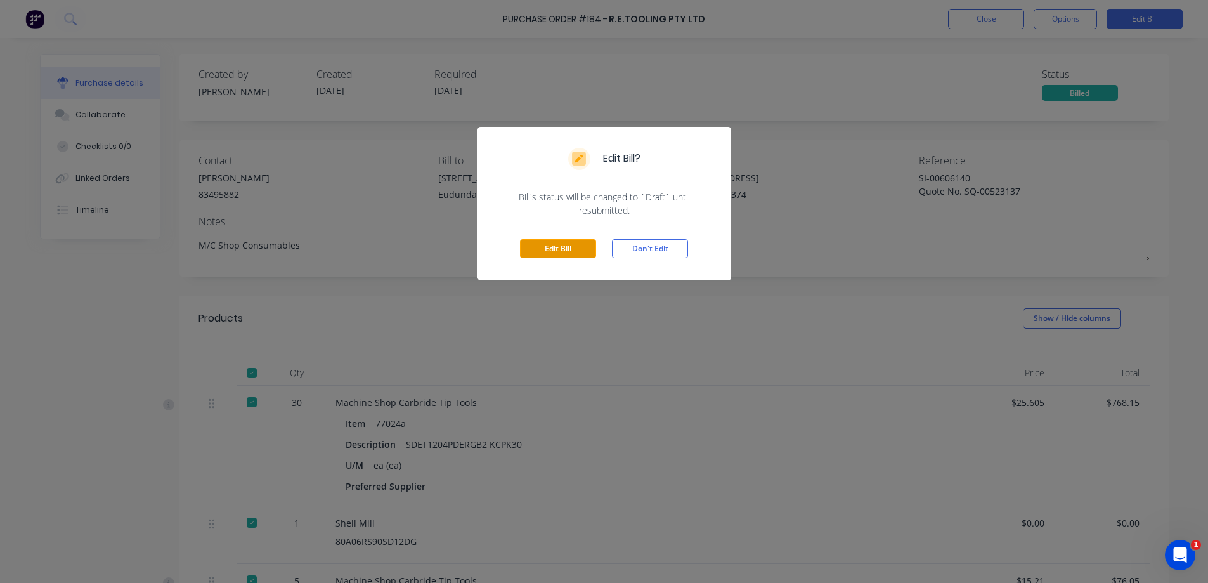
click at [570, 247] on button "Edit Bill" at bounding box center [558, 248] width 76 height 19
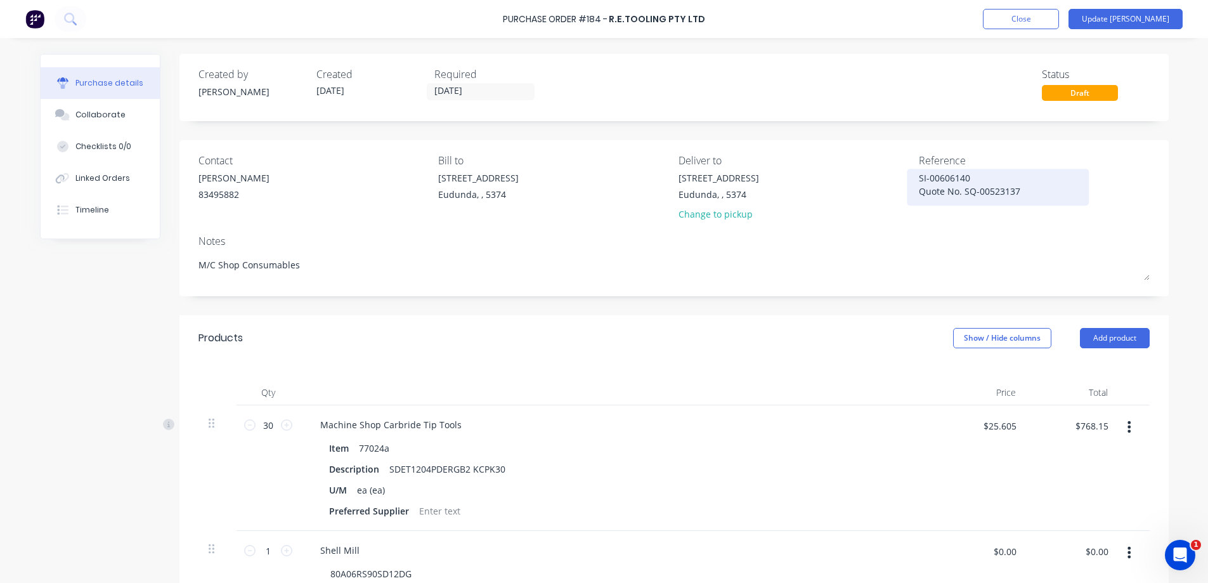
type textarea "x"
click at [976, 176] on textarea "SI-00606140 Quote No. SQ-00523137" at bounding box center [1003, 185] width 159 height 29
type textarea "SI-00606140/ SI-00606140/1 Quote No. SQ-00523137"
type textarea "x"
drag, startPoint x: 1031, startPoint y: 193, endPoint x: 896, endPoint y: 195, distance: 134.5
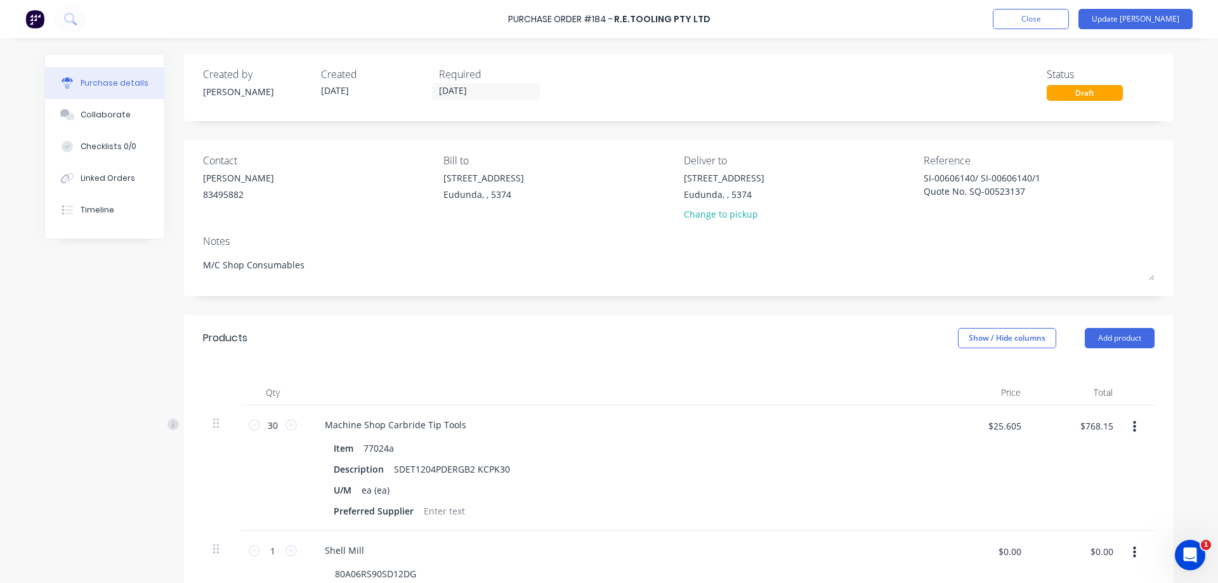
click at [898, 194] on div "Contact Marc Warren 83495882 Bill to 41 South Terrace Eudunda, , 5374 Deliver t…" at bounding box center [678, 190] width 951 height 74
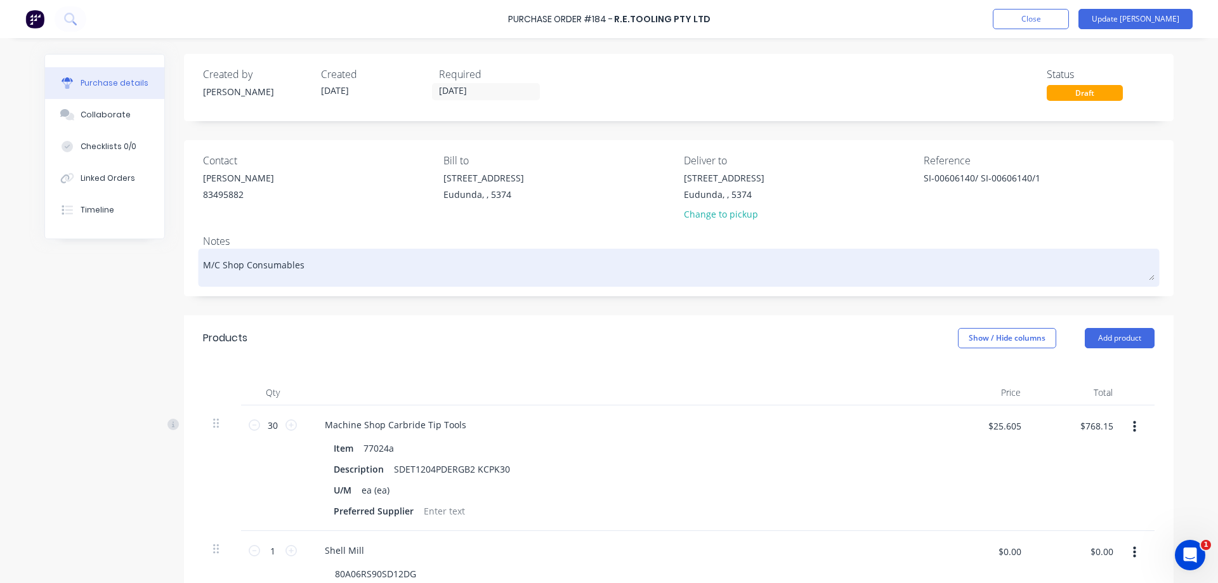
type textarea "SI-00606140/ SI-00606140/1"
click at [325, 271] on textarea "M/C Shop Consumables" at bounding box center [678, 266] width 951 height 29
type textarea "x"
type textarea "SI-00606140/ SI-00606140/1"
type textarea "x"
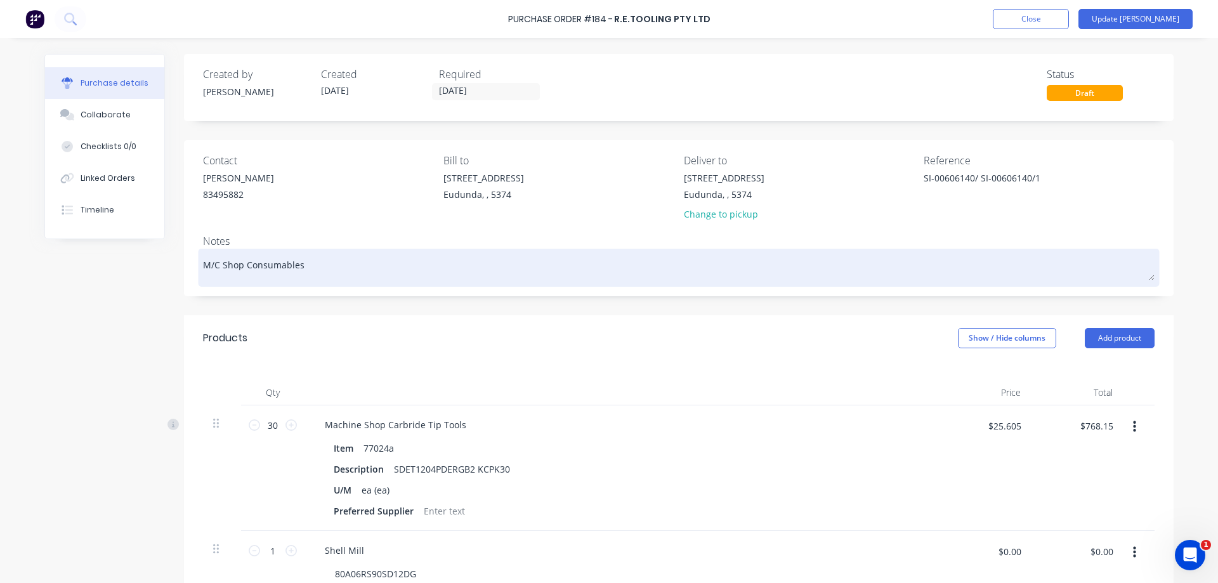
type textarea "M/C Shop Consumables"
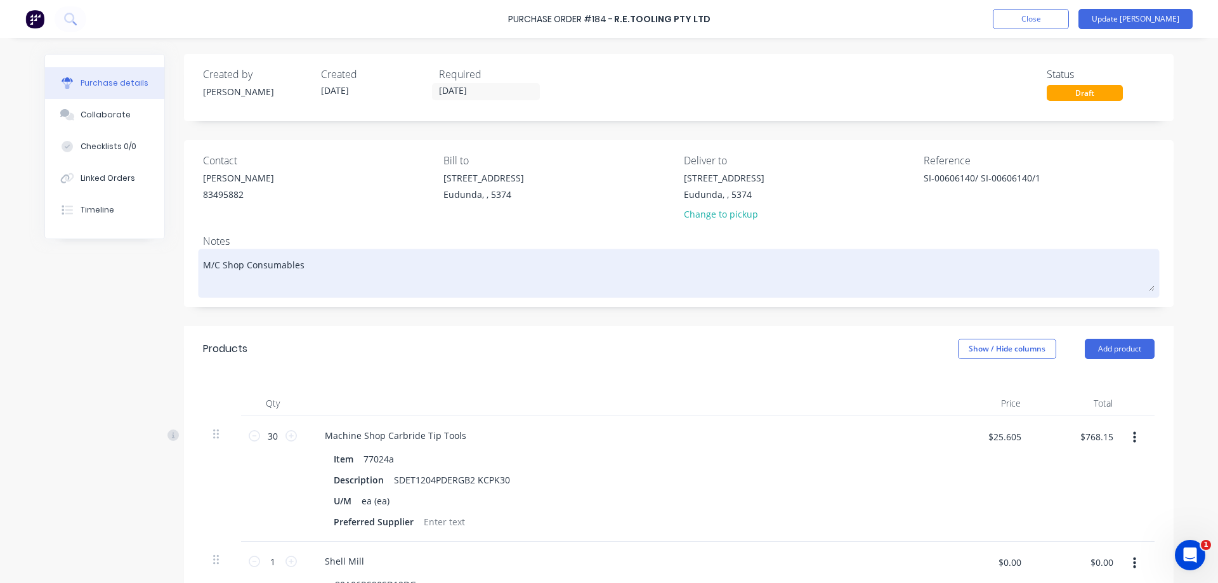
paste textarea "Quote No. SQ-00523137"
type textarea "x"
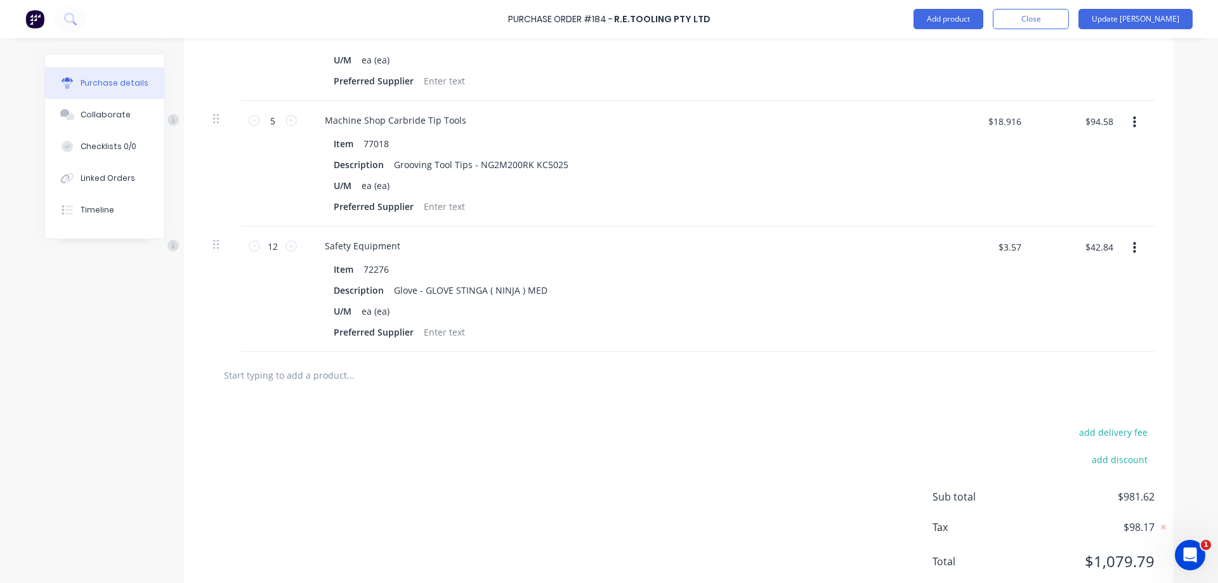
type textarea "M/C Shop Consumables Quote No. SQ-00523137"
click at [387, 370] on input "text" at bounding box center [350, 374] width 254 height 25
type textarea "x"
type textarea "M/C Shop Consumables Quote No. SQ-00523137"
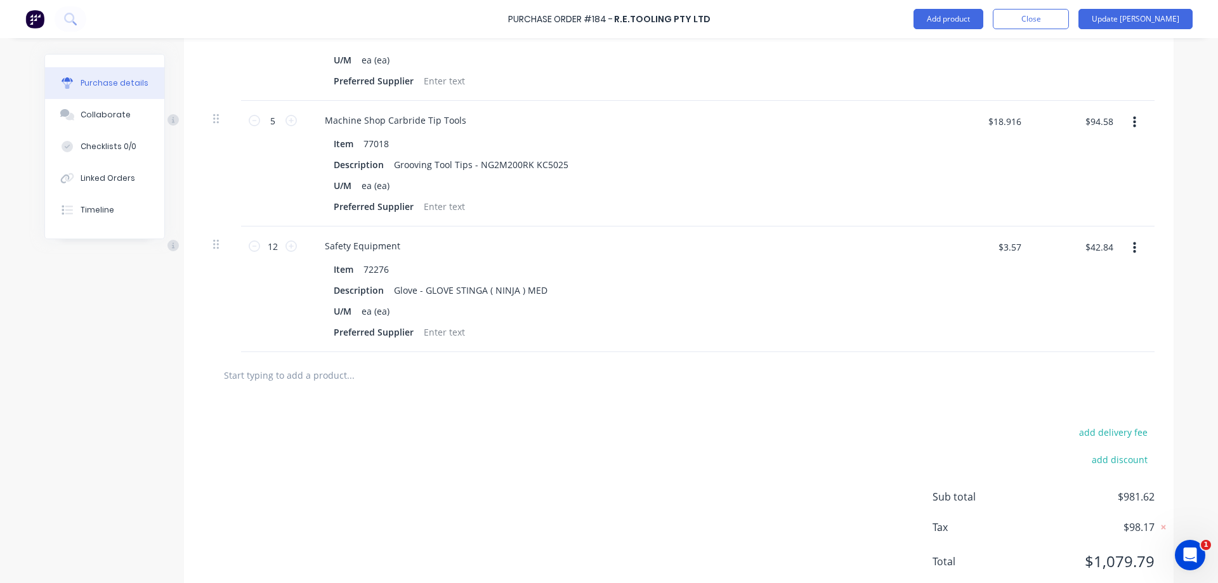
type textarea "x"
type input "7"
type textarea "x"
type input "77"
type textarea "x"
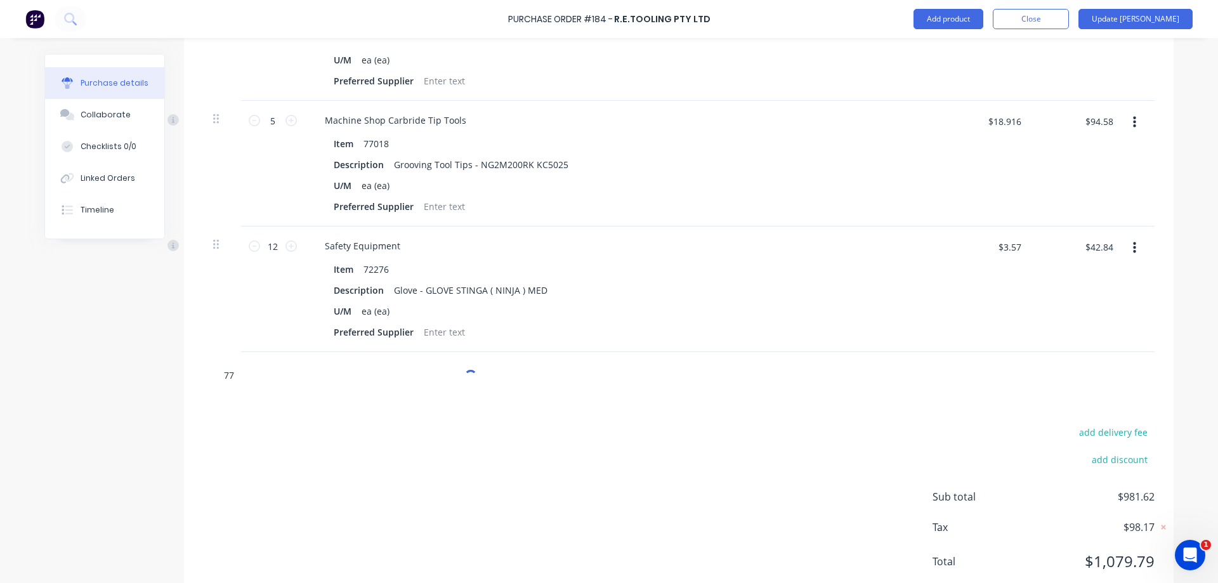
type input "771"
type textarea "x"
type input "77"
type textarea "x"
type input "7701"
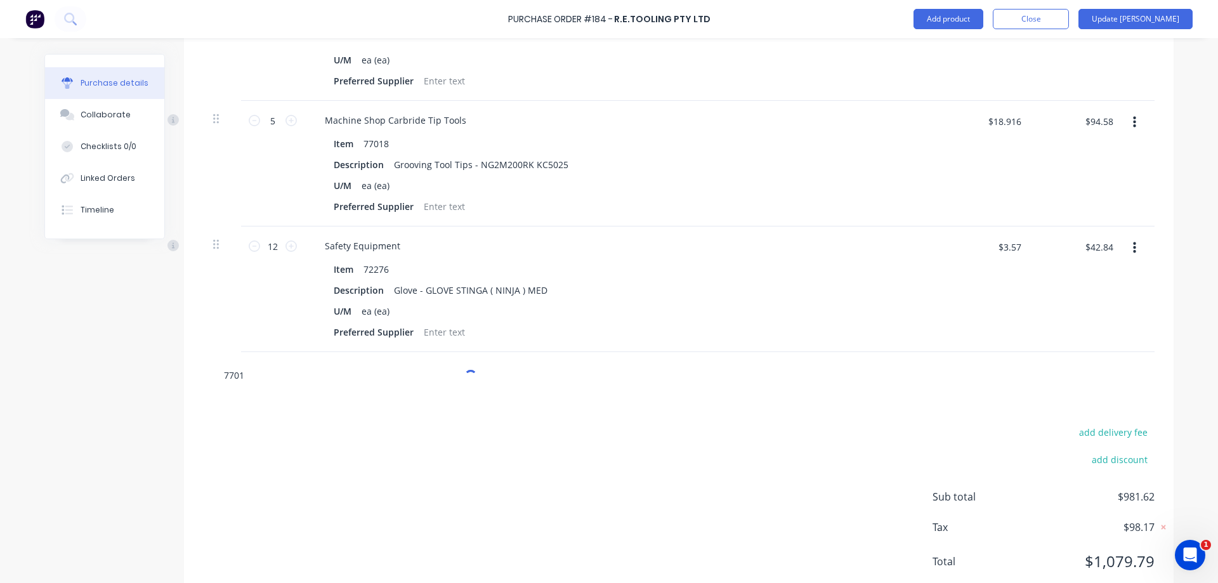
type textarea "x"
type input "77018"
type textarea "x"
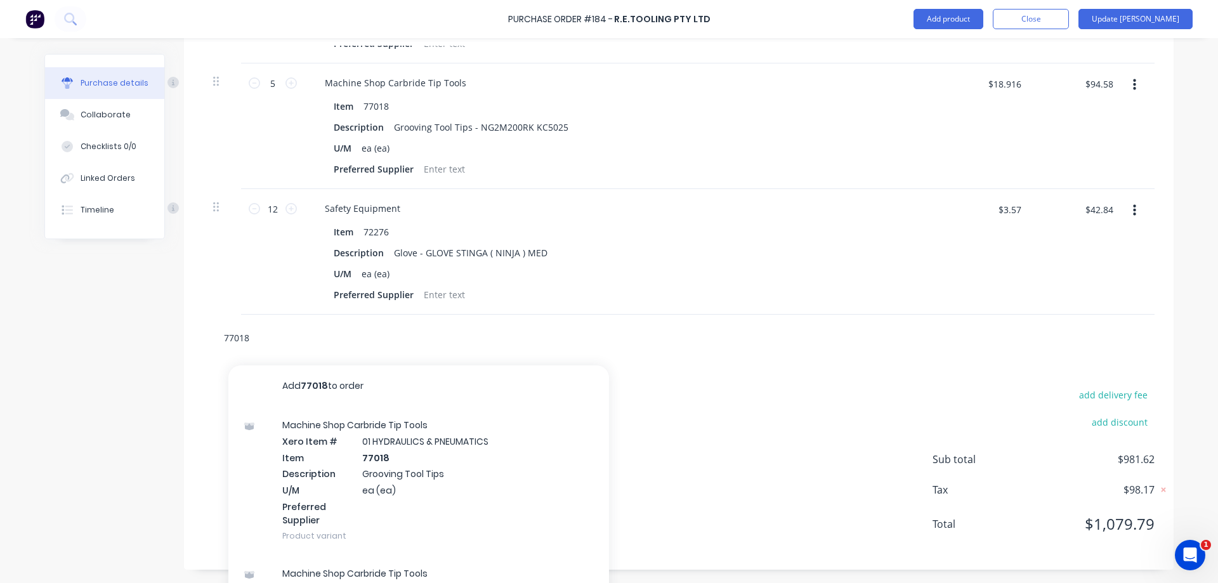
scroll to position [689, 0]
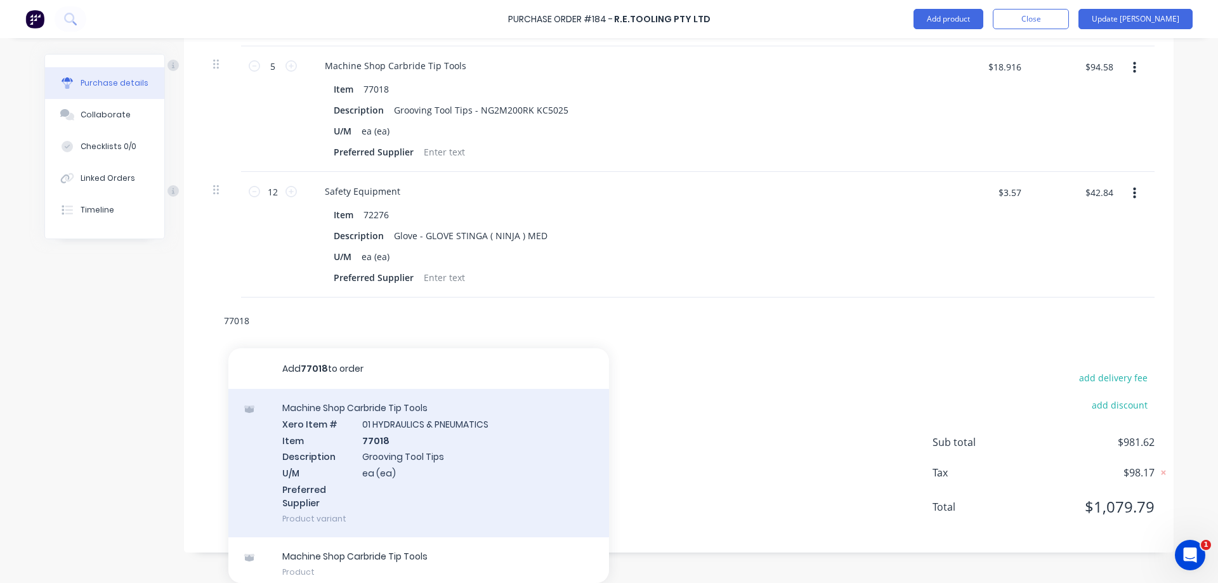
type input "77018"
click at [464, 451] on div "Machine Shop Carbride Tip Tools Xero Item # 01 HYDRAULICS & PNEUMATICS Item 770…" at bounding box center [418, 463] width 381 height 148
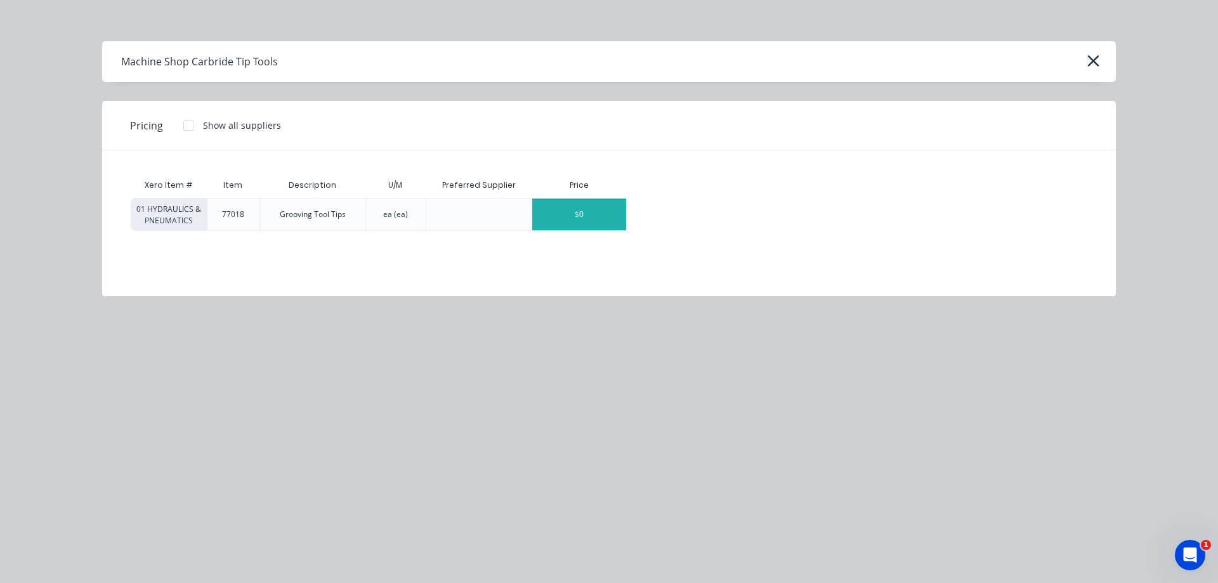
click at [601, 216] on div "$0" at bounding box center [579, 215] width 94 height 32
type textarea "x"
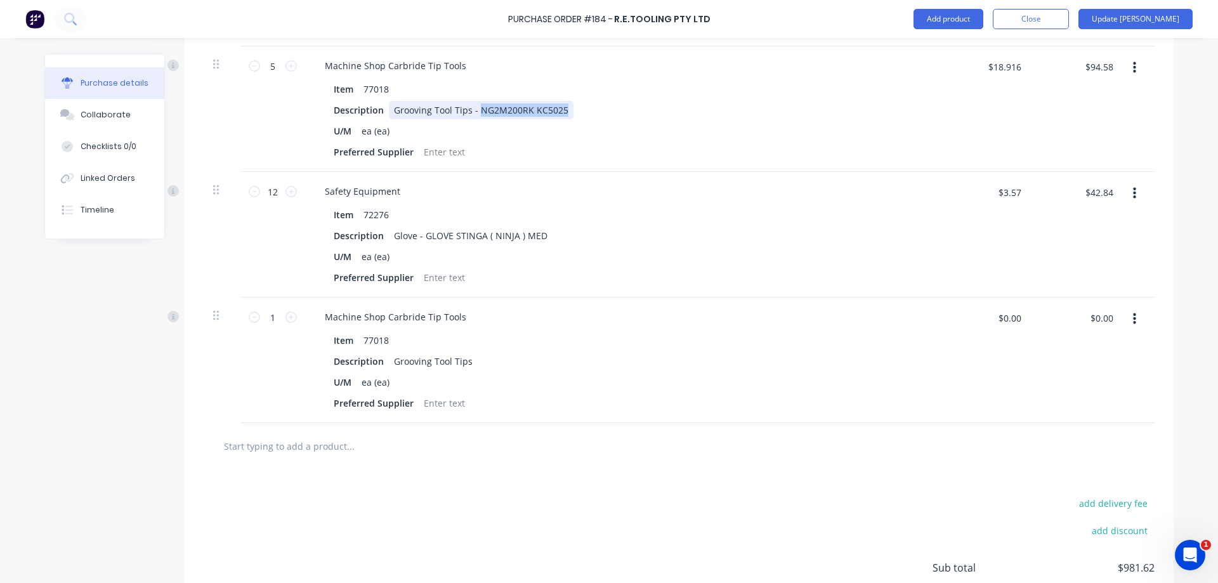
drag, startPoint x: 559, startPoint y: 111, endPoint x: 471, endPoint y: 116, distance: 87.7
click at [471, 116] on div "Grooving Tool Tips - NG2M200RK KC5025" at bounding box center [481, 110] width 185 height 18
copy div "NG2M200RK KC5025"
click at [458, 319] on div "Machine Shop Carbride Tip Tools" at bounding box center [396, 317] width 162 height 18
type textarea "x"
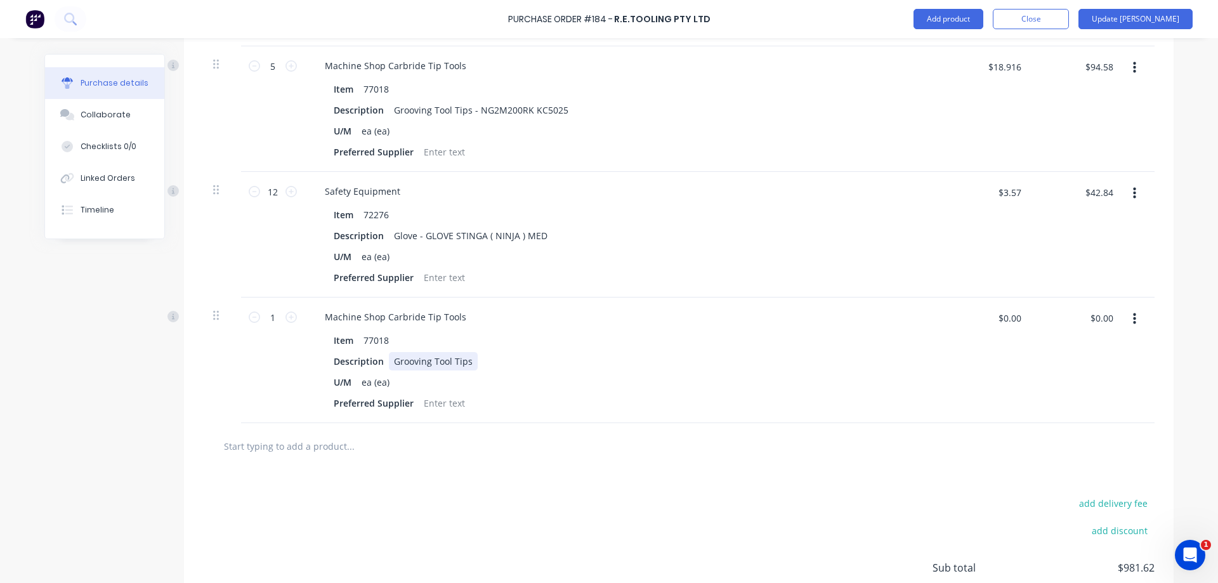
click at [465, 363] on div "Grooving Tool Tips" at bounding box center [433, 361] width 89 height 18
click at [264, 317] on input "1" at bounding box center [272, 317] width 25 height 19
type textarea "x"
type input "5"
type textarea "x"
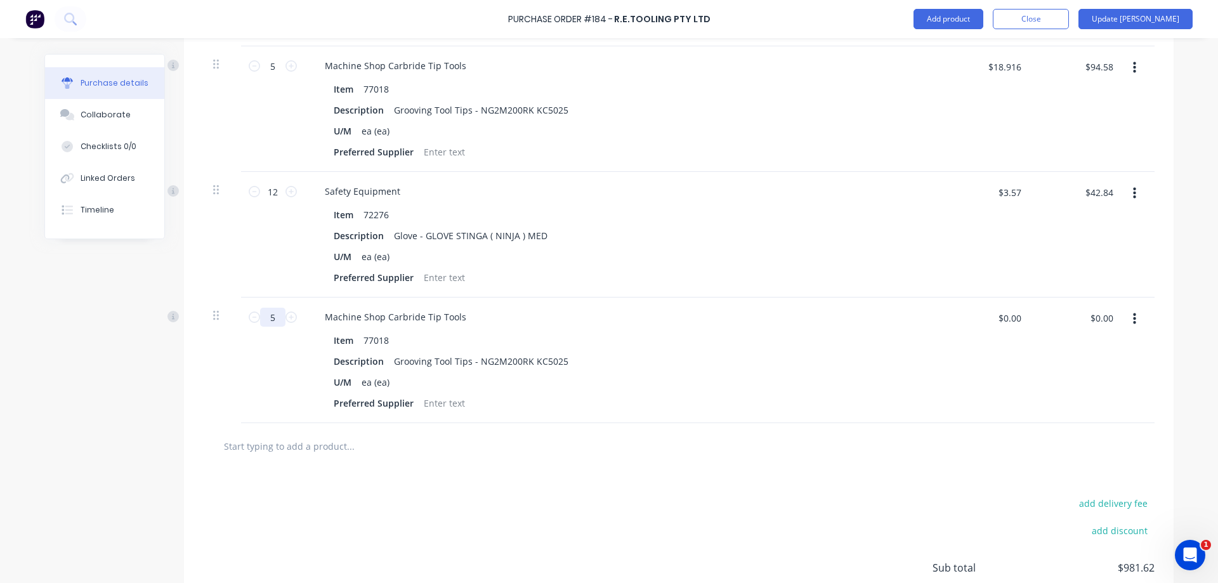
type input "5"
type textarea "x"
click at [1019, 315] on input "$0.00" at bounding box center [1009, 318] width 38 height 20
type input "23.475"
type textarea "x"
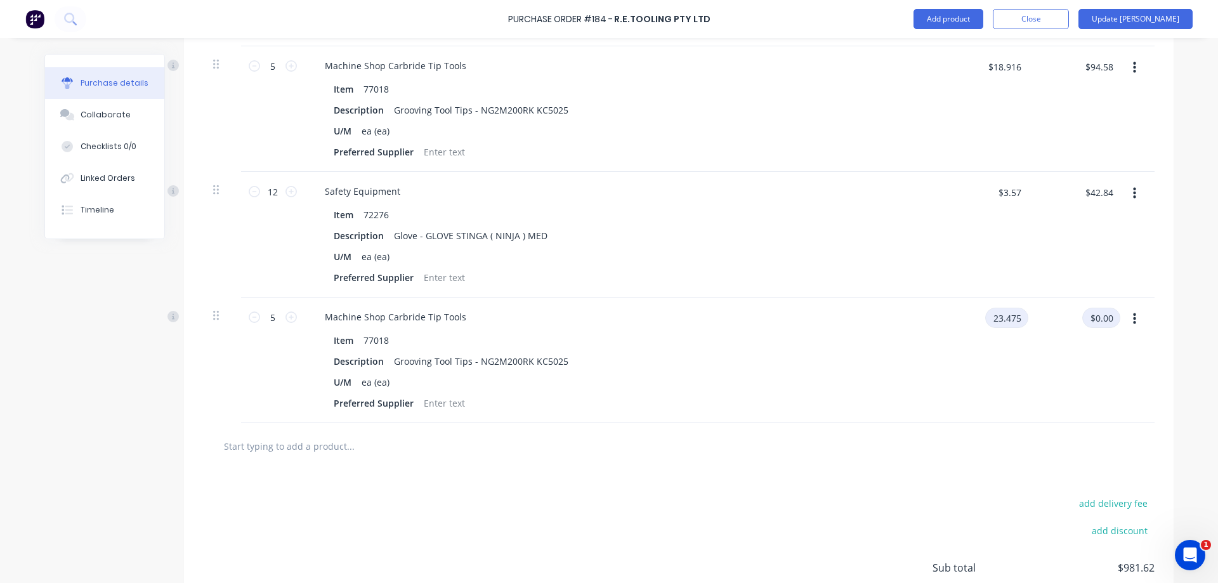
type input "$23.475"
type input "$117.38"
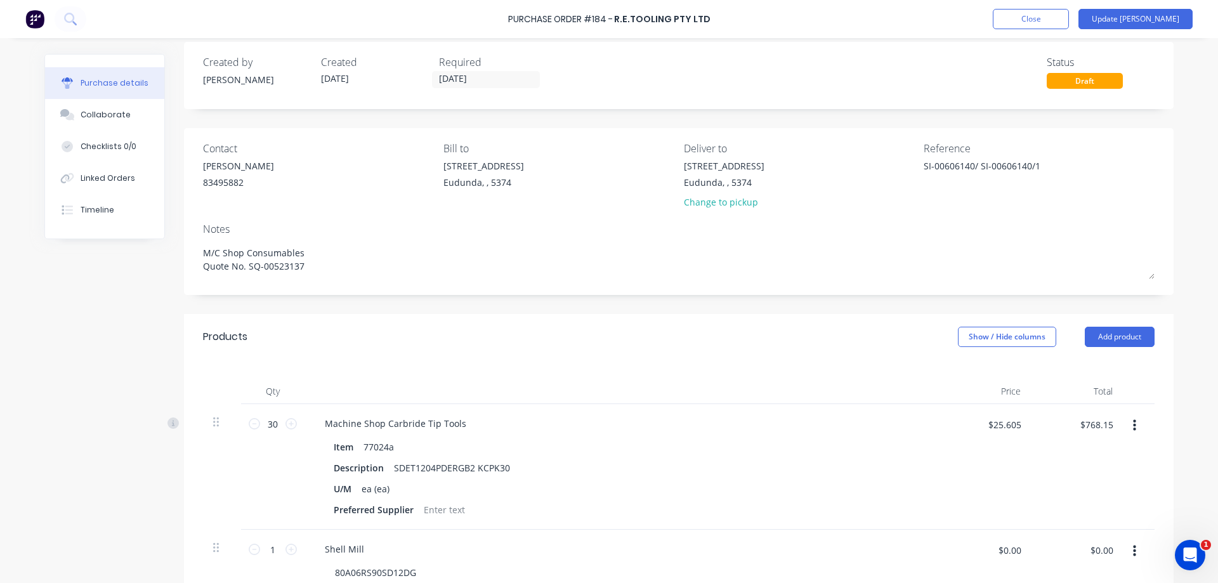
scroll to position [0, 0]
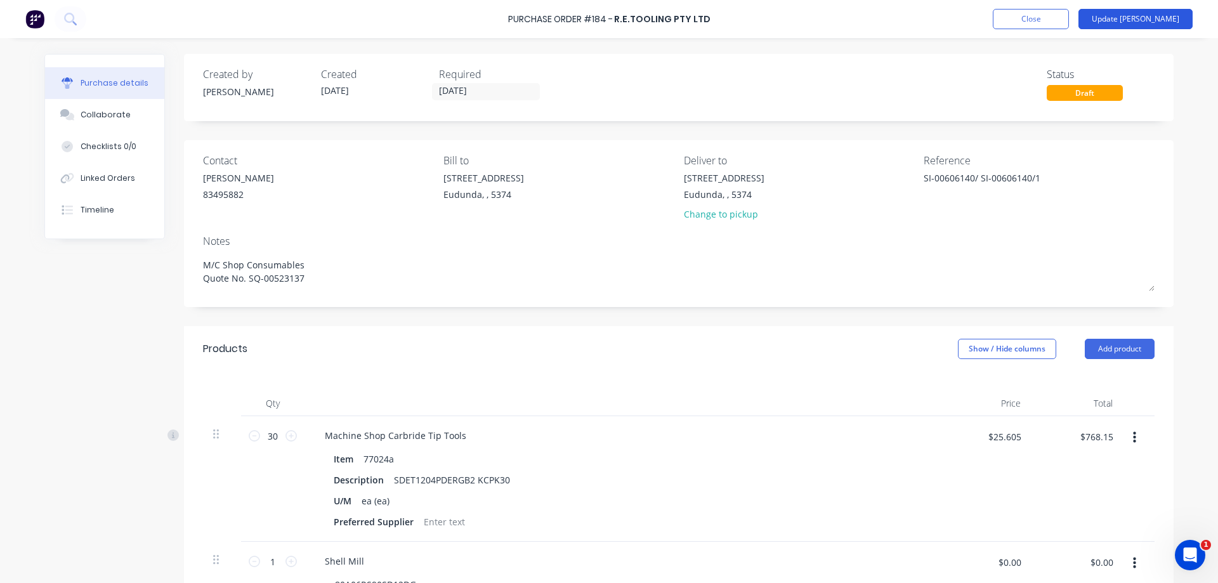
click at [1152, 20] on button "Update Bill" at bounding box center [1135, 19] width 114 height 20
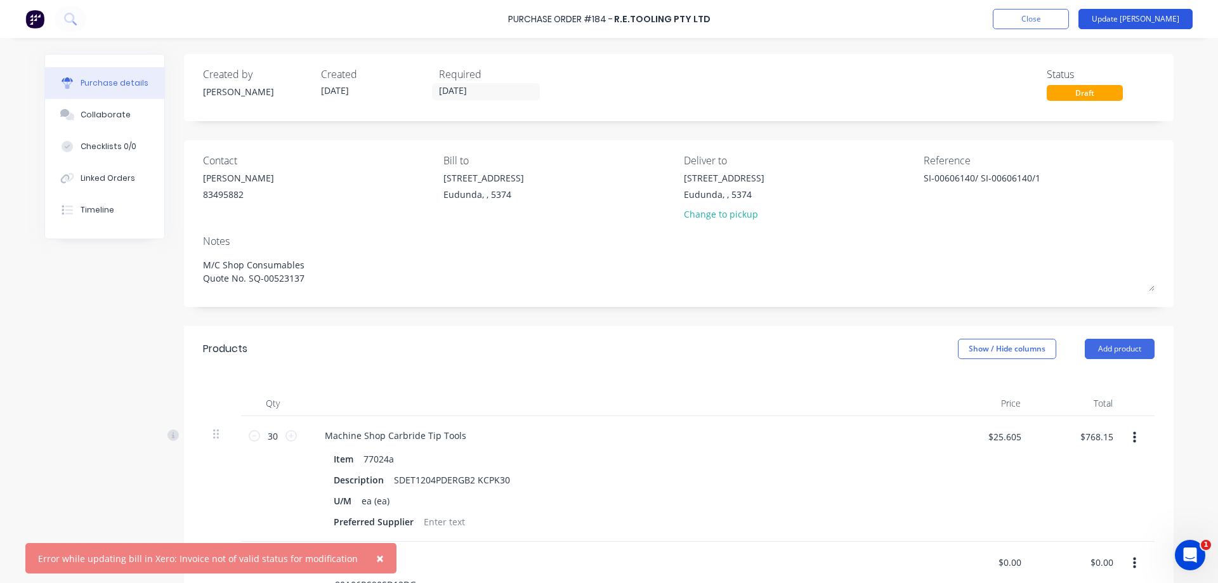
type textarea "x"
click at [1201, 554] on div "Open Intercom Messenger" at bounding box center [1190, 555] width 42 height 42
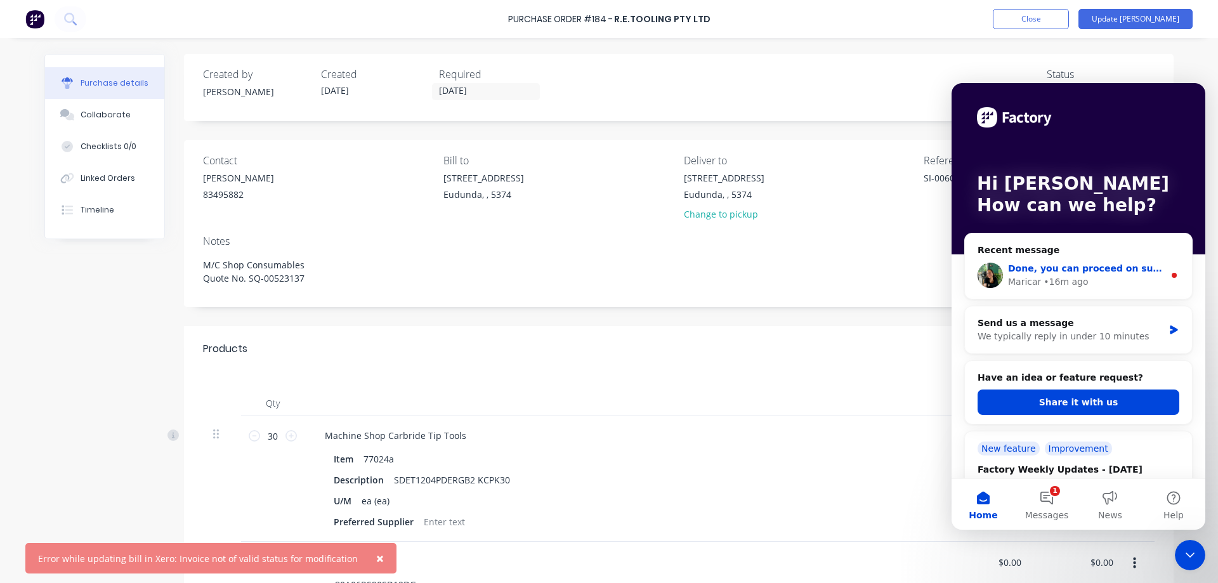
click at [1104, 277] on div "Maricar • 16m ago" at bounding box center [1086, 281] width 156 height 13
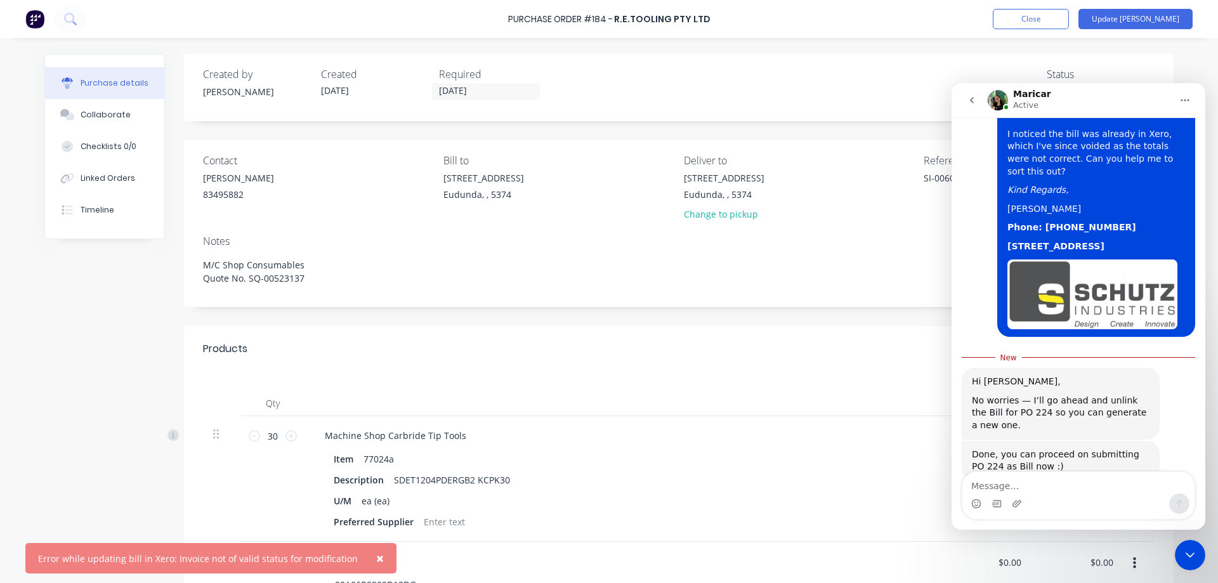
scroll to position [572, 0]
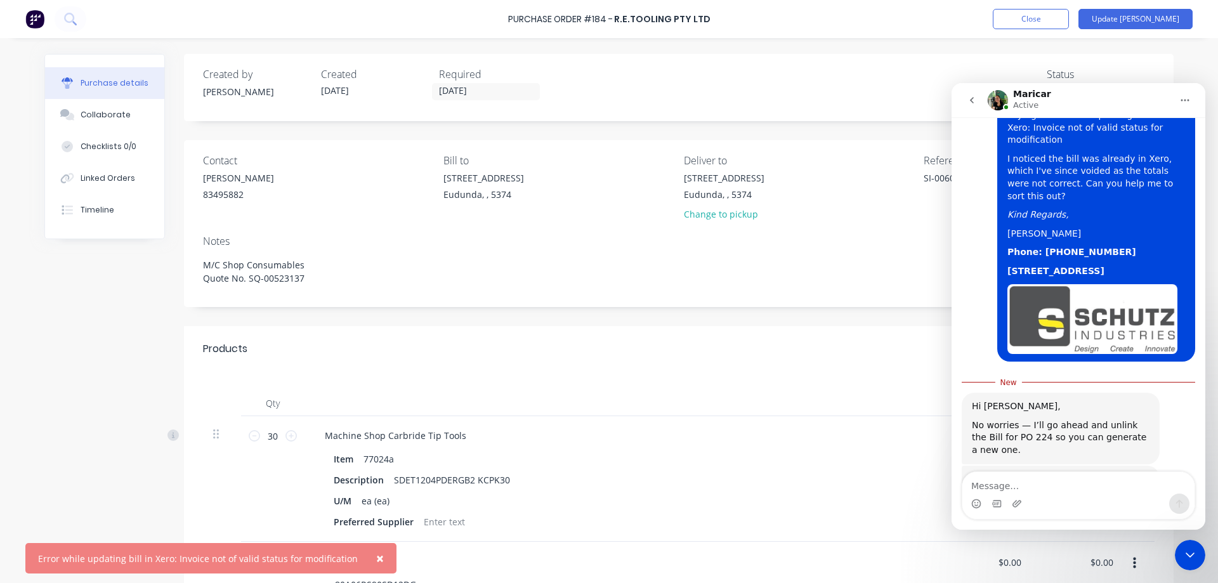
click at [1036, 483] on textarea "Message…" at bounding box center [1078, 483] width 232 height 22
type textarea "i"
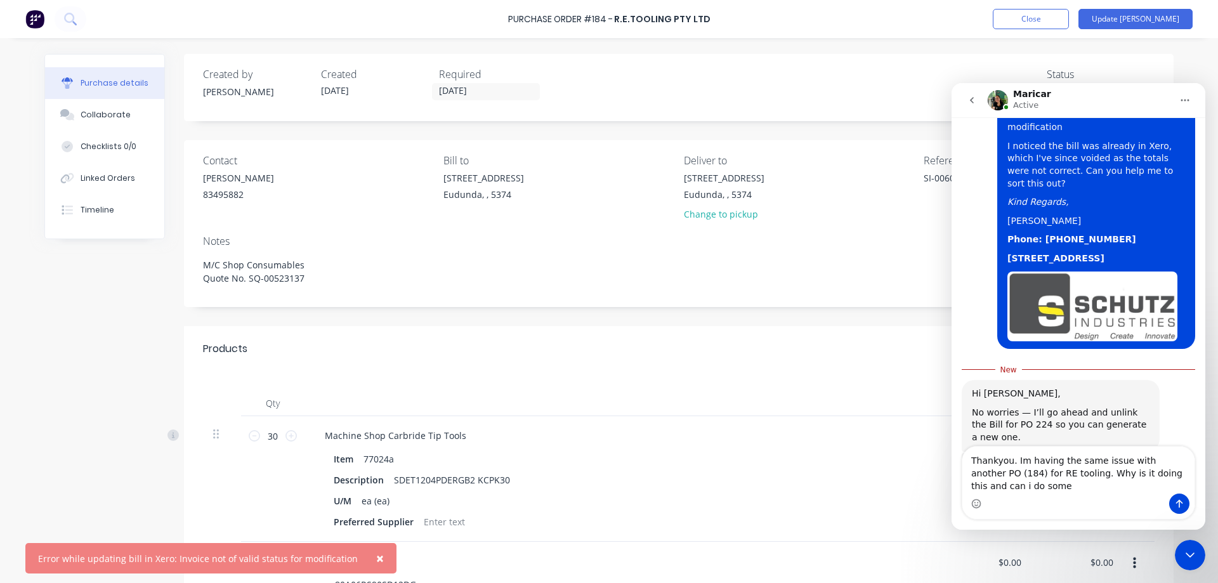
scroll to position [597, 0]
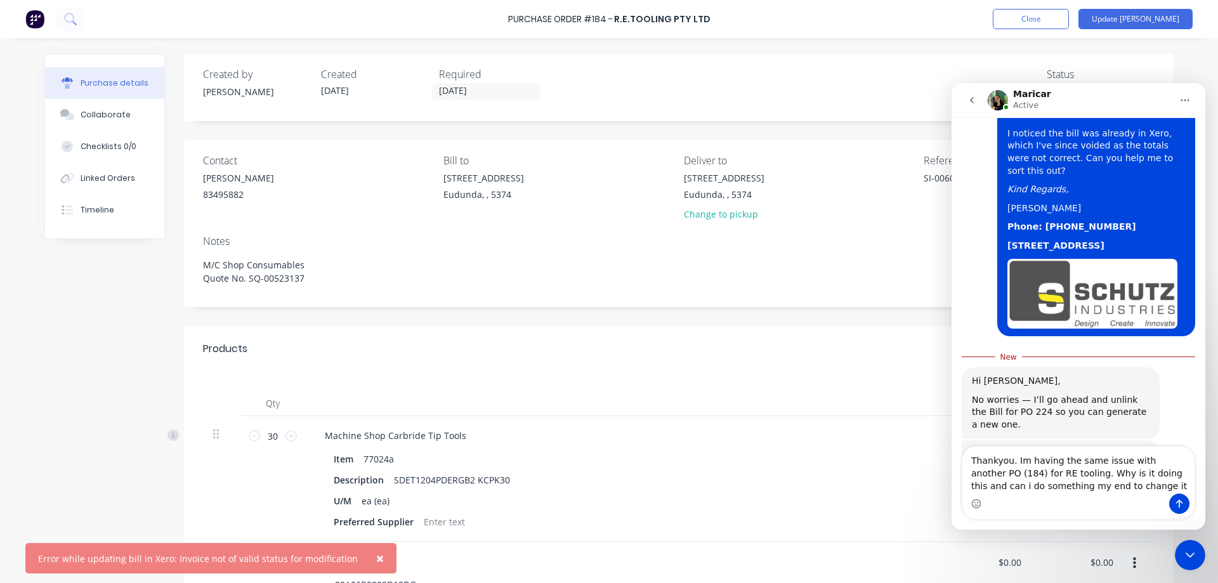
type textarea "Thankyou. Im having the same issue with another PO (184) for RE tooling. Why is…"
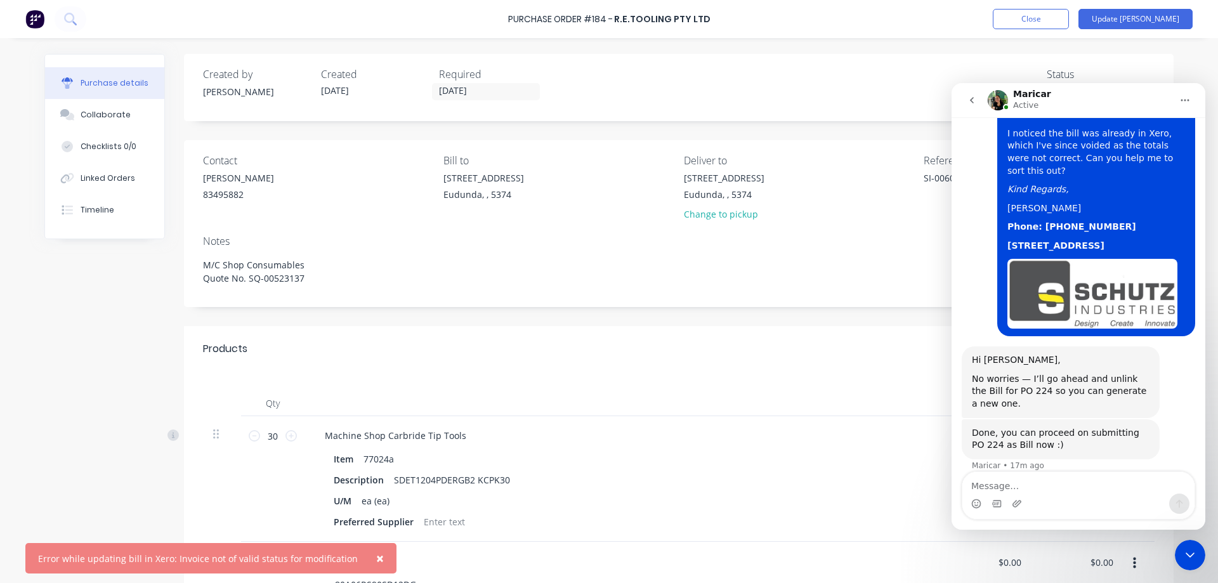
scroll to position [626, 0]
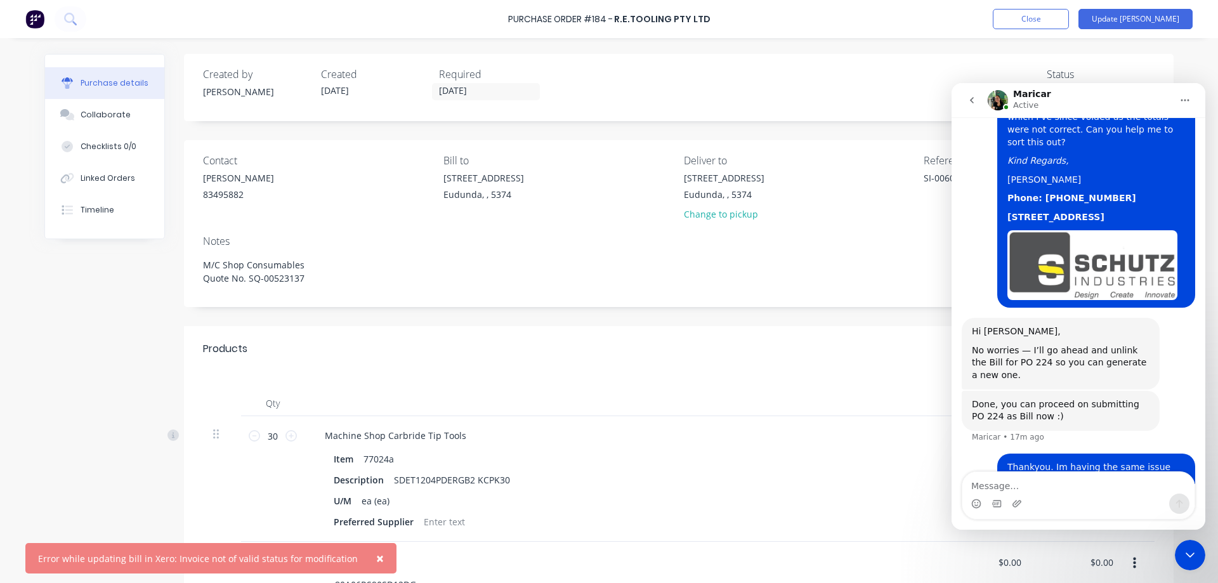
click at [1188, 552] on icon "Close Intercom Messenger" at bounding box center [1189, 554] width 15 height 15
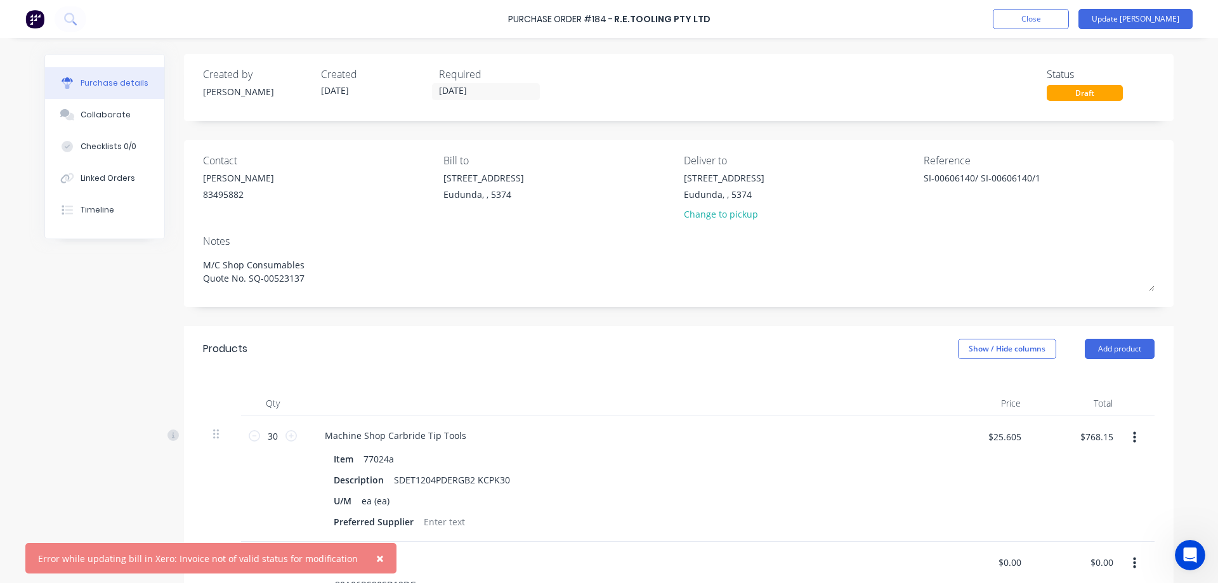
click at [376, 558] on span "×" at bounding box center [380, 558] width 8 height 18
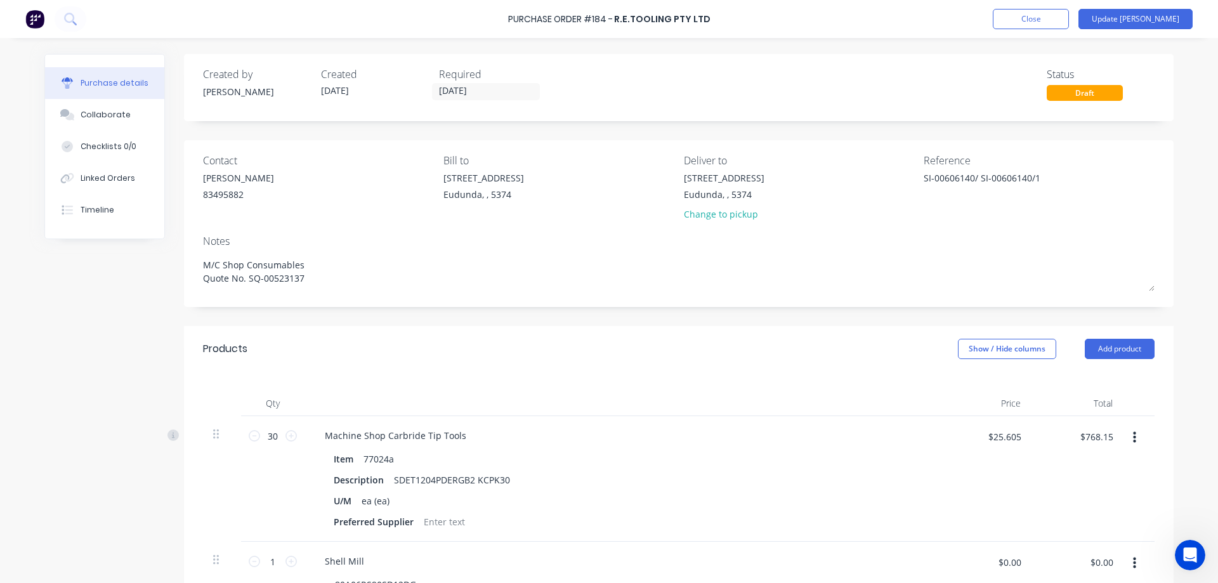
scroll to position [675, 0]
click at [1139, 25] on button "Update Bill" at bounding box center [1135, 19] width 114 height 20
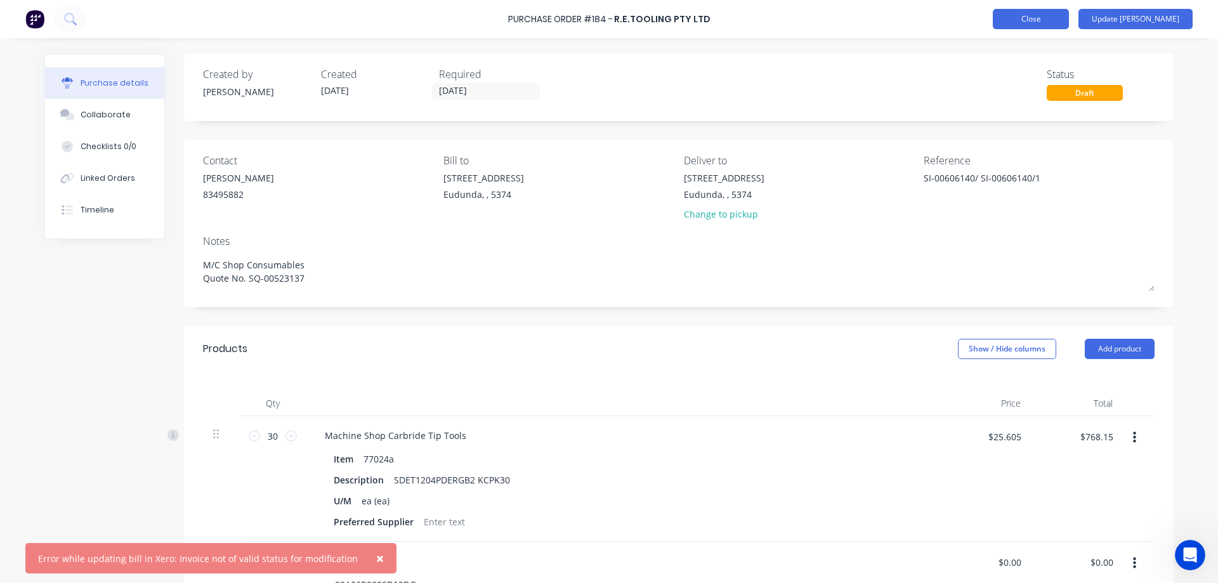
type textarea "x"
click at [1059, 21] on button "Close" at bounding box center [1031, 19] width 76 height 20
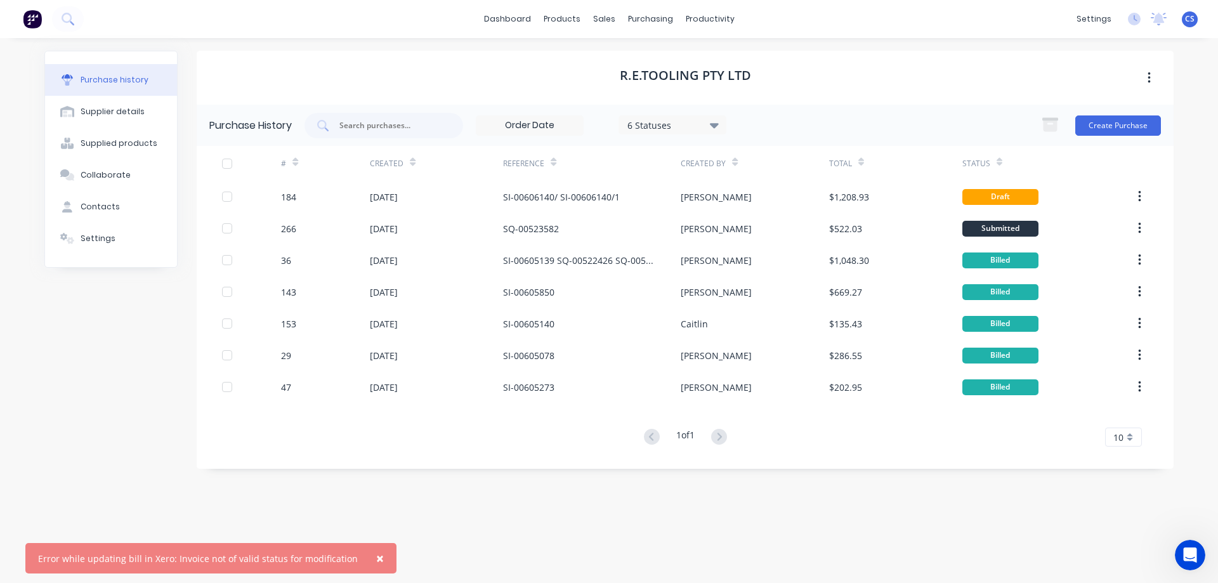
scroll to position [626, 0]
click at [1189, 547] on icon "Open Intercom Messenger" at bounding box center [1190, 555] width 21 height 21
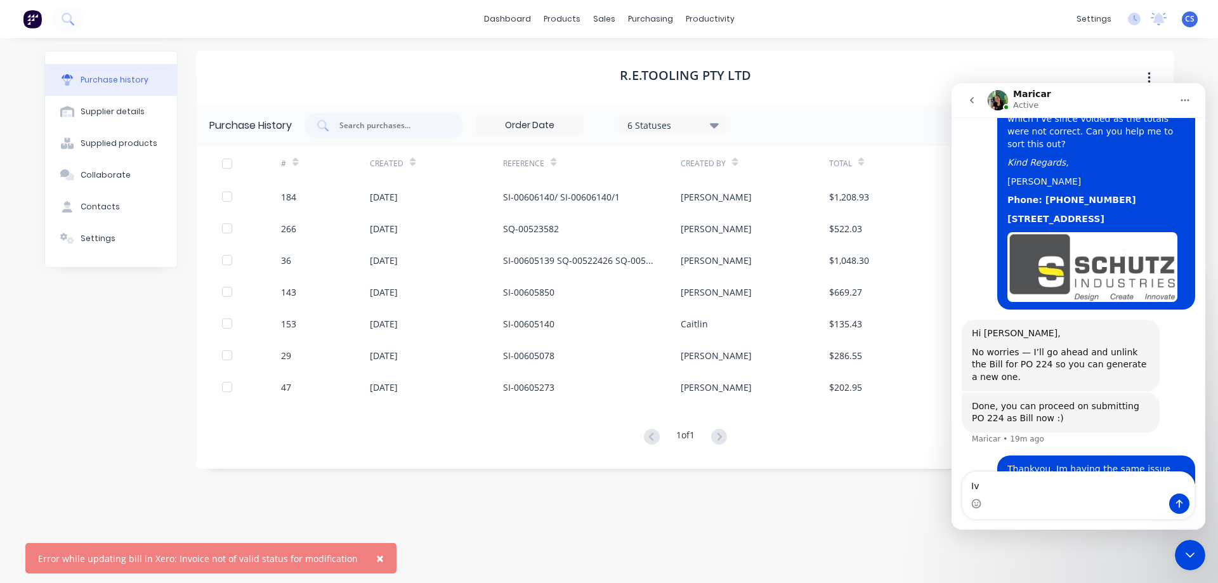
type textarea "I"
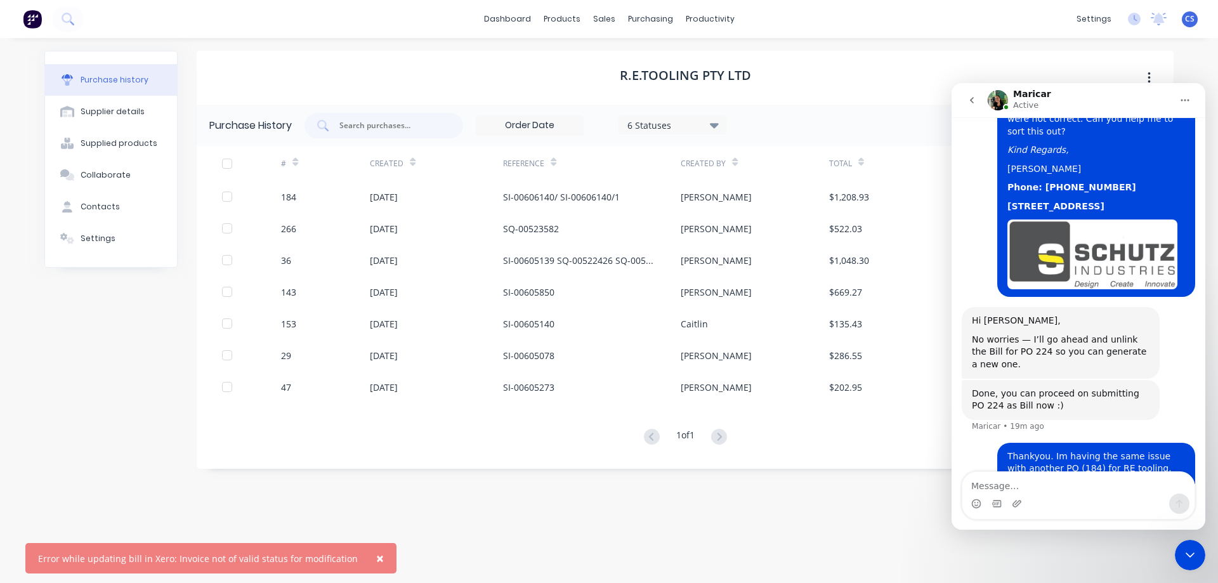
scroll to position [675, 0]
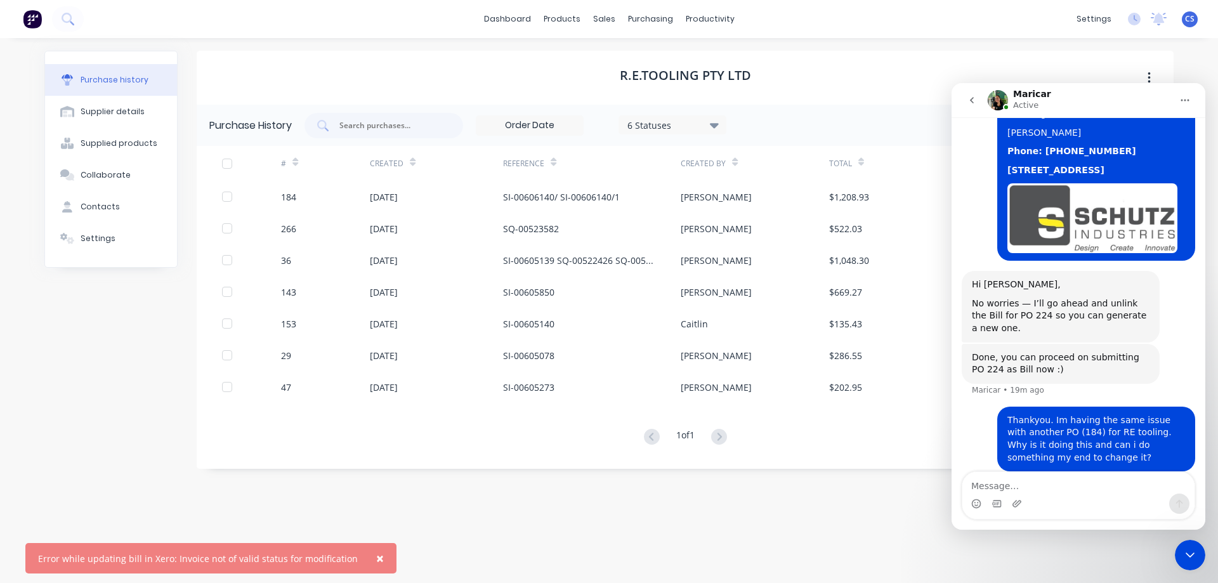
click at [1191, 554] on icon "Close Intercom Messenger" at bounding box center [1189, 554] width 15 height 15
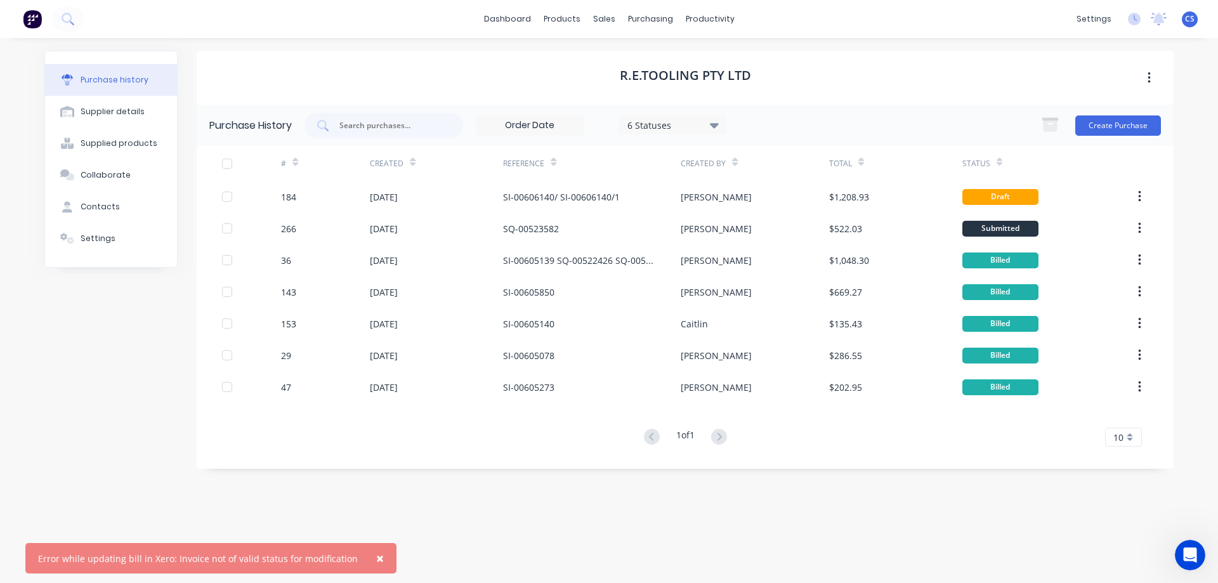
click at [376, 561] on span "×" at bounding box center [380, 558] width 8 height 18
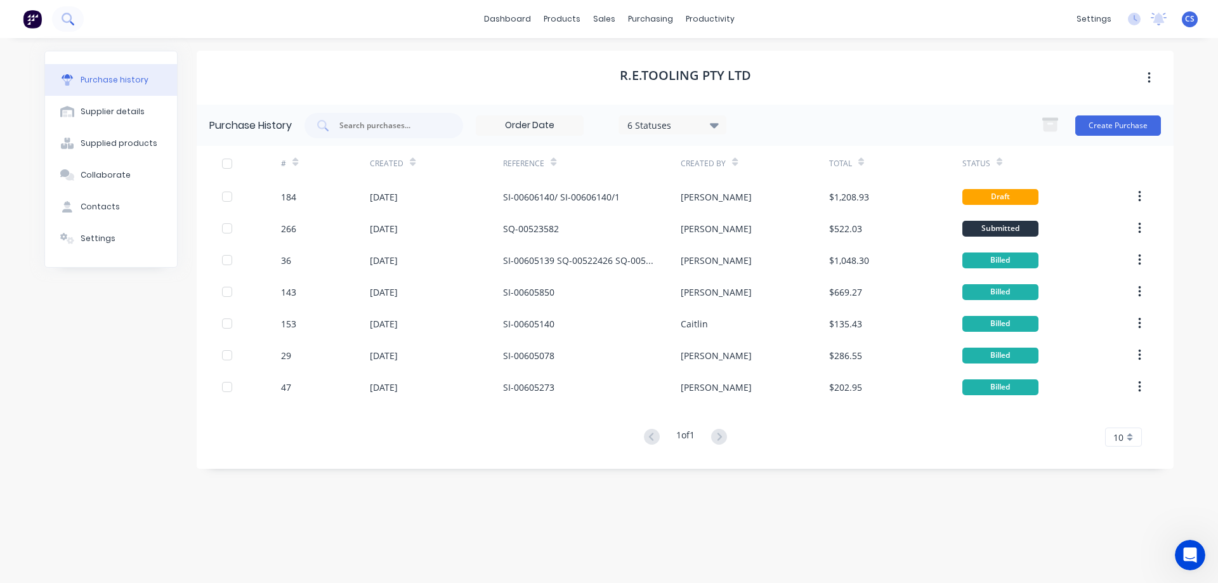
click at [67, 20] on icon at bounding box center [68, 19] width 12 height 12
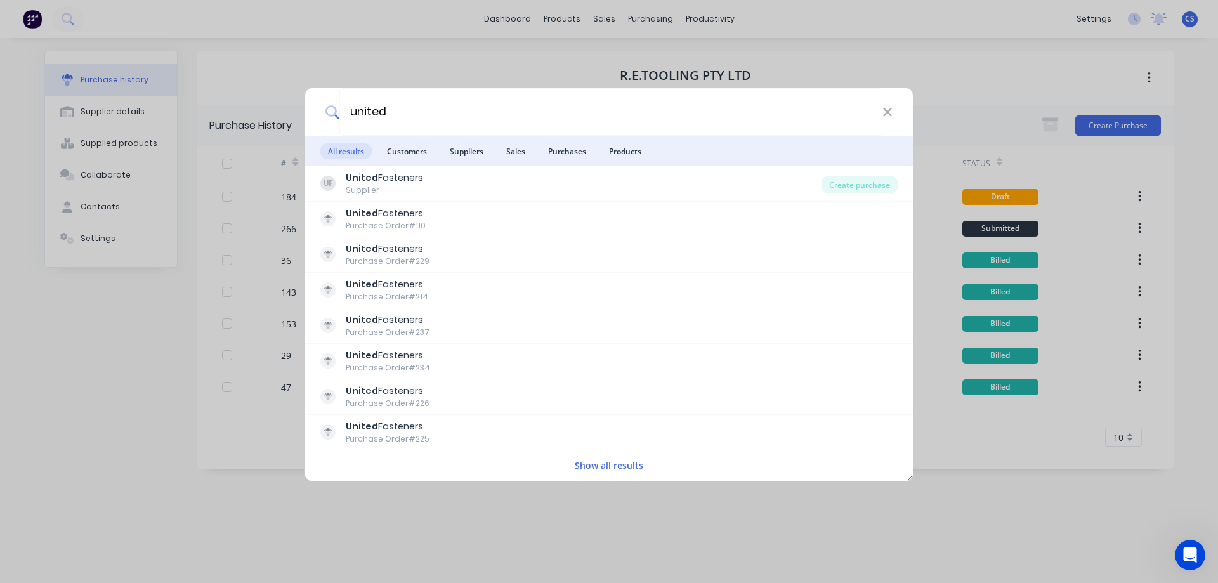
type input "united"
click at [608, 467] on button "Show all results" at bounding box center [609, 465] width 76 height 15
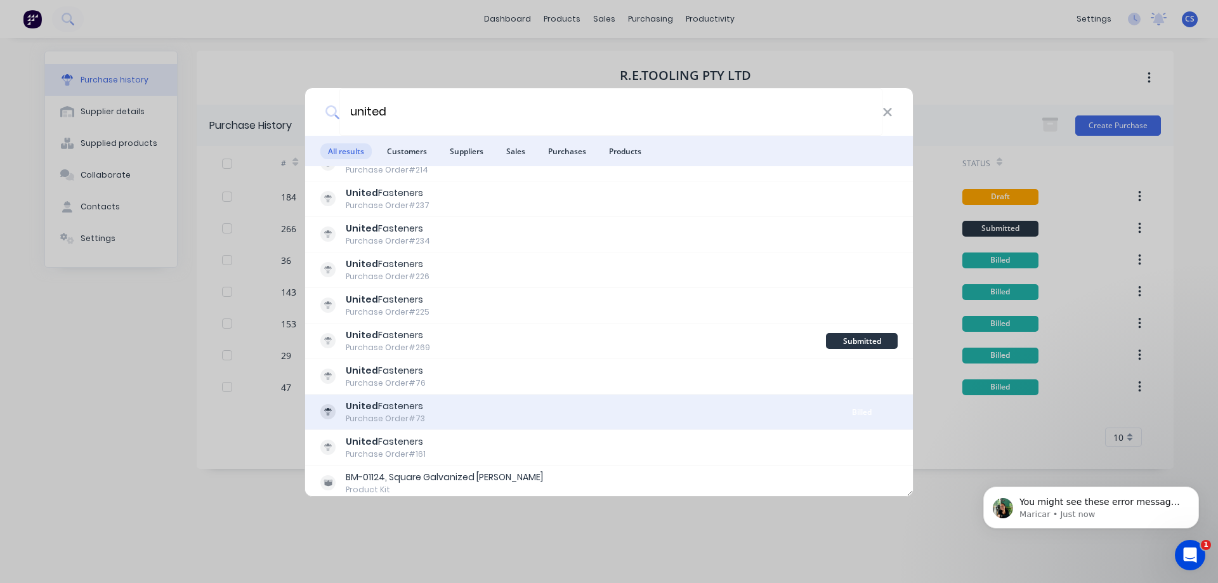
scroll to position [702, 0]
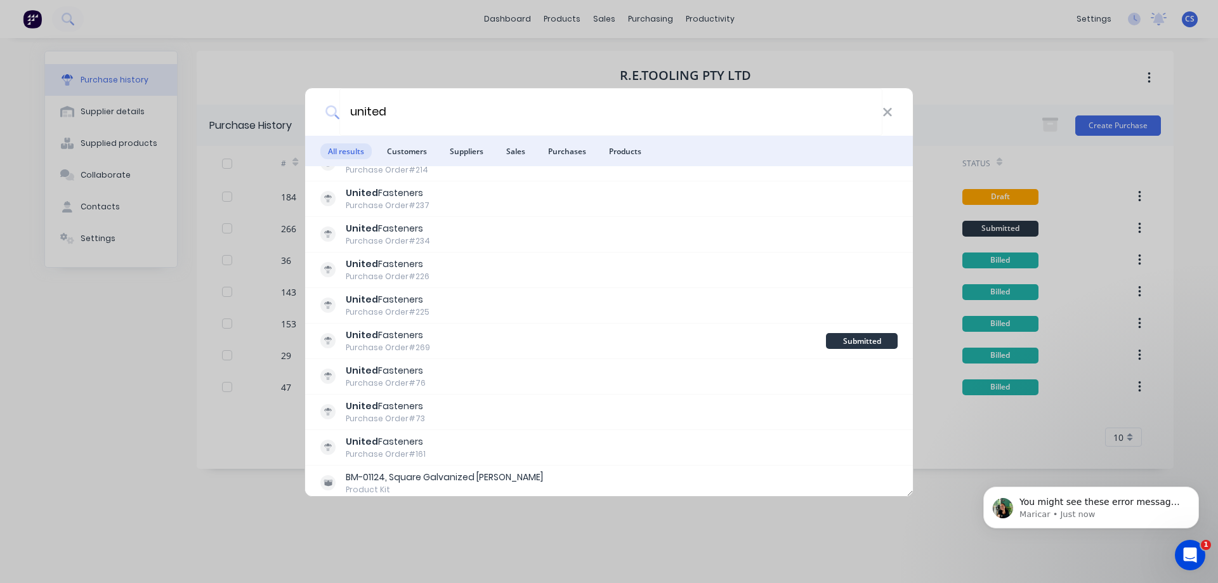
click at [1196, 558] on icon "Open Intercom Messenger" at bounding box center [1190, 555] width 21 height 21
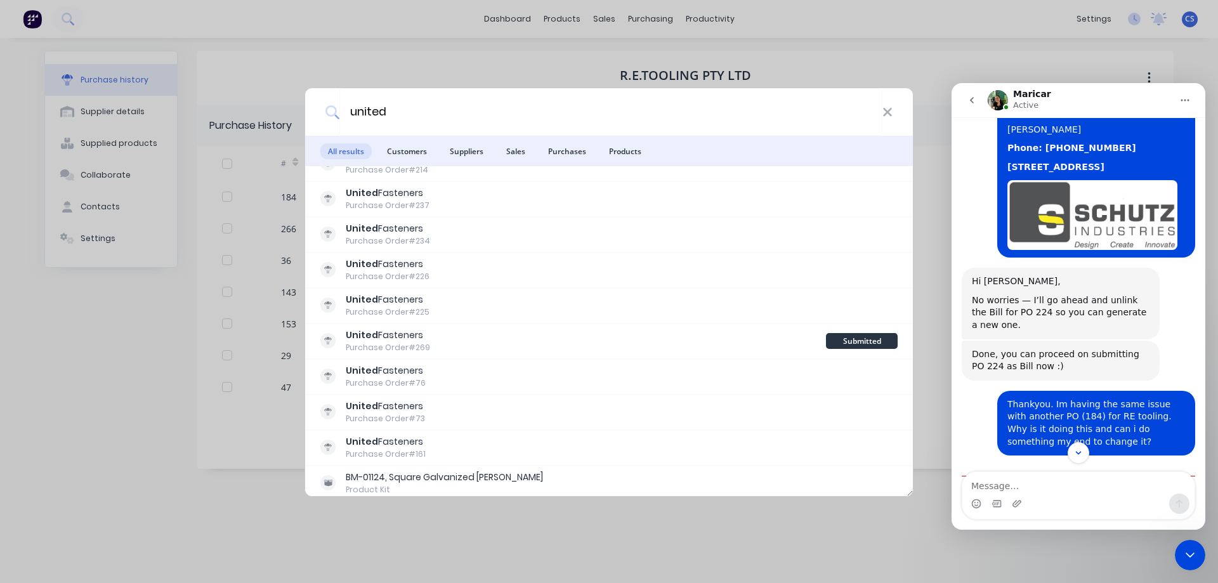
scroll to position [722, 0]
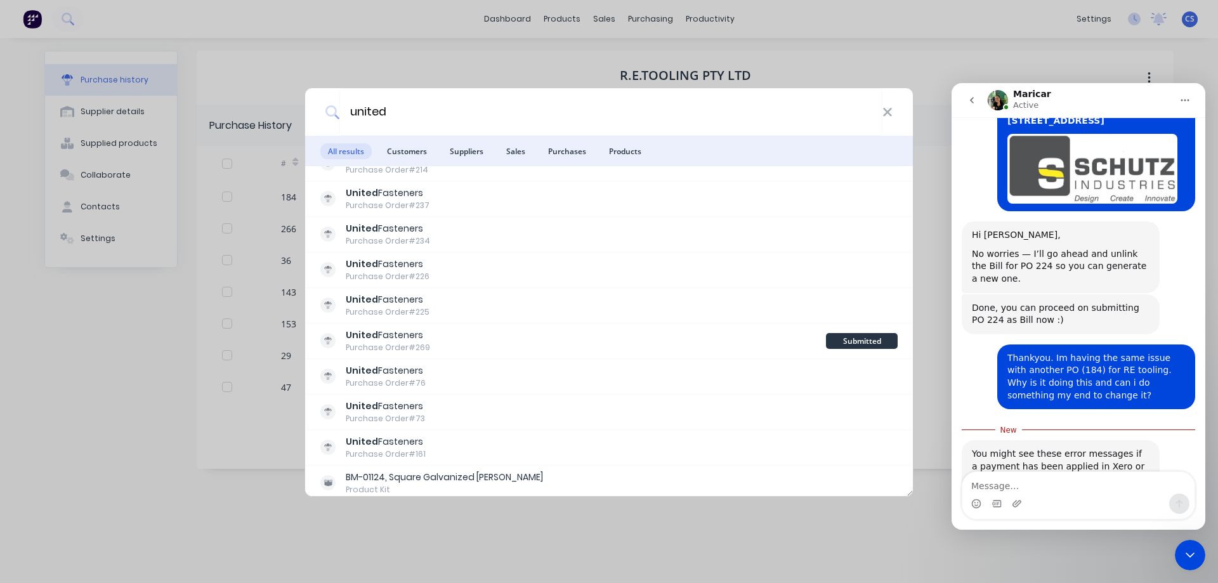
click at [1036, 486] on textarea "Message…" at bounding box center [1078, 483] width 232 height 22
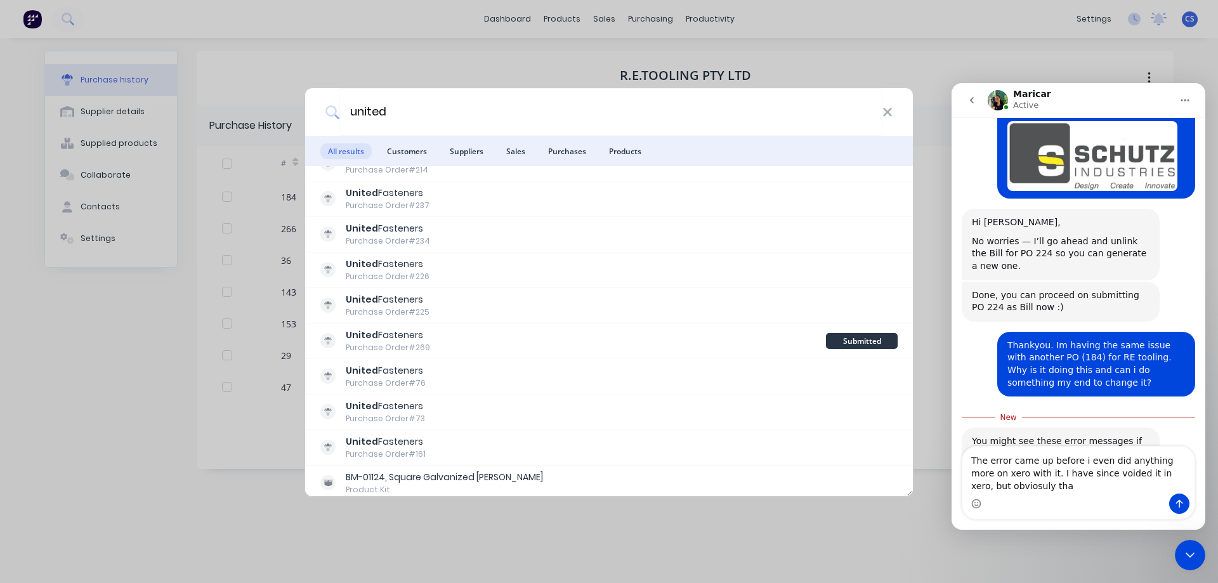
scroll to position [748, 0]
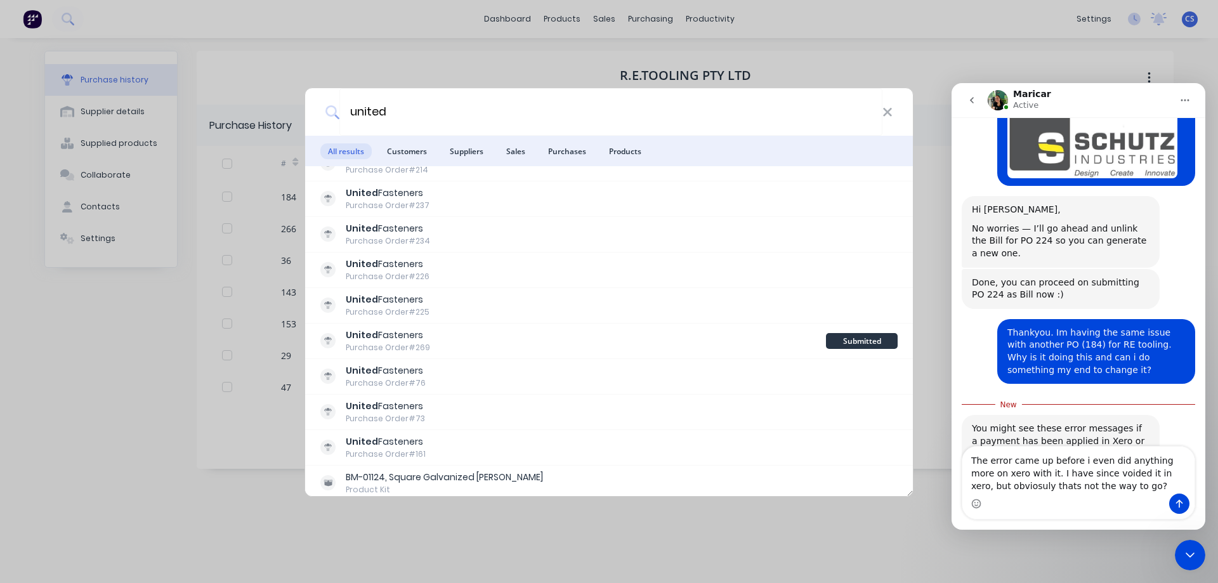
click at [1168, 476] on textarea "The error came up before i even did anything more on xero with it. I have since…" at bounding box center [1078, 470] width 232 height 47
click at [984, 486] on textarea "The error came up before i even did anything more on xero with it. I have since…" at bounding box center [1078, 470] width 232 height 47
type textarea "The error came up before i even did anything more on xero with it. I have since…"
drag, startPoint x: 983, startPoint y: 487, endPoint x: 1113, endPoint y: 502, distance: 130.8
click at [1113, 502] on div "Intercom messenger" at bounding box center [1078, 503] width 232 height 20
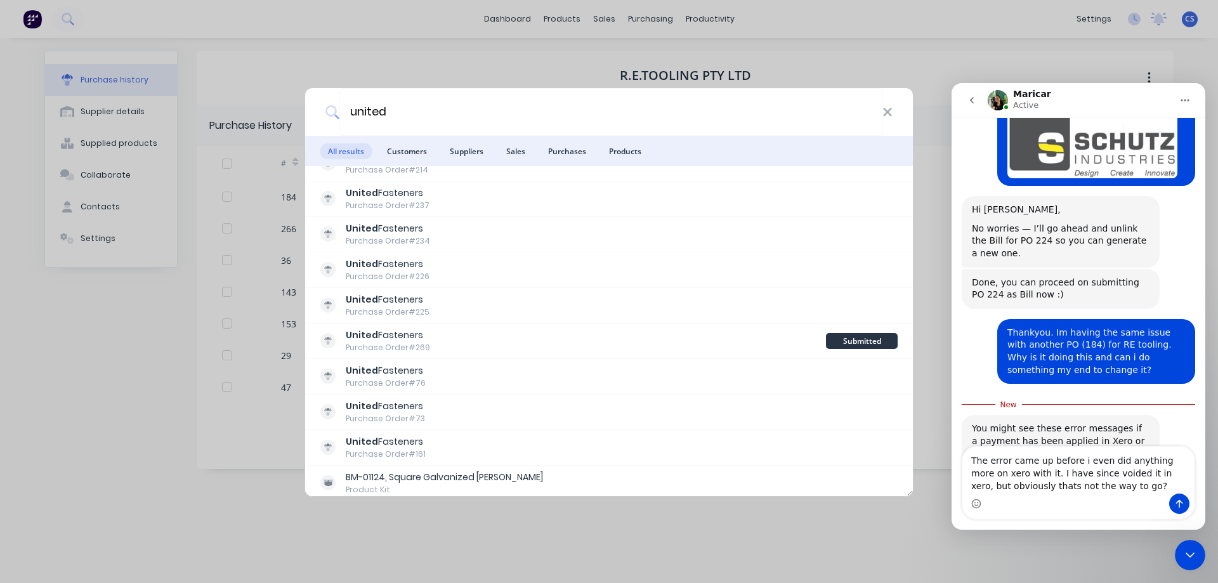
click at [1102, 507] on div "Intercom messenger" at bounding box center [1078, 503] width 232 height 20
click at [1105, 493] on textarea "The error came up before i even did anything more on xero with it. I have since…" at bounding box center [1078, 470] width 232 height 47
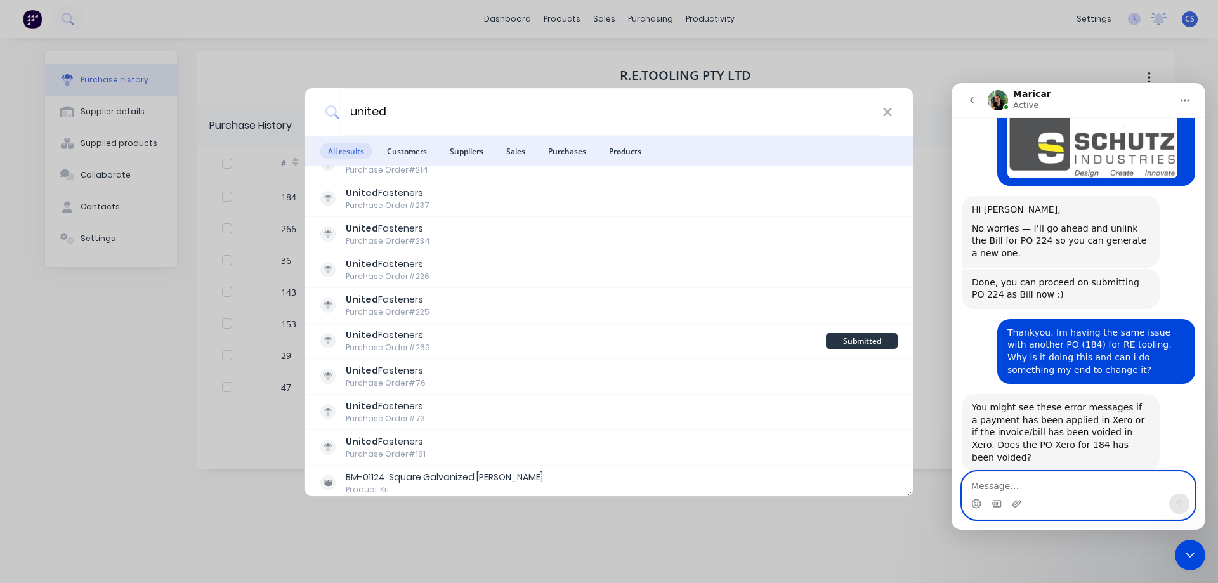
scroll to position [764, 0]
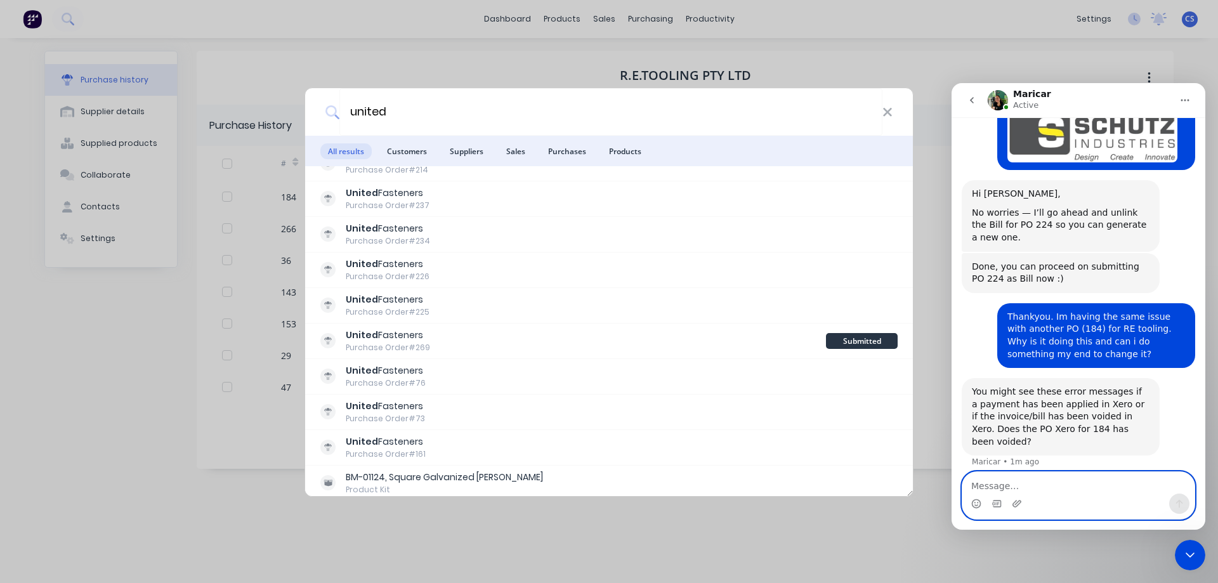
click at [1102, 492] on textarea "Message…" at bounding box center [1078, 483] width 232 height 22
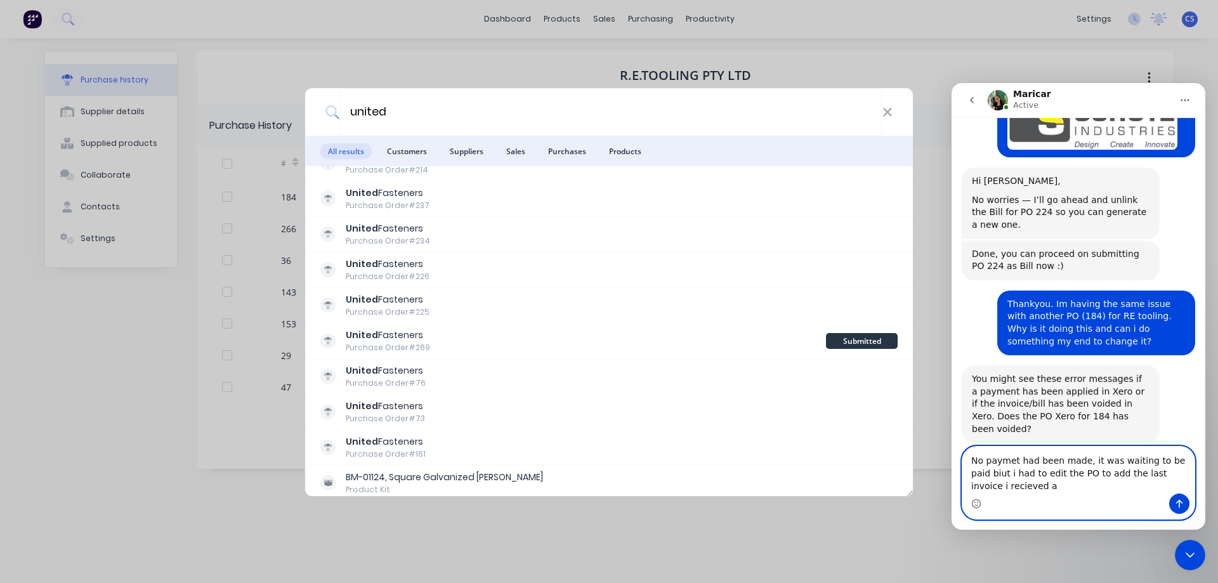
scroll to position [789, 0]
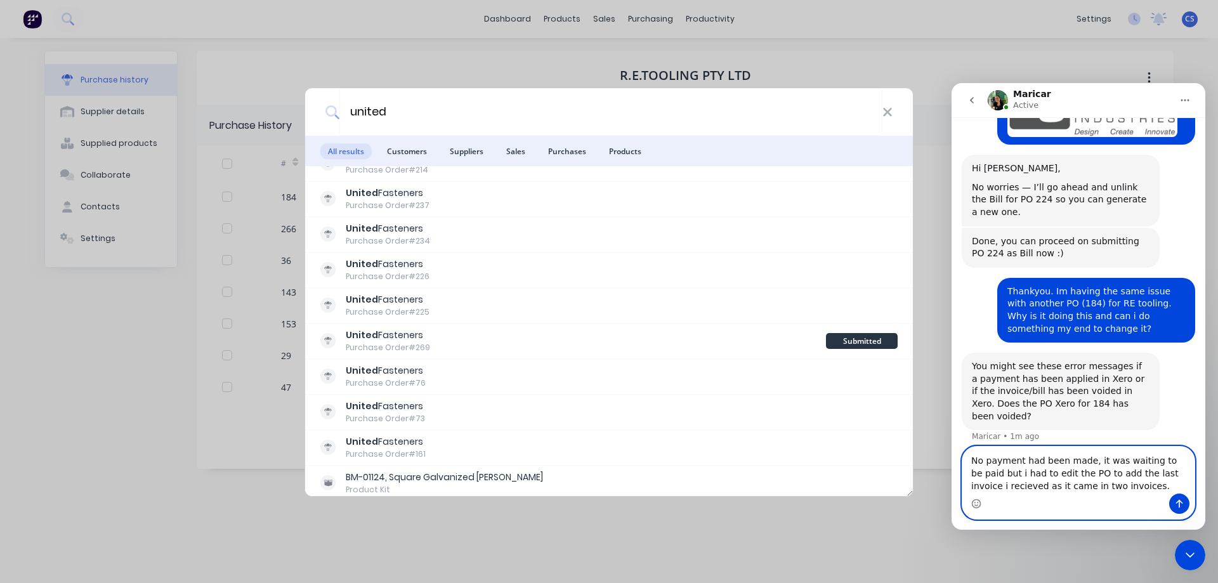
type textarea "No payment had been made, it was waiting to be paid but i had to edit the PO to…"
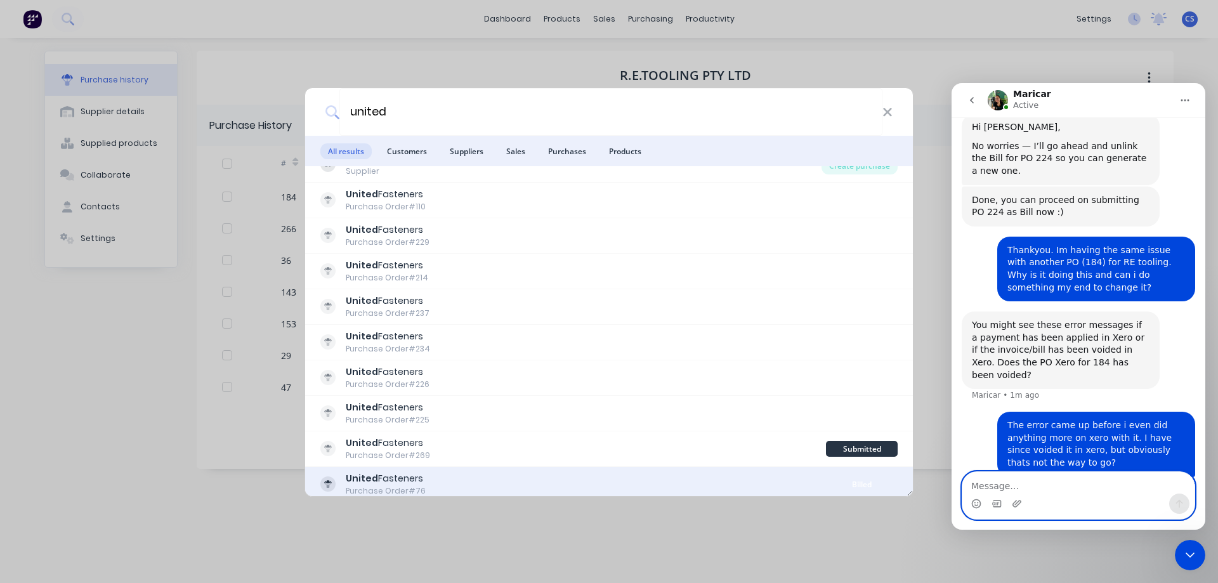
scroll to position [0, 0]
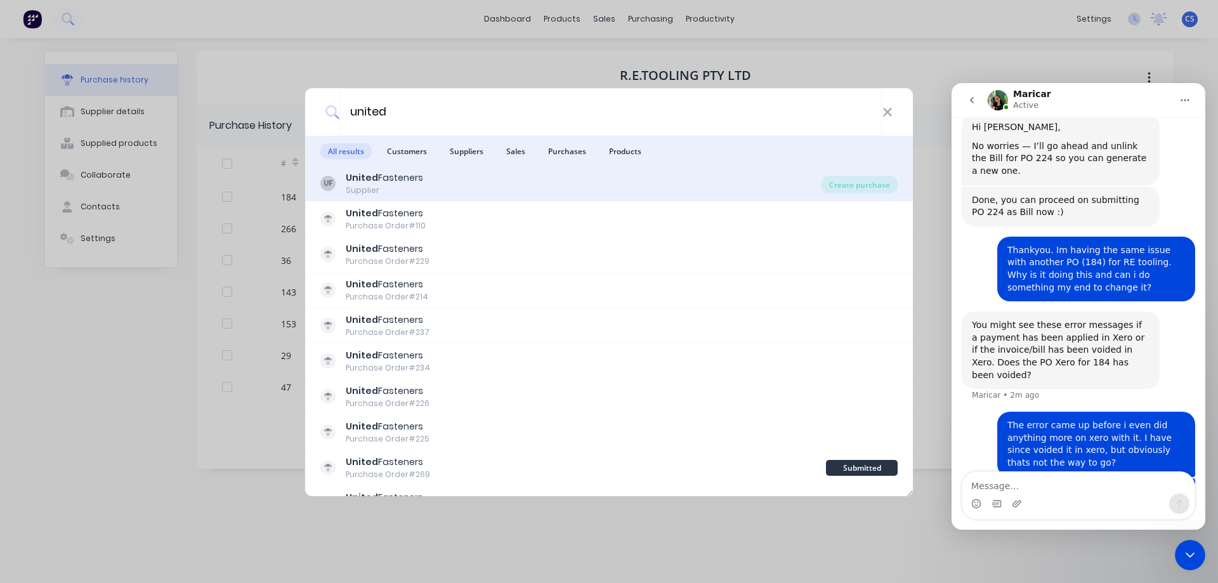
click at [490, 186] on div "UF United Fasteners Supplier" at bounding box center [570, 183] width 501 height 25
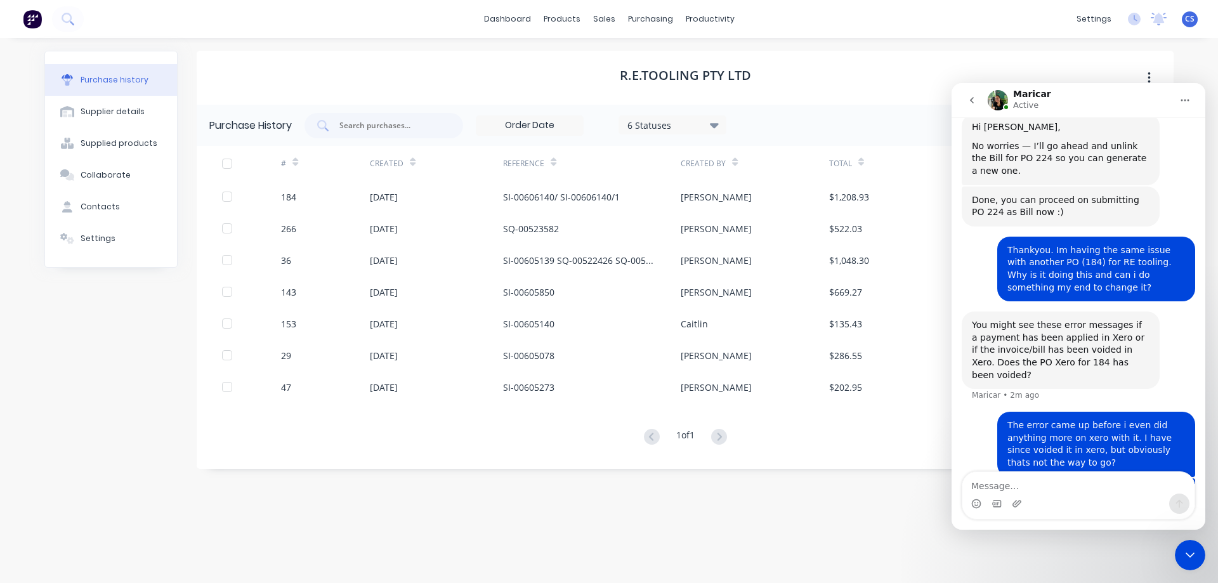
click at [1192, 556] on icon "Close Intercom Messenger" at bounding box center [1189, 554] width 9 height 5
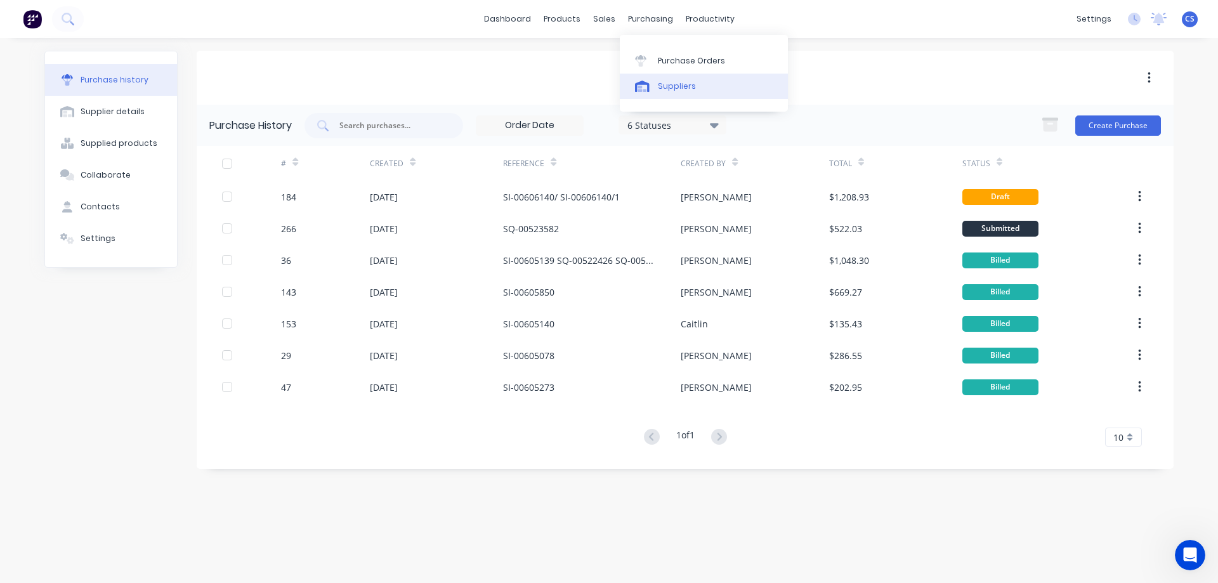
click at [675, 82] on div "Suppliers" at bounding box center [677, 86] width 38 height 11
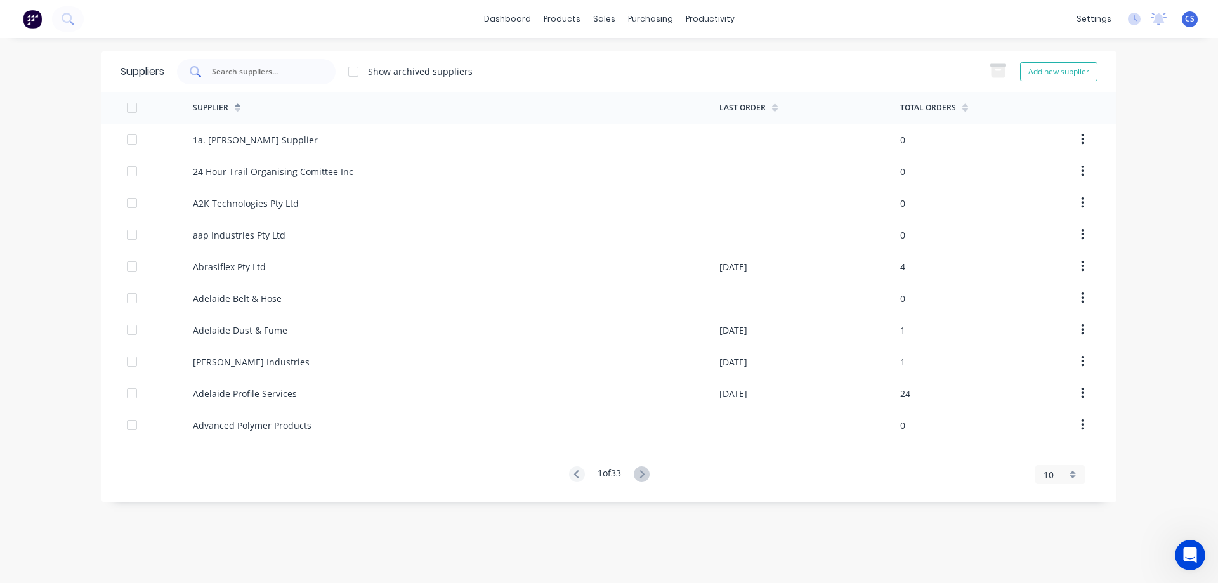
click at [248, 69] on input "text" at bounding box center [263, 71] width 105 height 13
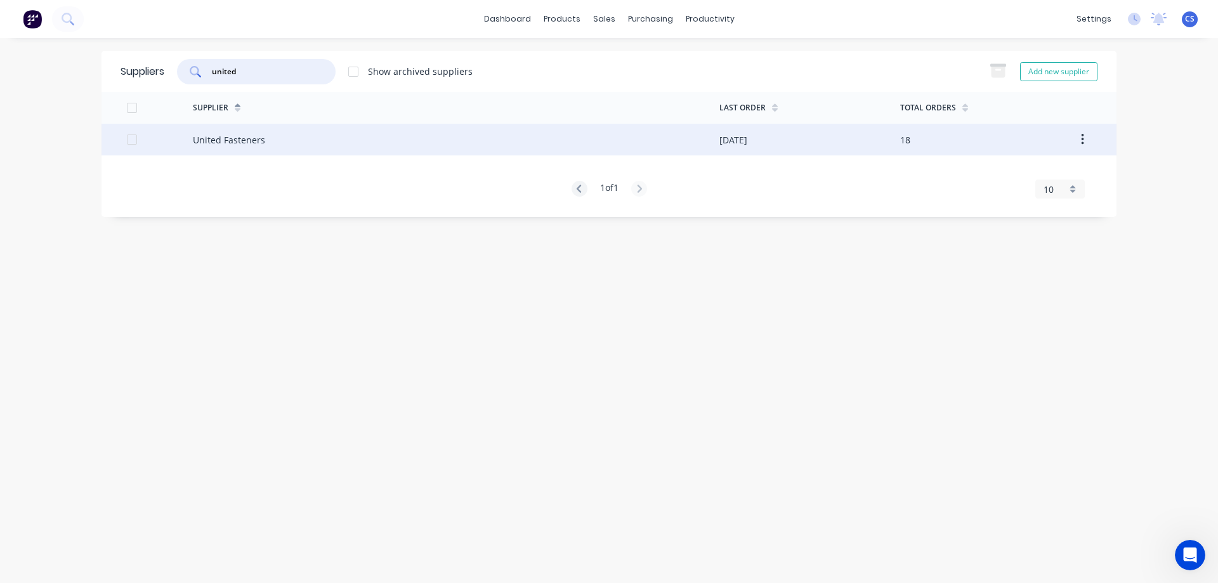
type input "united"
click at [260, 143] on div "United Fasteners" at bounding box center [229, 139] width 72 height 13
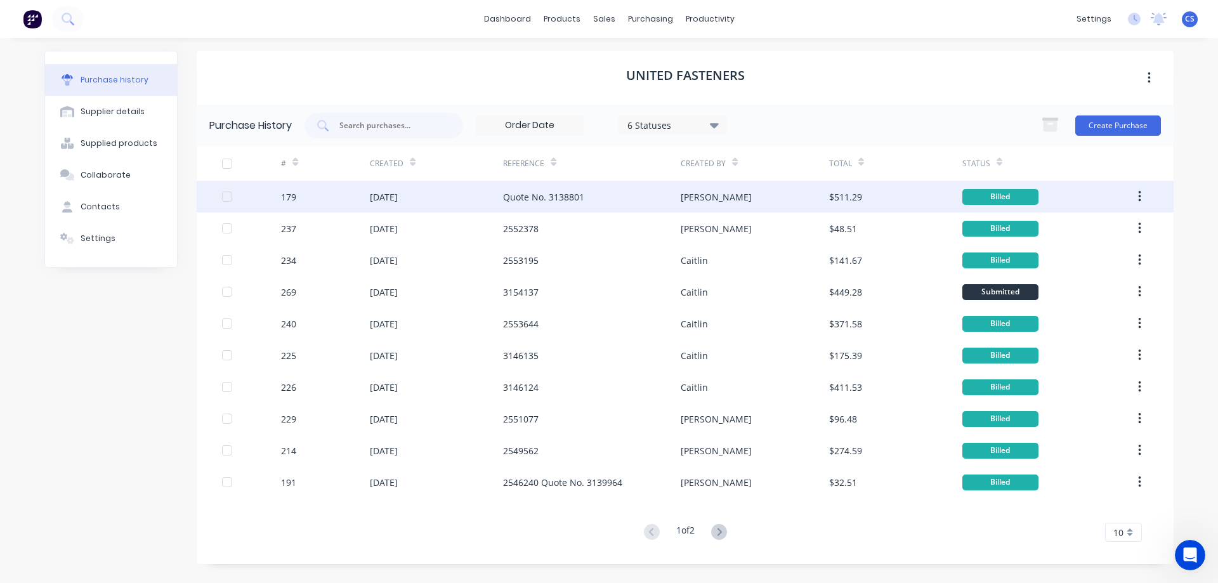
click at [620, 195] on div "Quote No. 3138801" at bounding box center [592, 197] width 178 height 32
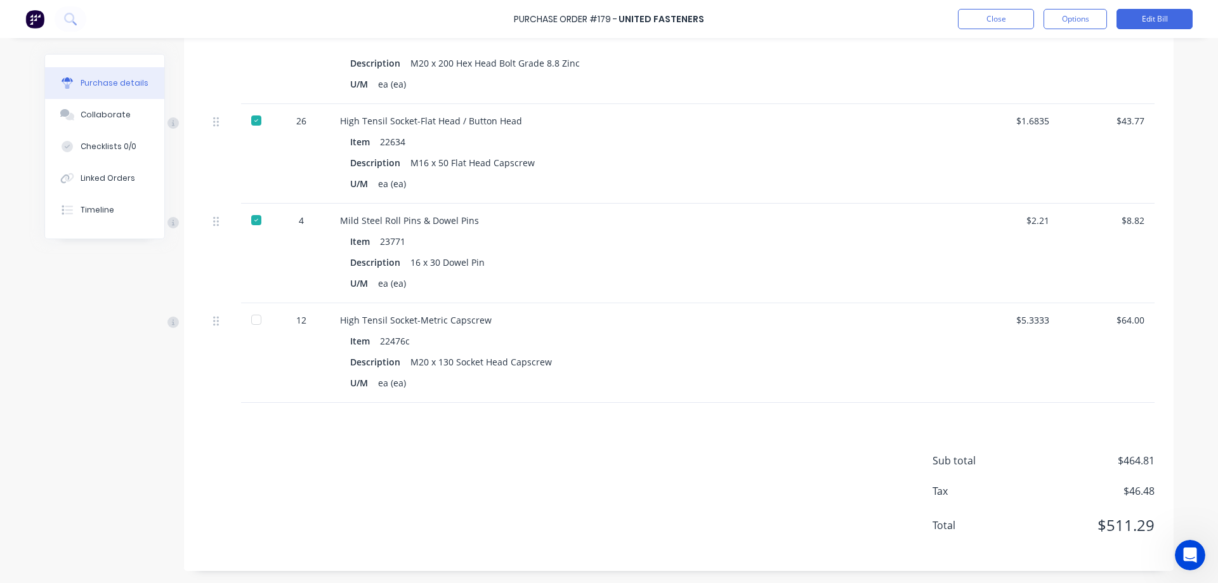
scroll to position [1079, 0]
click at [251, 318] on div at bounding box center [256, 318] width 25 height 25
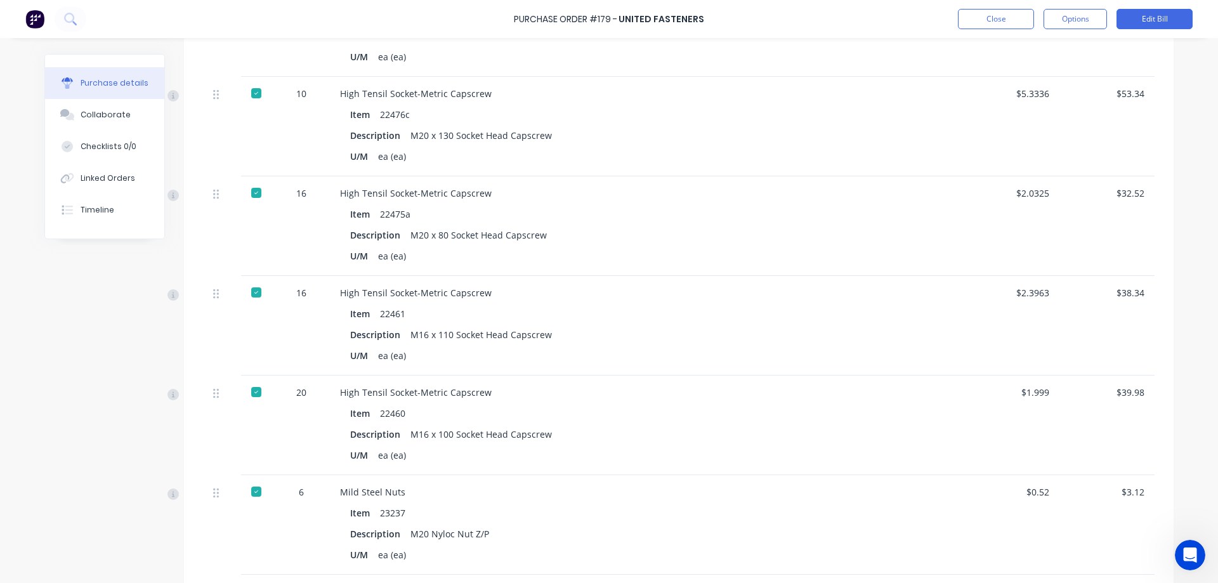
scroll to position [445, 0]
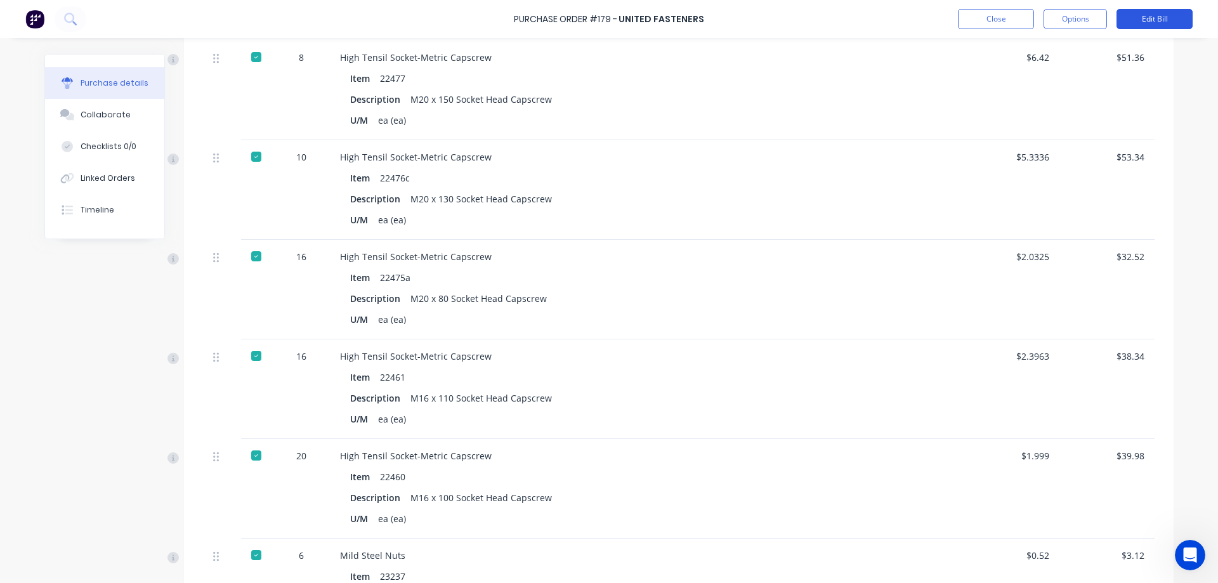
click at [1147, 19] on button "Edit Bill" at bounding box center [1154, 19] width 76 height 20
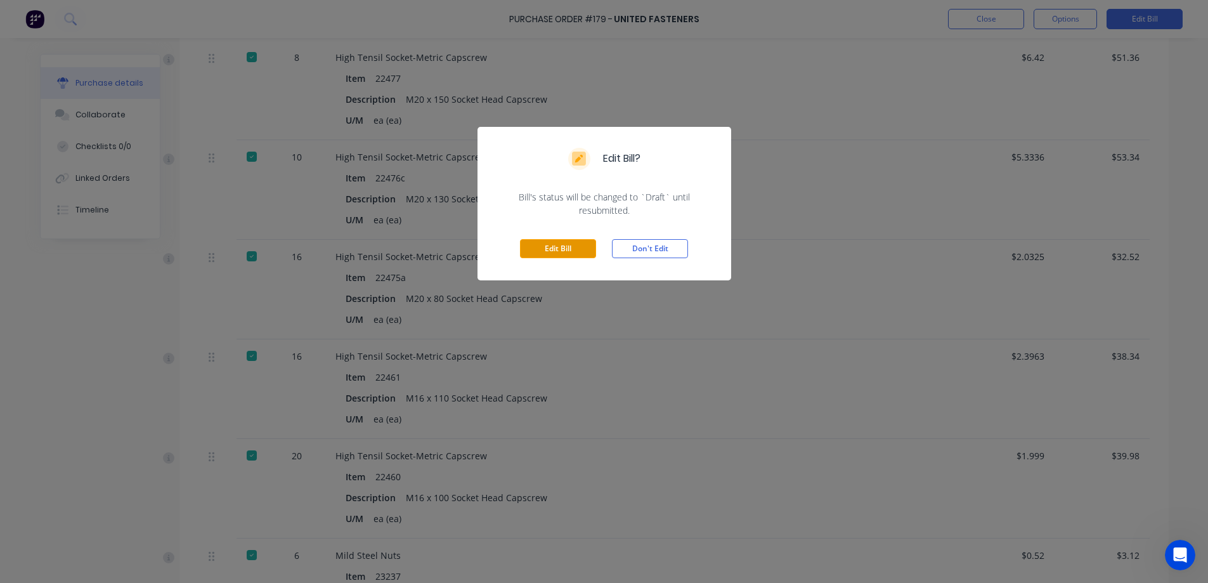
click at [554, 249] on button "Edit Bill" at bounding box center [558, 248] width 76 height 19
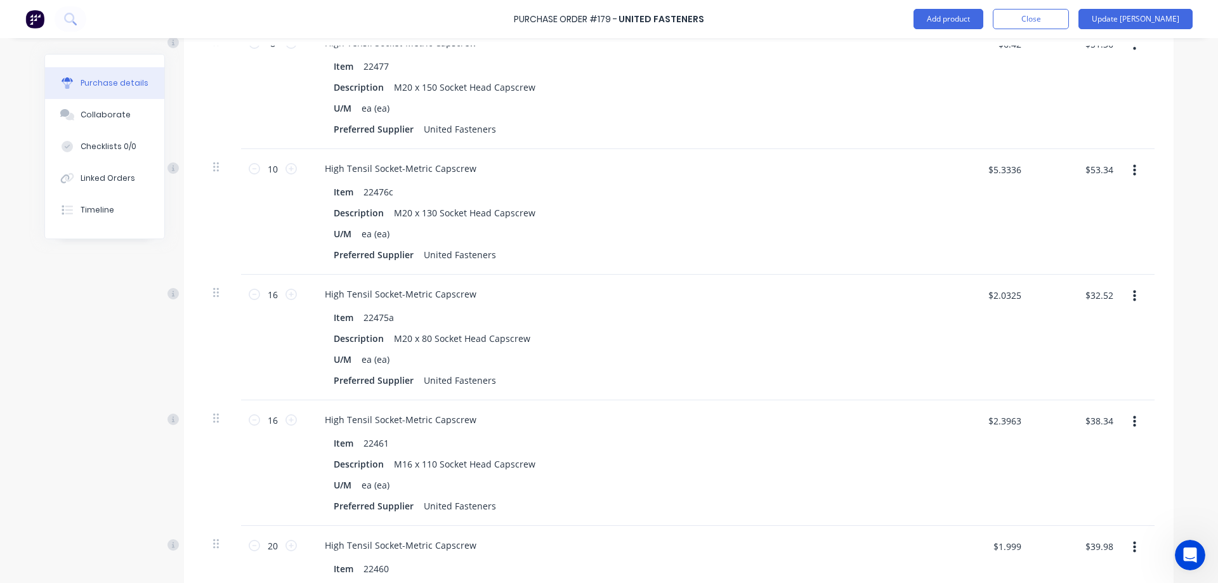
scroll to position [528, 0]
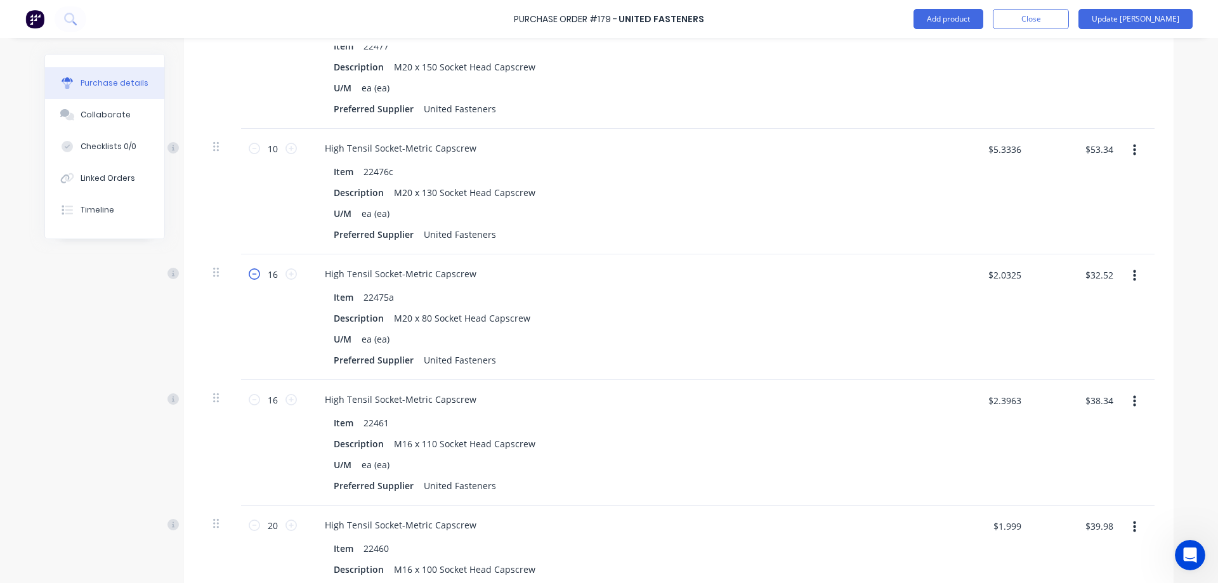
click at [252, 275] on icon at bounding box center [254, 273] width 11 height 11
type textarea "x"
type input "15"
type input "$30.49"
click at [252, 275] on icon at bounding box center [254, 273] width 11 height 11
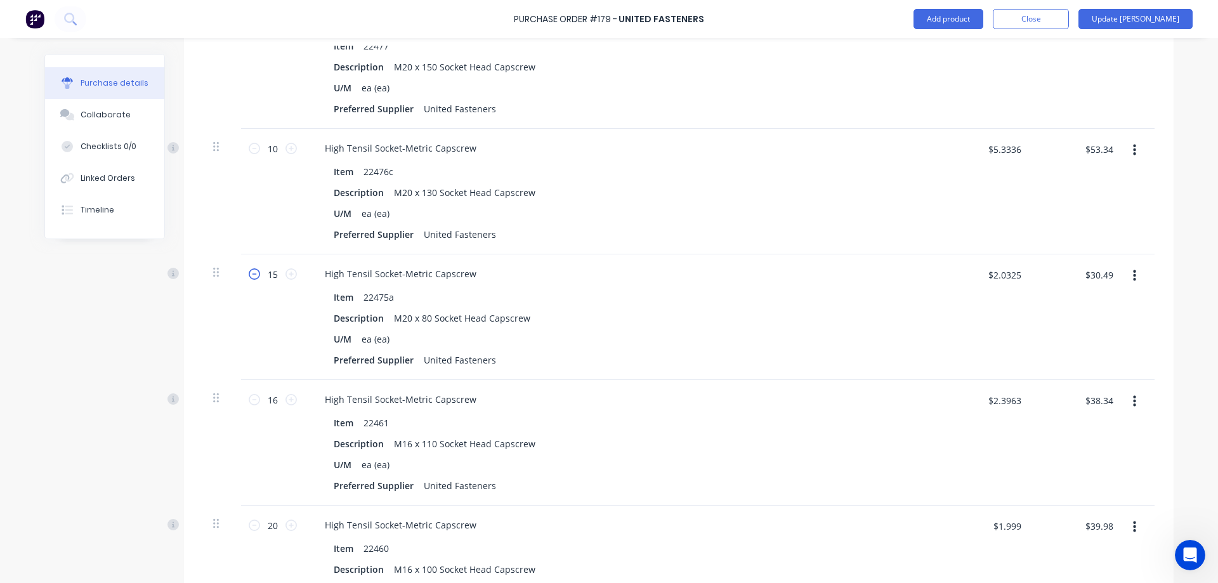
type textarea "x"
type input "14"
type input "$28.46"
click at [252, 275] on icon at bounding box center [254, 273] width 11 height 11
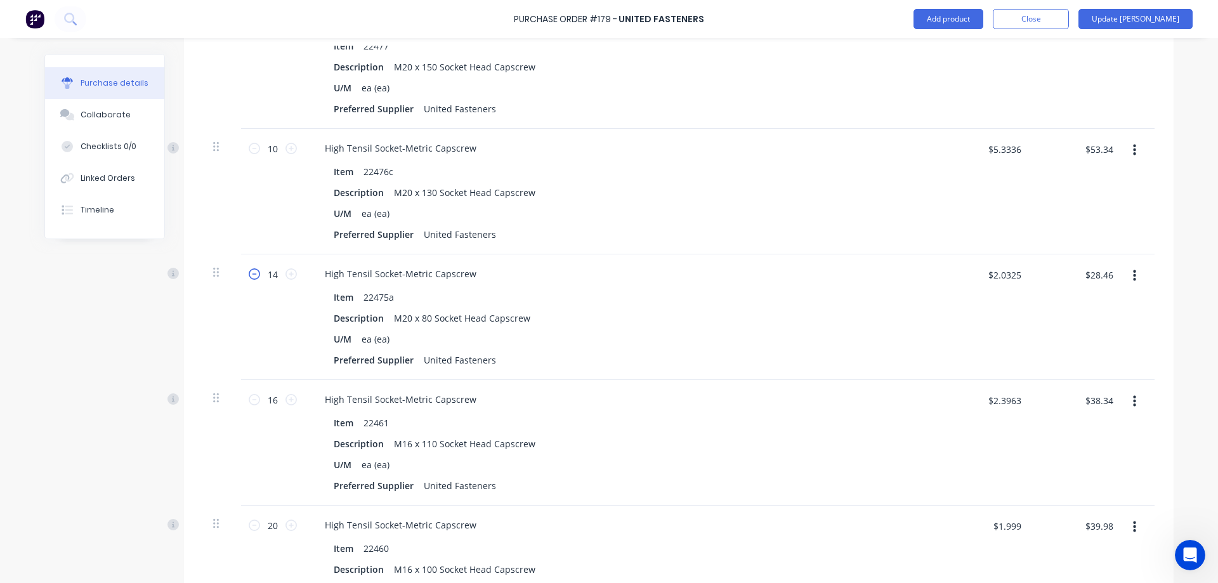
type textarea "x"
type input "13"
type input "$26.42"
click at [252, 275] on icon at bounding box center [254, 273] width 11 height 11
type textarea "x"
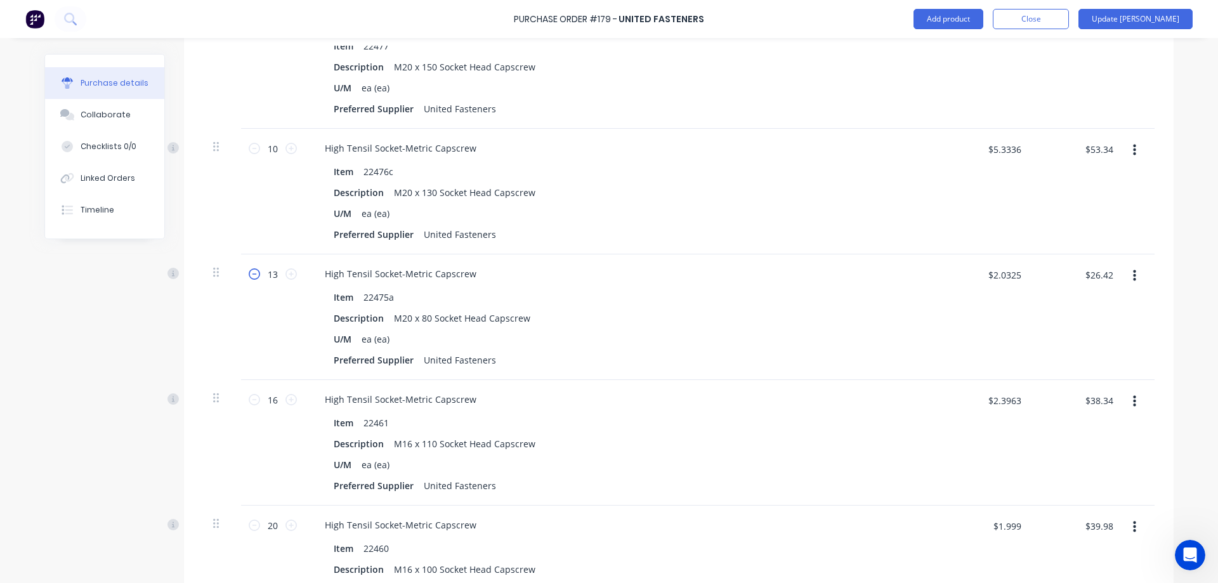
type input "12"
type input "$24.39"
type textarea "x"
click at [1104, 272] on input "$24.39" at bounding box center [1098, 274] width 43 height 20
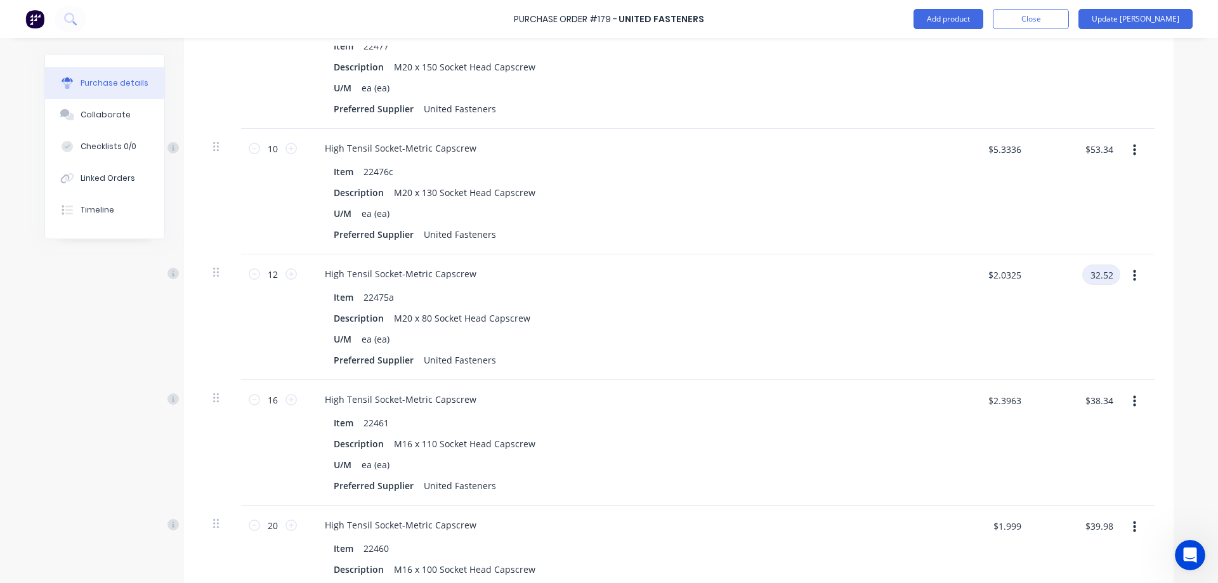
type input "32.52"
type textarea "x"
type input "$2.71"
type input "$32.52"
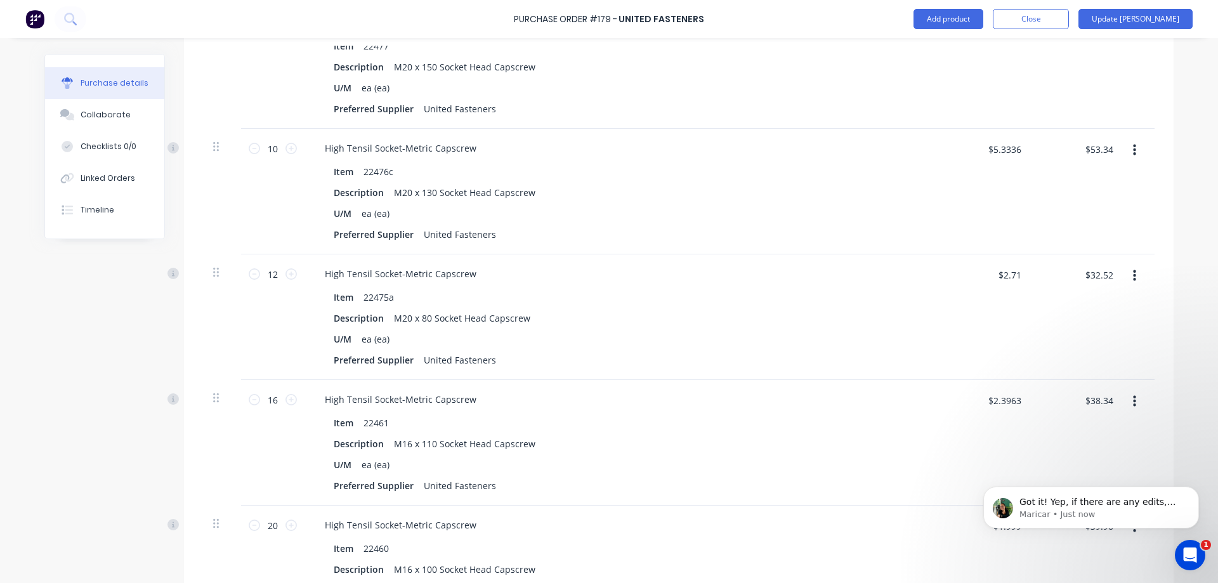
scroll to position [942, 0]
click at [1194, 552] on icon "Open Intercom Messenger" at bounding box center [1190, 555] width 21 height 21
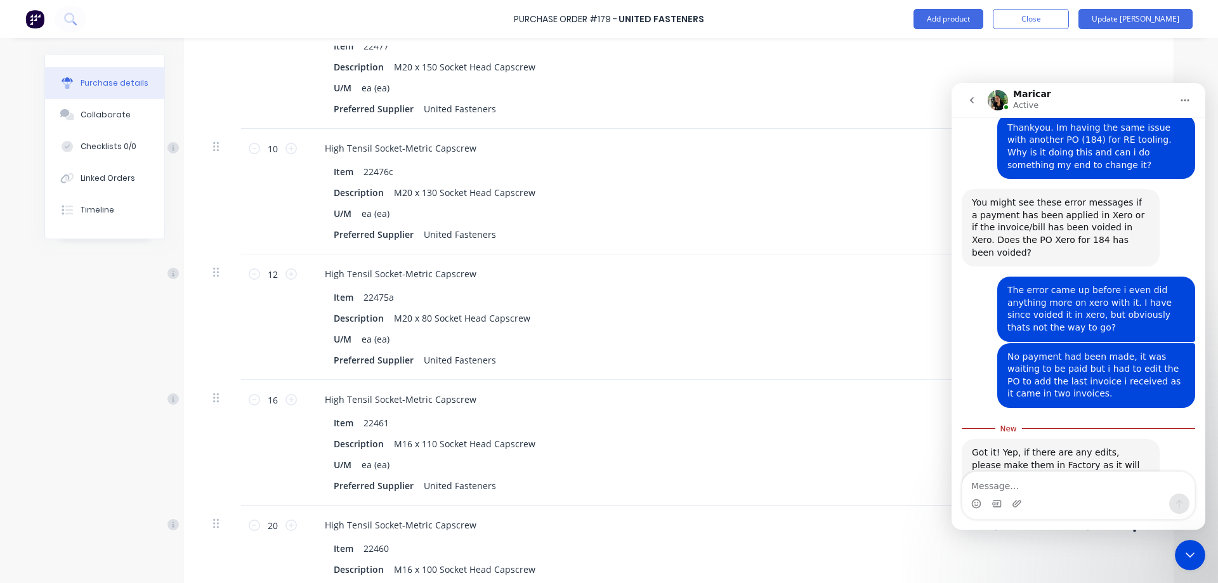
scroll to position [963, 0]
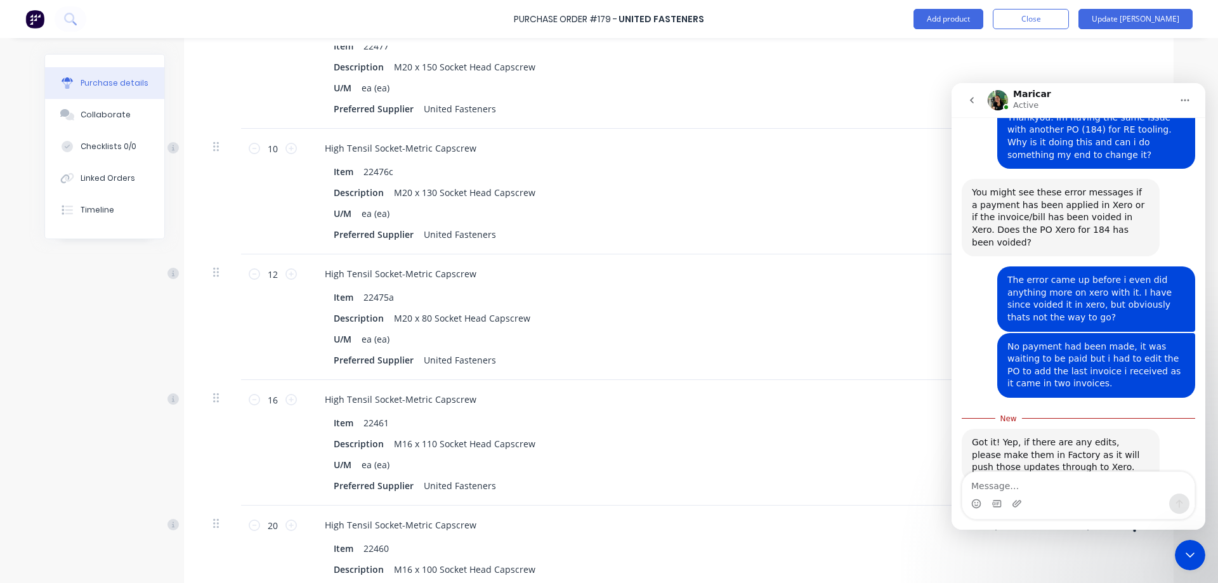
click at [1052, 483] on textarea "Message…" at bounding box center [1078, 483] width 232 height 22
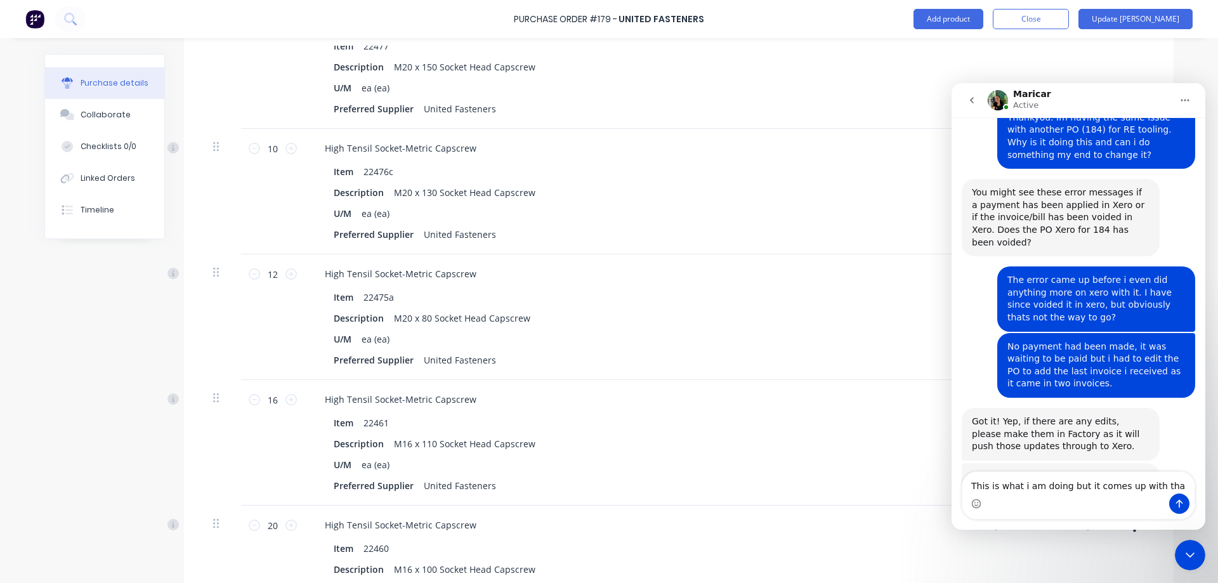
scroll to position [959, 0]
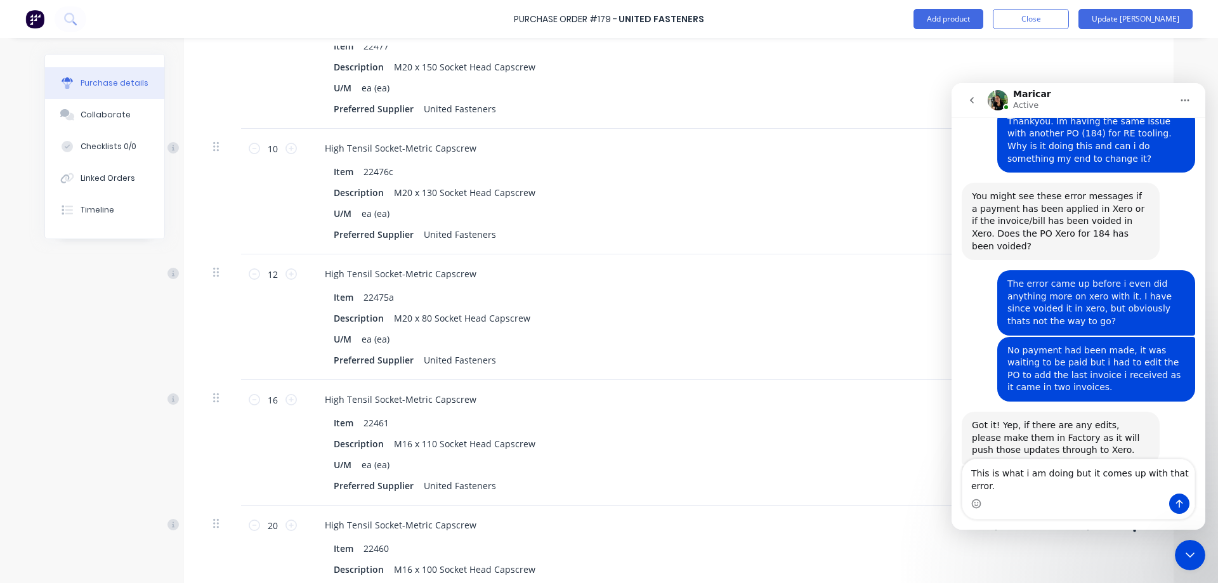
type textarea "This is what i am doing but it comes up with that error."
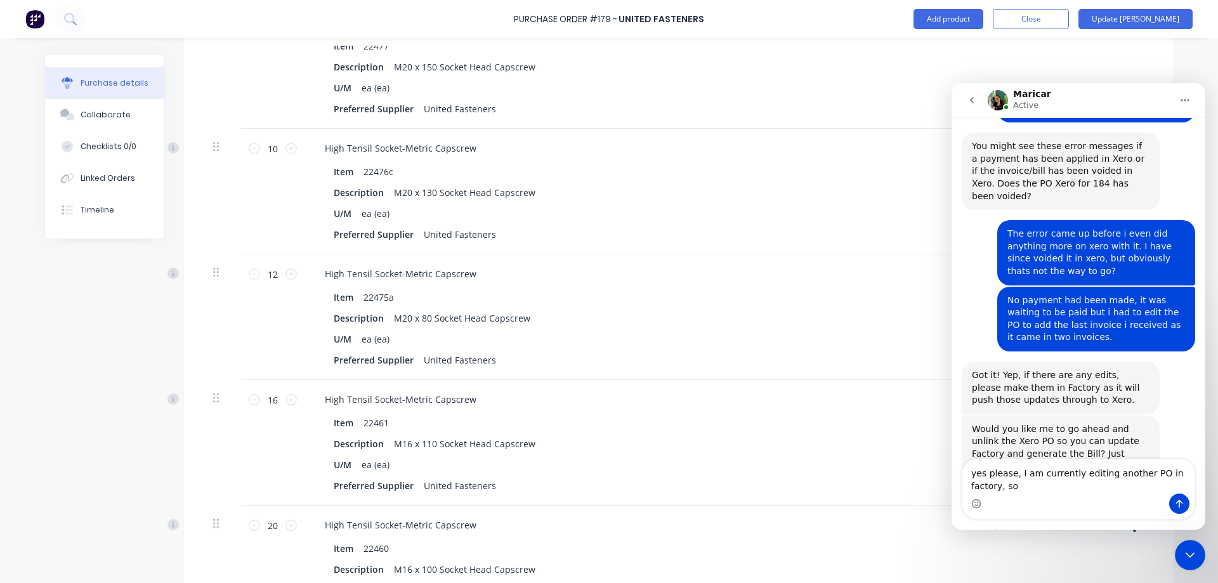
scroll to position [1022, 0]
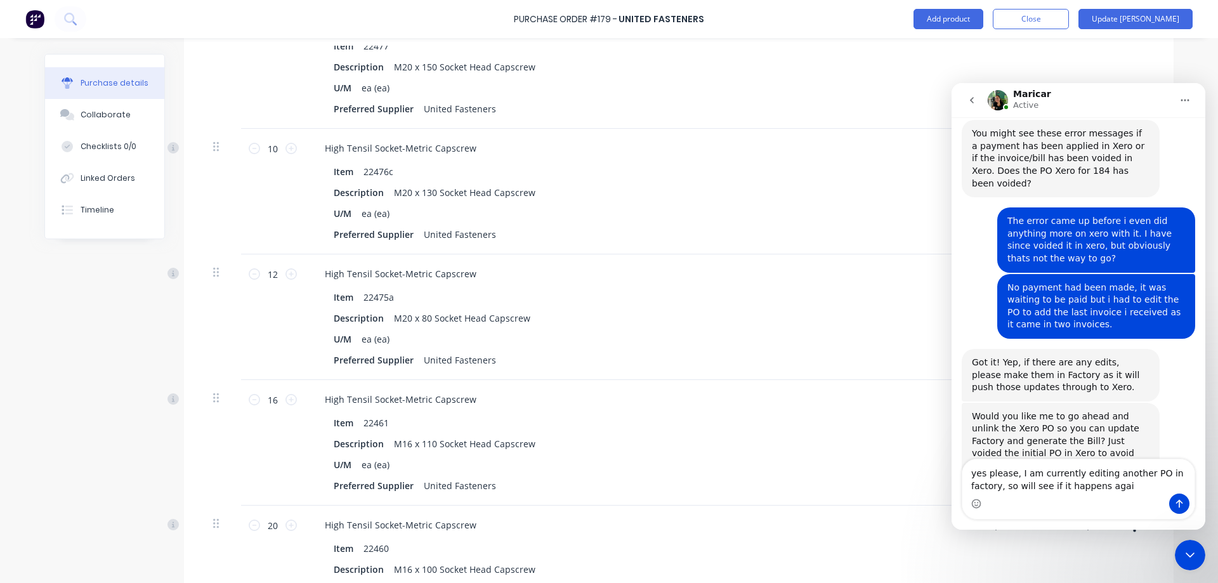
type textarea "yes please, I am currently editing another PO in factory, so will see if it hap…"
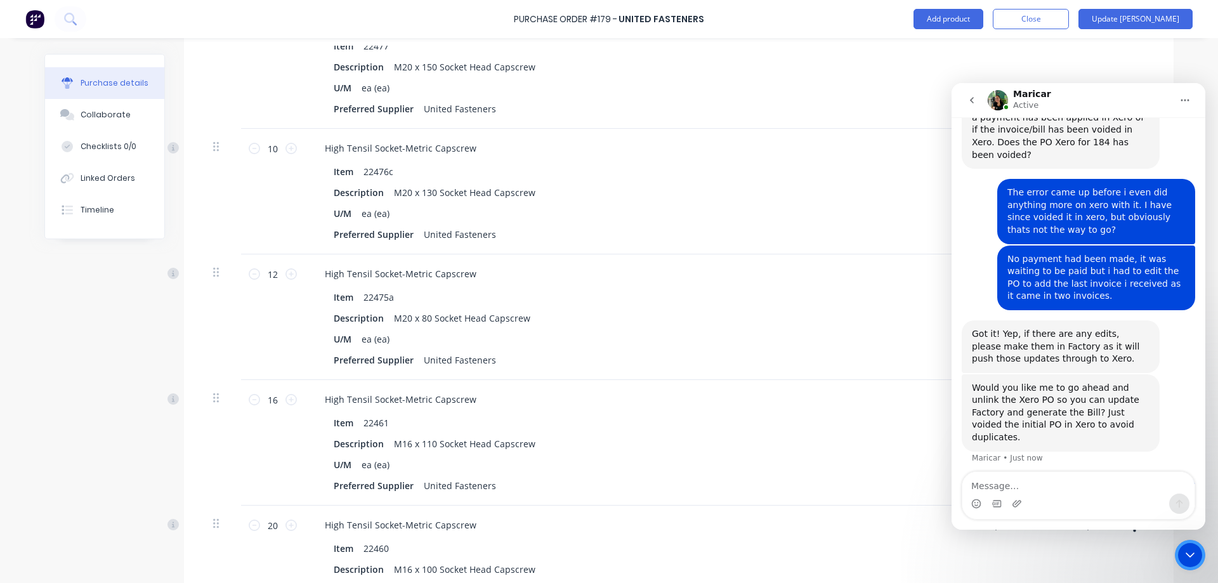
click at [1192, 558] on icon "Close Intercom Messenger" at bounding box center [1189, 554] width 15 height 15
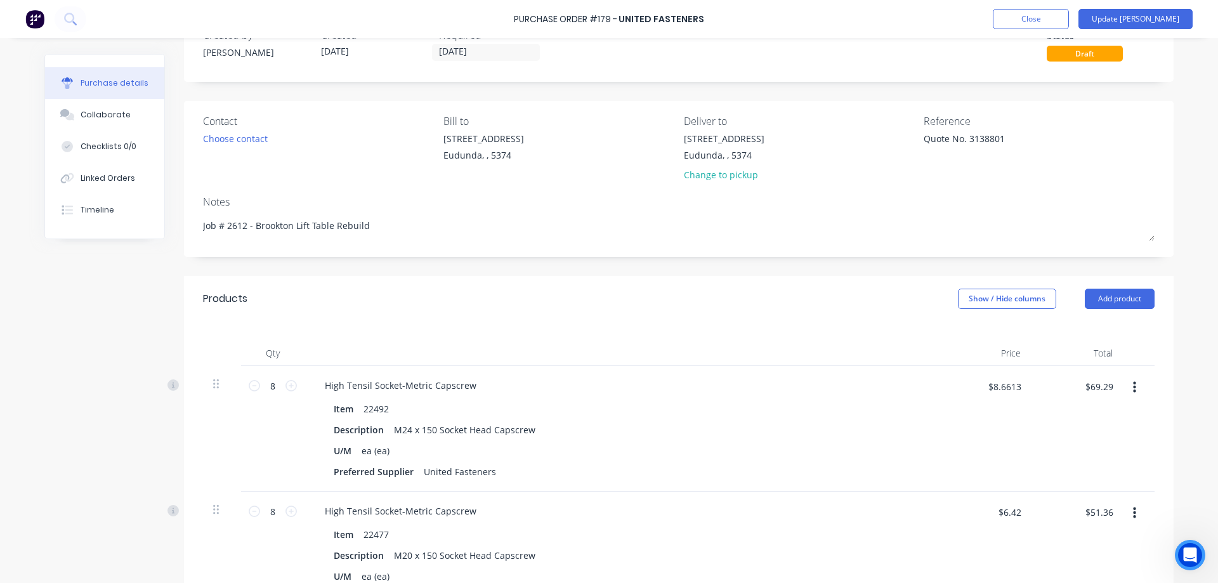
scroll to position [0, 0]
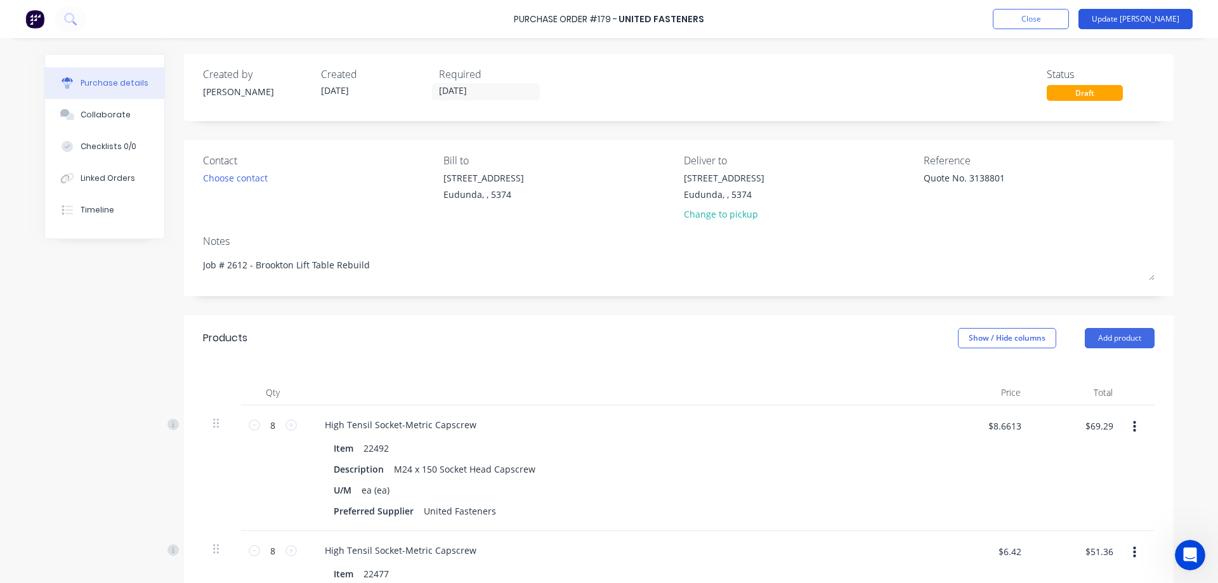
click at [1161, 23] on button "Update Bill" at bounding box center [1135, 19] width 114 height 20
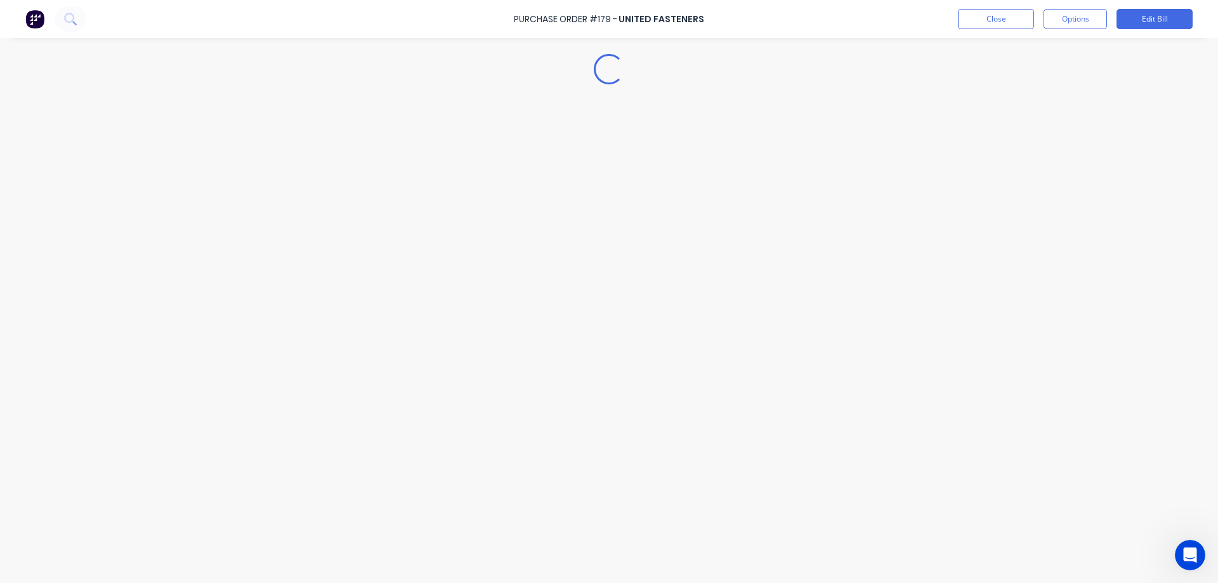
type textarea "x"
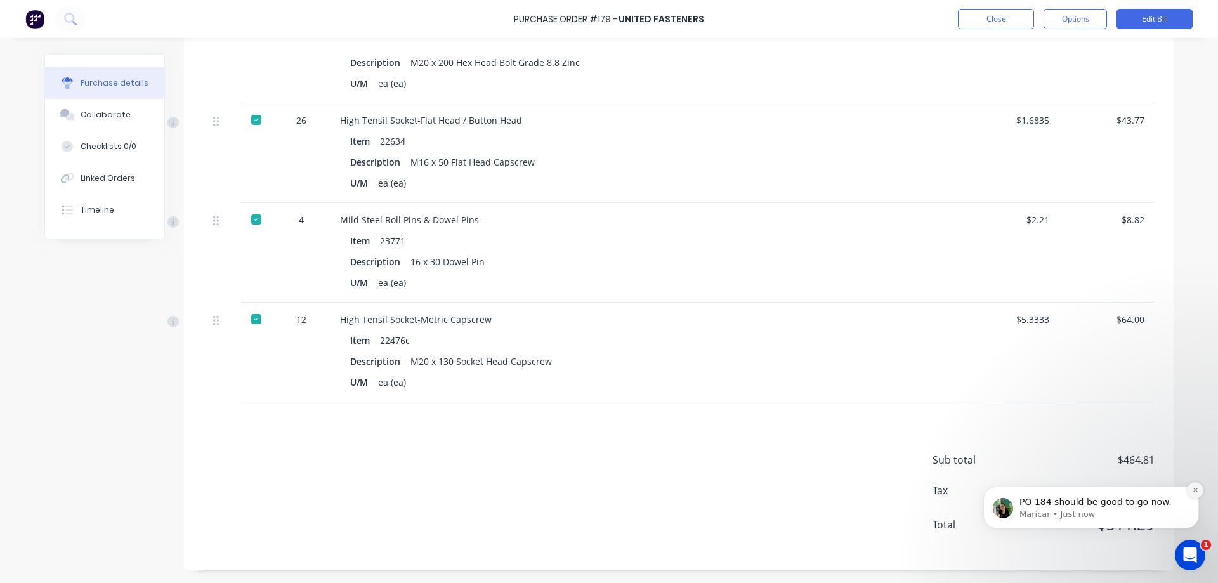
click at [1196, 492] on icon "Dismiss notification" at bounding box center [1195, 489] width 7 height 7
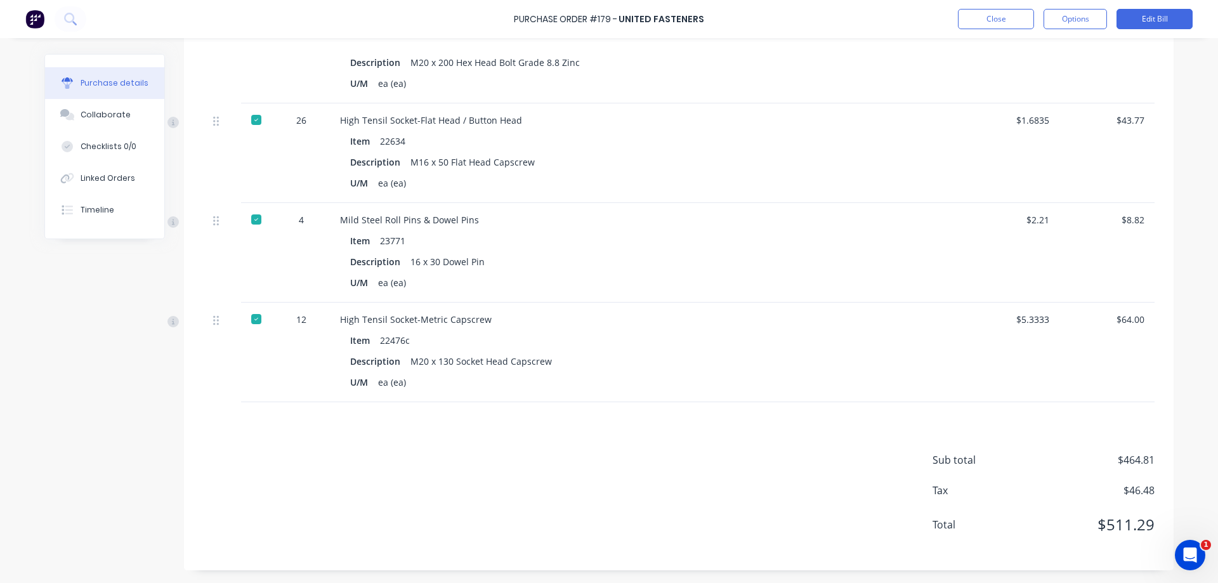
click at [804, 490] on div "Sub total $464.81 Tax $46.48 Total $511.29" at bounding box center [678, 486] width 989 height 168
click at [1187, 559] on icon "Open Intercom Messenger" at bounding box center [1190, 555] width 21 height 21
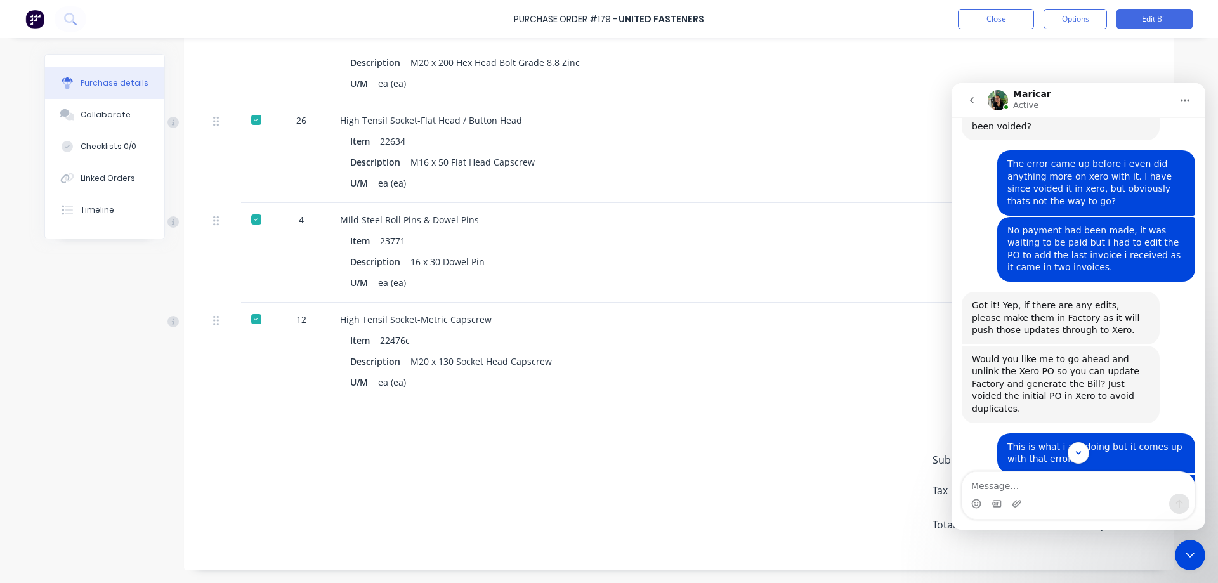
scroll to position [1109, 0]
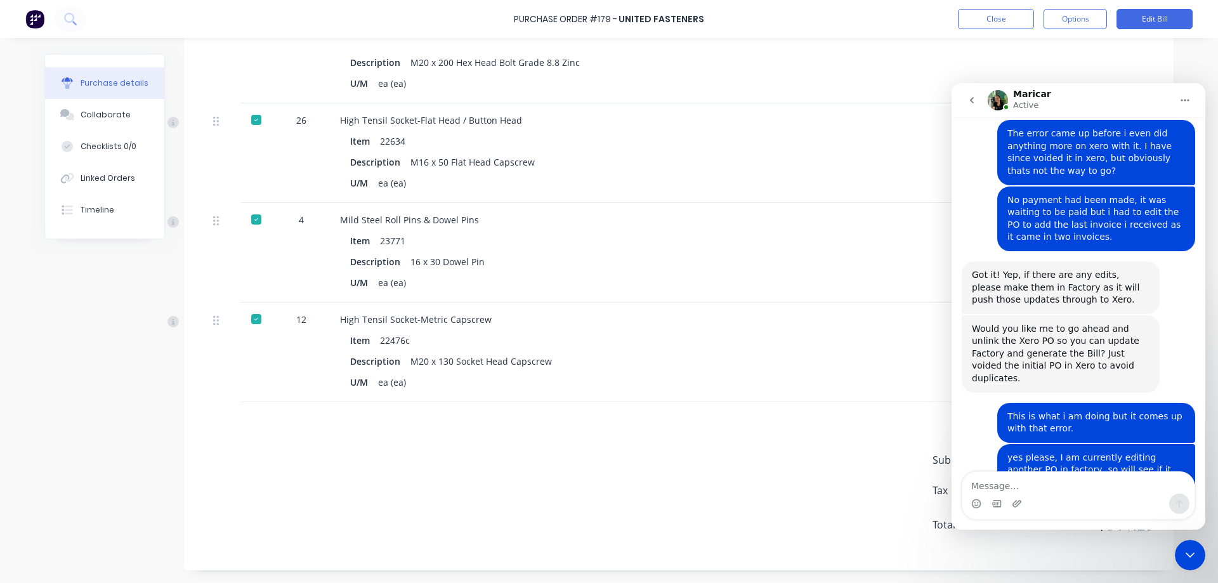
click at [1040, 476] on textarea "Message…" at bounding box center [1078, 483] width 232 height 22
type textarea "Thankyou :)"
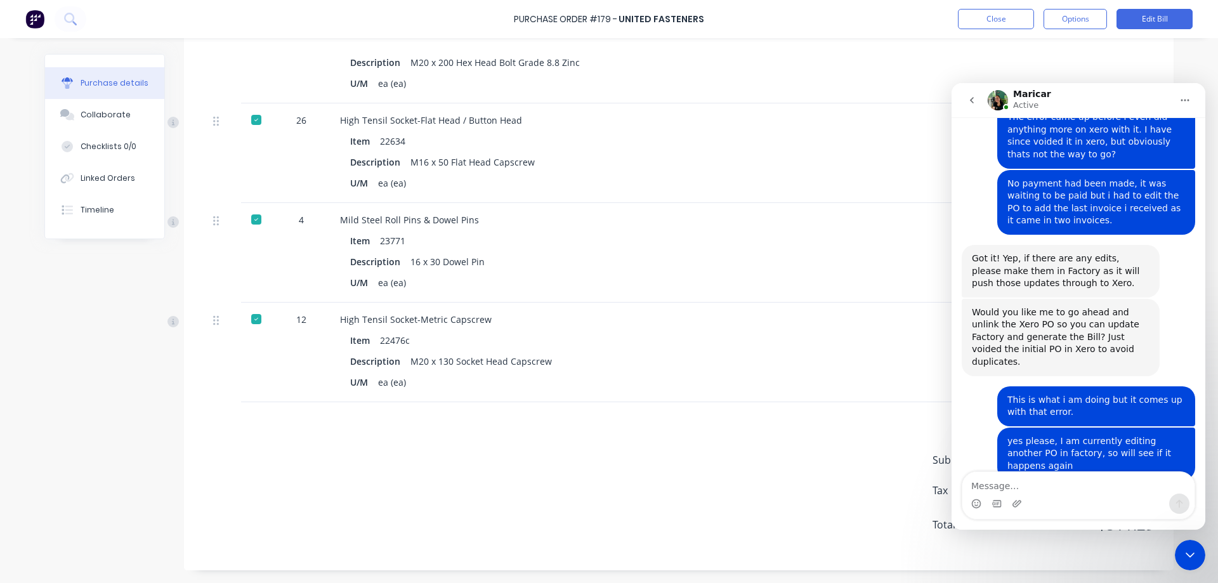
click at [1185, 552] on icon "Close Intercom Messenger" at bounding box center [1189, 554] width 15 height 15
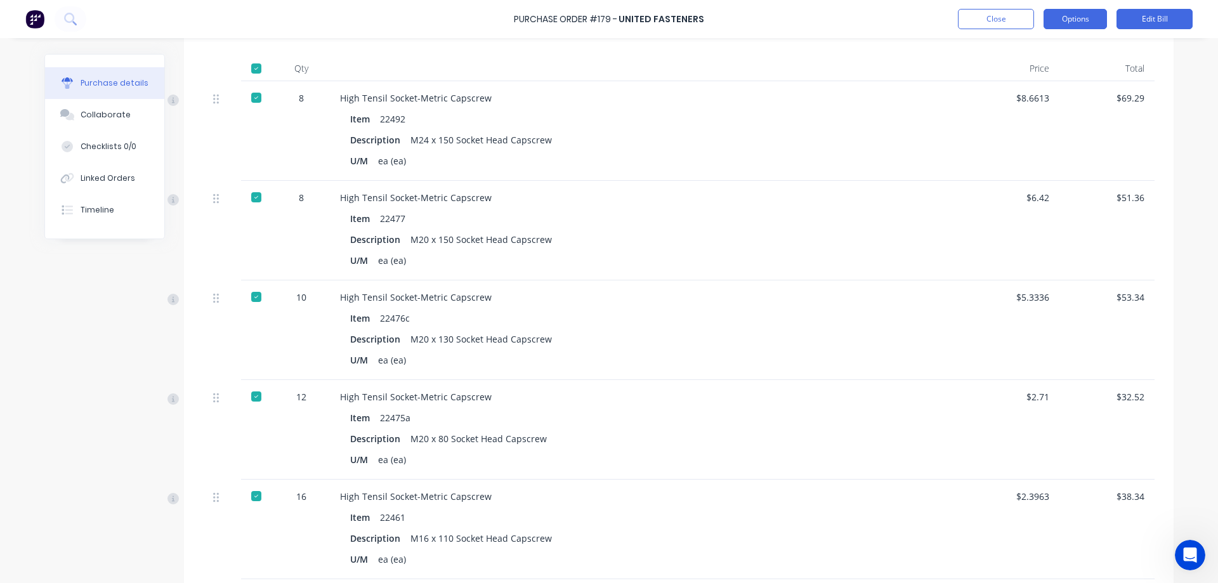
scroll to position [127, 0]
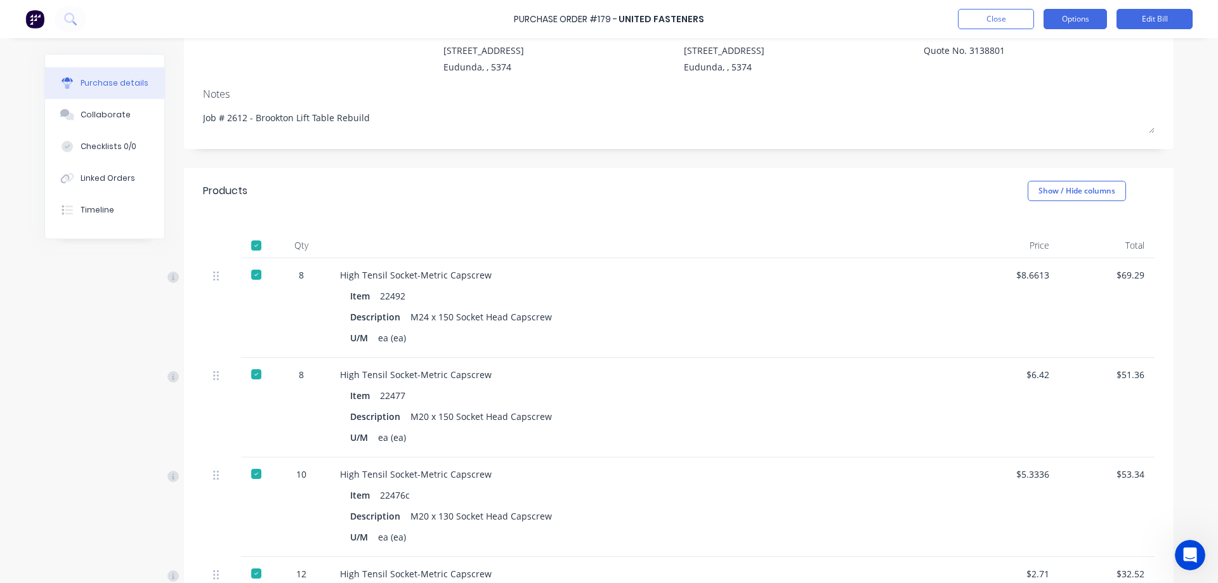
click at [1071, 16] on button "Options" at bounding box center [1074, 19] width 63 height 20
click at [1165, 88] on div "Contact Bill to 41 South Terrace Eudunda, , 5374 Deliver to 41 South Terrace Eu…" at bounding box center [678, 81] width 989 height 136
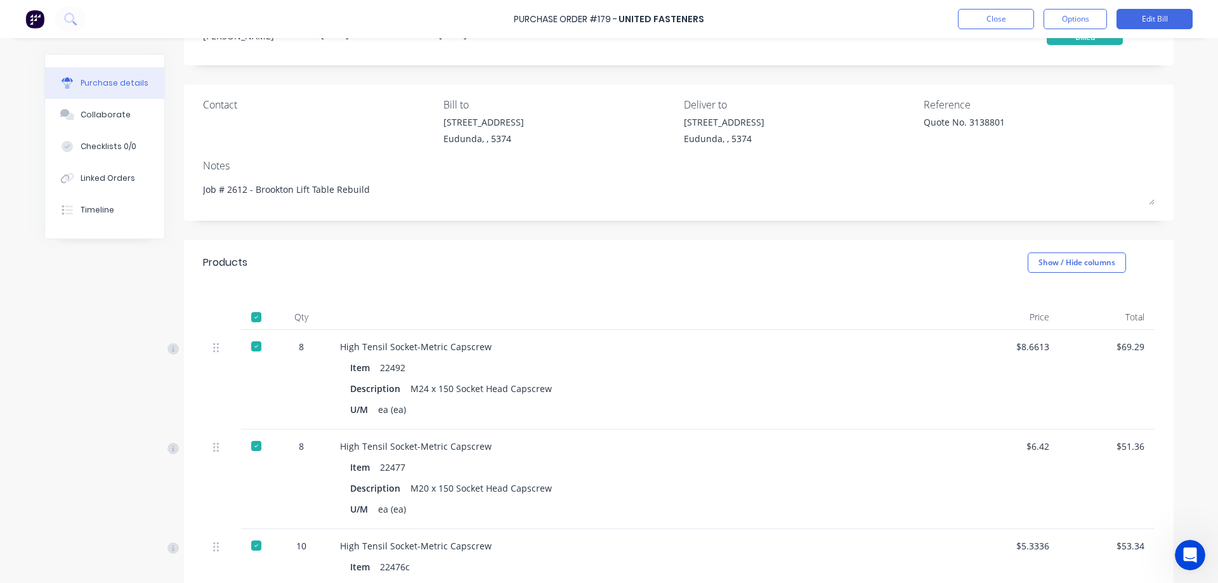
scroll to position [0, 0]
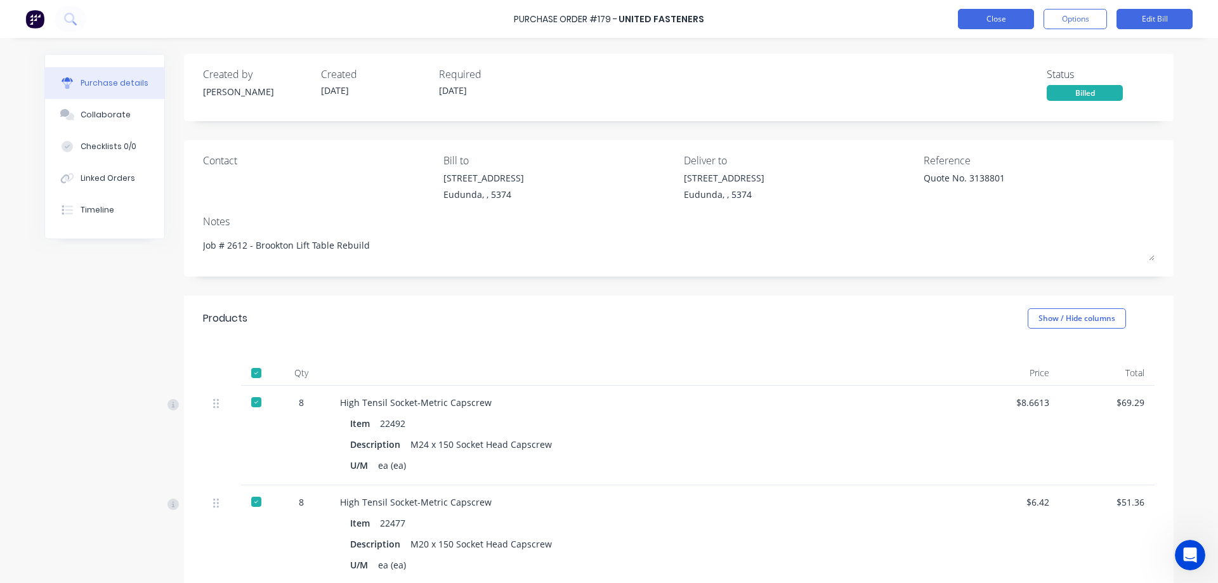
click at [986, 16] on button "Close" at bounding box center [996, 19] width 76 height 20
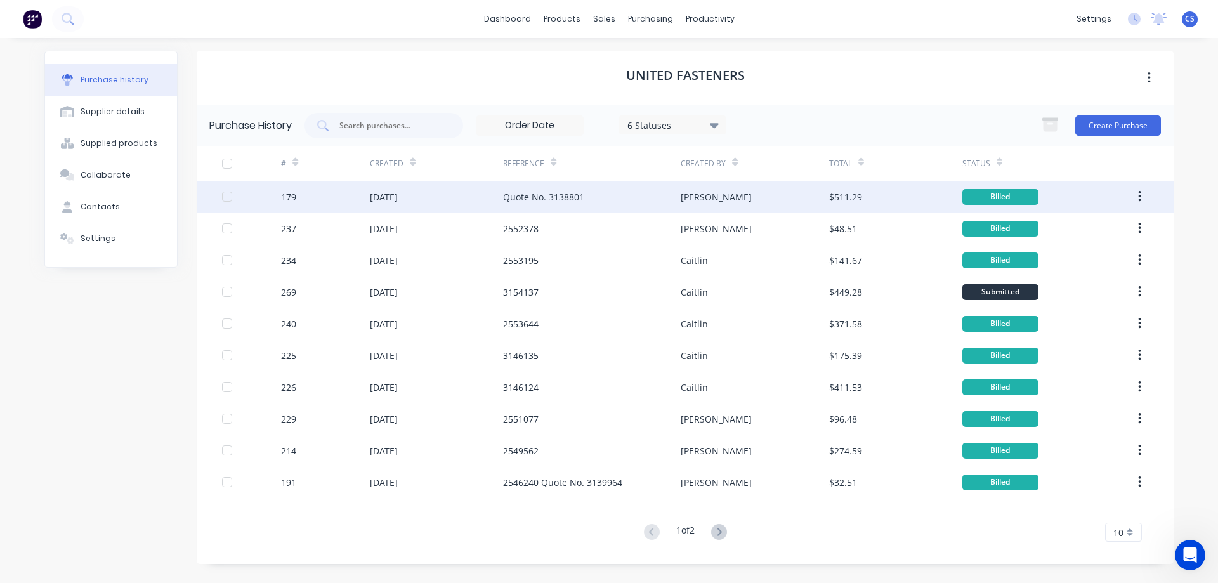
click at [620, 199] on div "Quote No. 3138801" at bounding box center [592, 197] width 178 height 32
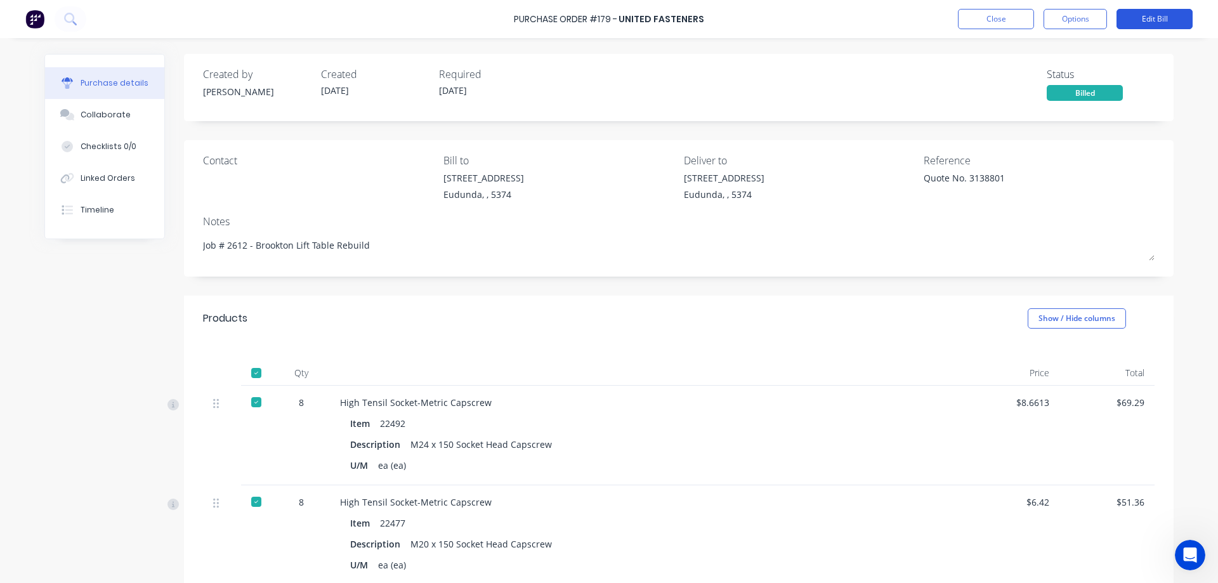
click at [1144, 25] on button "Edit Bill" at bounding box center [1154, 19] width 76 height 20
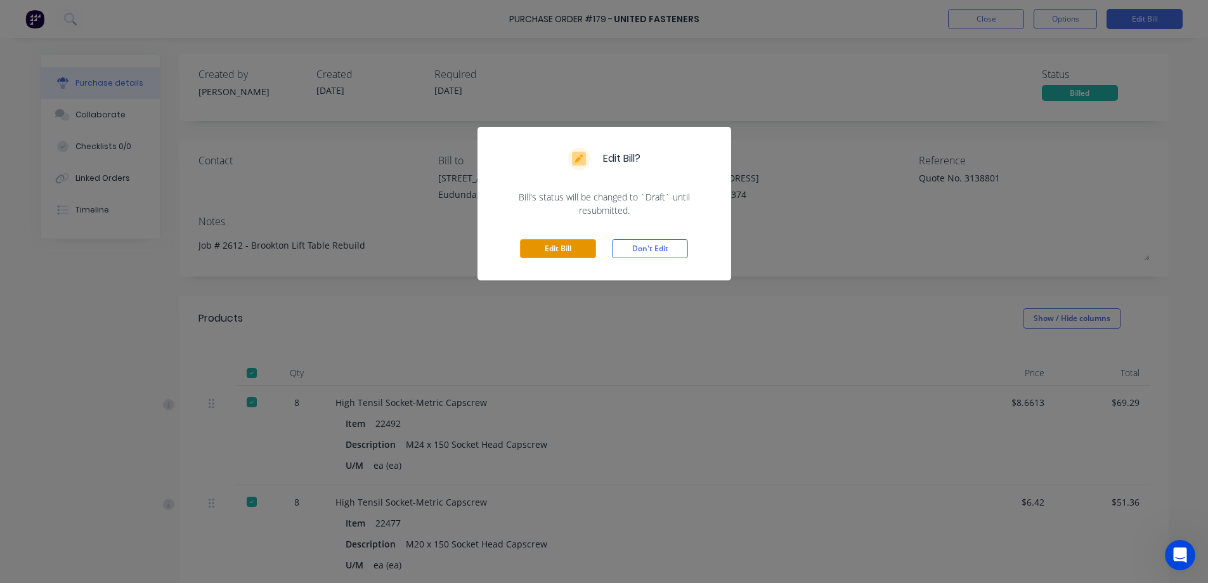
click at [542, 246] on button "Edit Bill" at bounding box center [558, 248] width 76 height 19
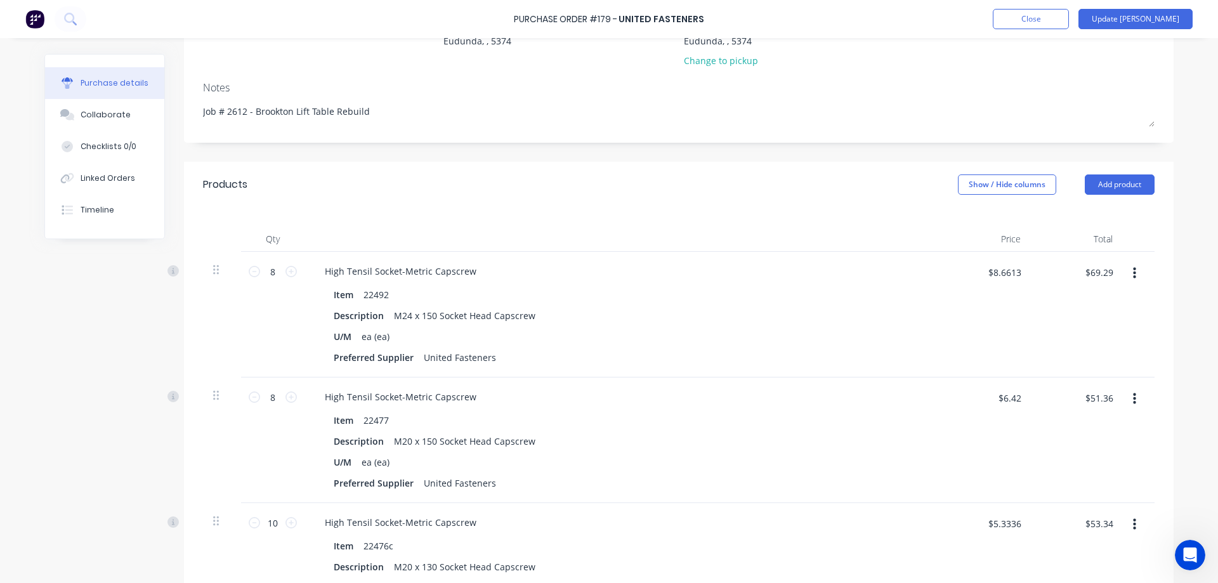
scroll to position [190, 0]
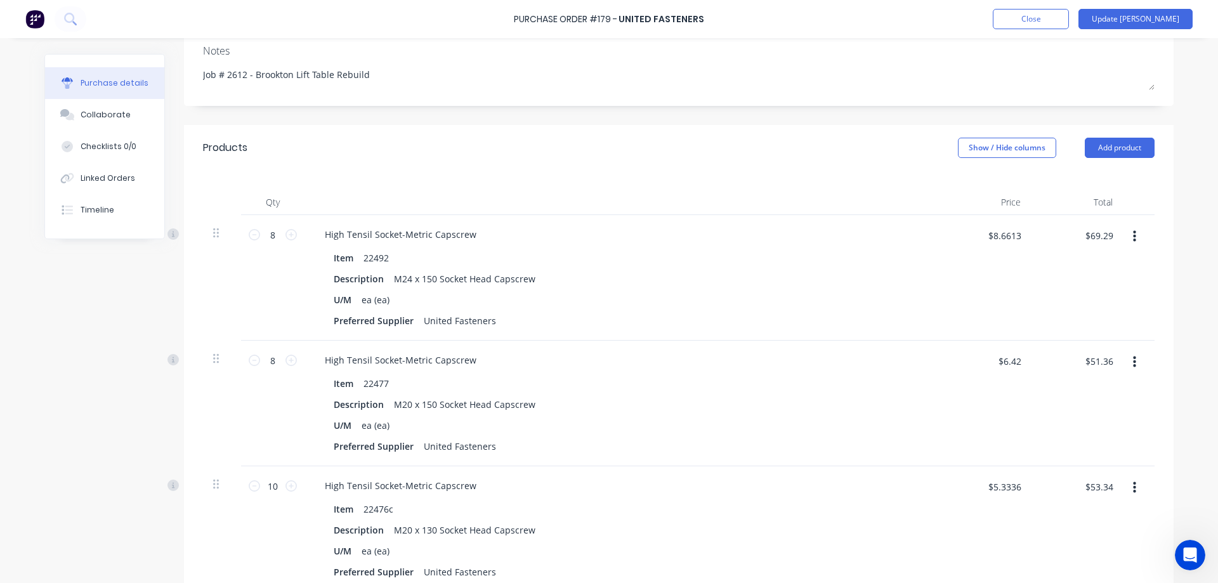
click at [1132, 364] on button "button" at bounding box center [1135, 362] width 30 height 23
click at [1091, 473] on button "Delete" at bounding box center [1095, 471] width 108 height 25
type textarea "x"
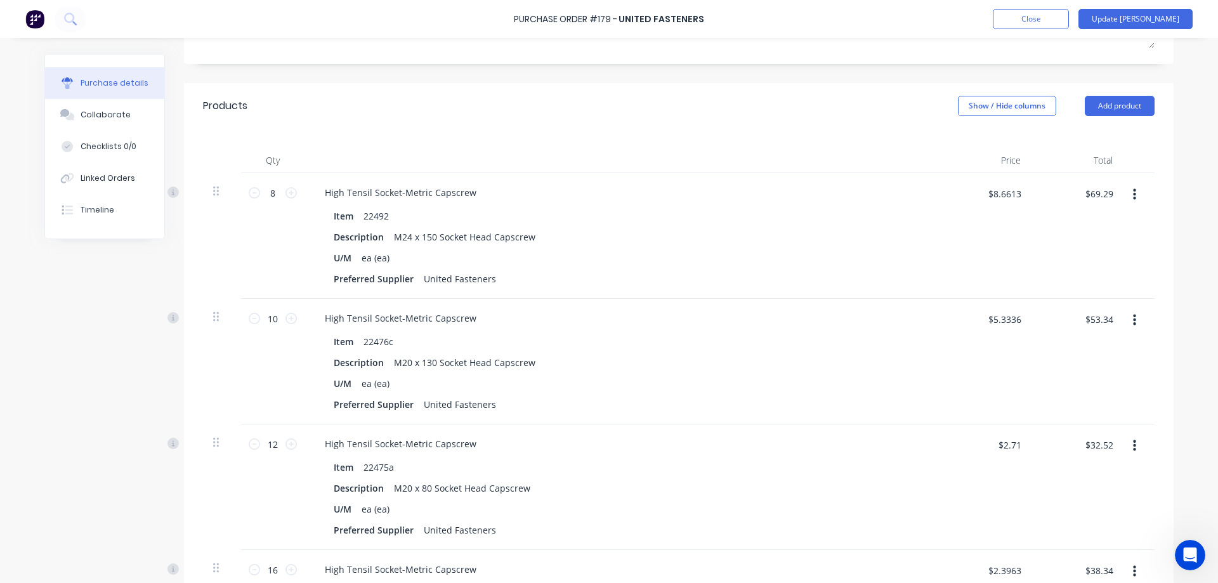
scroll to position [77, 0]
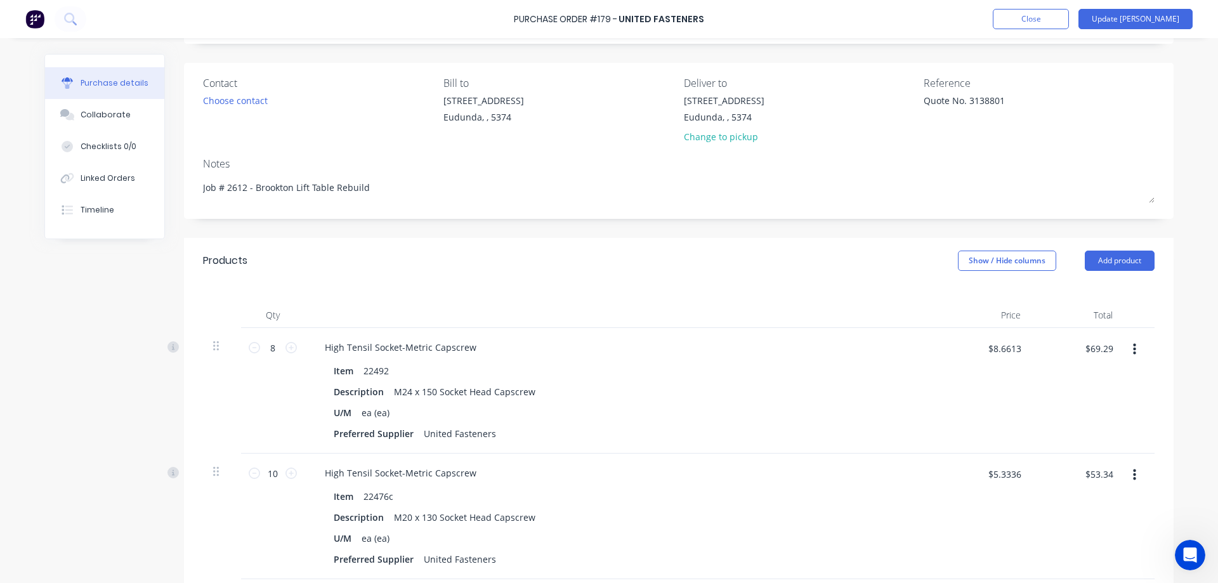
drag, startPoint x: 1074, startPoint y: 95, endPoint x: 885, endPoint y: 110, distance: 189.6
click at [885, 110] on div "Contact Choose contact Bill to 41 South Terrace Eudunda, , 5374 Deliver to 41 S…" at bounding box center [678, 112] width 951 height 74
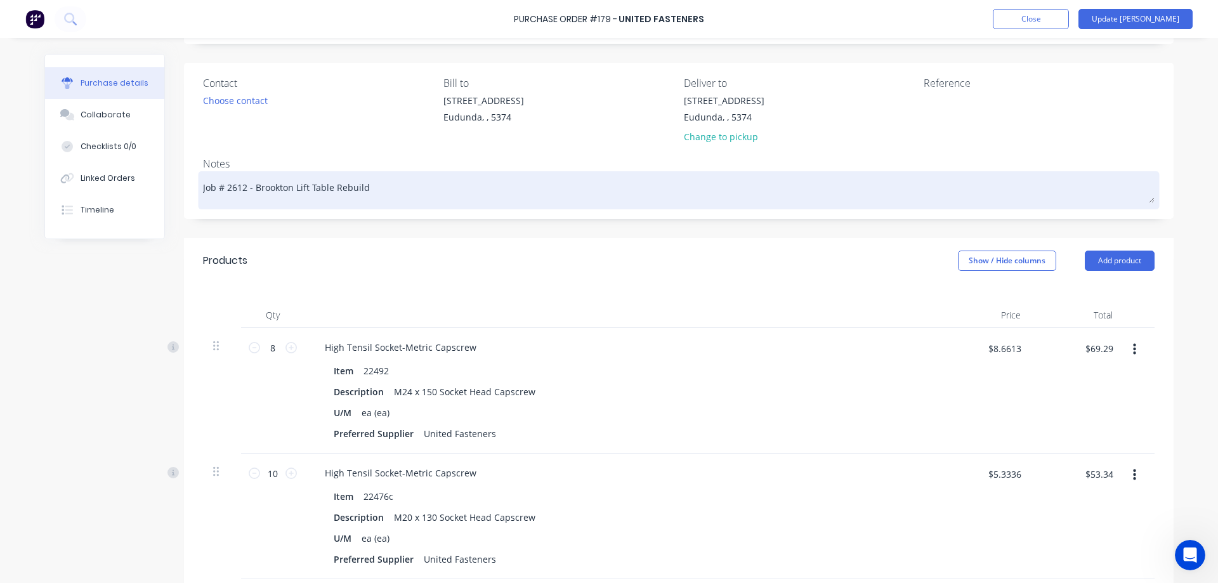
click at [375, 187] on textarea "Job # 2612 - Brookton Lift Table Rebuild" at bounding box center [678, 188] width 951 height 29
type textarea "x"
type textarea "Job # 2612 - Brookton Lift Table Rebuild"
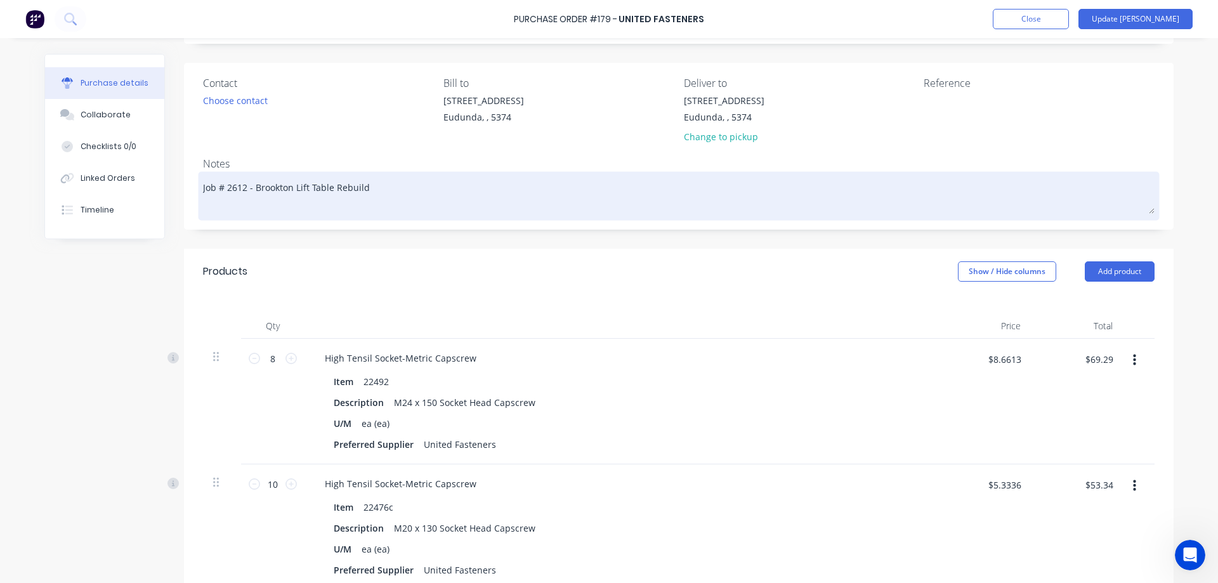
paste textarea "Quote No. 3138801"
type textarea "x"
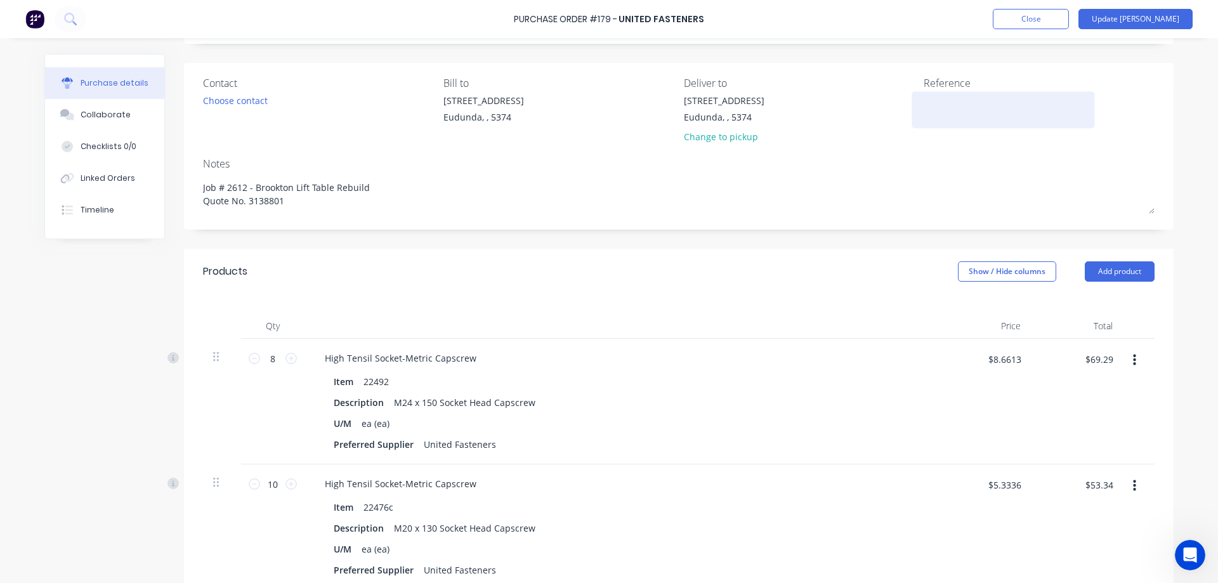
type textarea "Job # 2612 - Brookton Lift Table Rebuild Quote No. 3138801"
click at [940, 107] on textarea at bounding box center [1003, 108] width 159 height 29
type textarea "x"
type textarea "Job # 2612 - Brookton Lift Table Rebuild Quote No. 3138801"
type textarea "2544582"
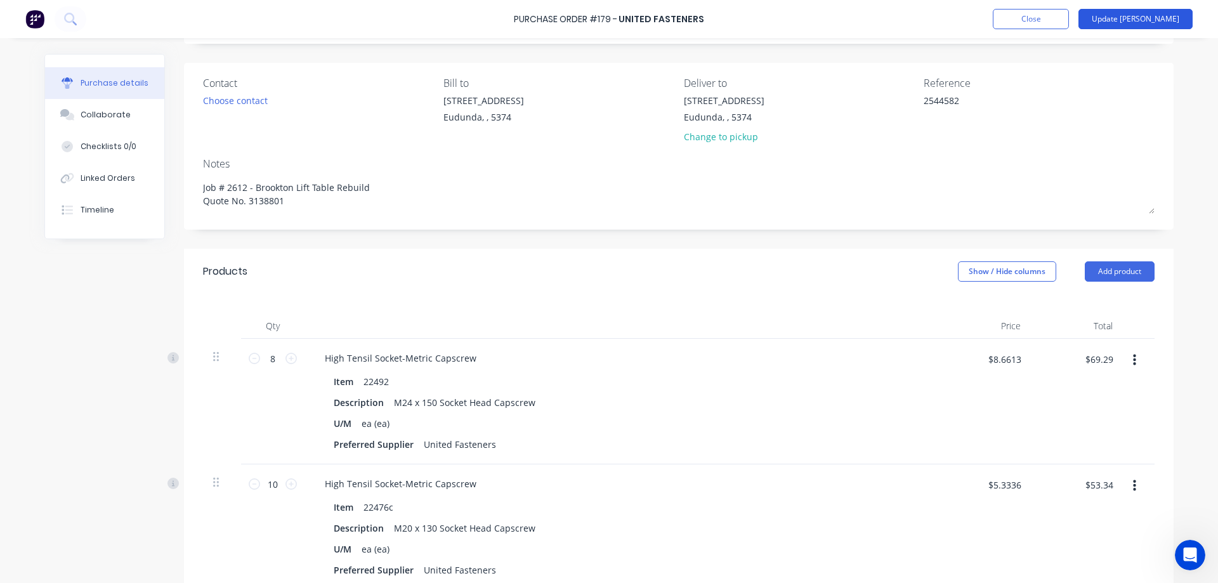
click at [1150, 18] on button "Update Bill" at bounding box center [1135, 19] width 114 height 20
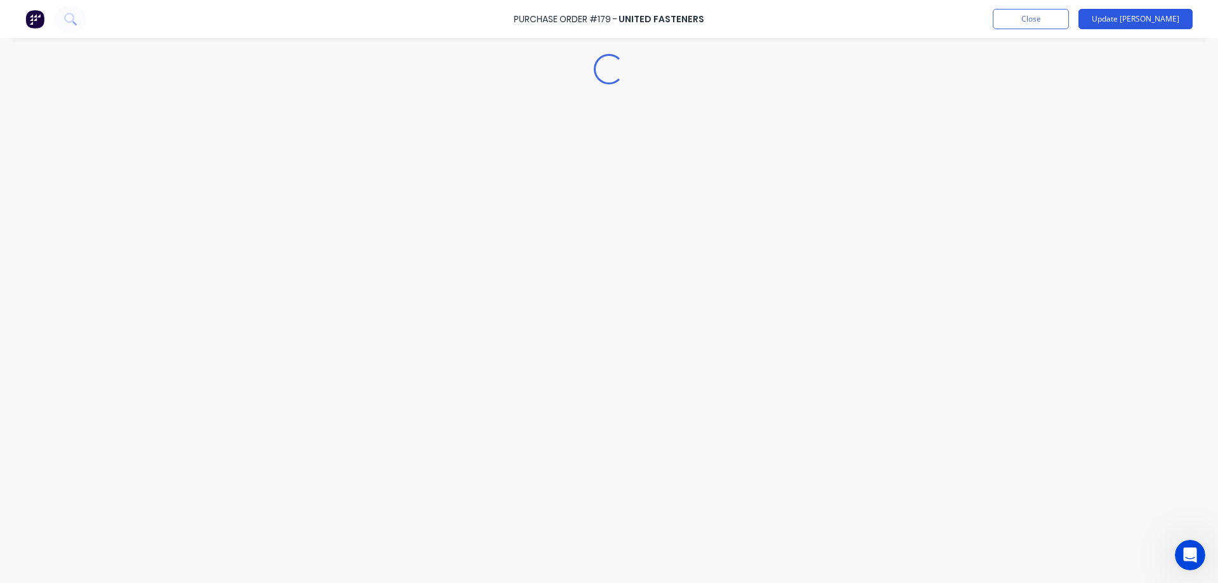
scroll to position [0, 0]
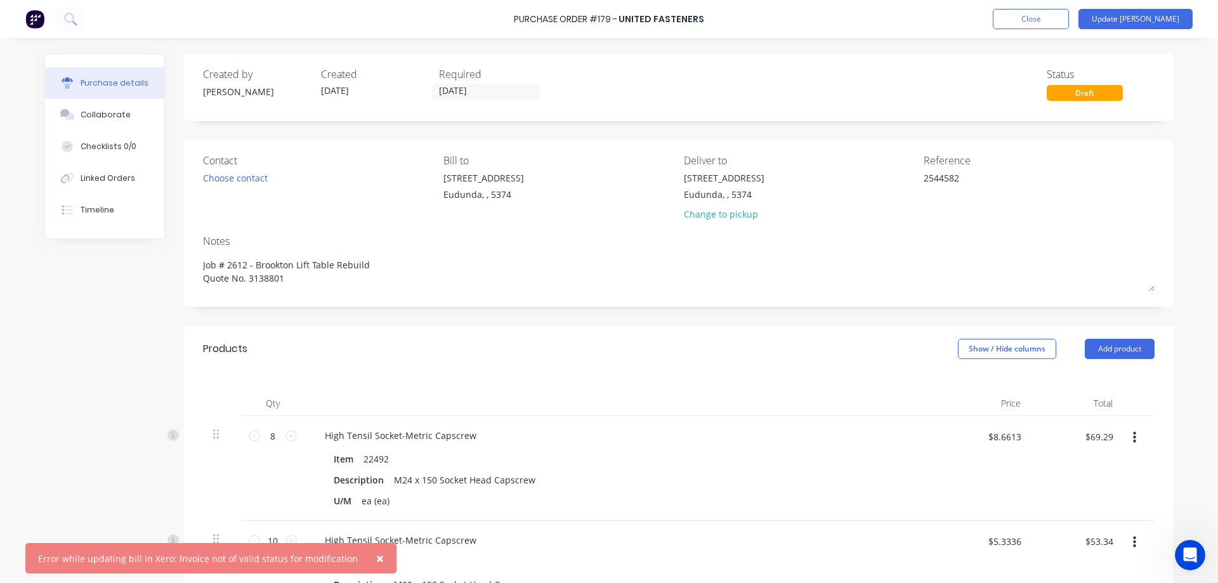
type textarea "x"
click at [1192, 560] on icon "Open Intercom Messenger" at bounding box center [1190, 555] width 21 height 21
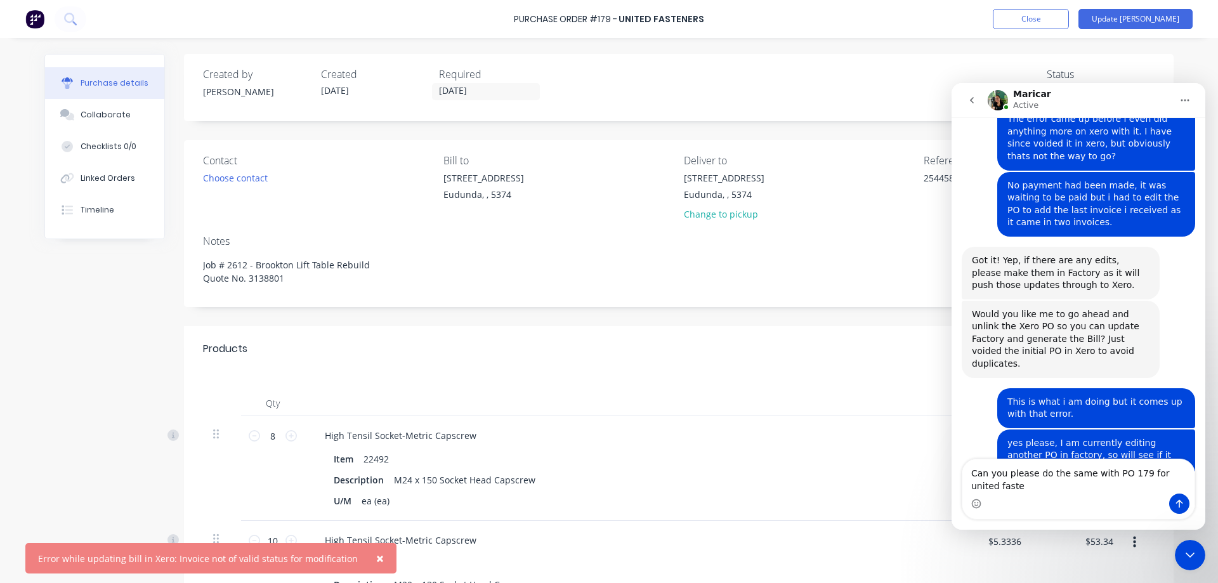
scroll to position [1139, 0]
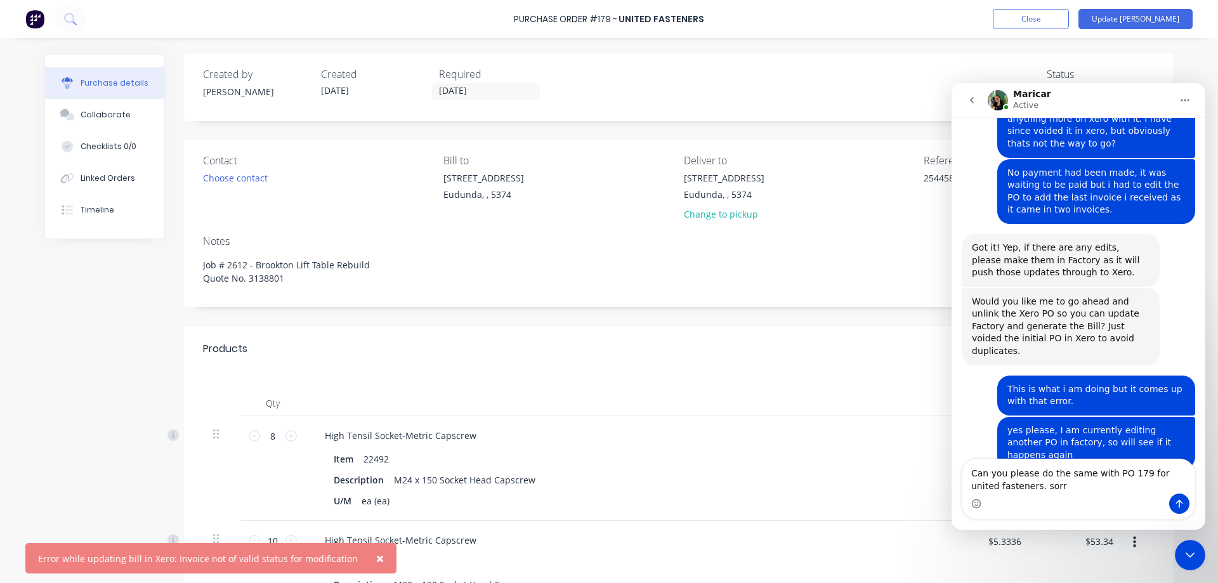
type textarea "Can you please do the same with PO 179 for united fasteners. sorry"
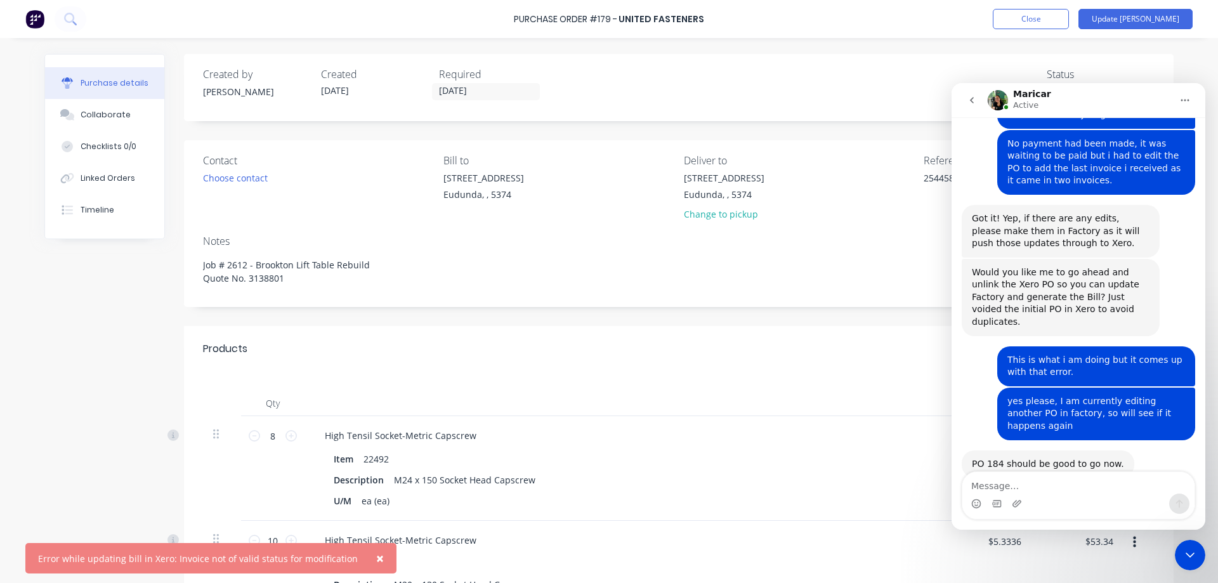
click at [1182, 58] on div "× Error while updating bill in Xero: Invoice not of valid status for modificati…" at bounding box center [609, 291] width 1218 height 583
type textarea "x"
click at [1069, 21] on button "Close" at bounding box center [1031, 19] width 76 height 20
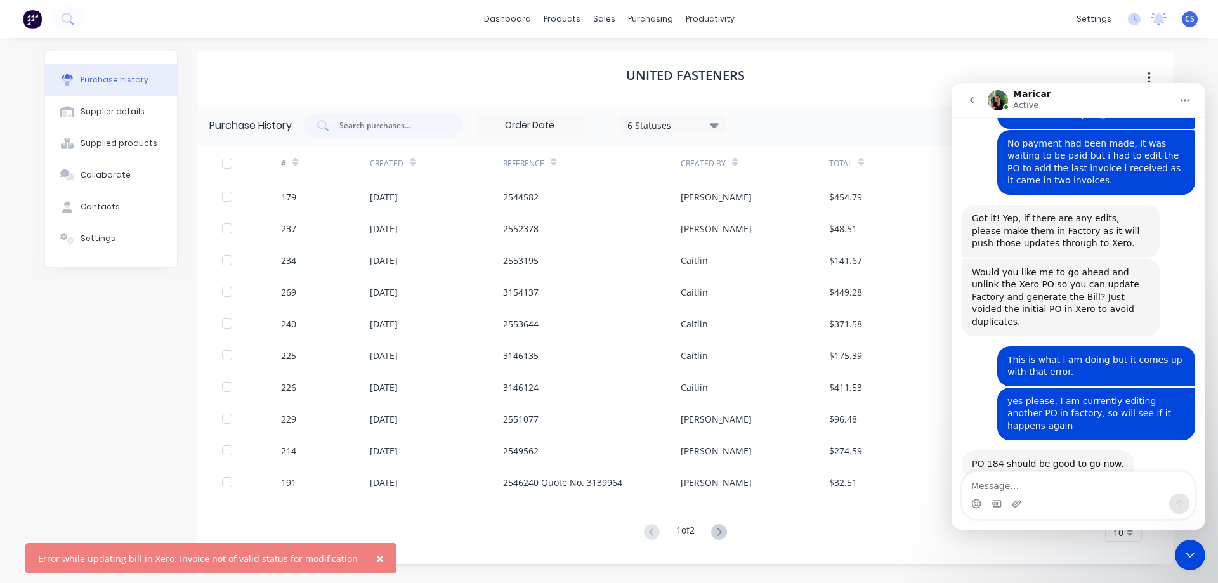
click at [1187, 549] on icon "Close Intercom Messenger" at bounding box center [1189, 554] width 15 height 15
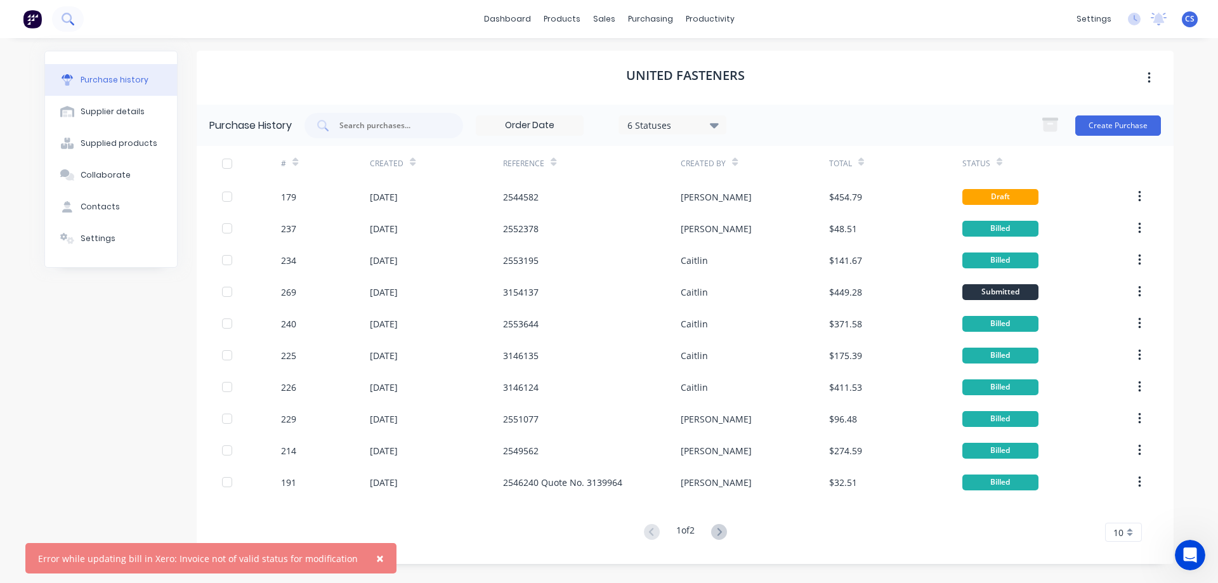
click at [74, 17] on icon at bounding box center [68, 19] width 12 height 12
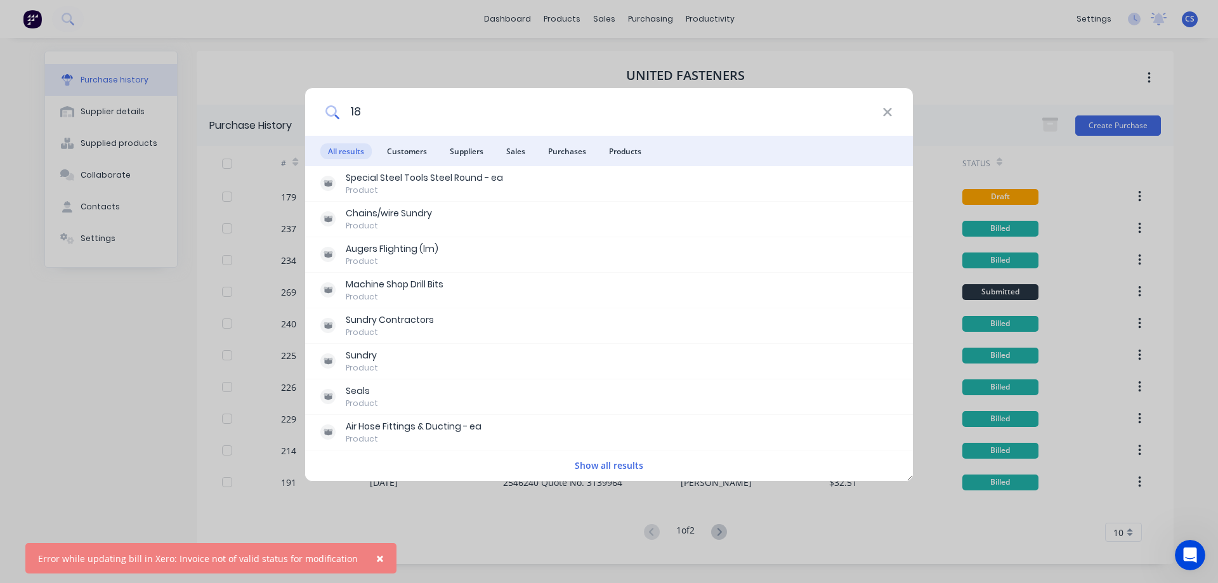
type input "1"
type input "r.e"
click at [606, 467] on button "Show all results" at bounding box center [609, 465] width 76 height 15
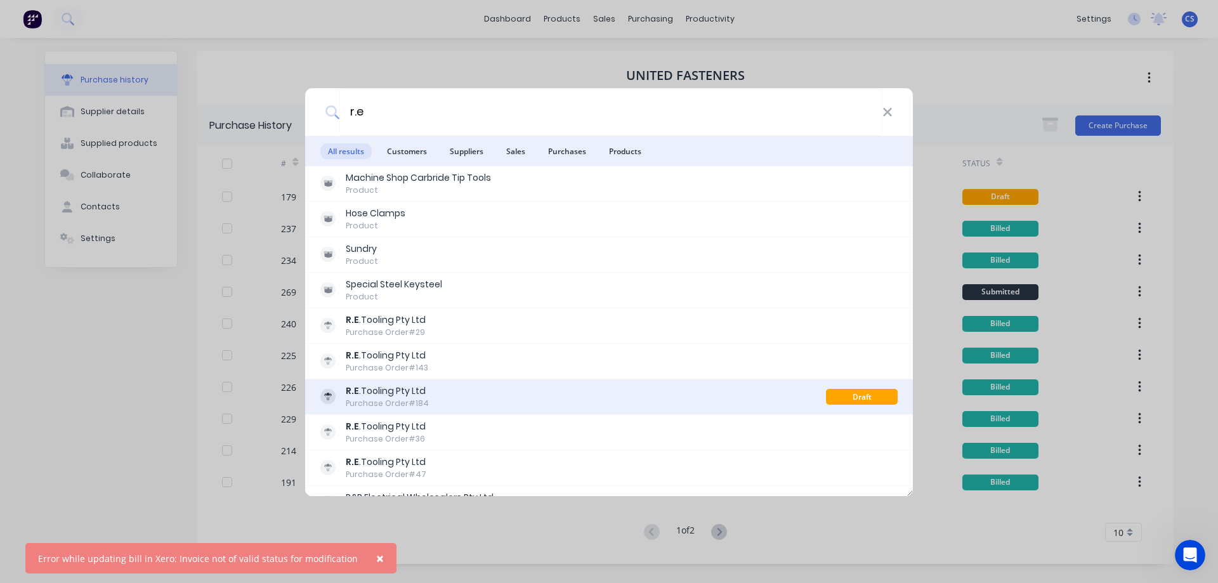
click at [611, 389] on div "R.E .Tooling Pty Ltd Purchase Order #184" at bounding box center [573, 396] width 506 height 25
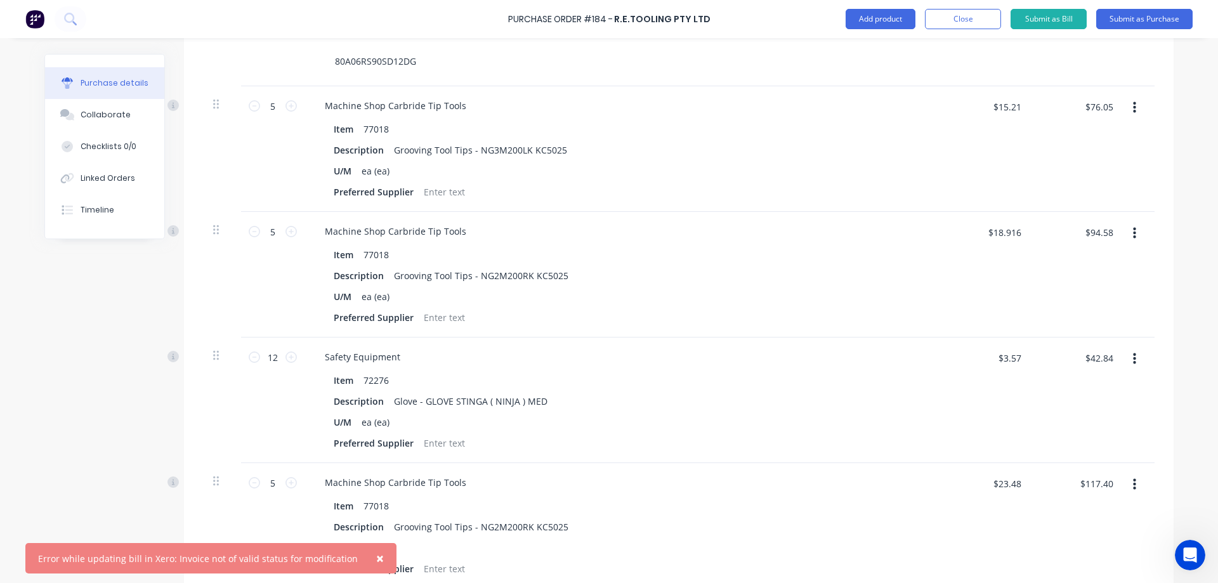
scroll to position [571, 0]
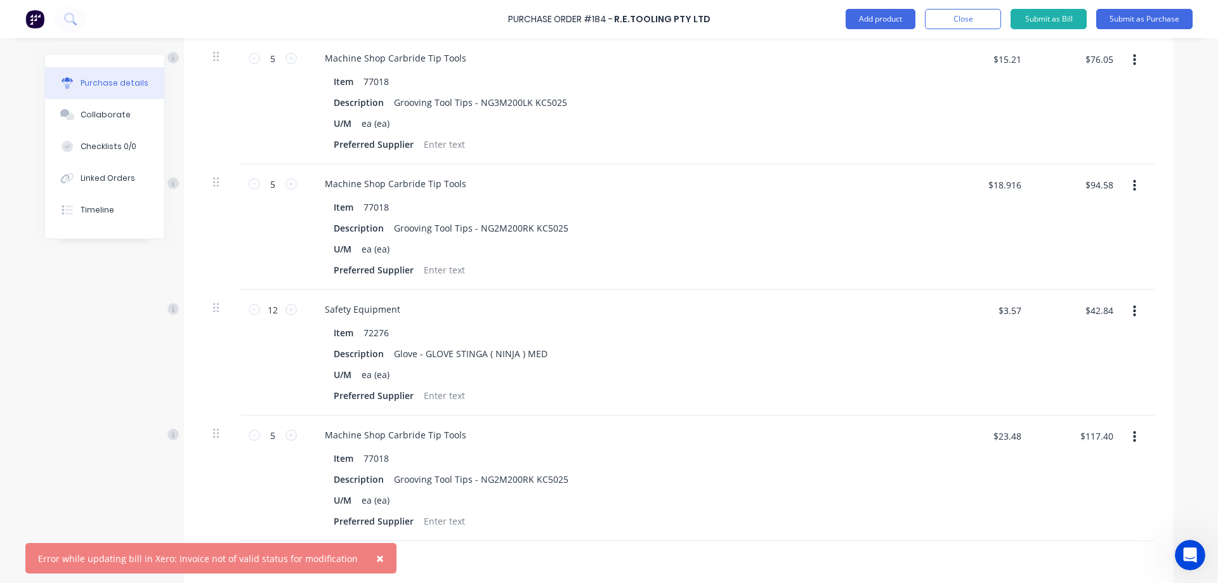
click at [376, 560] on span "×" at bounding box center [380, 558] width 8 height 18
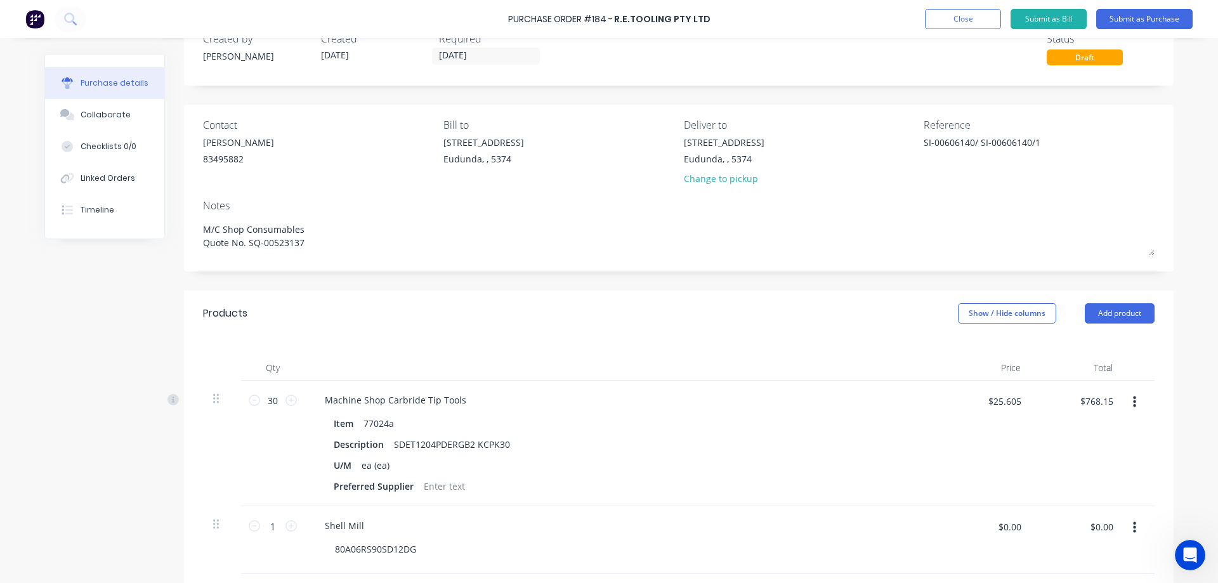
scroll to position [0, 0]
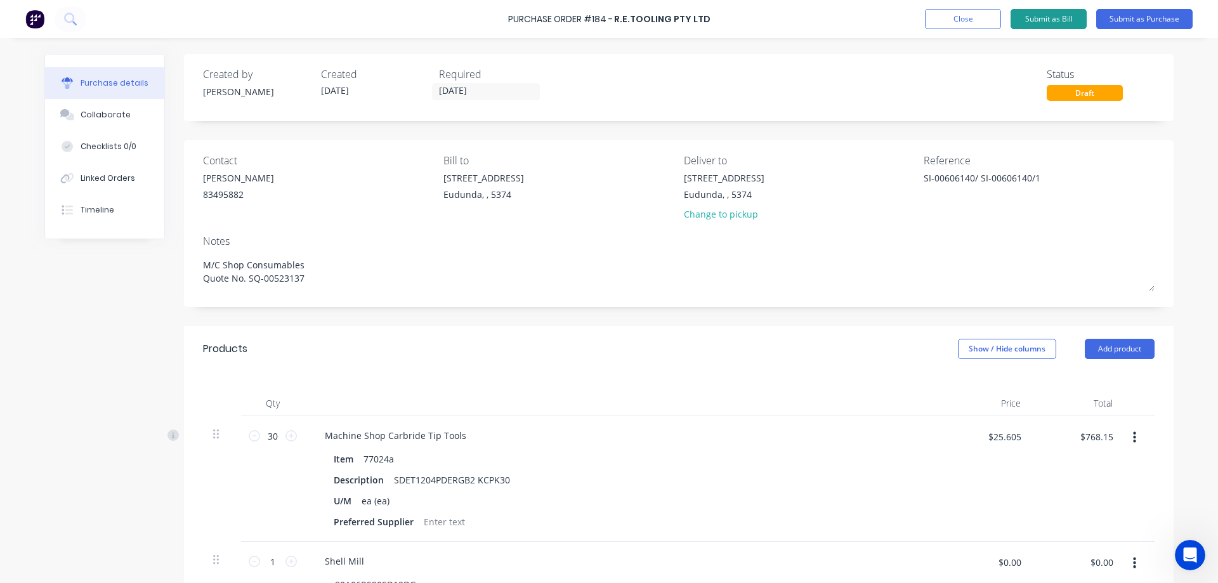
click at [1061, 19] on button "Submit as Bill" at bounding box center [1048, 19] width 76 height 20
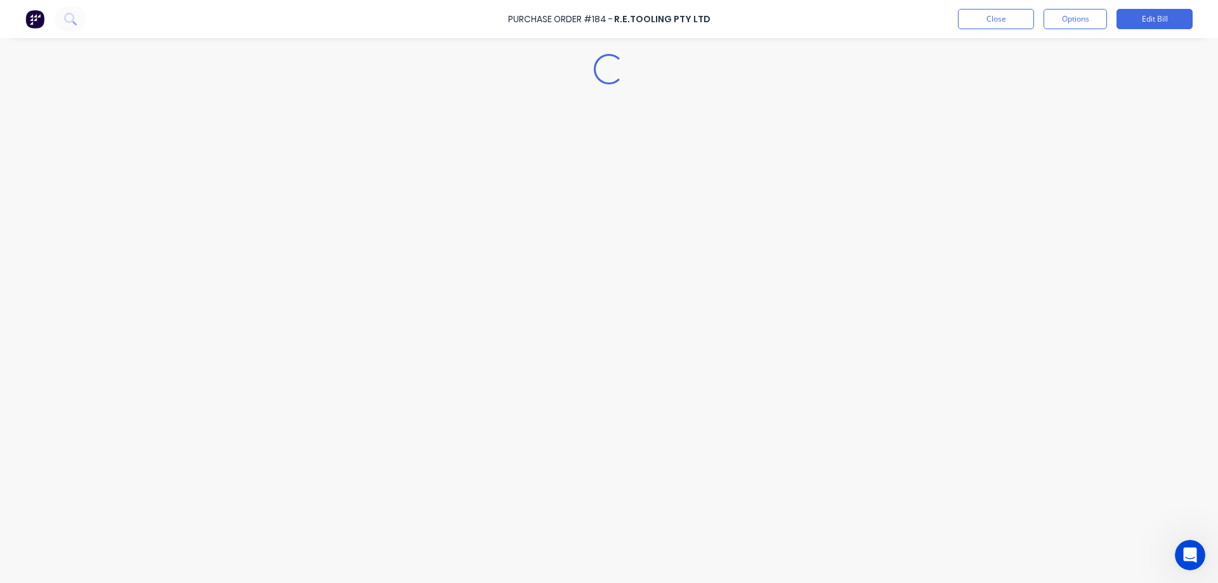
type textarea "x"
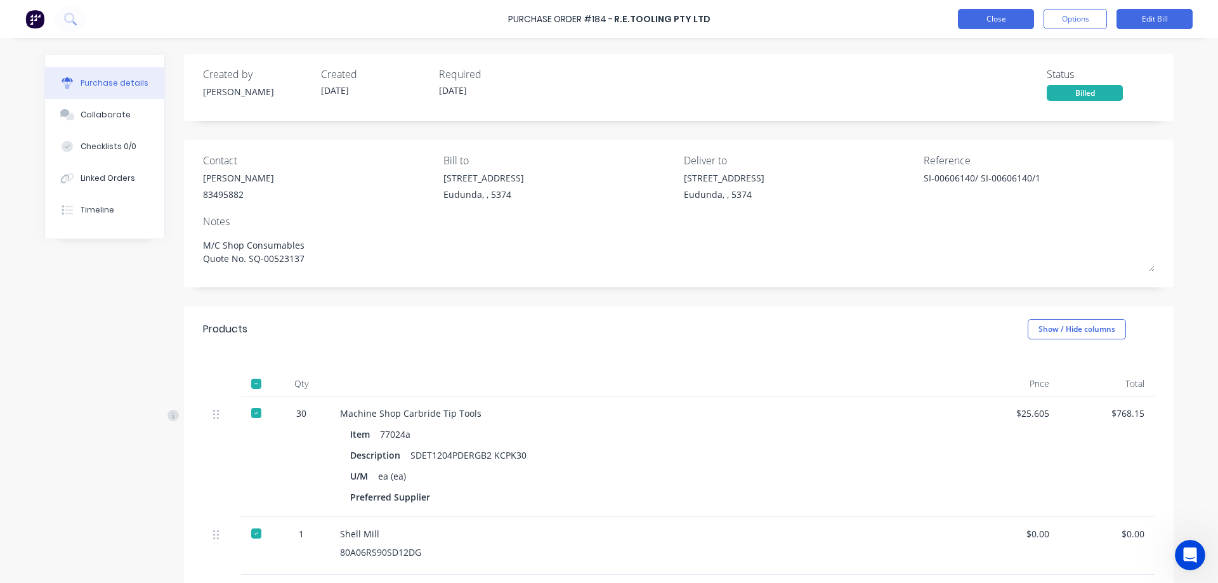
click at [1010, 23] on button "Close" at bounding box center [996, 19] width 76 height 20
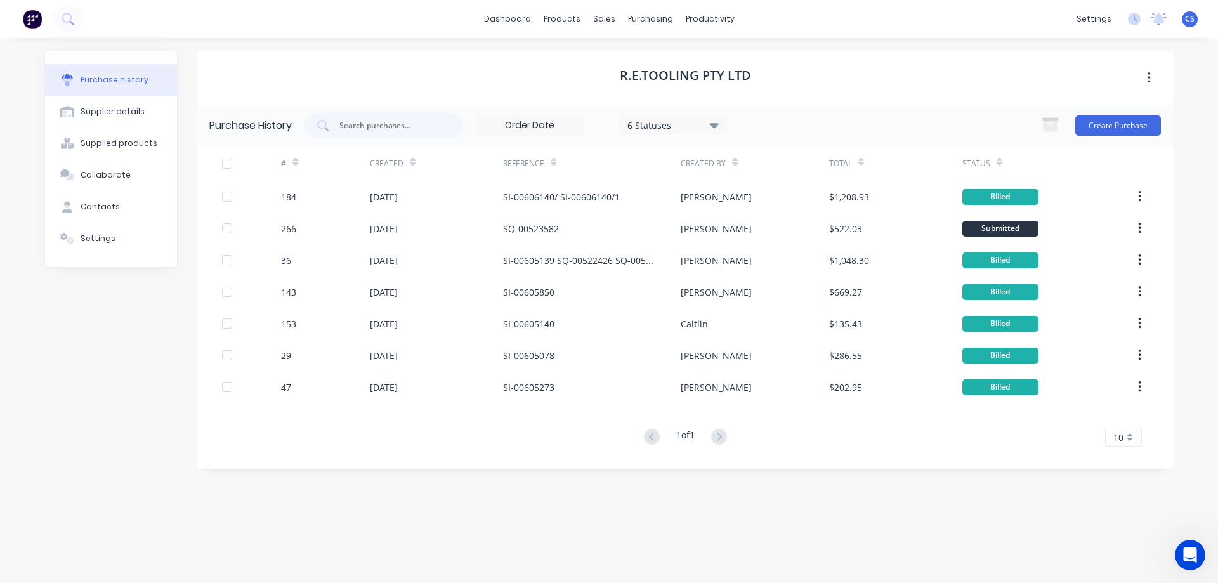
scroll to position [1217, 0]
click at [68, 18] on icon at bounding box center [68, 19] width 12 height 12
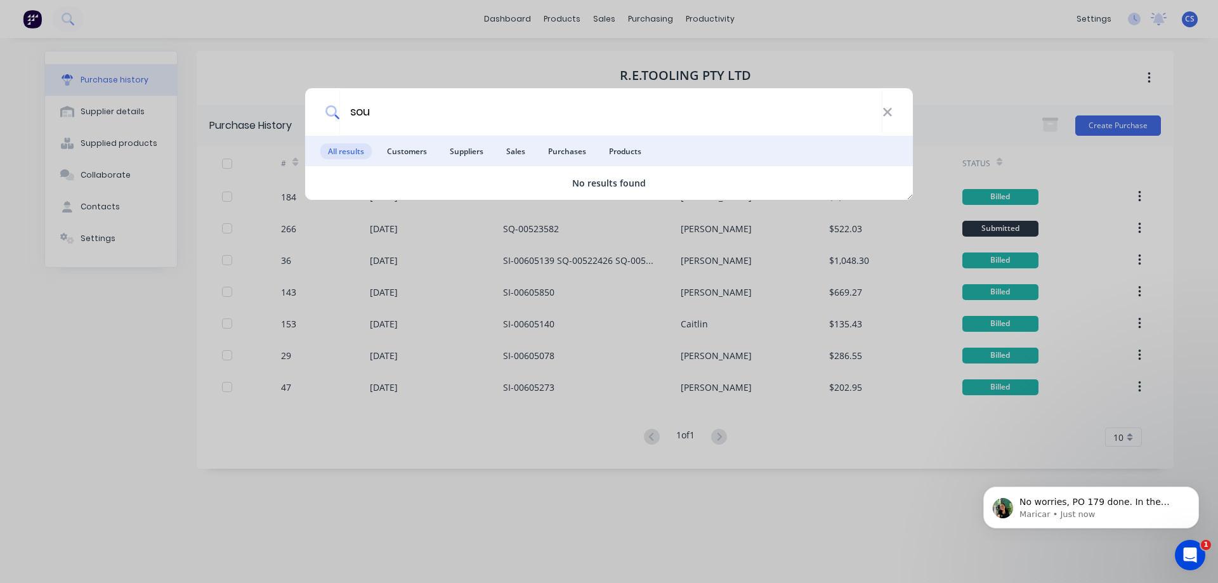
scroll to position [1230, 0]
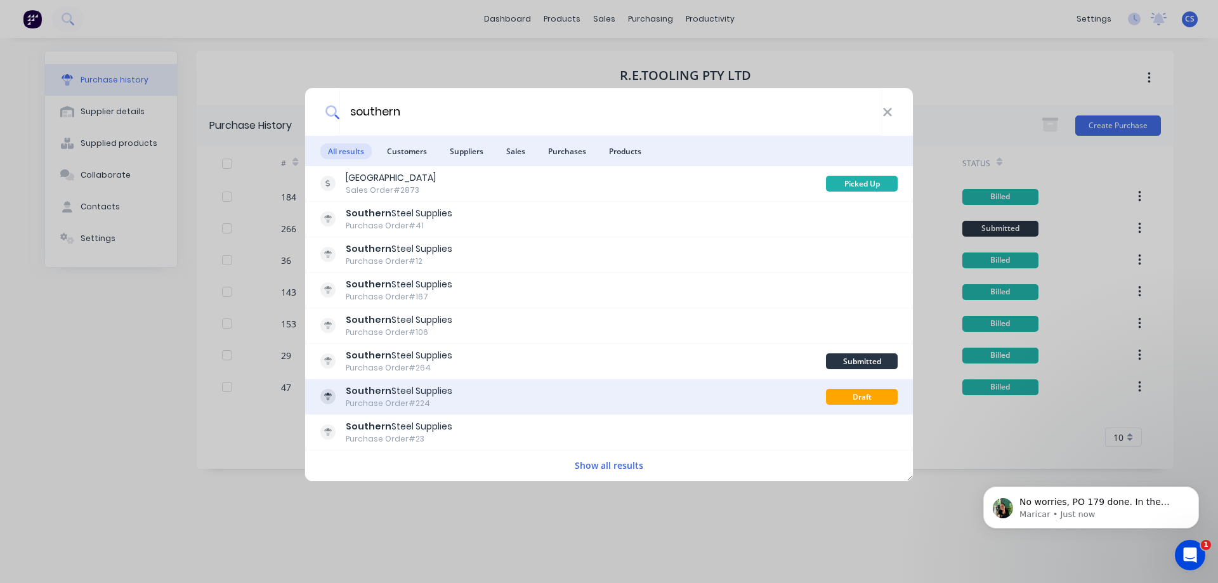
type input "southern"
click at [519, 389] on div "Southern Steel Supplies Purchase Order #224" at bounding box center [573, 396] width 506 height 25
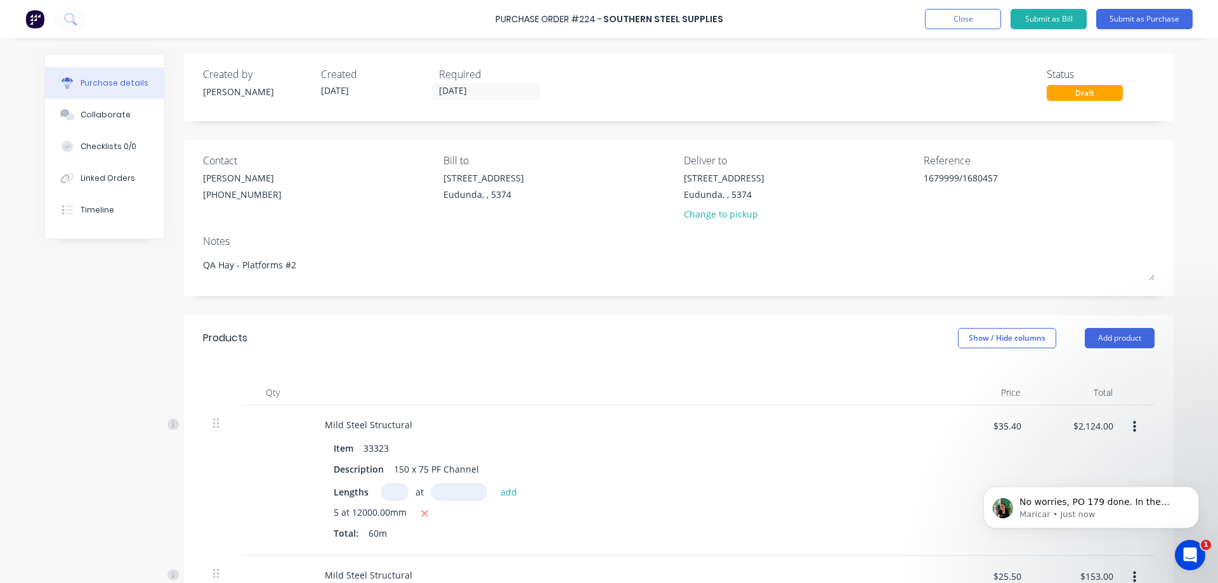
type textarea "x"
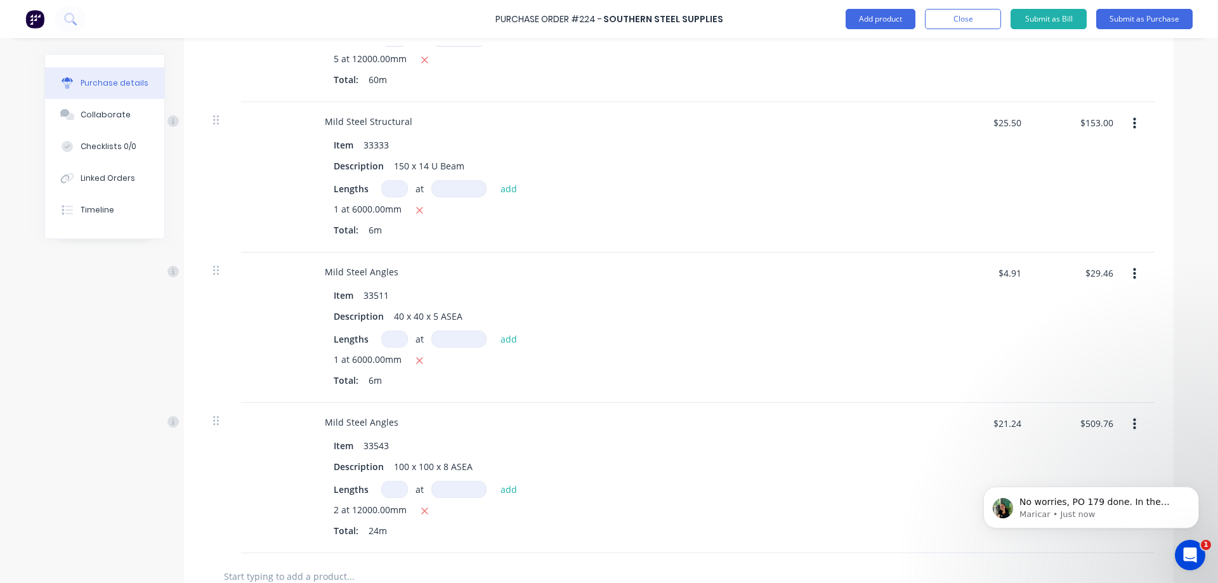
scroll to position [691, 0]
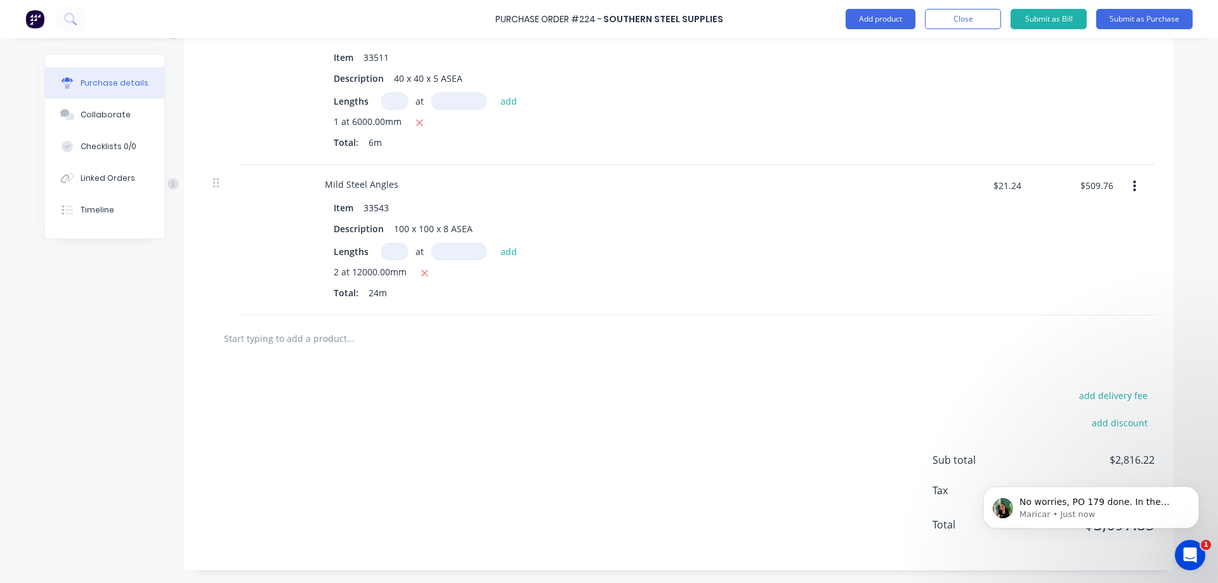
click at [1187, 557] on icon "Open Intercom Messenger" at bounding box center [1189, 555] width 9 height 10
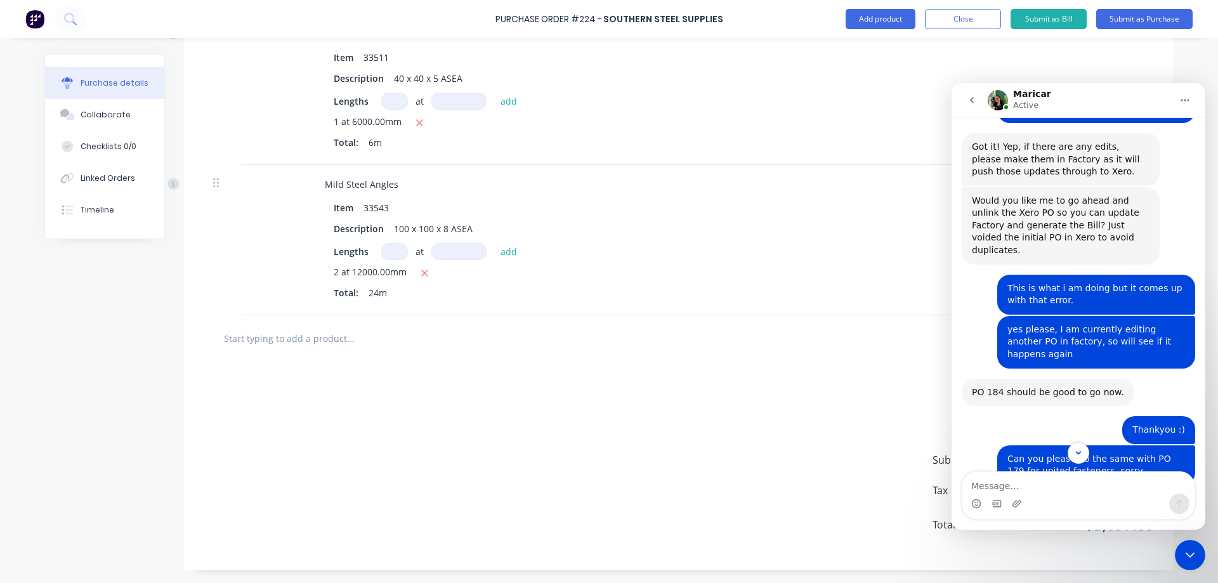
scroll to position [1251, 0]
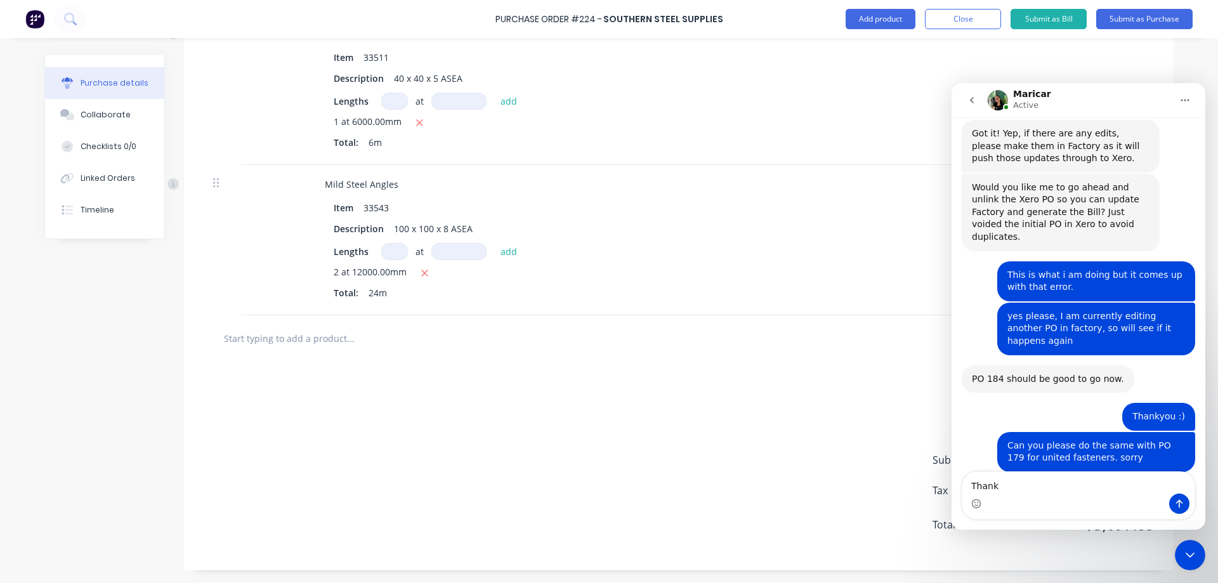
type textarea "Thanks"
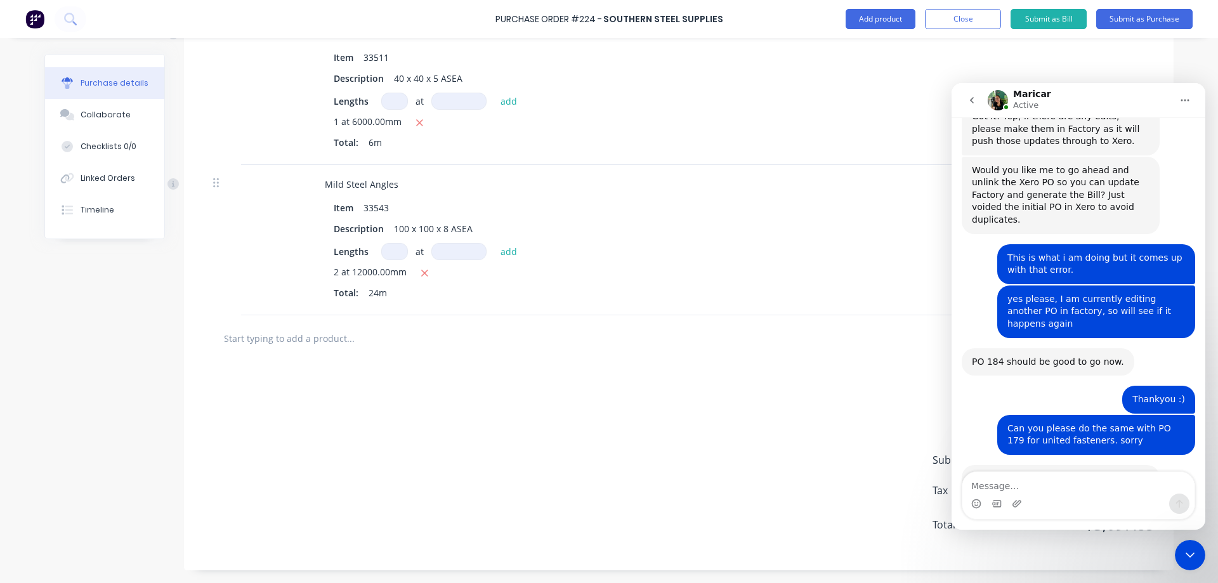
click at [1191, 545] on div "Close Intercom Messenger" at bounding box center [1190, 555] width 30 height 30
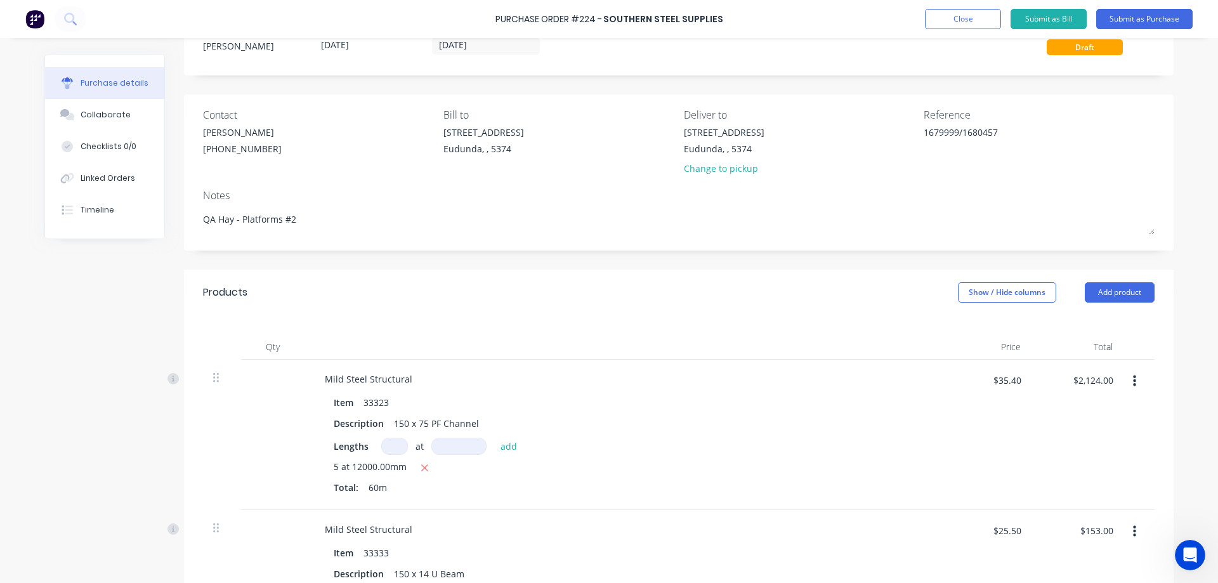
scroll to position [0, 0]
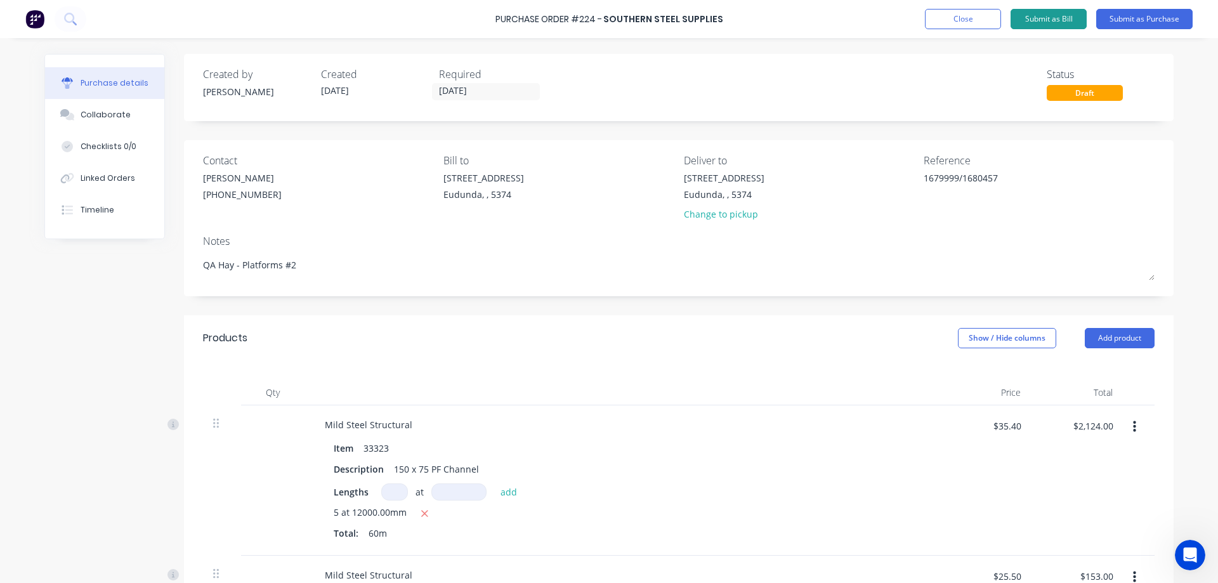
click at [1048, 19] on button "Submit as Bill" at bounding box center [1048, 19] width 76 height 20
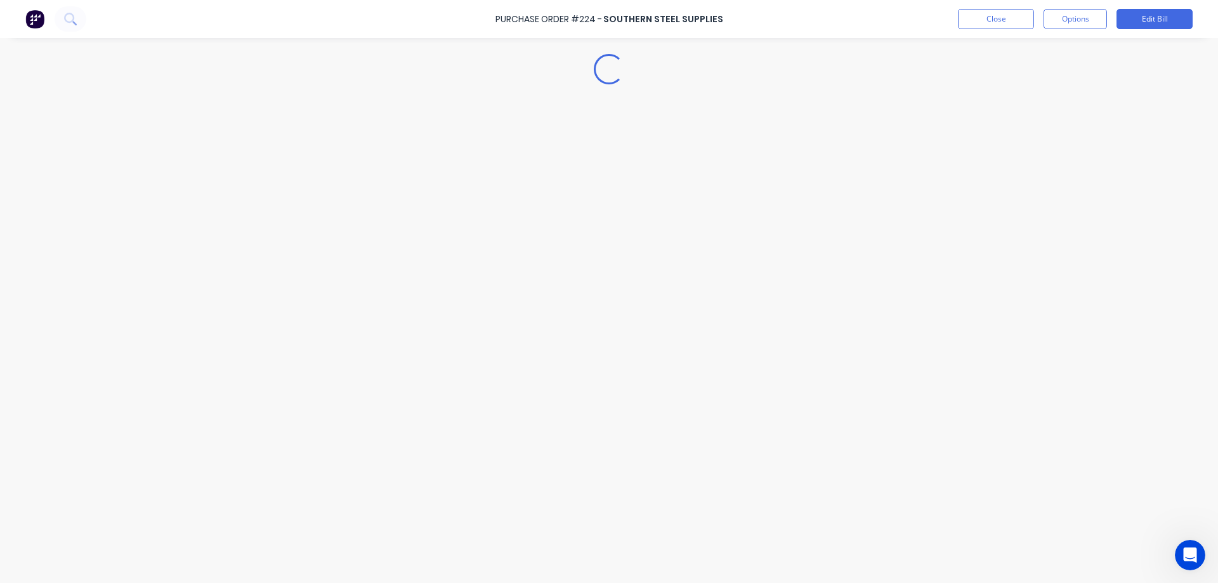
type textarea "x"
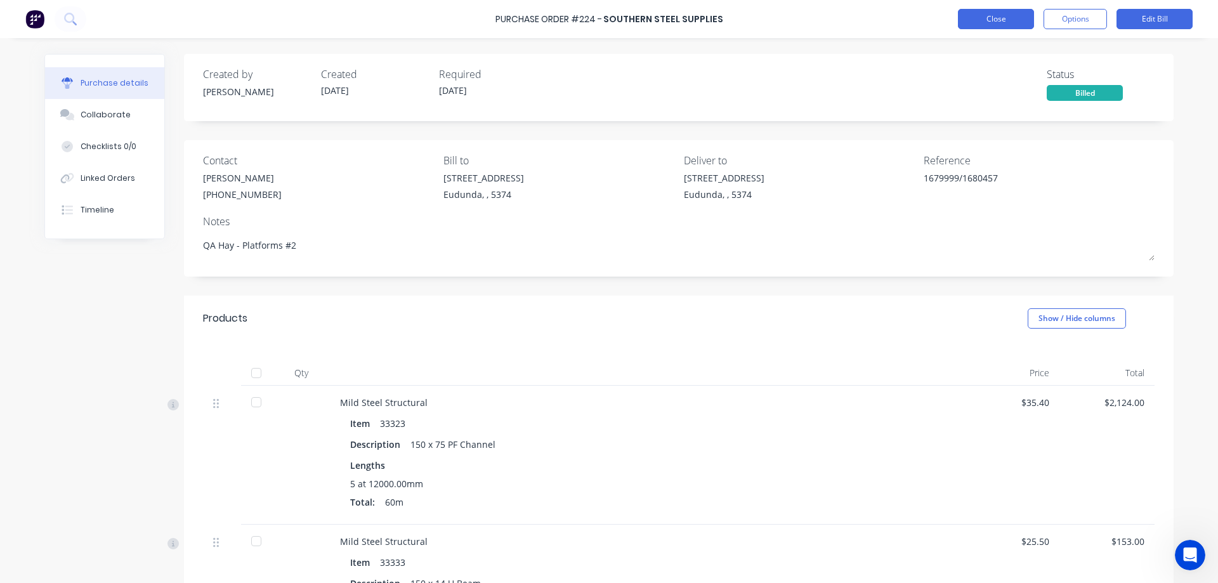
click at [983, 18] on button "Close" at bounding box center [996, 19] width 76 height 20
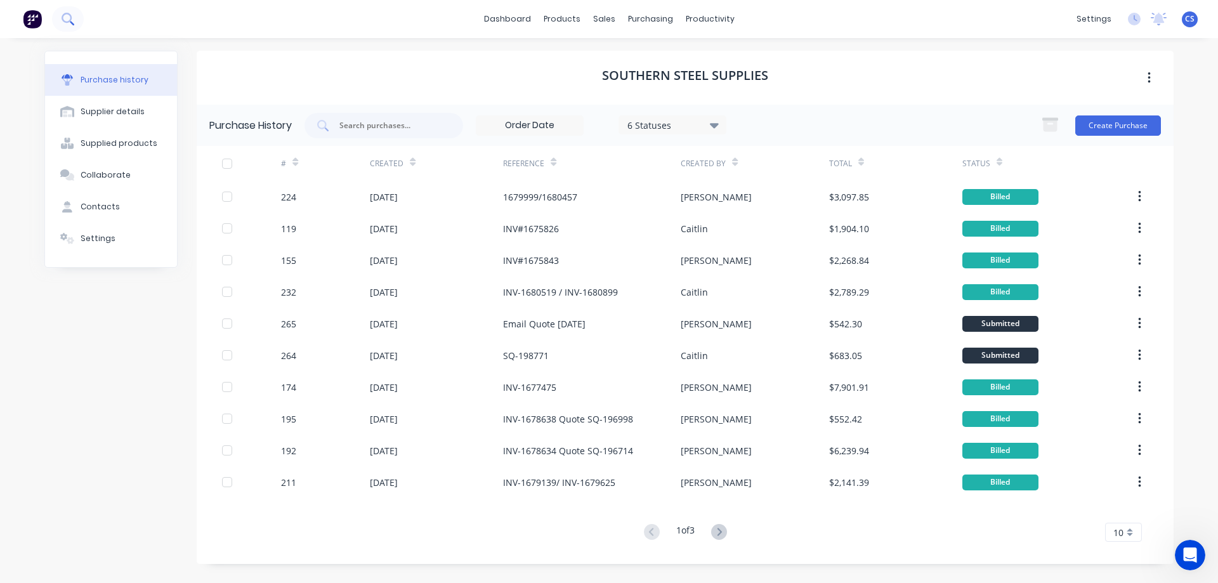
click at [67, 20] on icon at bounding box center [68, 19] width 12 height 12
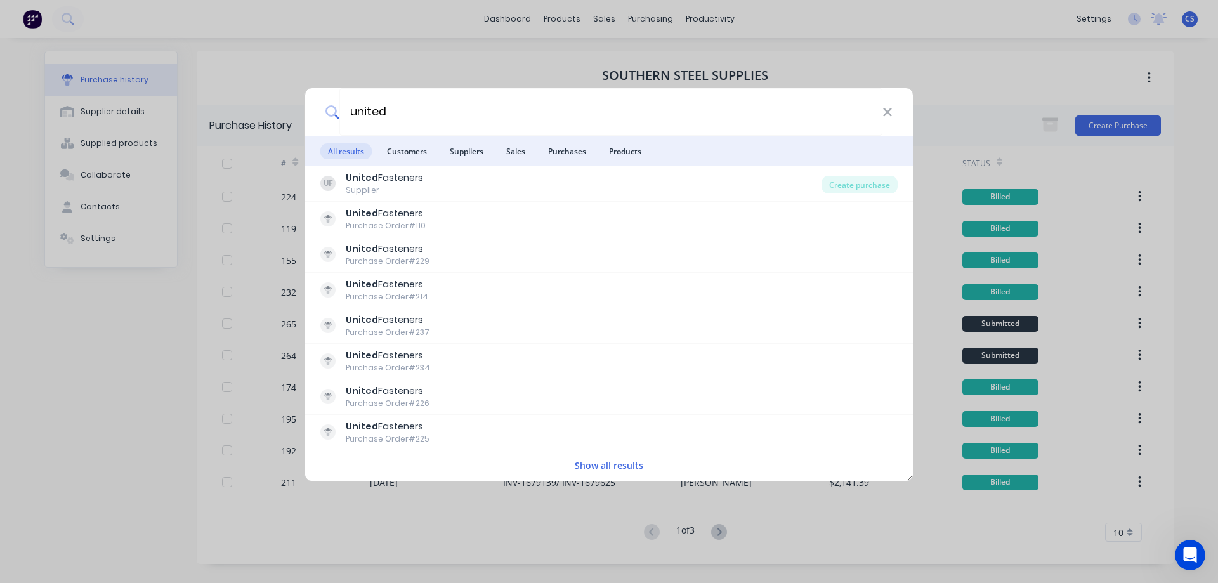
type input "united"
click at [622, 462] on button "Show all results" at bounding box center [609, 465] width 76 height 15
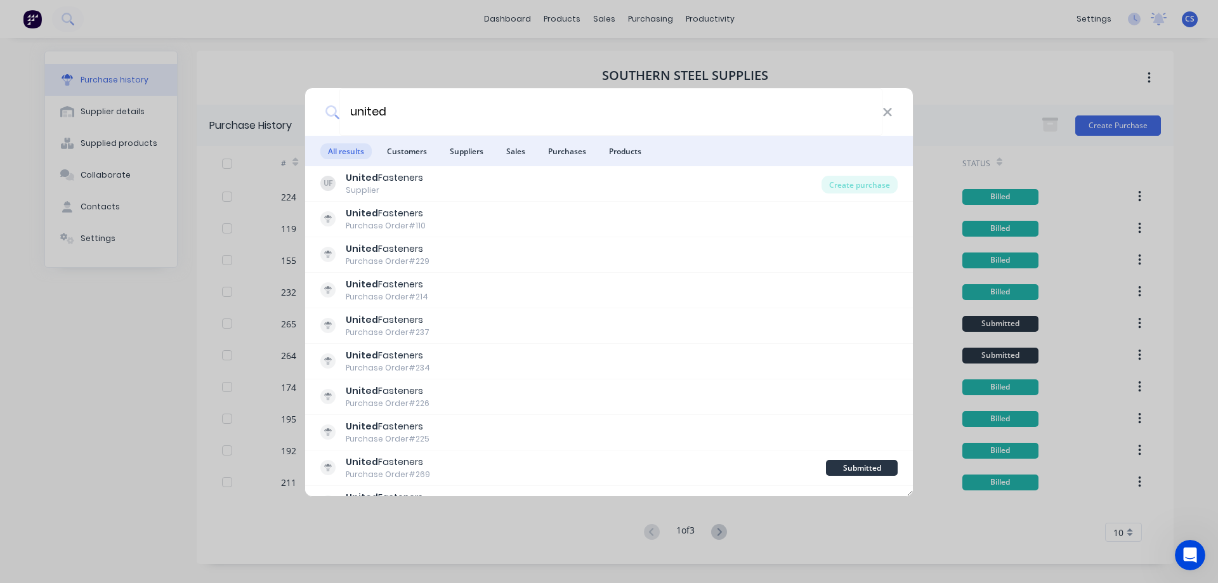
click at [667, 20] on div "united All results Customers Suppliers Sales Purchases Products UF United Faste…" at bounding box center [609, 291] width 1218 height 583
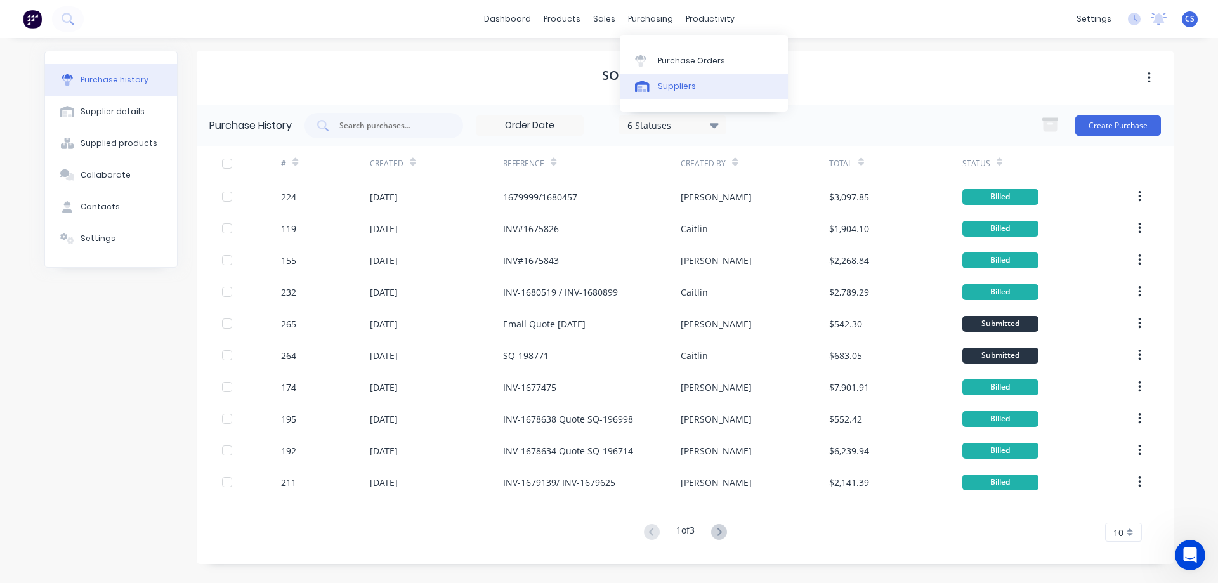
click at [680, 82] on div "Suppliers" at bounding box center [677, 86] width 38 height 11
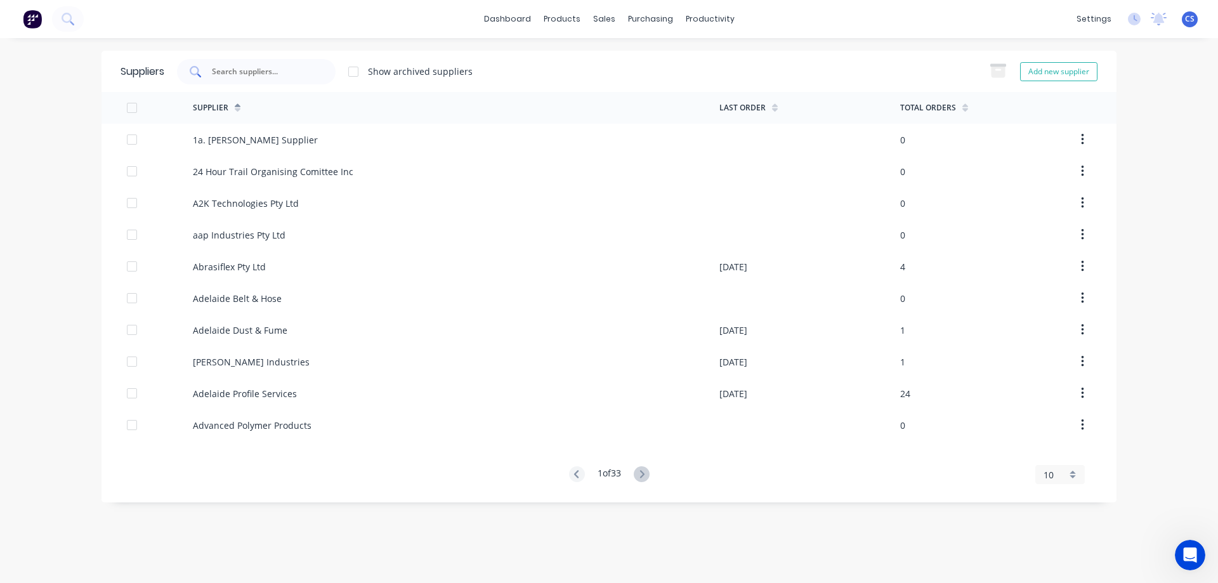
click at [264, 69] on input "text" at bounding box center [263, 71] width 105 height 13
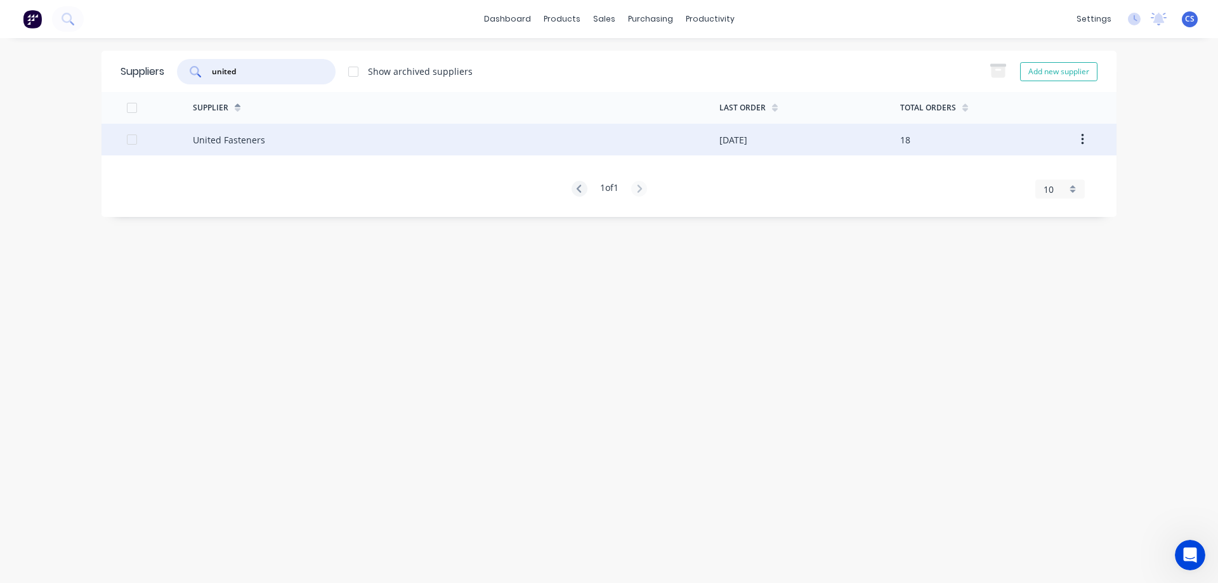
type input "united"
click at [263, 143] on div "United Fasteners" at bounding box center [456, 140] width 526 height 32
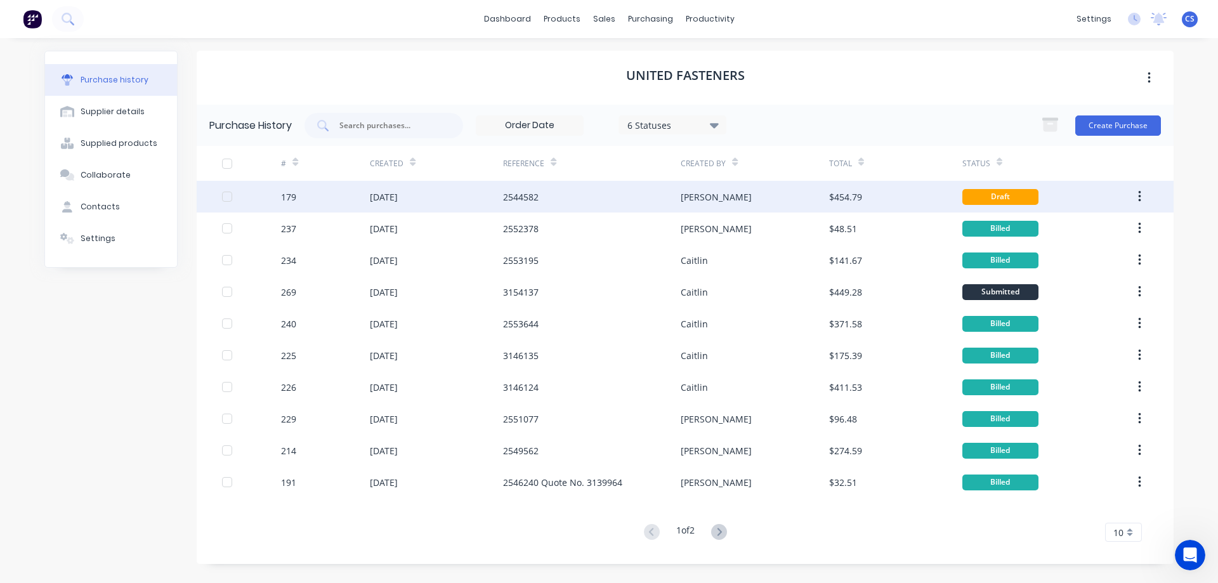
click at [762, 197] on div "[PERSON_NAME]" at bounding box center [755, 197] width 148 height 32
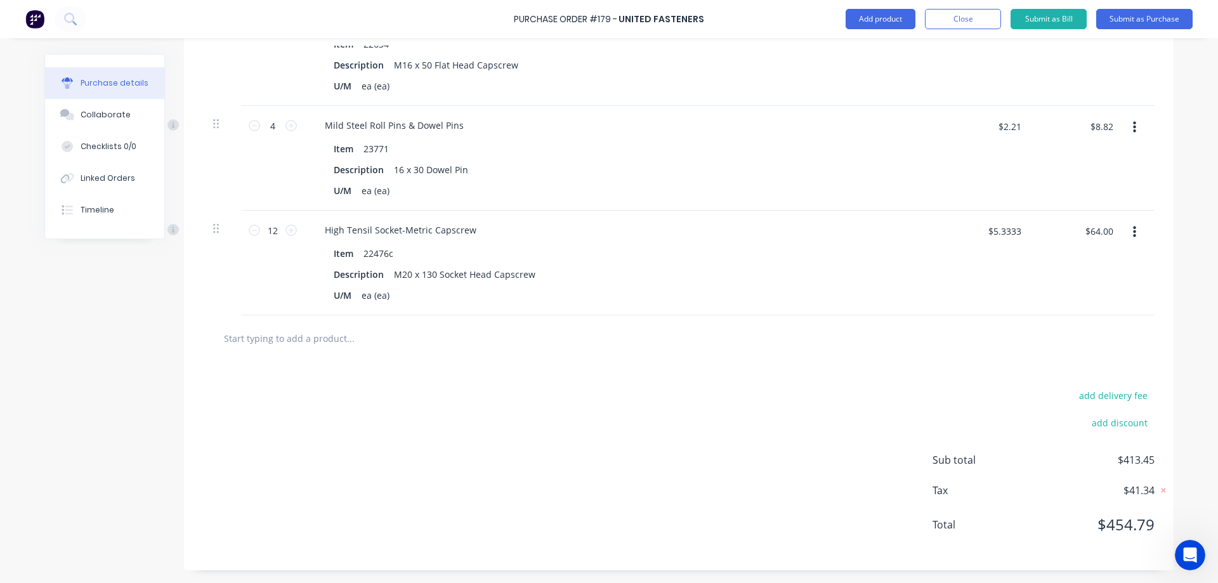
scroll to position [703, 0]
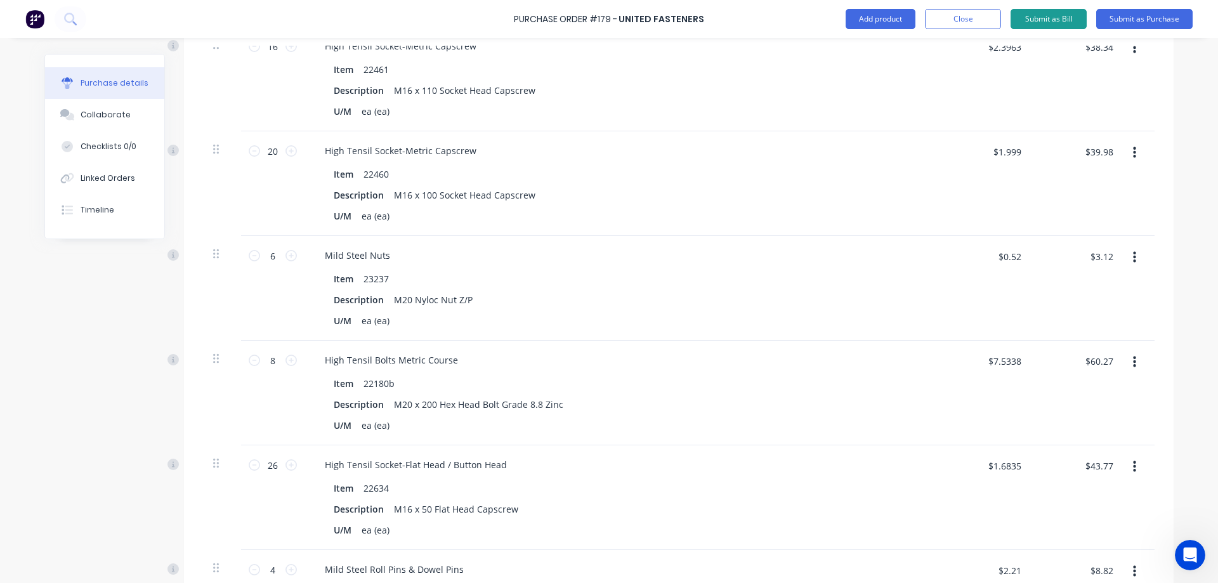
click at [1050, 16] on button "Submit as Bill" at bounding box center [1048, 19] width 76 height 20
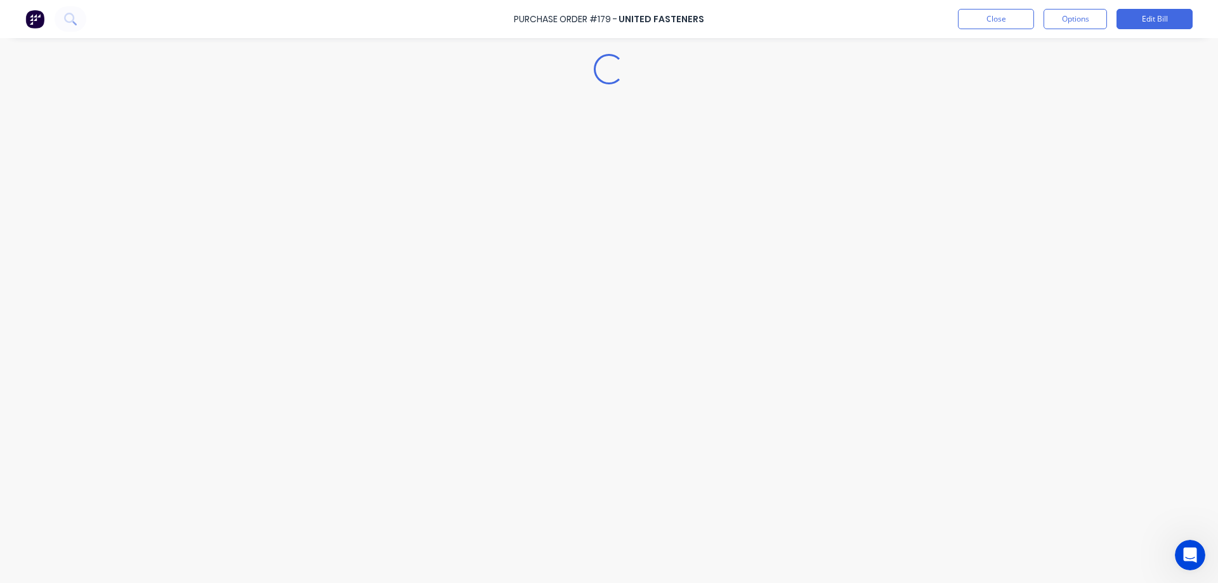
type textarea "x"
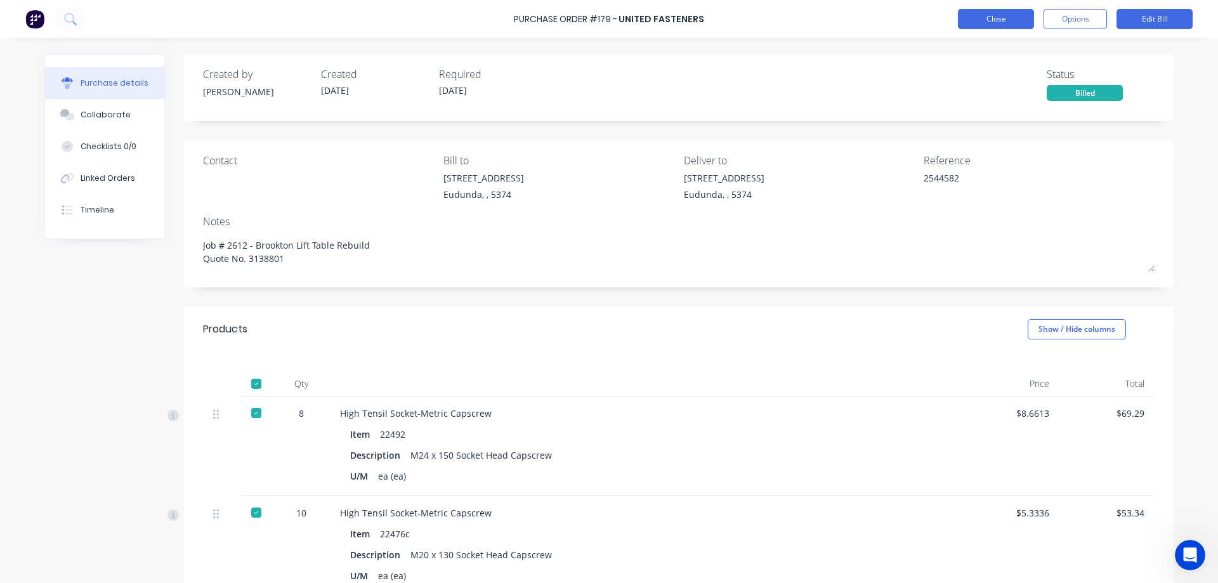
click at [1020, 23] on button "Close" at bounding box center [996, 19] width 76 height 20
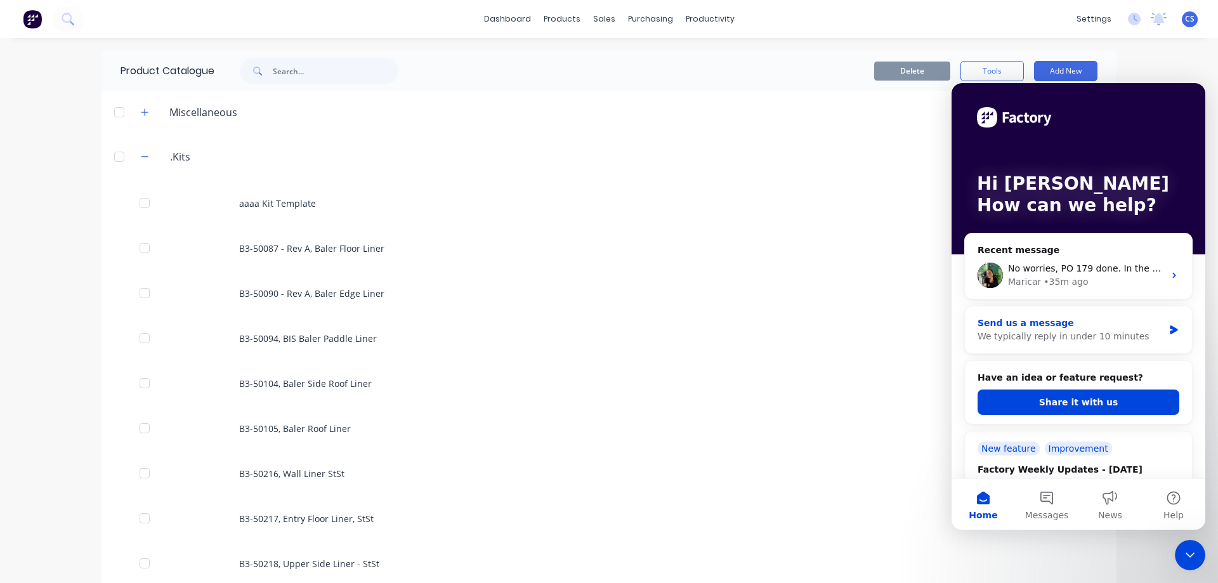
scroll to position [4625, 0]
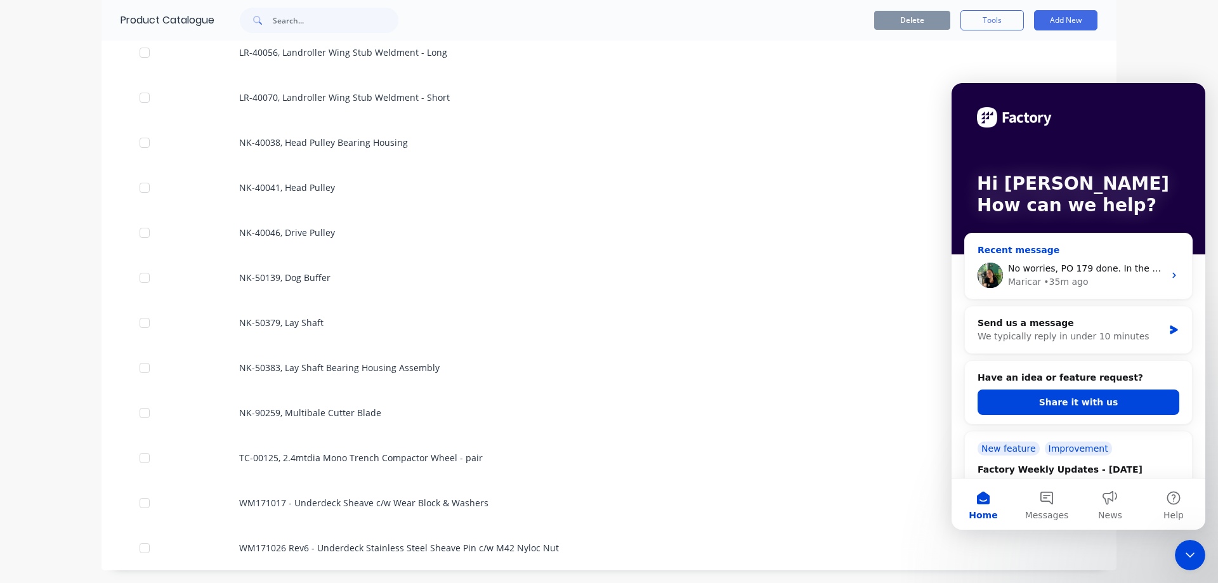
click at [1126, 283] on div "Maricar • 35m ago" at bounding box center [1086, 281] width 156 height 13
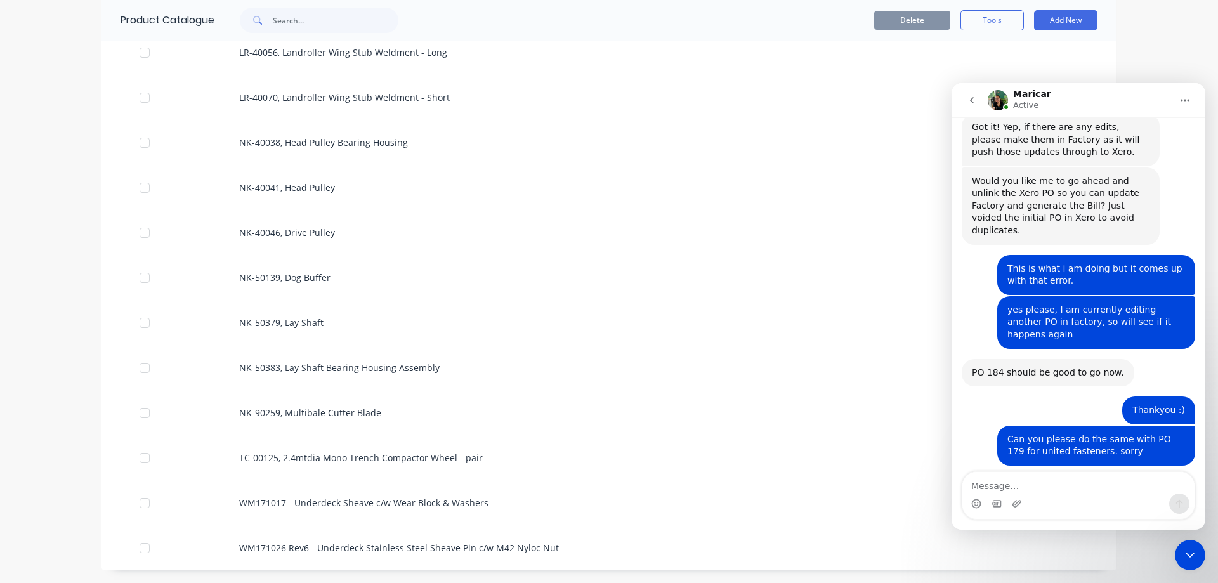
scroll to position [1268, 0]
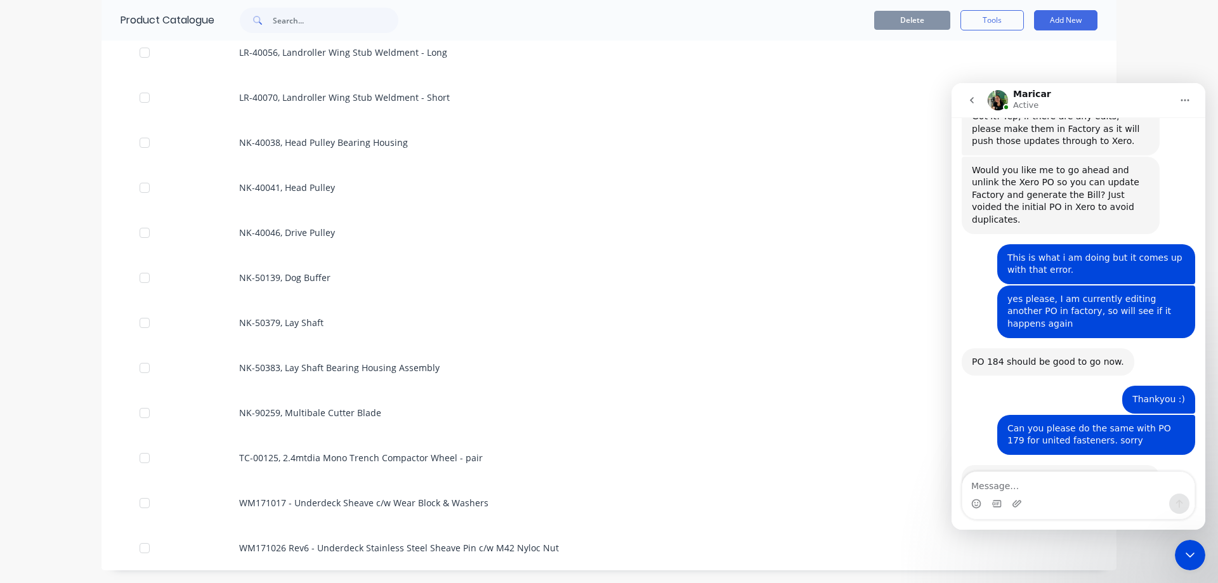
drag, startPoint x: 1197, startPoint y: 558, endPoint x: 1836, endPoint y: 733, distance: 662.3
click at [1197, 558] on icon "Close Intercom Messenger" at bounding box center [1189, 554] width 15 height 15
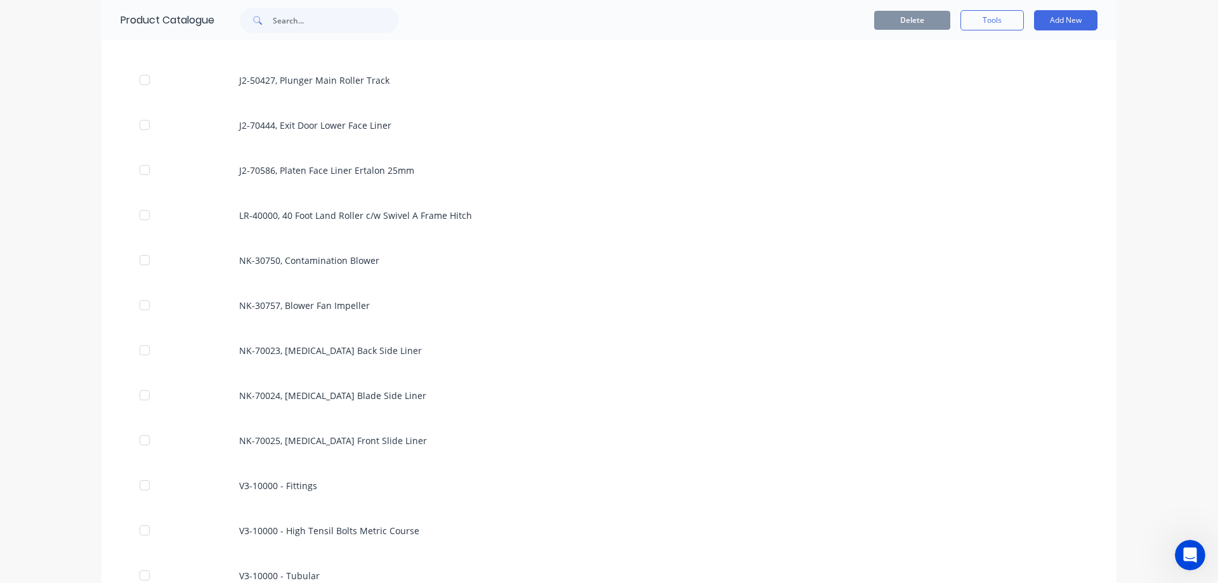
scroll to position [0, 0]
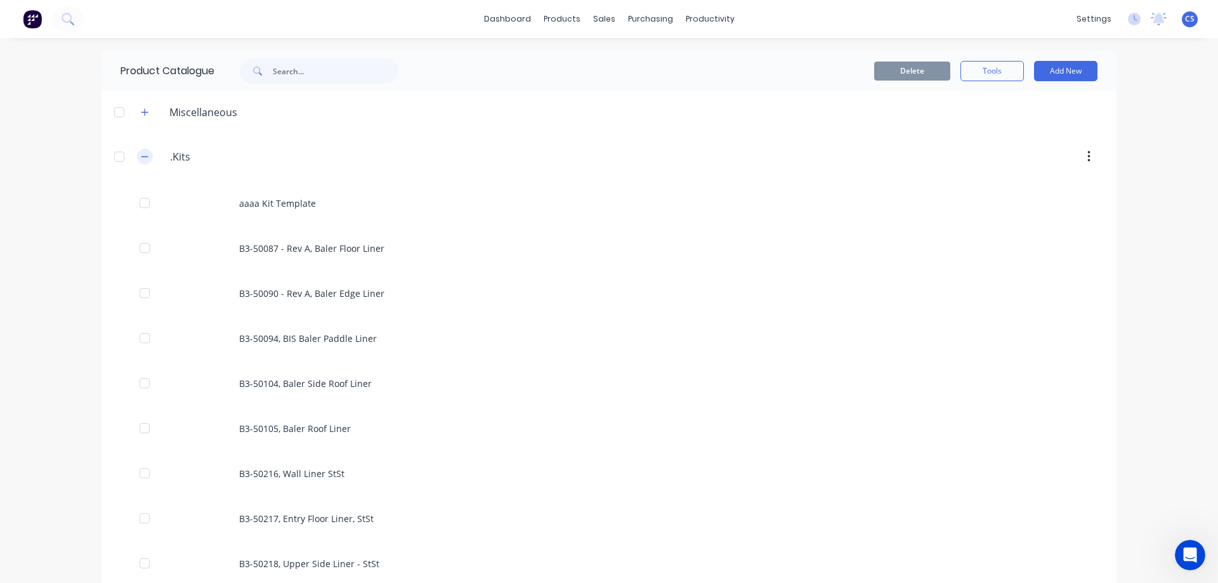
click at [143, 155] on icon "button" at bounding box center [145, 156] width 8 height 9
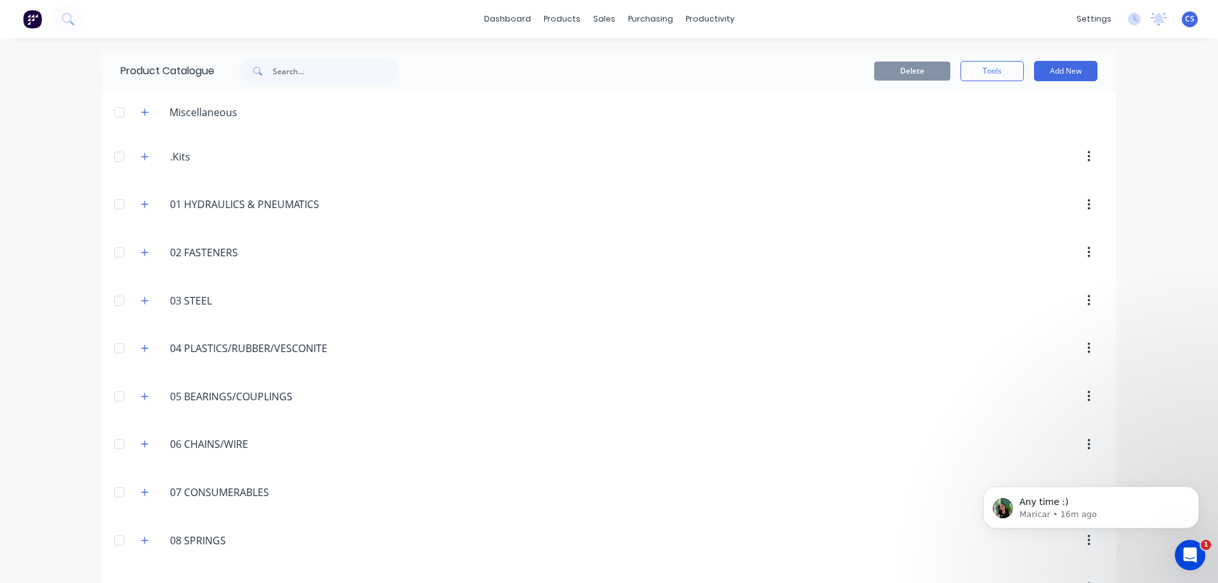
scroll to position [1306, 0]
click at [67, 14] on icon at bounding box center [67, 18] width 10 height 10
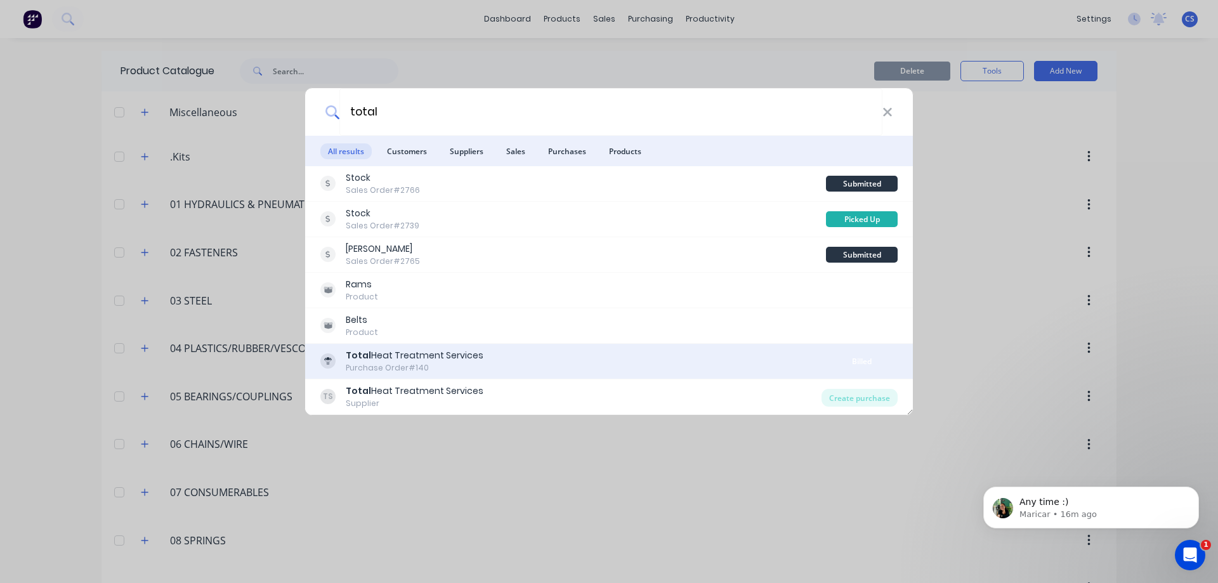
type input "total"
click at [620, 360] on div "Total Heat Treatment Services Purchase Order #140" at bounding box center [573, 361] width 506 height 25
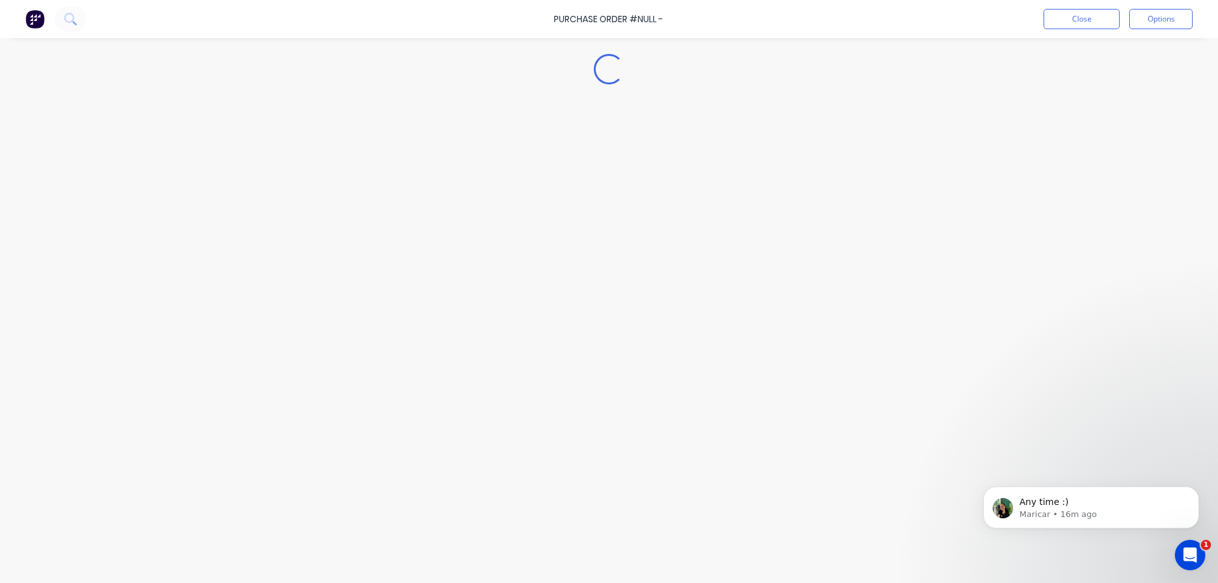
type textarea "x"
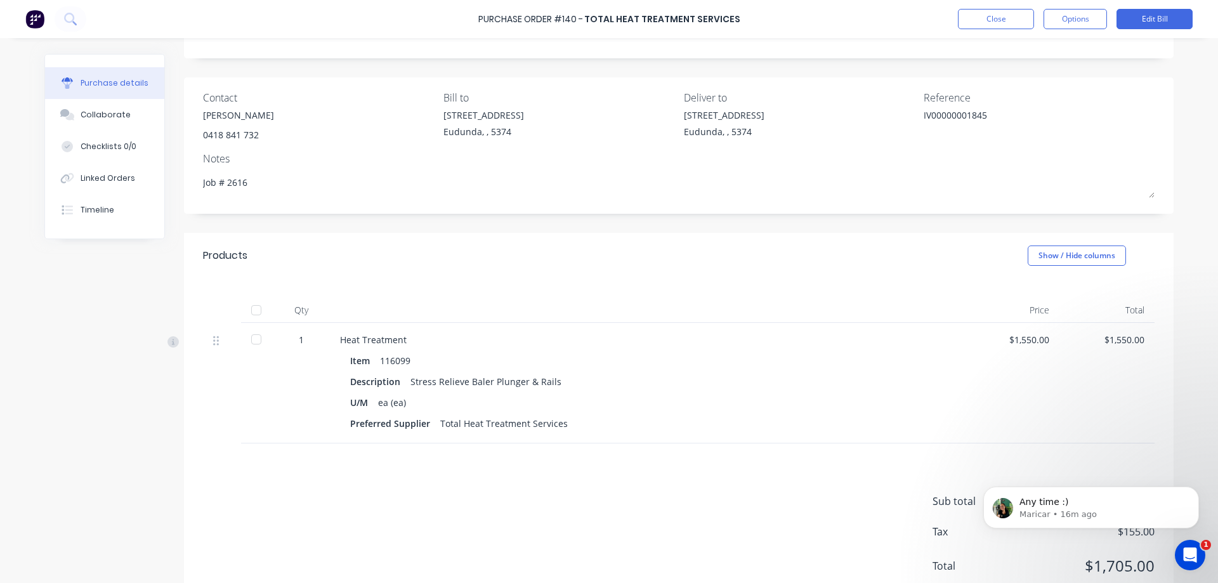
scroll to position [41, 0]
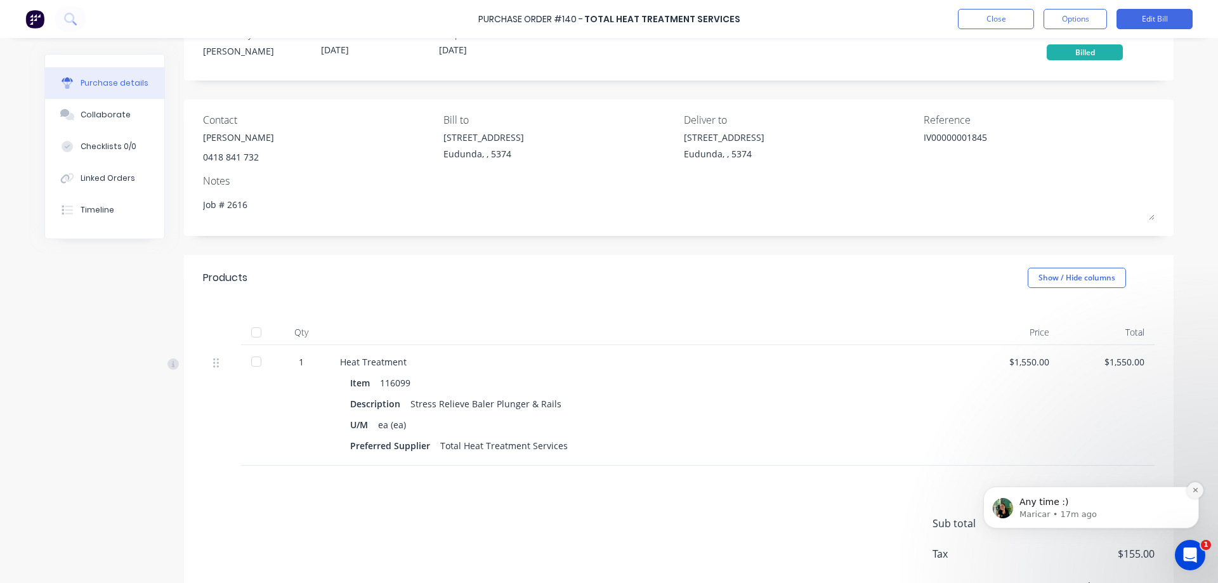
click at [1193, 491] on icon "Dismiss notification" at bounding box center [1195, 489] width 7 height 7
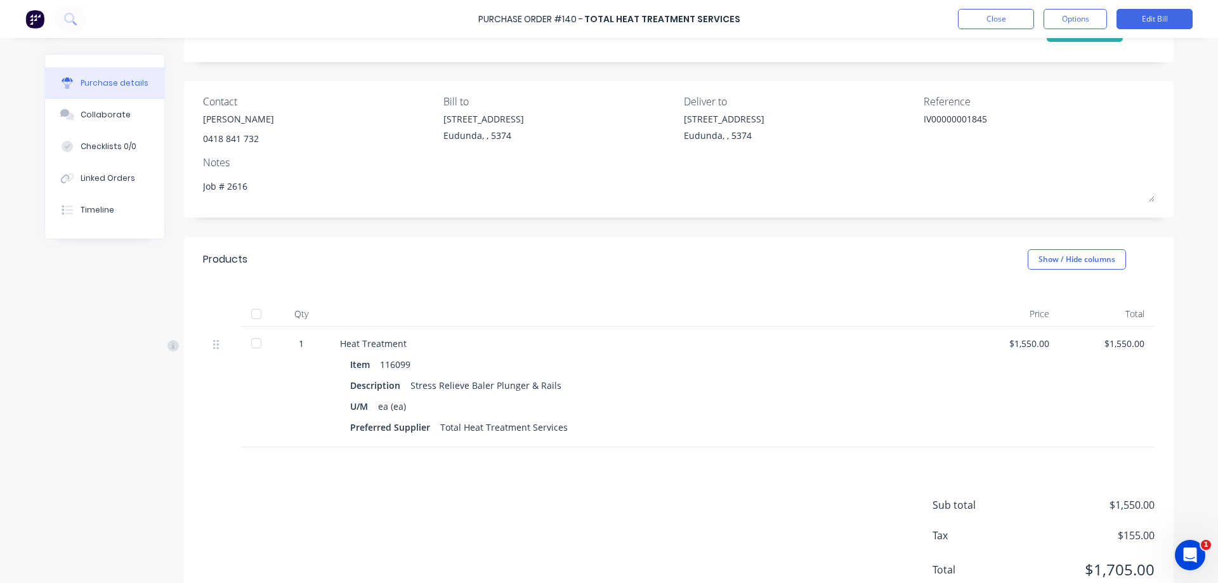
scroll to position [0, 0]
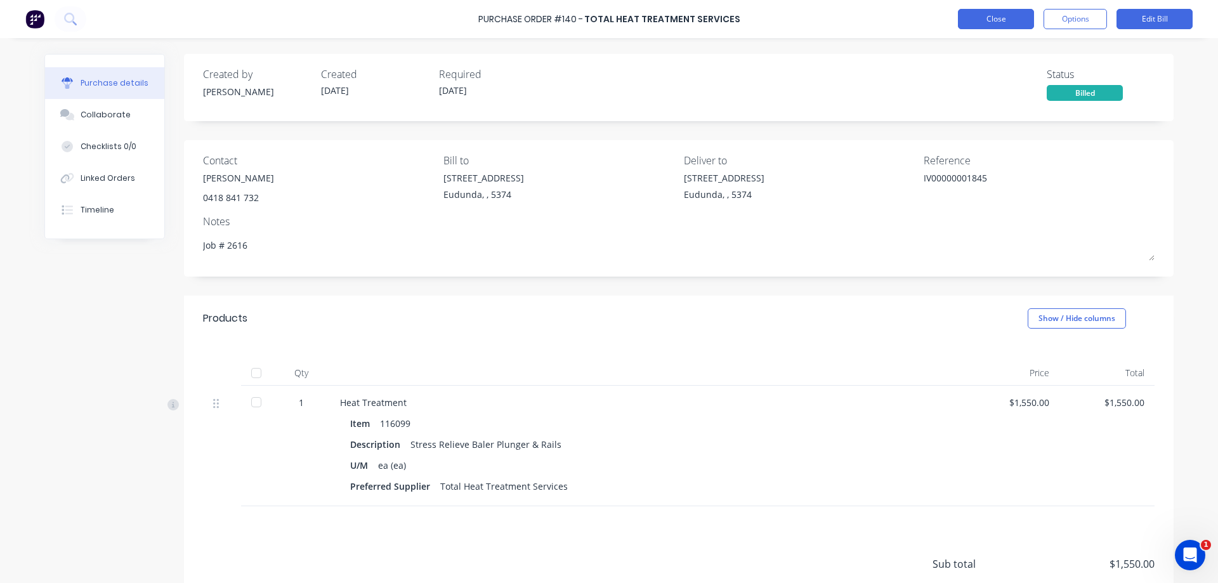
click at [994, 20] on button "Close" at bounding box center [996, 19] width 76 height 20
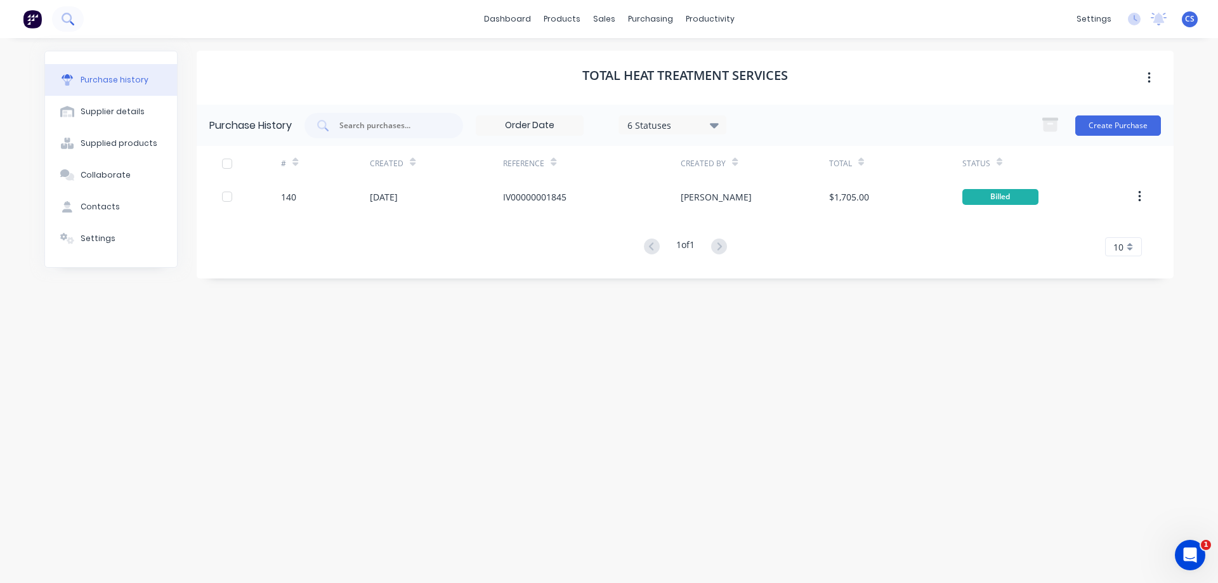
click at [73, 16] on icon at bounding box center [68, 19] width 12 height 12
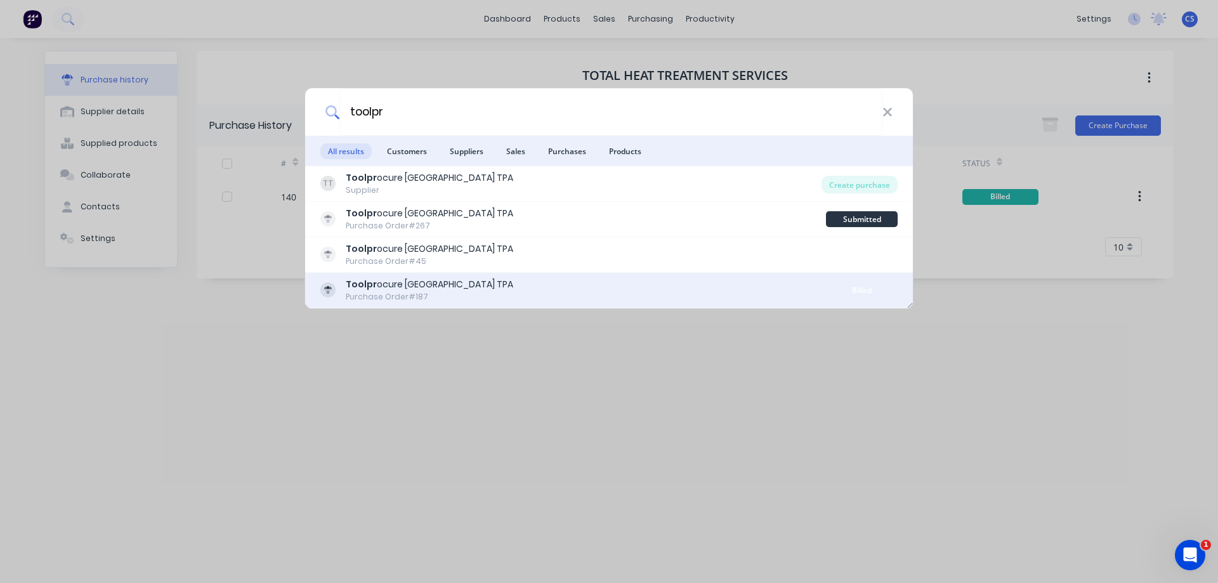
type input "toolpr"
click at [546, 278] on div "Toolpr ocure [GEOGRAPHIC_DATA] TPA Purchase Order #187" at bounding box center [573, 290] width 506 height 25
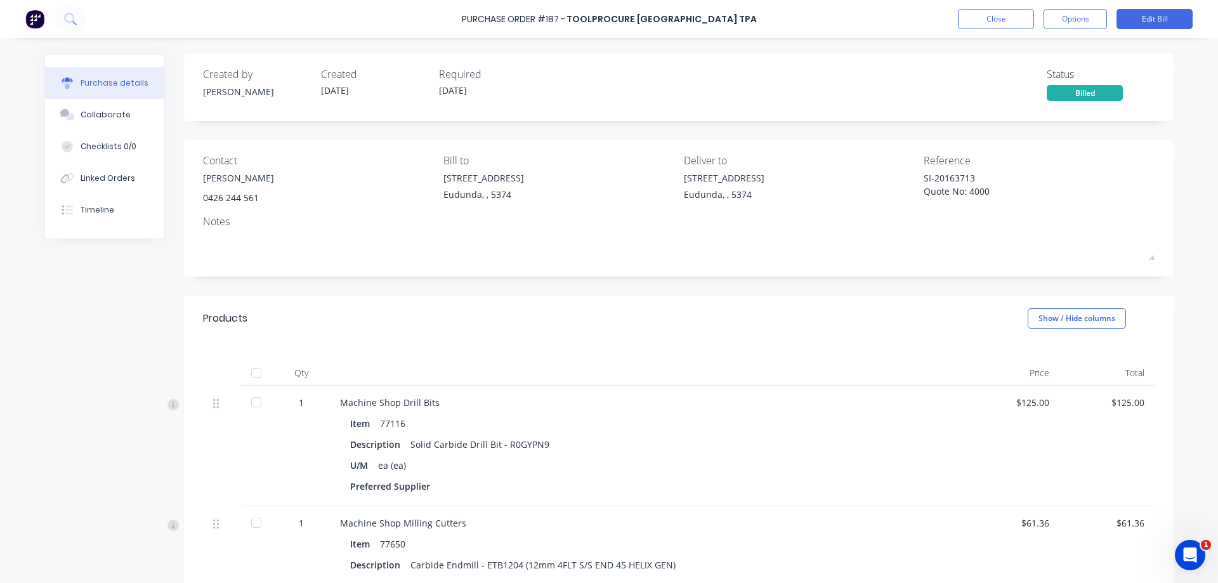
click at [249, 372] on div at bounding box center [256, 372] width 25 height 25
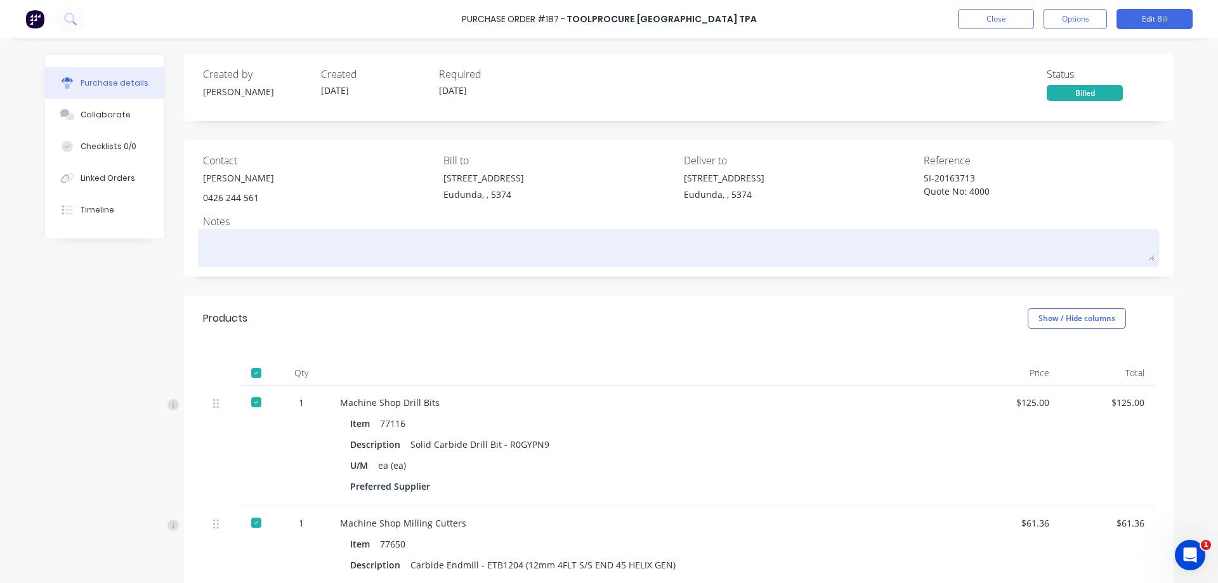
type textarea "x"
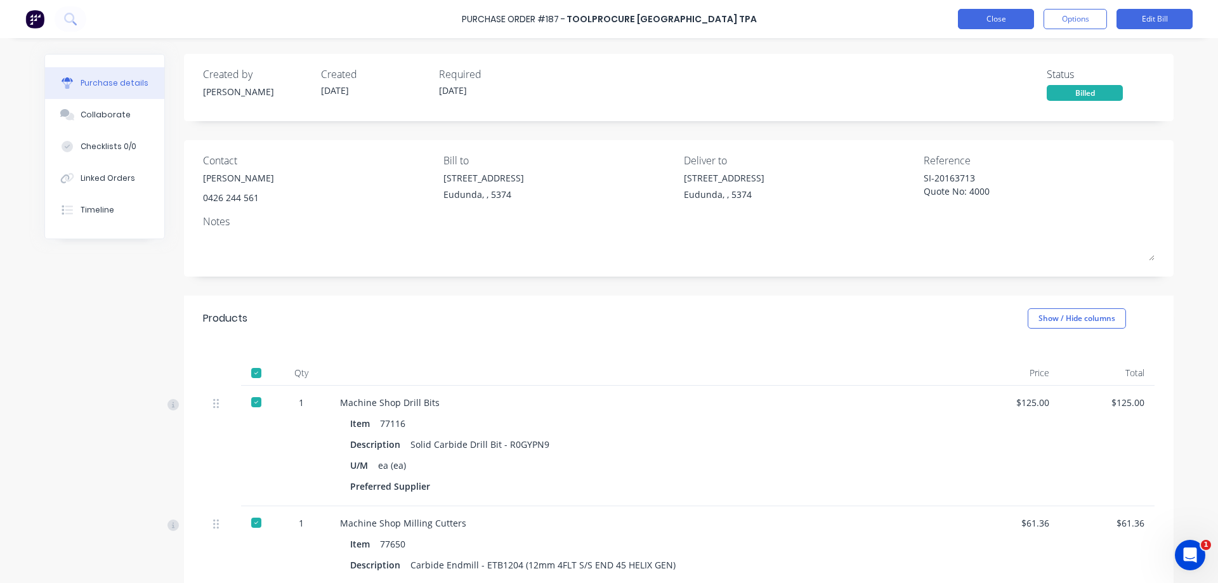
click at [989, 15] on button "Close" at bounding box center [996, 19] width 76 height 20
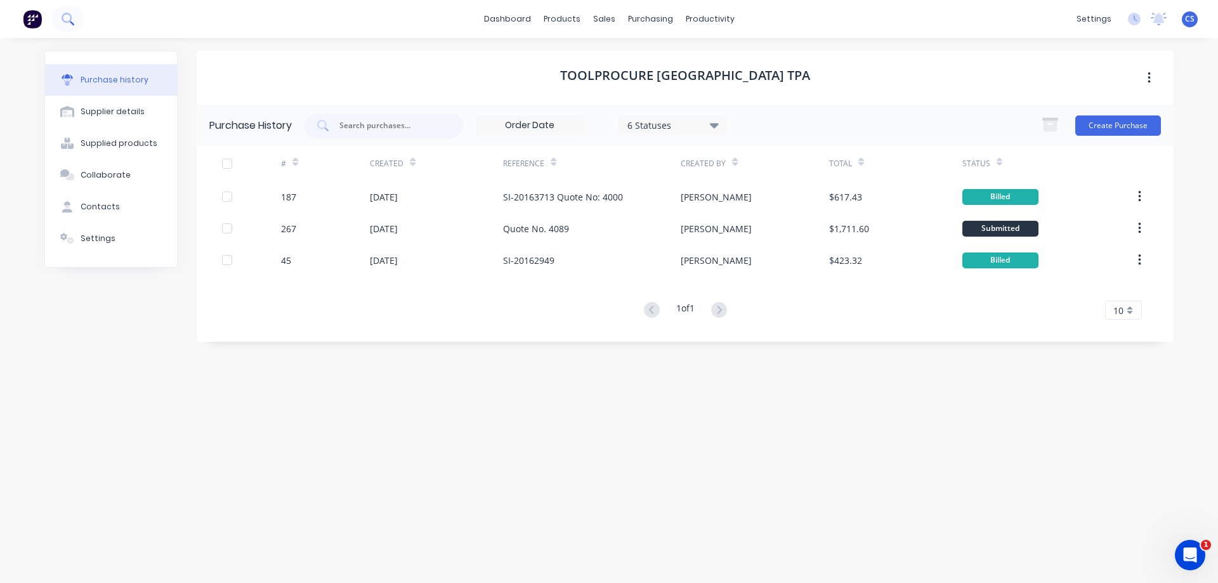
click at [69, 19] on icon at bounding box center [68, 19] width 12 height 12
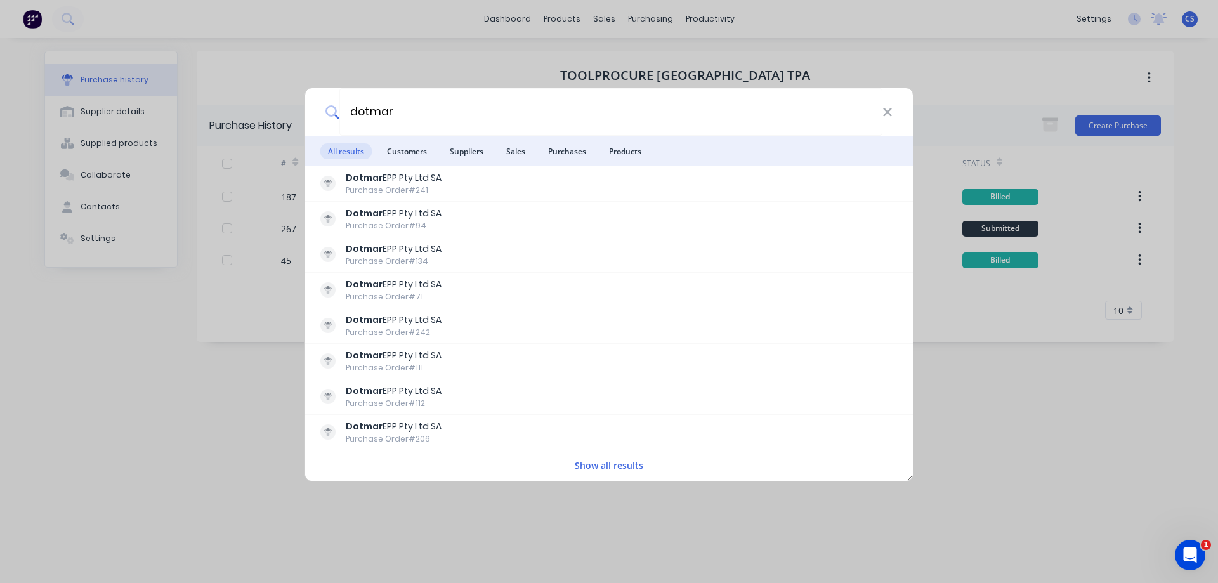
type input "dotmar"
click at [619, 471] on button "Show all results" at bounding box center [609, 465] width 76 height 15
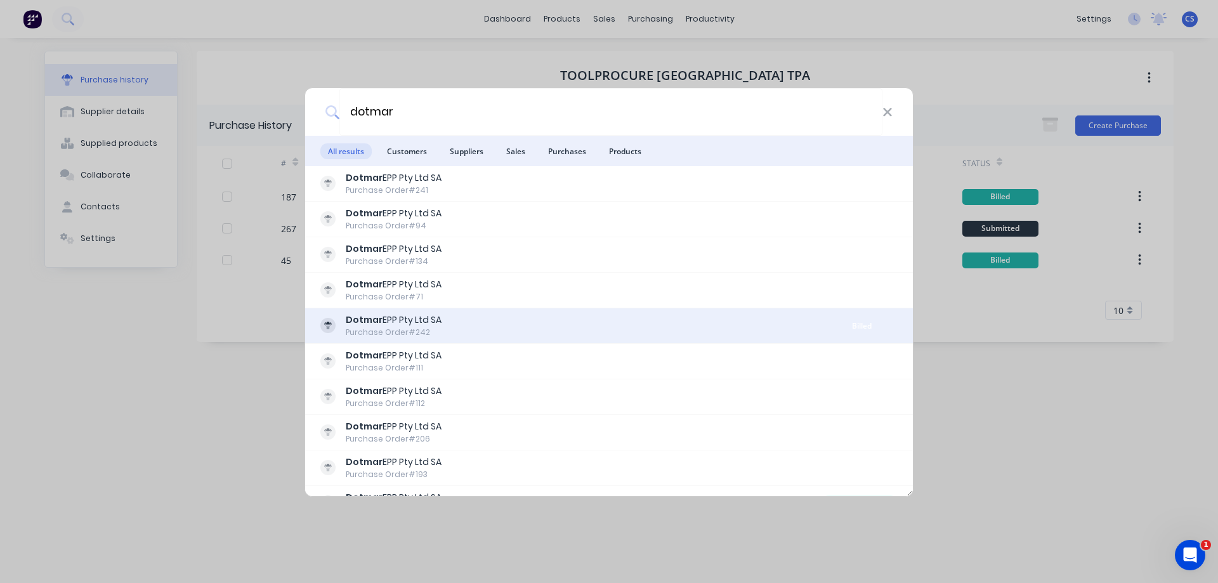
click at [539, 325] on div "Dotmar EPP Pty Ltd SA Purchase Order #242" at bounding box center [573, 325] width 506 height 25
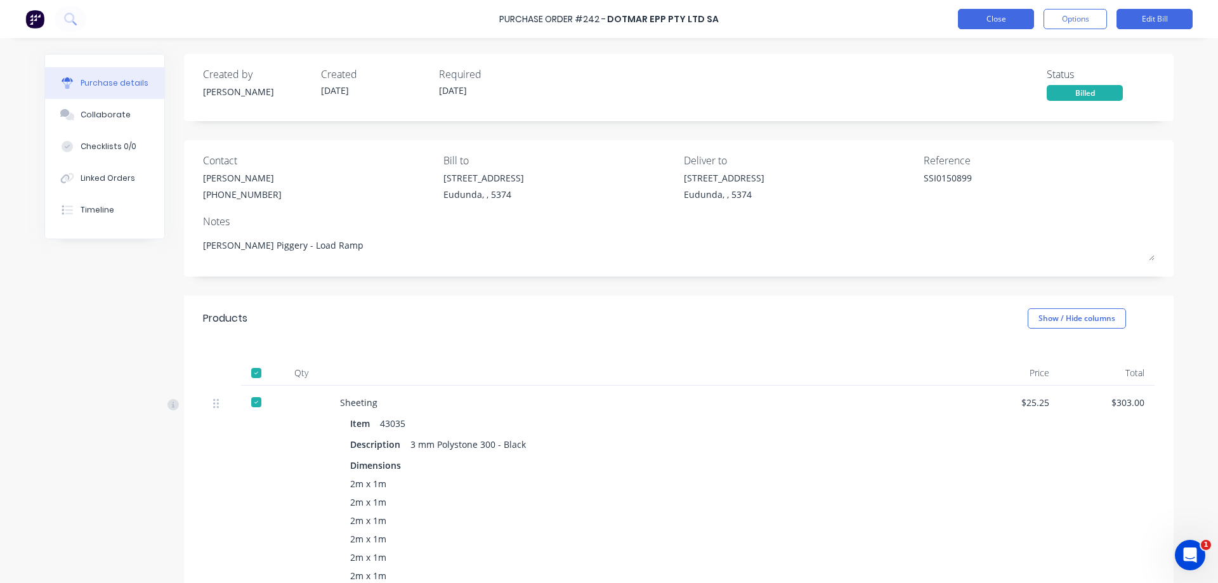
click at [1010, 19] on button "Close" at bounding box center [996, 19] width 76 height 20
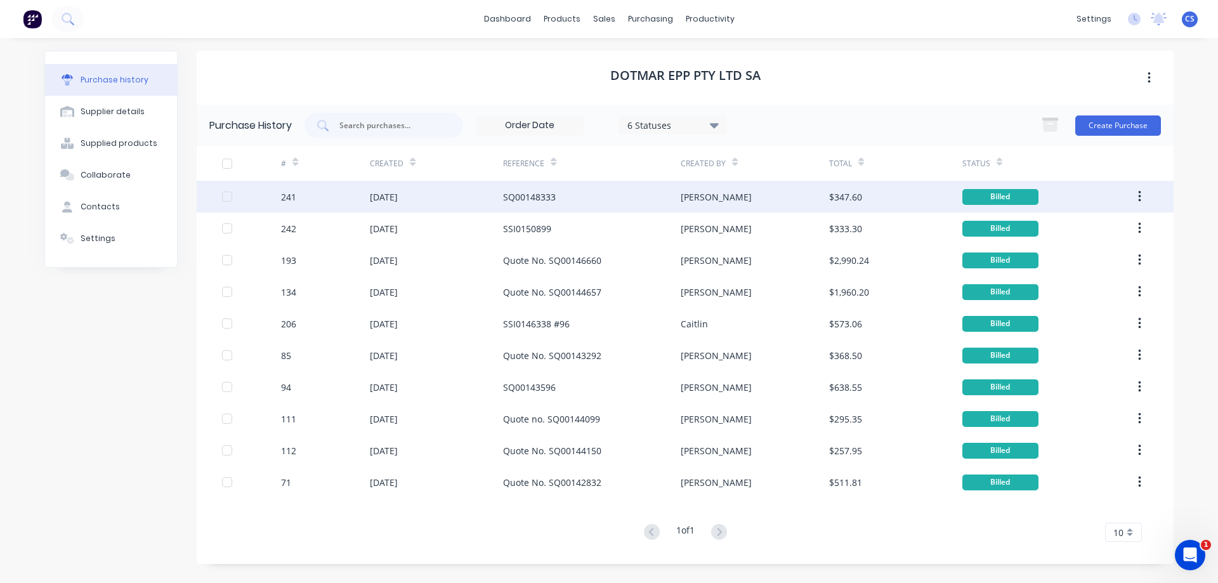
click at [631, 197] on div "SQ00148333" at bounding box center [592, 197] width 178 height 32
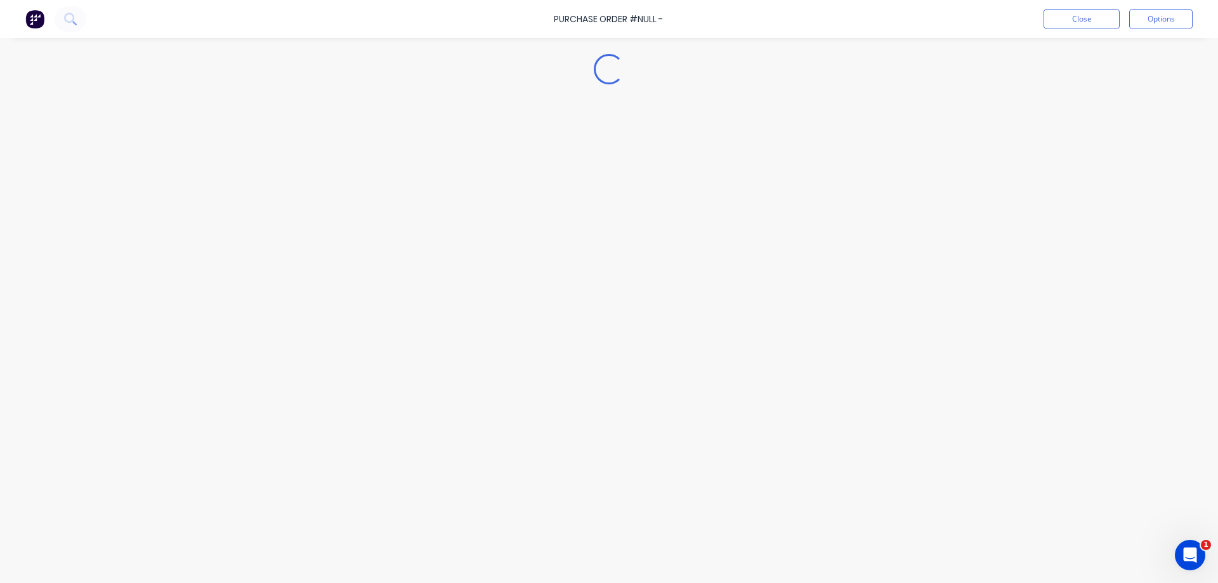
type textarea "x"
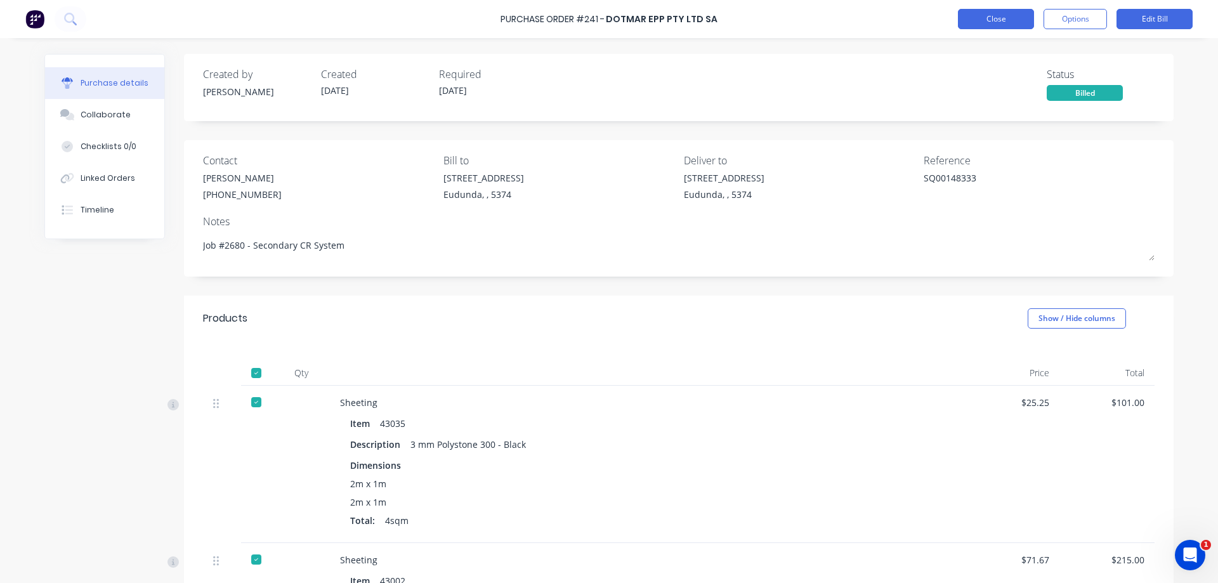
click at [993, 19] on button "Close" at bounding box center [996, 19] width 76 height 20
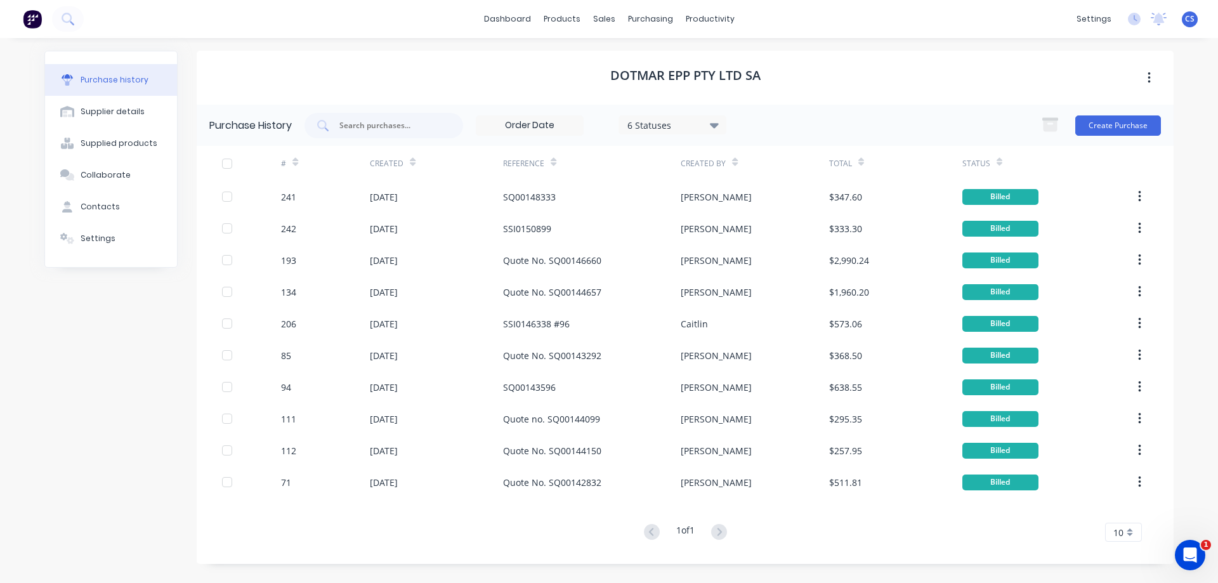
scroll to position [1339, 0]
click at [67, 22] on icon at bounding box center [67, 18] width 10 height 10
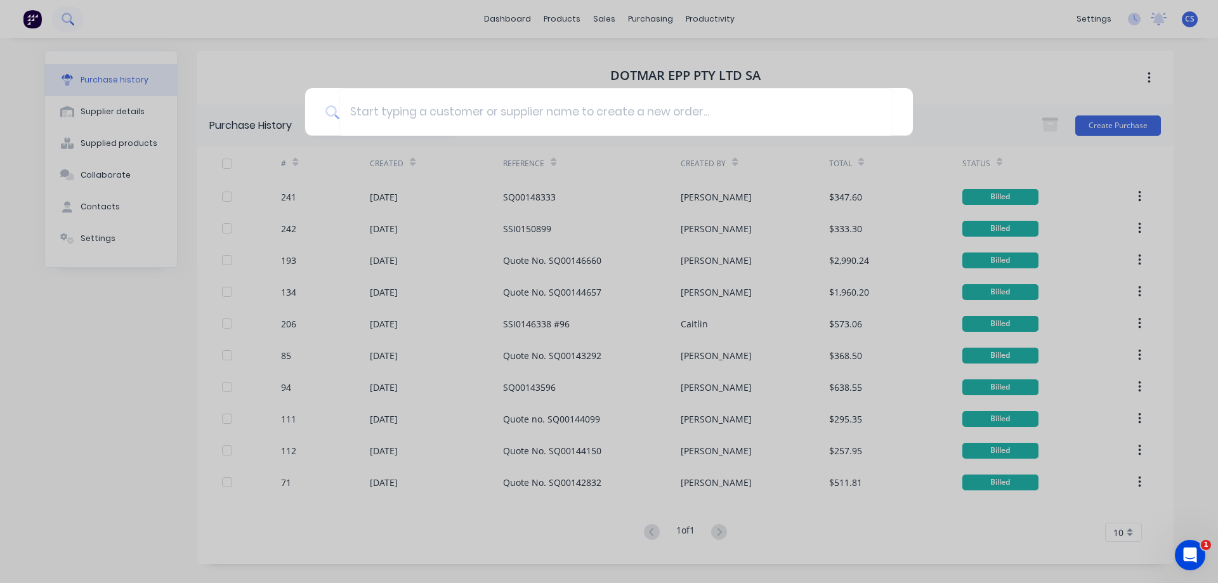
scroll to position [0, 0]
type input "heat treatment"
click at [1190, 556] on icon "Open Intercom Messenger" at bounding box center [1189, 555] width 9 height 10
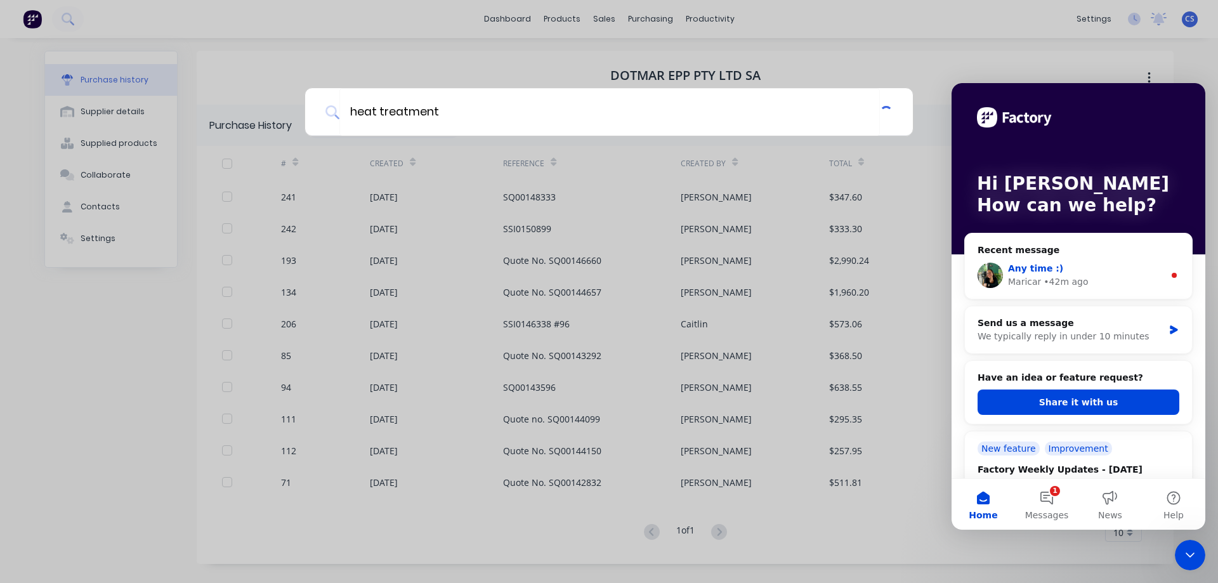
click at [1120, 277] on div "Maricar • 42m ago" at bounding box center [1086, 281] width 156 height 13
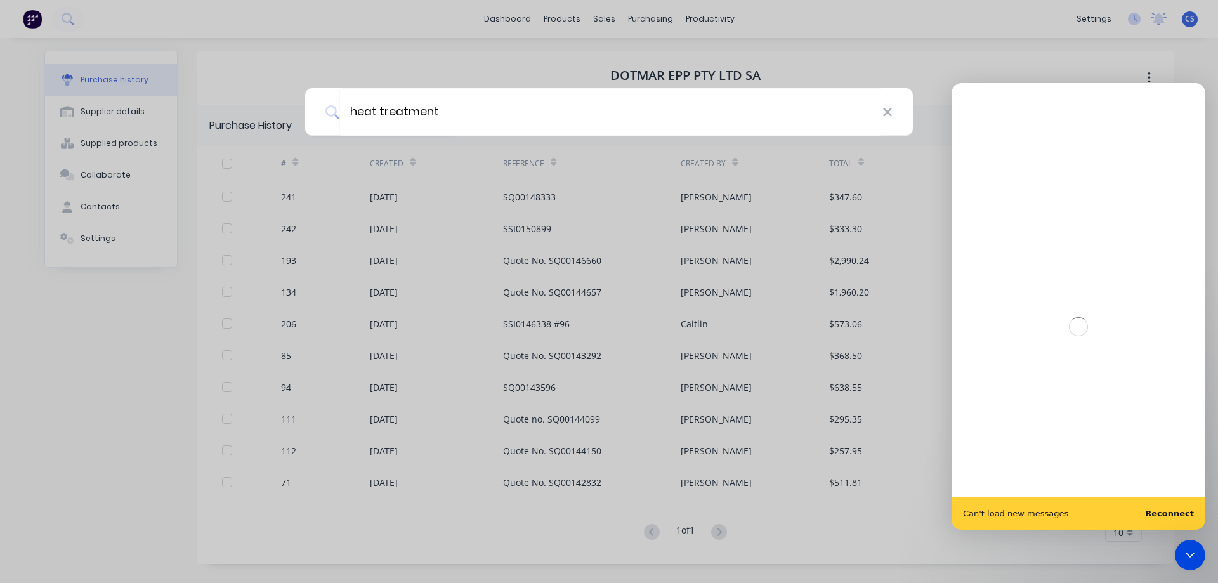
click at [1191, 561] on icon "Close Intercom Messenger" at bounding box center [1189, 554] width 15 height 15
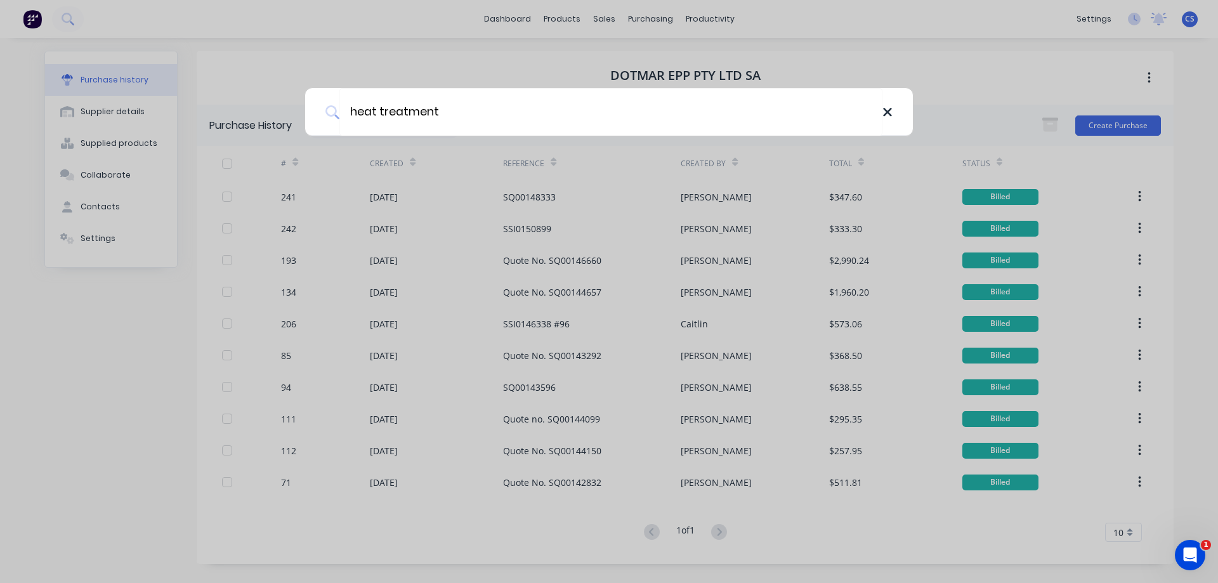
click at [888, 110] on icon at bounding box center [887, 112] width 8 height 8
click at [75, 474] on div at bounding box center [609, 291] width 1218 height 583
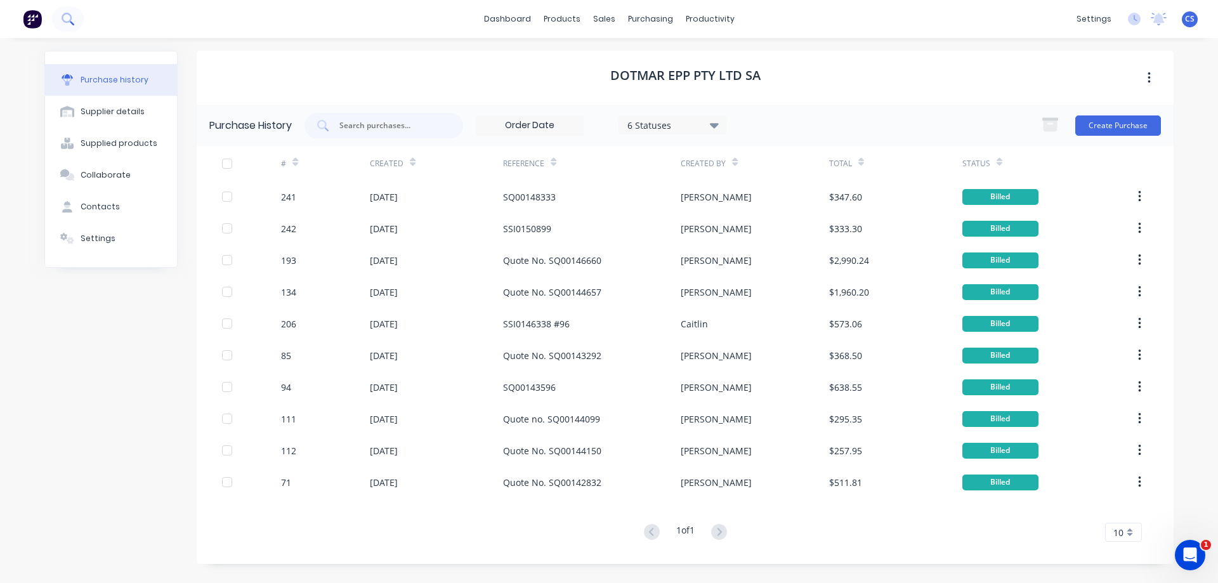
click at [76, 20] on button at bounding box center [68, 18] width 32 height 25
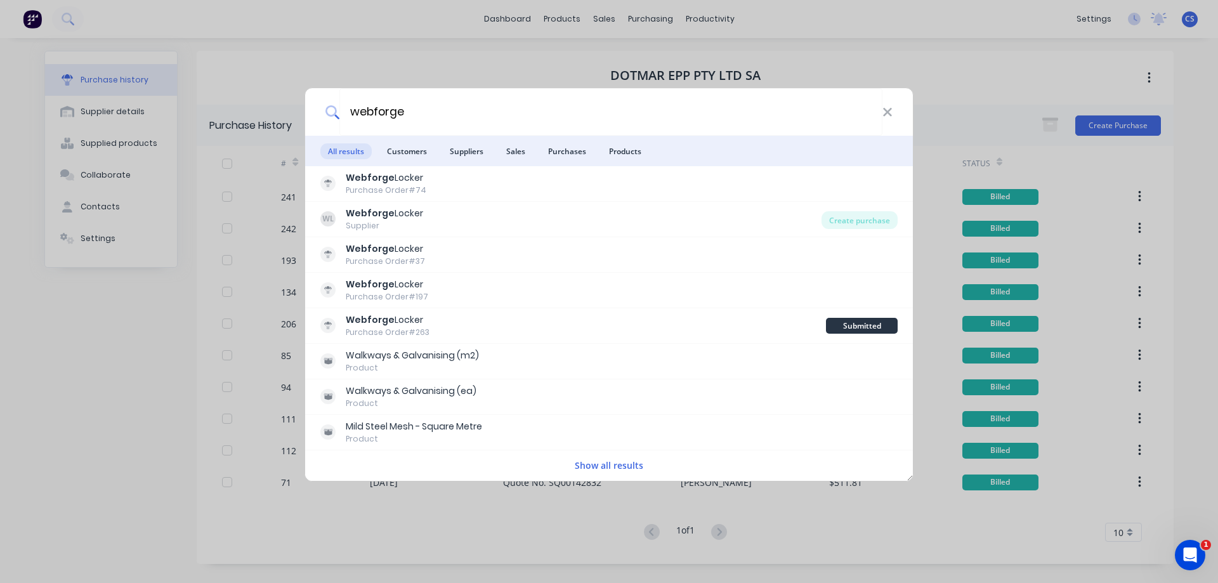
type input "webforge"
click at [591, 464] on button "Show all results" at bounding box center [609, 465] width 76 height 15
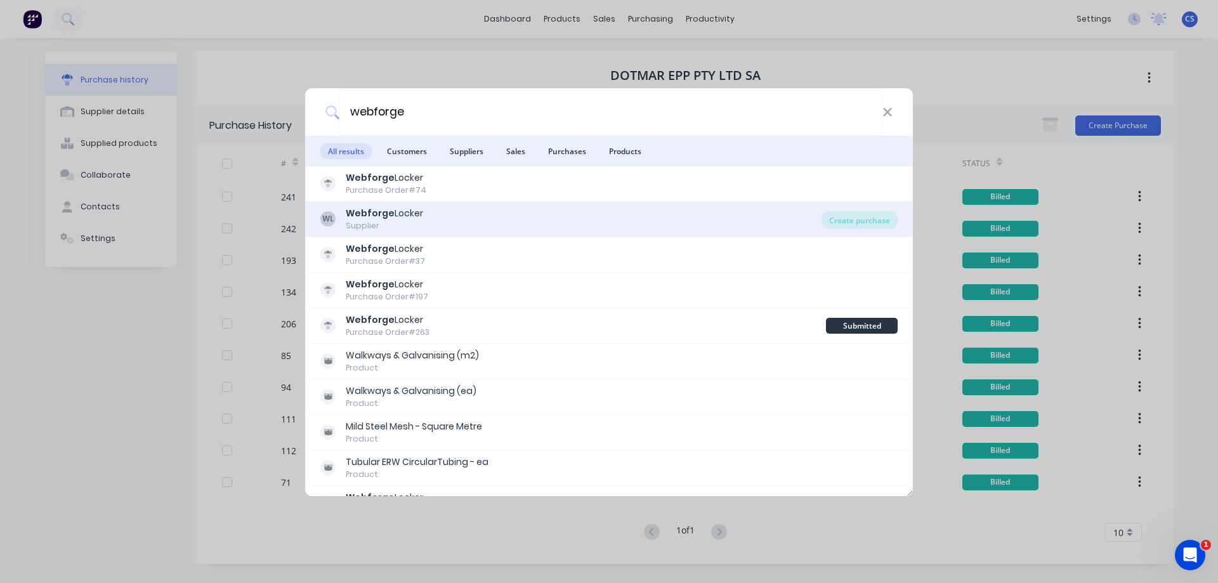
click at [550, 210] on div "WL Webforge Locker Supplier" at bounding box center [570, 219] width 501 height 25
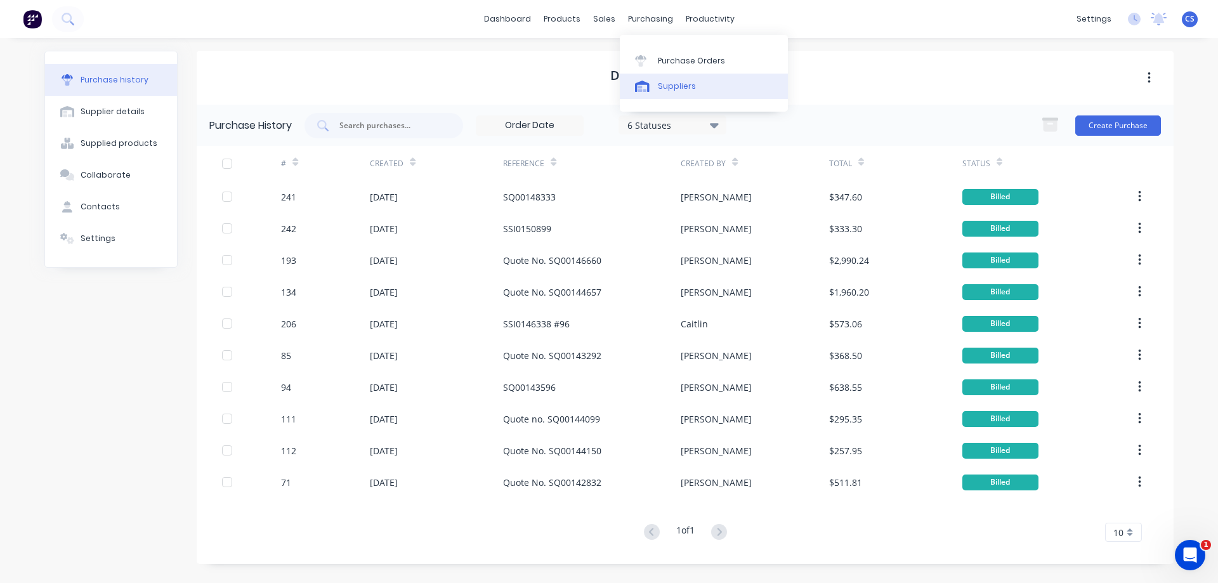
click at [678, 89] on div "Suppliers" at bounding box center [677, 86] width 38 height 11
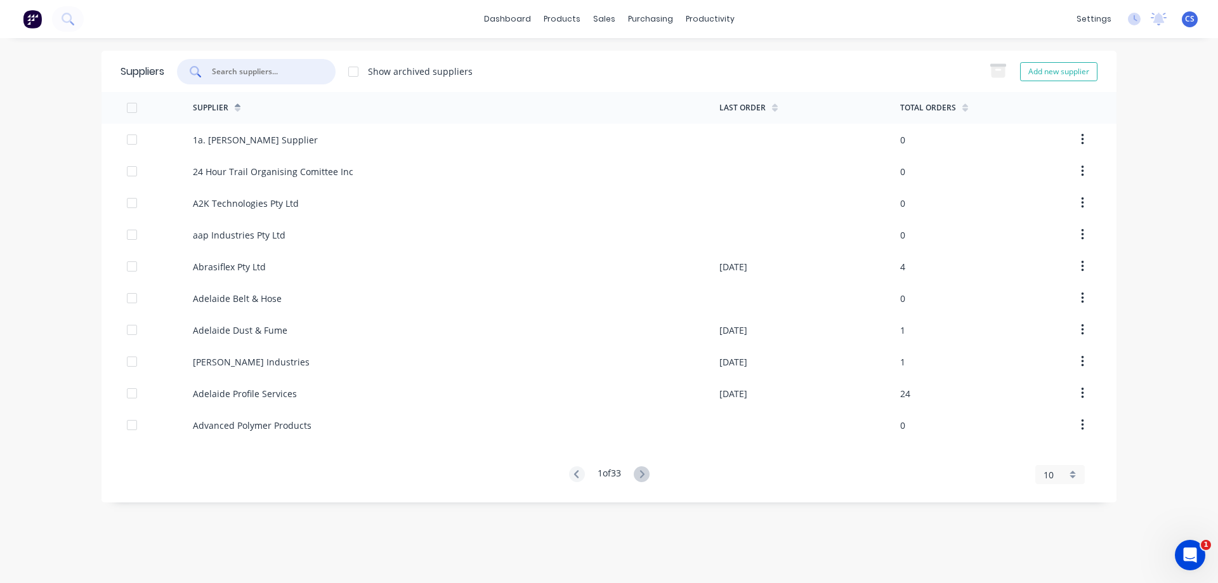
click at [286, 75] on input "text" at bounding box center [263, 71] width 105 height 13
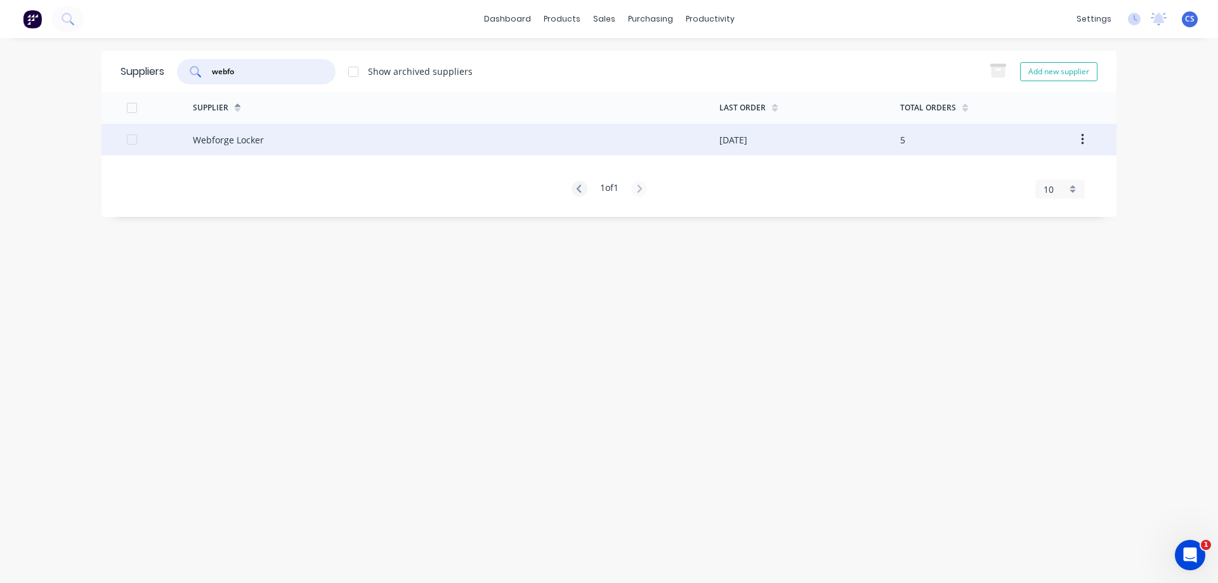
type input "webfo"
click at [304, 135] on div "Webforge Locker" at bounding box center [456, 140] width 526 height 32
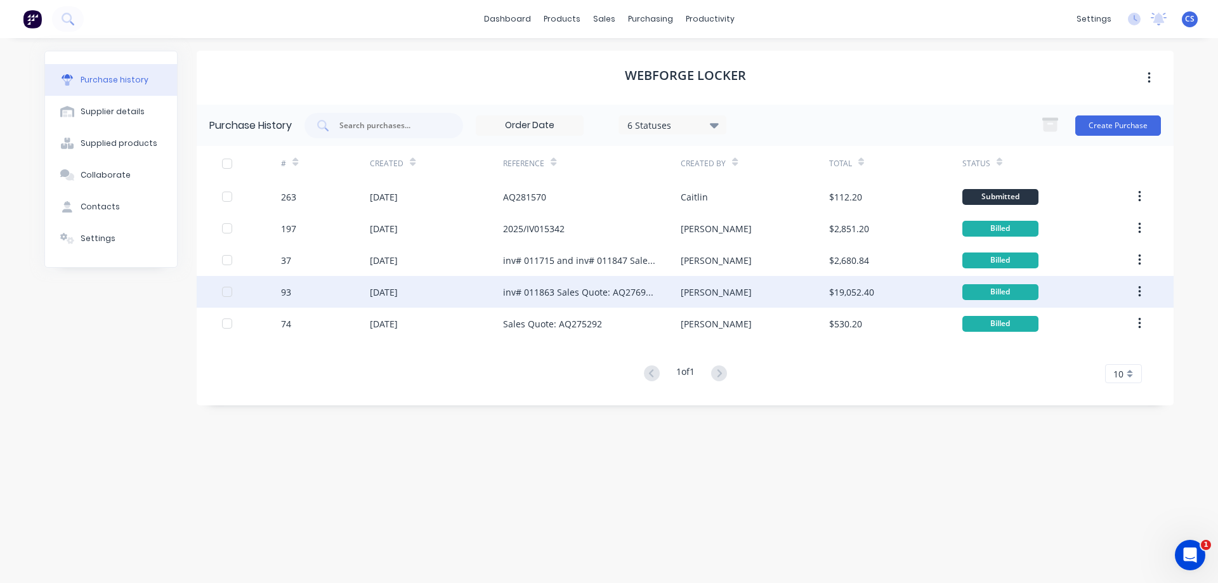
click at [488, 297] on div "04 Jun 2025" at bounding box center [436, 292] width 133 height 32
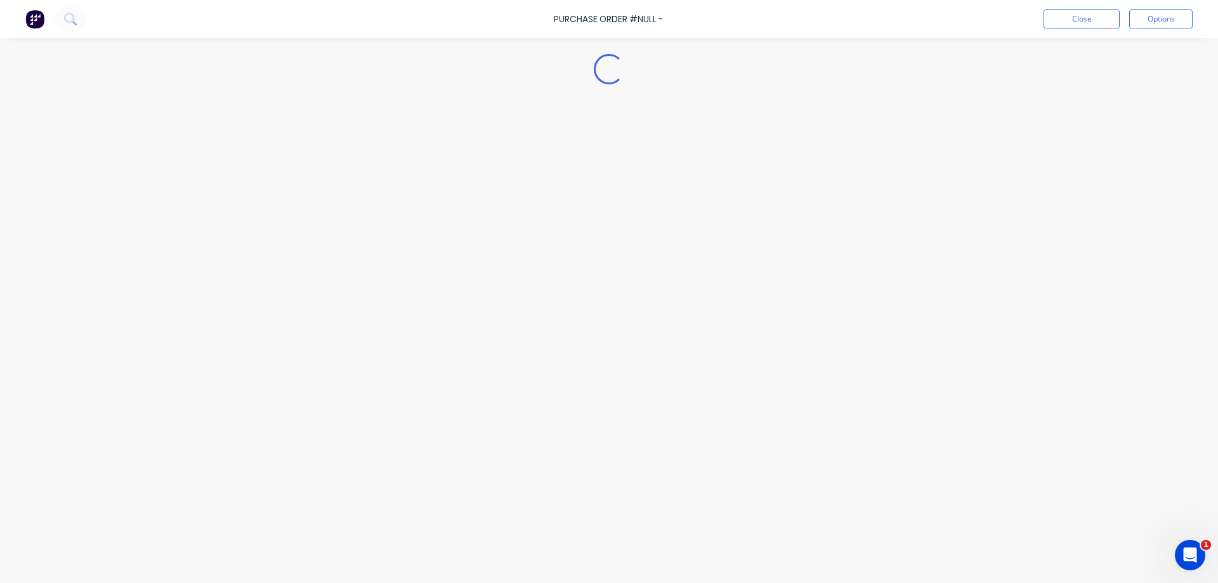
type textarea "x"
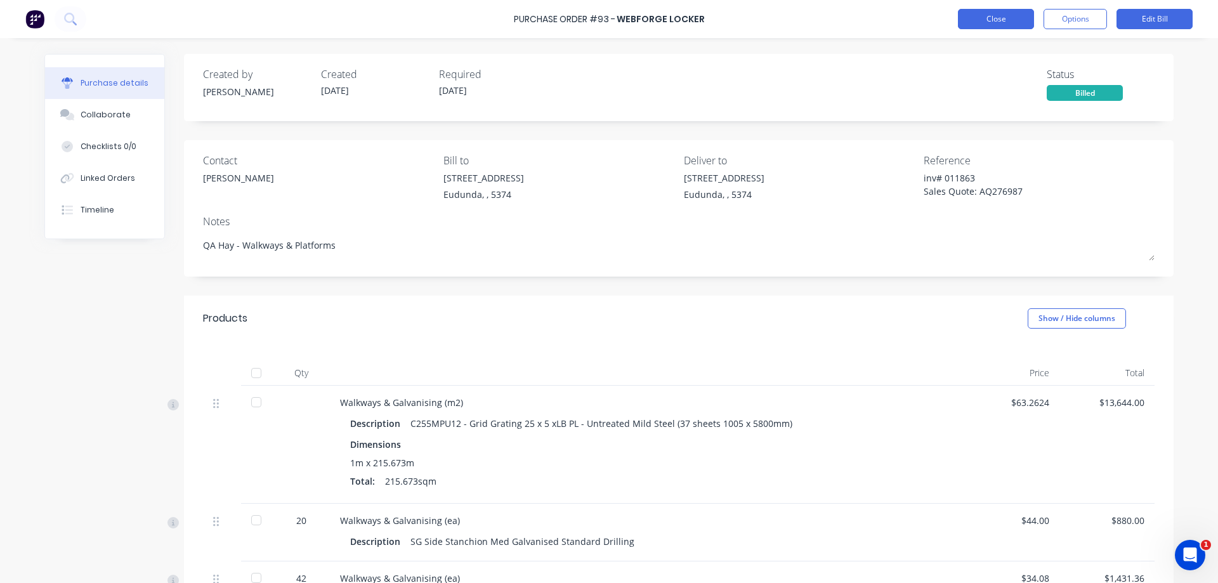
click at [974, 14] on button "Close" at bounding box center [996, 19] width 76 height 20
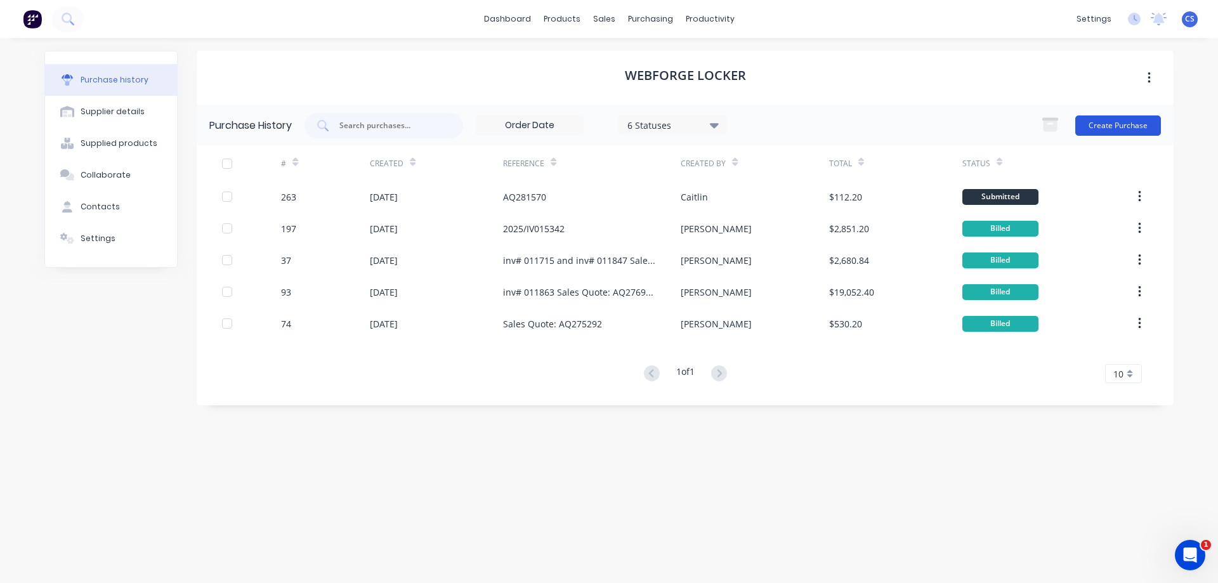
click at [1120, 125] on button "Create Purchase" at bounding box center [1118, 125] width 86 height 20
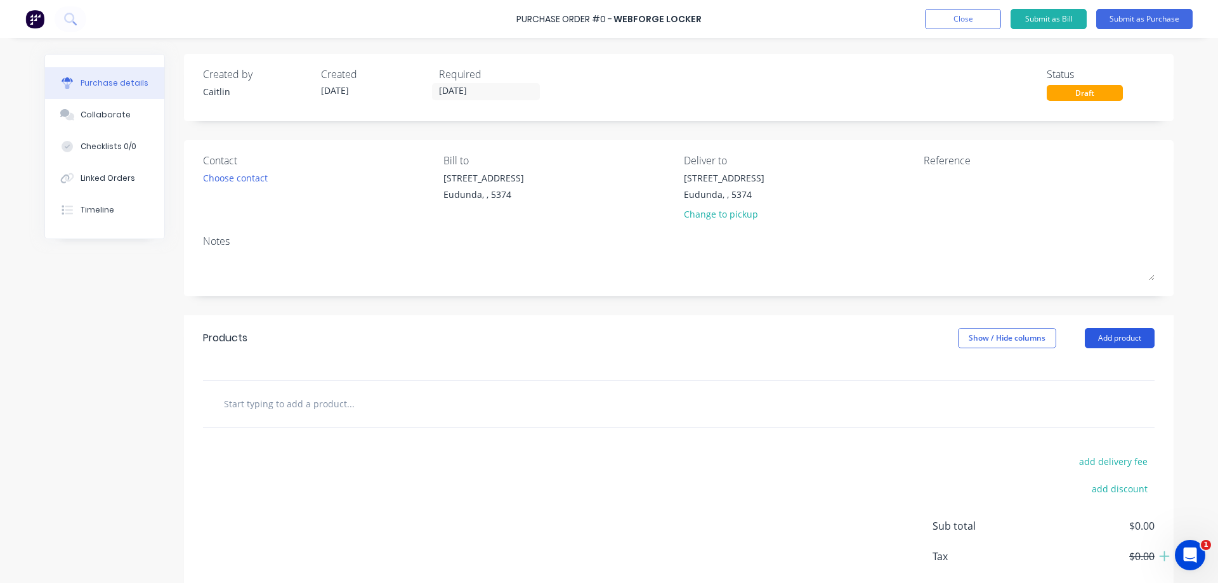
click at [1094, 343] on button "Add product" at bounding box center [1120, 338] width 70 height 20
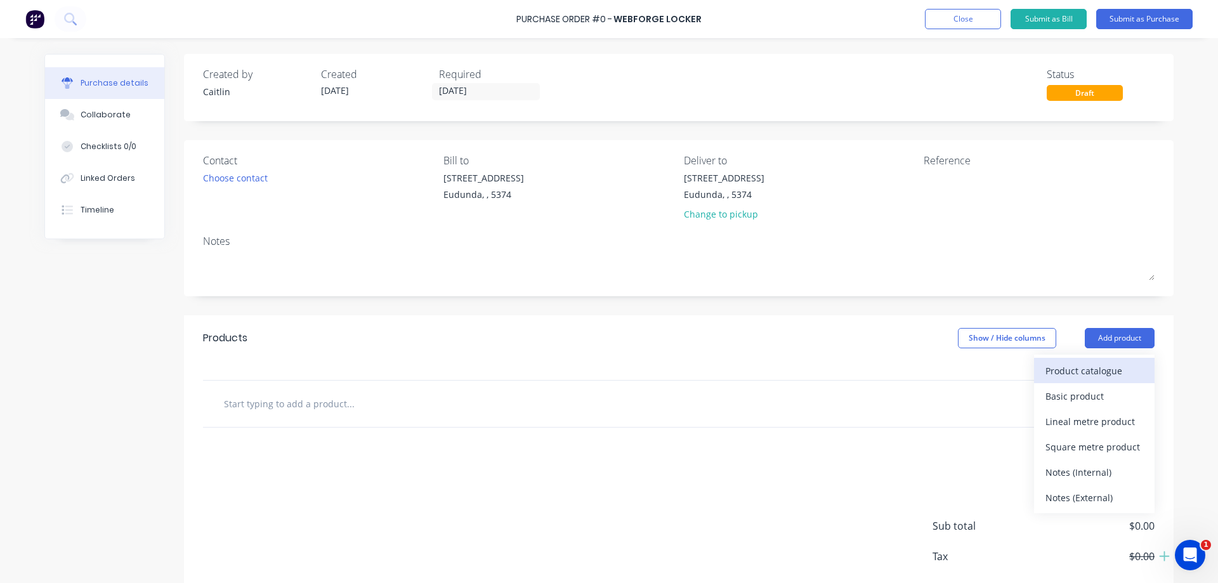
click at [1083, 365] on div "Product catalogue" at bounding box center [1094, 371] width 98 height 18
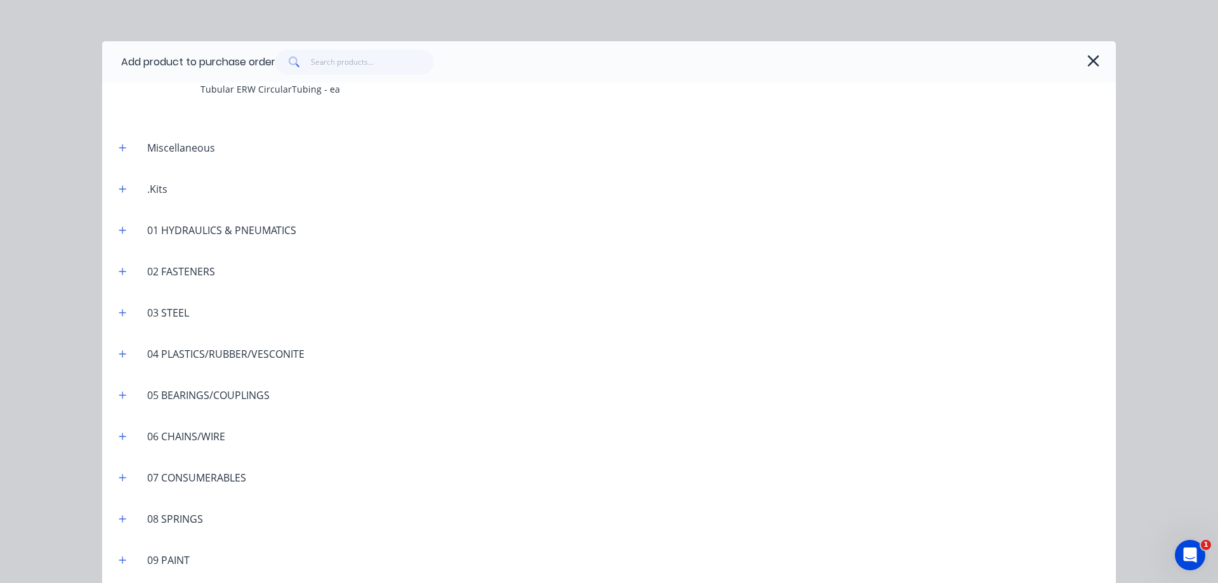
scroll to position [101, 0]
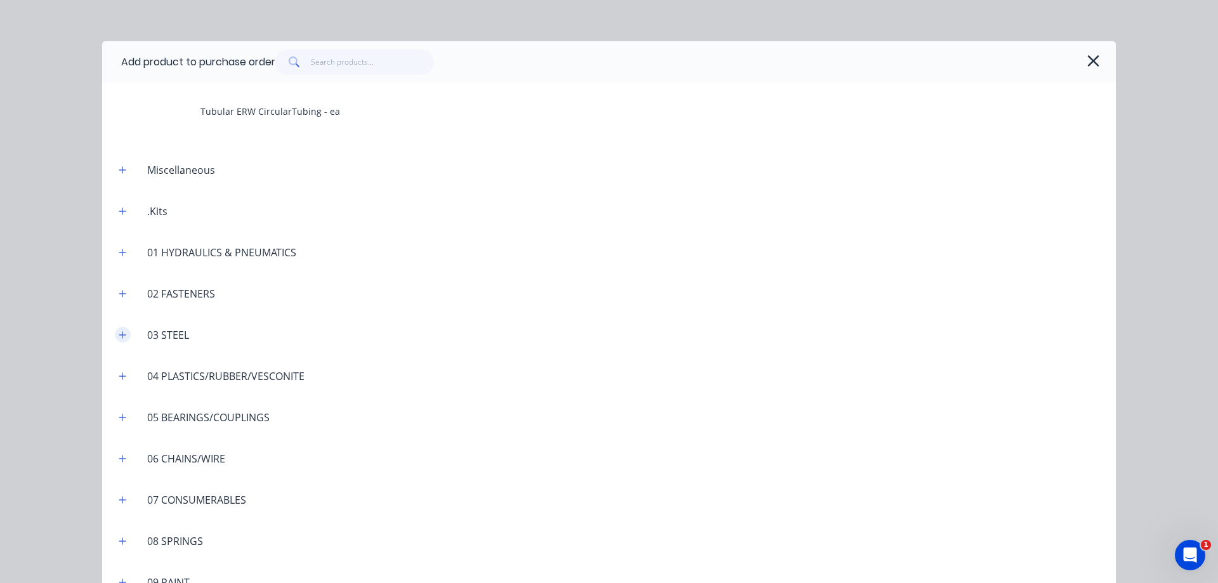
click at [115, 336] on button "button" at bounding box center [123, 335] width 16 height 16
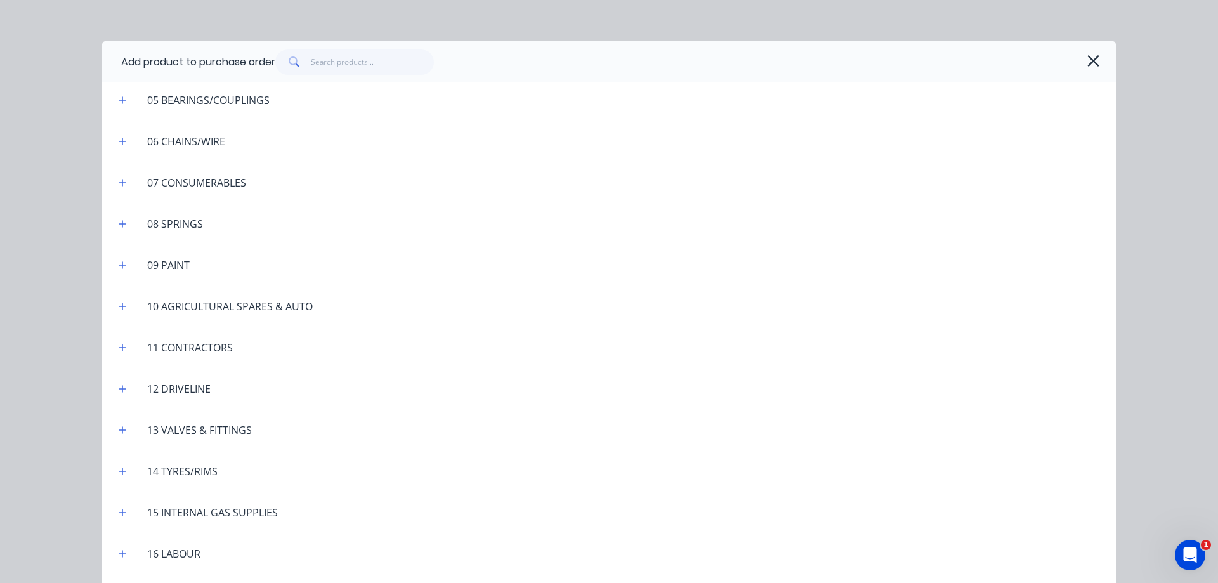
scroll to position [6571, 0]
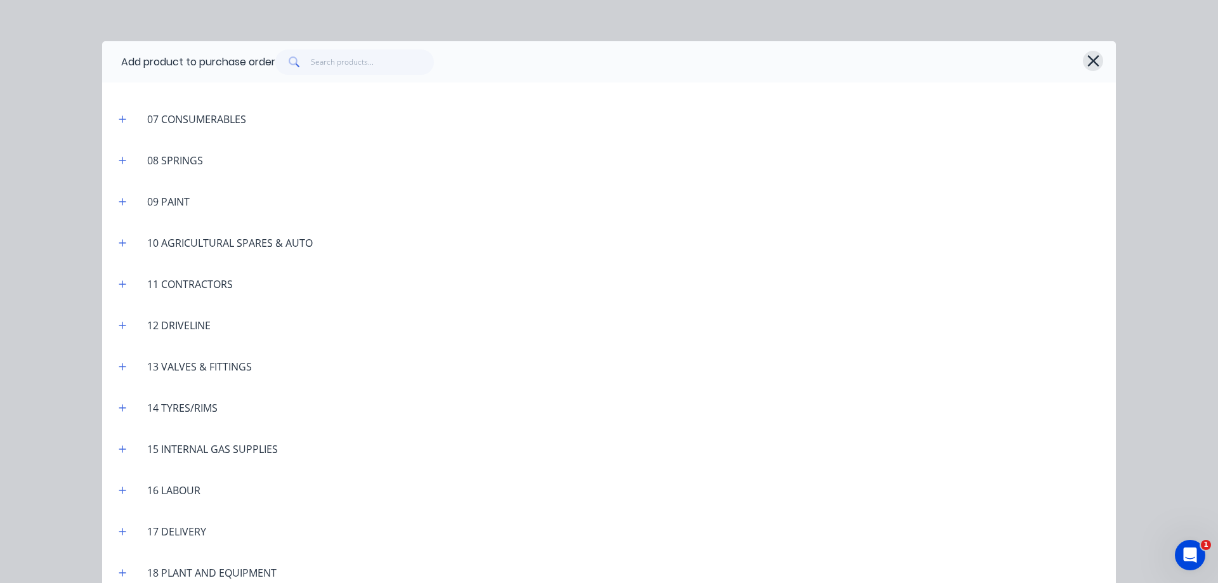
click at [1088, 60] on icon "button" at bounding box center [1092, 60] width 11 height 11
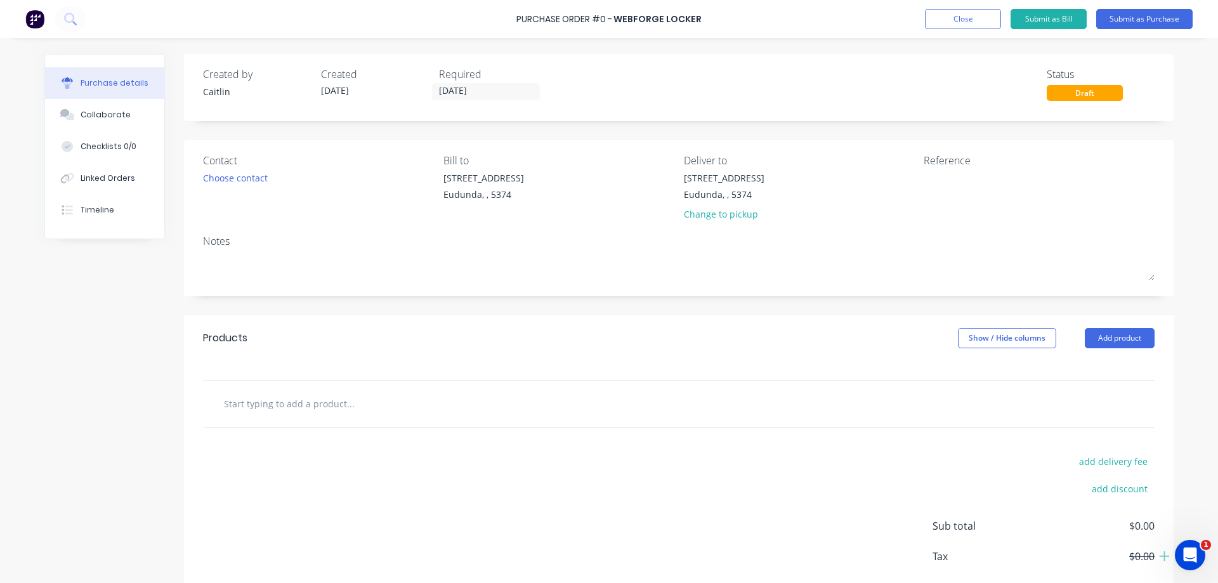
click at [296, 410] on input "text" at bounding box center [350, 403] width 254 height 25
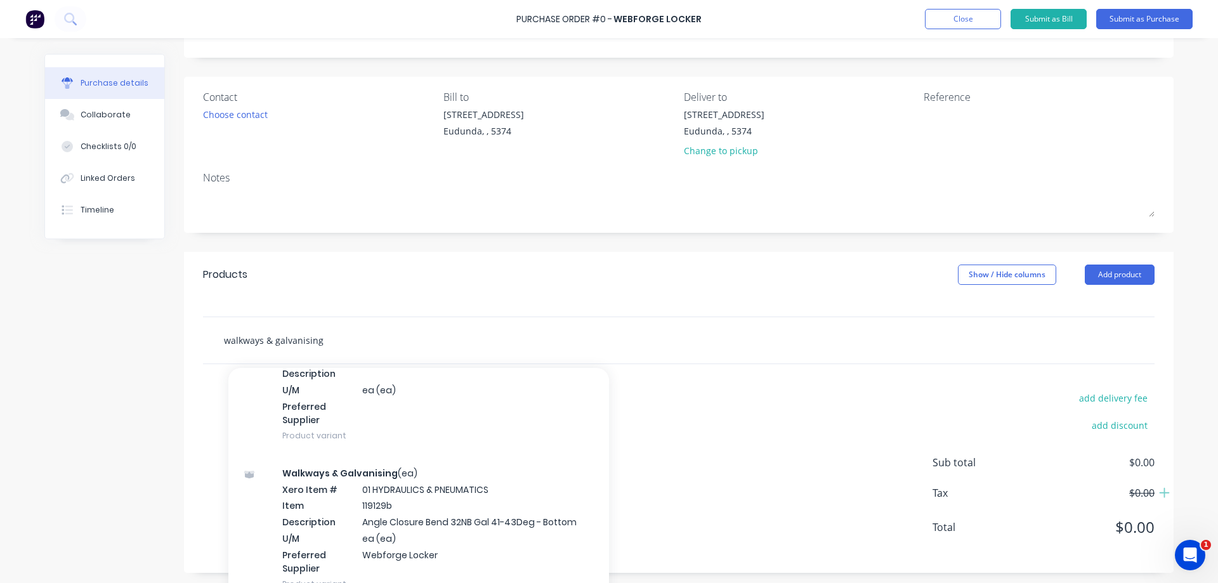
scroll to position [127, 0]
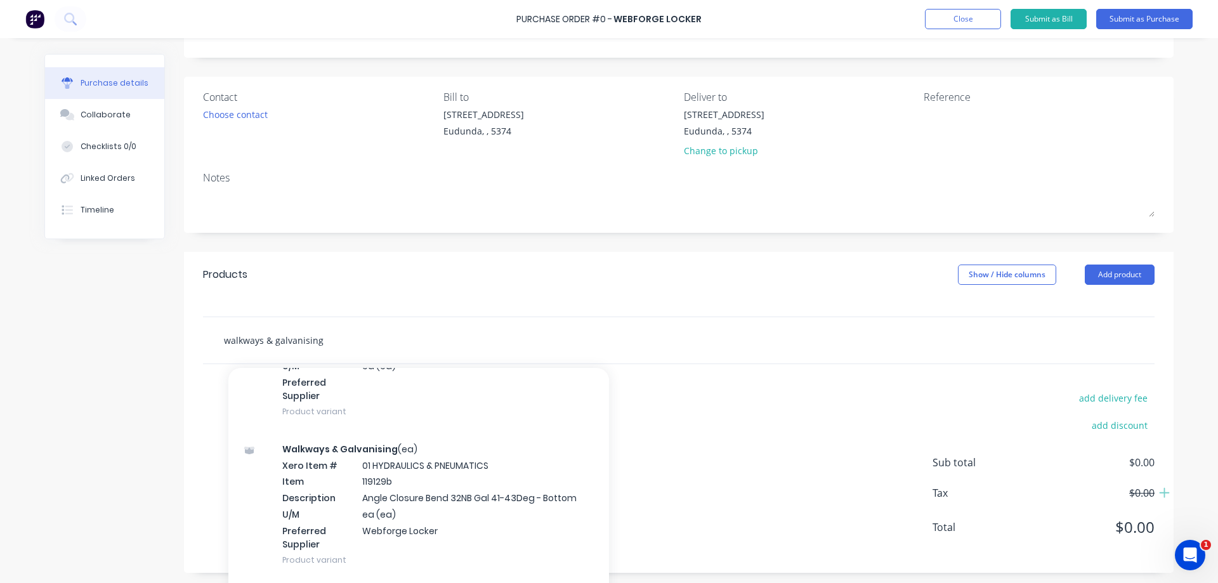
click at [337, 341] on input "walkways & galvanising" at bounding box center [350, 339] width 254 height 25
paste input "C255MPU12 - Grid Grating 25 x 5 xLB PL"
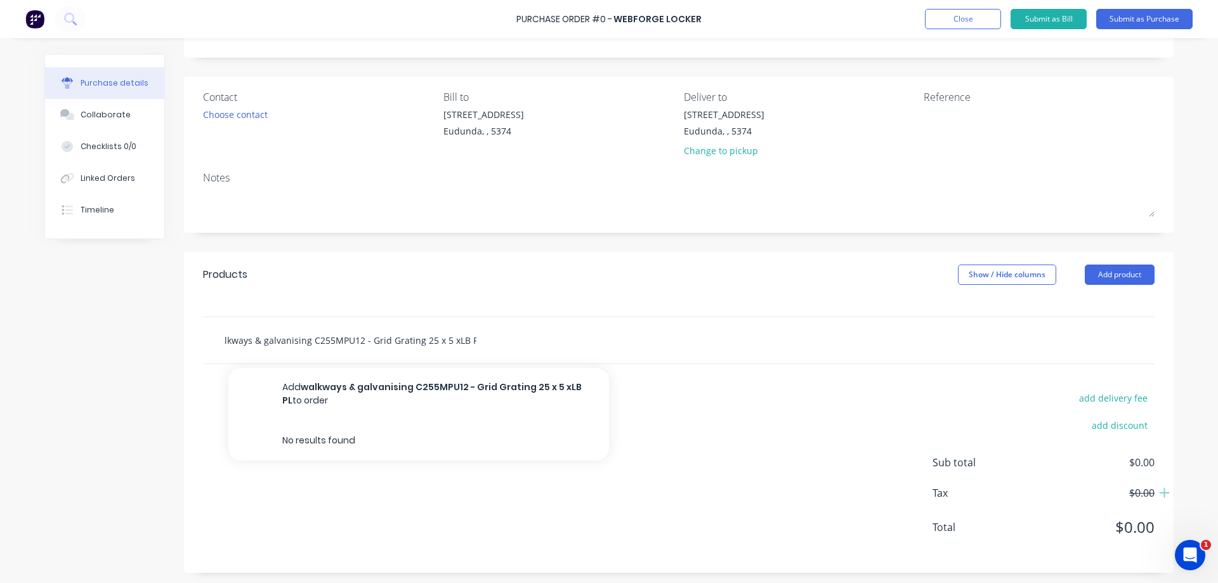
scroll to position [0, 0]
drag, startPoint x: 304, startPoint y: 341, endPoint x: 188, endPoint y: 354, distance: 116.8
click at [188, 355] on div "walkways & galvanising C255MPU12 - Grid Grating 25 x 5 xLB PL Add walkways & ga…" at bounding box center [678, 341] width 989 height 48
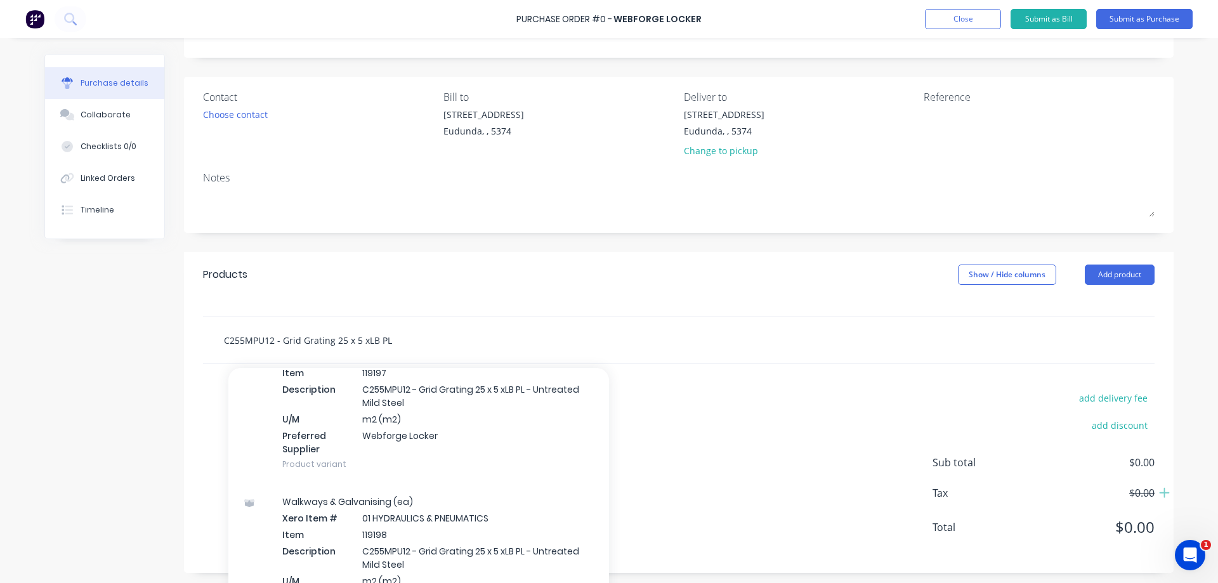
scroll to position [381, 0]
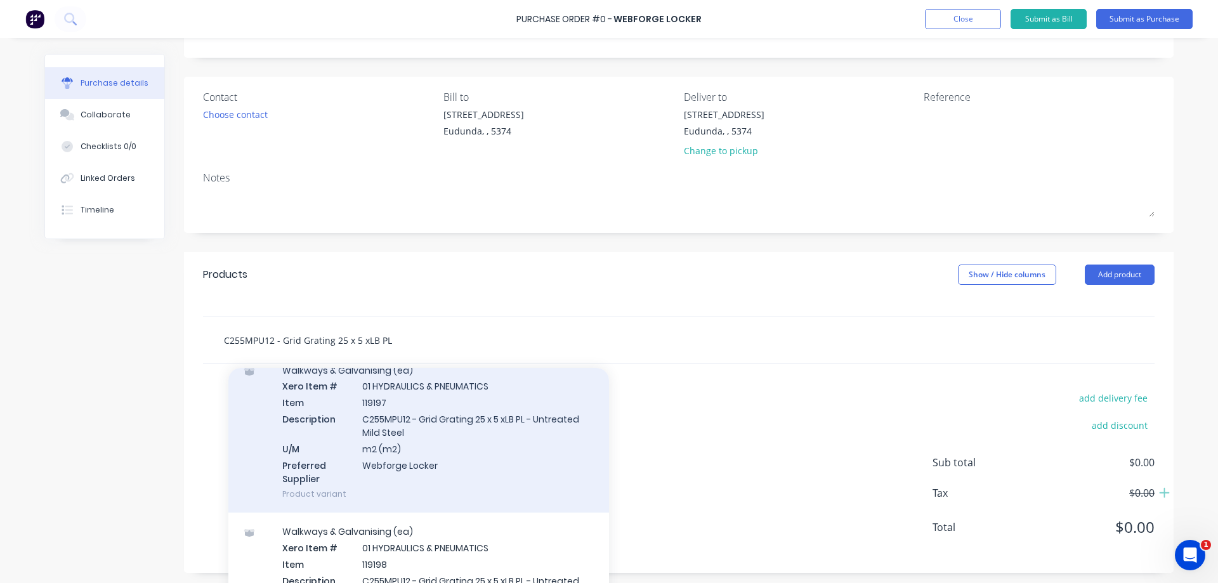
type input "C255MPU12 - Grid Grating 25 x 5 xLB PL"
click at [506, 450] on div "Walkways & Galvanising (ea) Xero Item # 01 HYDRAULICS & PNEUMATICS Item 119197 …" at bounding box center [418, 432] width 381 height 162
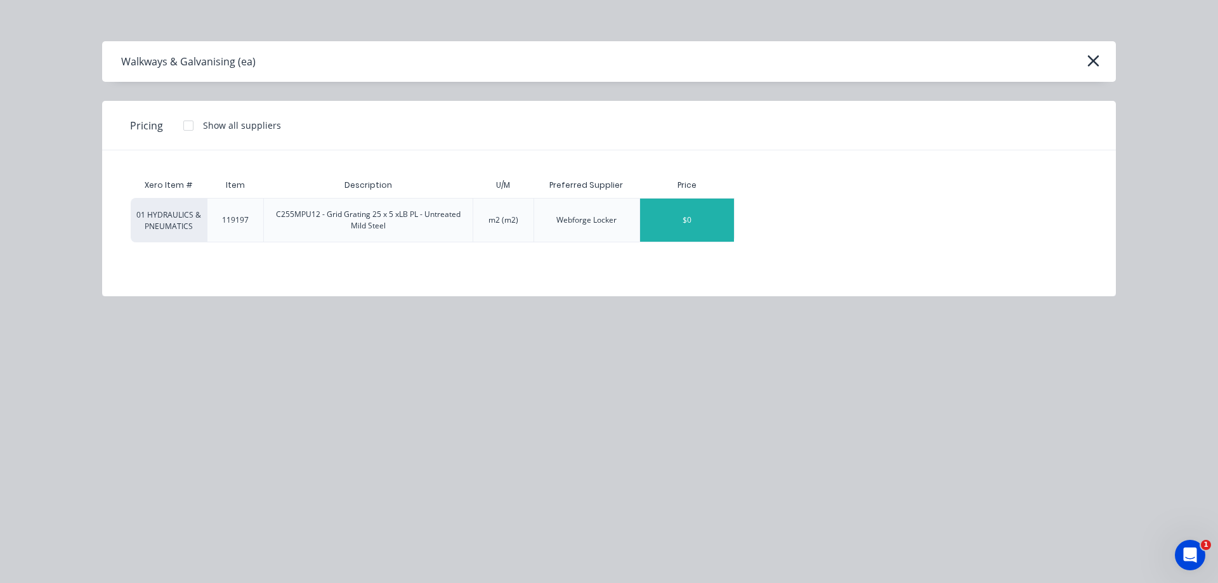
click at [695, 226] on div "$0" at bounding box center [687, 220] width 94 height 43
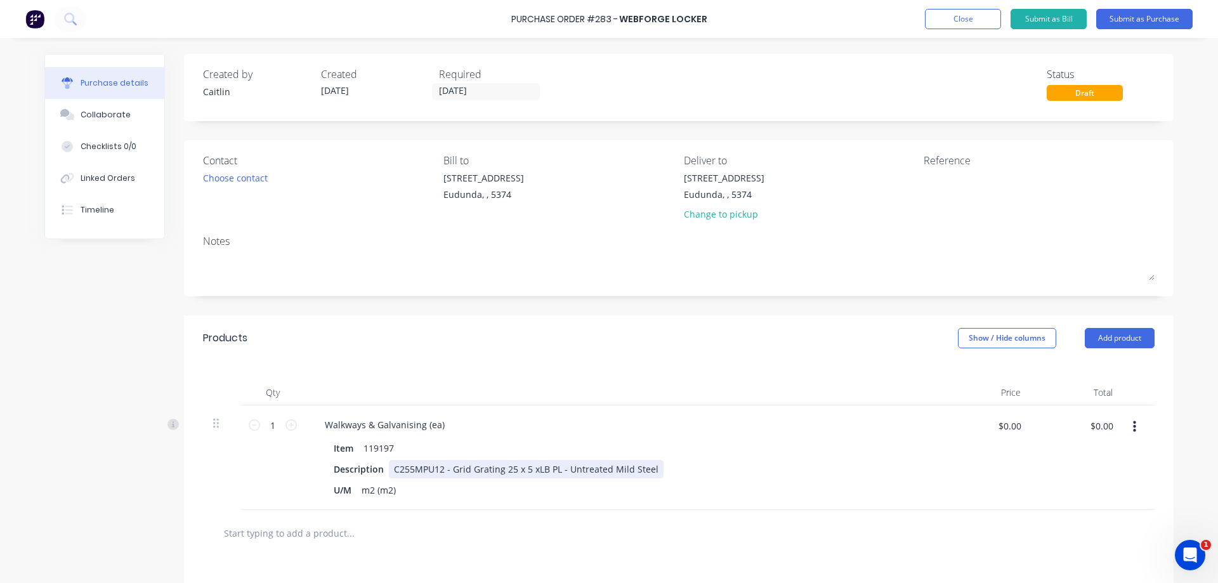
click at [645, 466] on div "C255MPU12 - Grid Grating 25 x 5 xLB PL - Untreated Mild Steel" at bounding box center [526, 469] width 275 height 18
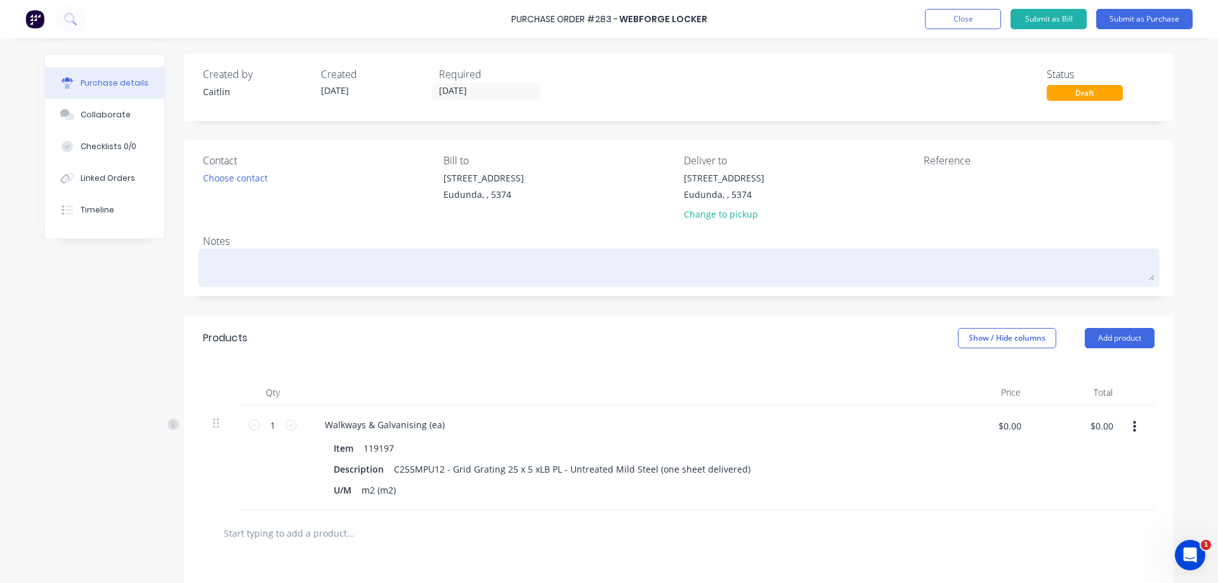
click at [233, 270] on textarea at bounding box center [678, 266] width 951 height 29
type textarea "x"
type textarea "o"
type textarea "x"
type textarea "on"
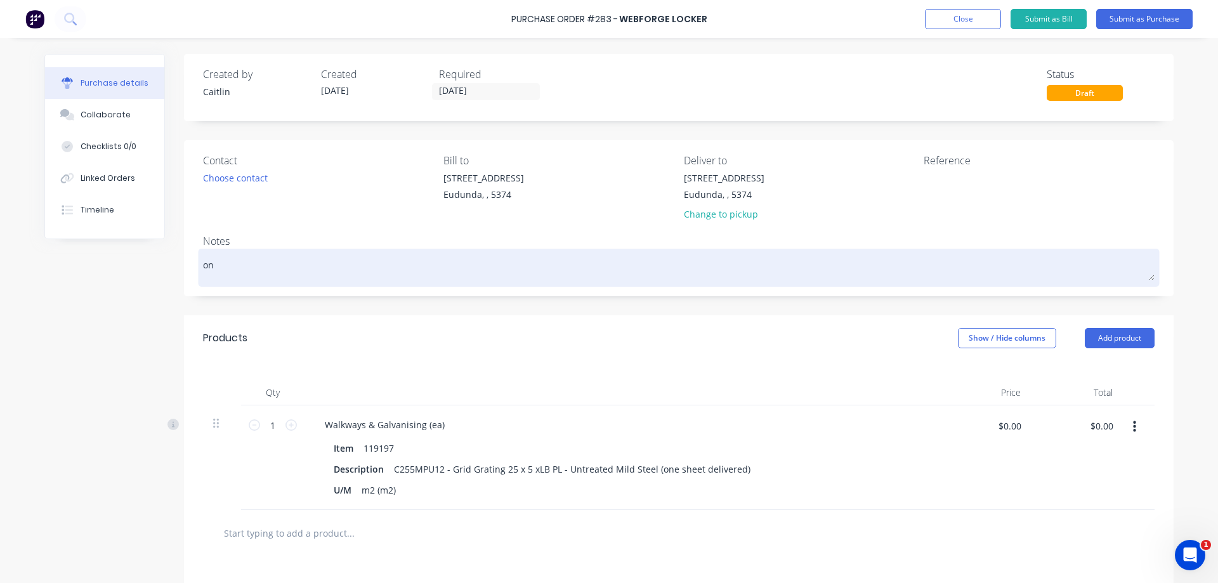
type textarea "x"
type textarea "one"
type textarea "x"
type textarea "one"
type textarea "x"
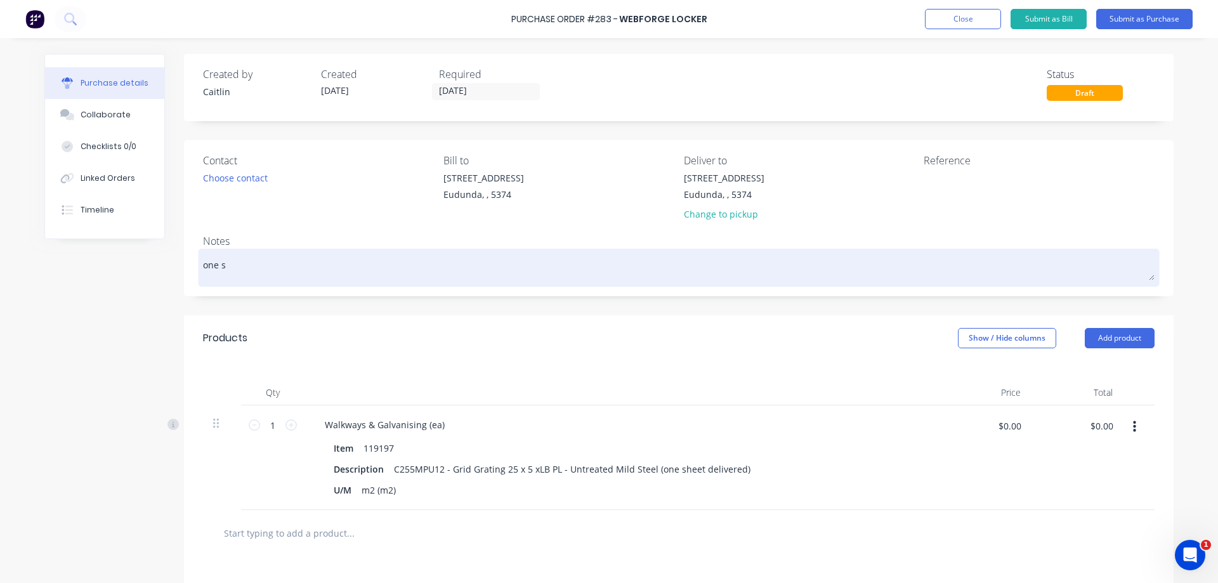
type textarea "one sh"
type textarea "x"
type textarea "one she"
type textarea "x"
type textarea "one shee"
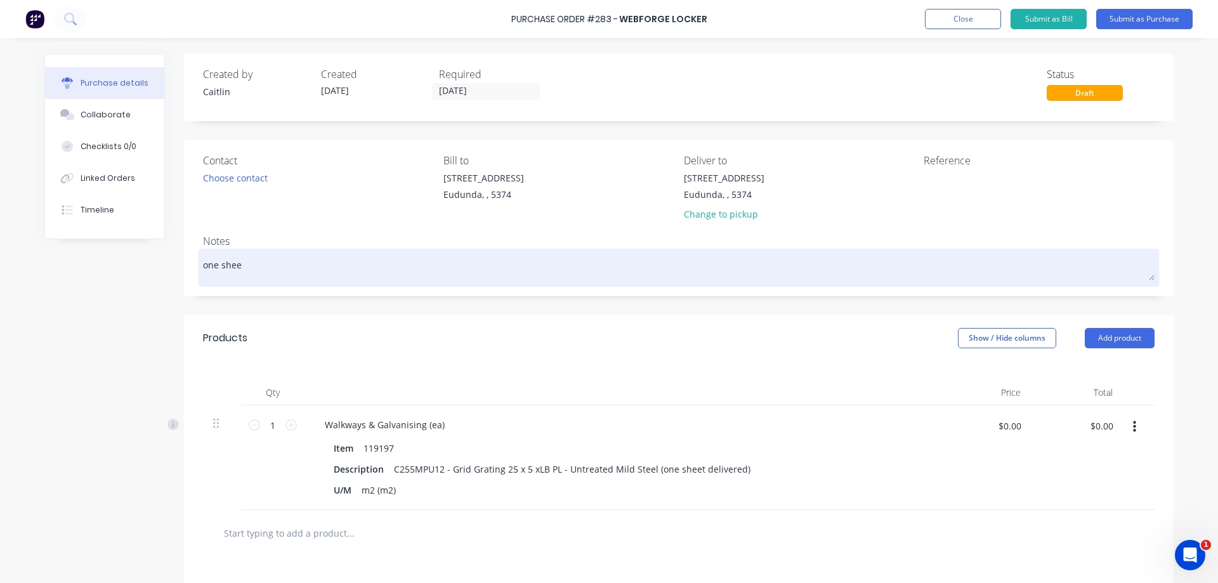
type textarea "x"
type textarea "one sheet"
type textarea "x"
type textarea "one sheet d"
type textarea "x"
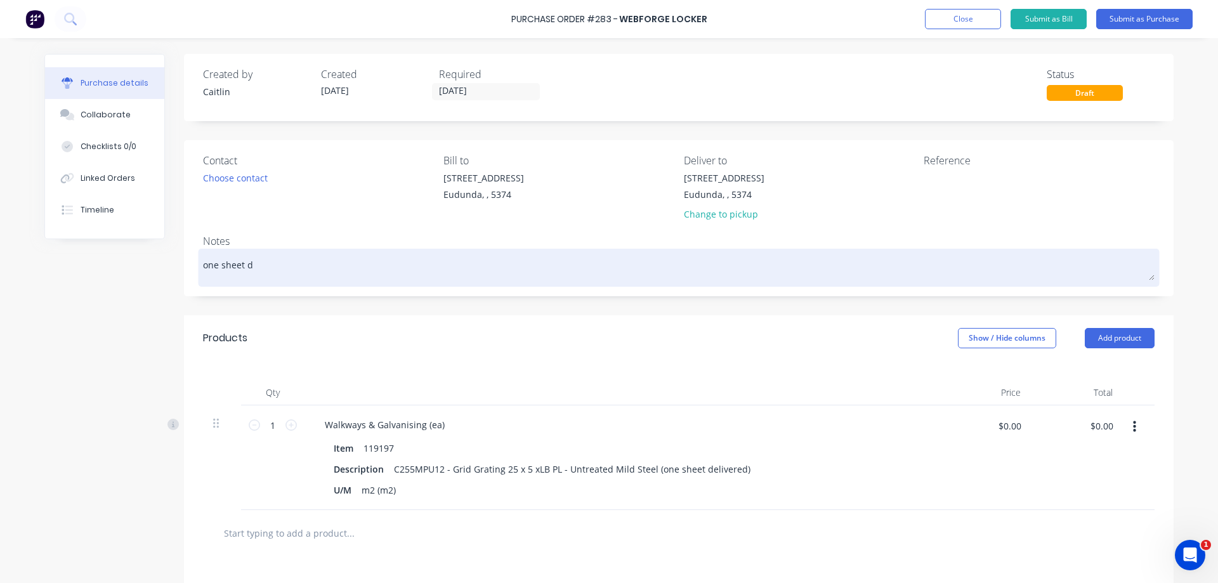
type textarea "one sheet de"
type textarea "x"
type textarea "one sheet del"
type textarea "x"
type textarea "one sheet deli"
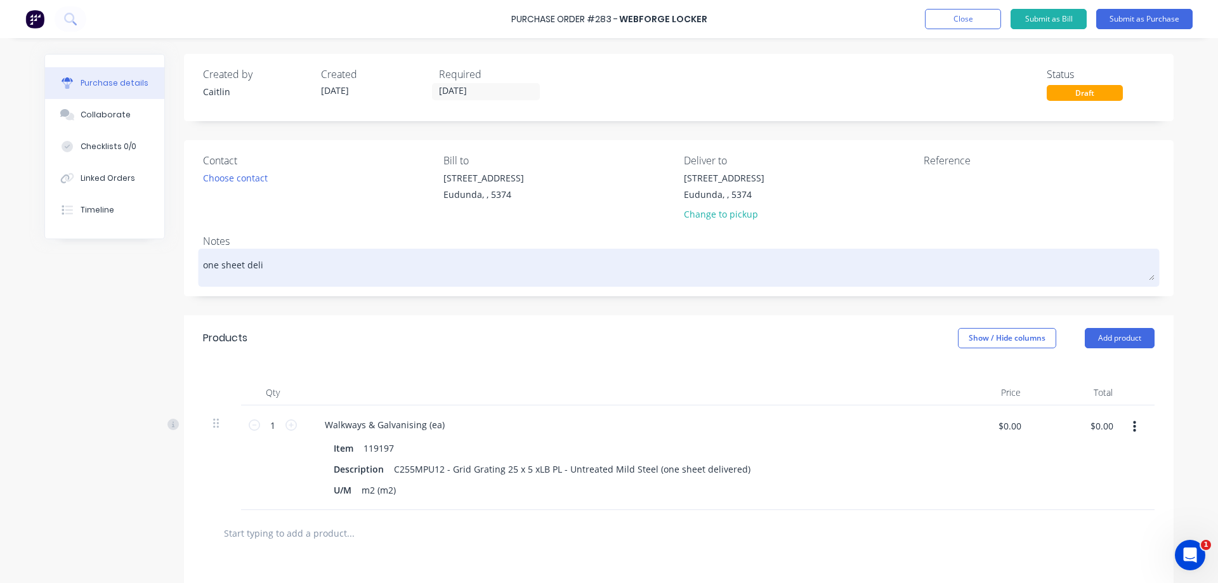
type textarea "x"
type textarea "one sheet deliv"
type textarea "x"
type textarea "one sheet delive"
type textarea "x"
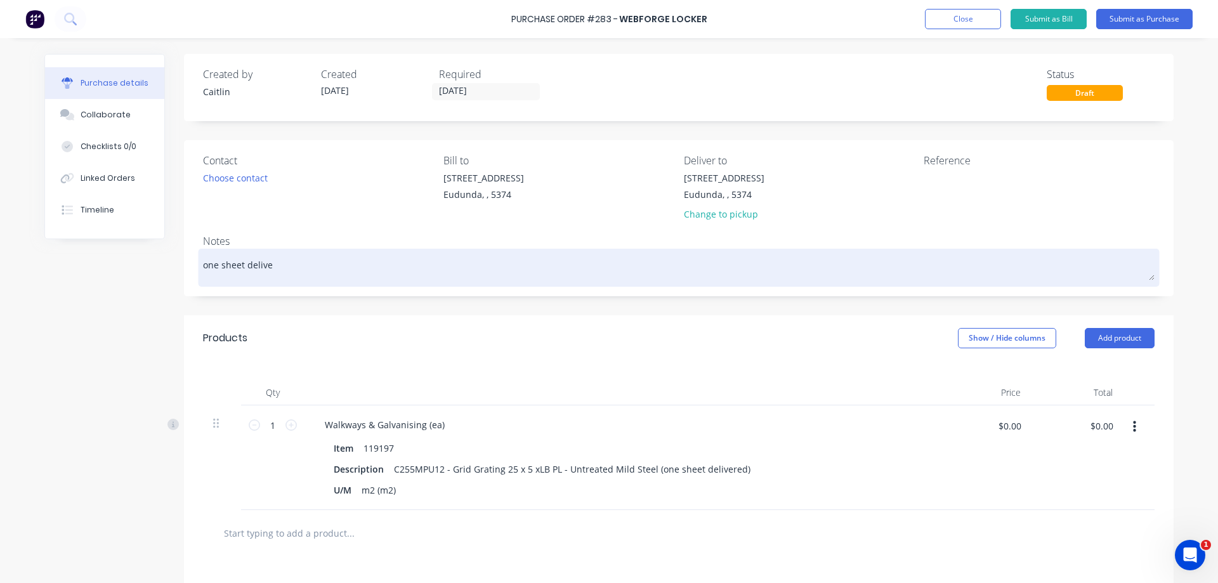
type textarea "one sheet deliver"
type textarea "x"
type textarea "one sheet delivere"
type textarea "x"
type textarea "one sheet delivered"
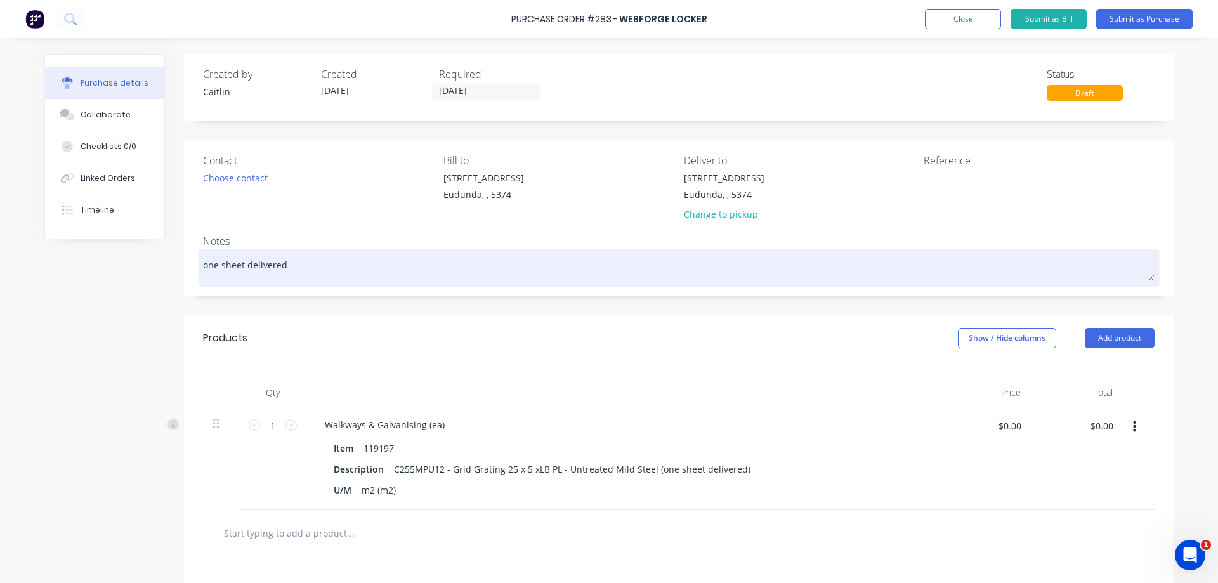
type textarea "x"
type textarea "one sheet delivered"
type textarea "x"
type textarea "one sheet delivered f"
type textarea "x"
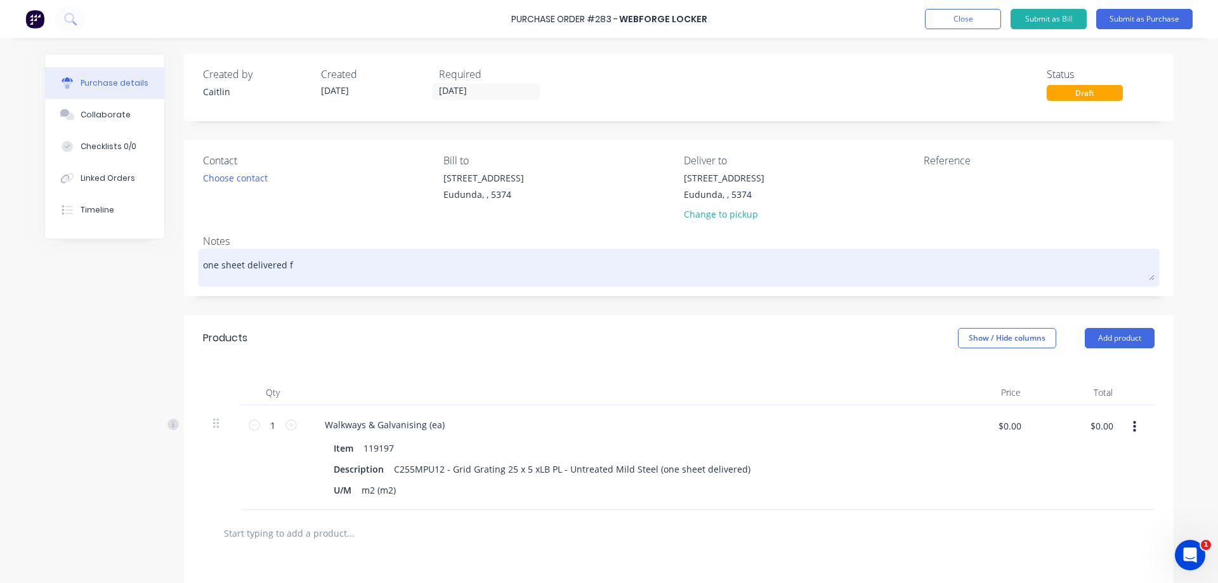
type textarea "one sheet delivered fr"
type textarea "x"
type textarea "one sheet delivered fro"
type textarea "x"
type textarea "one sheet delivered from"
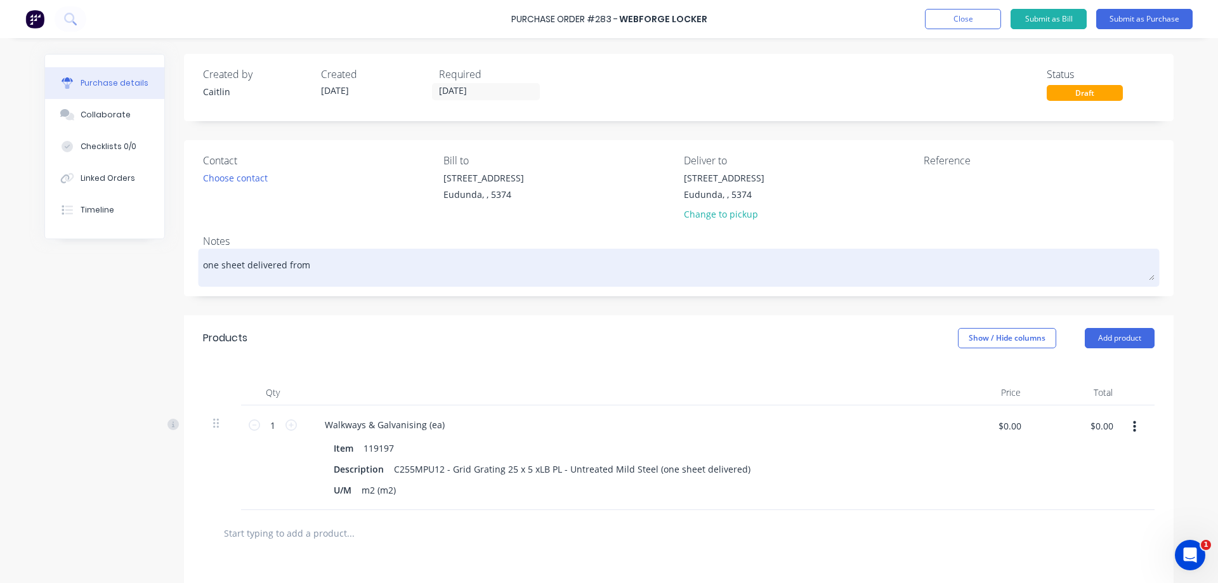
type textarea "x"
type textarea "one sheet delivered from"
type textarea "x"
type textarea "one sheet delivered from b"
type textarea "x"
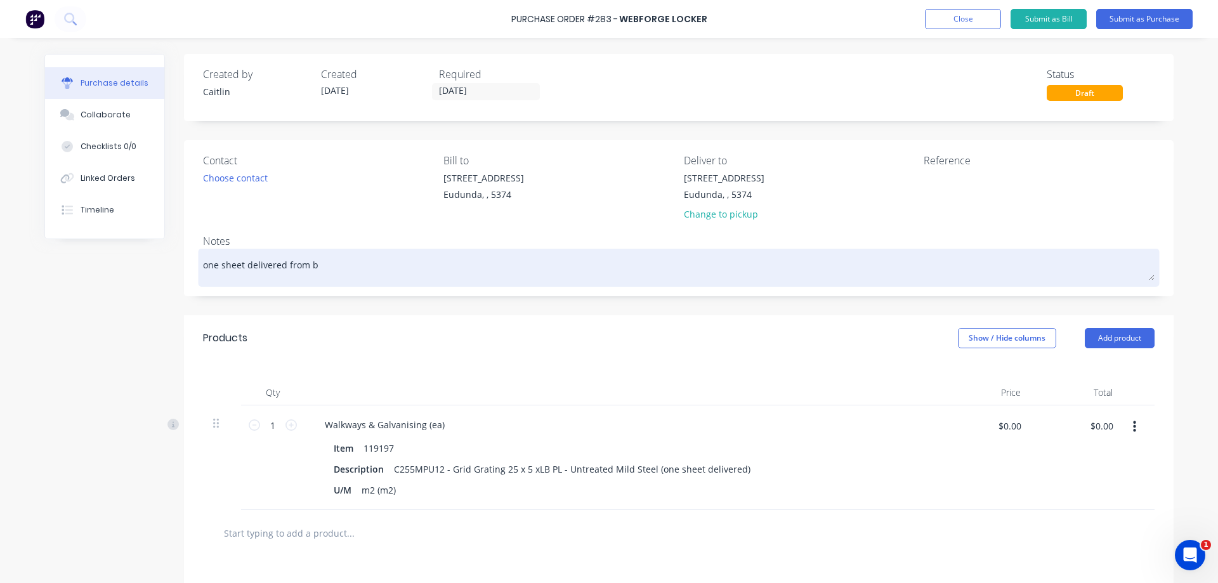
type textarea "one sheet delivered from ba"
type textarea "x"
type textarea "one sheet delivered from bac"
type textarea "x"
type textarea "one sheet delivered from back"
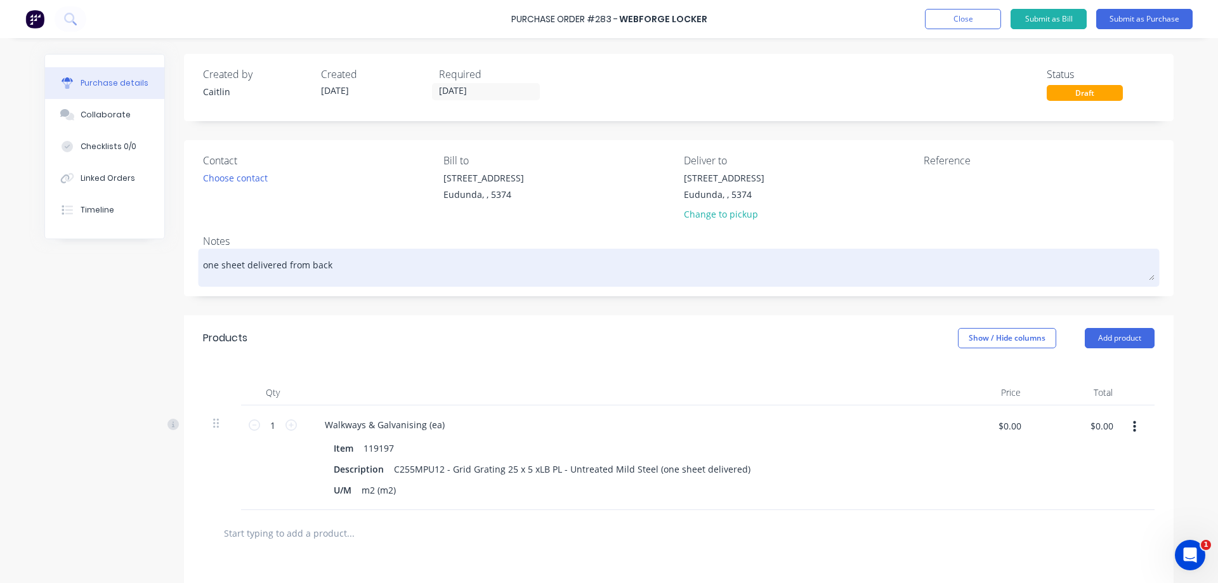
type textarea "x"
type textarea "one sheet delivered from back"
type textarea "x"
type textarea "one sheet delivered from back o"
type textarea "x"
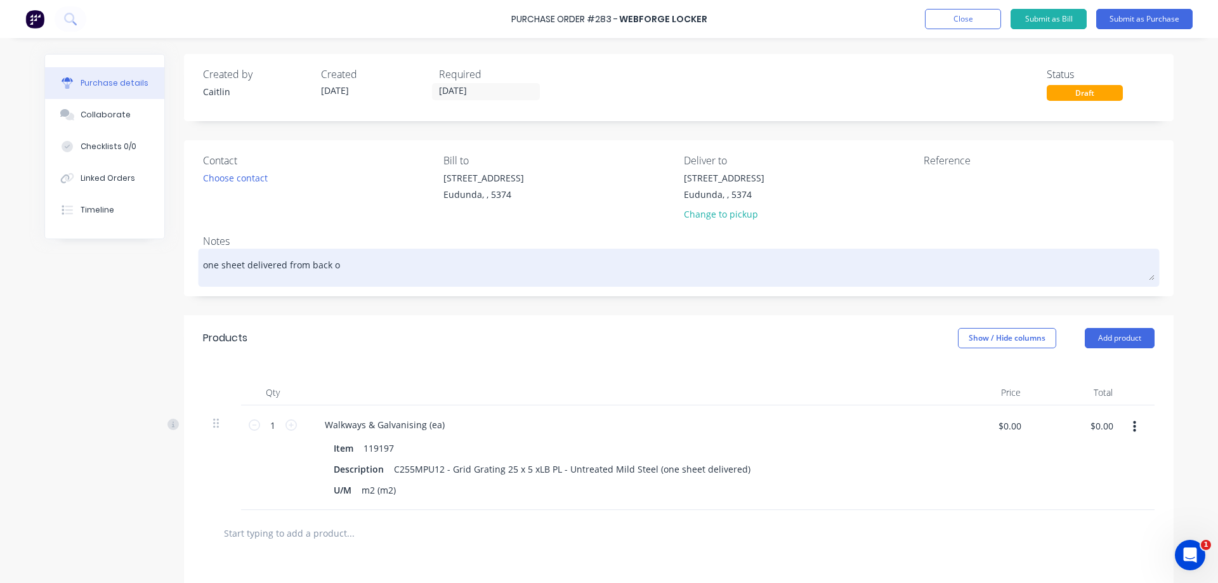
type textarea "one sheet delivered from back or"
type textarea "x"
type textarea "one sheet delivered from back ord"
type textarea "x"
type textarea "one sheet delivered from back orde"
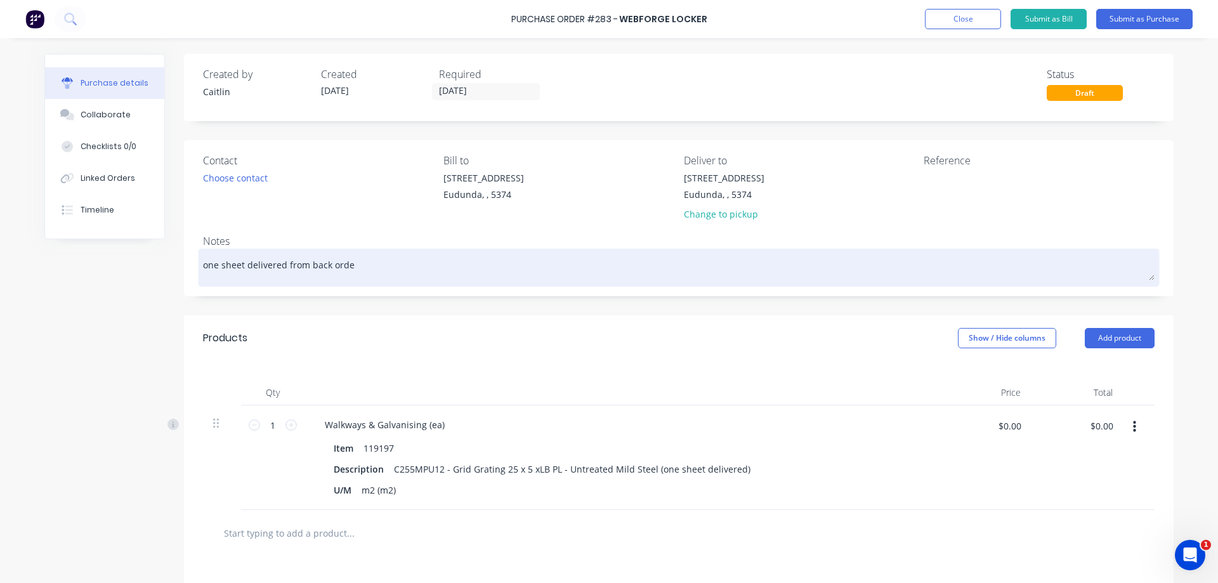
type textarea "x"
type textarea "one sheet delivered from back order"
type textarea "x"
type textarea "one sheet delivered from back order"
type textarea "x"
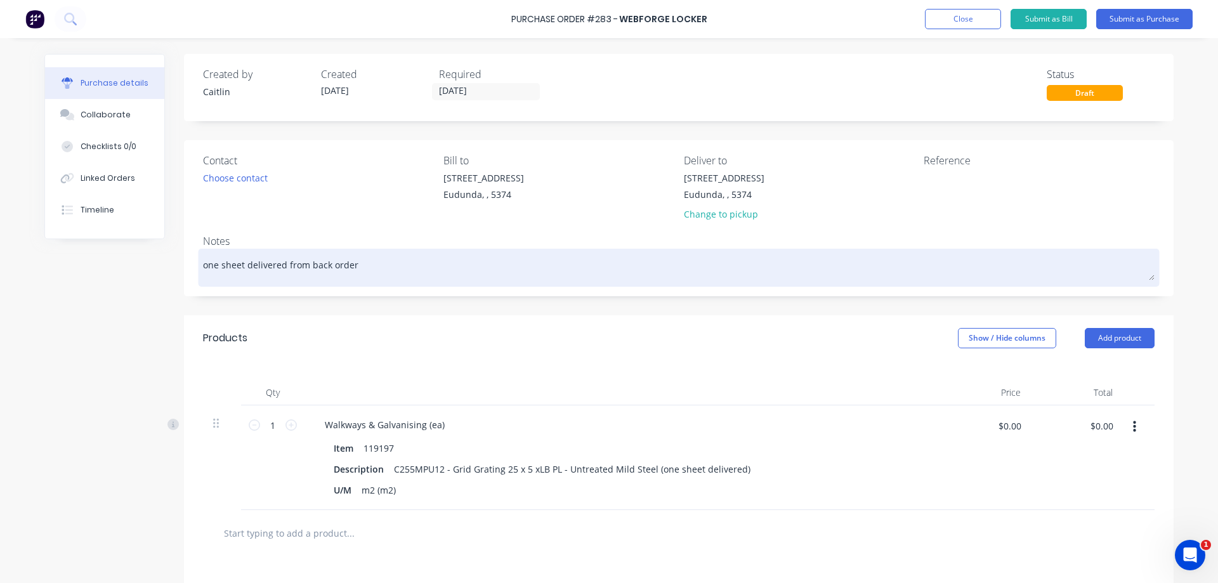
type textarea "one sheet delivered from back order o"
type textarea "x"
type textarea "one sheet delivered from back order of"
type textarea "x"
type textarea "one sheet delivered from back order of"
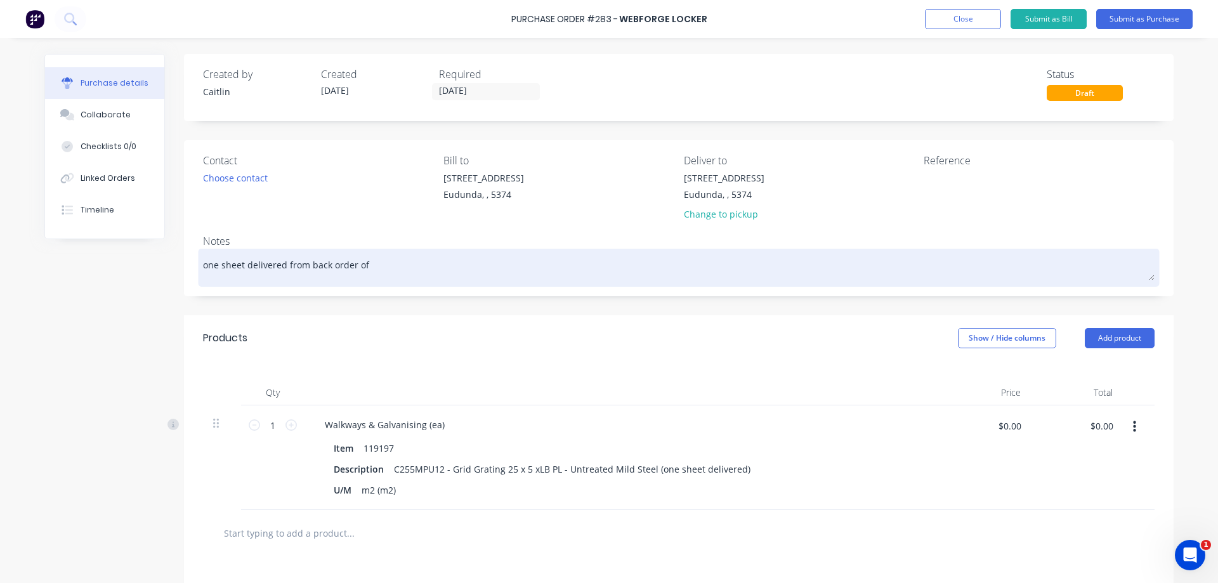
type textarea "x"
type textarea "one sheet delivered from back order of P"
type textarea "x"
type textarea "one sheet delivered from back order of PO"
type textarea "x"
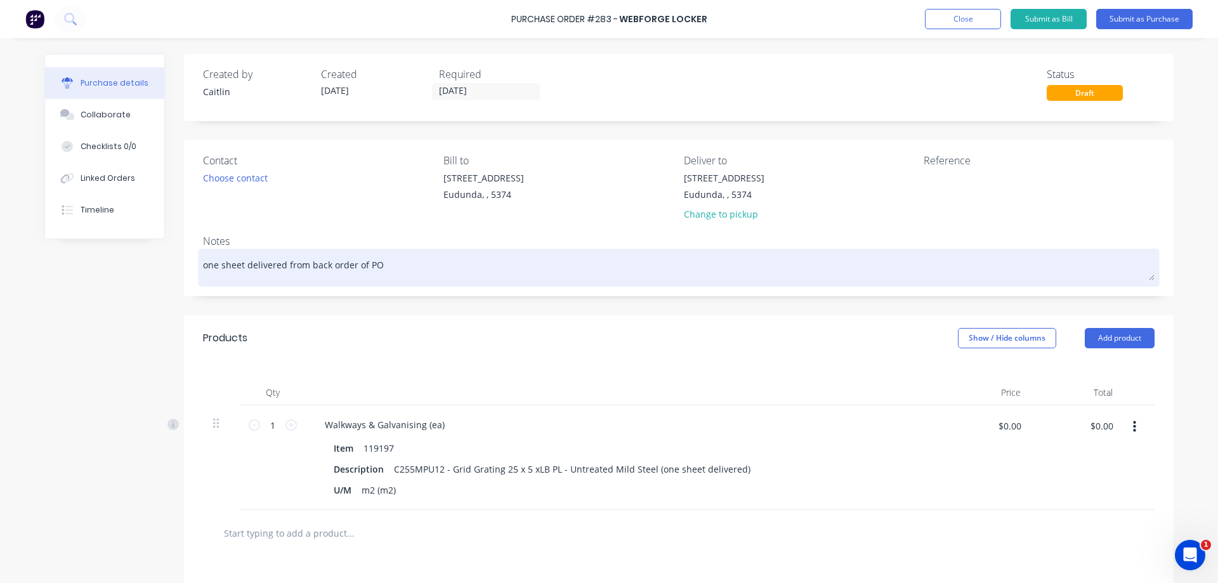
type textarea "one sheet delivered from back order of PO"
type textarea "x"
type textarea "one sheet delivered from back order of PO 9"
type textarea "x"
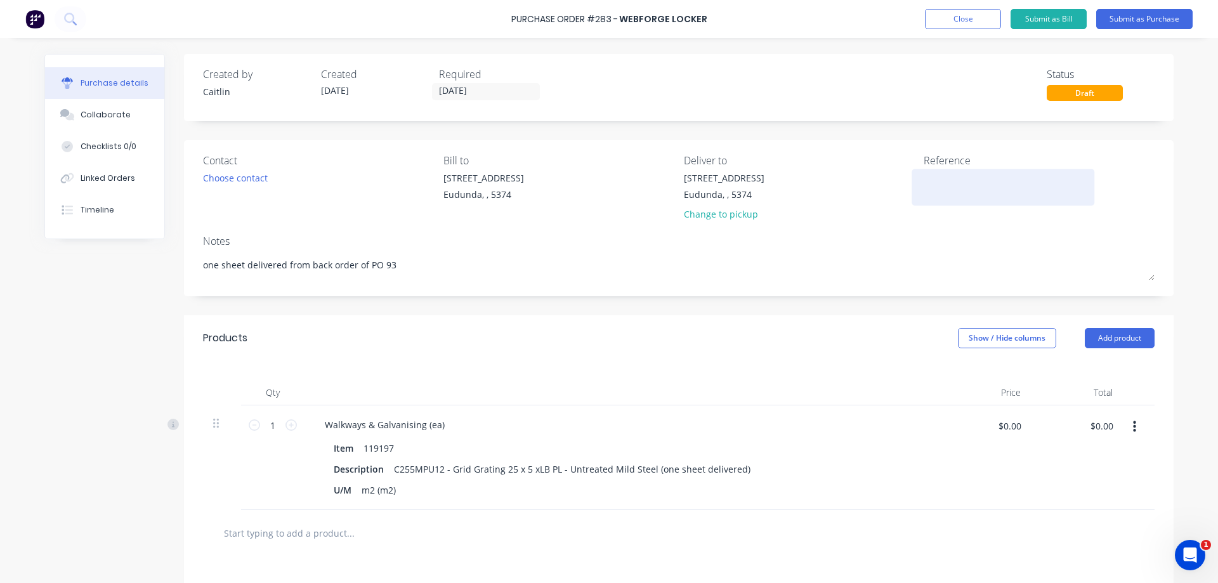
type textarea "one sheet delivered from back order of PO 93"
type textarea "x"
type textarea "one sheet delivered from back order of PO 93"
click at [950, 182] on textarea at bounding box center [1003, 185] width 159 height 29
type textarea "IV012799"
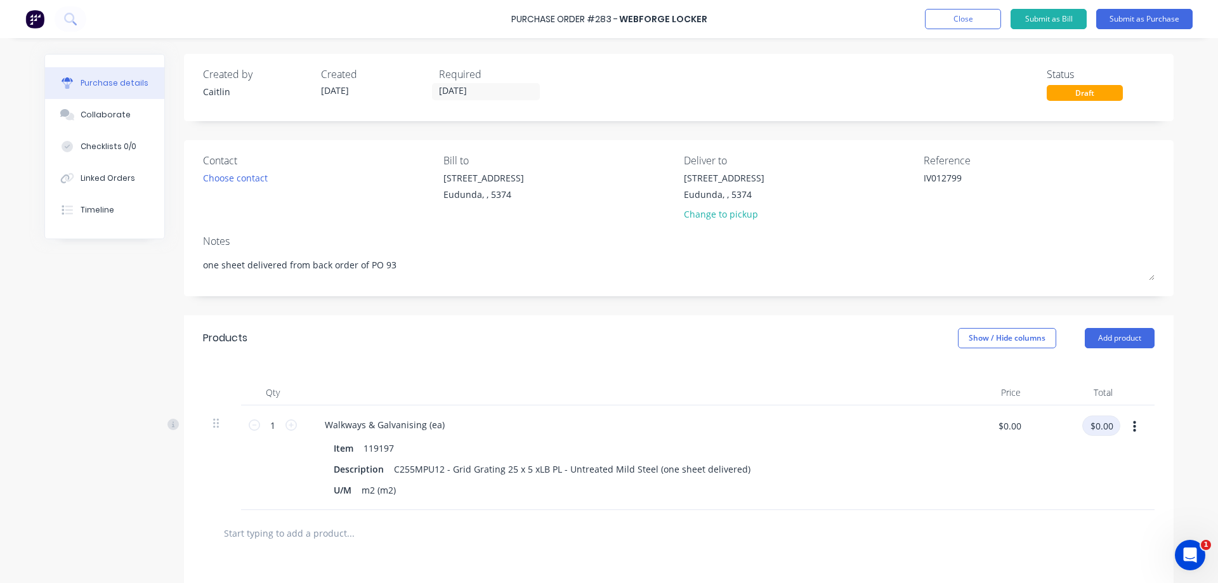
type textarea "x"
type textarea "IV012799"
click at [1097, 424] on input "$0.00" at bounding box center [1101, 425] width 38 height 20
type input "379"
type textarea "x"
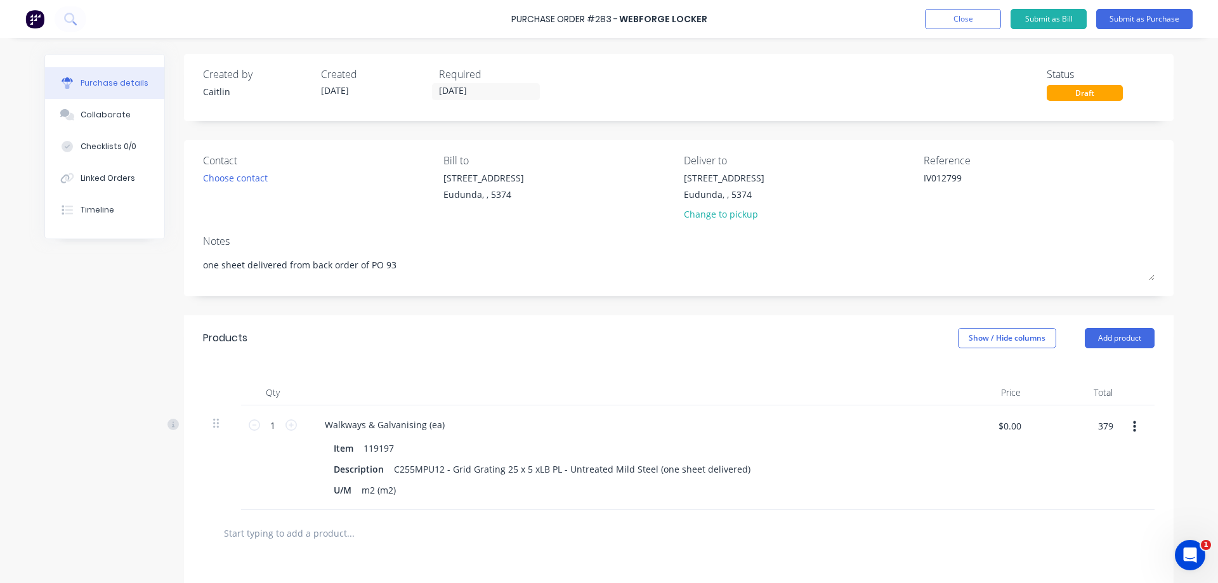
type input "$379.00"
click at [237, 178] on div "Choose contact" at bounding box center [235, 177] width 65 height 13
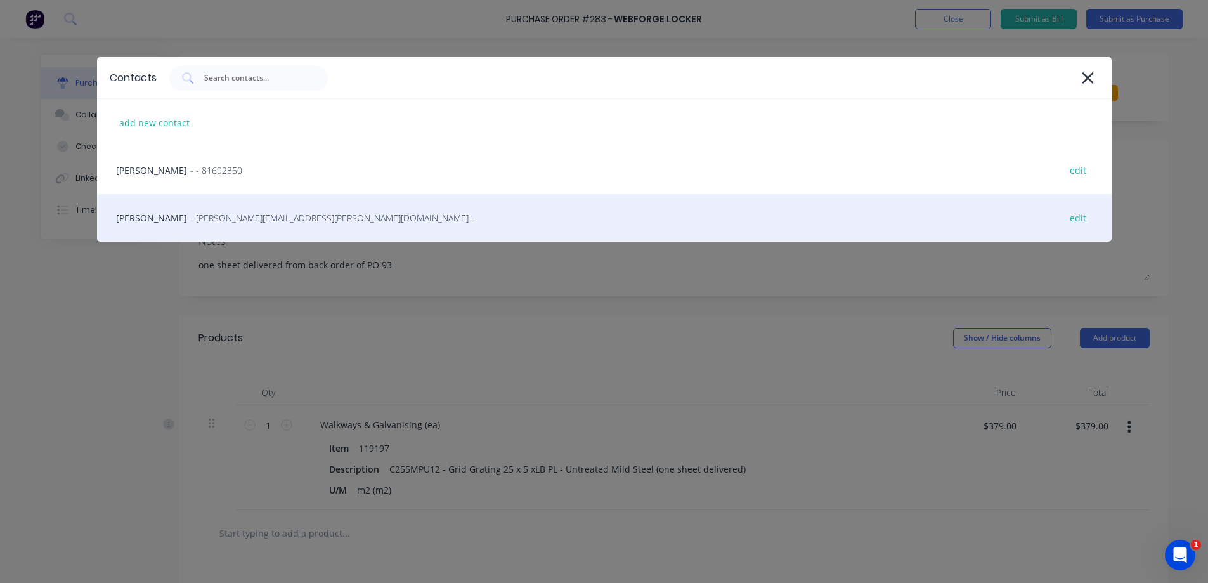
click at [223, 217] on span "- Sonia.Rillo@valmont.com -" at bounding box center [332, 217] width 284 height 13
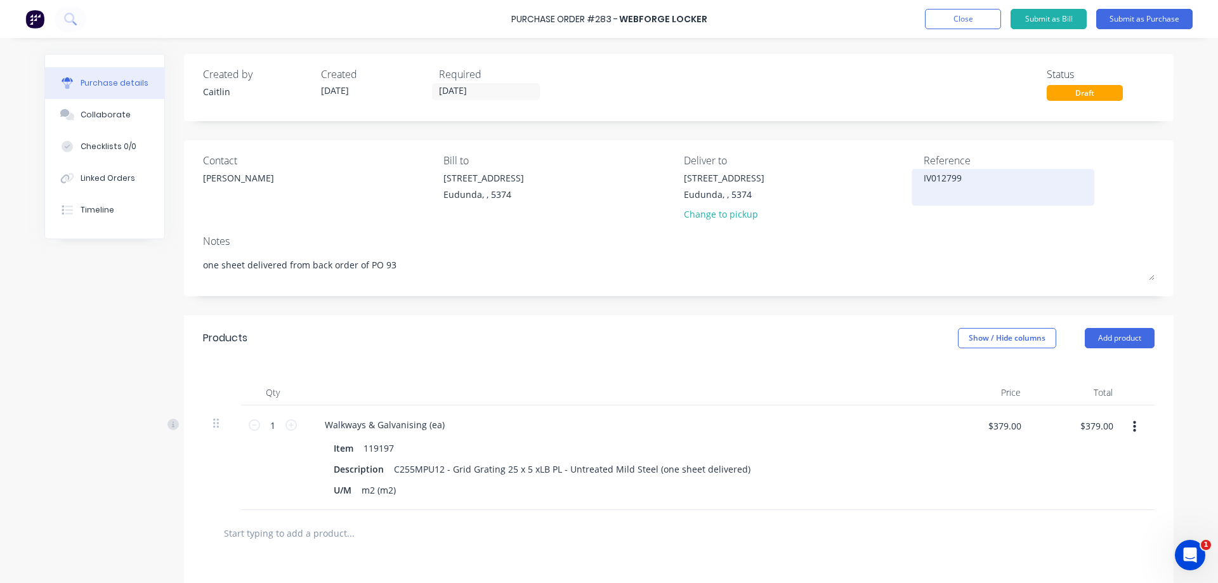
click at [969, 177] on textarea "IV012799" at bounding box center [1003, 185] width 159 height 29
click at [1043, 21] on button "Submit as Bill" at bounding box center [1048, 19] width 76 height 20
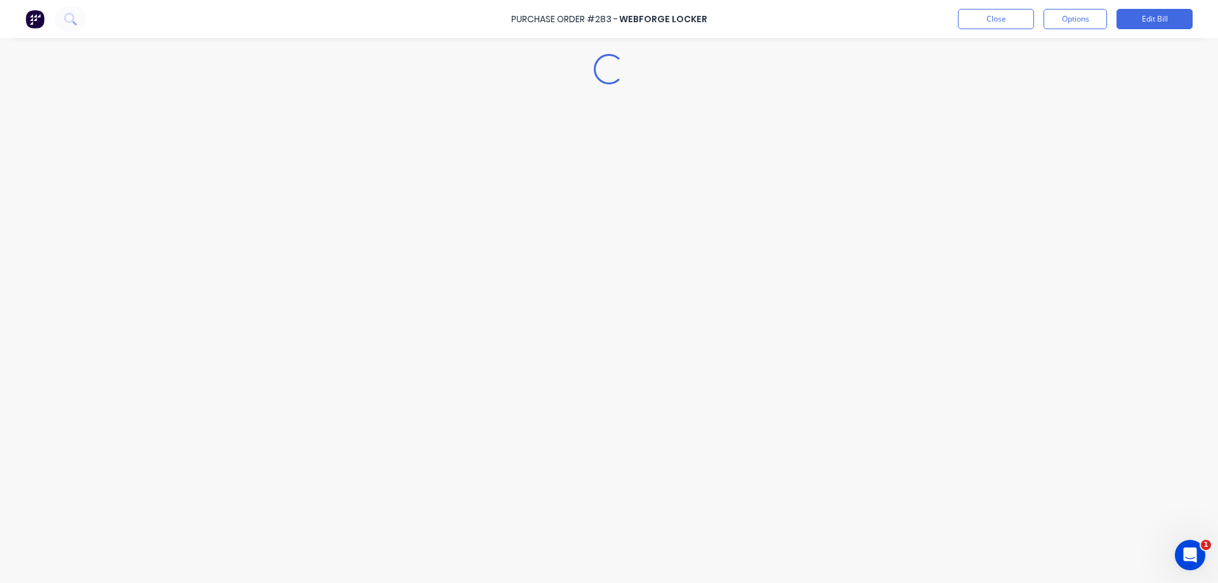
type textarea "x"
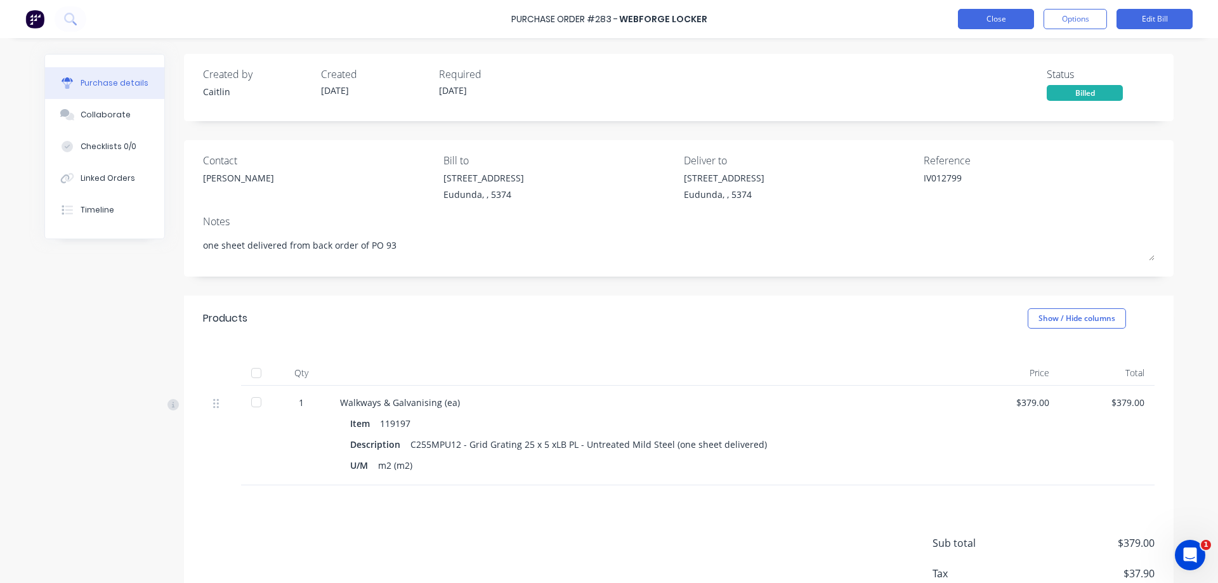
click at [999, 16] on button "Close" at bounding box center [996, 19] width 76 height 20
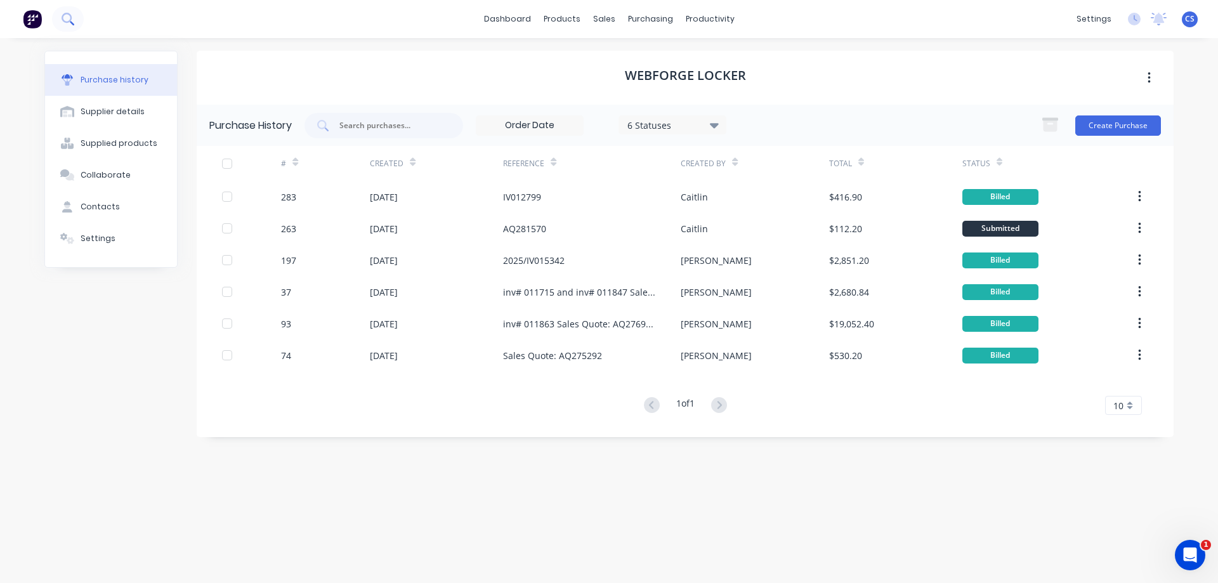
click at [65, 17] on icon at bounding box center [68, 19] width 12 height 12
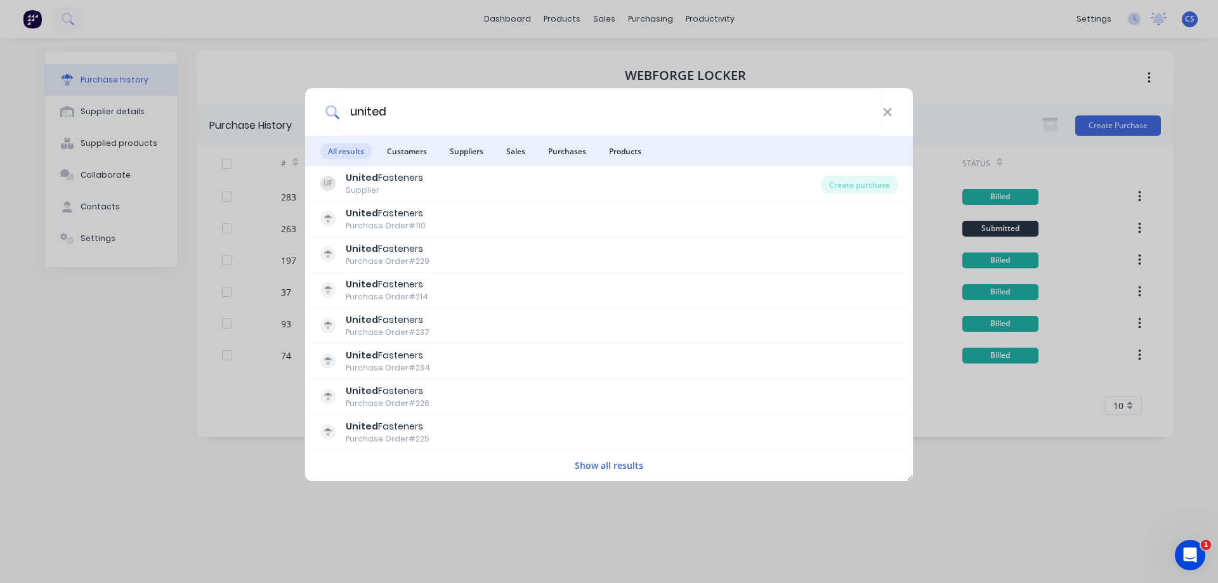
type input "united"
click at [601, 463] on button "Show all results" at bounding box center [609, 465] width 76 height 15
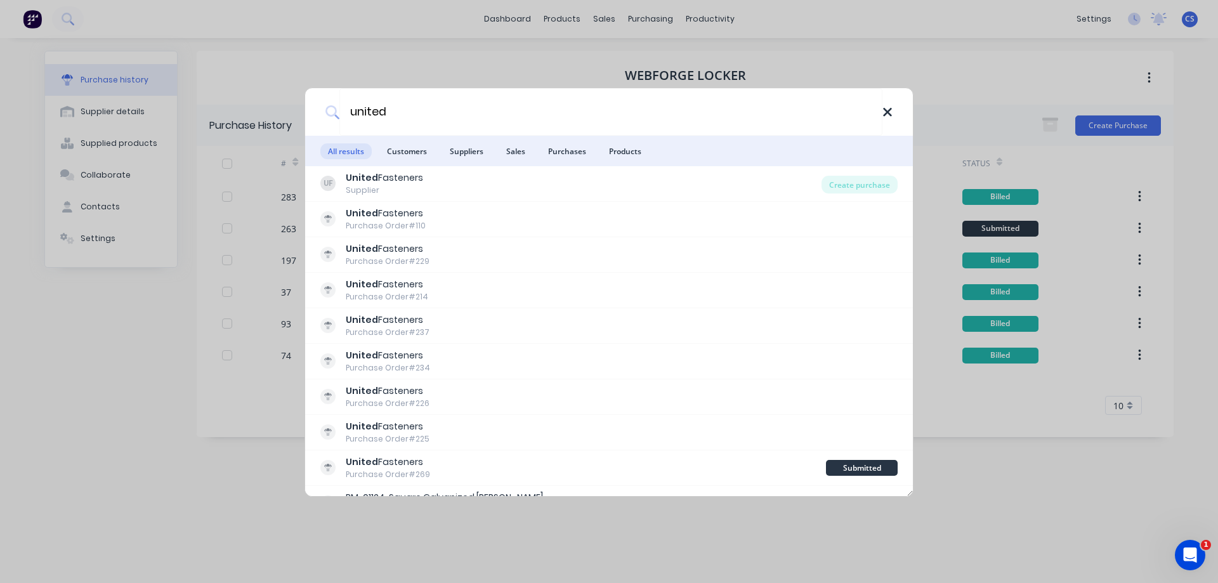
click at [887, 107] on icon at bounding box center [887, 112] width 10 height 14
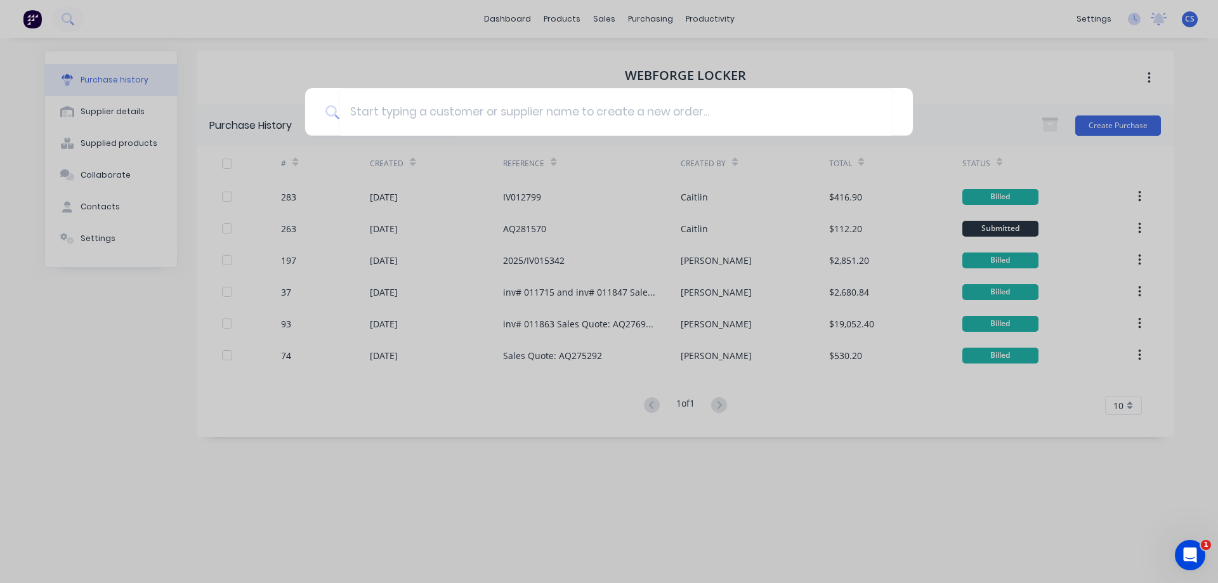
click at [651, 22] on div at bounding box center [609, 291] width 1218 height 583
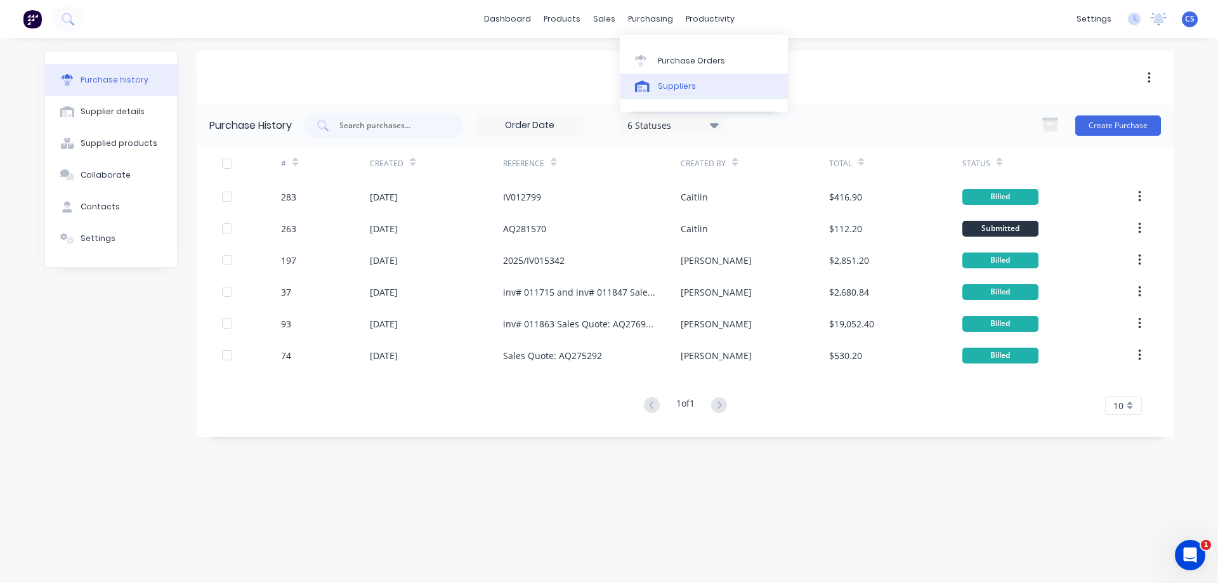
click at [670, 84] on div "Suppliers" at bounding box center [677, 86] width 38 height 11
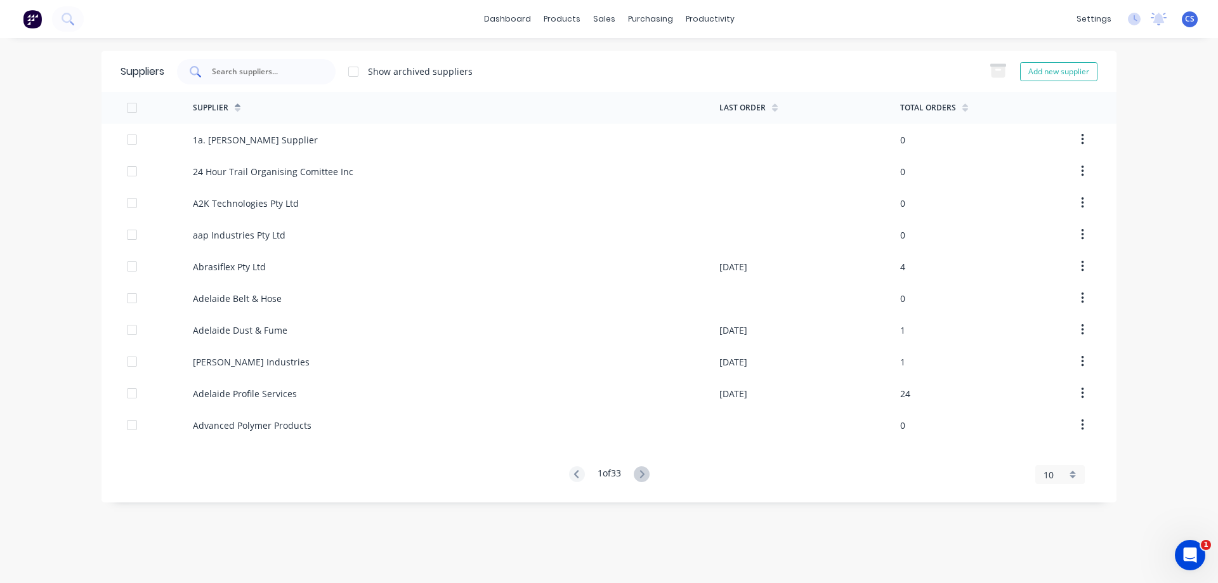
click at [241, 69] on input "text" at bounding box center [263, 71] width 105 height 13
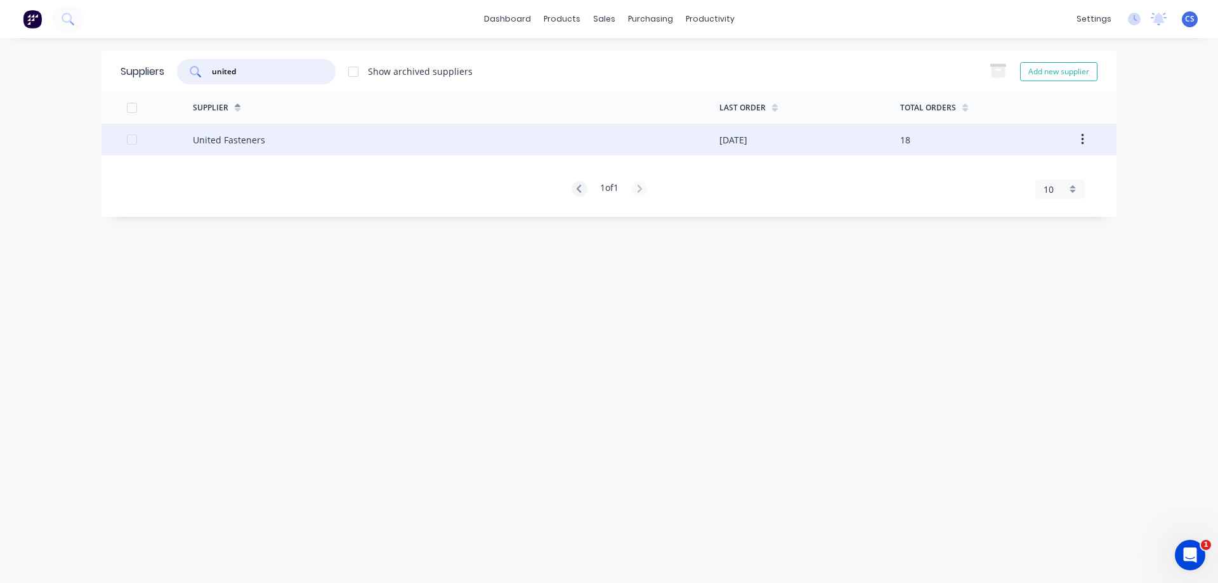
type input "united"
click at [238, 134] on div "United Fasteners" at bounding box center [229, 139] width 72 height 13
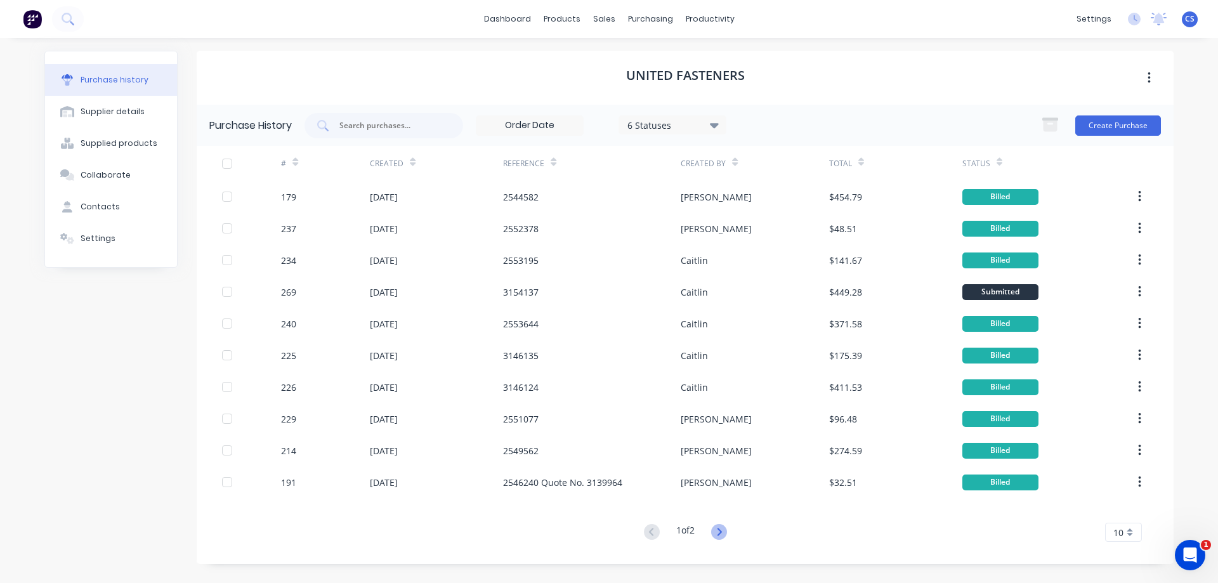
click at [719, 528] on icon at bounding box center [719, 532] width 16 height 16
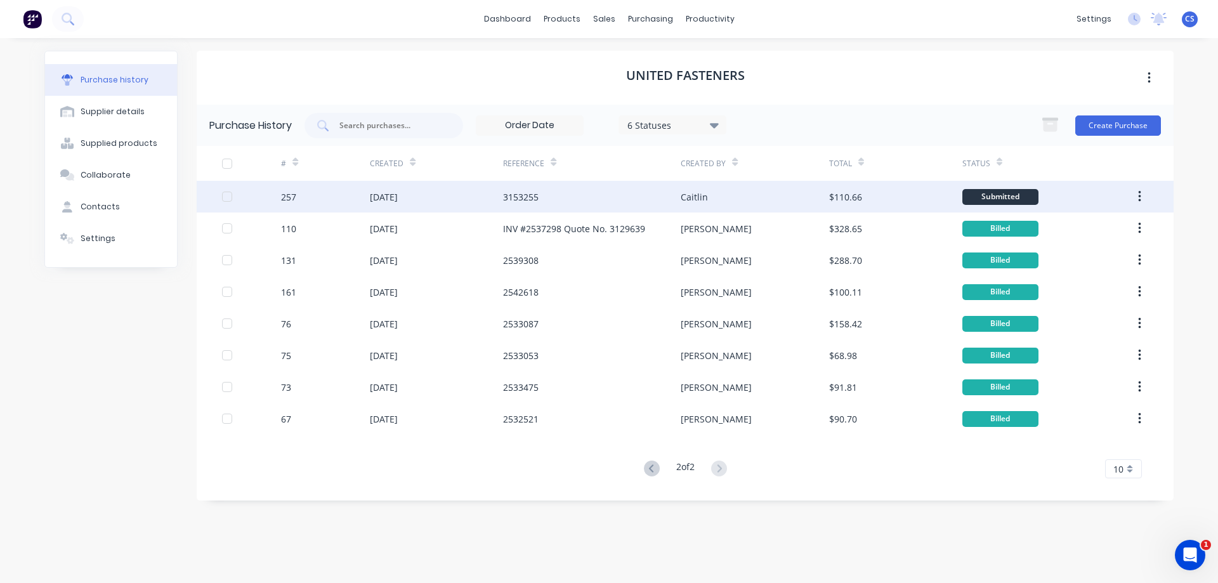
click at [600, 199] on div "3153255" at bounding box center [592, 197] width 178 height 32
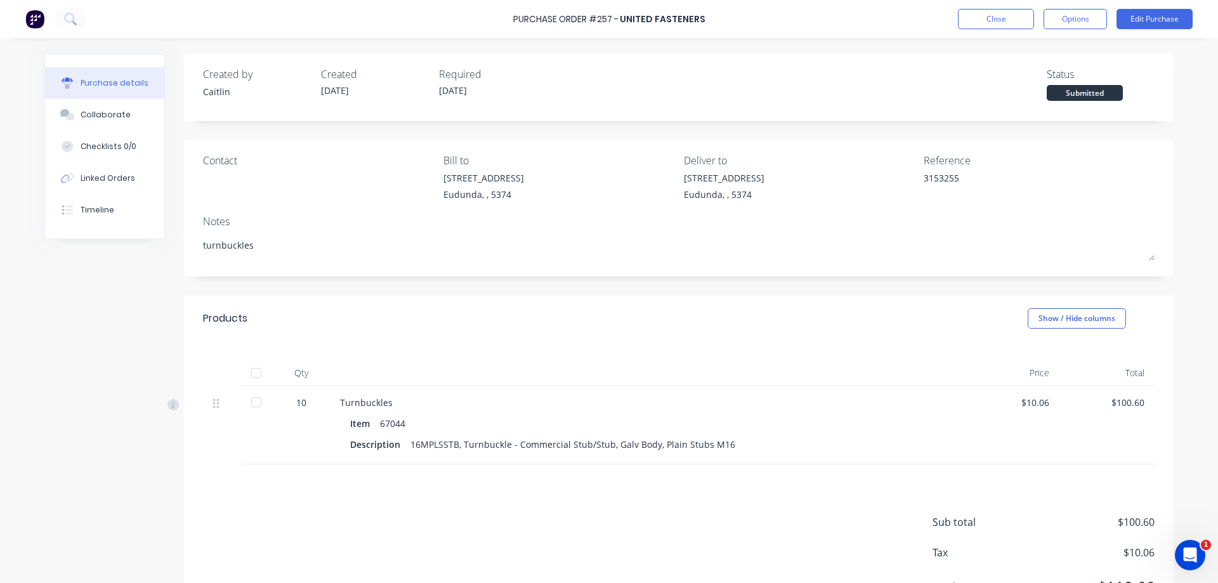
click at [250, 374] on div at bounding box center [256, 372] width 25 height 25
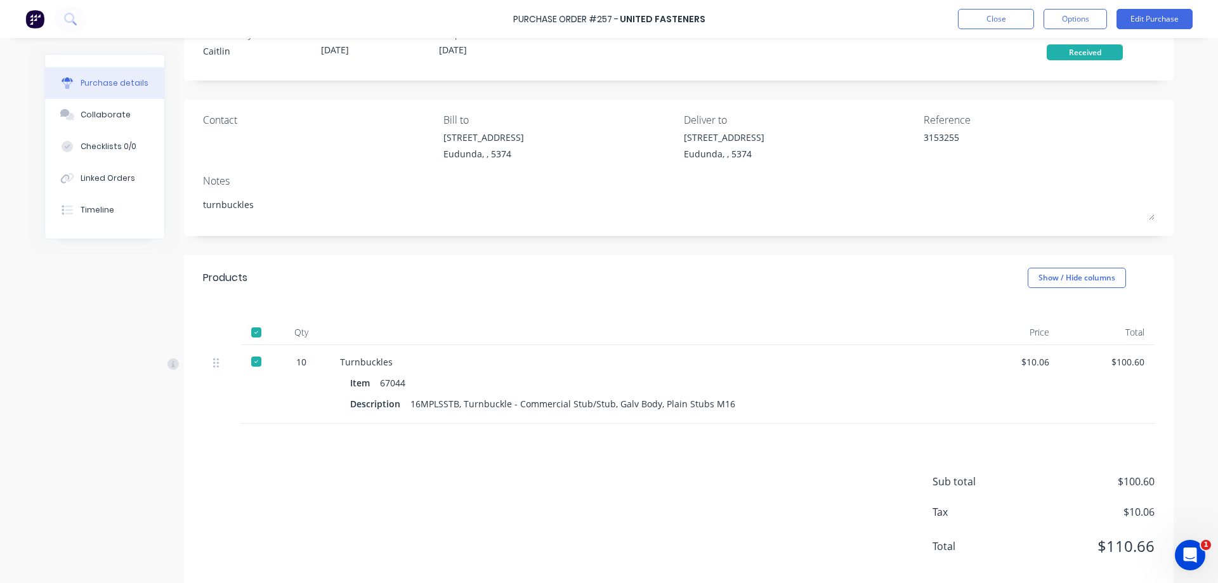
scroll to position [62, 0]
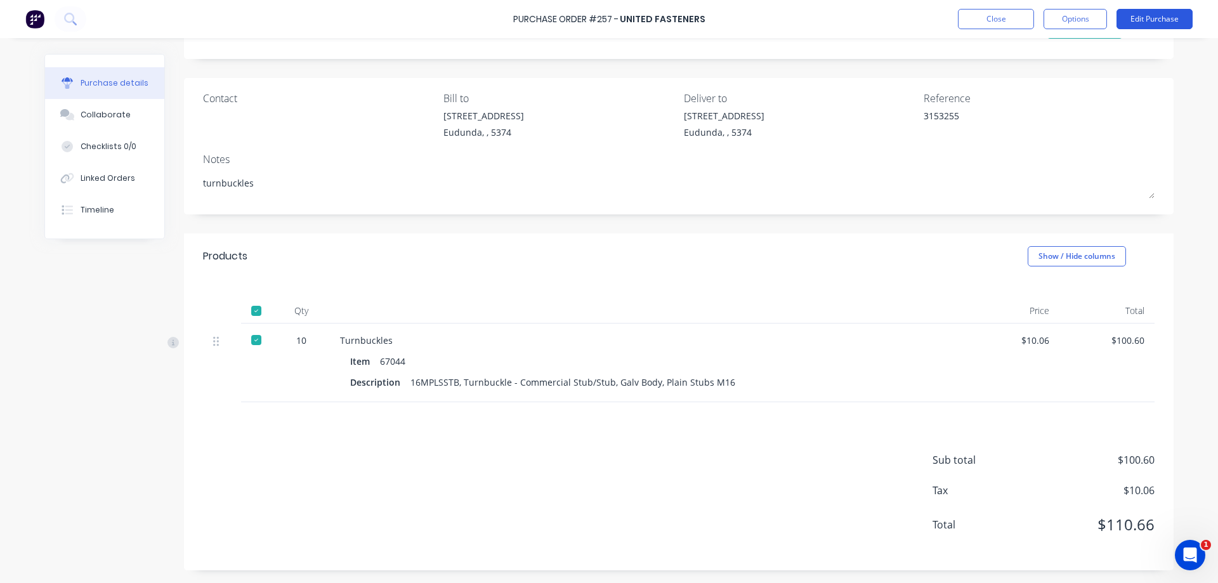
click at [1166, 16] on button "Edit Purchase" at bounding box center [1154, 19] width 76 height 20
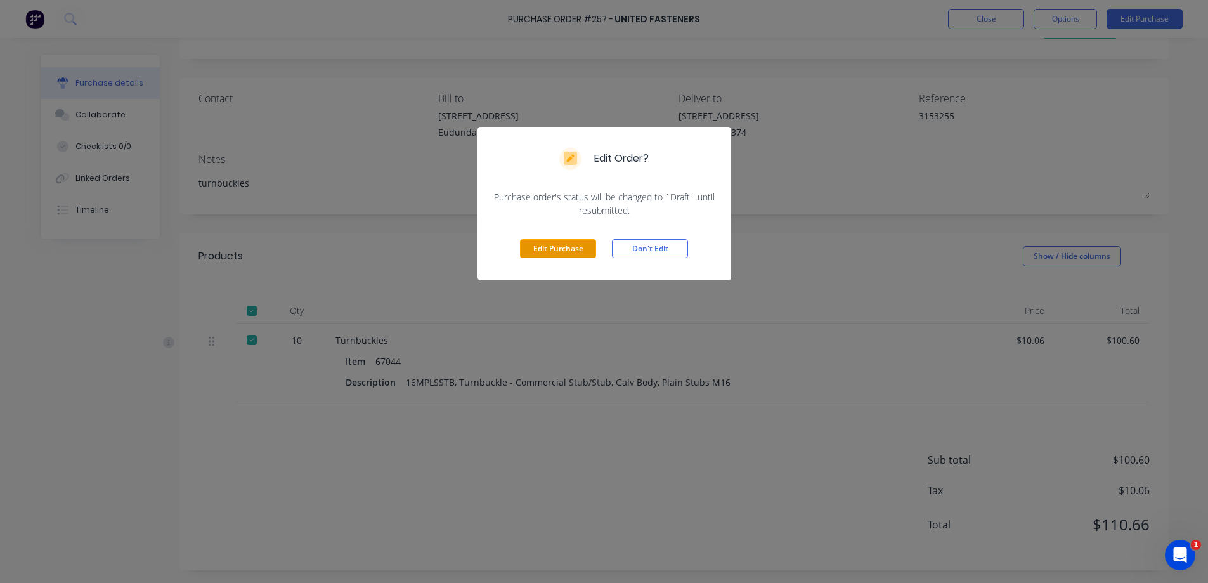
click at [570, 244] on button "Edit Purchase" at bounding box center [558, 248] width 76 height 19
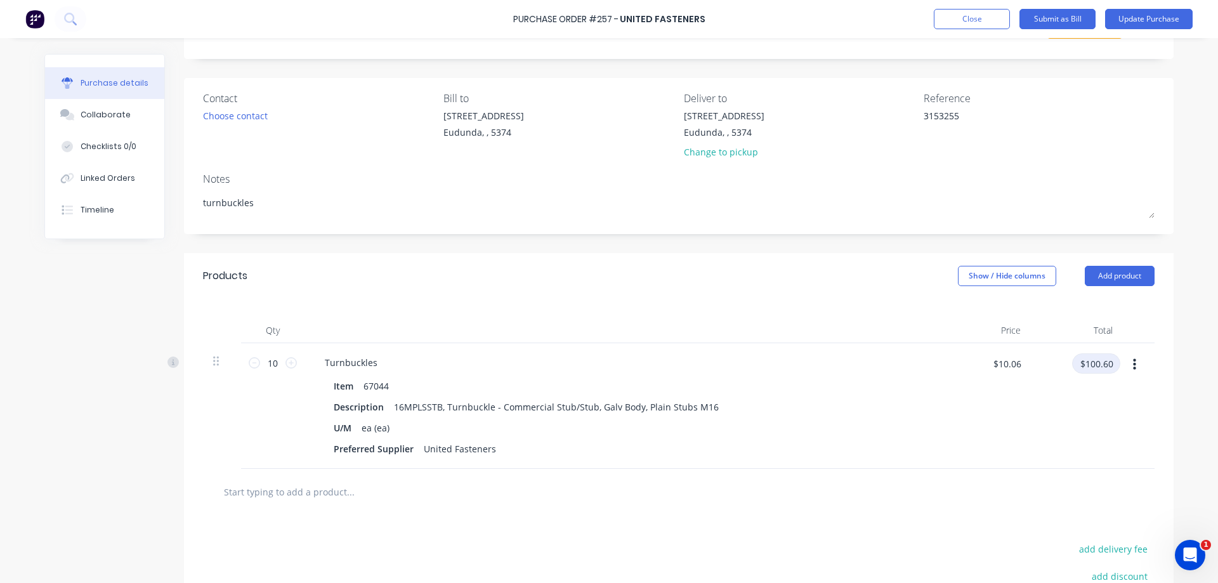
type textarea "x"
click at [1106, 365] on input "$100.60" at bounding box center [1096, 363] width 48 height 20
type input "100.56"
type textarea "x"
type input "$10.056"
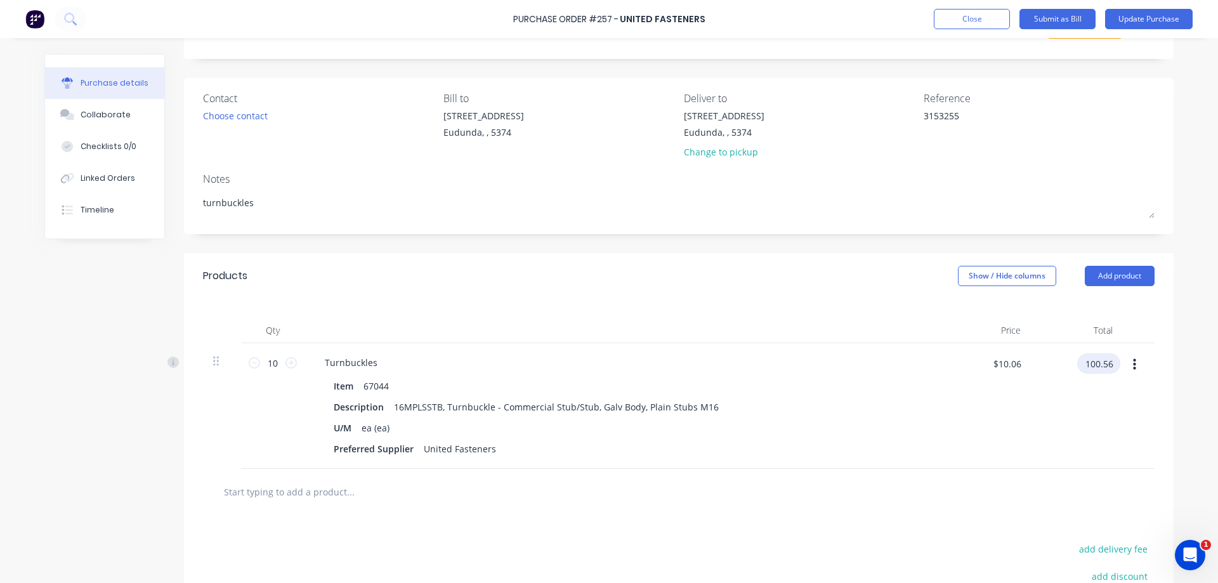
type input "$100.56"
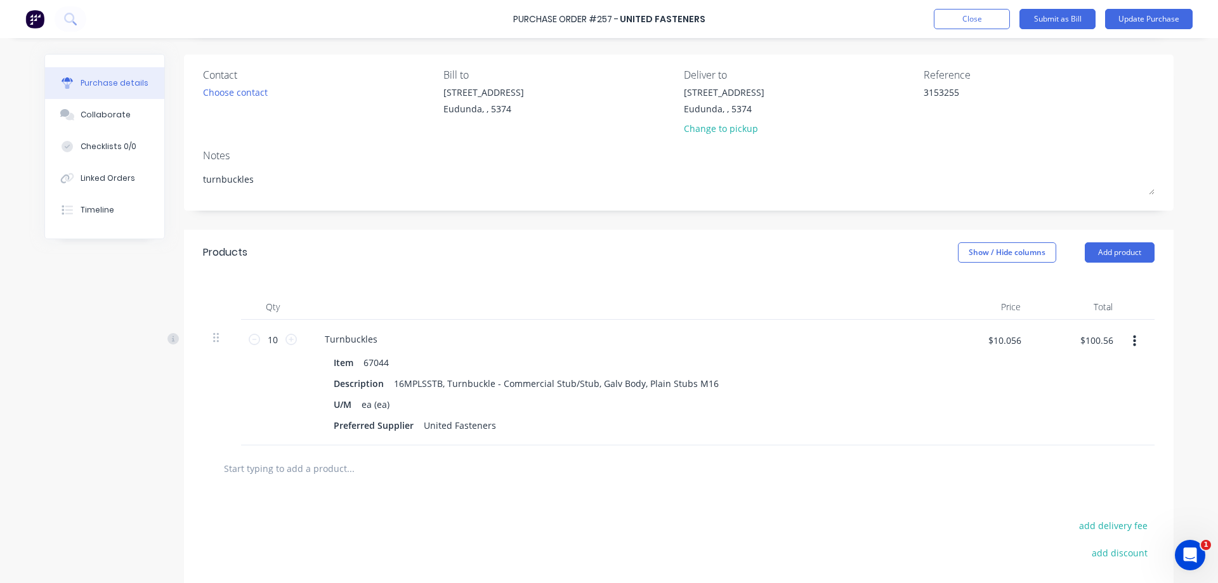
scroll to position [0, 0]
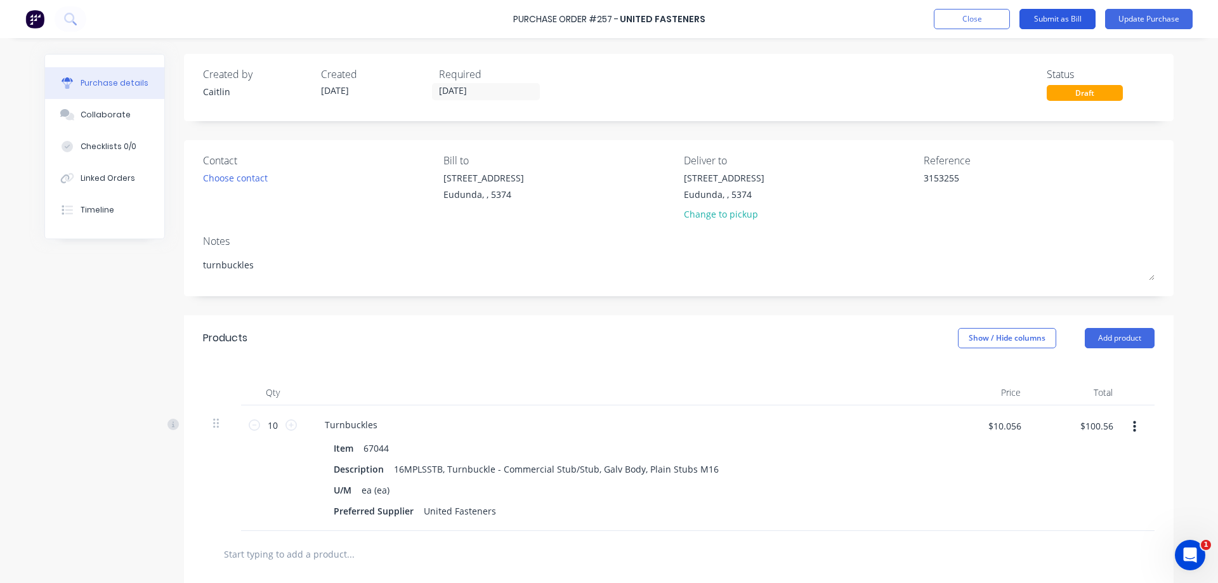
click at [1058, 15] on button "Submit as Bill" at bounding box center [1057, 19] width 76 height 20
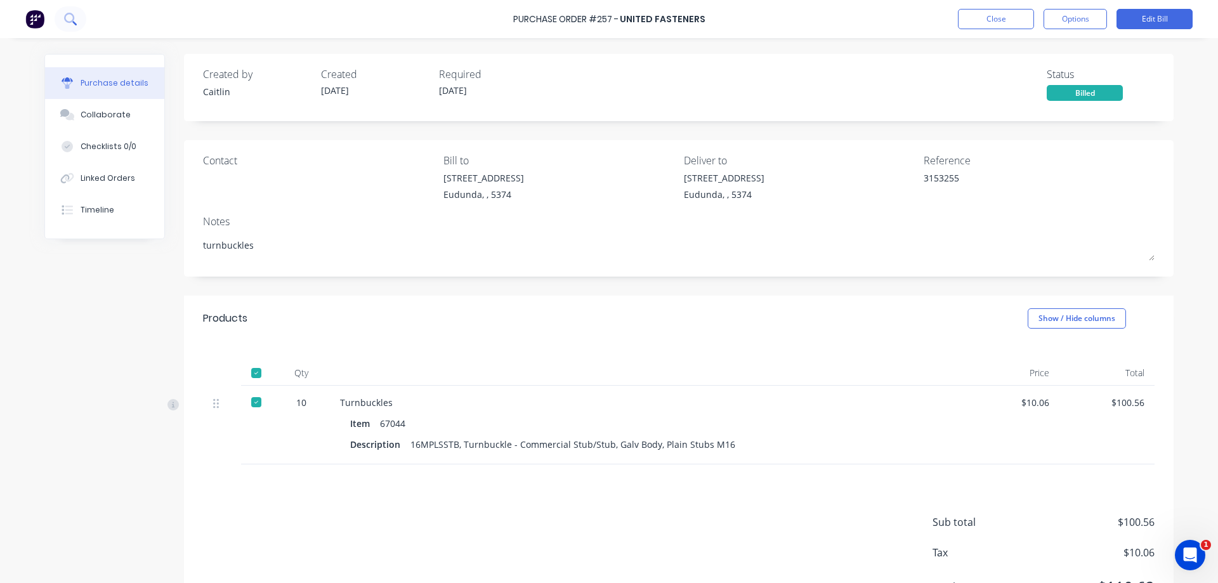
click at [74, 16] on icon at bounding box center [69, 18] width 10 height 10
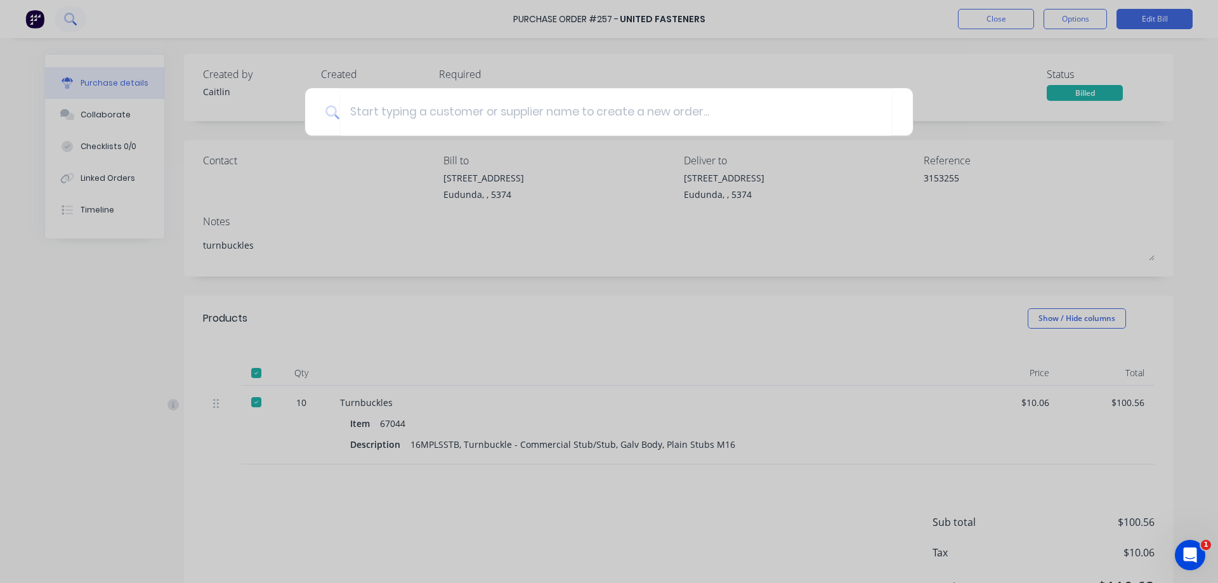
type textarea "x"
type input "ad"
type textarea "x"
type input "ade"
type textarea "x"
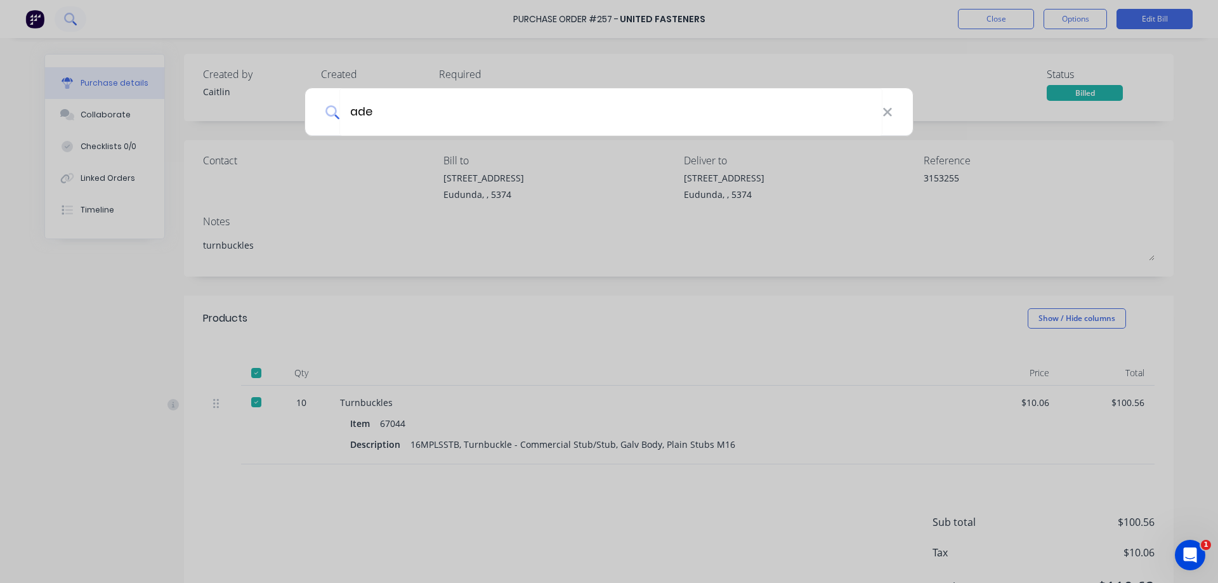
type input "adel"
type textarea "x"
type input "adela"
type textarea "x"
type input "adelai"
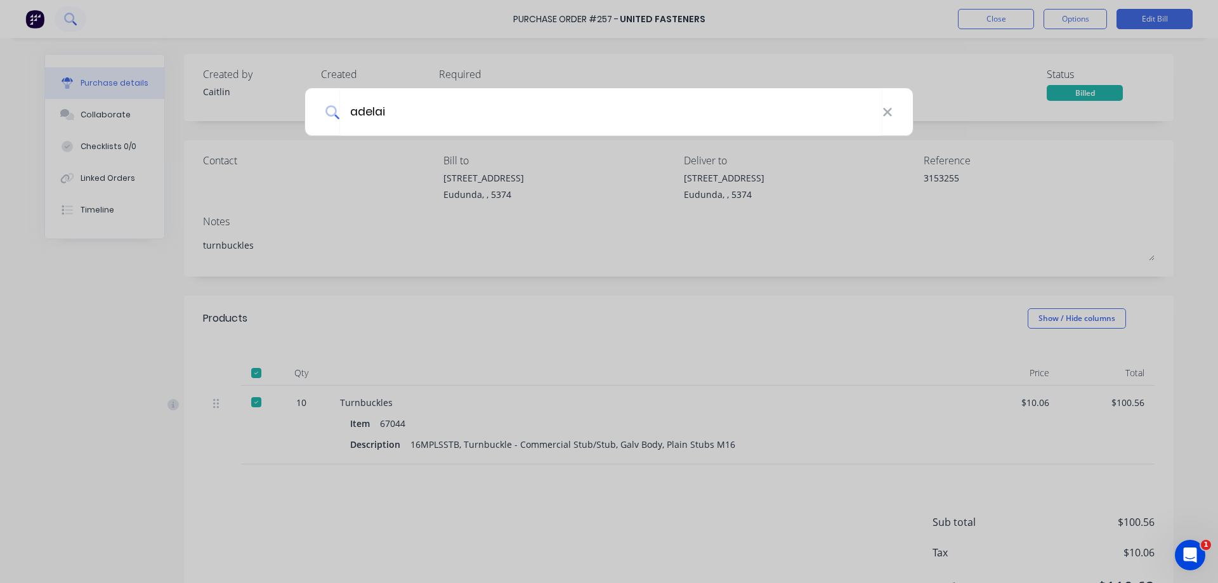
type textarea "x"
type input "adelaid"
type textarea "x"
type input "adelaide"
type textarea "x"
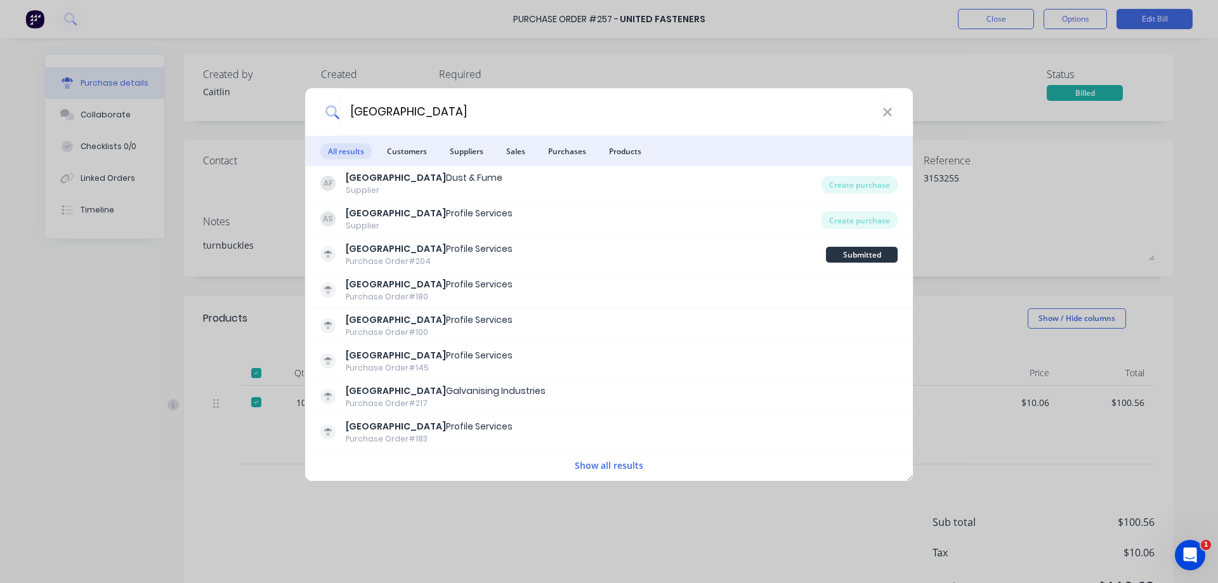
type input "adelaide"
click at [606, 463] on button "Show all results" at bounding box center [609, 465] width 76 height 15
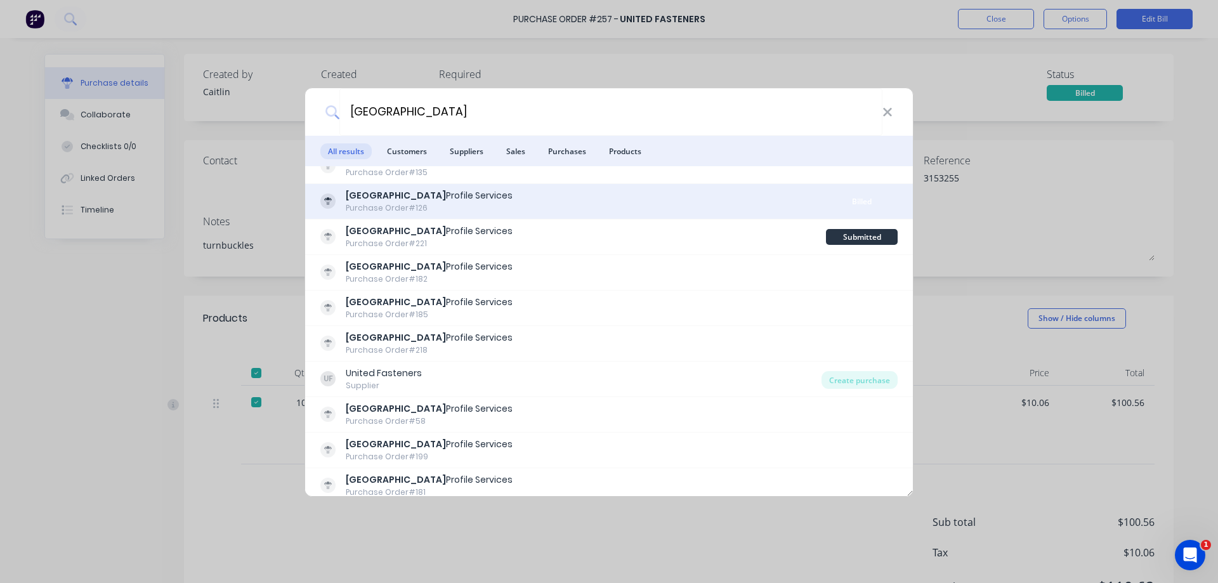
scroll to position [571, 0]
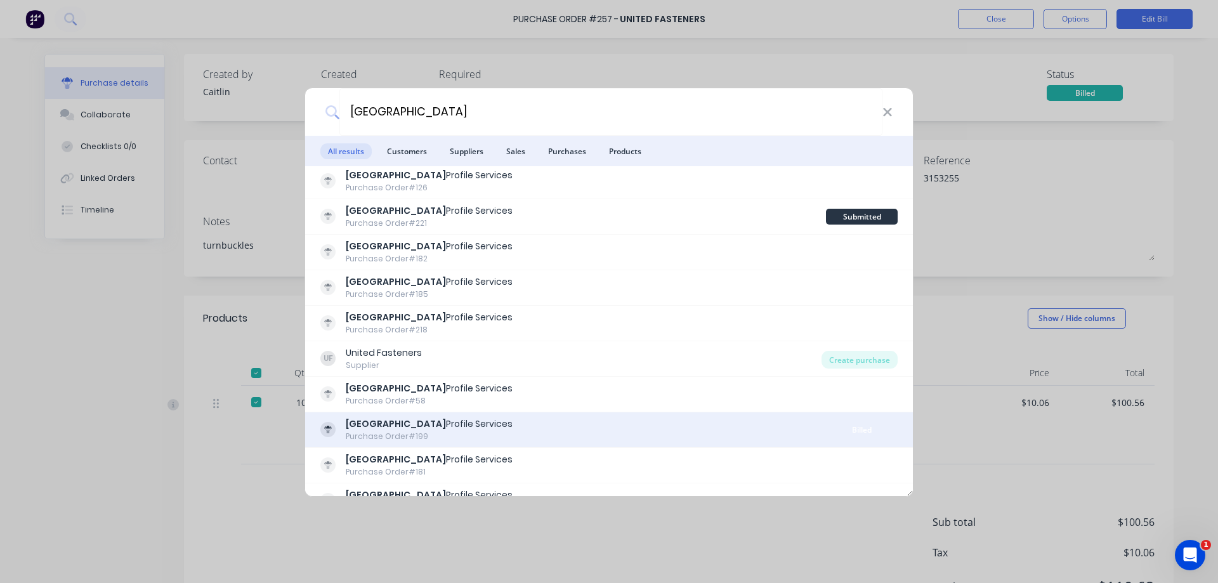
click at [547, 419] on div "Adelaide Profile Services Purchase Order #199" at bounding box center [573, 429] width 506 height 25
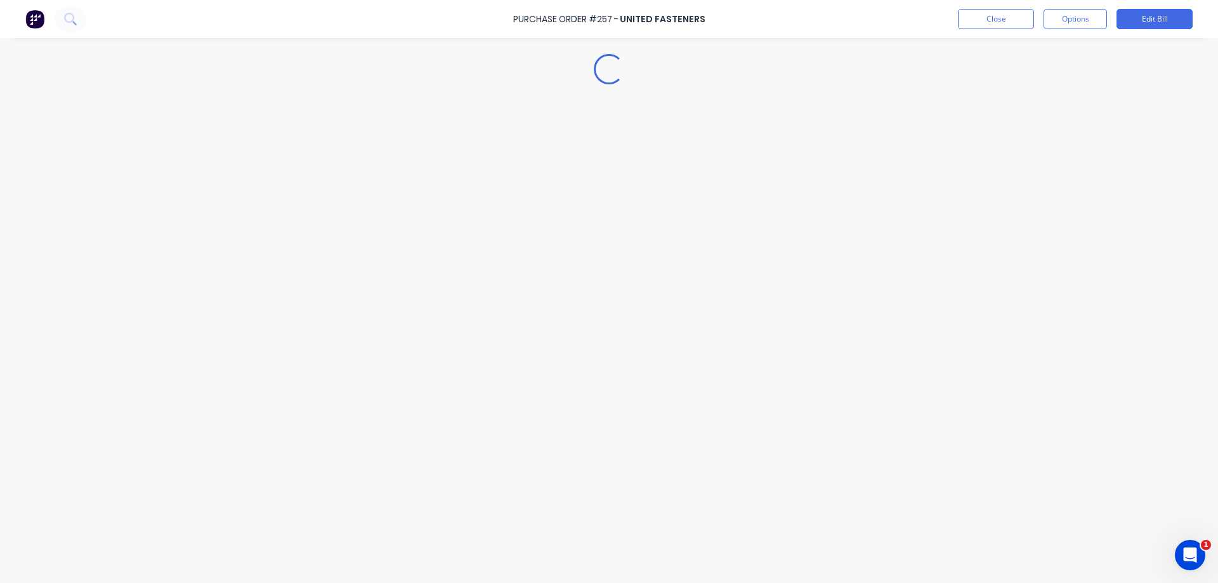
type textarea "x"
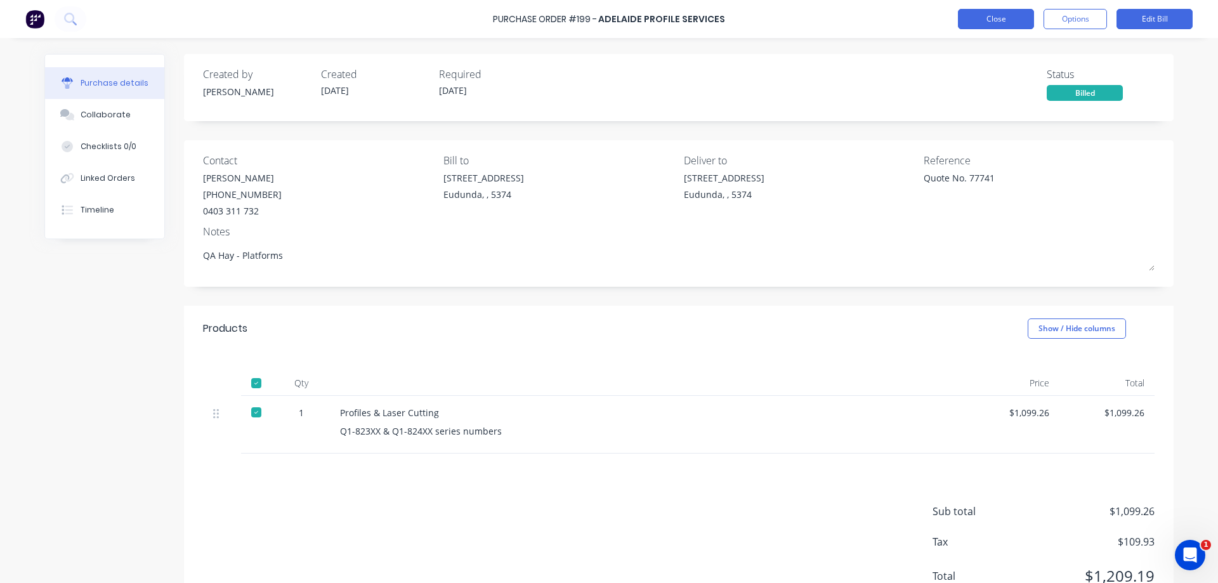
click at [999, 20] on button "Close" at bounding box center [996, 19] width 76 height 20
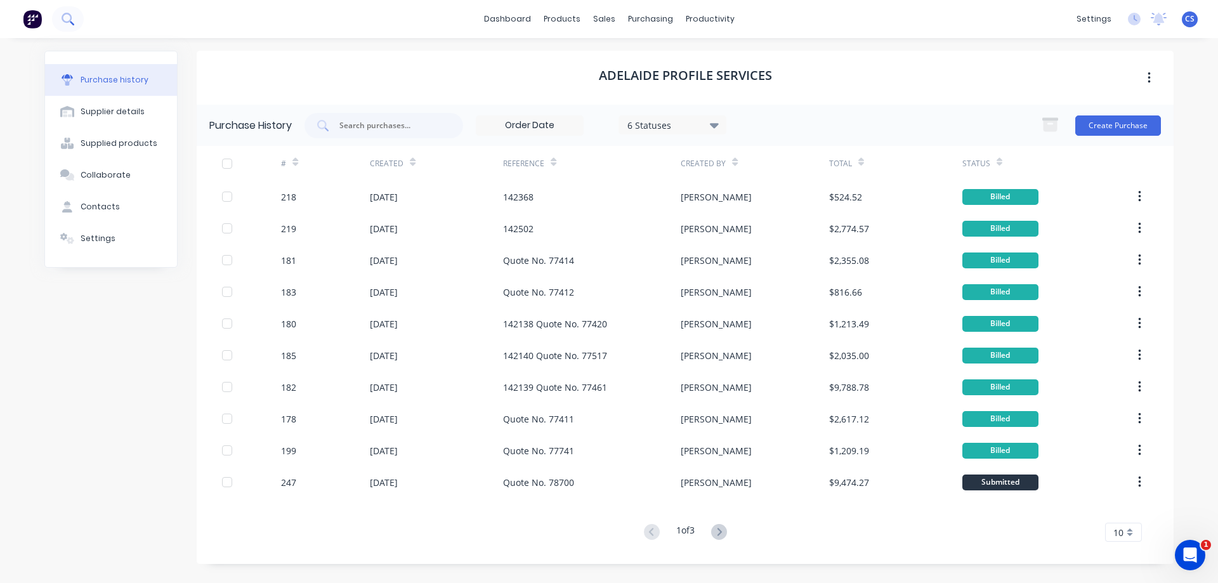
click at [68, 23] on icon at bounding box center [68, 19] width 12 height 12
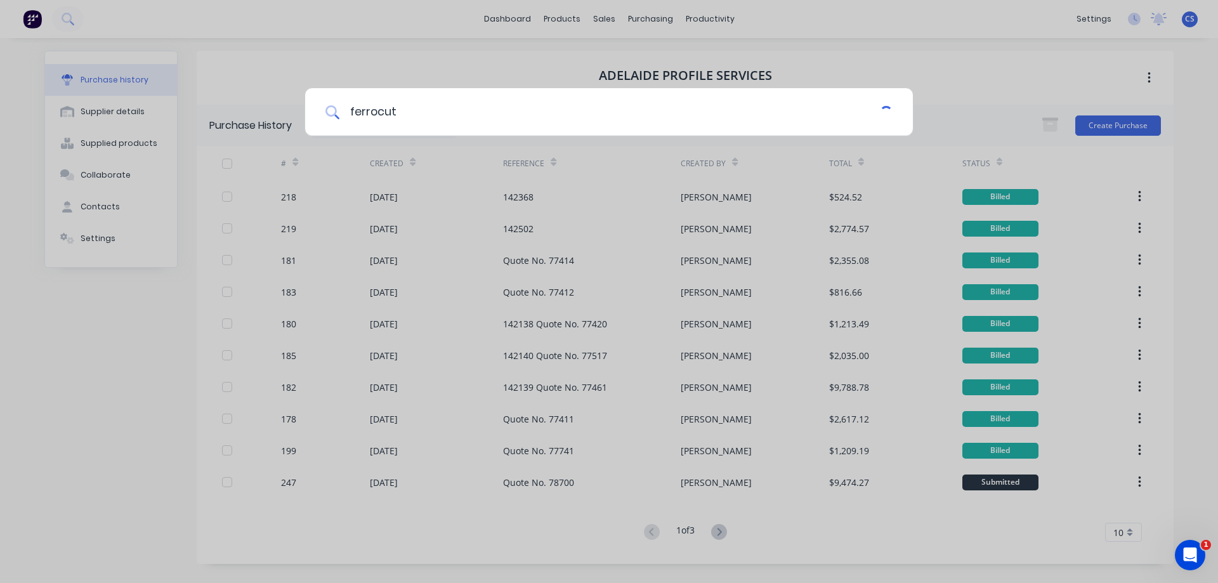
type input "ferrocut"
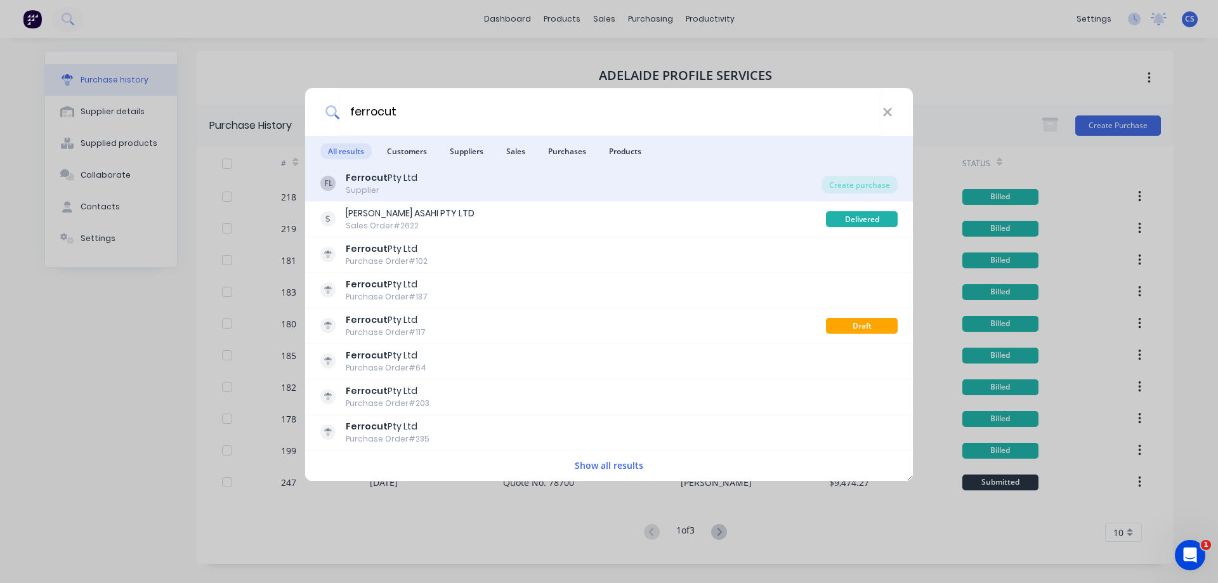
click at [479, 192] on div "FL Ferrocut Pty Ltd Supplier" at bounding box center [570, 183] width 501 height 25
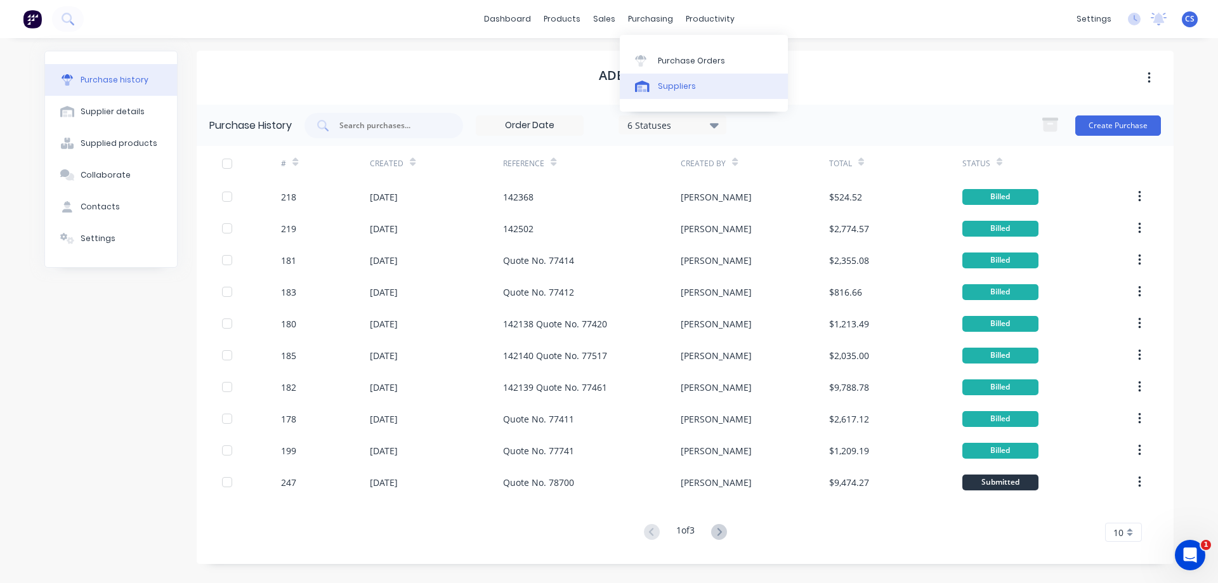
click at [680, 89] on div "Suppliers" at bounding box center [677, 86] width 38 height 11
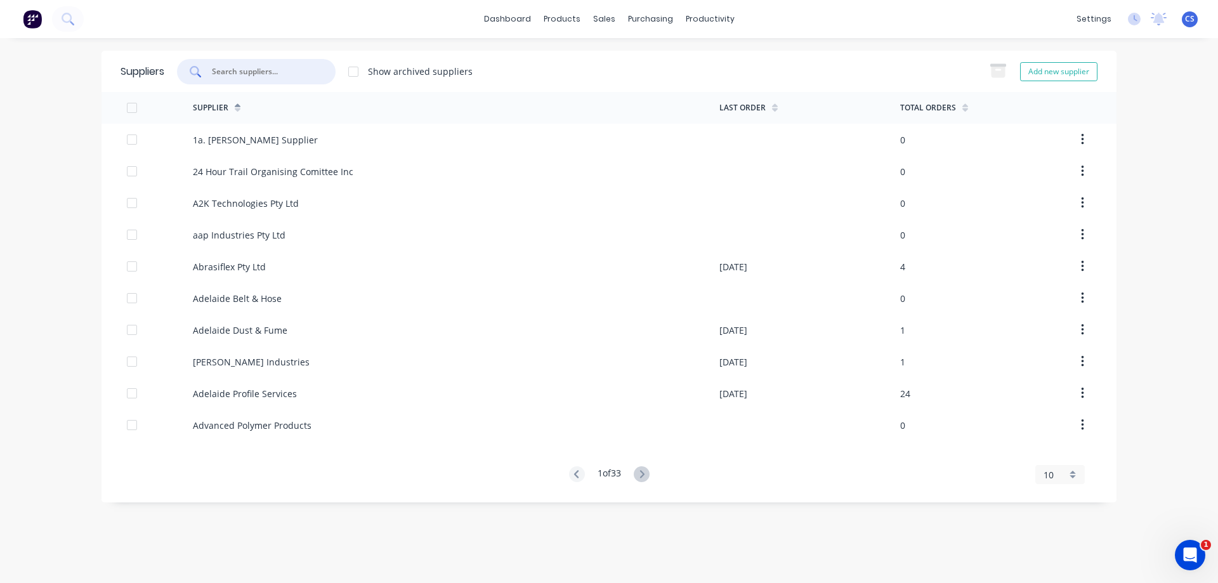
click at [250, 72] on input "text" at bounding box center [263, 71] width 105 height 13
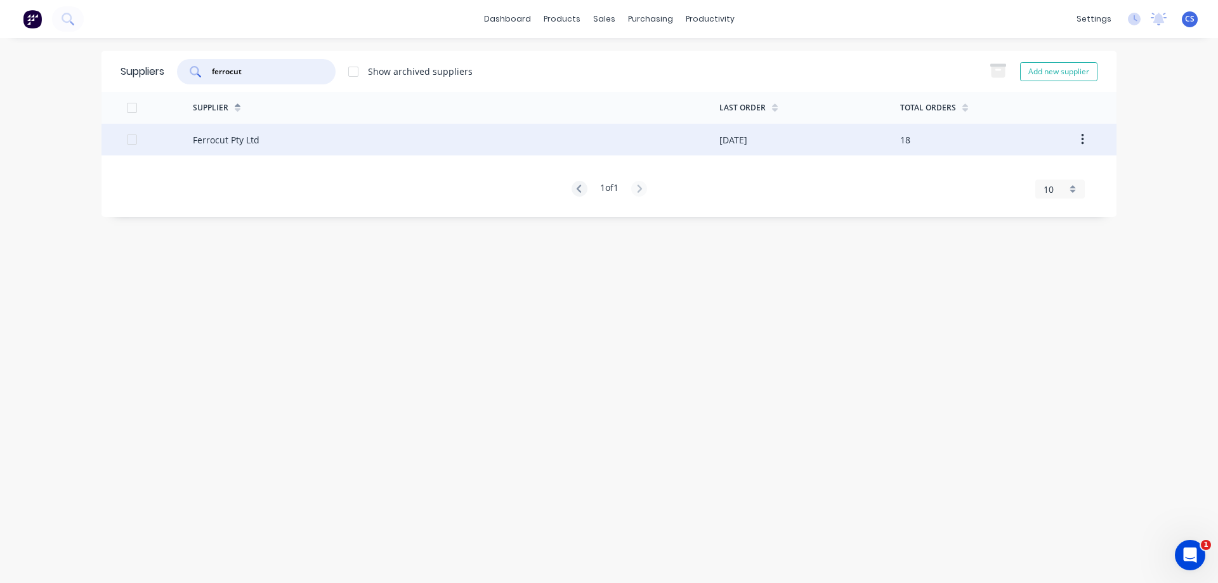
type input "ferrocut"
click at [289, 142] on div "Ferrocut Pty Ltd" at bounding box center [456, 140] width 526 height 32
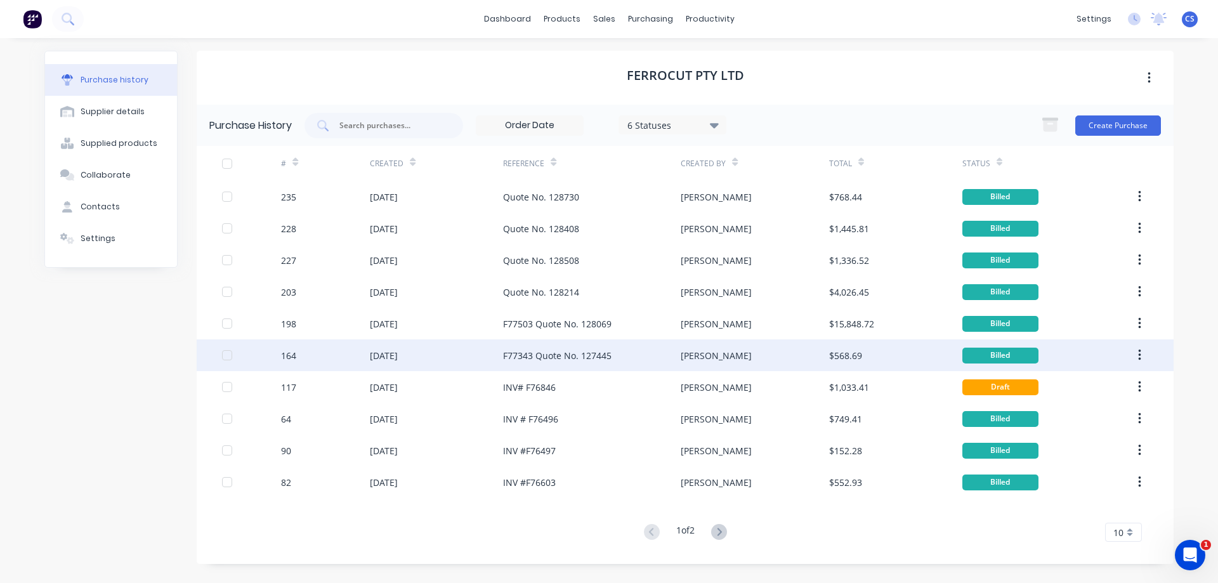
click at [336, 358] on div "164" at bounding box center [325, 355] width 89 height 32
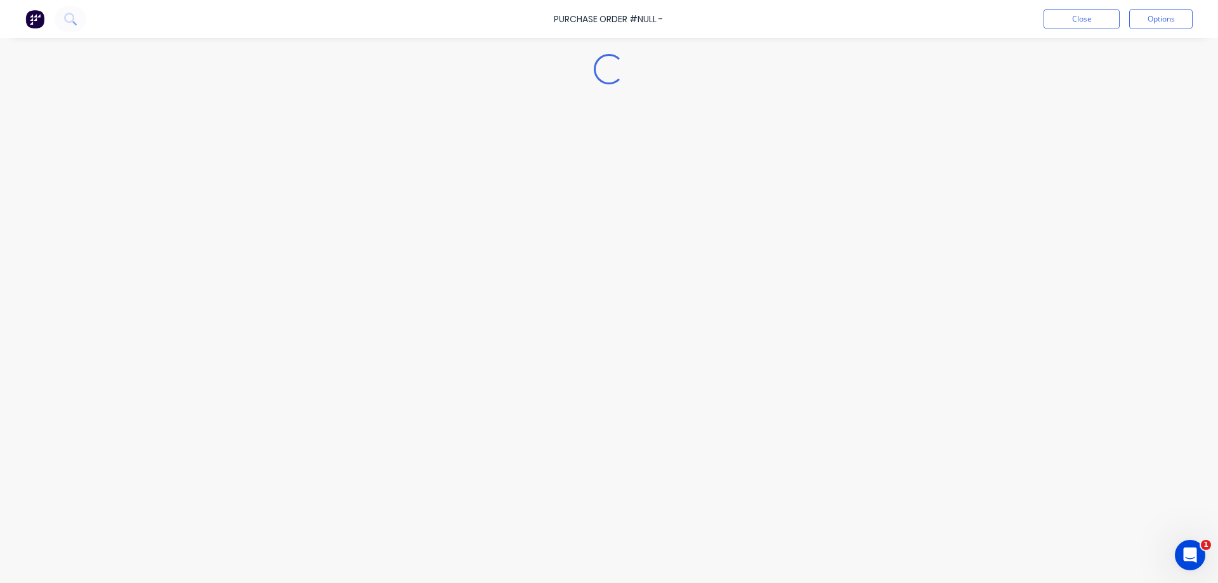
type textarea "x"
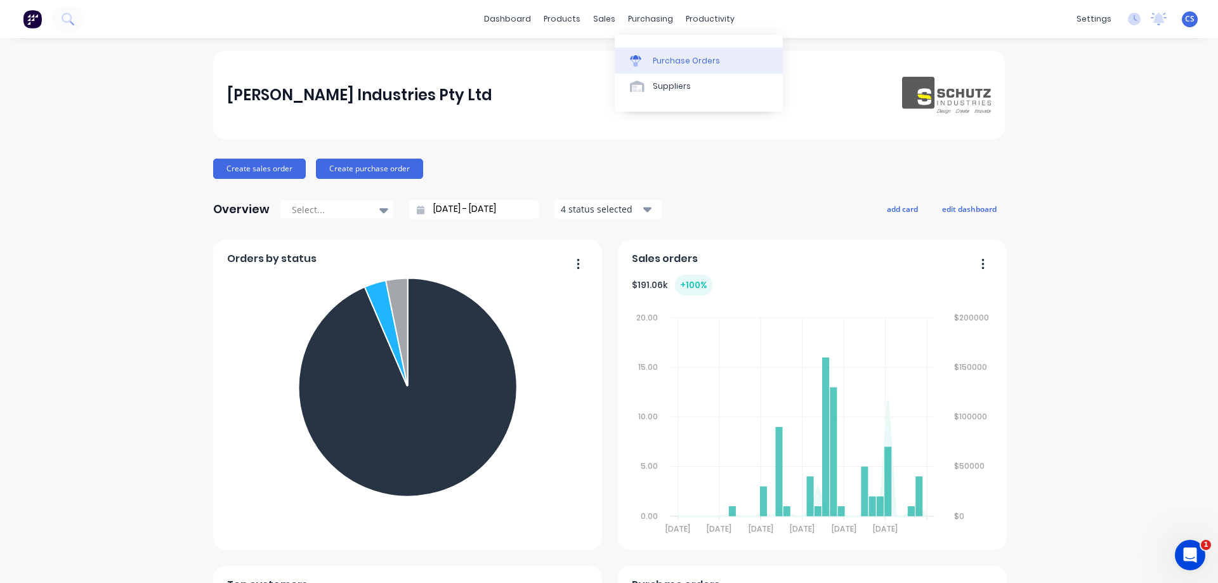
click at [668, 53] on link "Purchase Orders" at bounding box center [699, 60] width 168 height 25
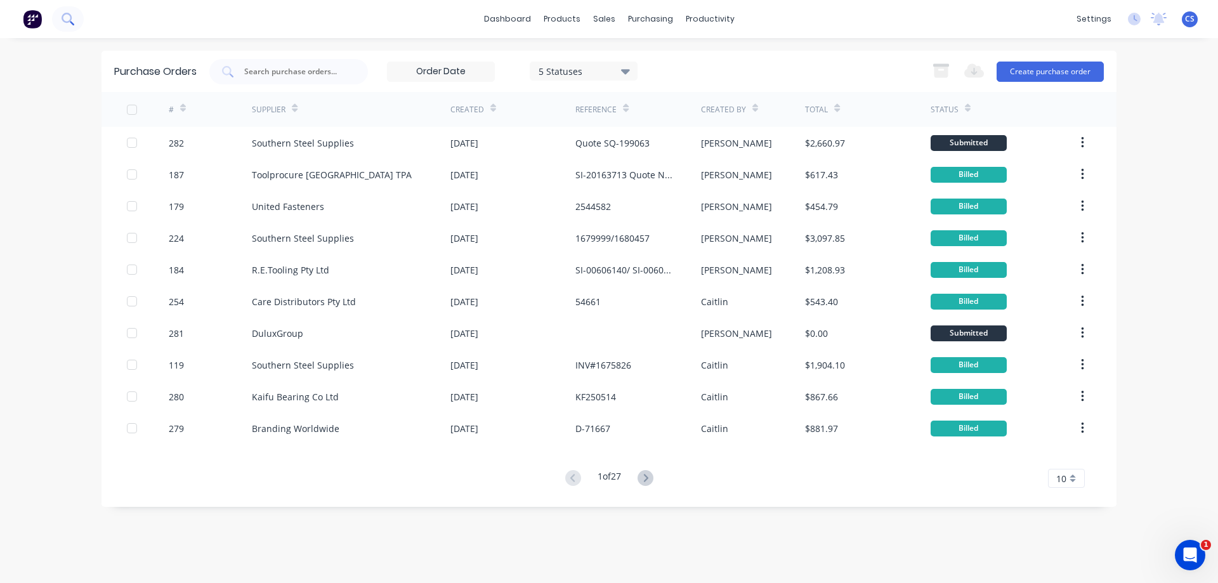
click at [74, 12] on button at bounding box center [68, 18] width 32 height 25
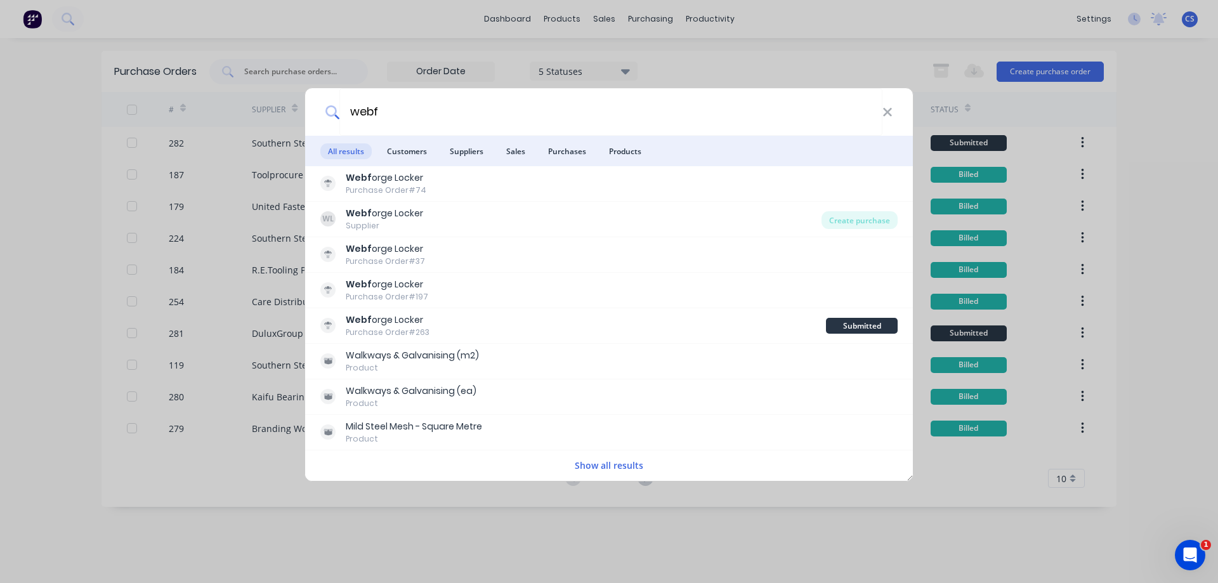
type input "webf"
click at [622, 462] on button "Show all results" at bounding box center [609, 465] width 76 height 15
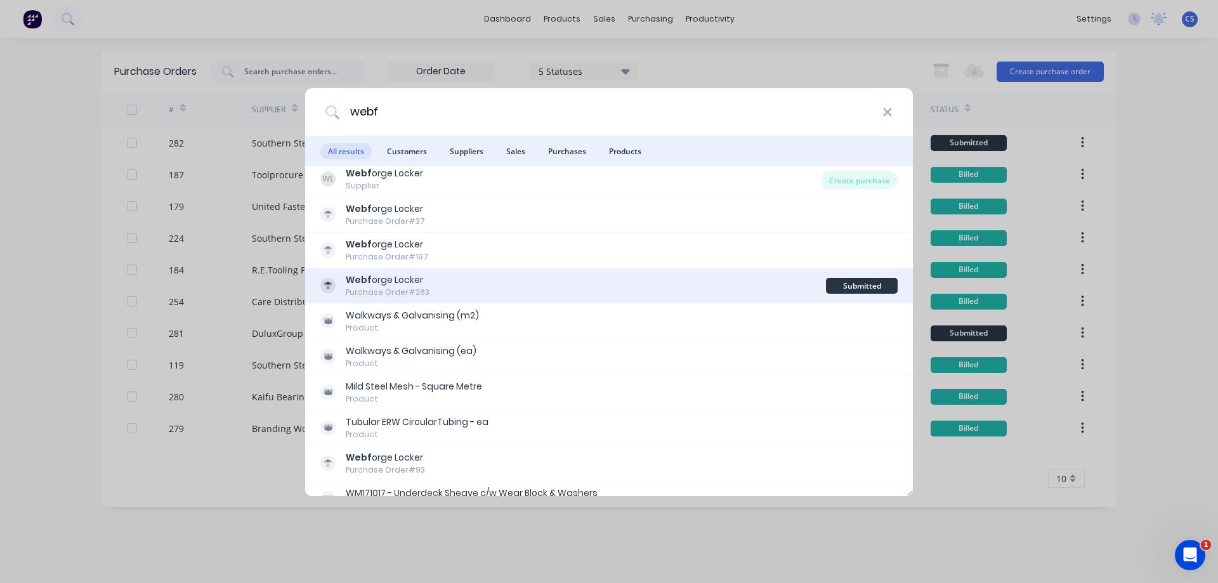
scroll to position [61, 0]
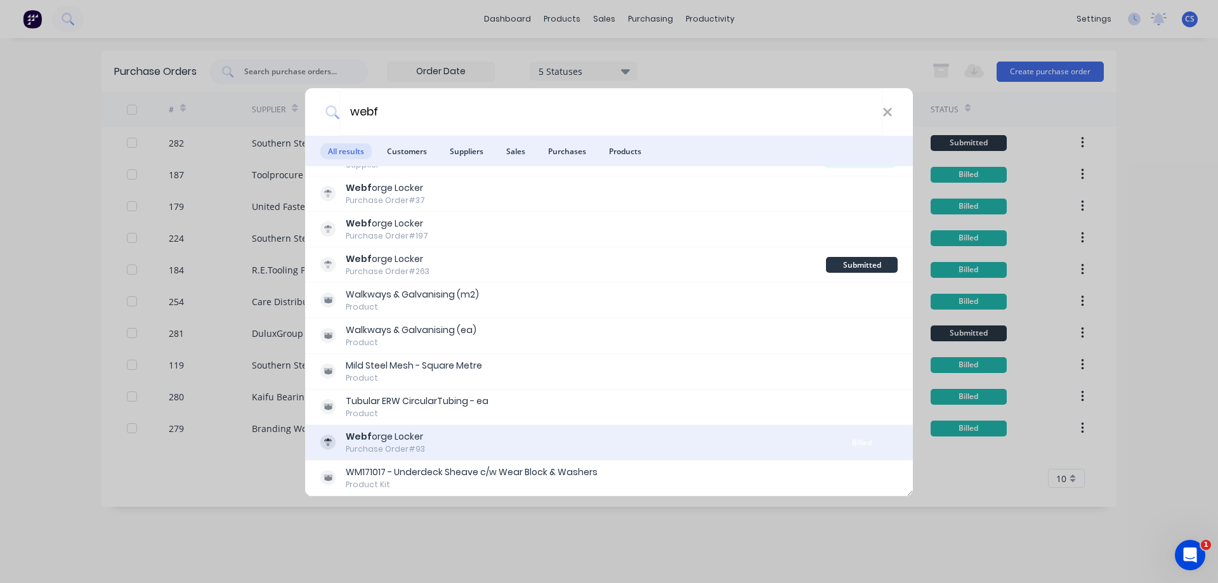
click at [620, 450] on div "Webf orge Locker Purchase Order #93" at bounding box center [573, 442] width 506 height 25
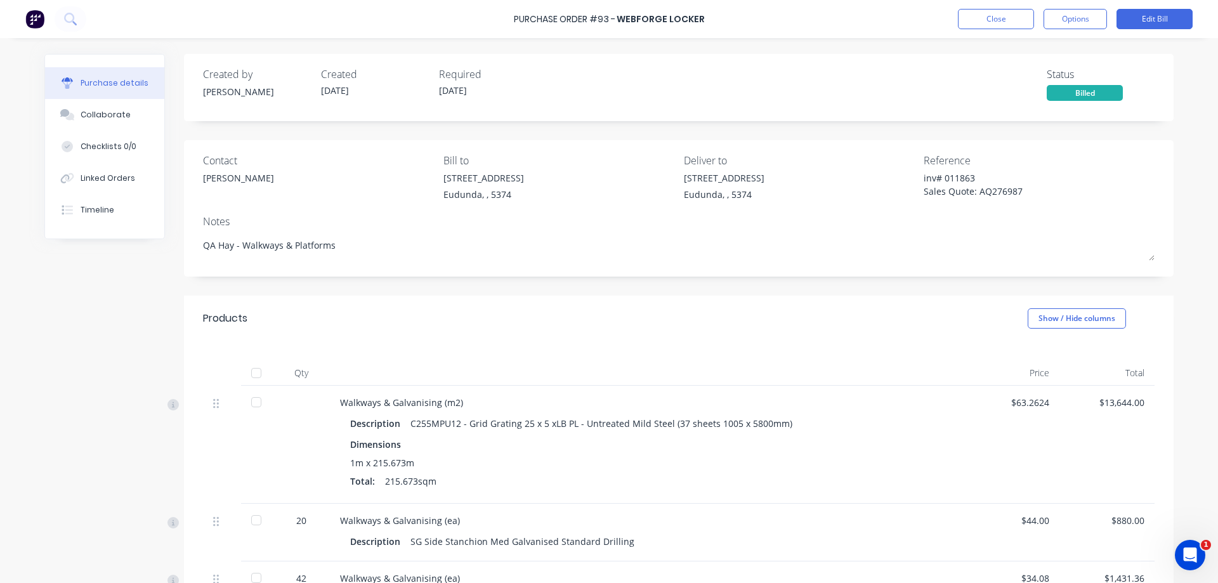
type textarea "x"
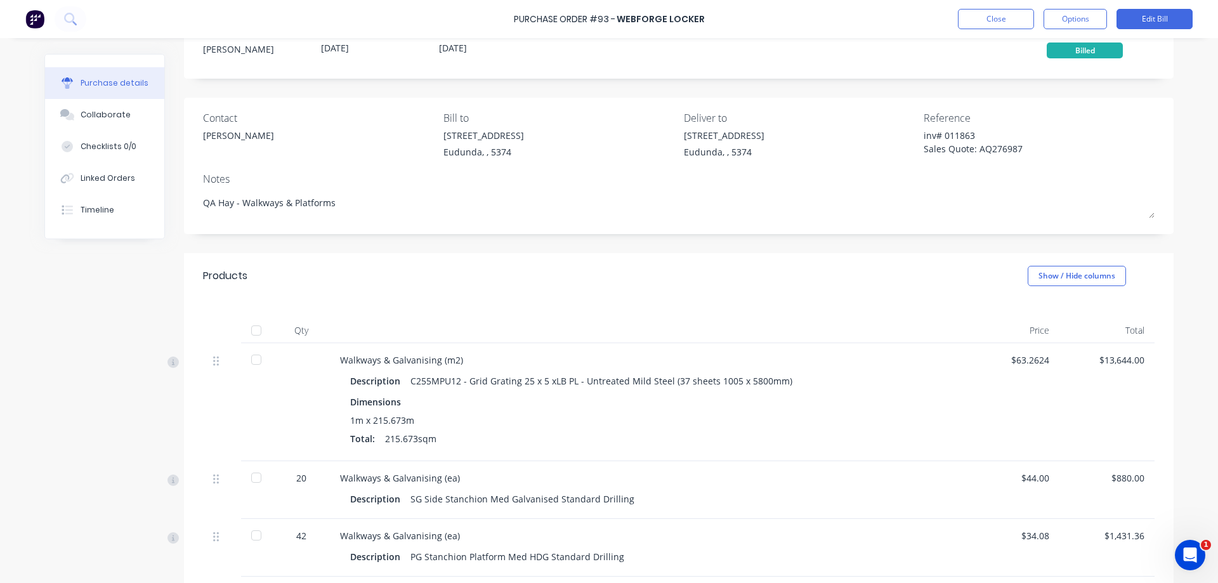
scroll to position [63, 0]
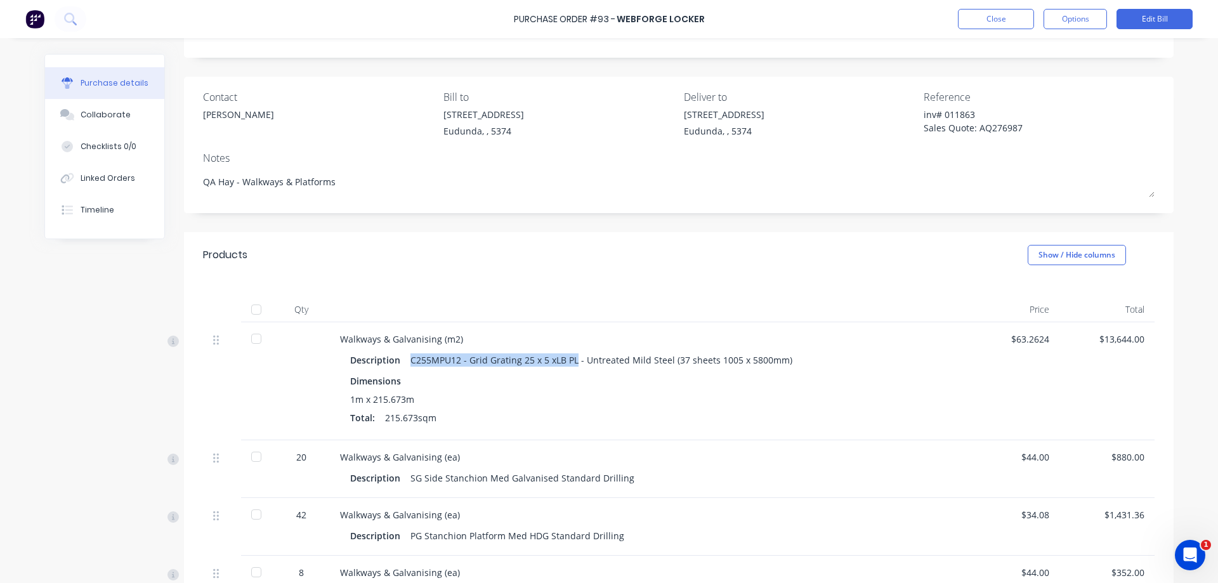
drag, startPoint x: 406, startPoint y: 358, endPoint x: 570, endPoint y: 359, distance: 163.6
click at [570, 360] on div "C255MPU12 - Grid Grating 25 x 5 xLB PL - Untreated Mild Steel (37 sheets 1005 x…" at bounding box center [601, 360] width 382 height 18
copy div "C255MPU12 - Grid Grating 25 x 5 xLB PL"
